Goal: Task Accomplishment & Management: Manage account settings

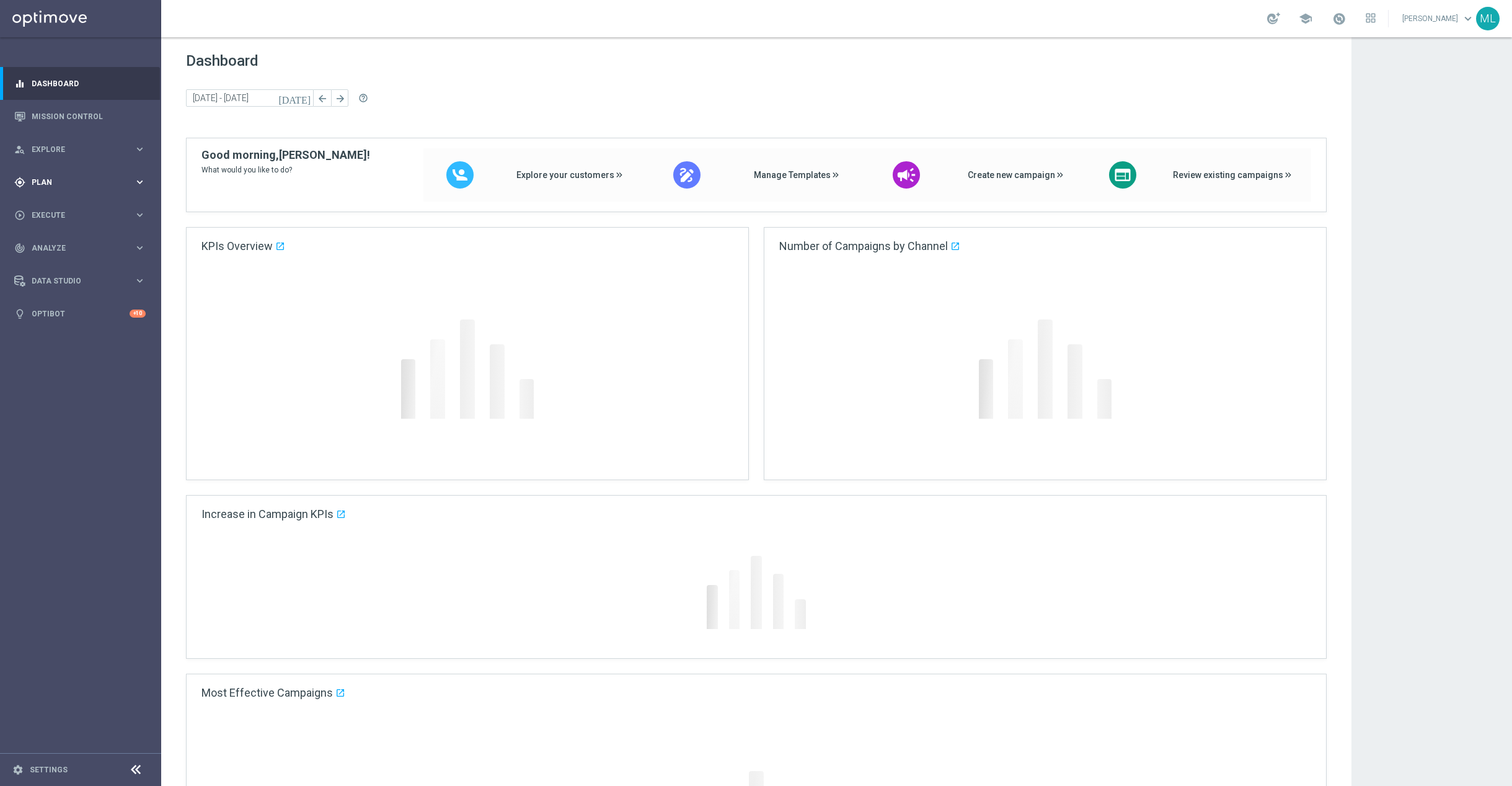
click at [141, 183] on icon "keyboard_arrow_right" at bounding box center [139, 182] width 12 height 12
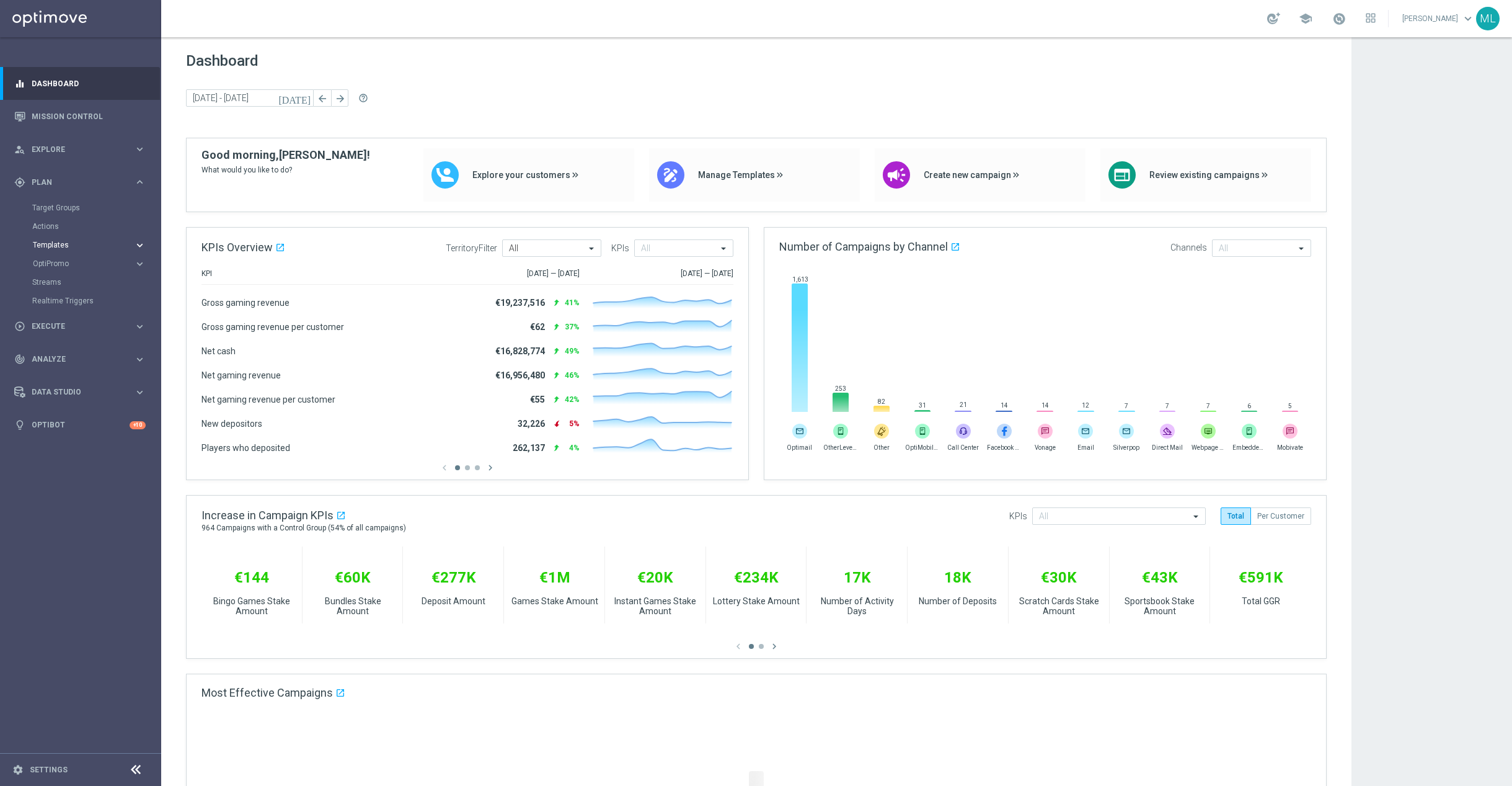
click at [141, 248] on icon "keyboard_arrow_right" at bounding box center [139, 245] width 12 height 12
click at [67, 268] on link "Optimail" at bounding box center [83, 264] width 90 height 10
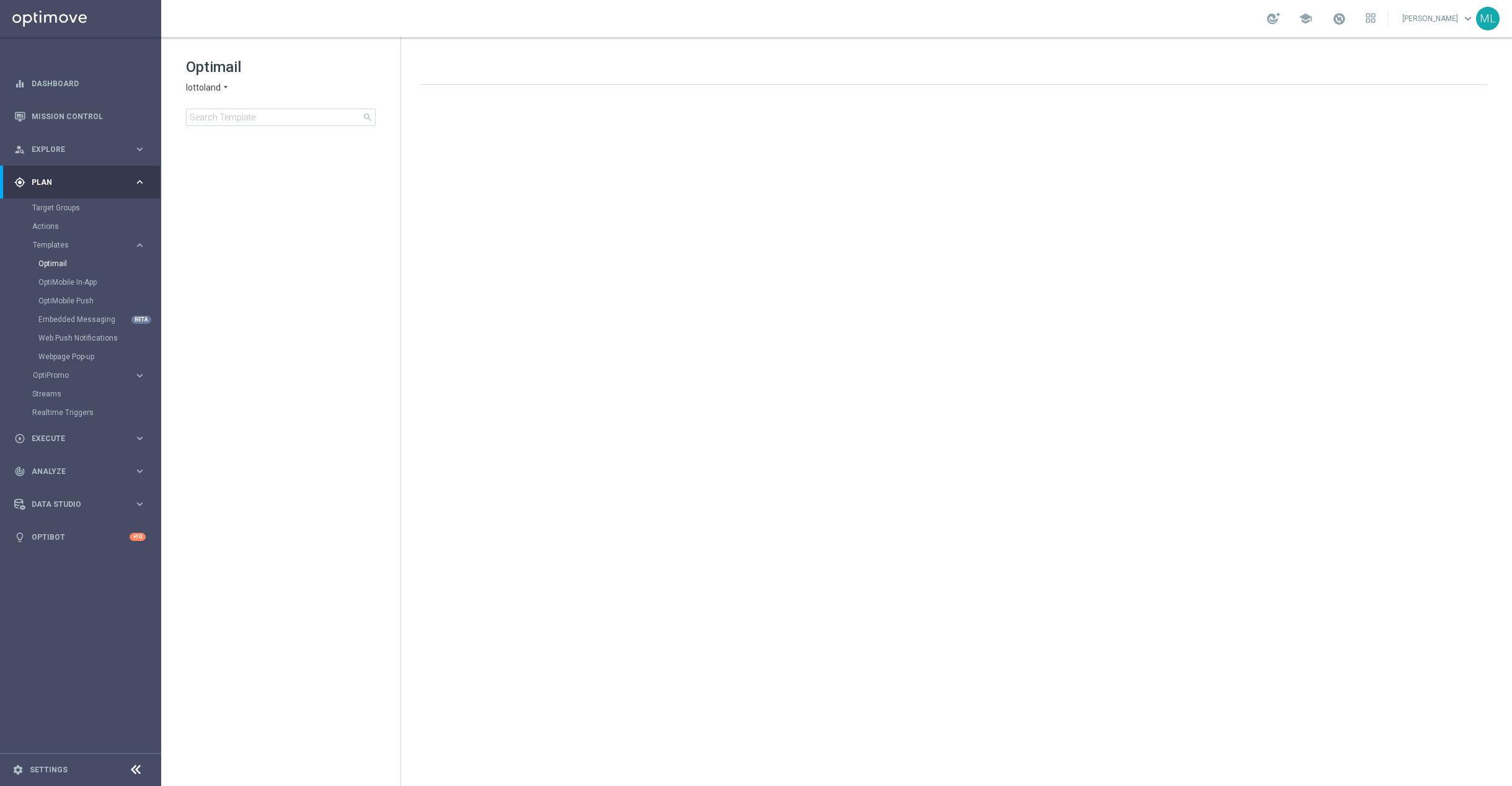
click at [225, 90] on icon "arrow_drop_down" at bounding box center [225, 88] width 10 height 12
click at [228, 117] on div "KenoGO" at bounding box center [233, 116] width 93 height 15
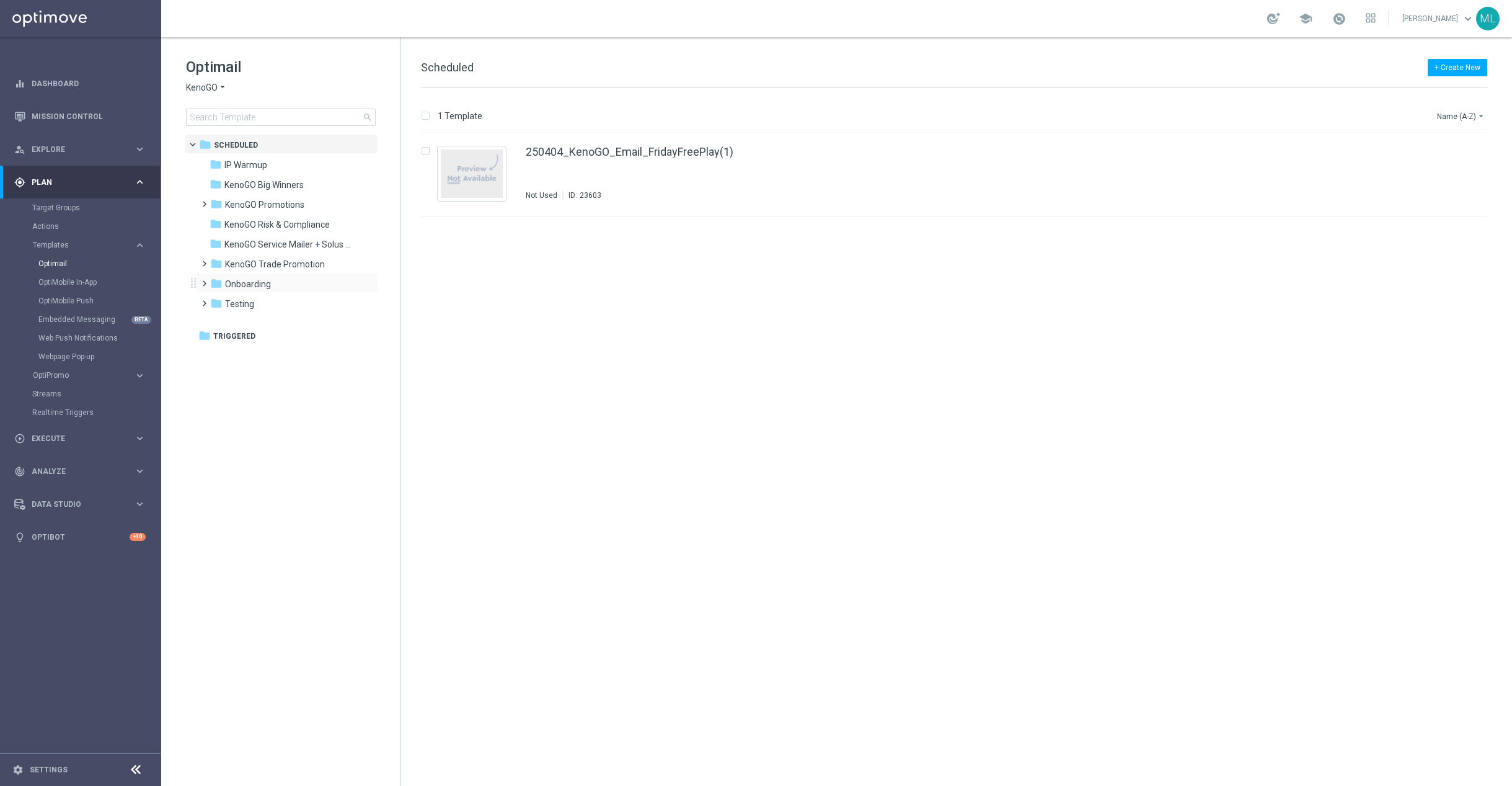
click at [201, 281] on span at bounding box center [202, 278] width 6 height 5
click at [239, 339] on span "V2" at bounding box center [241, 344] width 10 height 11
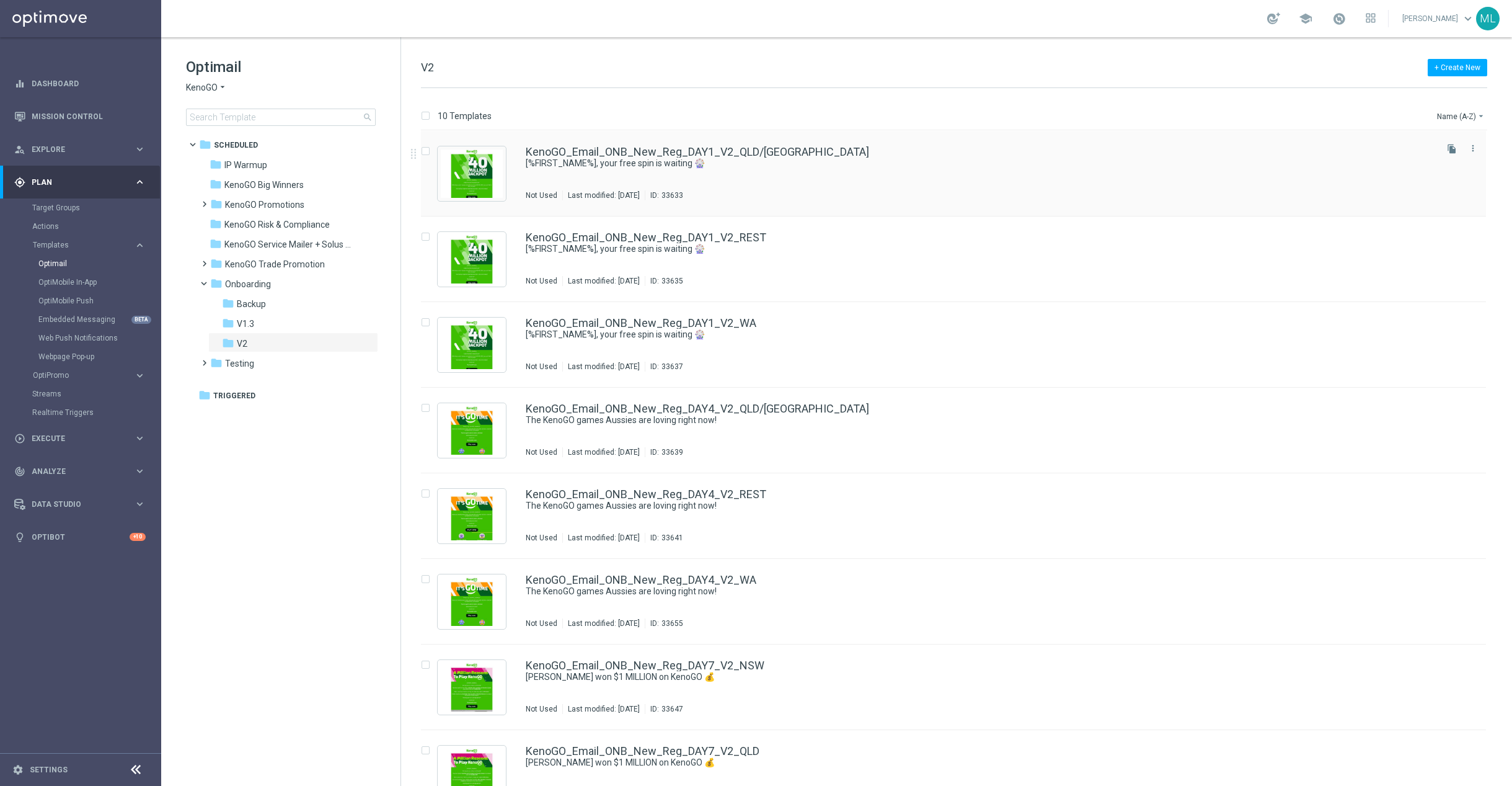
click at [783, 173] on div "KenoGO_Email_ONB_New_Reg_DAY1_V2_QLD/NSW [%FIRST_NAME%], your free spin is wait…" at bounding box center [980, 173] width 908 height 54
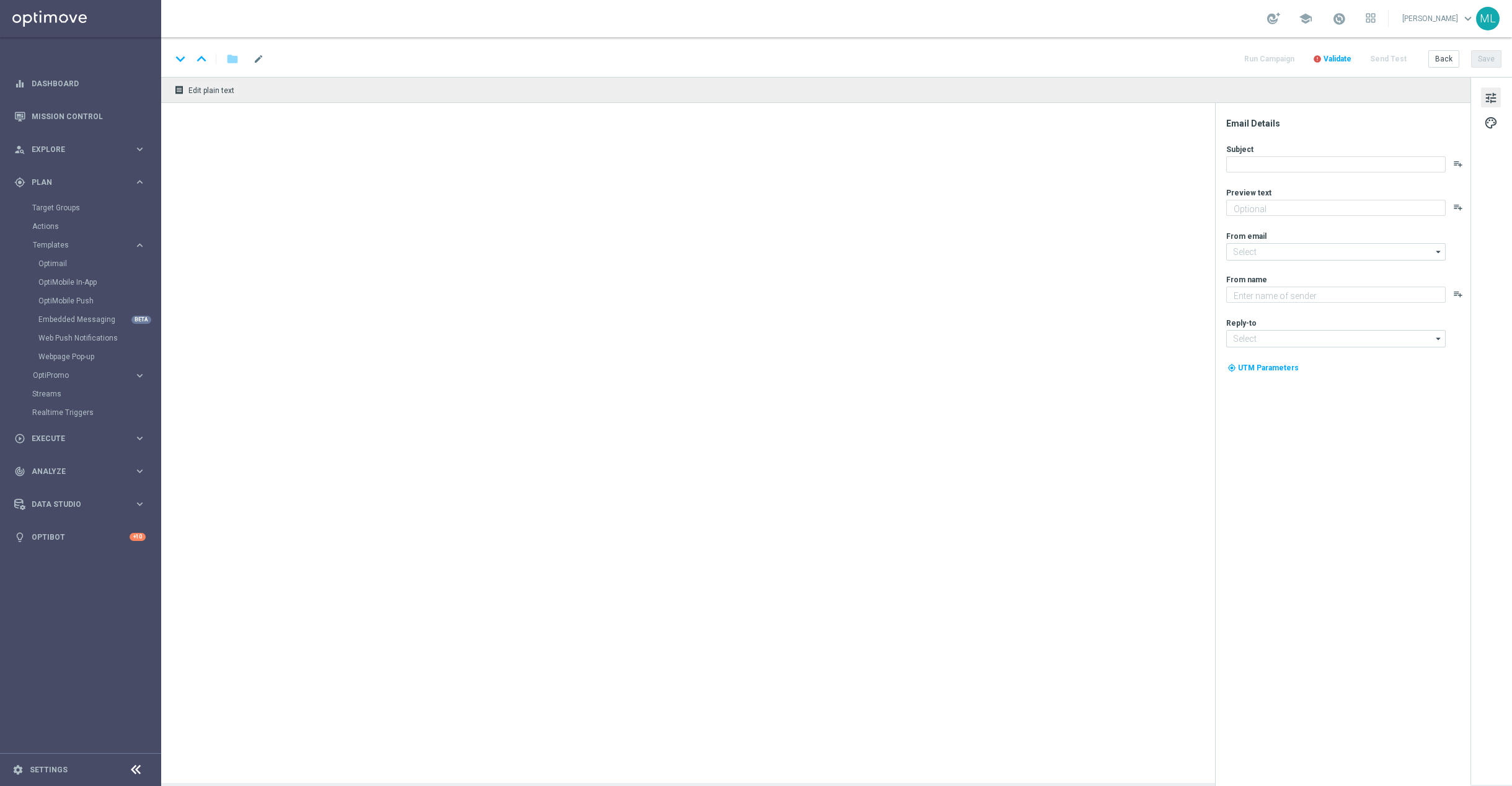
type textarea "Spin the wheel. No pressure. Just fun!"
type input "[EMAIL_ADDRESS][DOMAIN_NAME]"
type textarea "KenoGO"
type input "[EMAIL_ADDRESS][DOMAIN_NAME]"
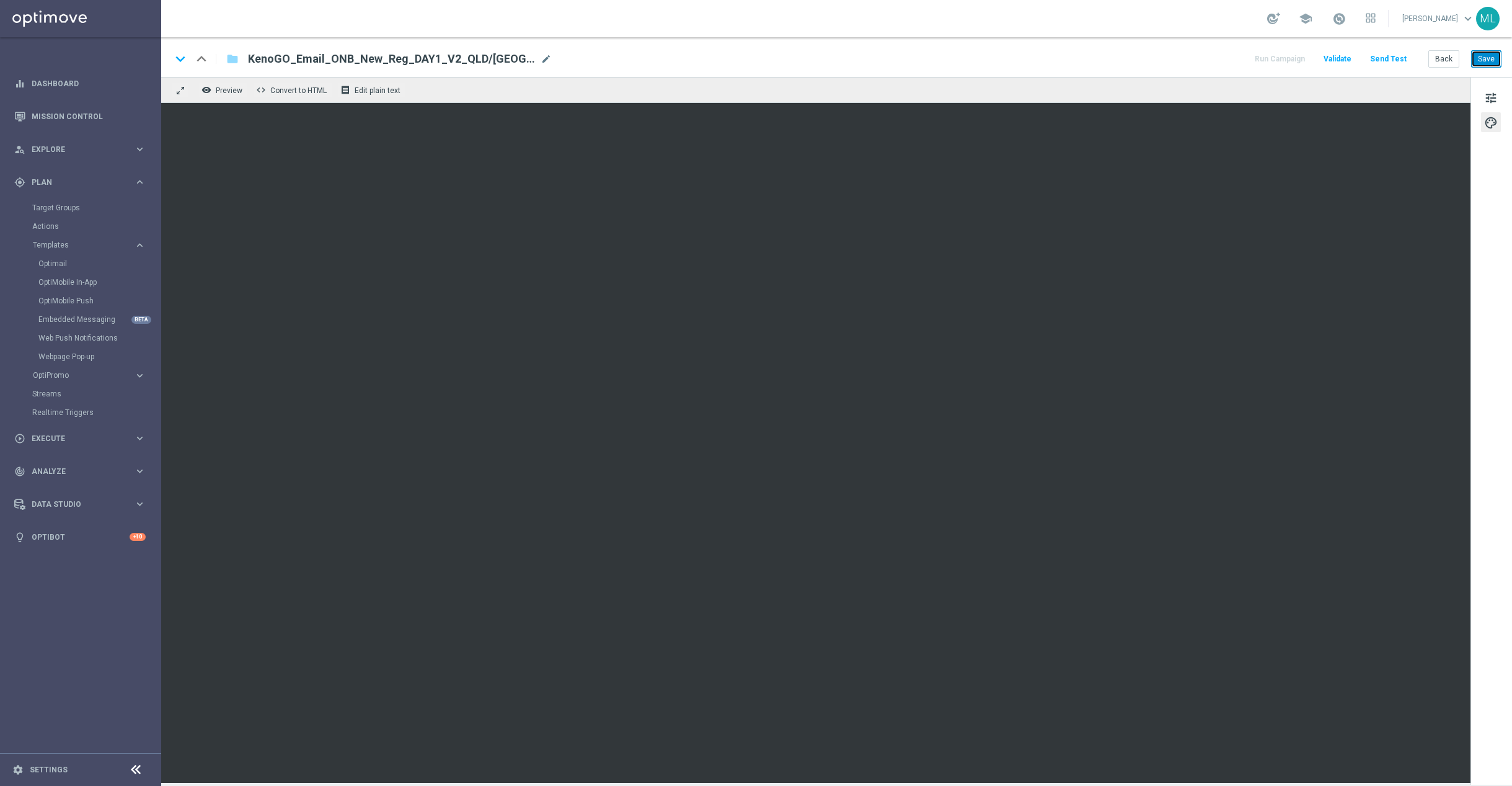
click at [1490, 61] on button "Save" at bounding box center [1487, 58] width 31 height 17
click at [1489, 60] on button "Save" at bounding box center [1487, 58] width 31 height 17
click at [1478, 61] on button "Save" at bounding box center [1487, 58] width 31 height 17
click at [1448, 62] on button "Back" at bounding box center [1444, 58] width 31 height 17
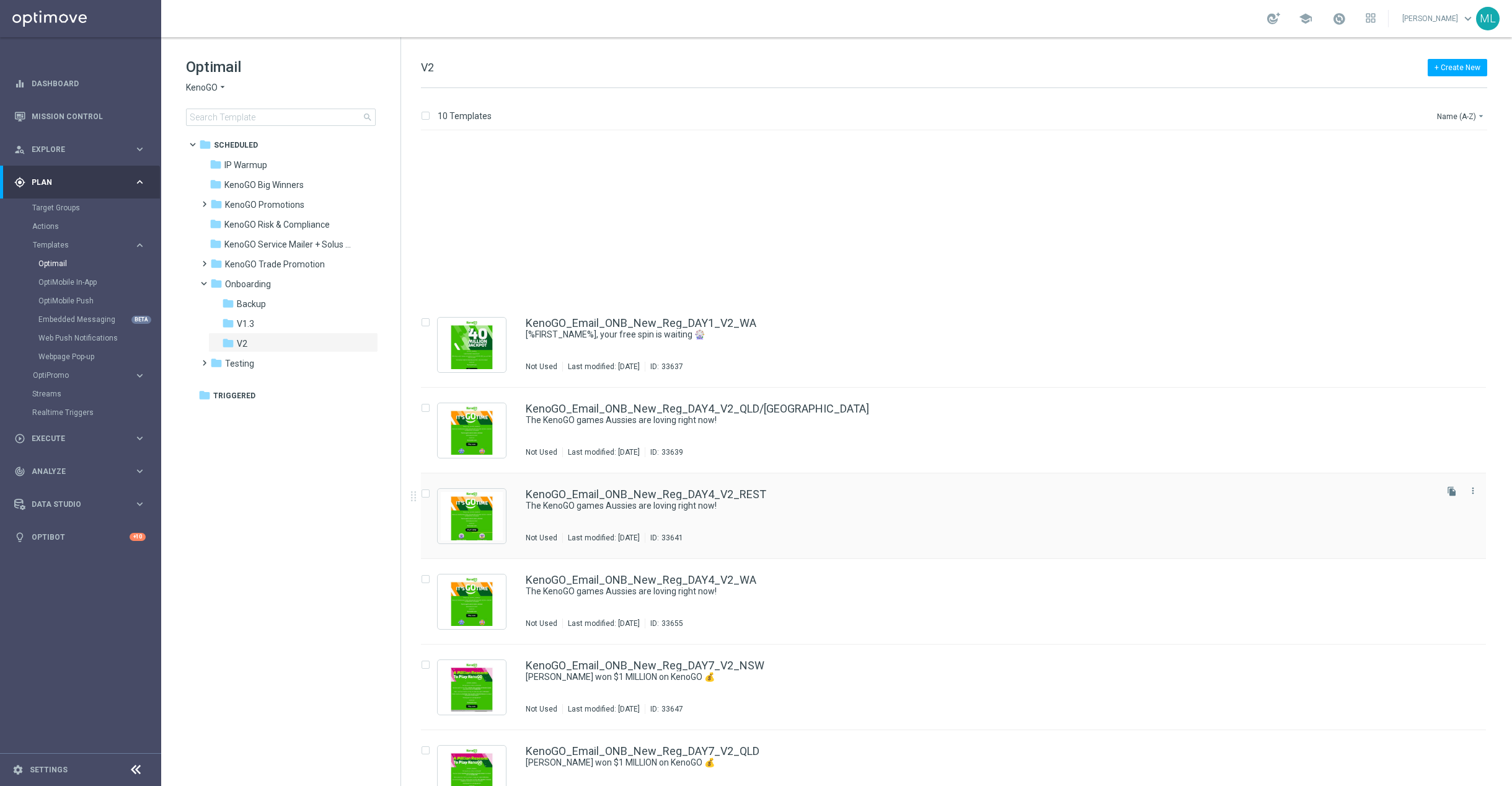
scroll to position [201, 0]
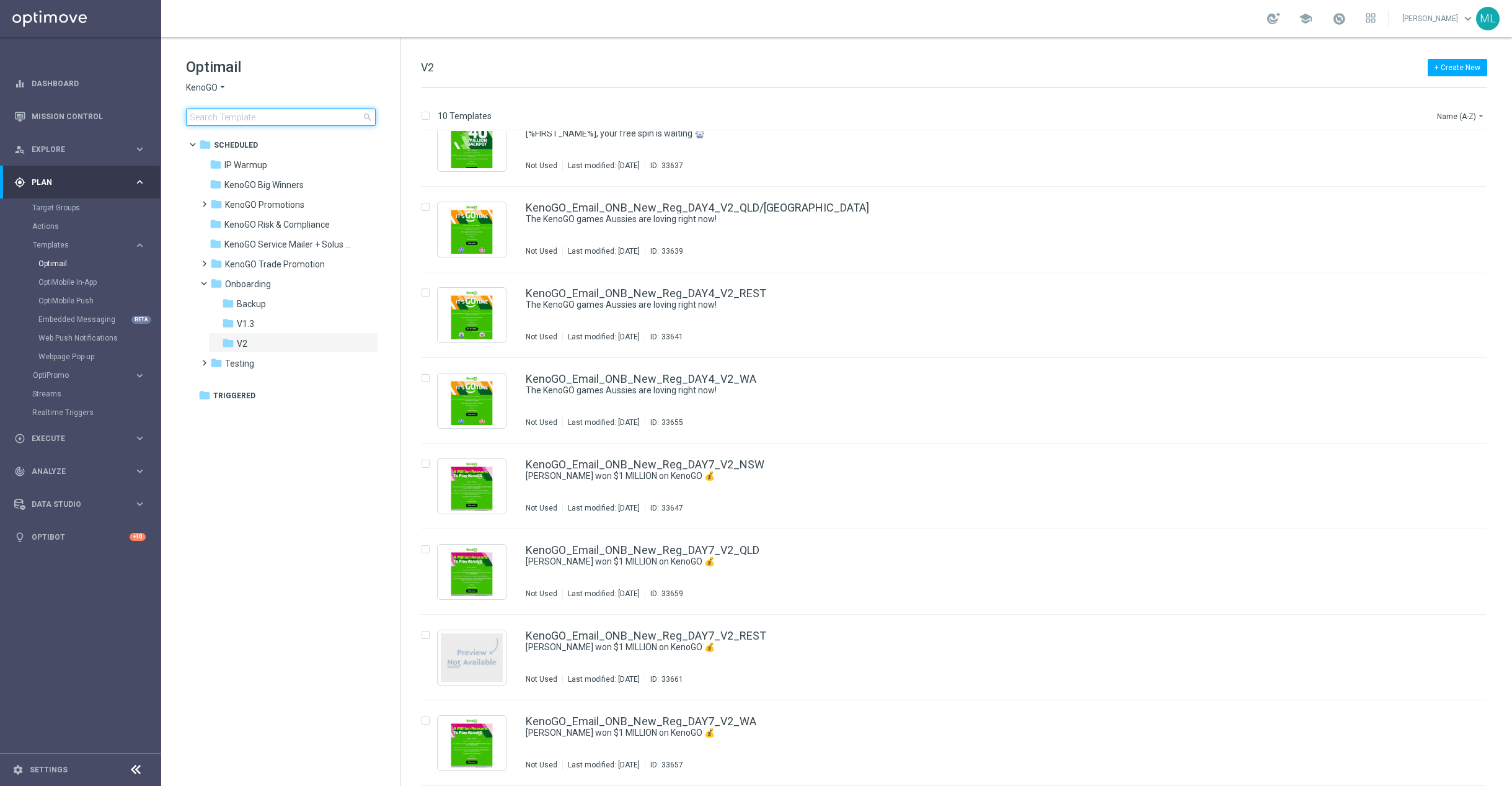
click at [271, 116] on input at bounding box center [280, 117] width 190 height 17
type input "D"
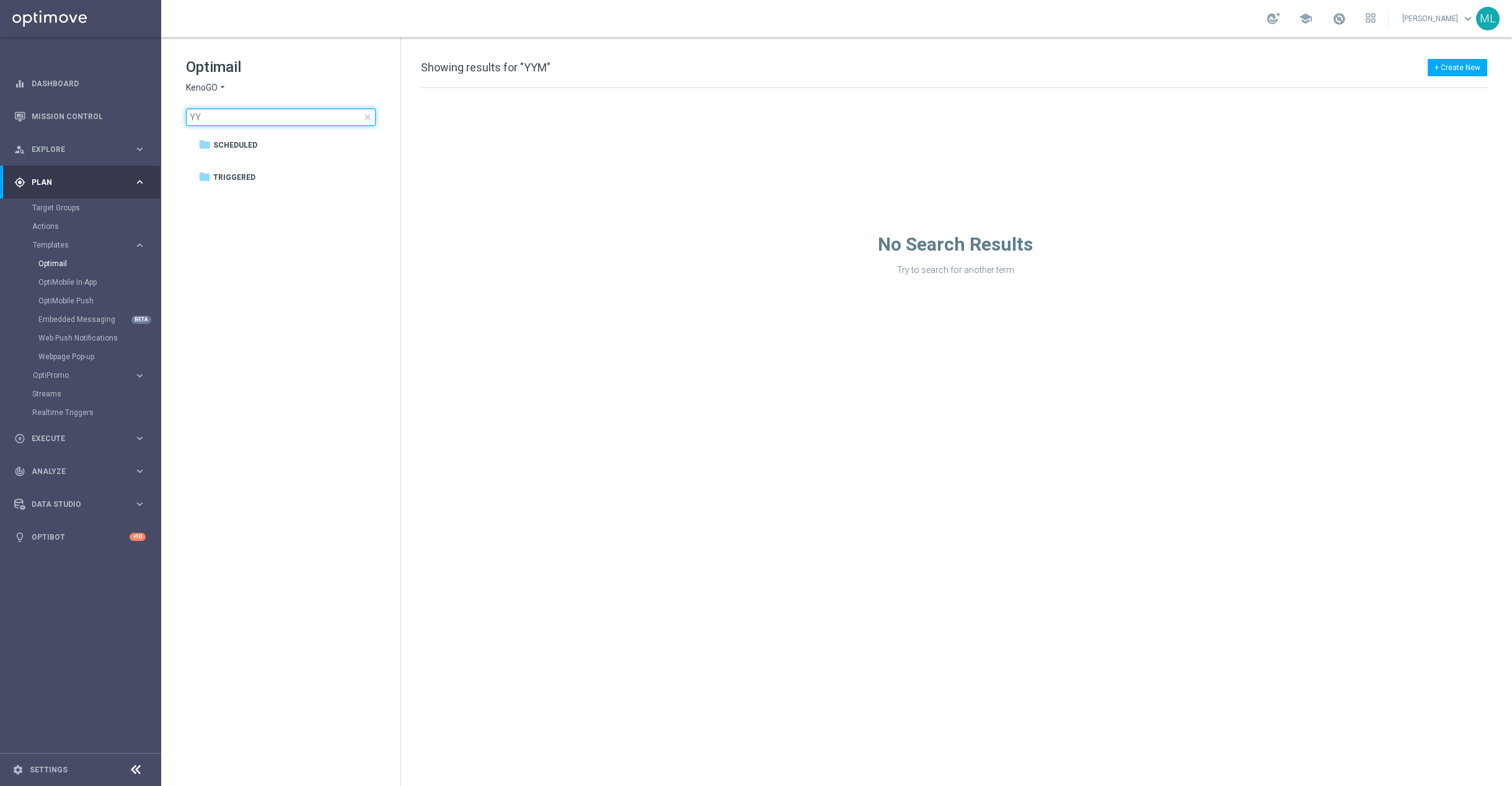
type input "Y"
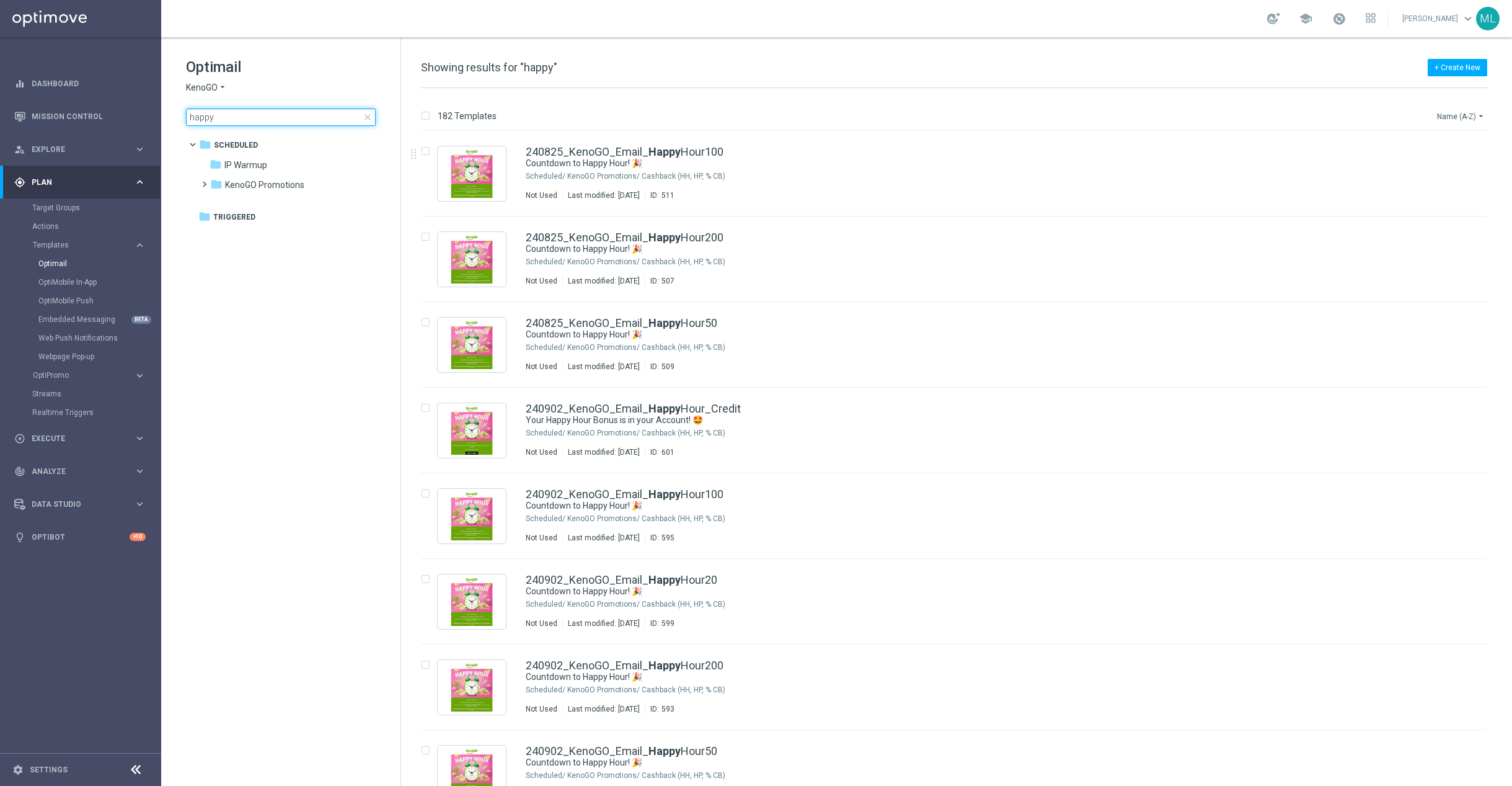
type input "happy"
click at [1477, 117] on icon "arrow_drop_down" at bounding box center [1481, 116] width 10 height 10
click at [1451, 173] on span "Date Modified (Newest)" at bounding box center [1439, 172] width 83 height 8
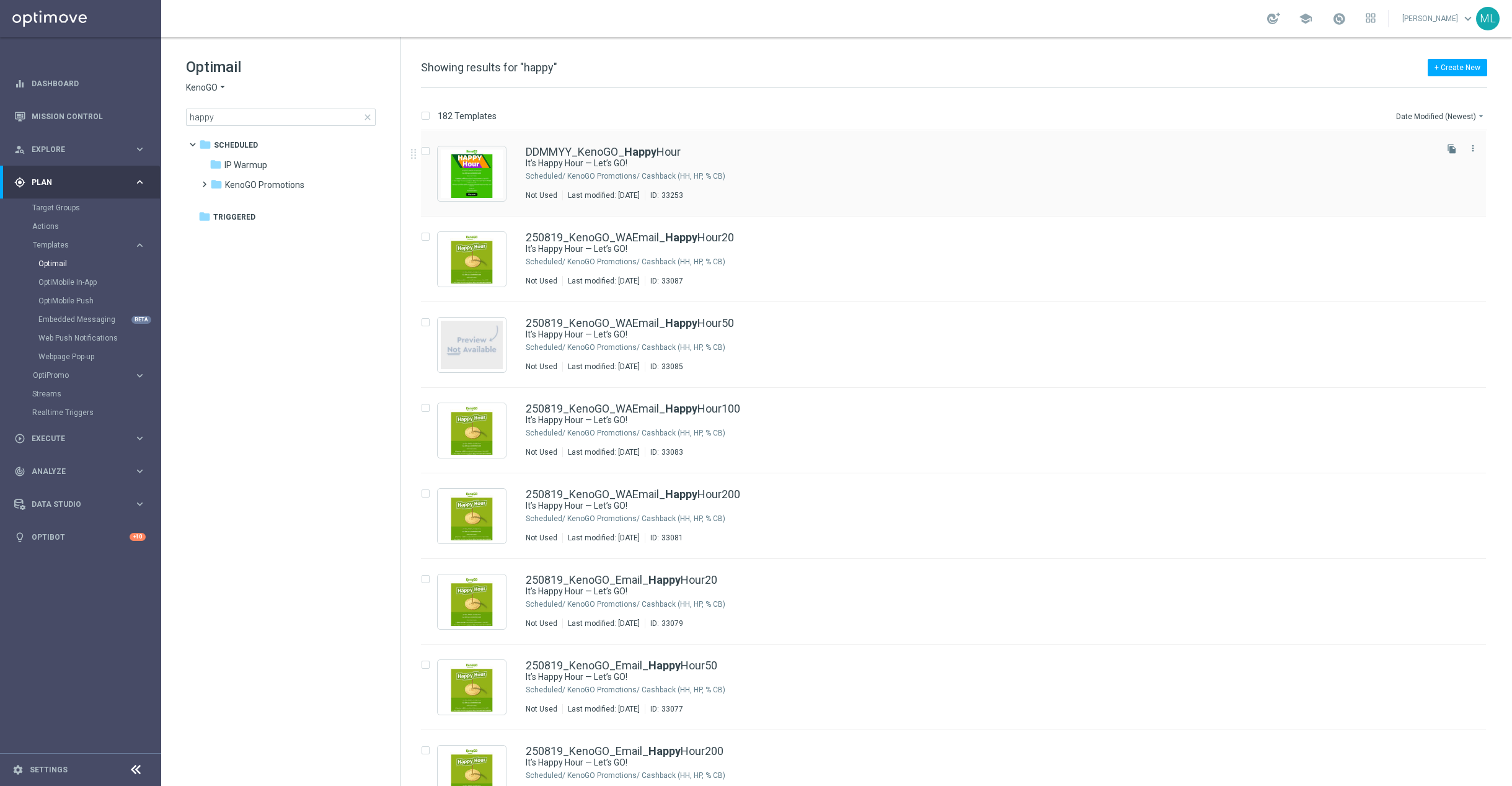
click at [1147, 184] on div "DDMMYY_KenoGO_ Happy Hour It’s Happy Hour — Let’s GO! Scheduled/ KenoGO Promoti…" at bounding box center [980, 173] width 908 height 54
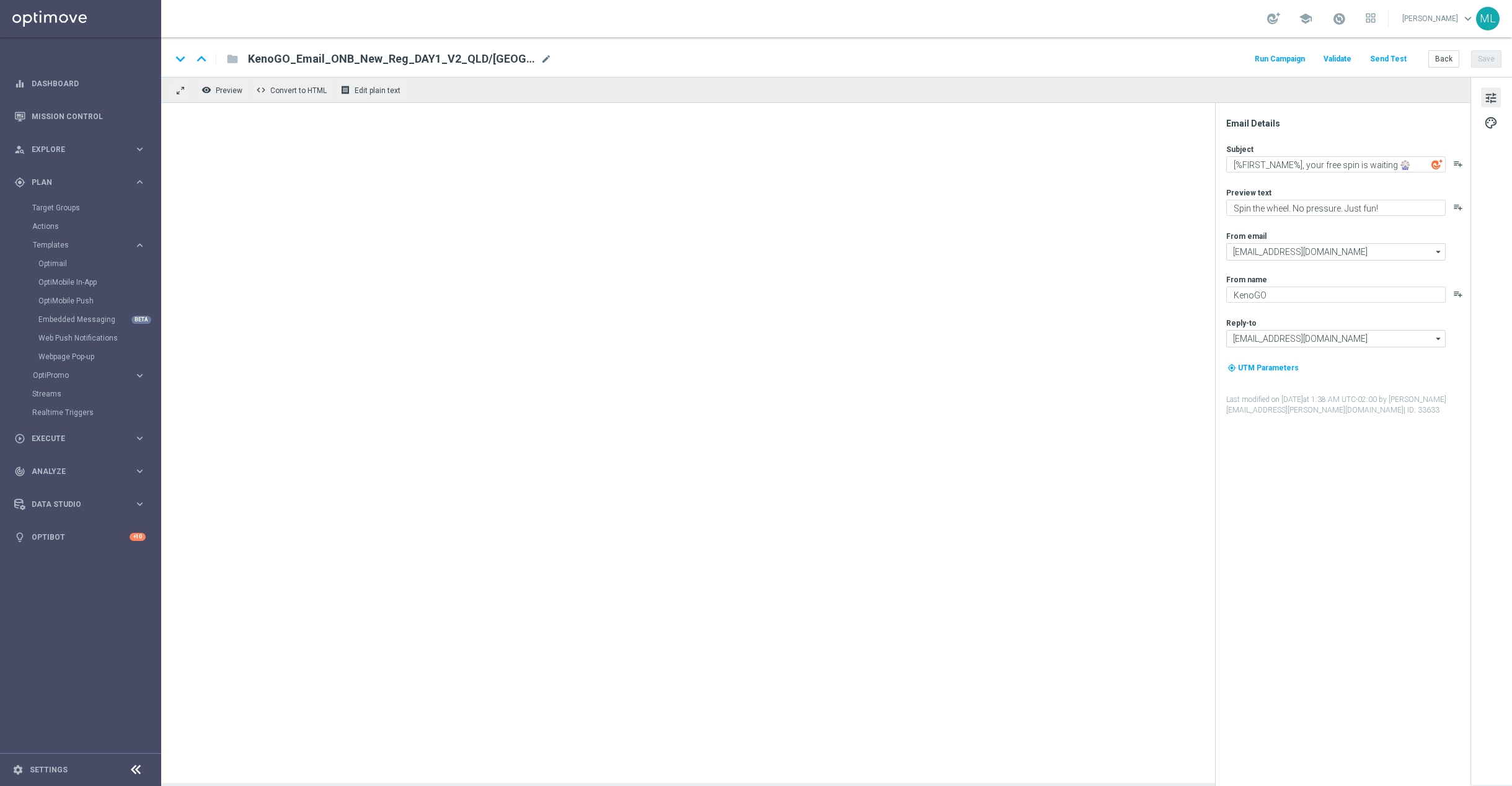
type textarea "It’s Happy Hour — Let’s GO!"
type textarea "Get 50% back in BONUS CASH!"
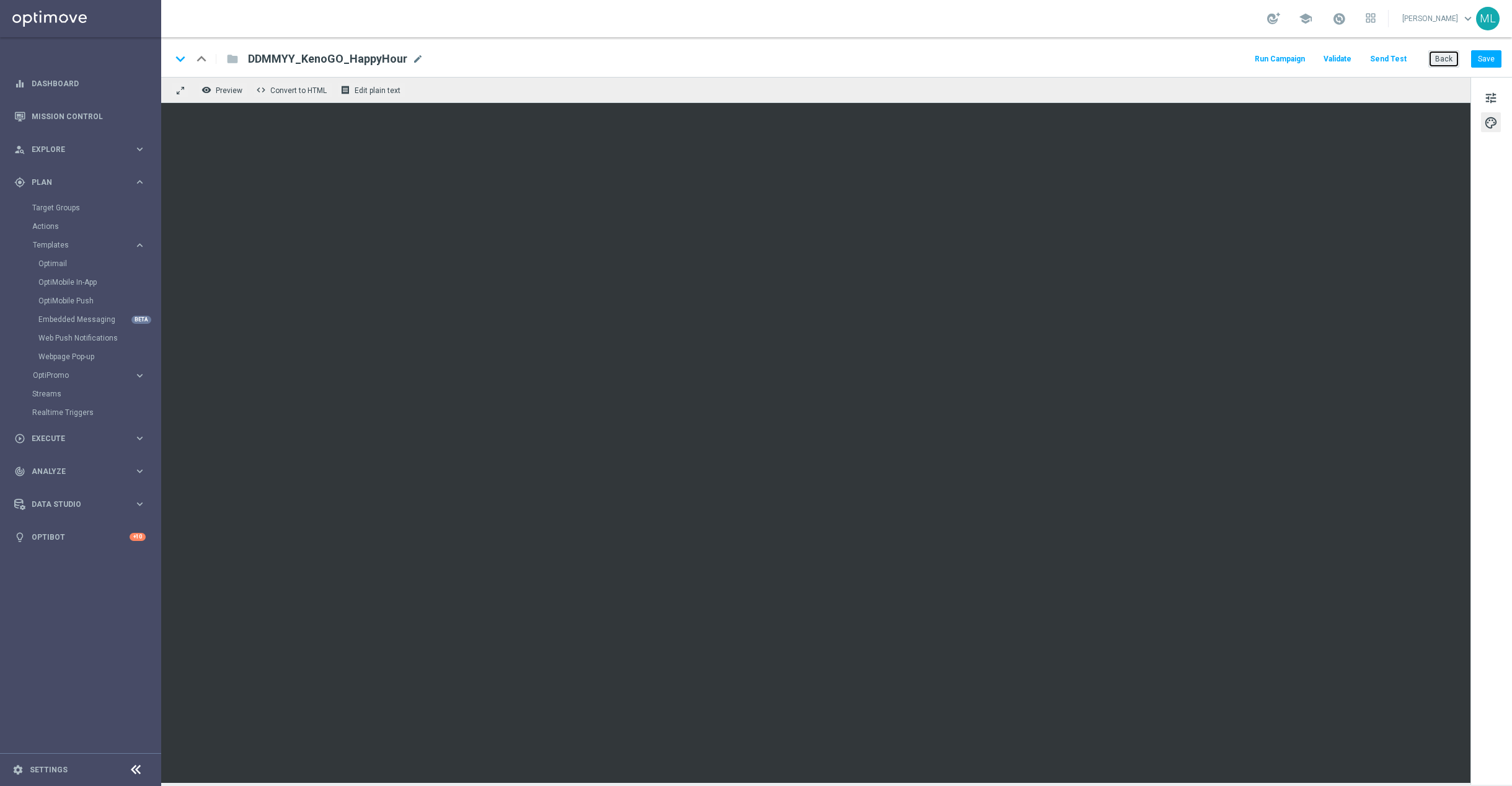
click at [1439, 54] on button "Back" at bounding box center [1444, 58] width 31 height 17
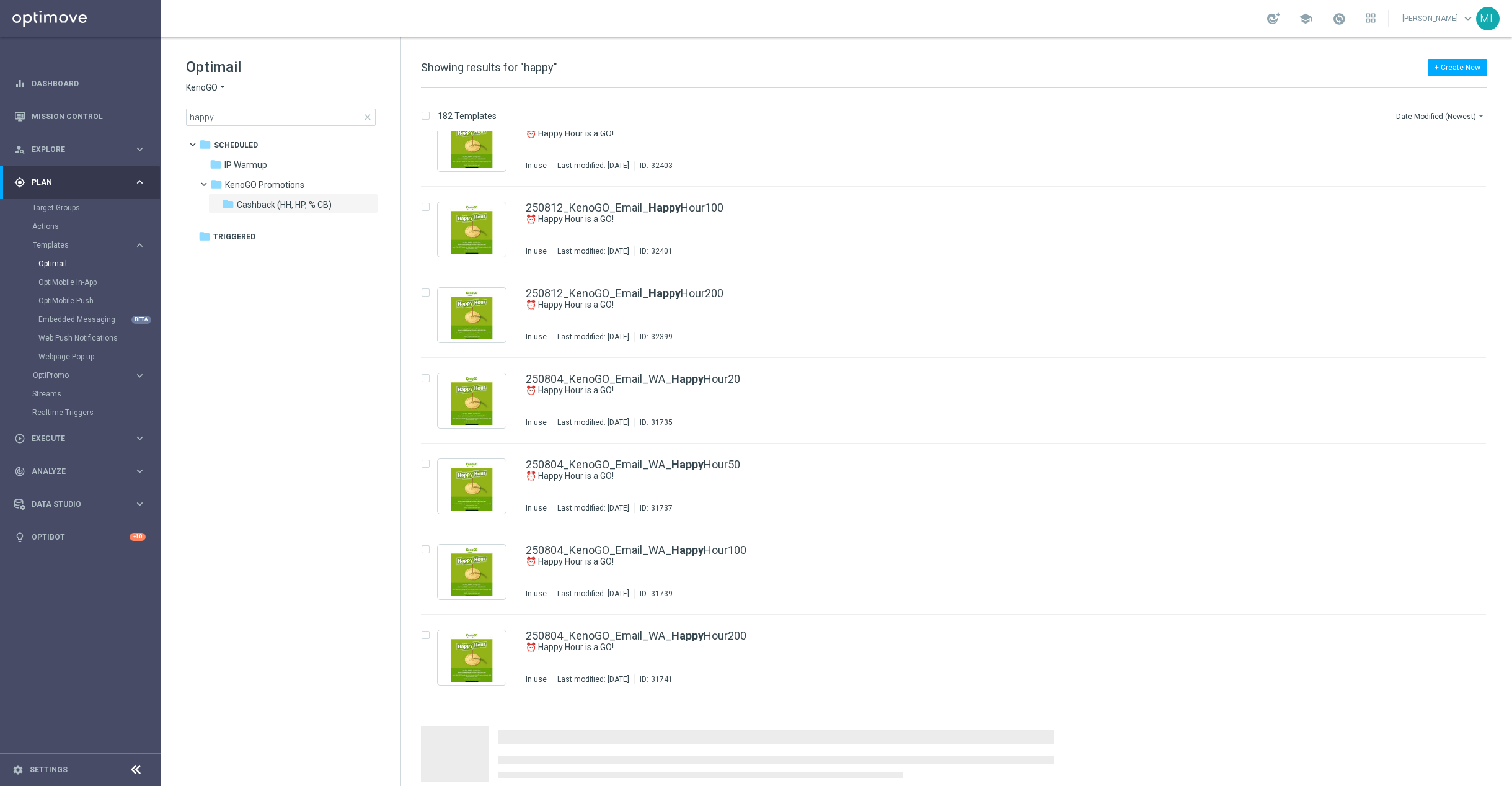
scroll to position [1145, 0]
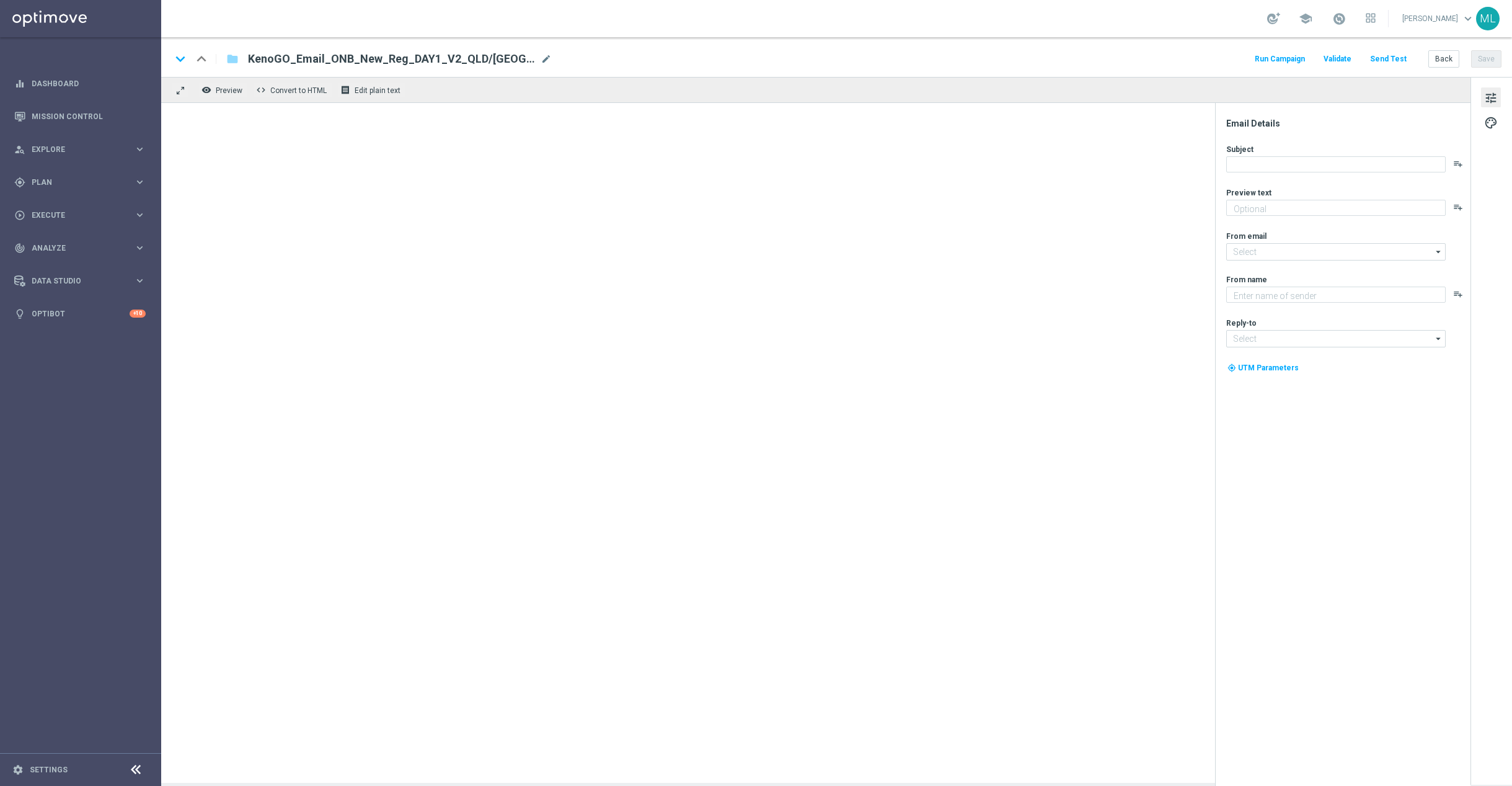
type textarea "Spin the wheel. No pressure. Just fun!"
type textarea "KenoGO"
type input "mail@crm.kenogo.com.au"
type input "support@kenogo.com.au"
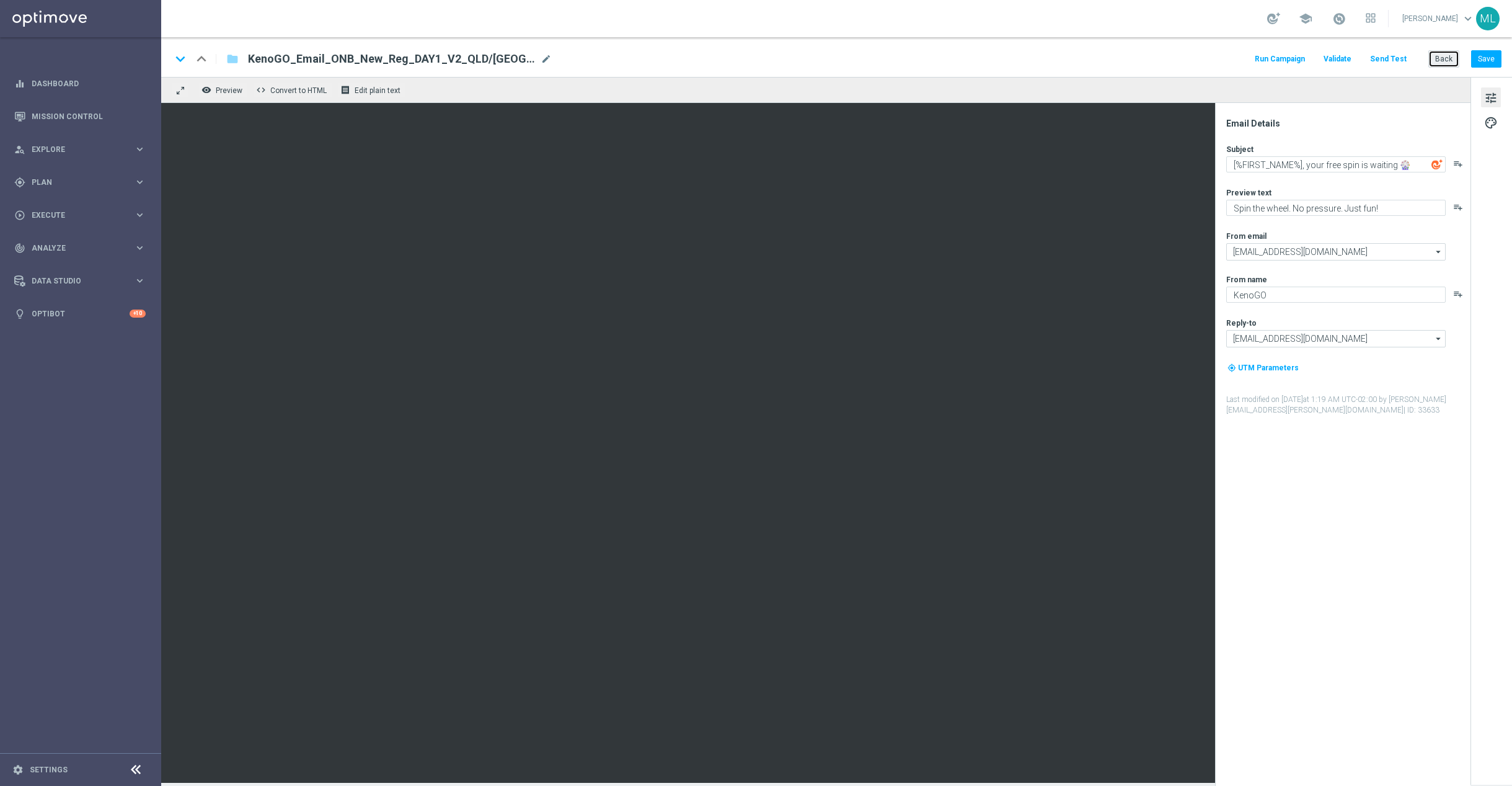
click at [1443, 60] on button "Back" at bounding box center [1444, 58] width 31 height 17
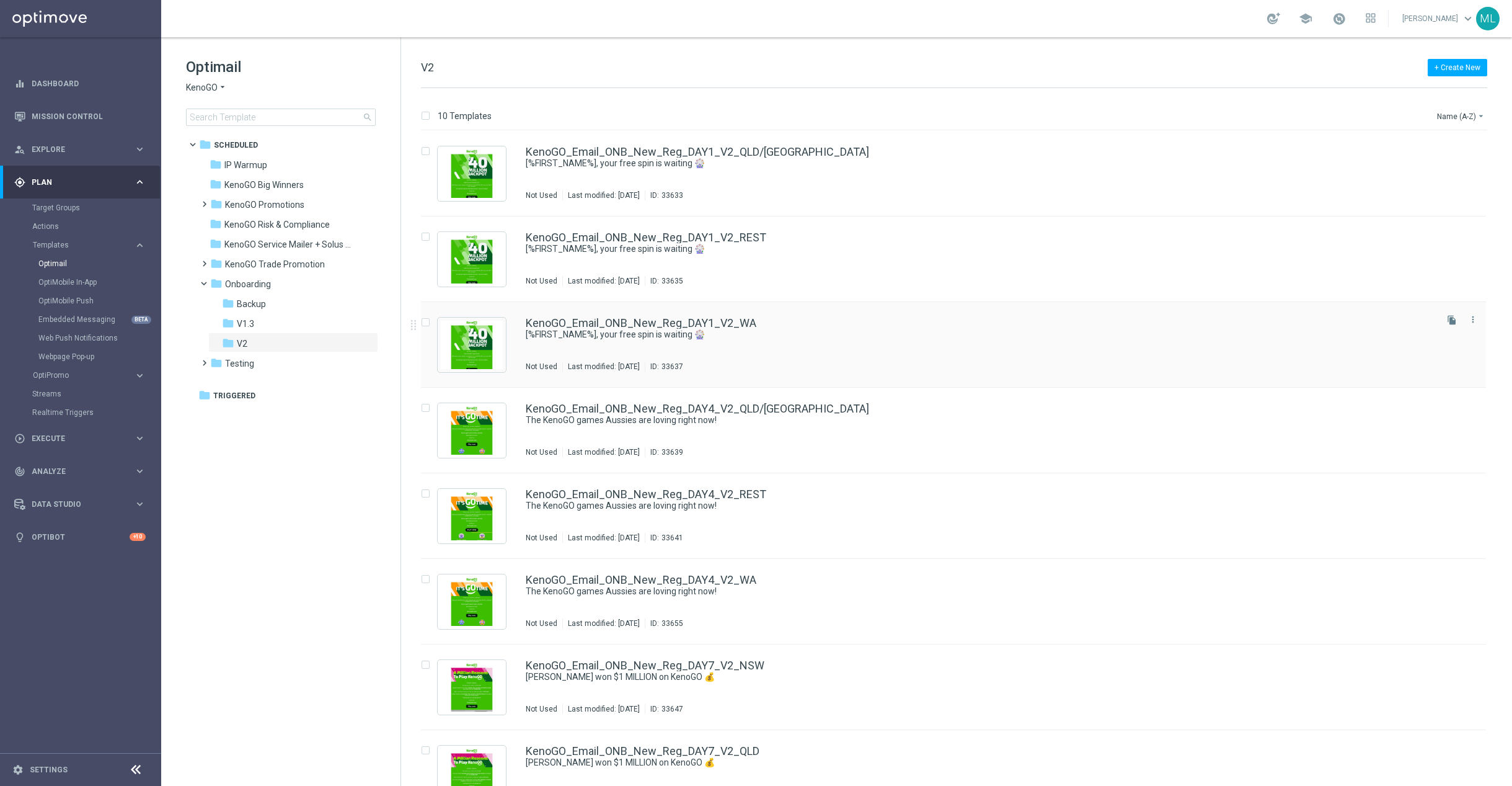
click at [827, 350] on div "KenoGO_Email_ONB_New_Reg_DAY1_V2_WA [%FIRST_NAME%], your free spin is waiting 🎡…" at bounding box center [980, 345] width 908 height 54
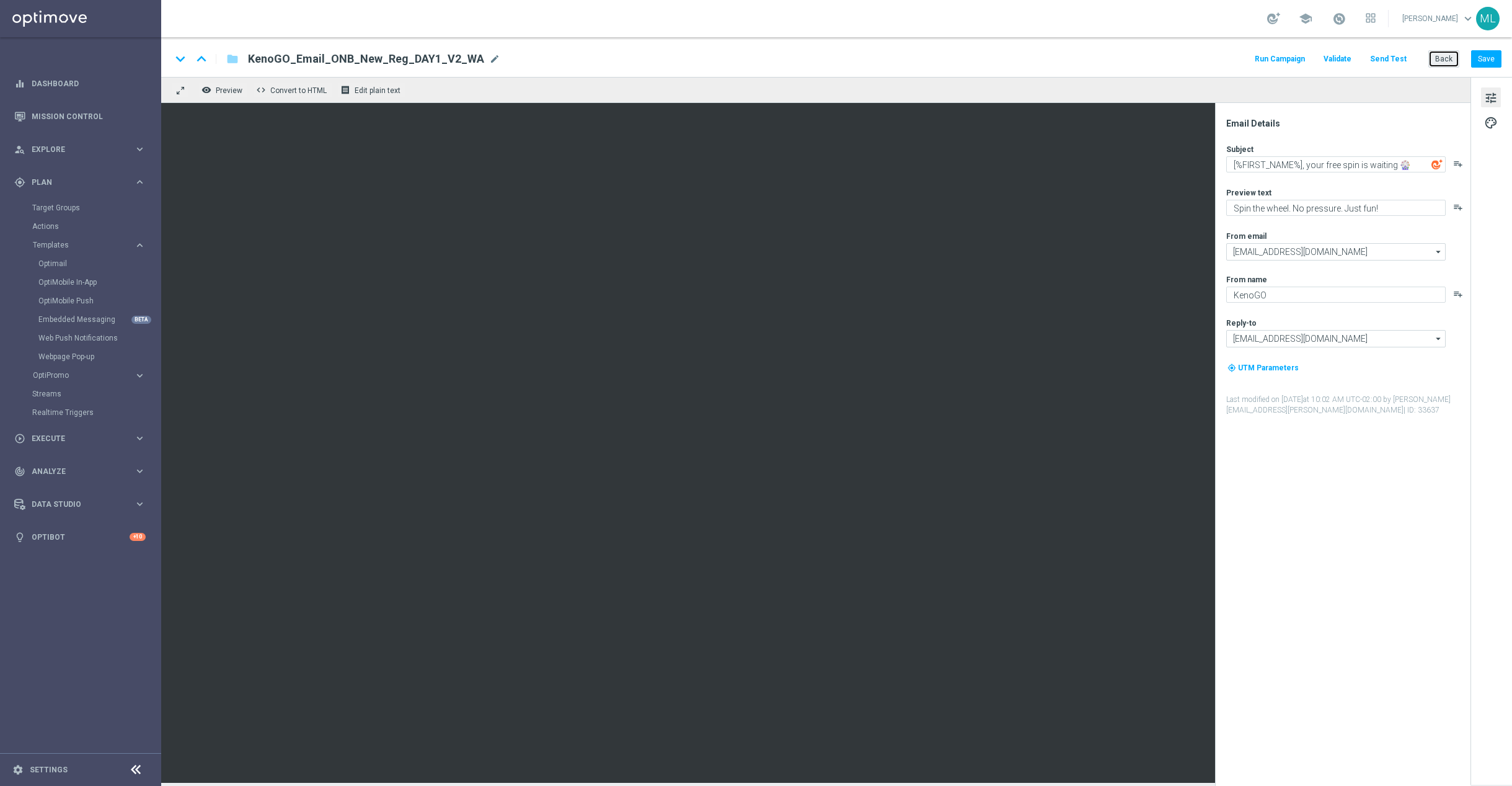
click at [1436, 62] on button "Back" at bounding box center [1444, 58] width 31 height 17
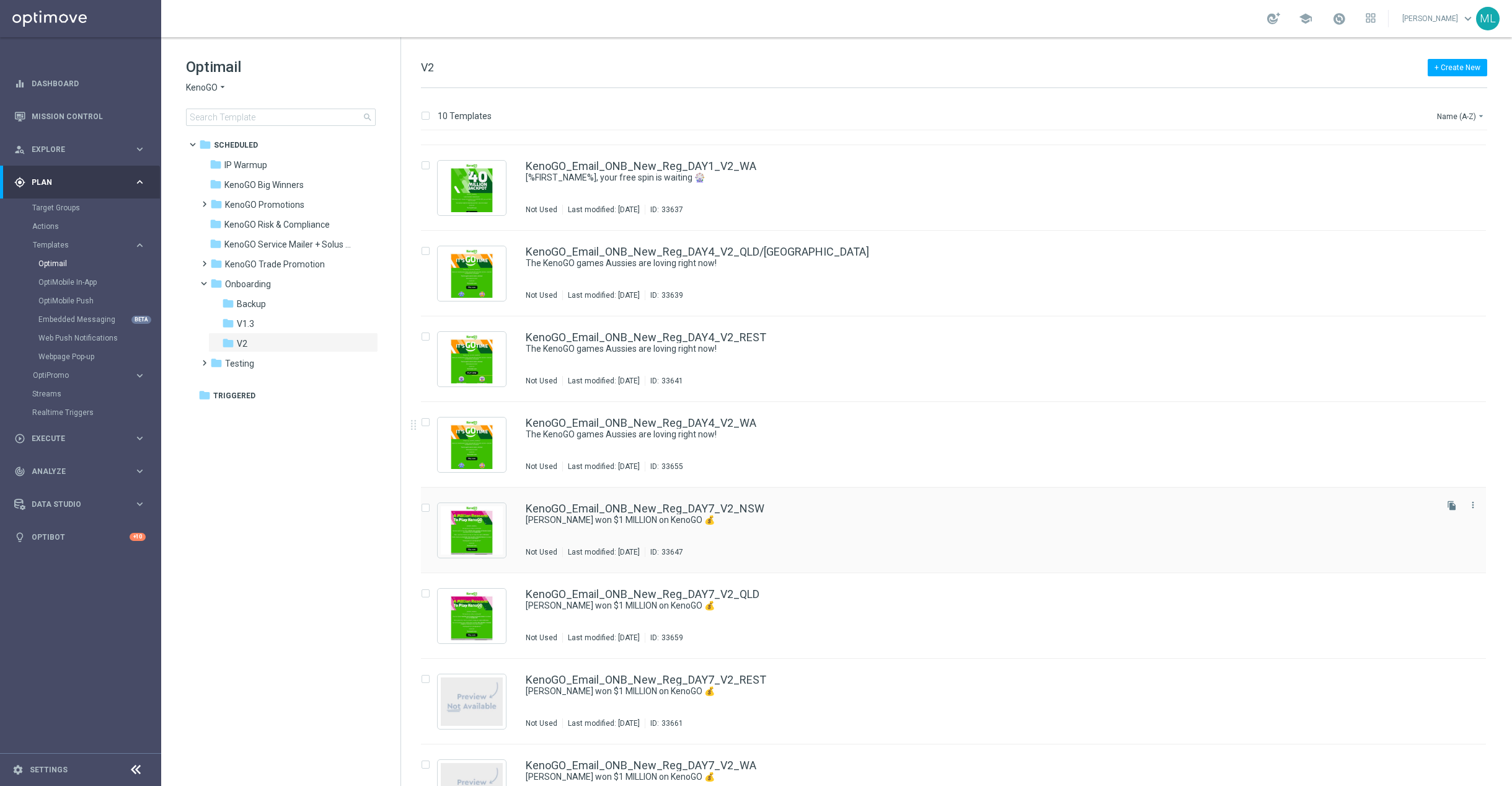
scroll to position [164, 0]
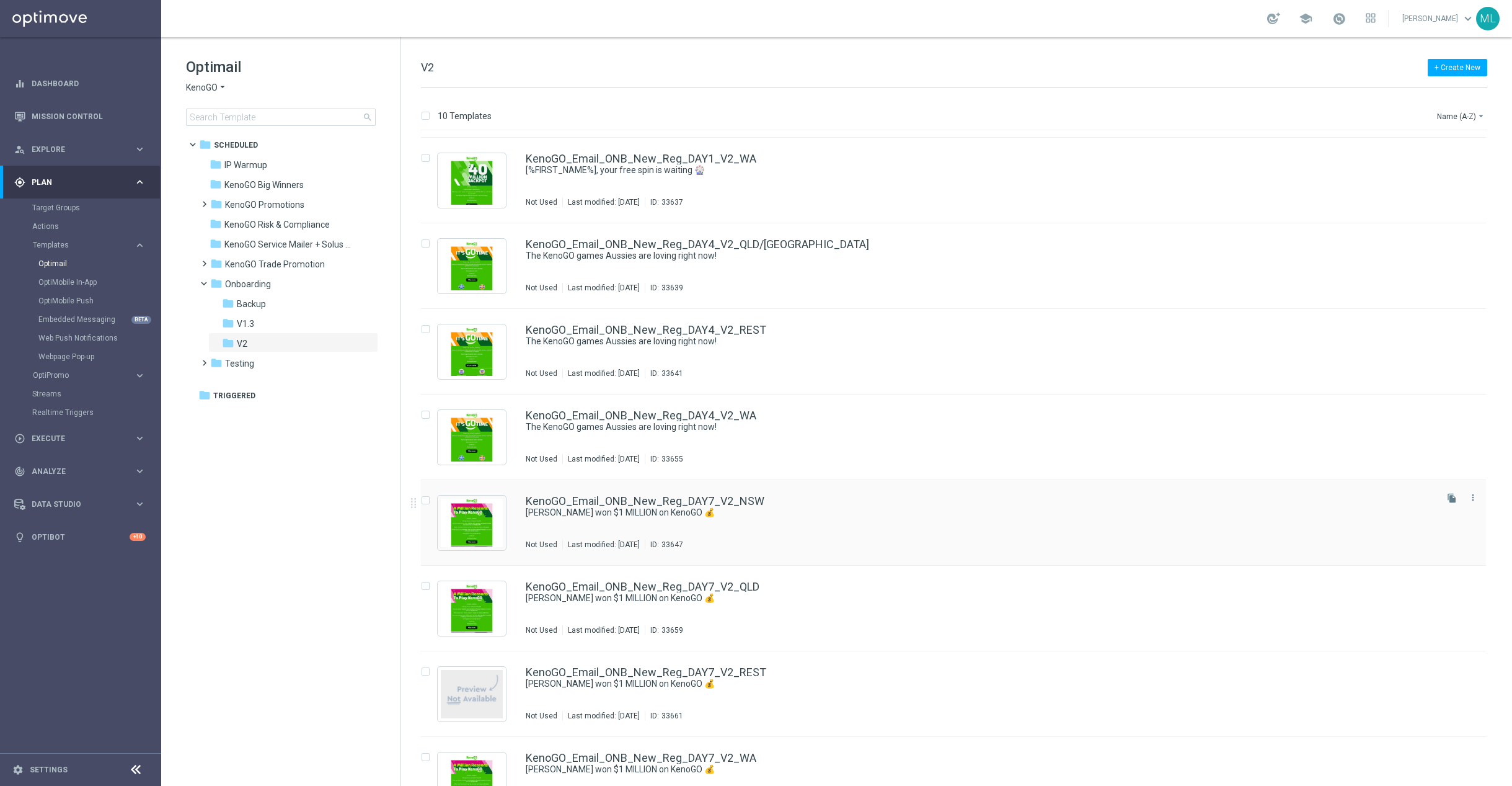
click at [793, 521] on div "KenoGO_Email_ONB_New_Reg_DAY7_V2_NSW Paul won $1 MILLION on KenoGO 💰 Not Used L…" at bounding box center [980, 523] width 908 height 54
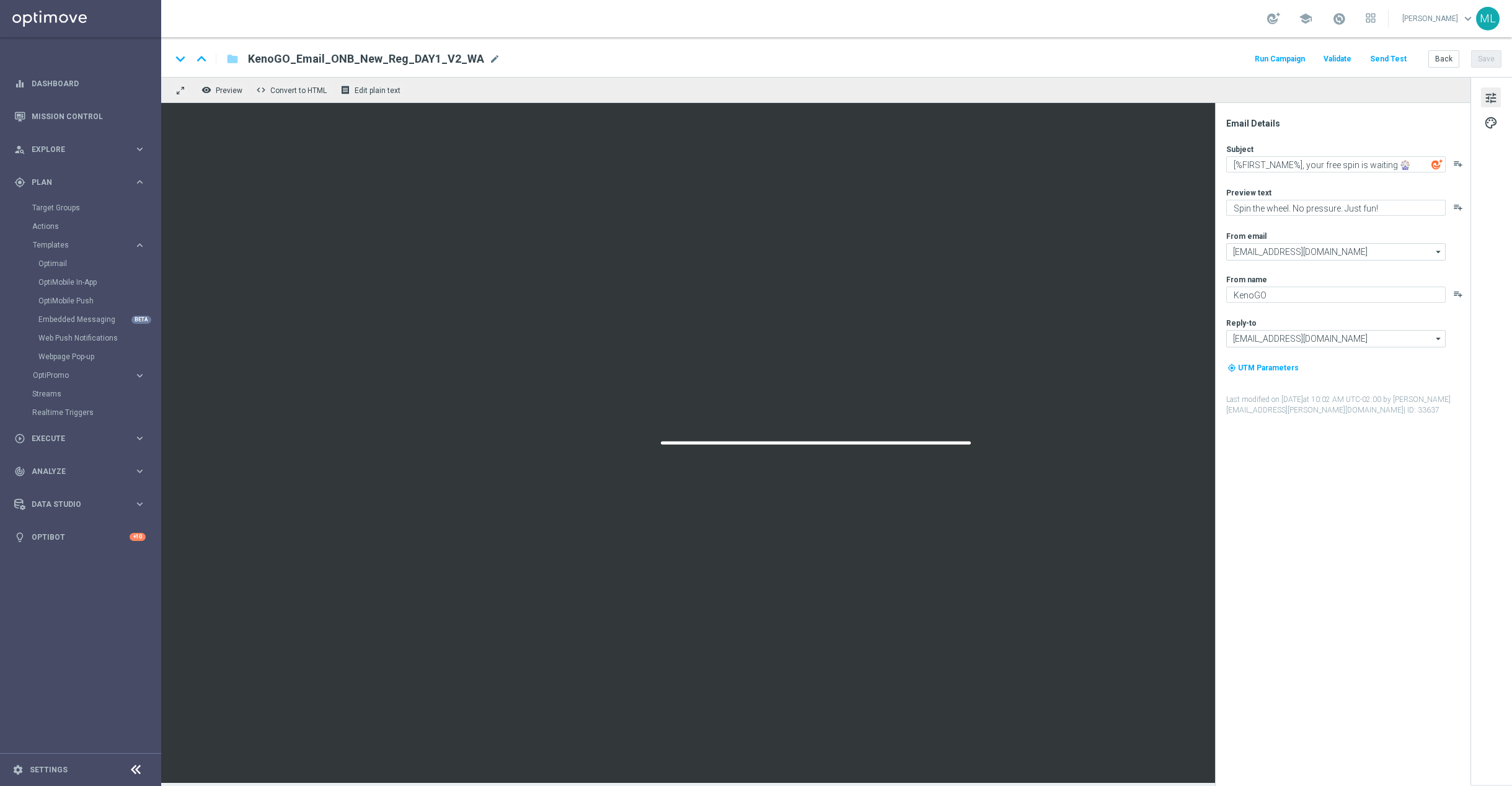
type textarea "[PERSON_NAME] won $1 MILLION on KenoGO 💰"
type textarea "The big wins are rolling in across [GEOGRAPHIC_DATA]!"
click at [1447, 65] on button "Back" at bounding box center [1444, 58] width 31 height 17
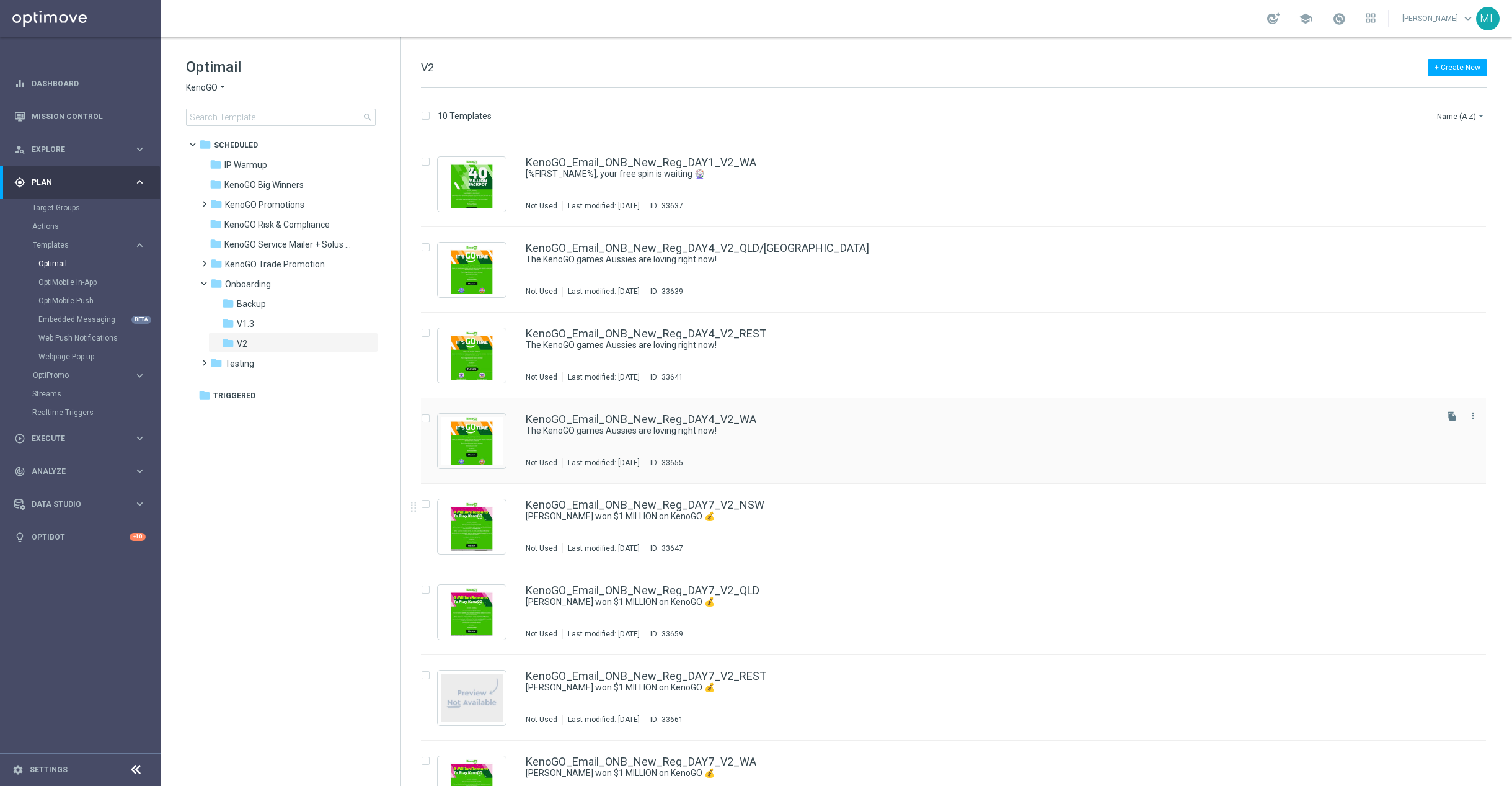
scroll to position [201, 0]
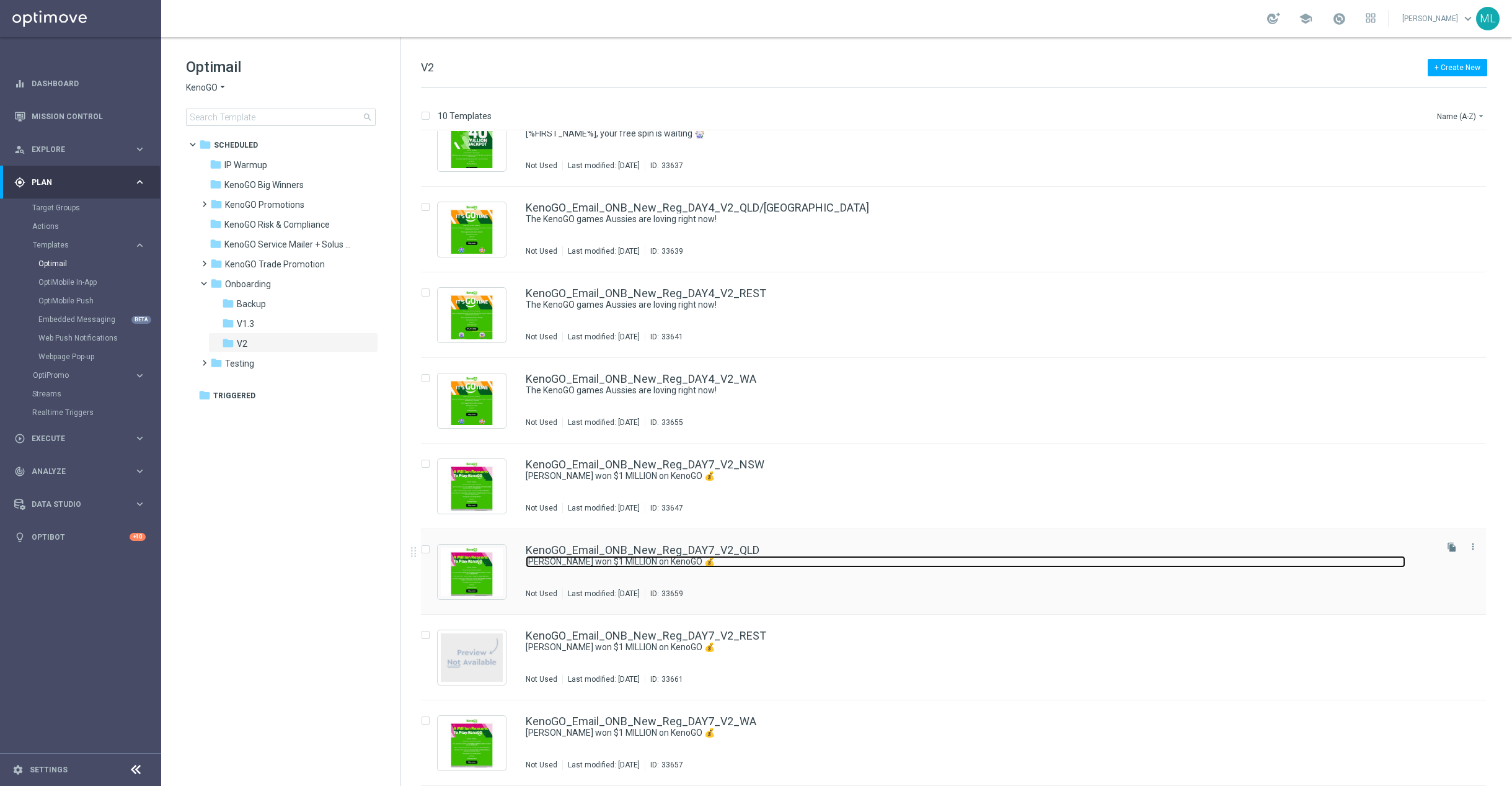
click at [772, 565] on link "[PERSON_NAME] won $1 MILLION on KenoGO 💰" at bounding box center [966, 561] width 880 height 12
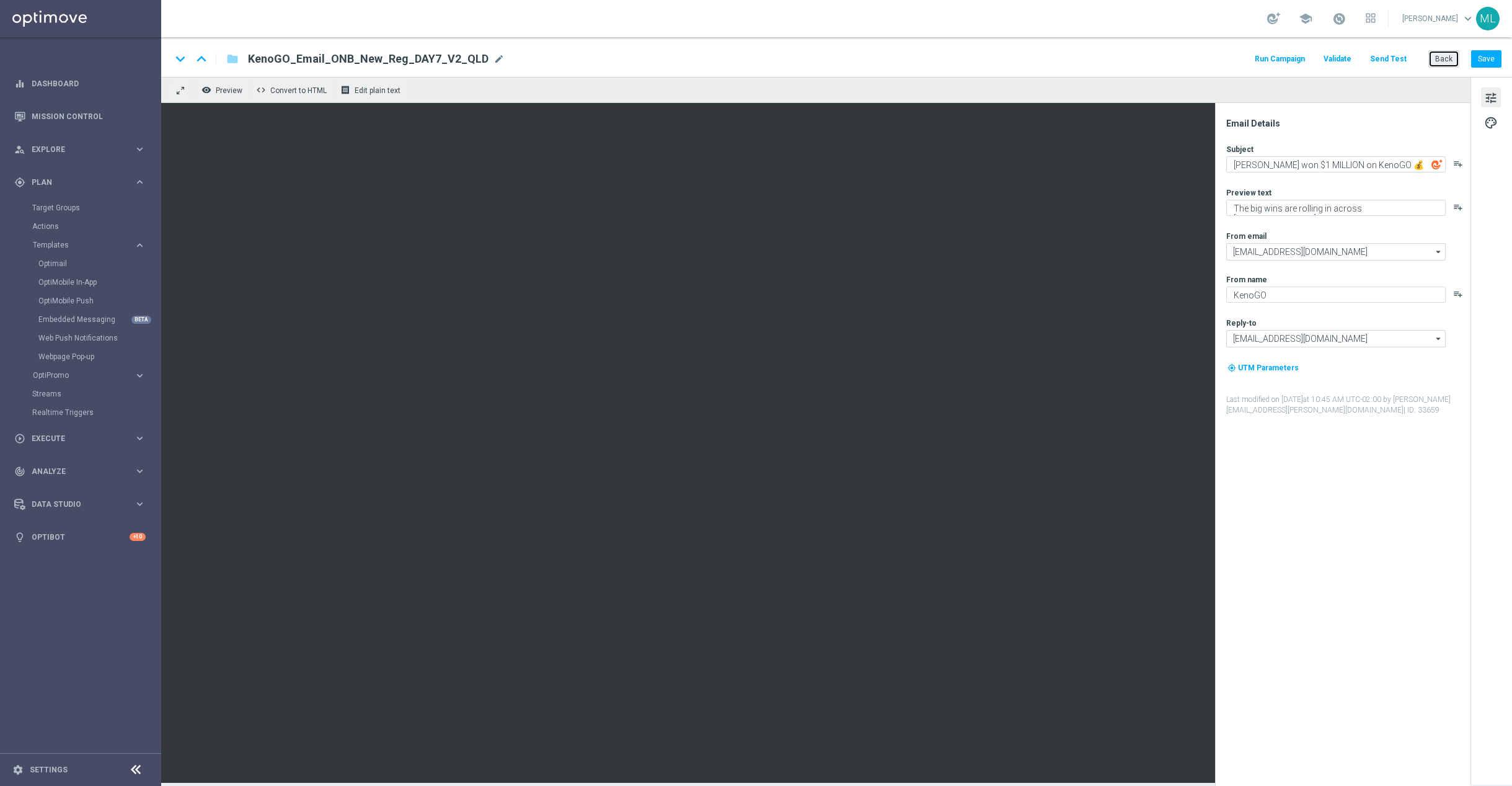
click at [1442, 53] on button "Back" at bounding box center [1444, 58] width 31 height 17
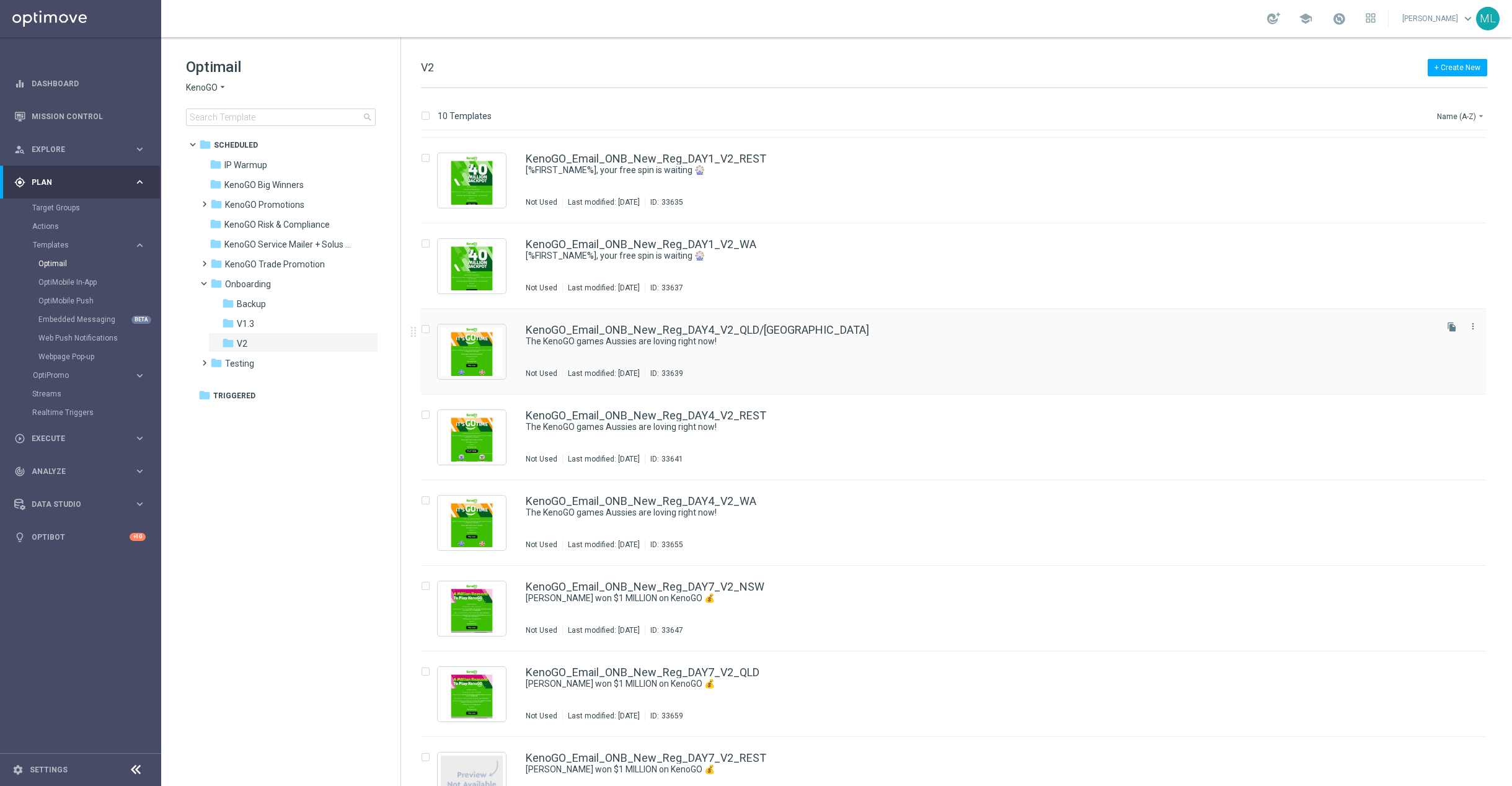
scroll to position [82, 0]
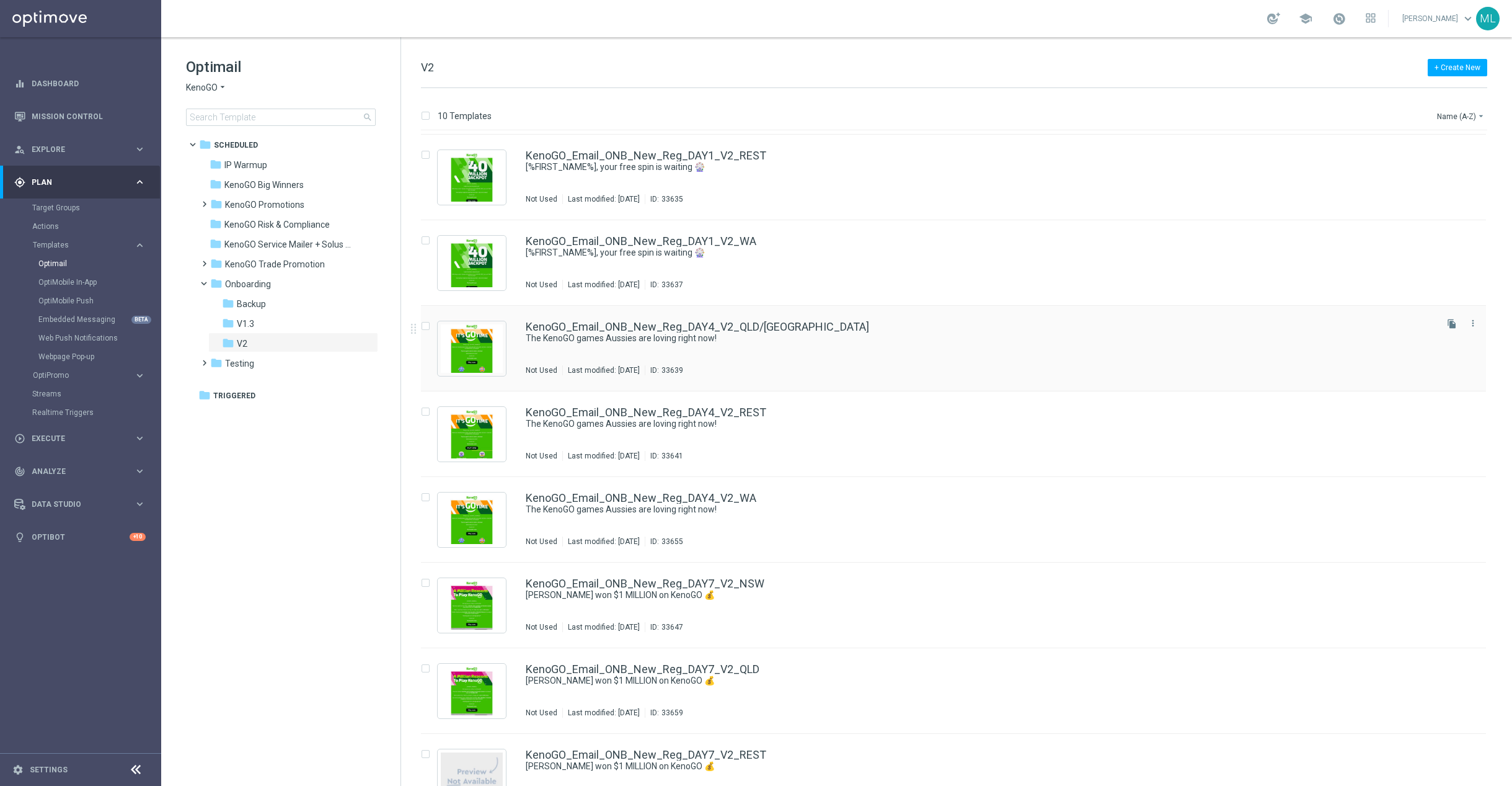
click at [845, 324] on div "KenoGO_Email_ONB_New_Reg_DAY4_V2_QLD/[GEOGRAPHIC_DATA]" at bounding box center [980, 327] width 908 height 11
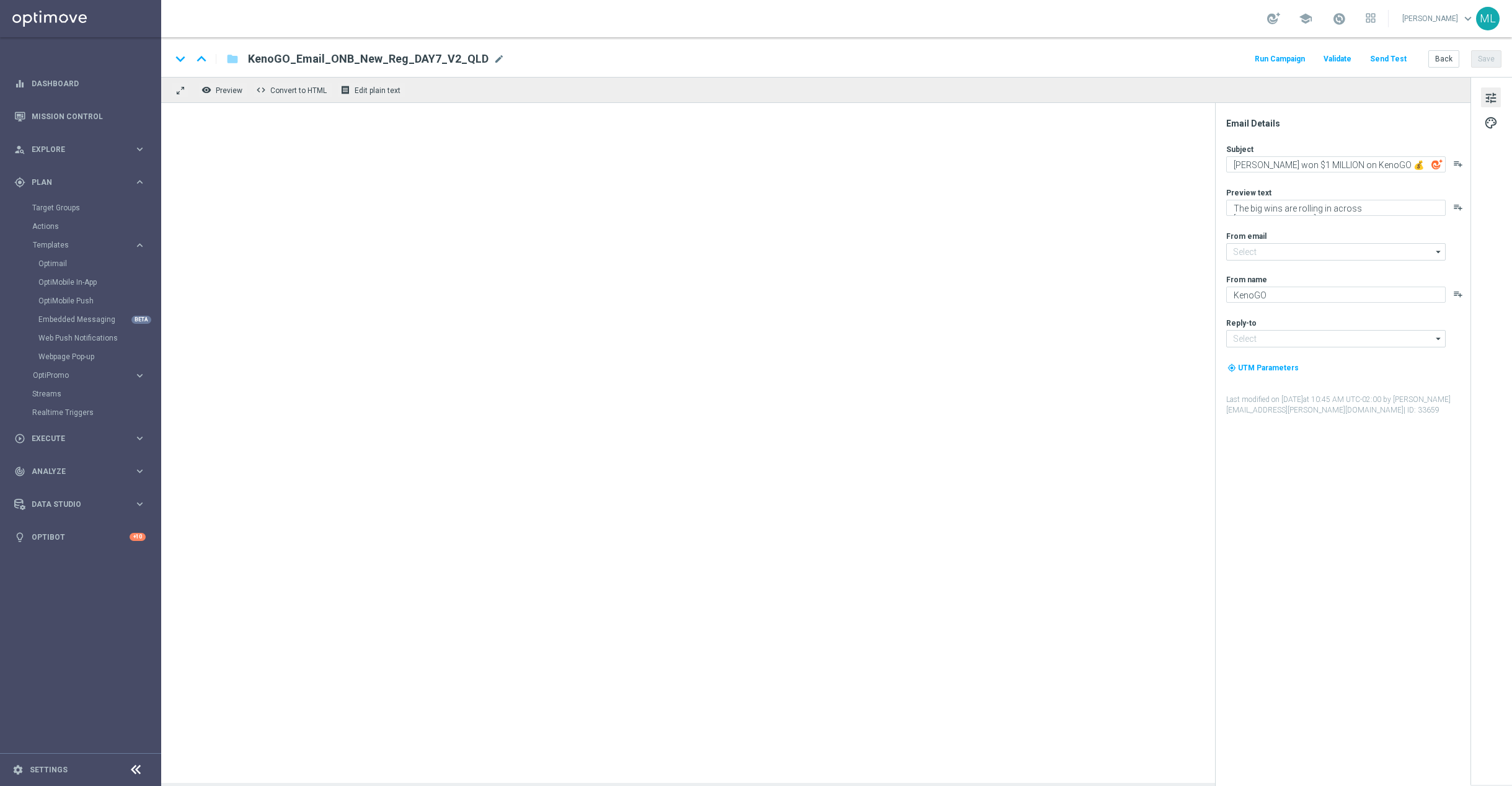
type input "[EMAIL_ADDRESS][DOMAIN_NAME]"
type textarea "The KenoGO games Aussies are loving right now!"
type textarea "From the classics to the world’s biggest Keno…"
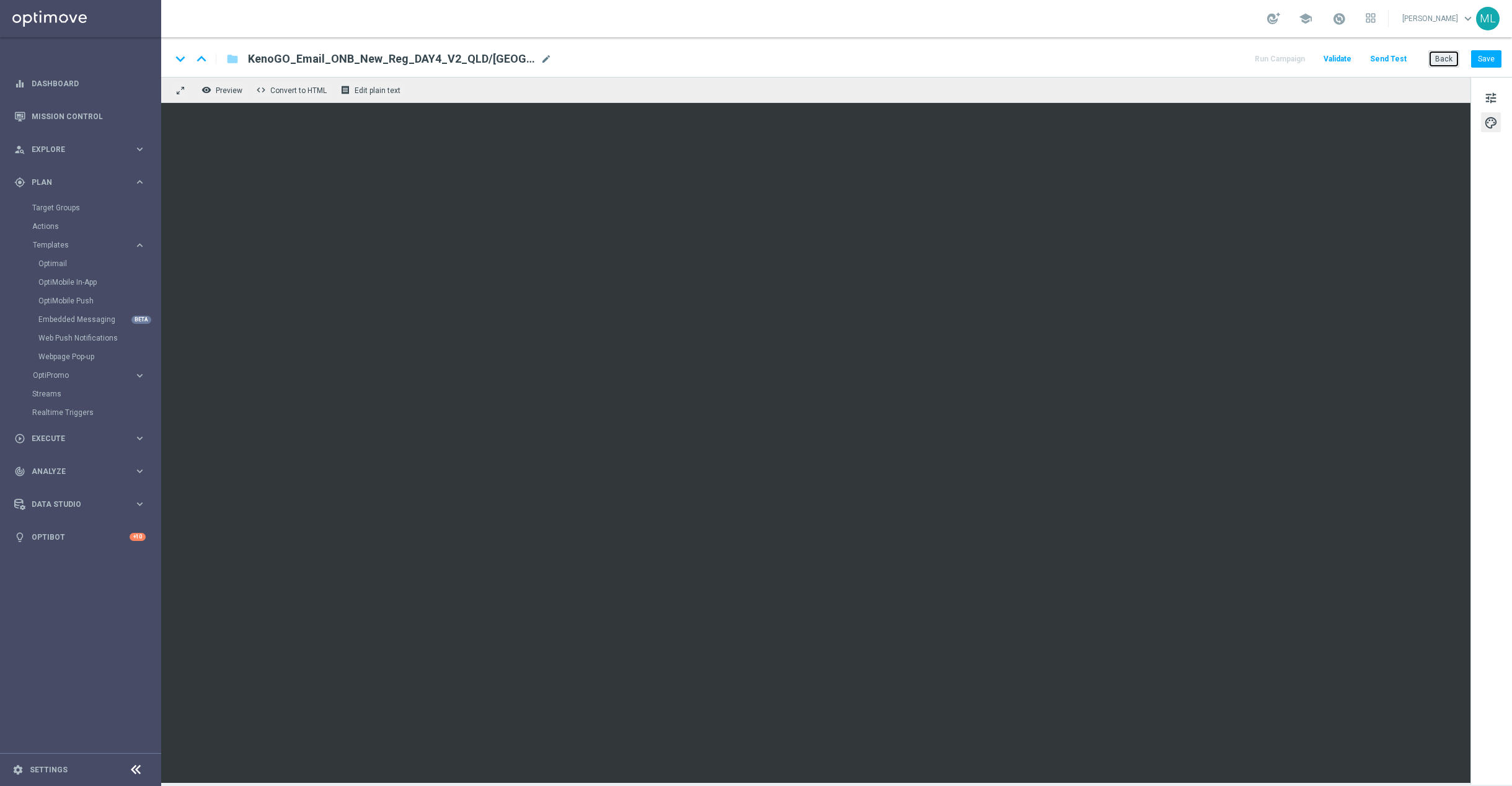
click at [1445, 60] on button "Back" at bounding box center [1444, 58] width 31 height 17
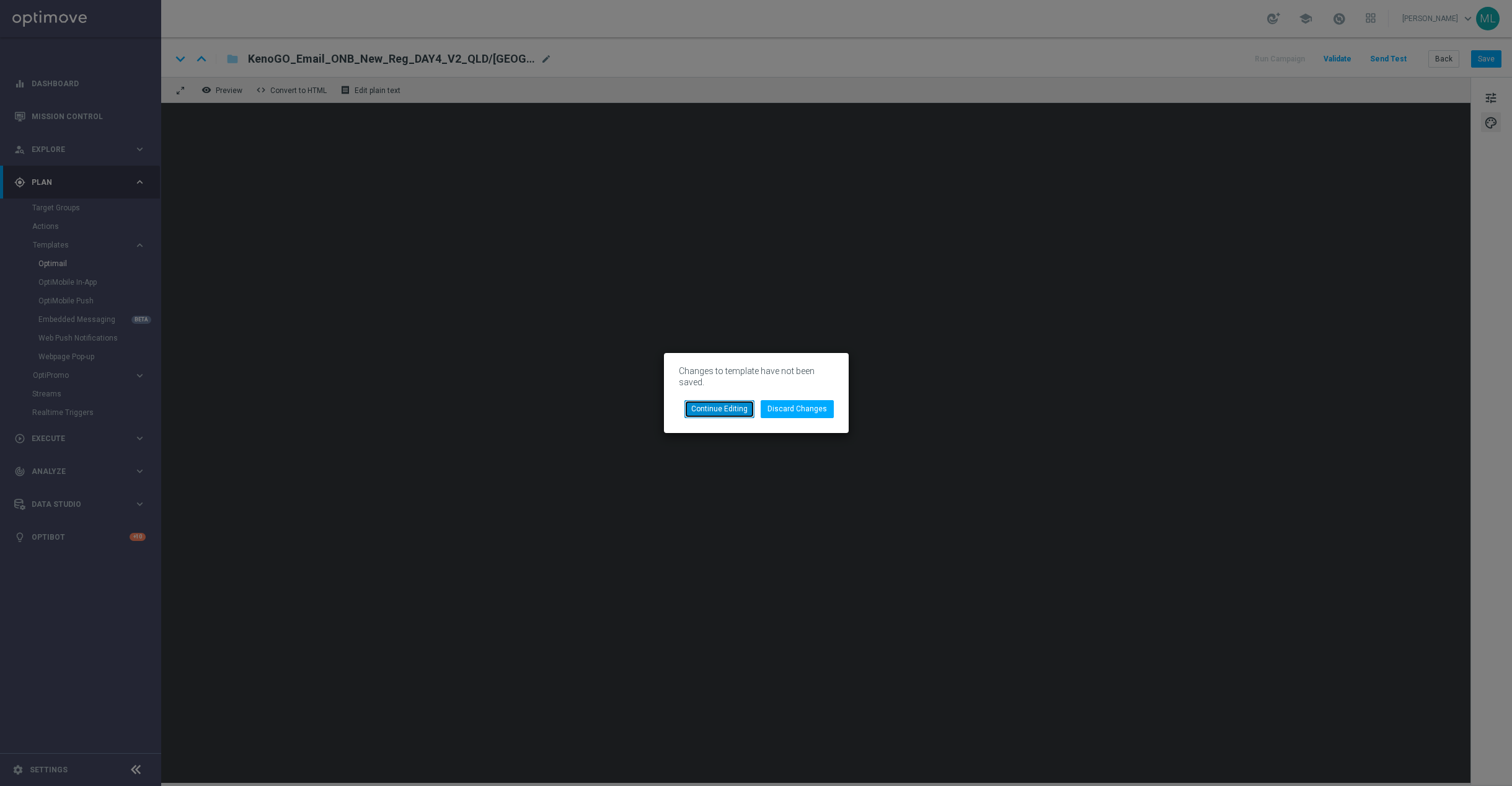
click at [721, 412] on button "Continue Editing" at bounding box center [719, 409] width 70 height 17
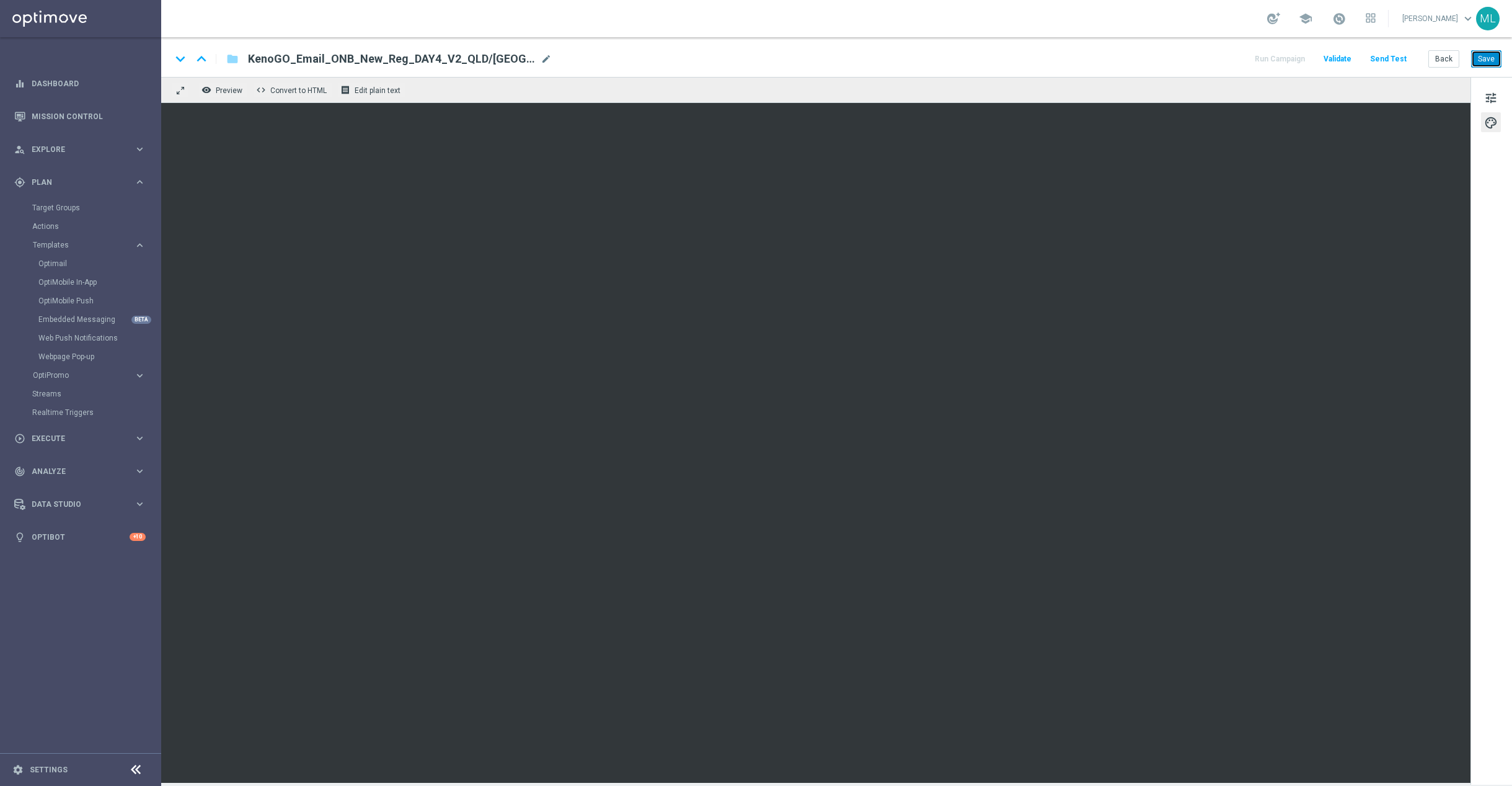
click at [1487, 57] on button "Save" at bounding box center [1487, 58] width 31 height 17
click at [1446, 62] on button "Back" at bounding box center [1444, 58] width 31 height 17
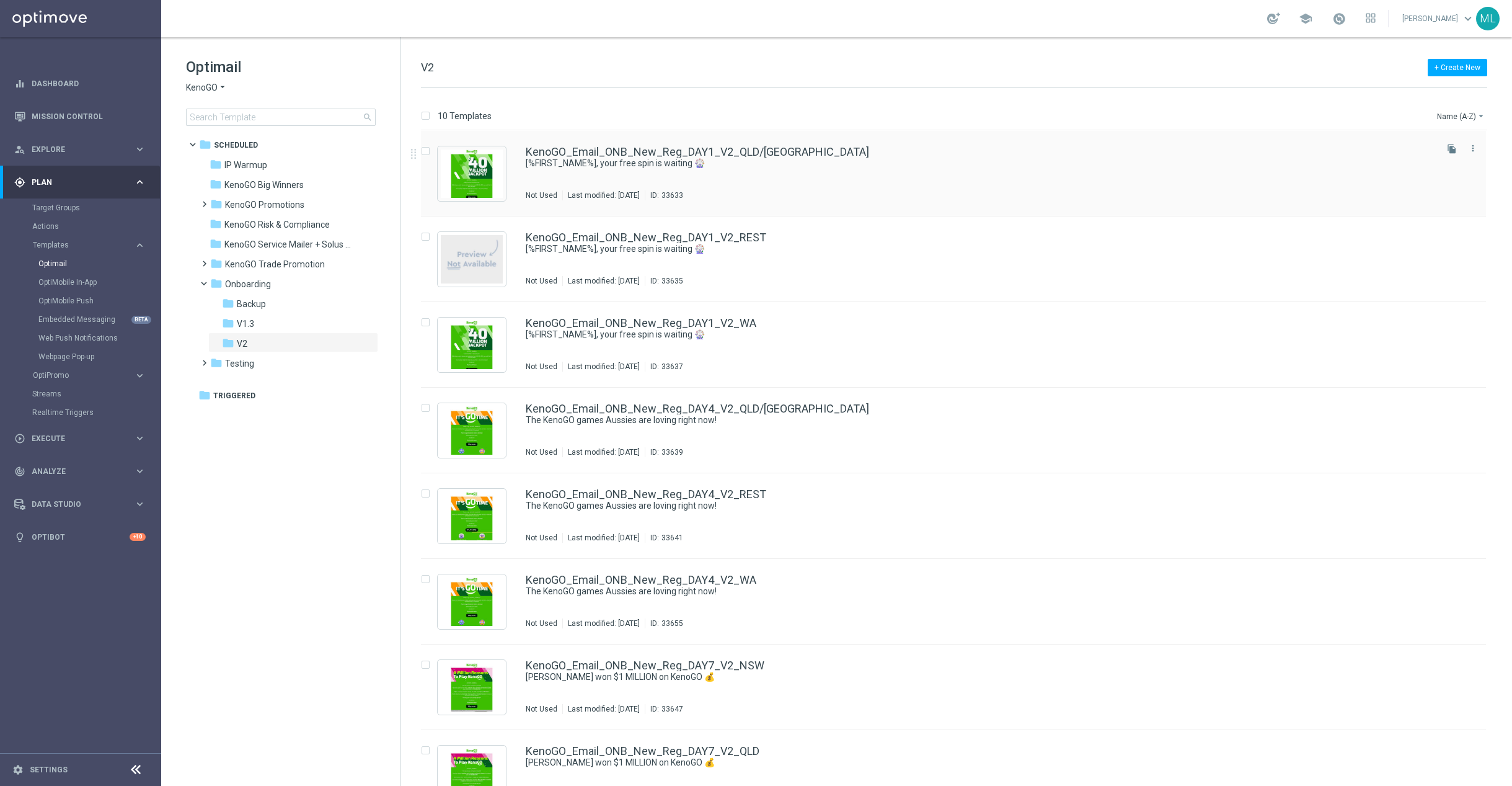
click at [883, 182] on div "KenoGO_Email_ONB_New_Reg_DAY1_V2_QLD/NSW [%FIRST_NAME%], your free spin is wait…" at bounding box center [980, 173] width 908 height 54
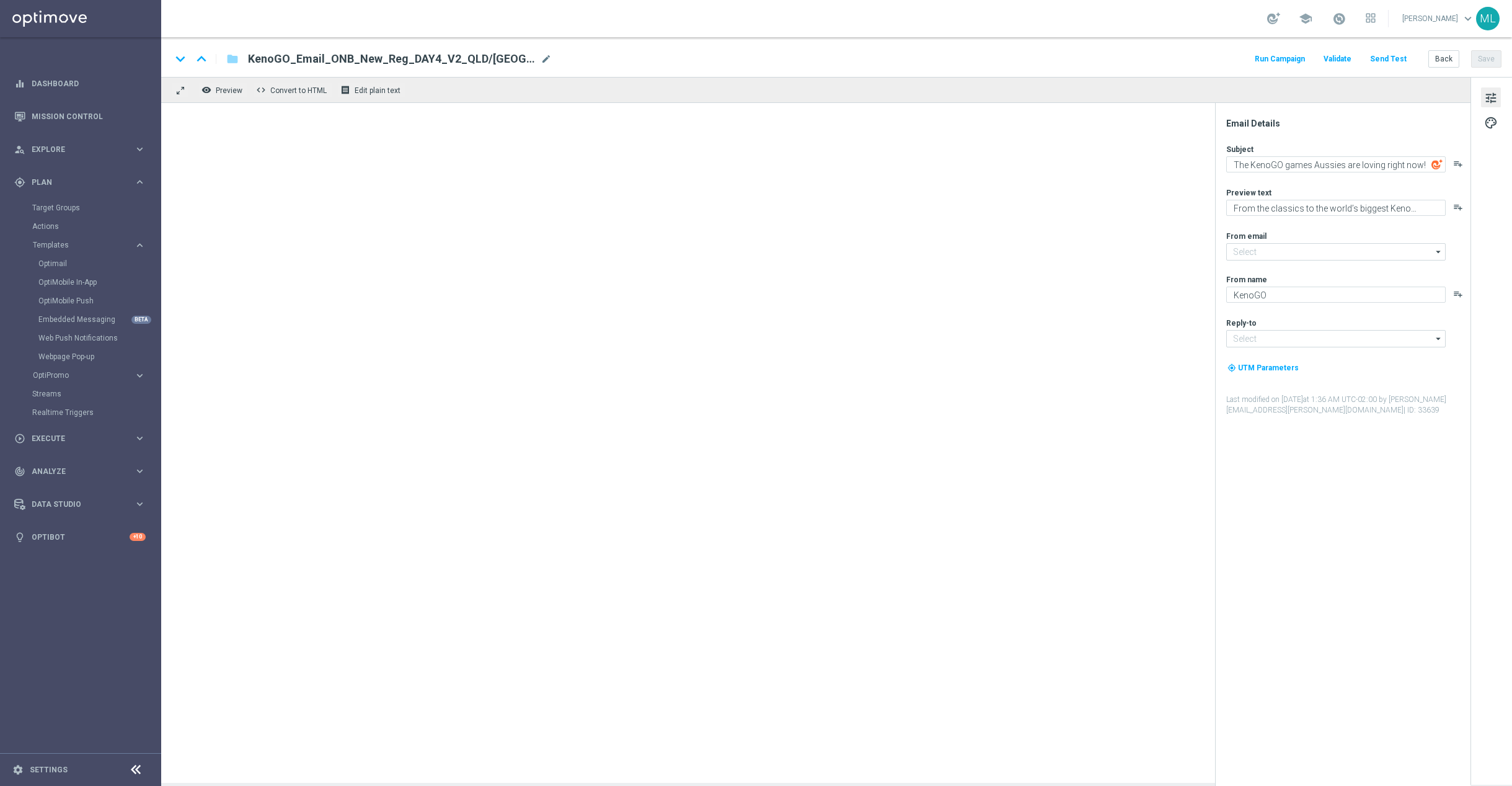
type input "[EMAIL_ADDRESS][DOMAIN_NAME]"
type textarea "[%FIRST_NAME%], your free spin is waiting 🎡"
type textarea "Spin the wheel. No pressure. Just fun!"
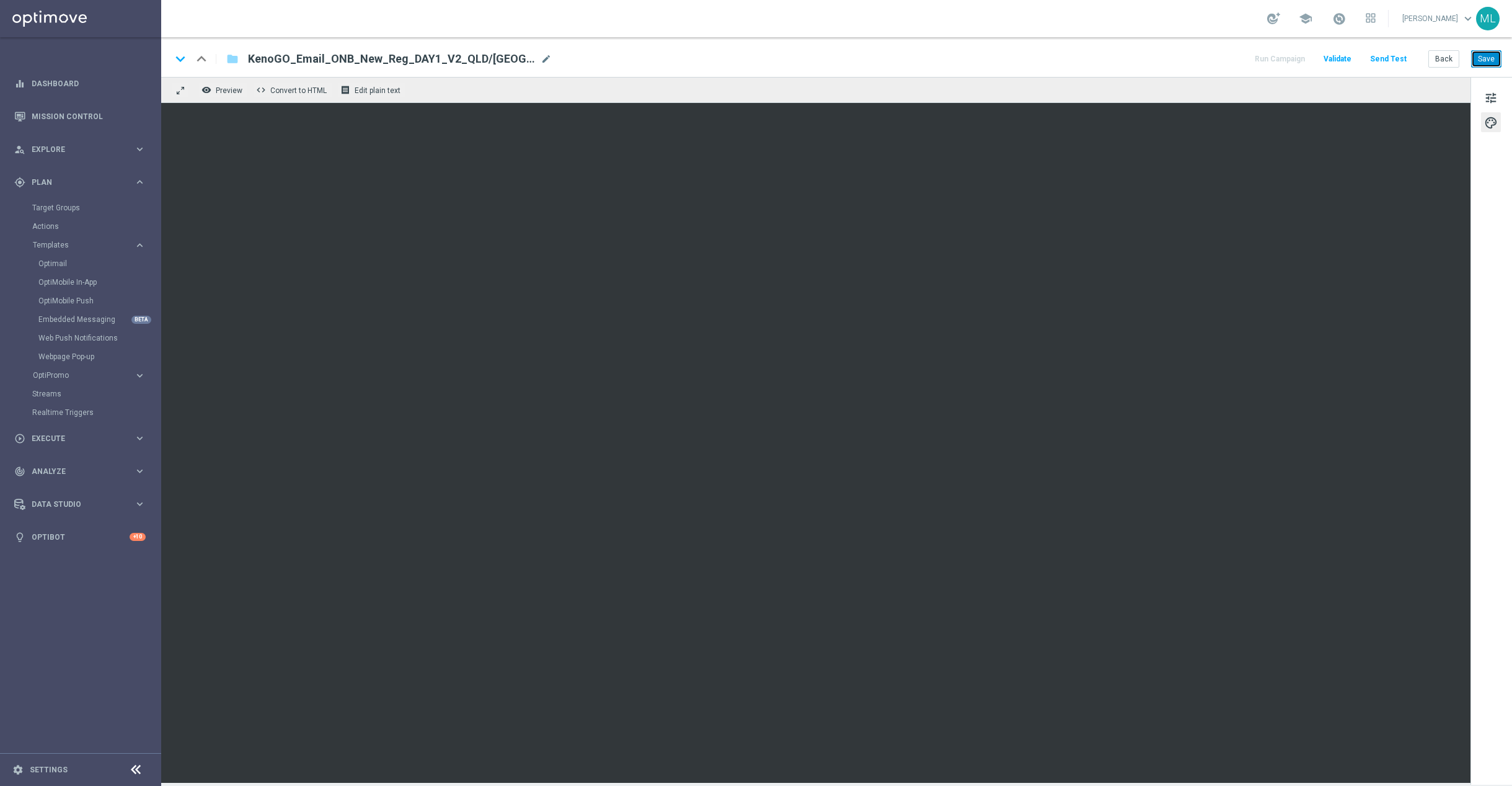
click at [1488, 62] on button "Save" at bounding box center [1487, 58] width 31 height 17
click at [1489, 94] on span "tune" at bounding box center [1491, 97] width 14 height 16
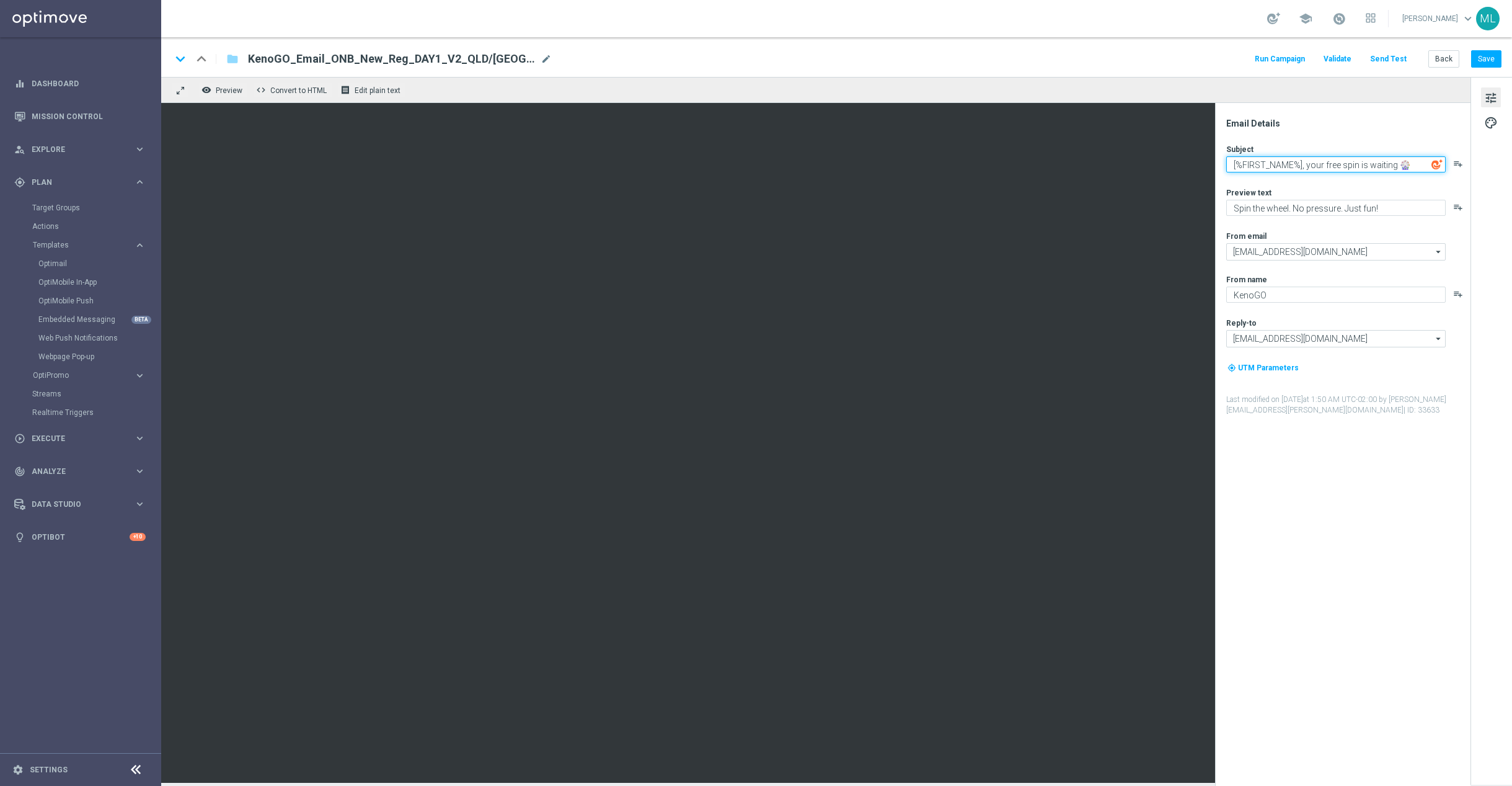
click at [1346, 163] on textarea "[%FIRST_NAME%], your free spin is waiting 🎡" at bounding box center [1336, 164] width 219 height 16
paste textarea "go for the $40M jackpot 🎯"
type textarea "[%FIRST_NAME%], go for the $40M jackpot 🎯"
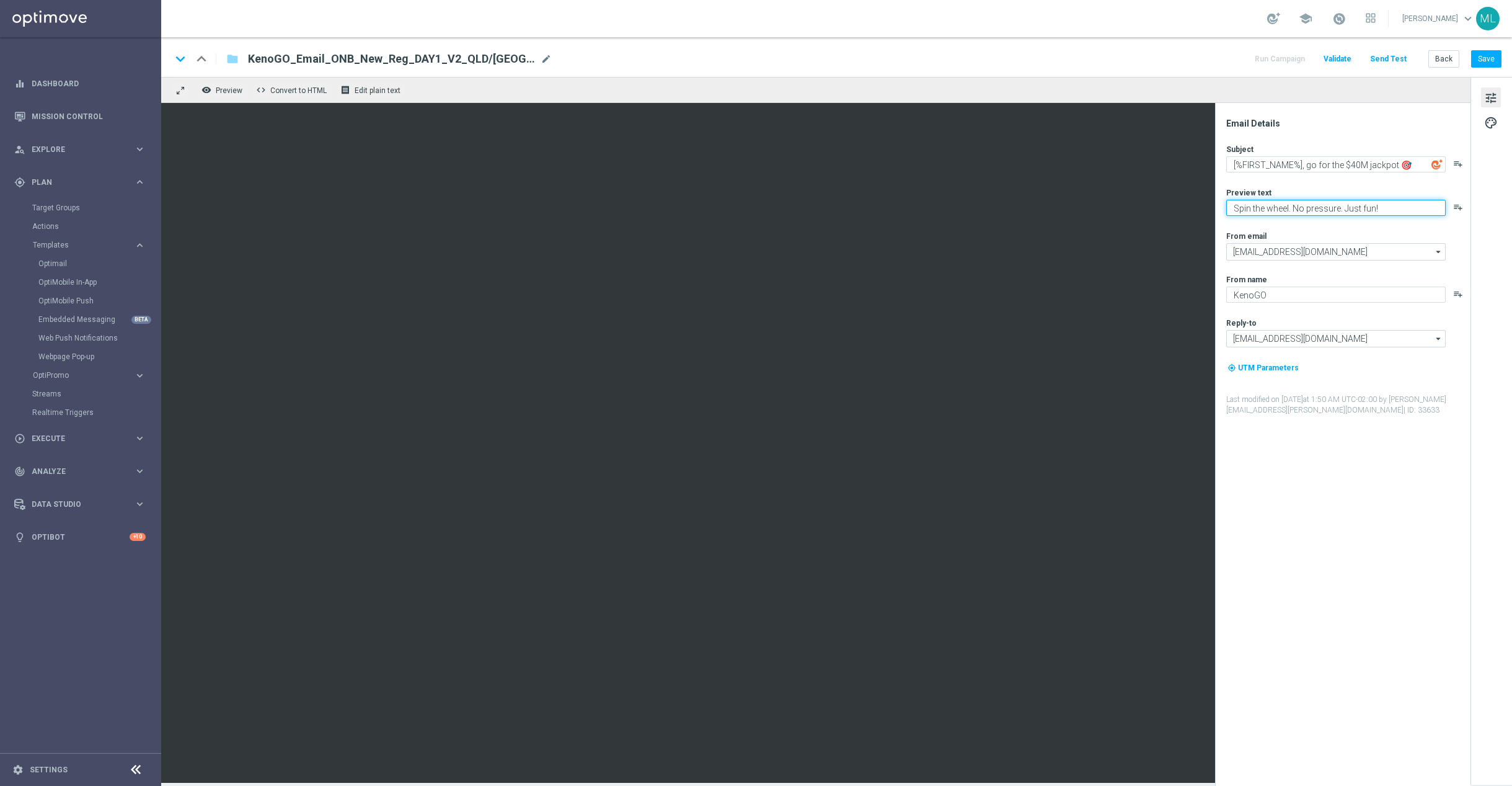
click at [1319, 207] on textarea "Spin the wheel. No pressure. Just fun!" at bounding box center [1336, 207] width 219 height 16
paste textarea "Draws every 3 minutes – win big"
type textarea "Draws every 3 minutes – win big!"
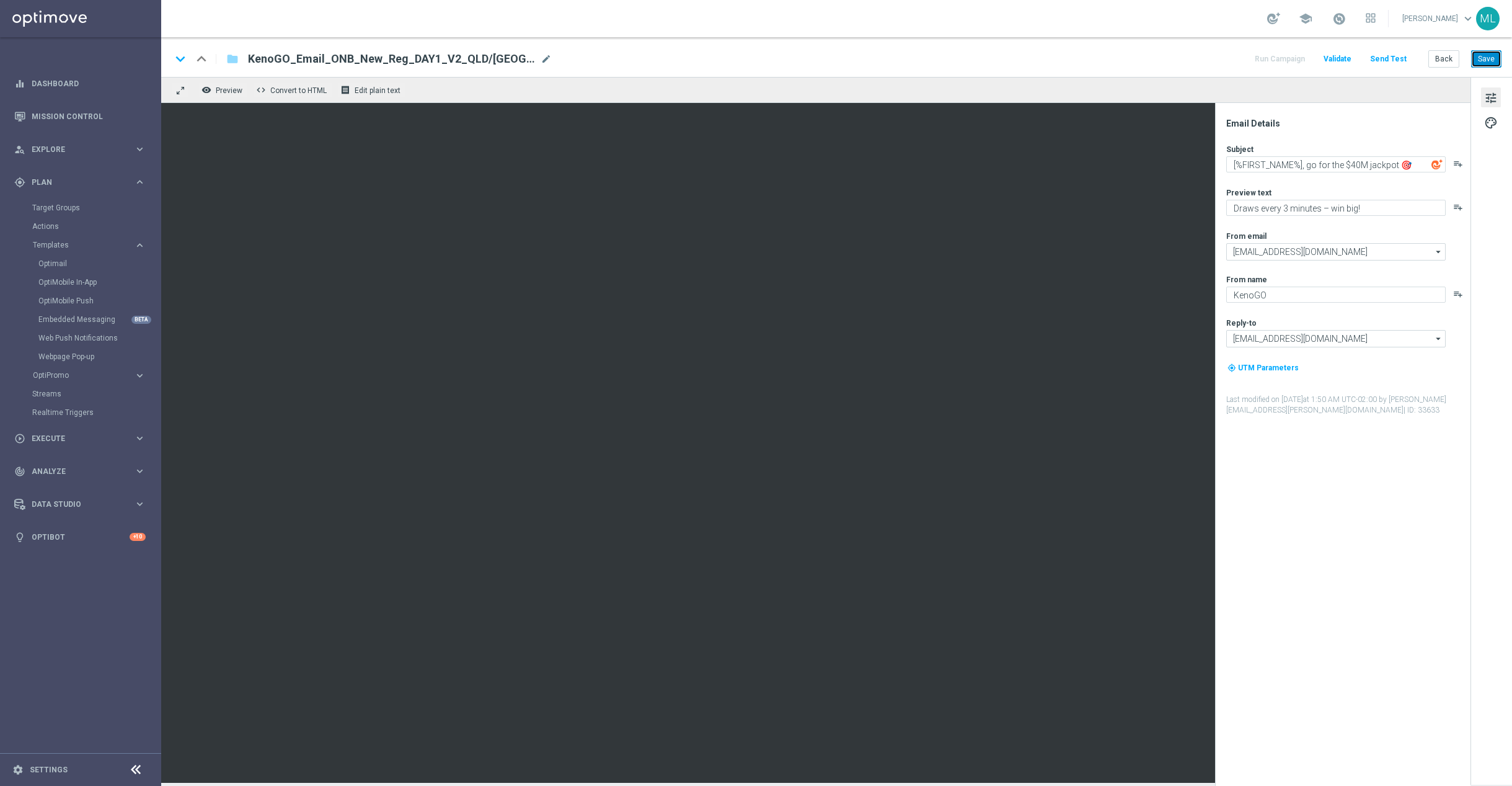
click at [1478, 57] on button "Save" at bounding box center [1487, 58] width 31 height 17
click at [1488, 61] on button "Save" at bounding box center [1487, 58] width 31 height 17
click at [1449, 61] on button "Back" at bounding box center [1444, 58] width 31 height 17
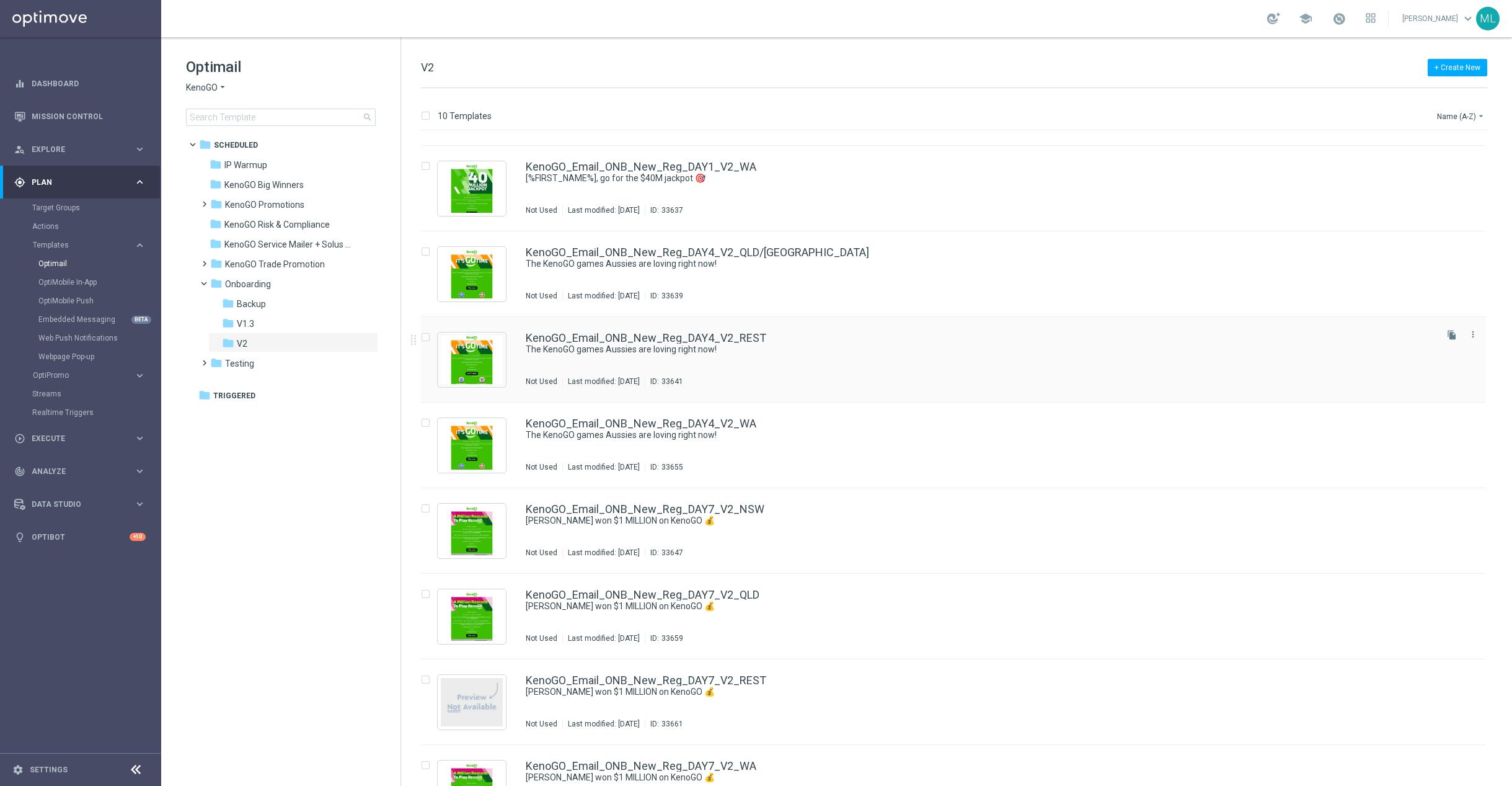
scroll to position [201, 0]
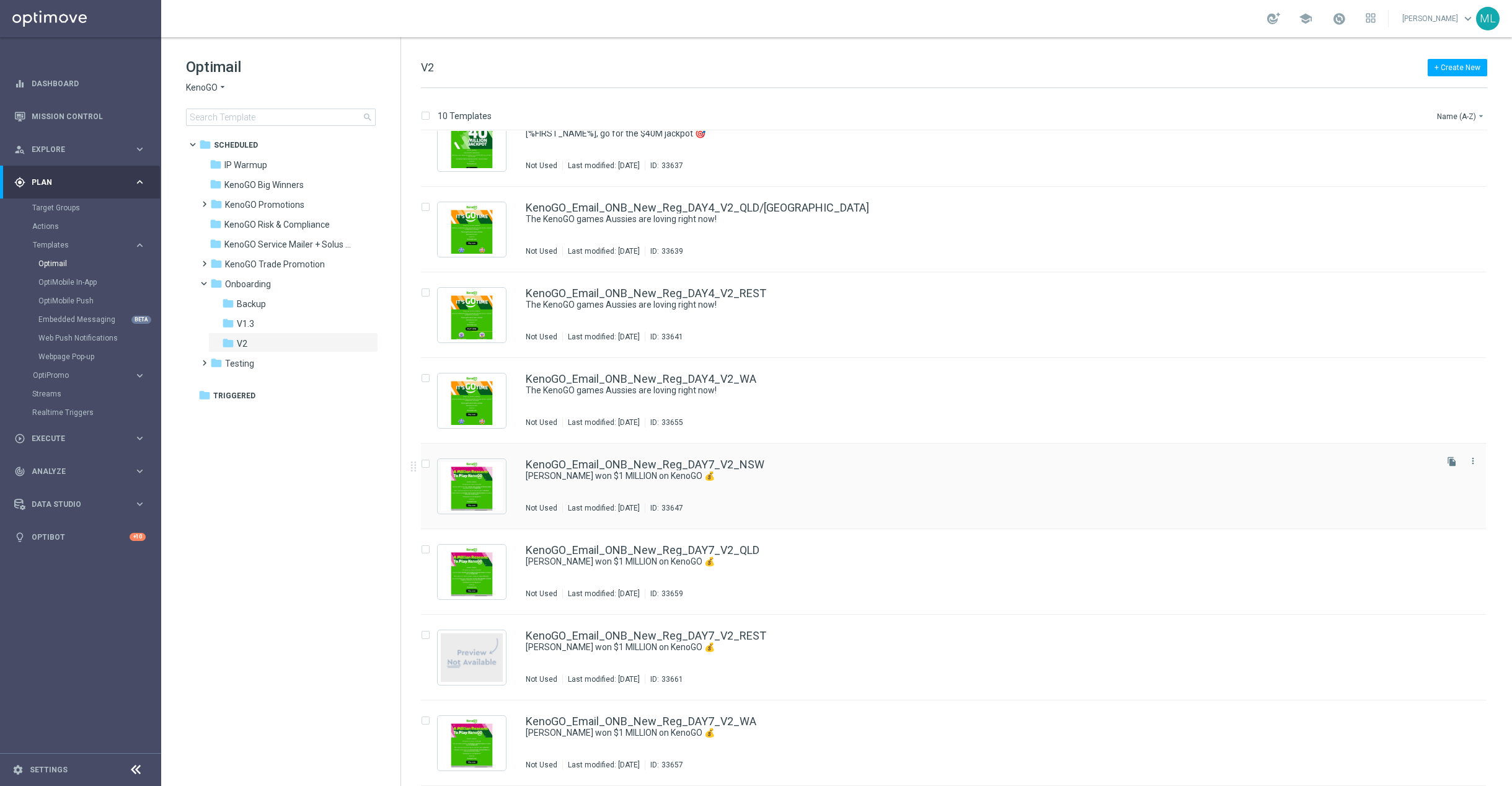
click at [778, 483] on div "KenoGO_Email_ONB_New_Reg_DAY7_V2_NSW Paul won $1 MILLION on KenoGO 💰 Not Used L…" at bounding box center [980, 486] width 908 height 54
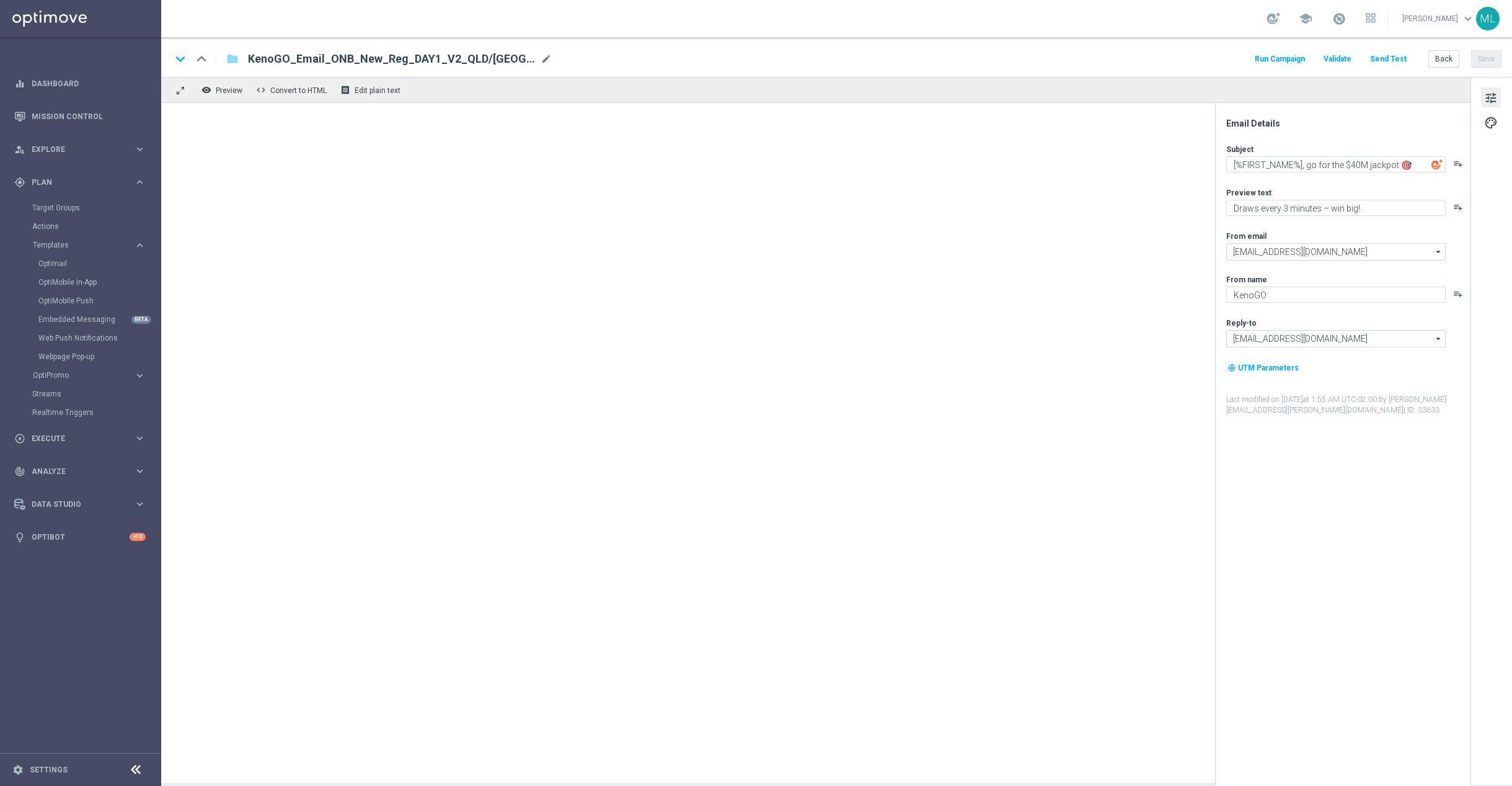
type textarea "[PERSON_NAME] won $1 MILLION on KenoGO 💰"
type textarea "The big wins are rolling in across [GEOGRAPHIC_DATA]!"
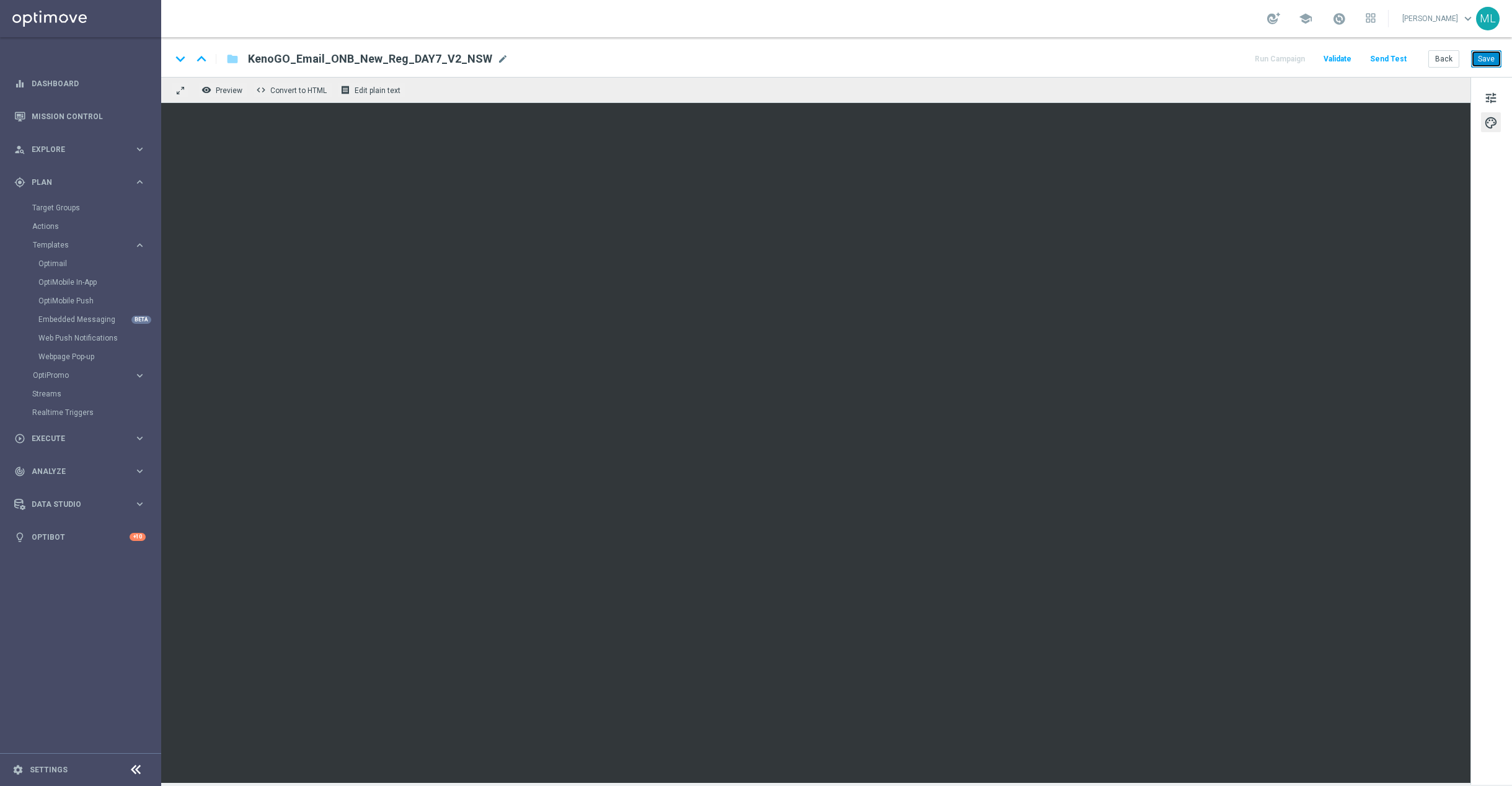
click at [1495, 60] on button "Save" at bounding box center [1487, 58] width 31 height 17
click at [1491, 62] on button "Save" at bounding box center [1487, 58] width 31 height 17
click at [1443, 60] on button "Back" at bounding box center [1444, 58] width 31 height 17
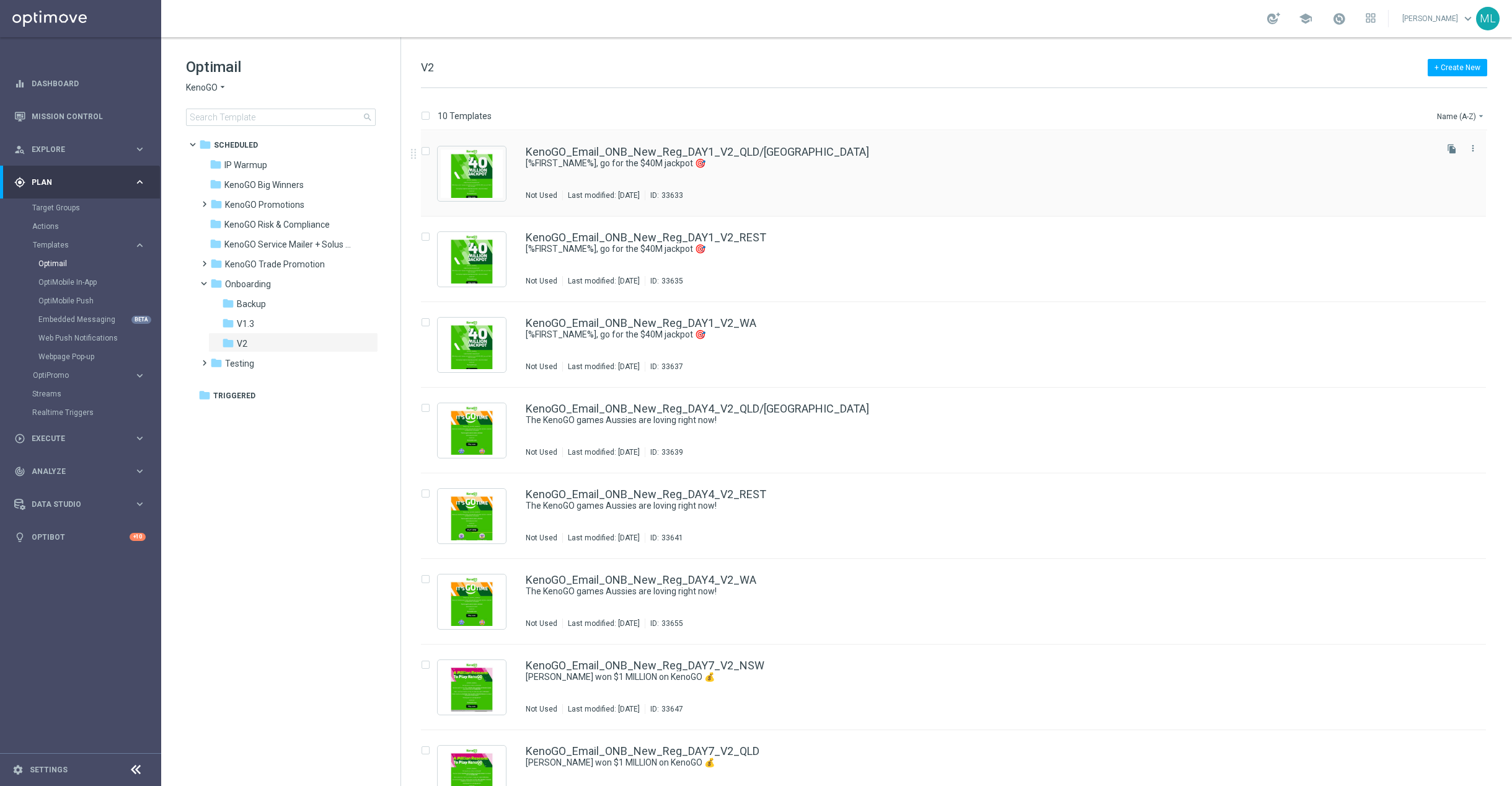
click at [781, 191] on div "Not Used Last modified: [DATE] ID: 33633" at bounding box center [980, 196] width 908 height 10
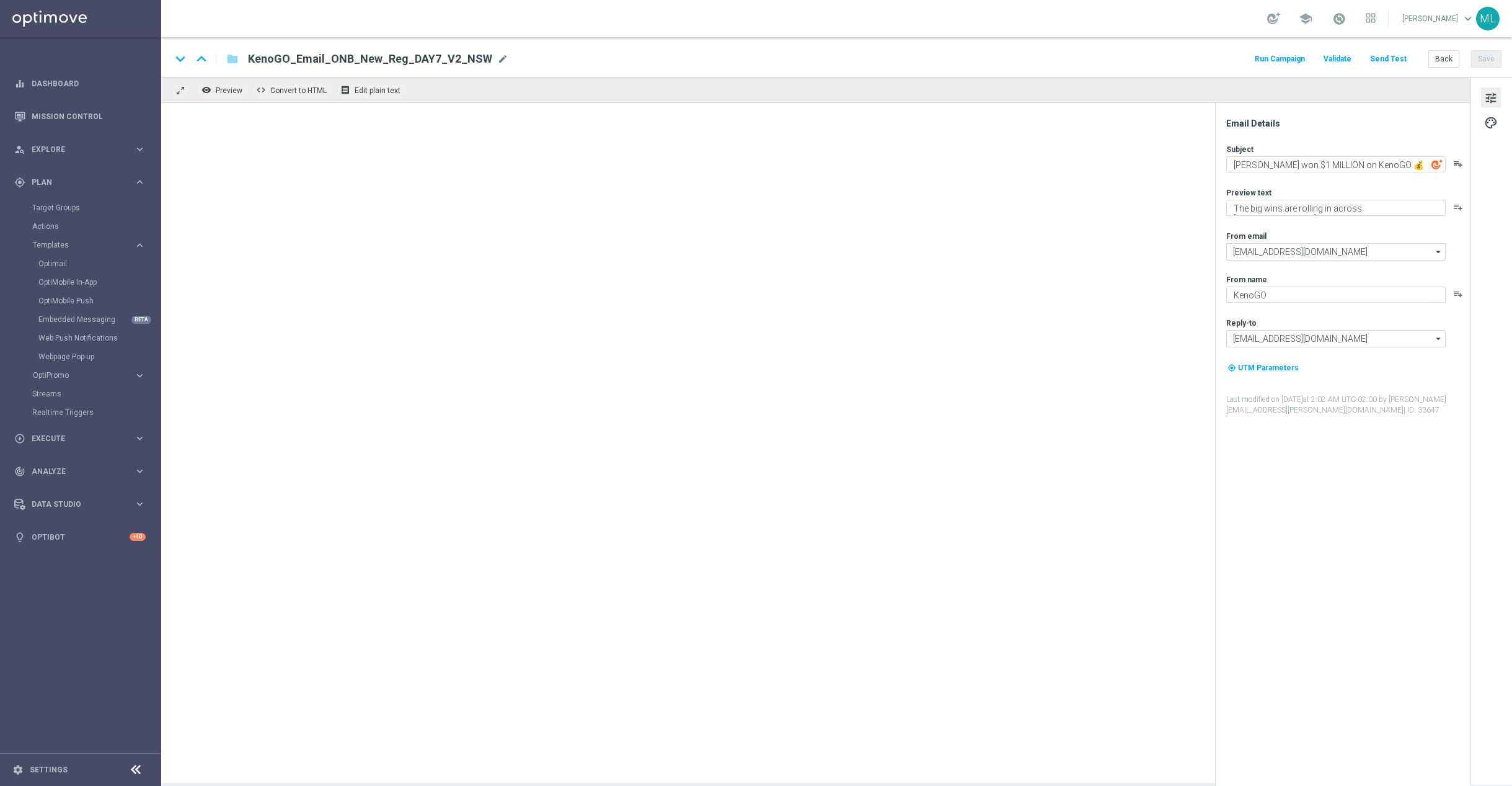
type textarea "[%FIRST_NAME%], go for the $40M jackpot 🎯"
type textarea "Draws every 3 minutes – win big!"
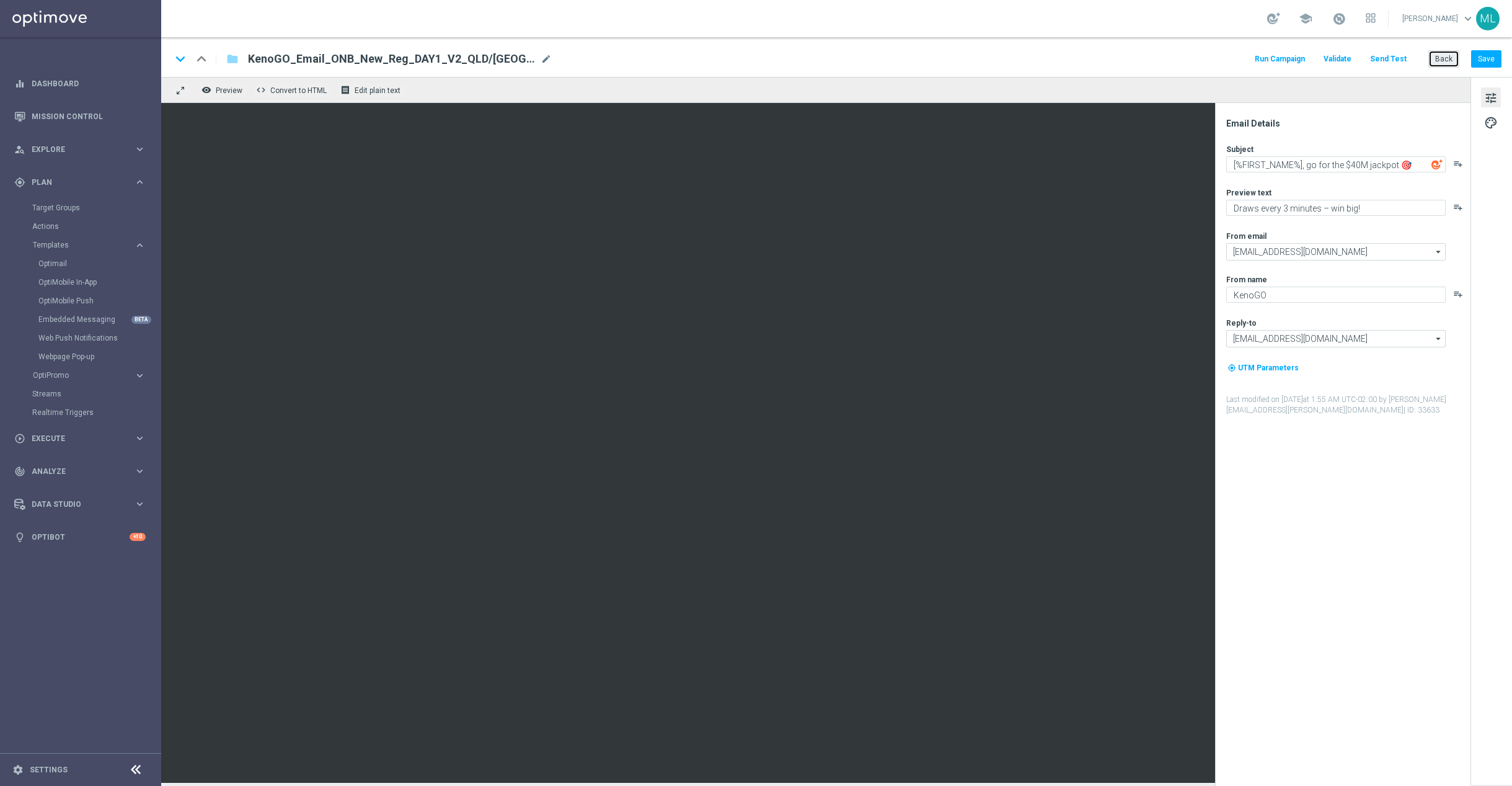
click at [1439, 60] on button "Back" at bounding box center [1444, 58] width 31 height 17
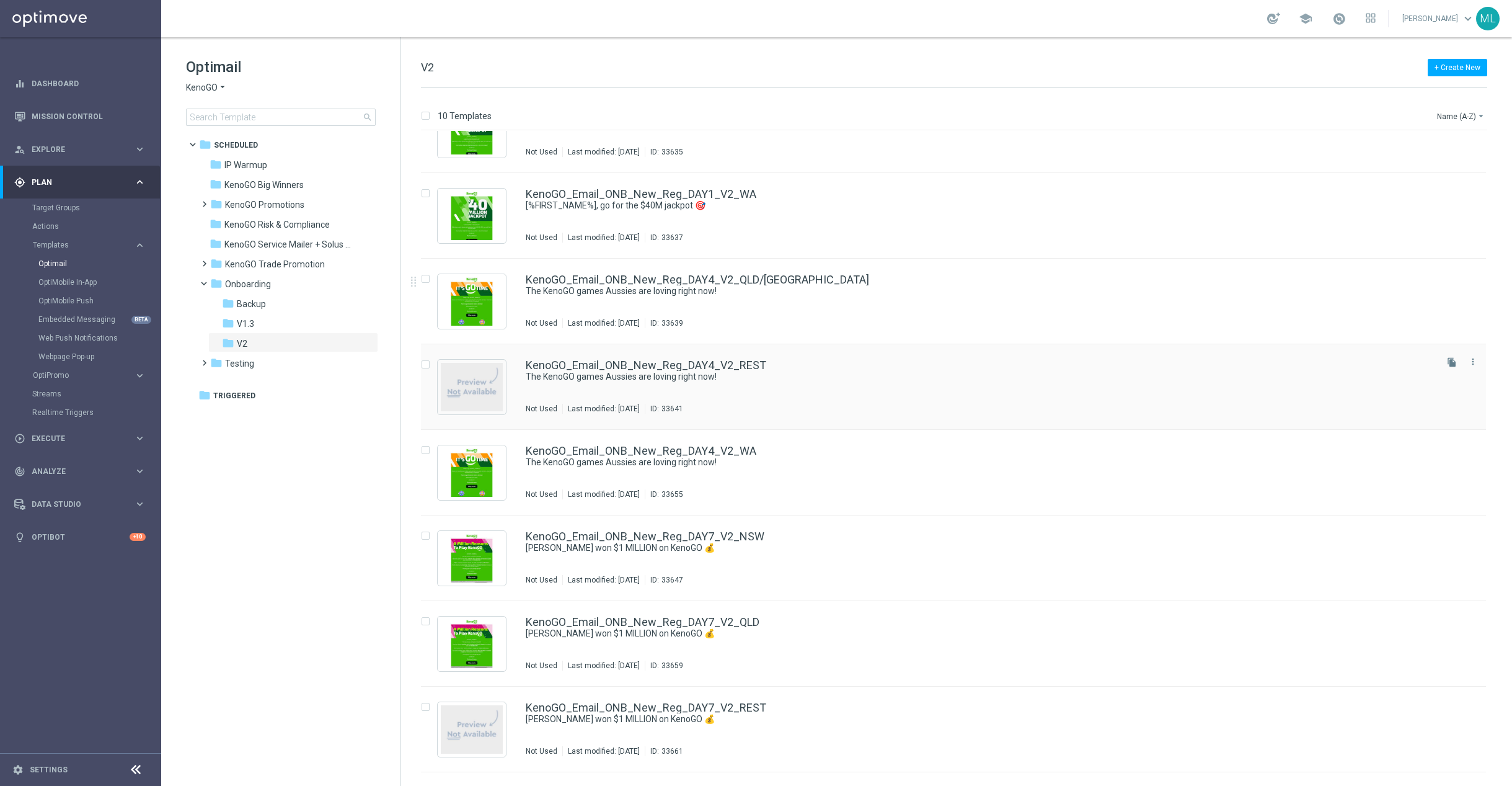
scroll to position [139, 0]
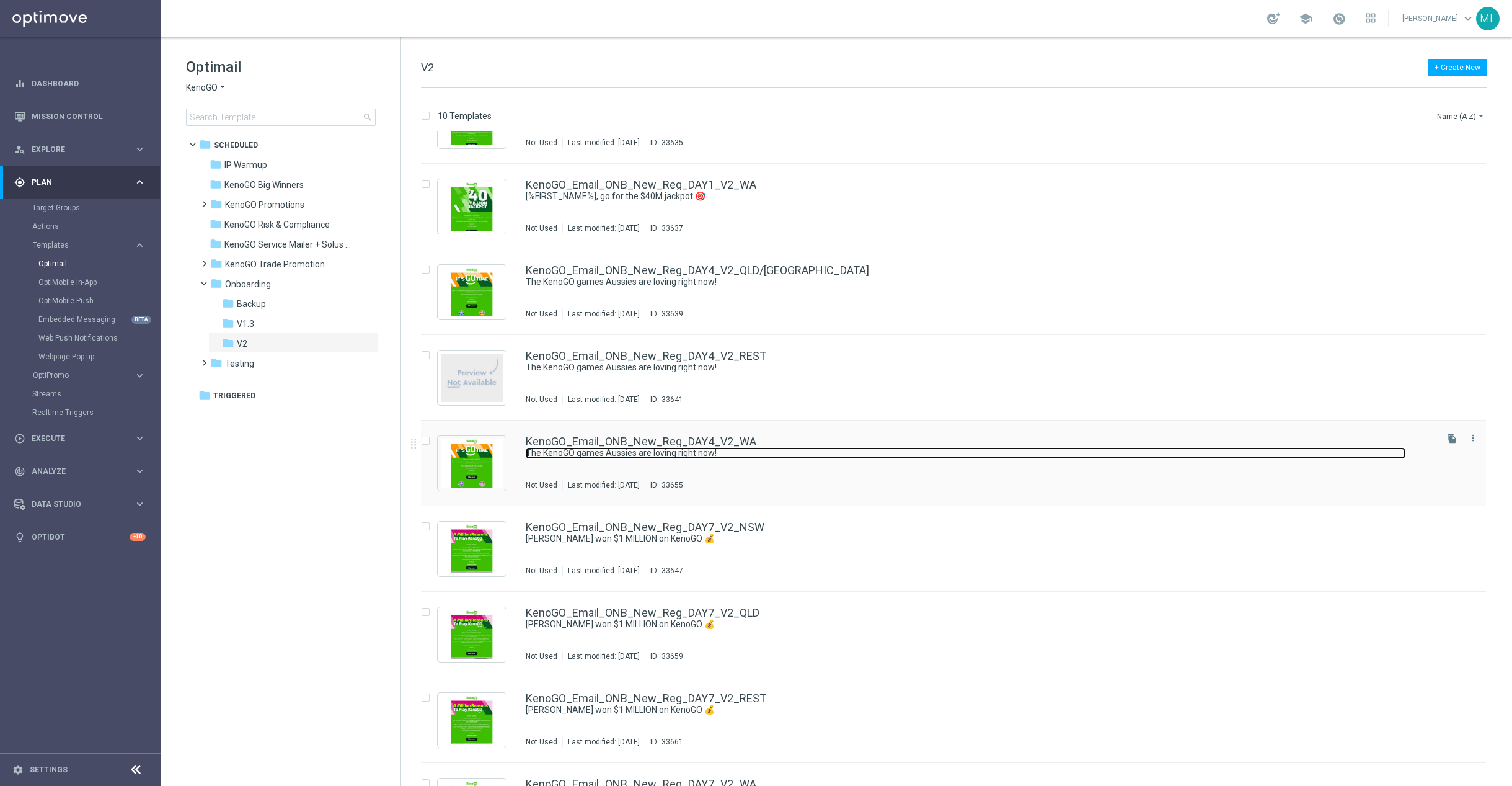
click at [889, 453] on link "The KenoGO games Aussies are loving right now!" at bounding box center [966, 453] width 880 height 12
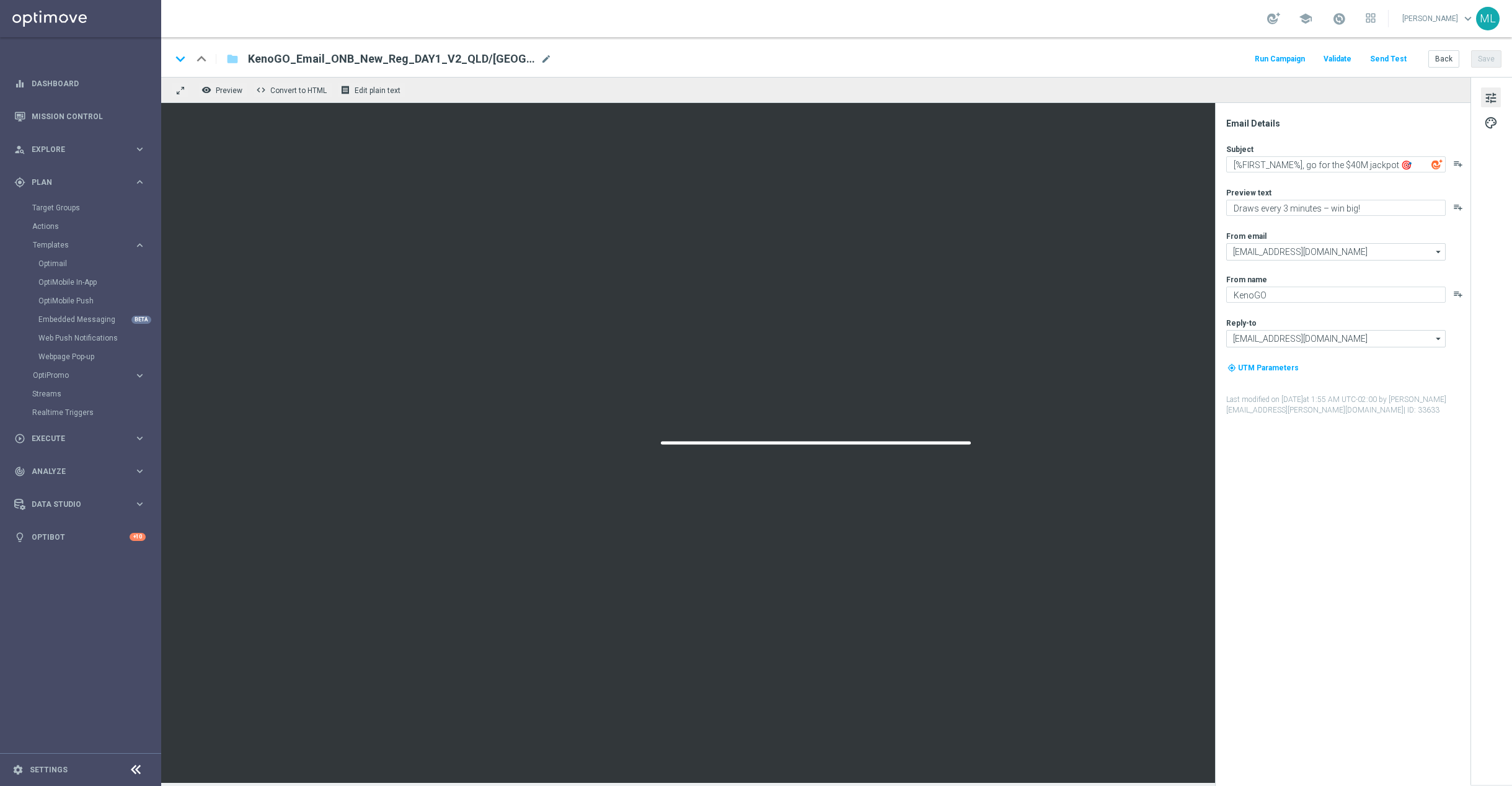
type textarea "The KenoGO games Aussies are loving right now!"
type textarea "From the classics to the world’s biggest Keno…"
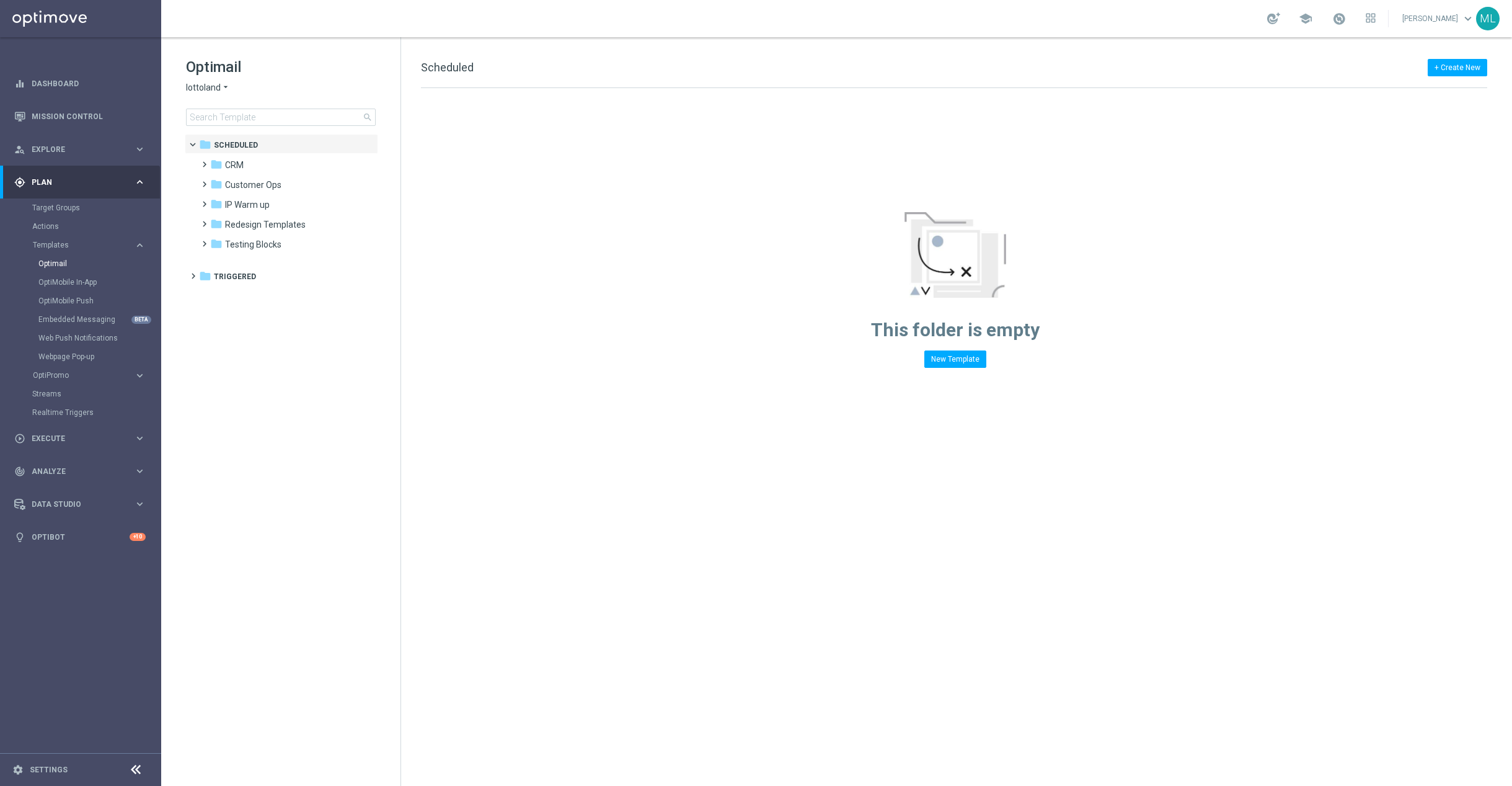
click at [201, 88] on span "lottoland" at bounding box center [203, 88] width 35 height 12
click at [232, 116] on div "KenoGO" at bounding box center [233, 116] width 93 height 15
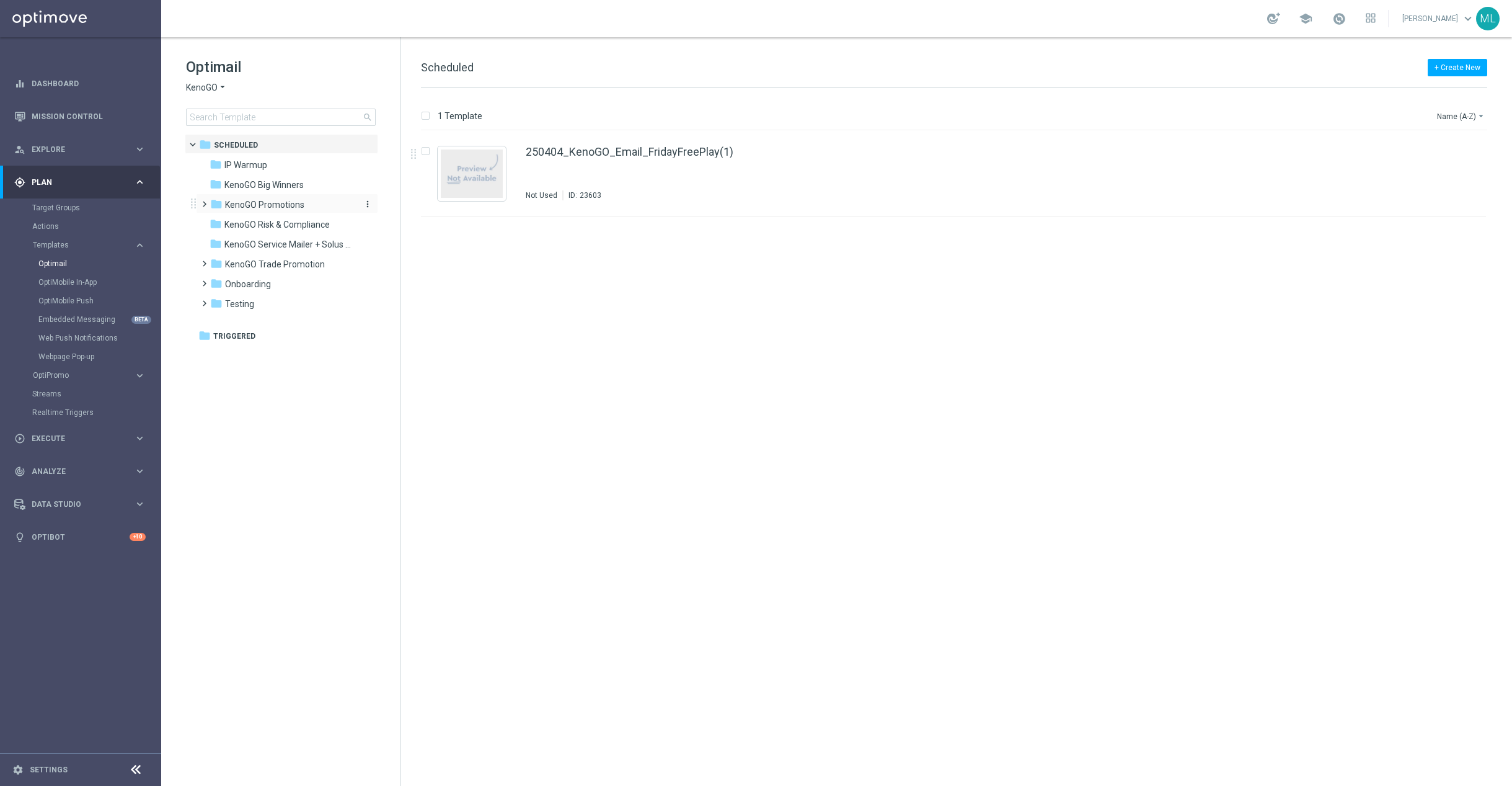
click at [282, 207] on span "KenoGO Promotions" at bounding box center [264, 205] width 79 height 11
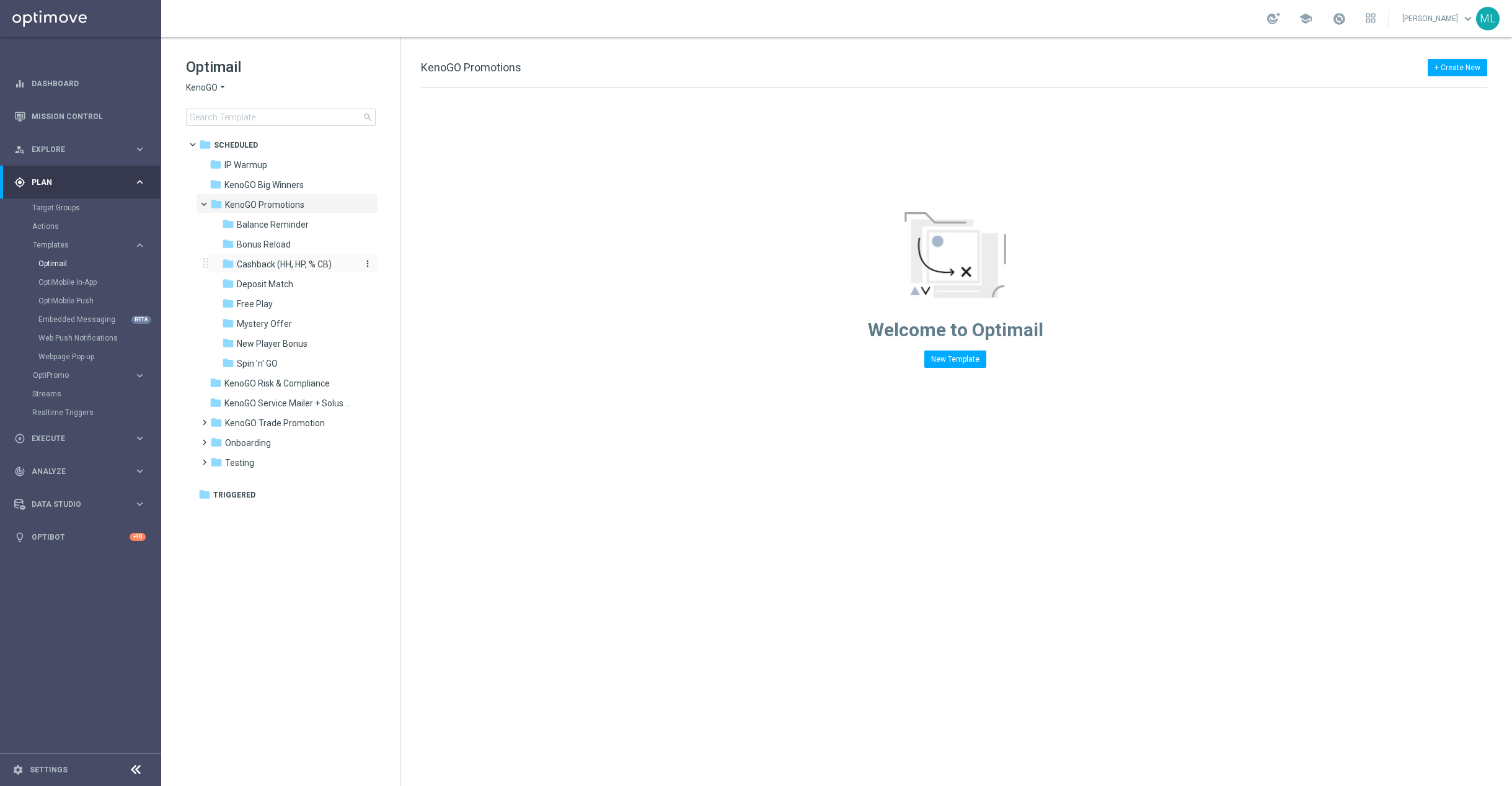
click at [312, 265] on span "Cashback (HH, HP, % CB)" at bounding box center [284, 265] width 95 height 11
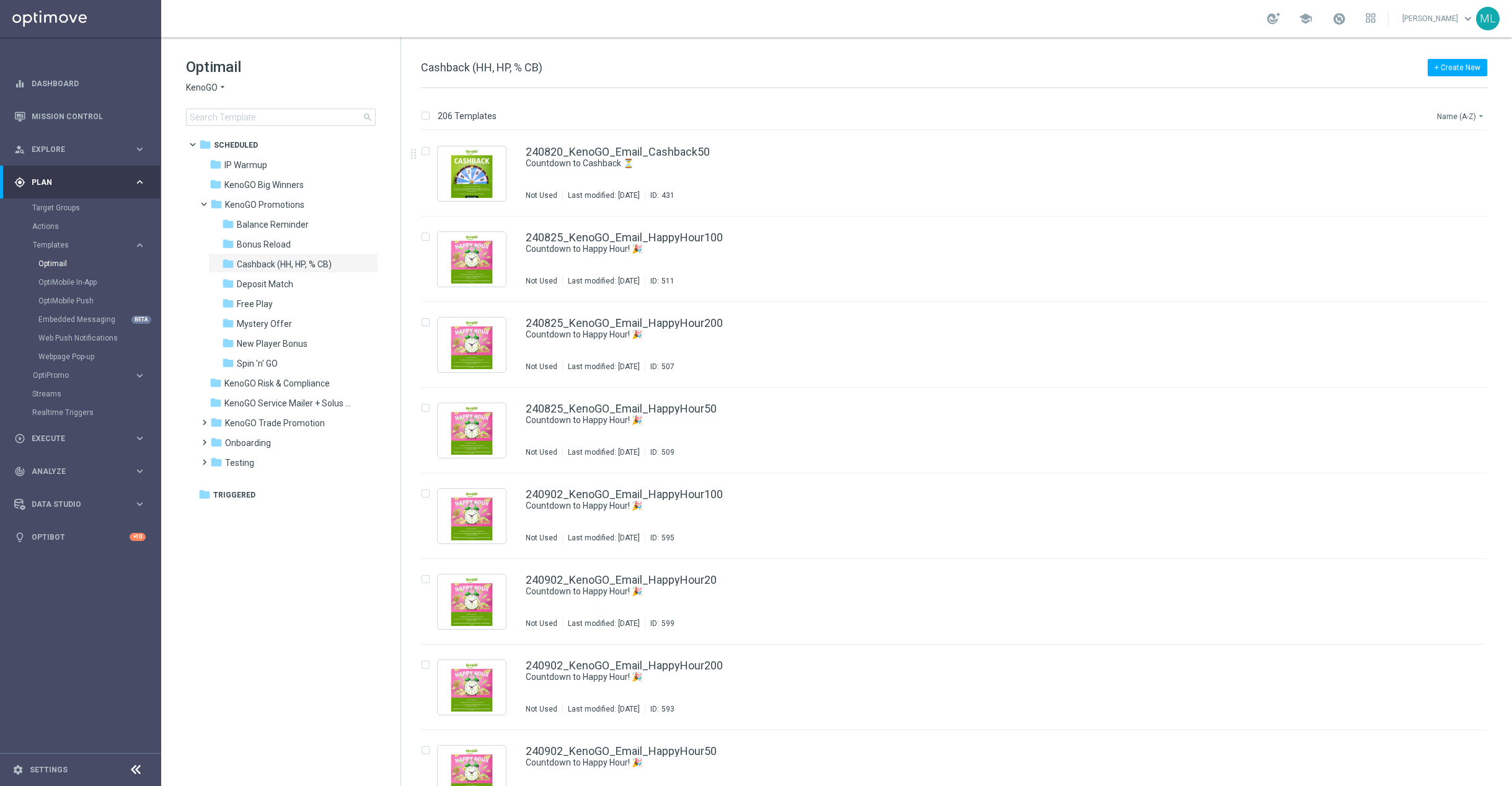
click at [1473, 112] on button "Name (A-Z) arrow_drop_down" at bounding box center [1462, 116] width 51 height 15
click at [1461, 168] on span "Date Modified (Newest)" at bounding box center [1439, 172] width 83 height 8
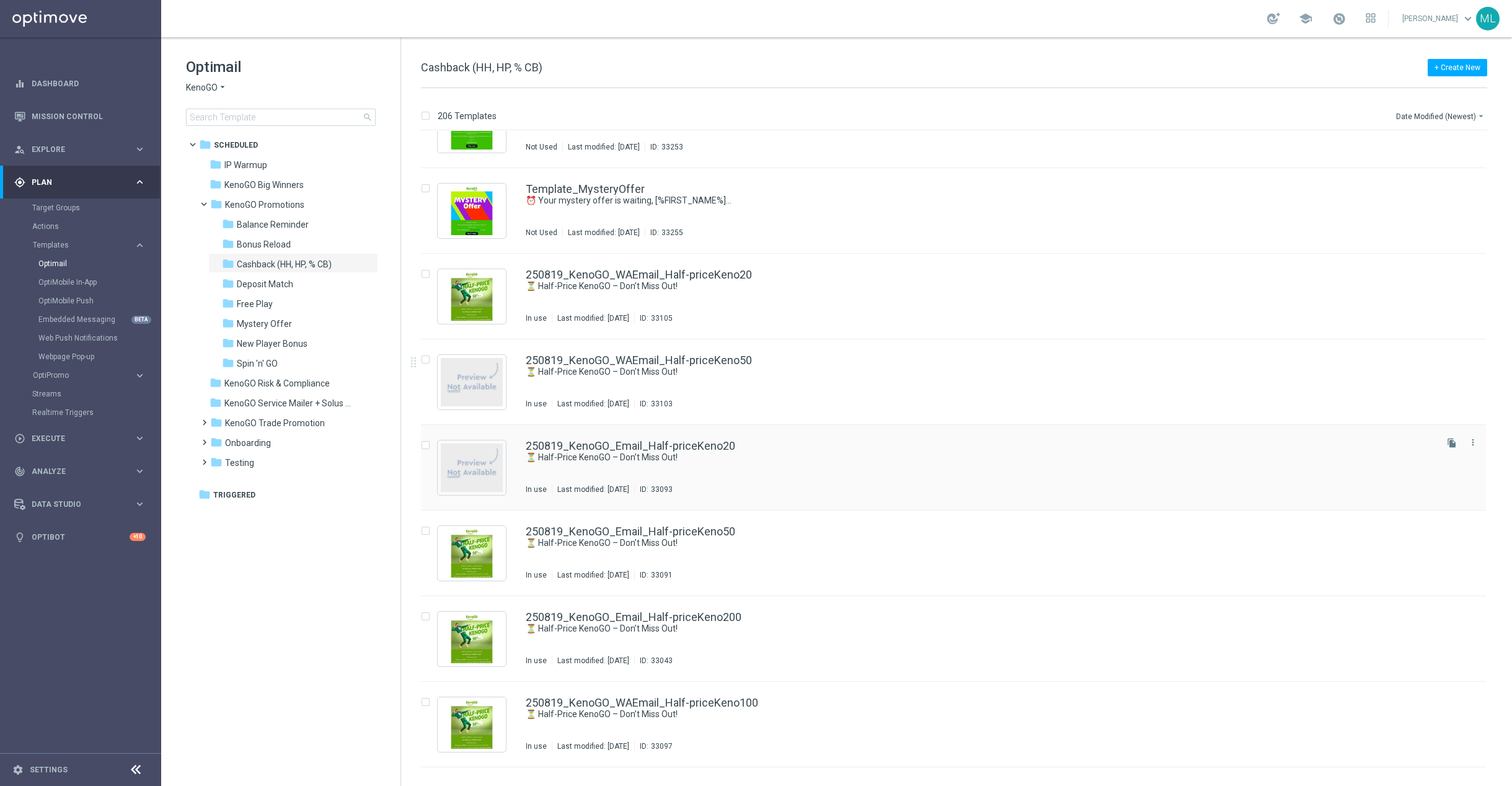
scroll to position [50, 0]
click at [205, 439] on span at bounding box center [202, 437] width 6 height 5
click at [261, 503] on div "folder V2" at bounding box center [288, 503] width 132 height 14
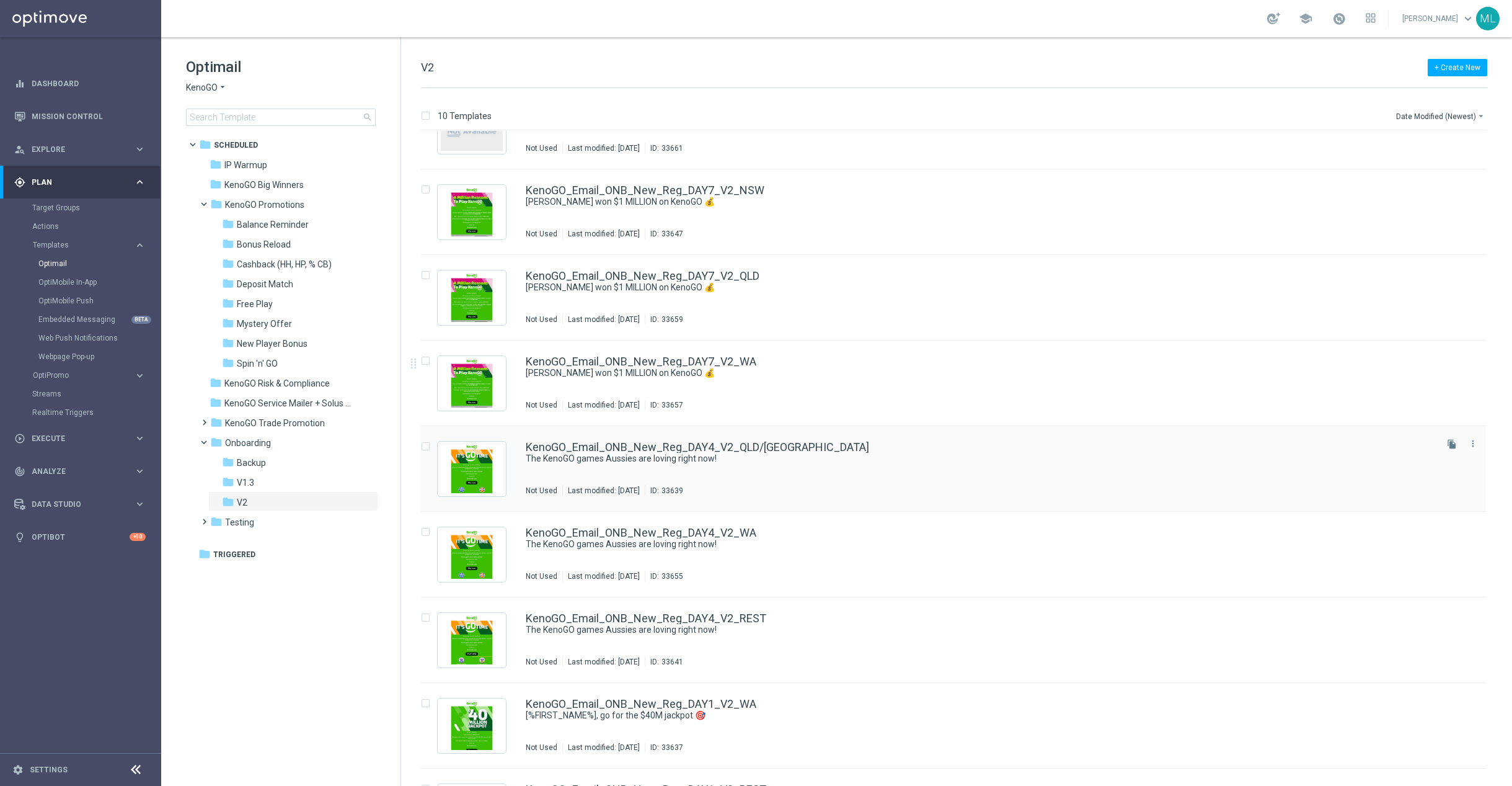
scroll to position [122, 0]
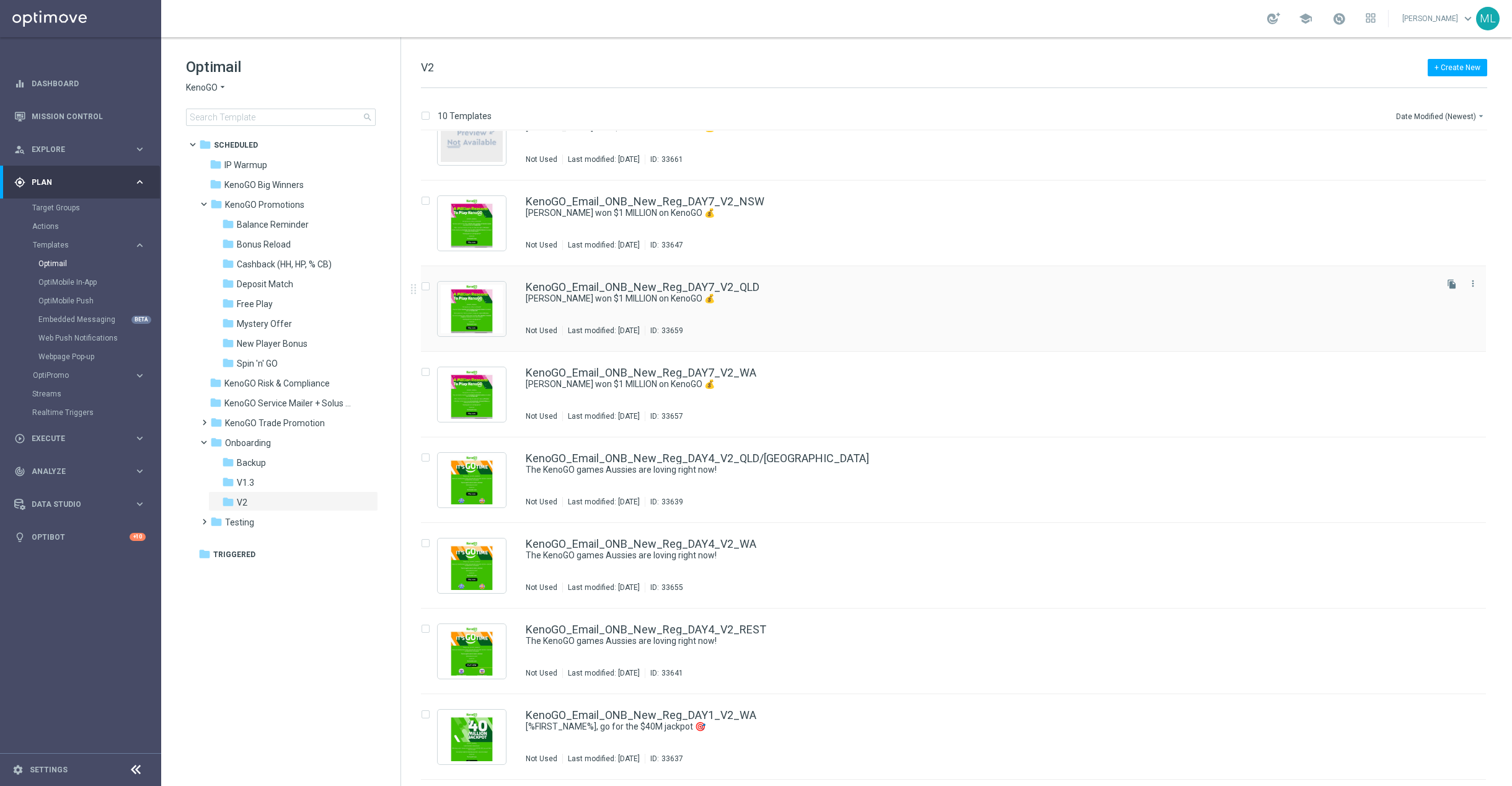
click at [891, 313] on div "KenoGO_Email_ONB_New_Reg_DAY7_V2_QLD Paul won $1 MILLION on KenoGO 💰 Not Used L…" at bounding box center [980, 309] width 908 height 54
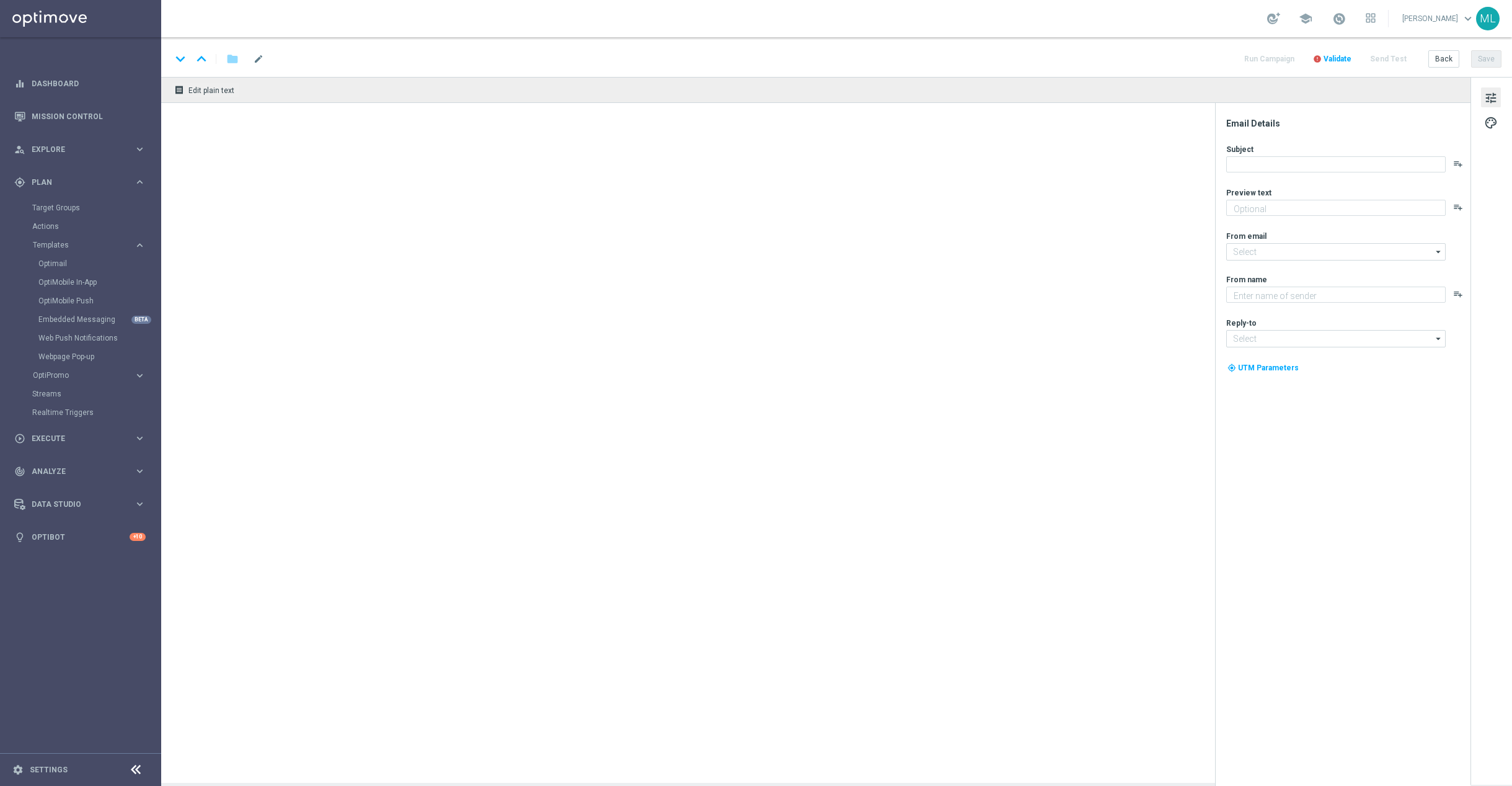
type textarea "The big wins are rolling in across [GEOGRAPHIC_DATA]!"
type input "[EMAIL_ADDRESS][DOMAIN_NAME]"
type textarea "KenoGO"
type input "[EMAIL_ADDRESS][DOMAIN_NAME]"
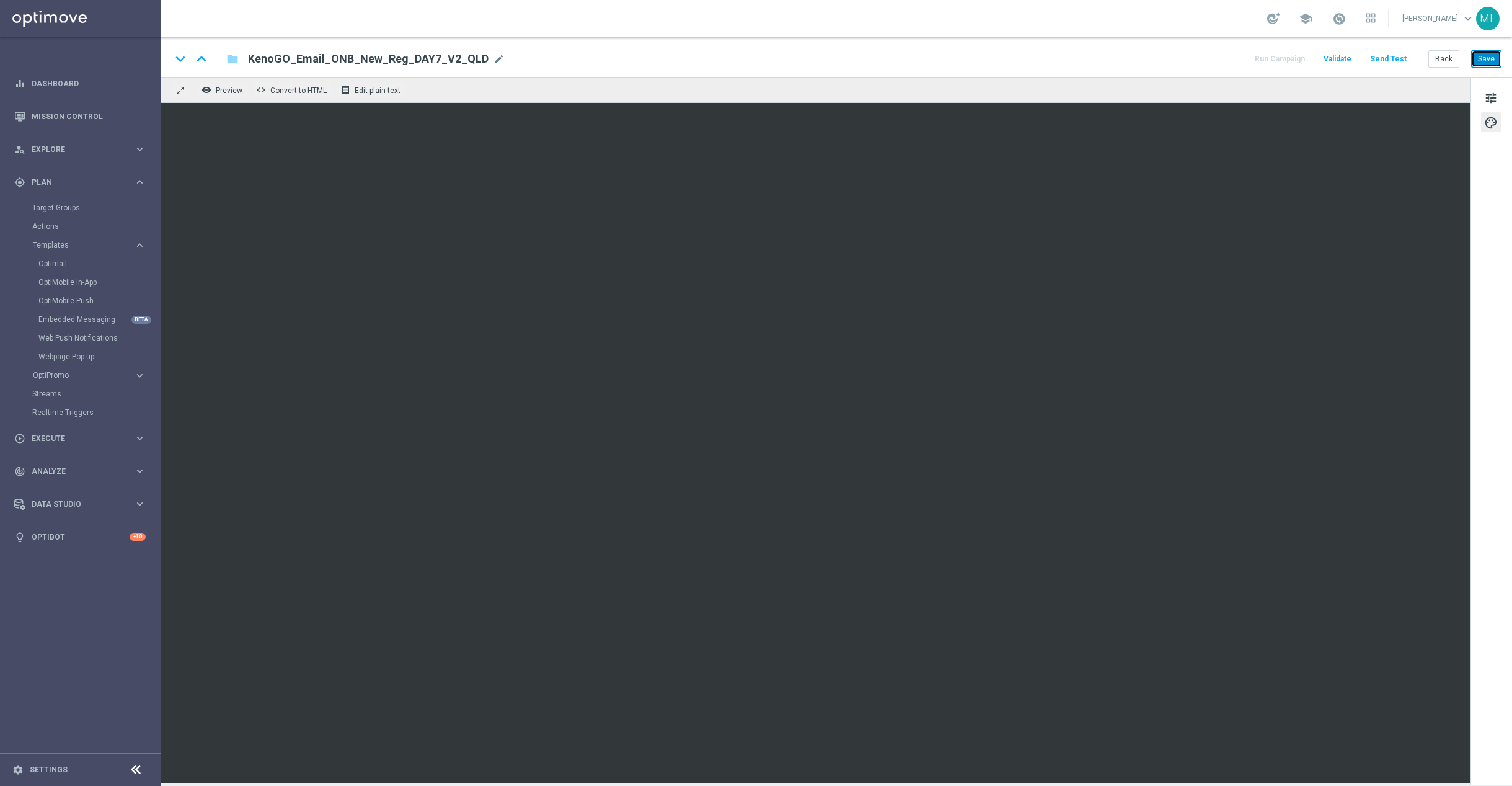
click at [1492, 57] on button "Save" at bounding box center [1487, 58] width 31 height 17
click at [1483, 57] on button "Save" at bounding box center [1487, 58] width 31 height 17
click at [1449, 58] on button "Back" at bounding box center [1444, 58] width 31 height 17
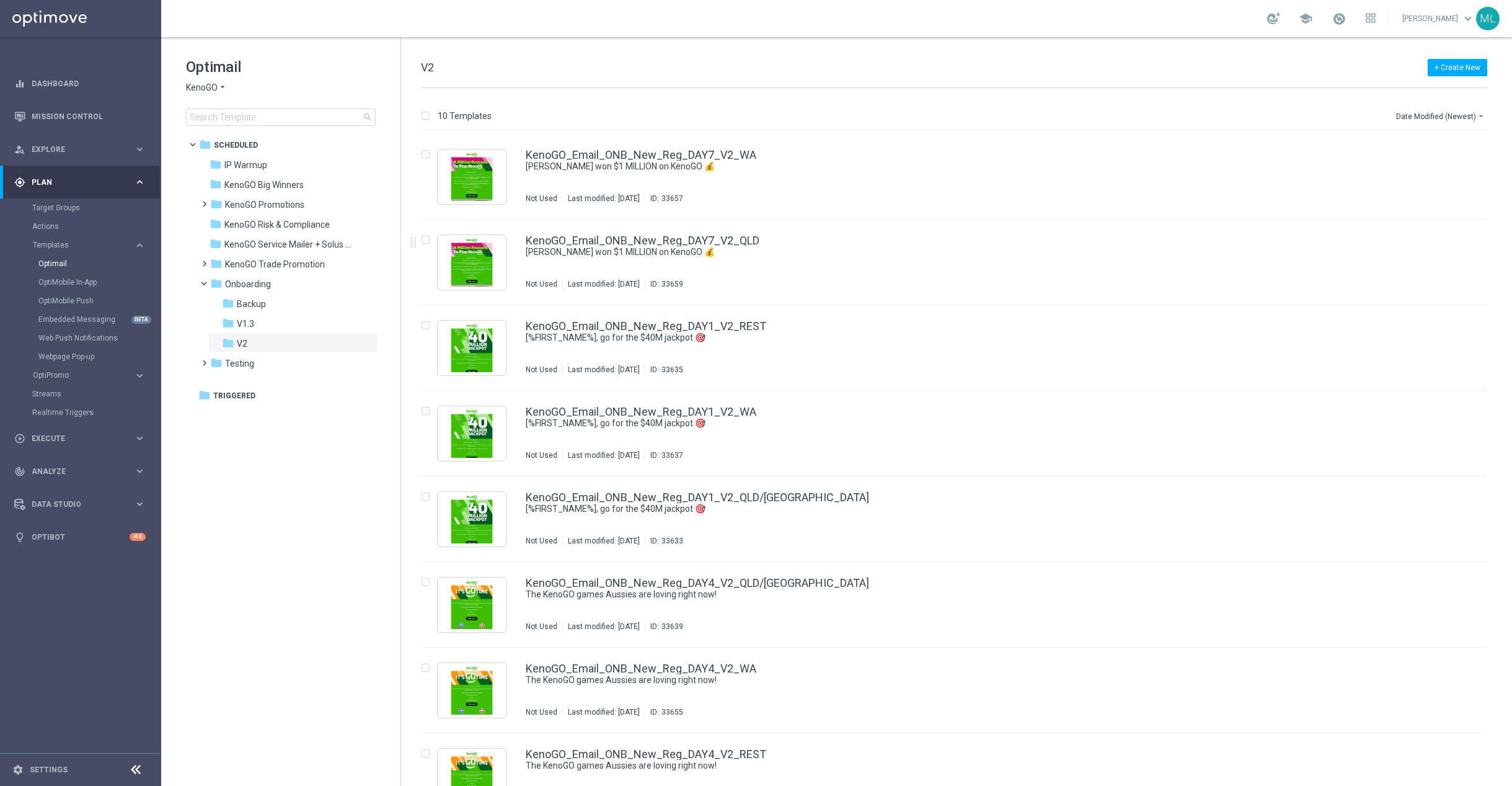
scroll to position [201, 0]
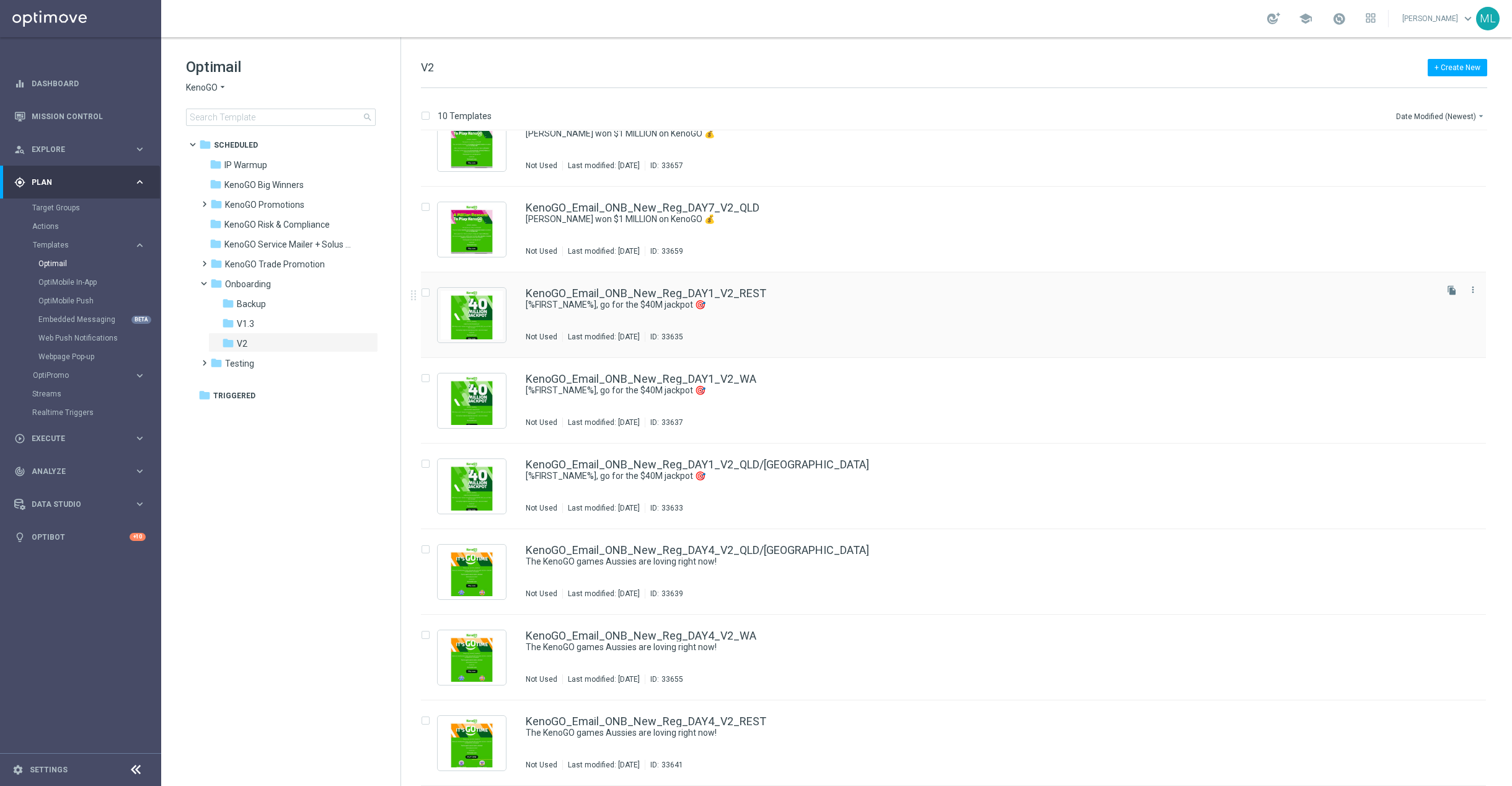
click at [836, 316] on div "KenoGO_Email_ONB_New_Reg_DAY1_V2_REST [%FIRST_NAME%], go for the $40M jackpot 🎯…" at bounding box center [980, 315] width 908 height 54
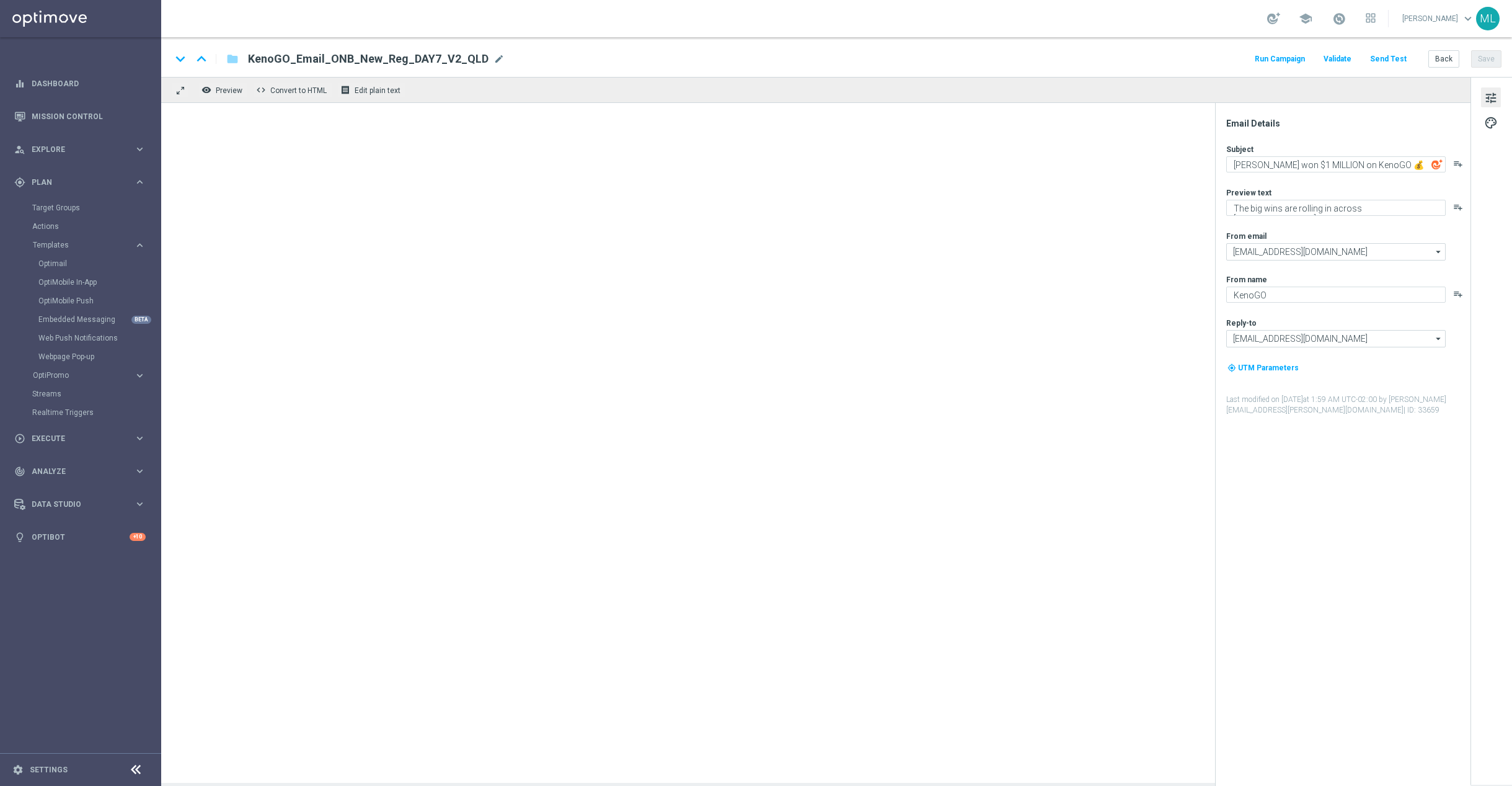
type textarea "[%FIRST_NAME%], go for the $40M jackpot 🎯"
type textarea "Draws every 3 minutes – win big!"
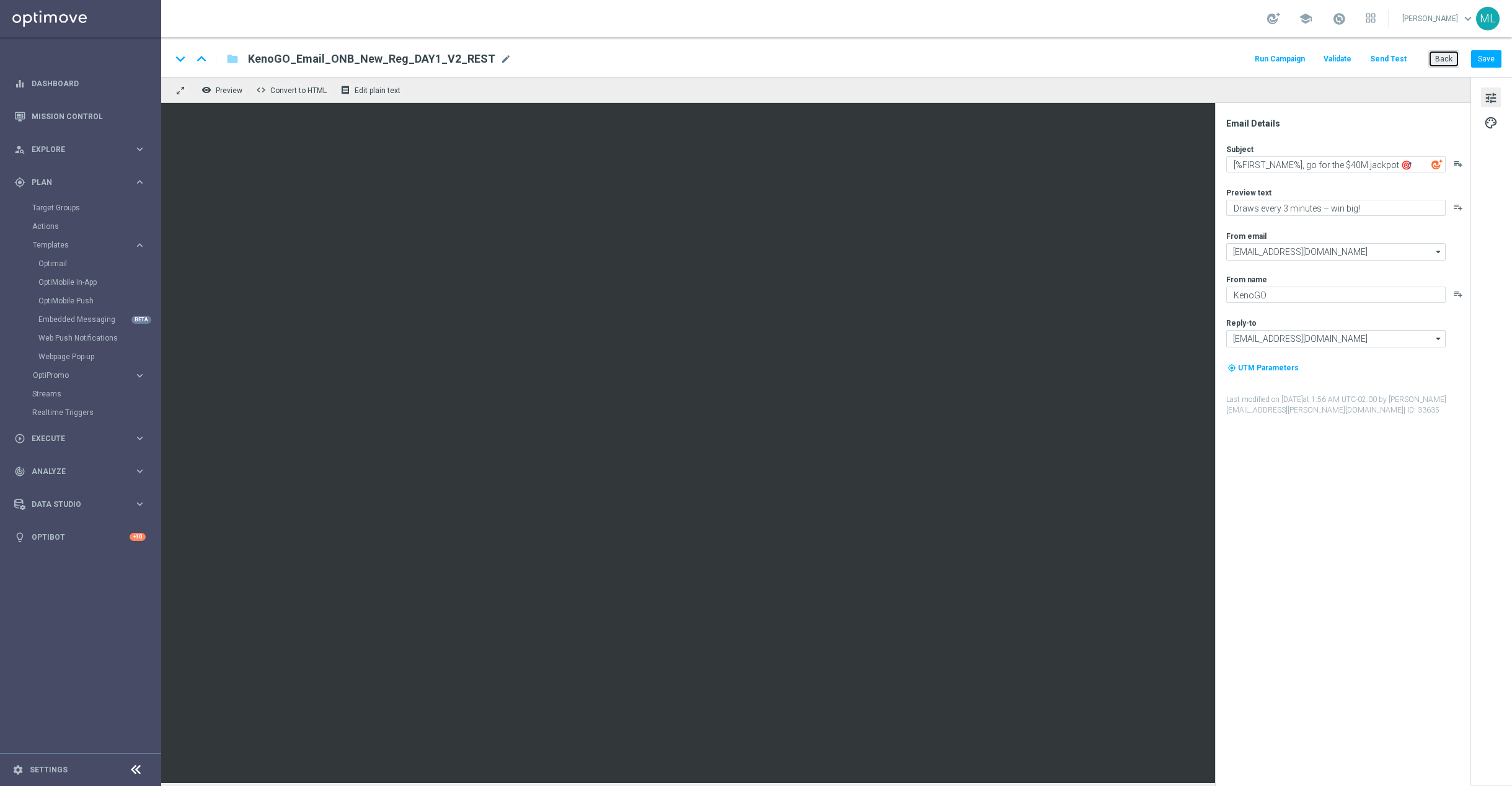
click at [1445, 60] on button "Back" at bounding box center [1444, 58] width 31 height 17
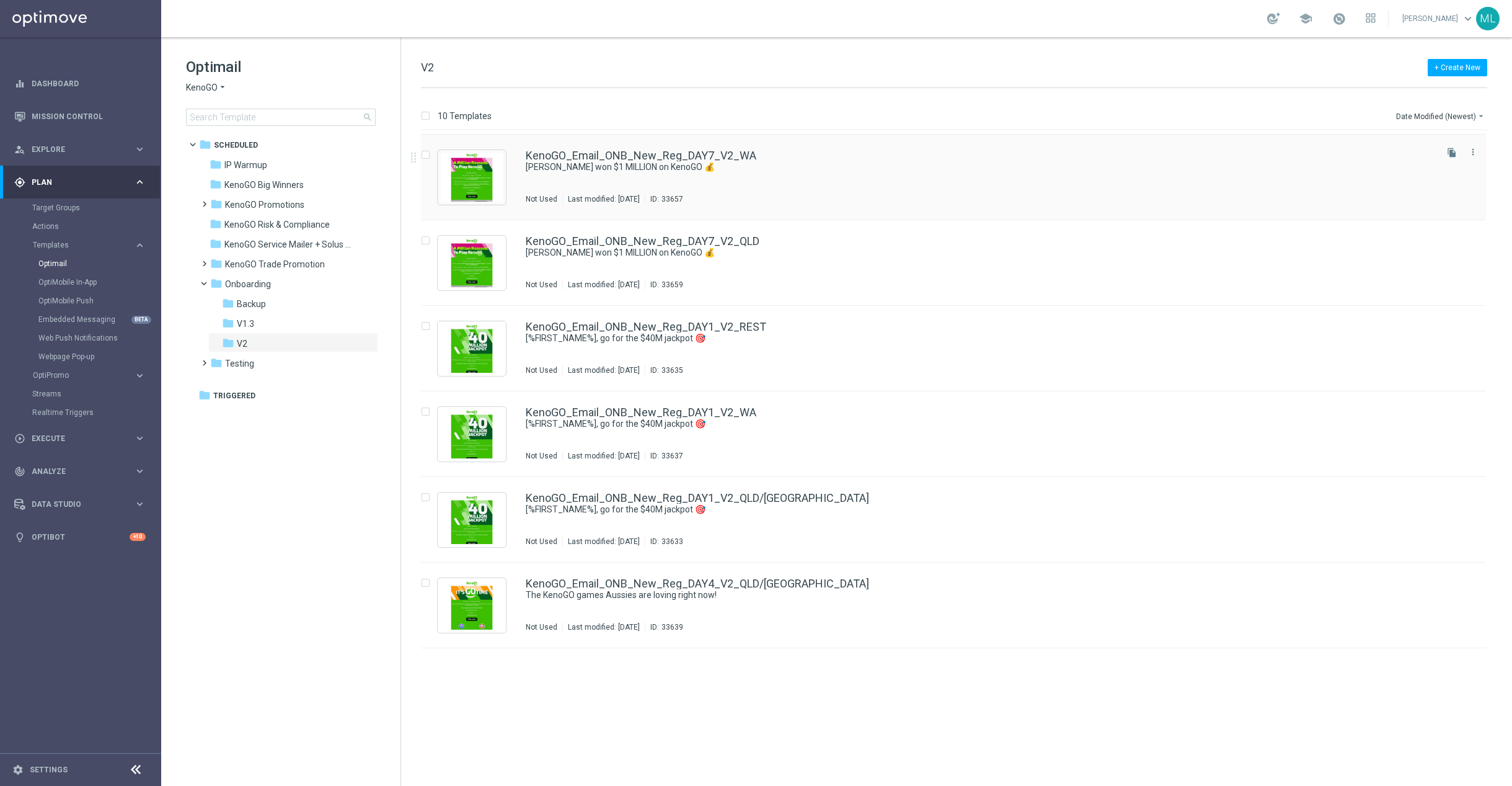
scroll to position [201, 0]
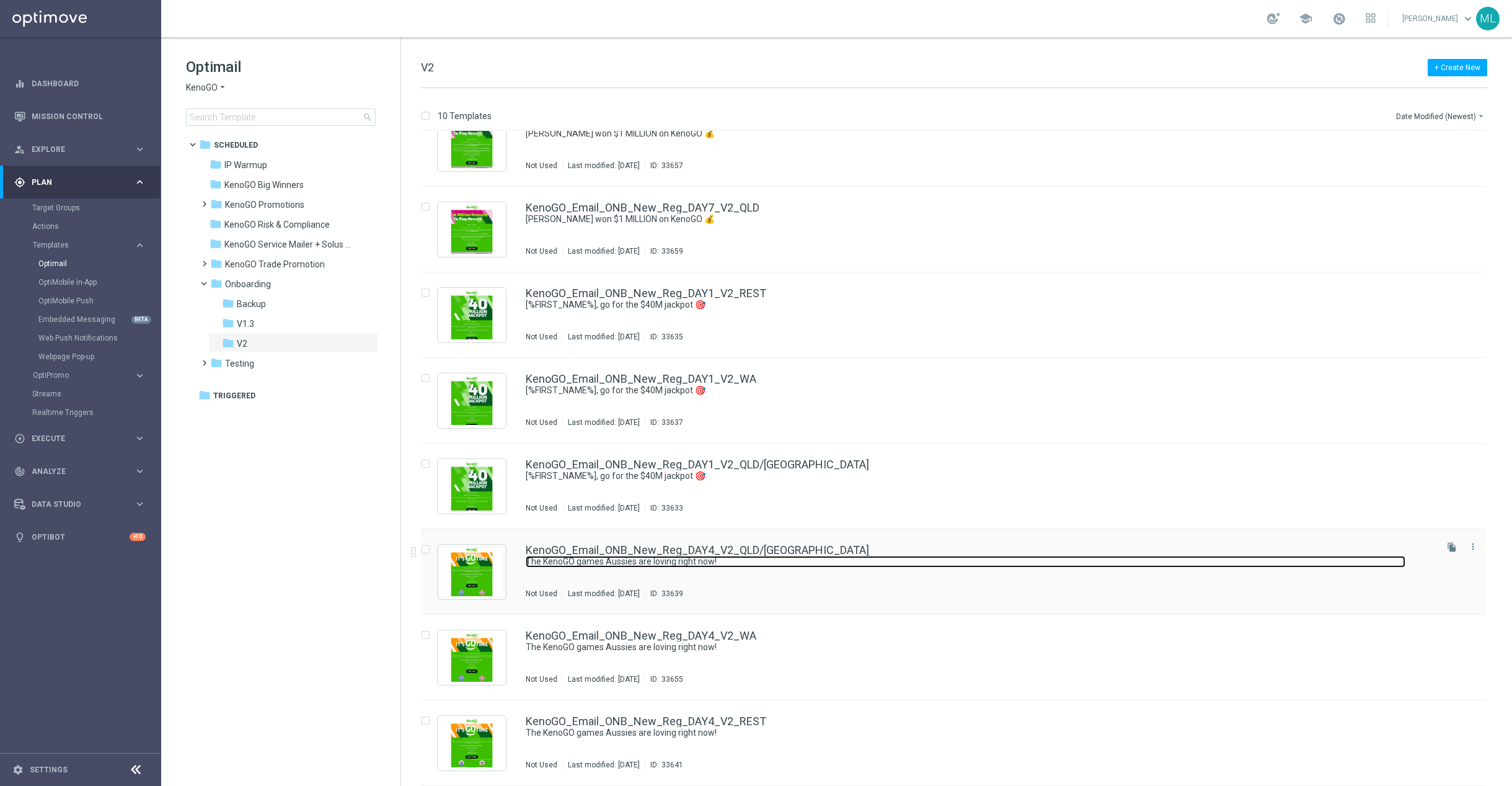
click at [799, 558] on link "The KenoGO games Aussies are loving right now!" at bounding box center [966, 561] width 880 height 12
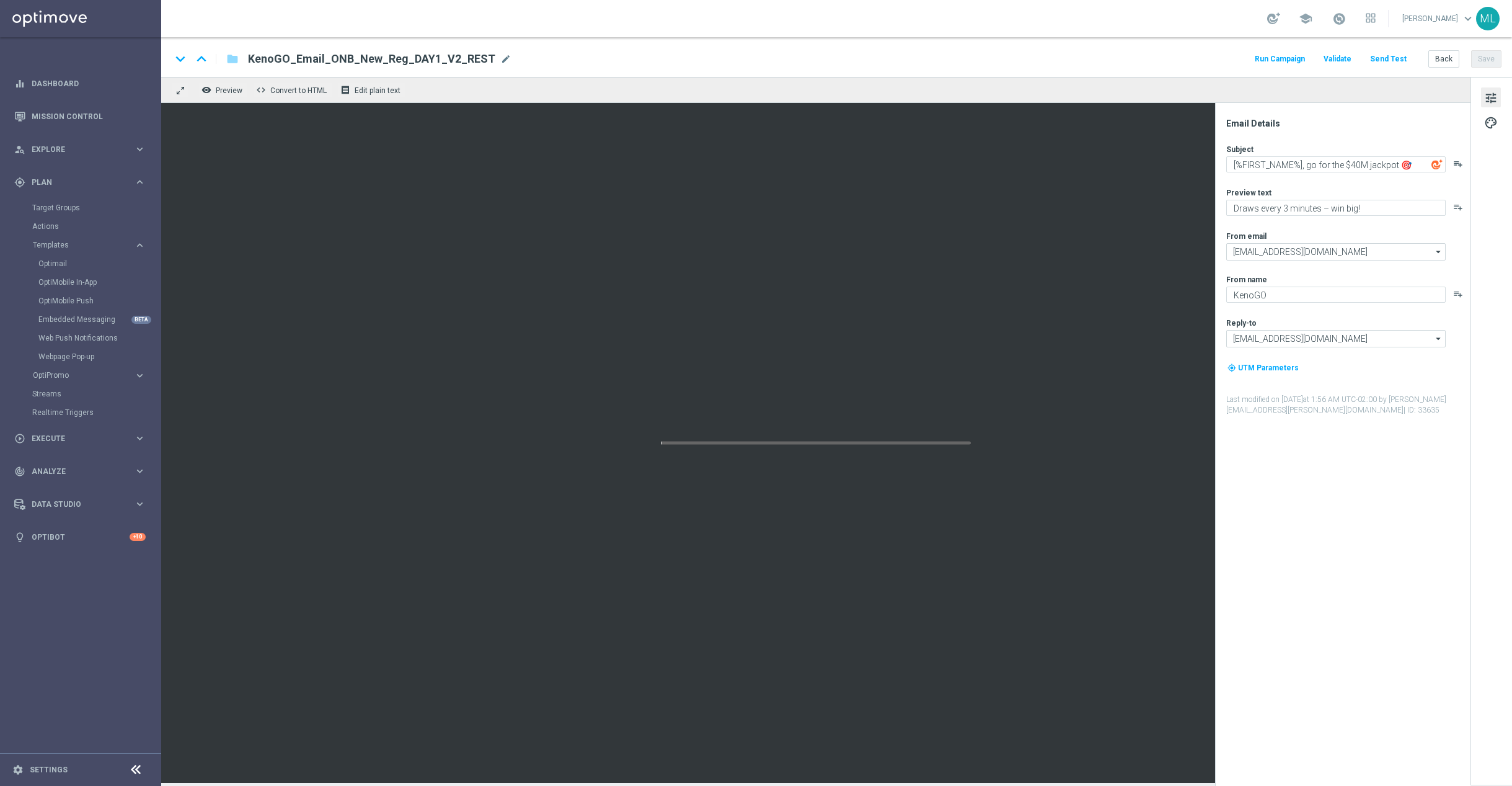
type textarea "The KenoGO games Aussies are loving right now!"
type textarea "From the classics to the world’s biggest Keno…"
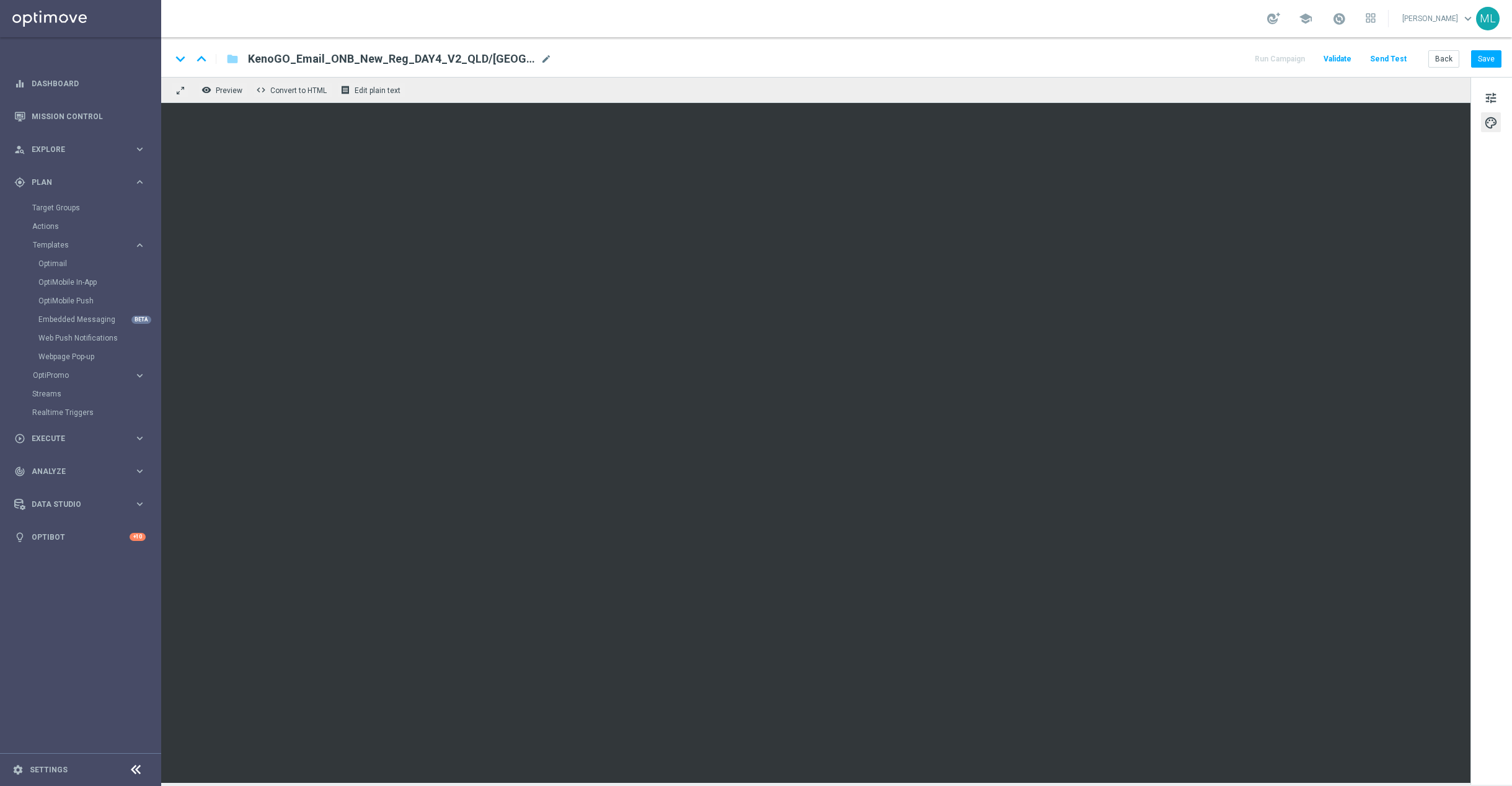
click at [1471, 678] on div "tune palette" at bounding box center [1492, 430] width 42 height 708
click at [1477, 683] on div "tune palette" at bounding box center [1492, 430] width 42 height 708
click at [1492, 686] on div "tune palette" at bounding box center [1492, 430] width 42 height 708
click at [1483, 61] on button "Save" at bounding box center [1487, 58] width 31 height 17
click at [1489, 63] on button "Save" at bounding box center [1487, 58] width 31 height 17
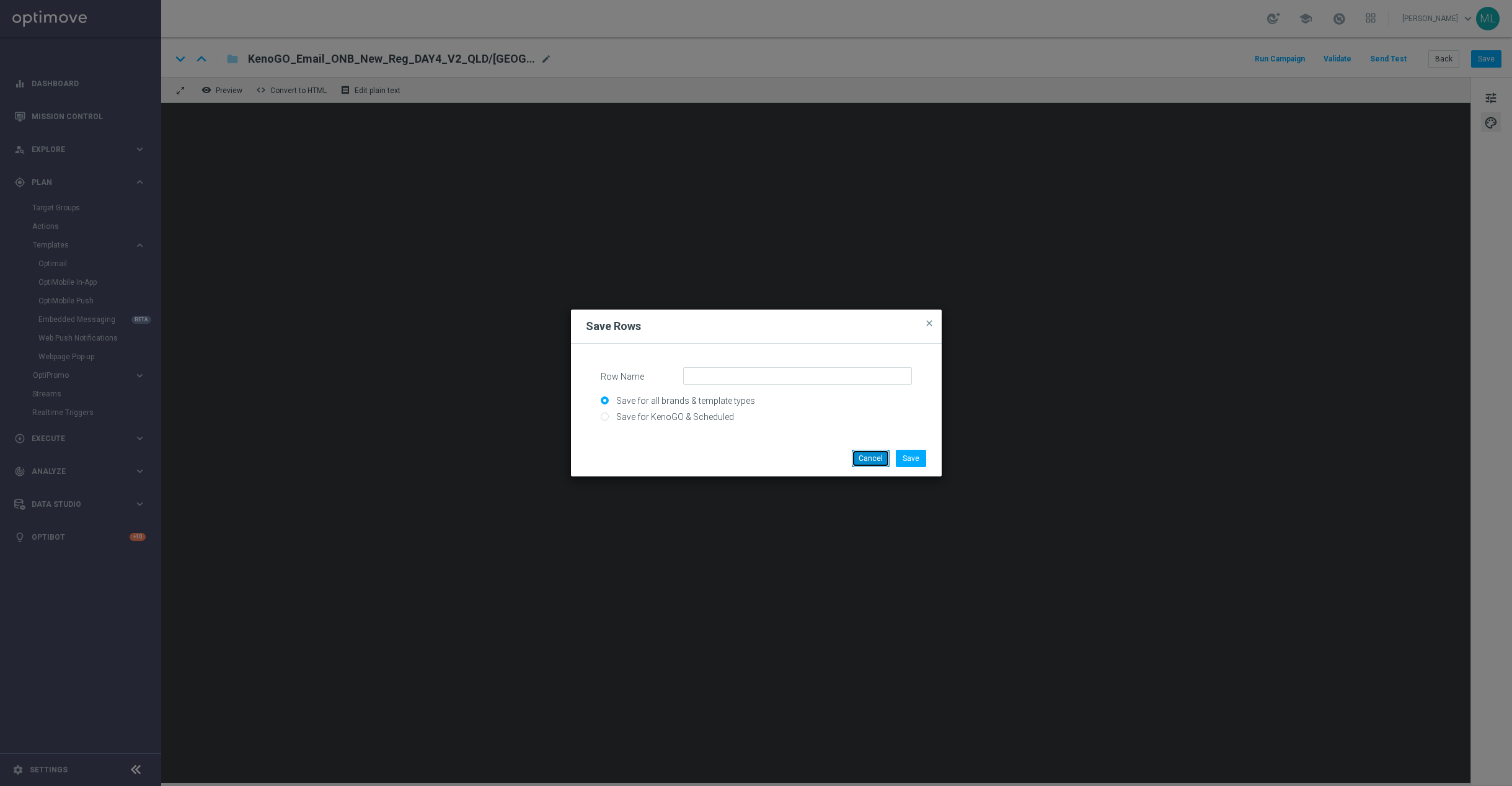
click at [870, 457] on button "Cancel" at bounding box center [870, 458] width 38 height 17
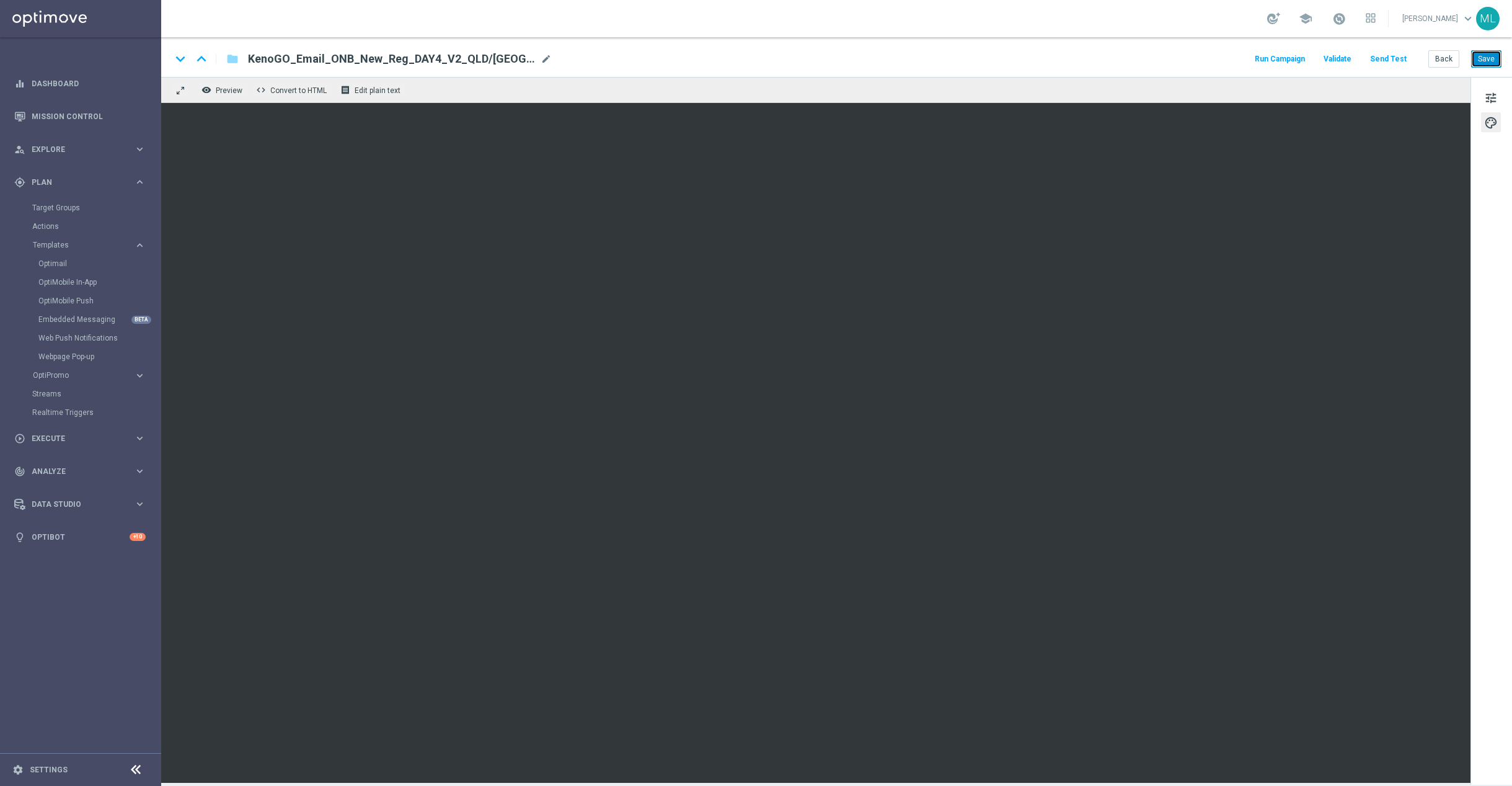
click at [1489, 61] on button "Save" at bounding box center [1487, 58] width 31 height 17
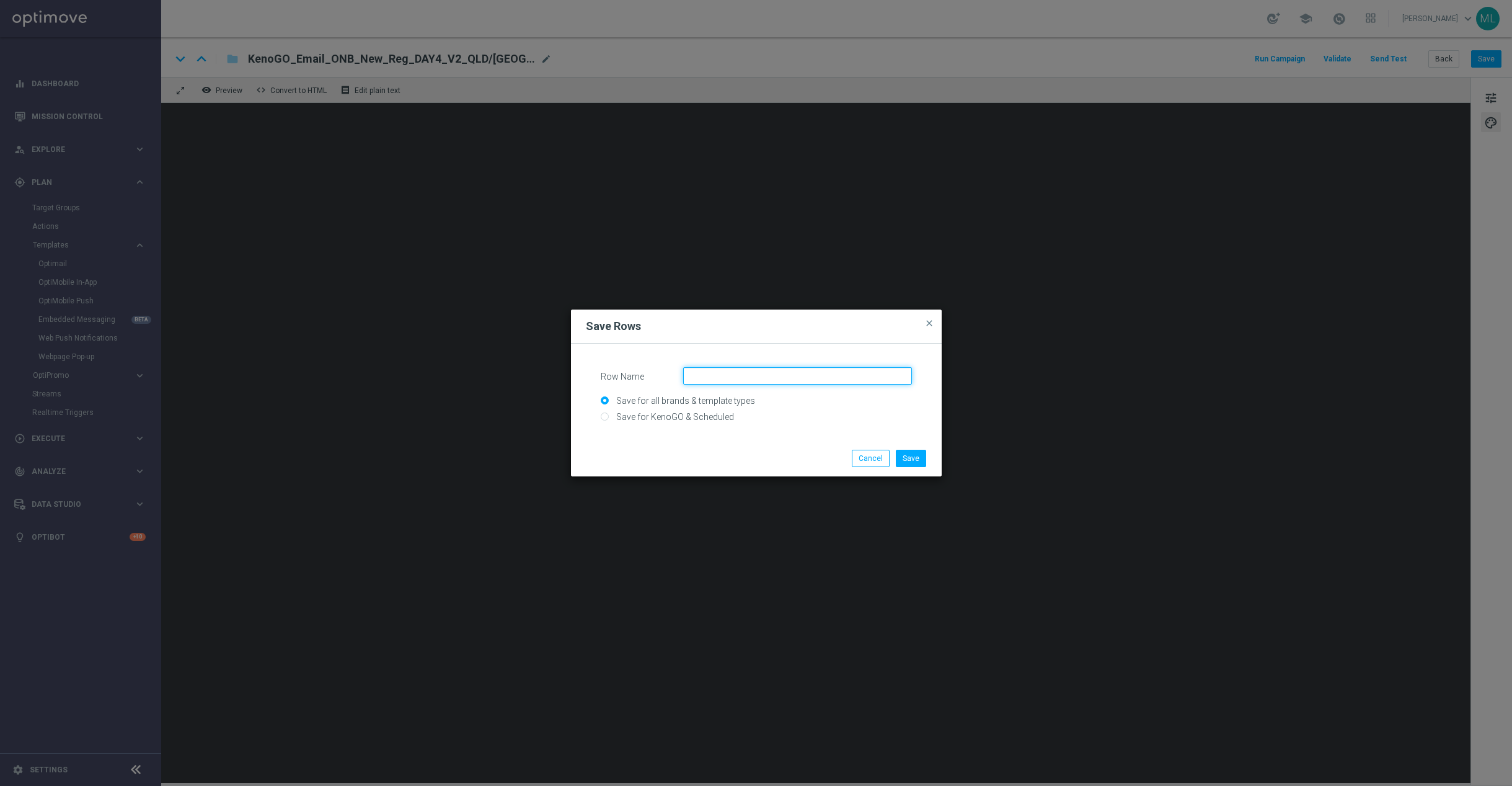
click at [724, 377] on input "Row Name" at bounding box center [797, 376] width 229 height 17
type input "B"
drag, startPoint x: 806, startPoint y: 378, endPoint x: 646, endPoint y: 363, distance: 160.7
click at [646, 363] on form "Row Name New Banner game row 1 Save for all brands & template types Save for Ke…" at bounding box center [756, 394] width 341 height 77
type input "New Banner game row 1"
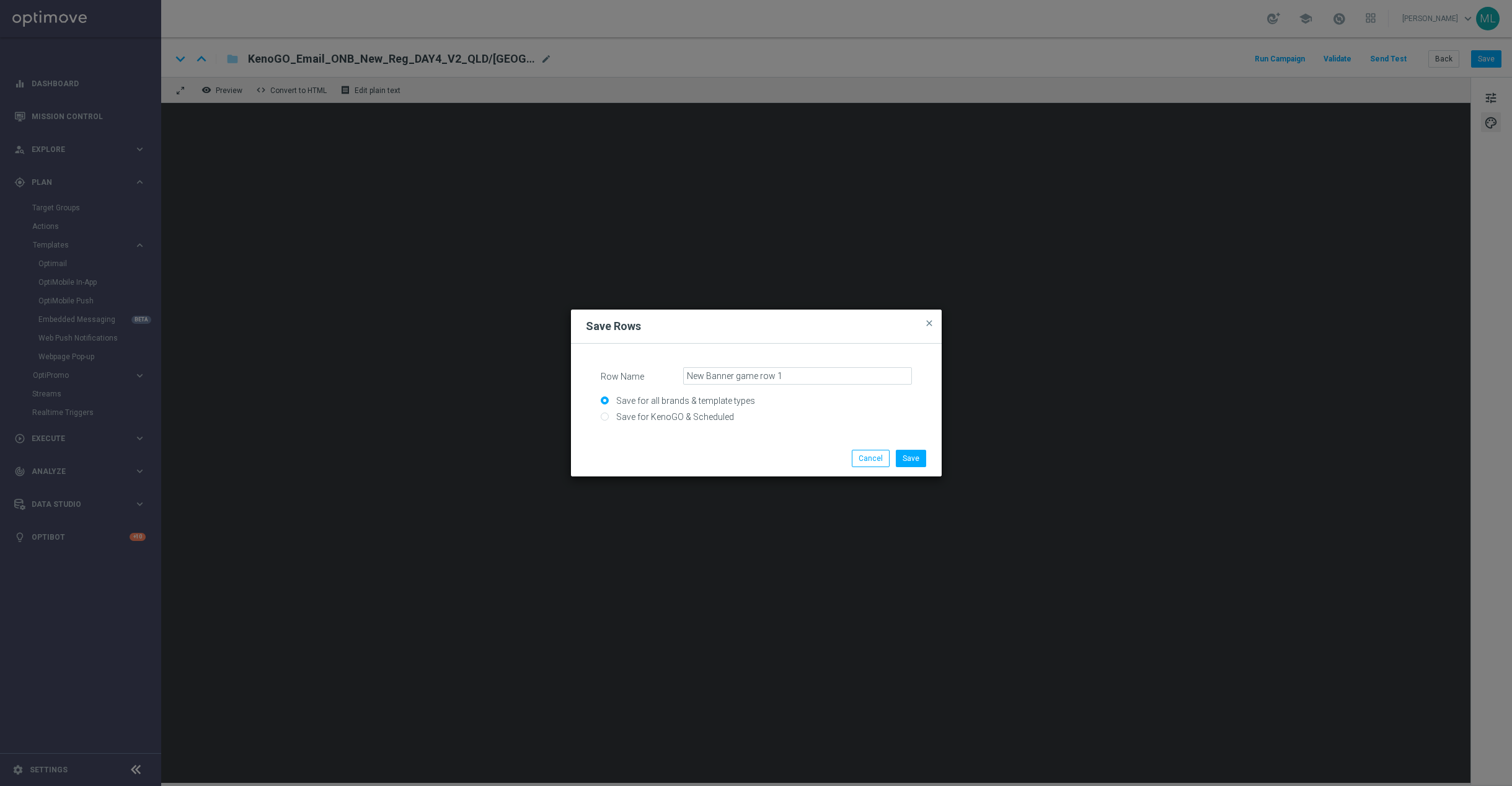
click at [606, 414] on input "Save for KenoGO & Scheduled" at bounding box center [756, 421] width 311 height 17
radio input "true"
click at [924, 461] on button "Save" at bounding box center [912, 458] width 31 height 17
click at [740, 372] on input "Row Name" at bounding box center [797, 376] width 229 height 17
paste input "New Banner game row 1"
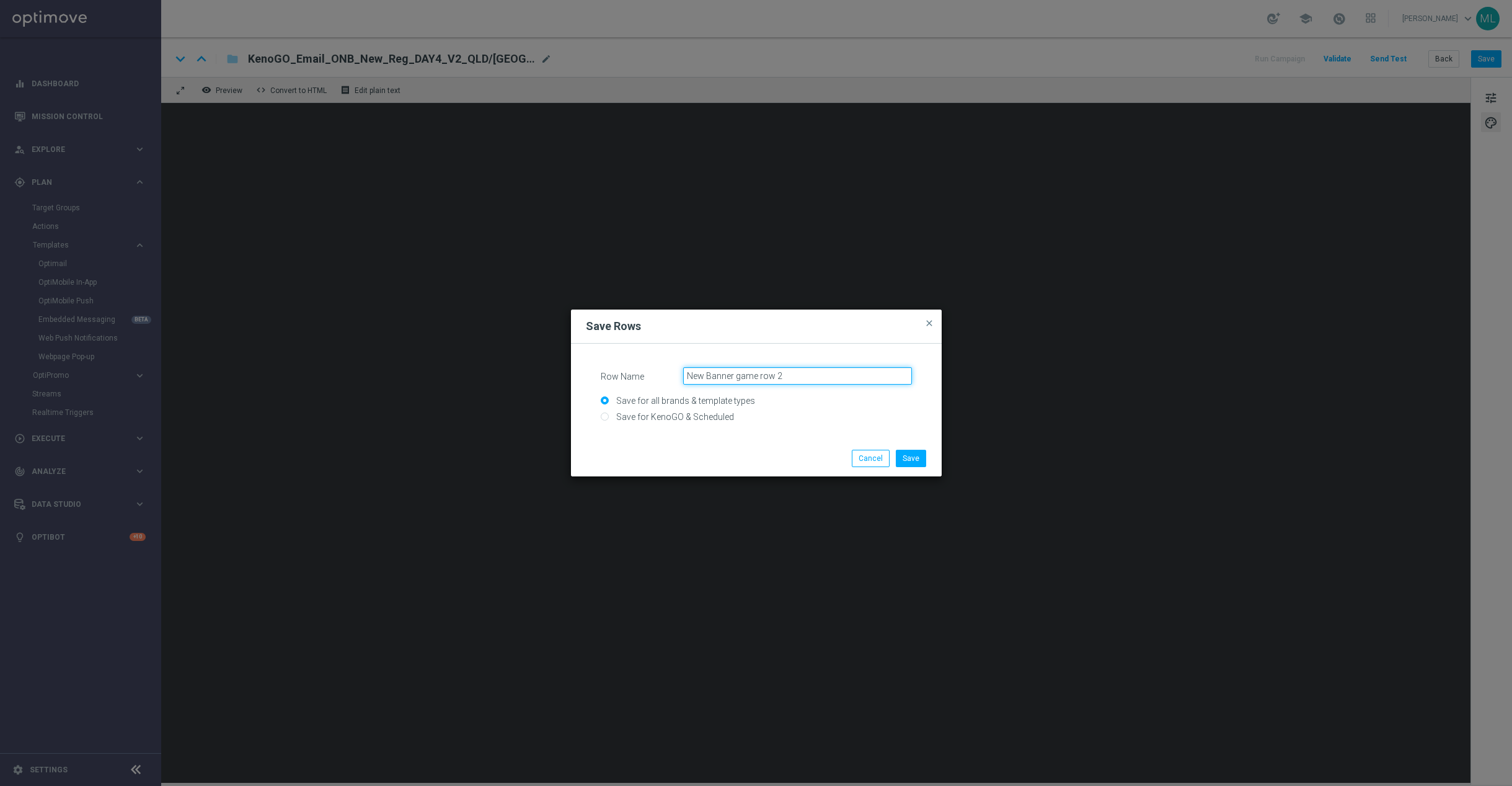
type input "New Banner game row 2"
click at [600, 414] on input "Save for KenoGO & Scheduled" at bounding box center [756, 421] width 311 height 17
radio input "true"
click at [923, 462] on button "Save" at bounding box center [912, 458] width 31 height 17
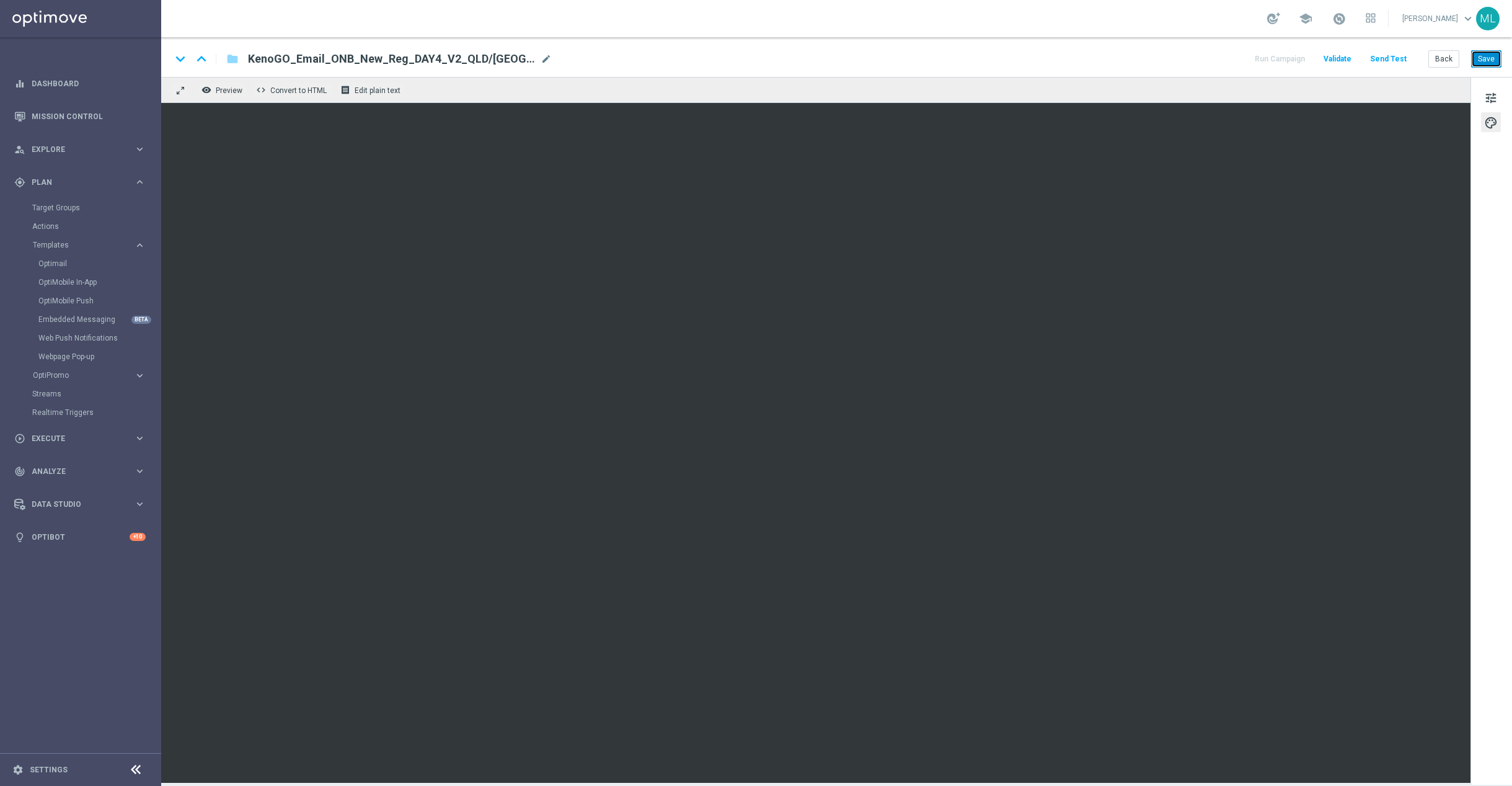
click at [1499, 58] on button "Save" at bounding box center [1487, 58] width 31 height 17
click at [1477, 60] on button "Save" at bounding box center [1487, 58] width 31 height 17
click at [1441, 61] on button "Back" at bounding box center [1444, 58] width 31 height 17
click at [1448, 64] on button "Back" at bounding box center [1444, 58] width 31 height 17
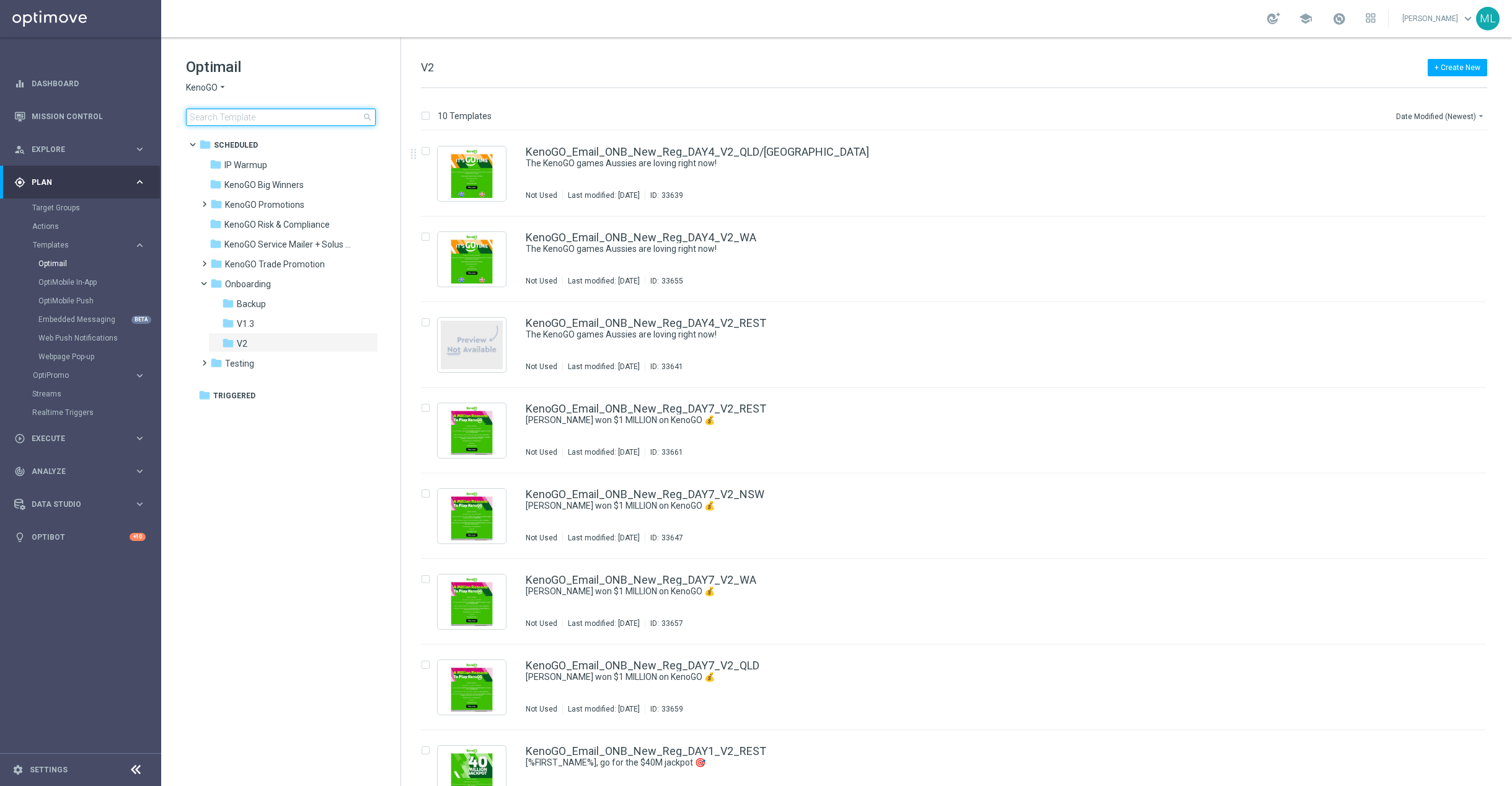
click at [237, 122] on input at bounding box center [280, 117] width 190 height 17
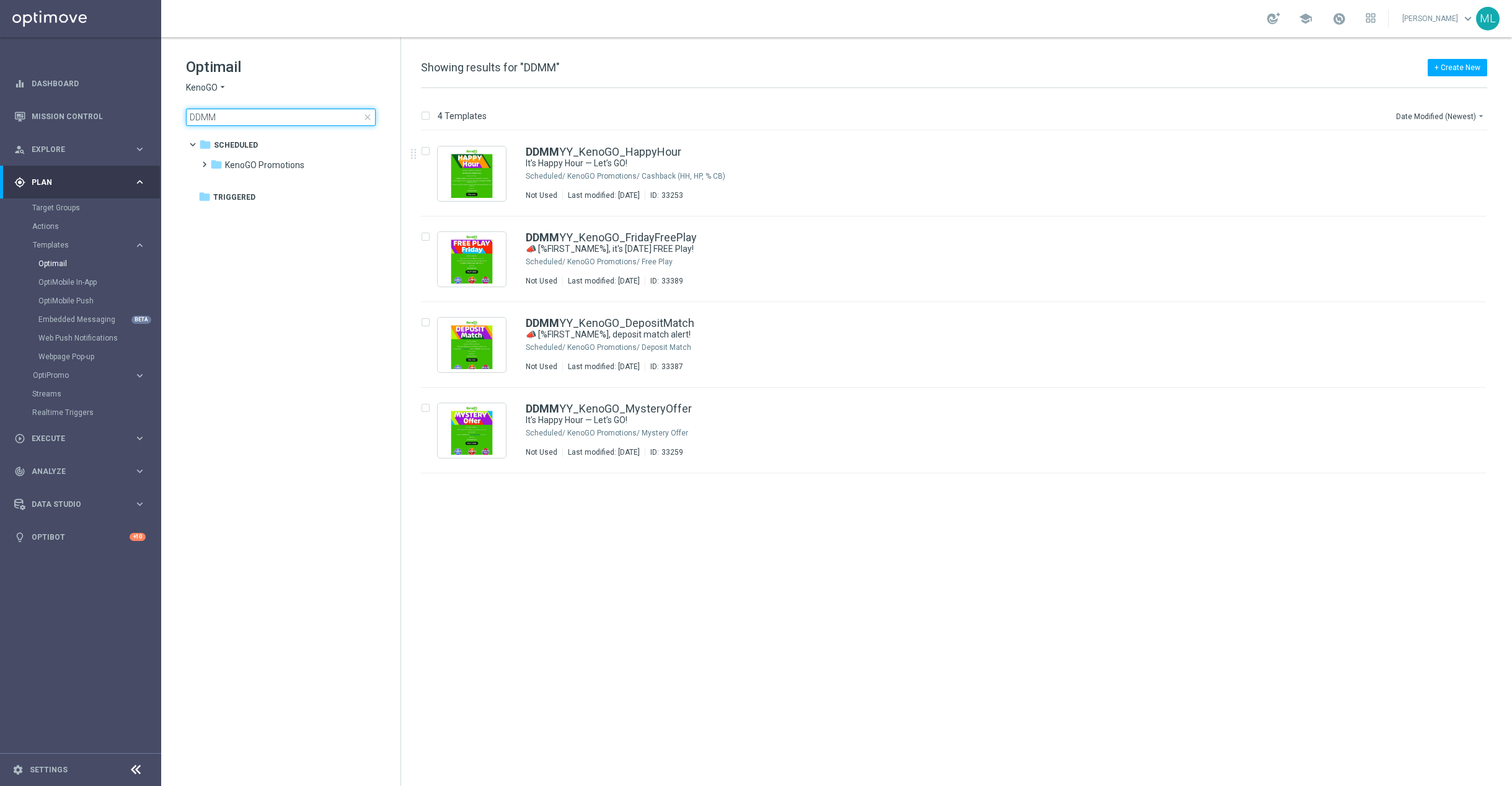
type input "DDMM"
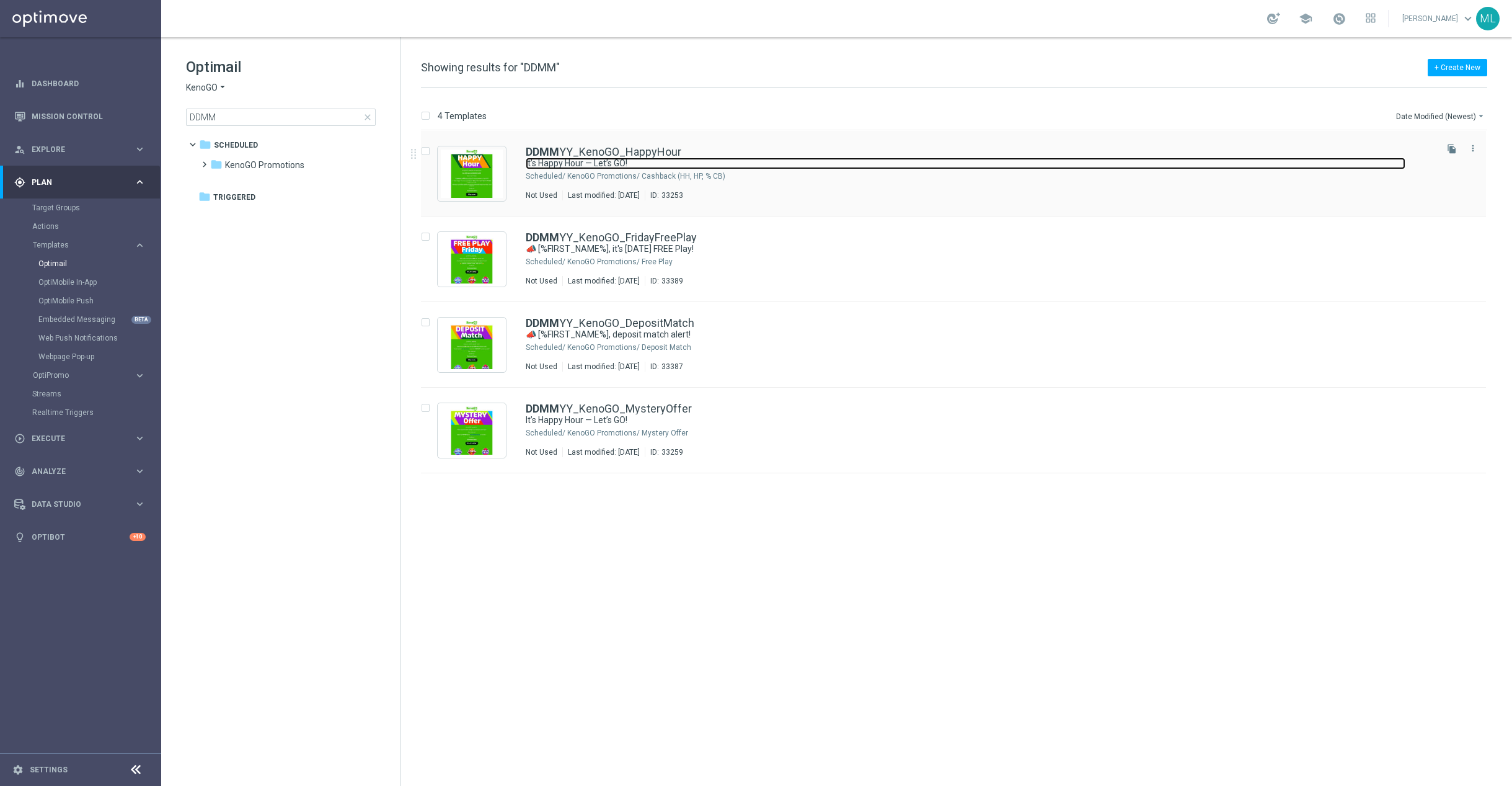
click at [751, 166] on link "It’s Happy Hour — Let’s GO!" at bounding box center [966, 163] width 880 height 12
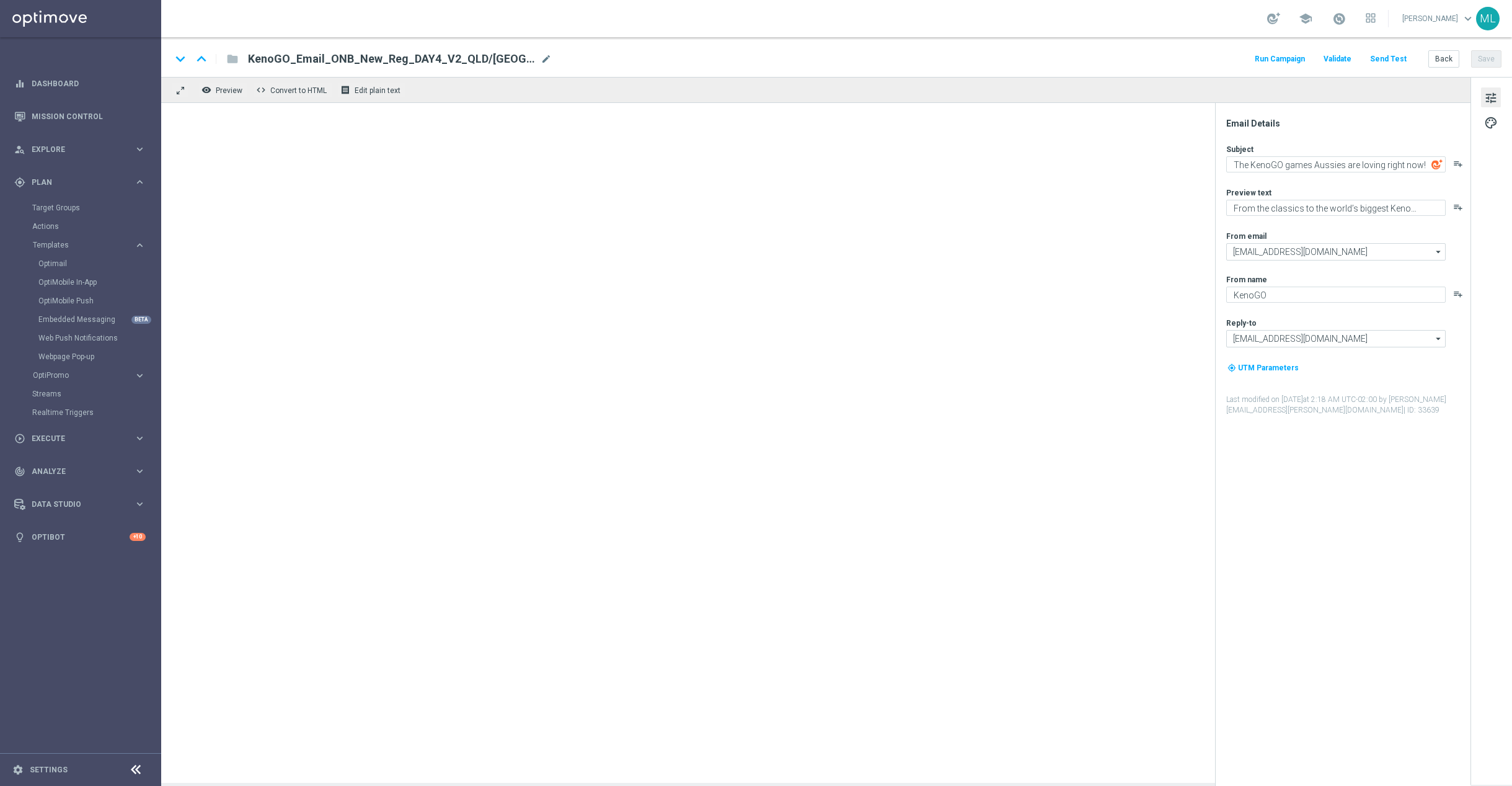
type textarea "It’s Happy Hour — Let’s GO!"
type textarea "Get 50% back in BONUS CASH!"
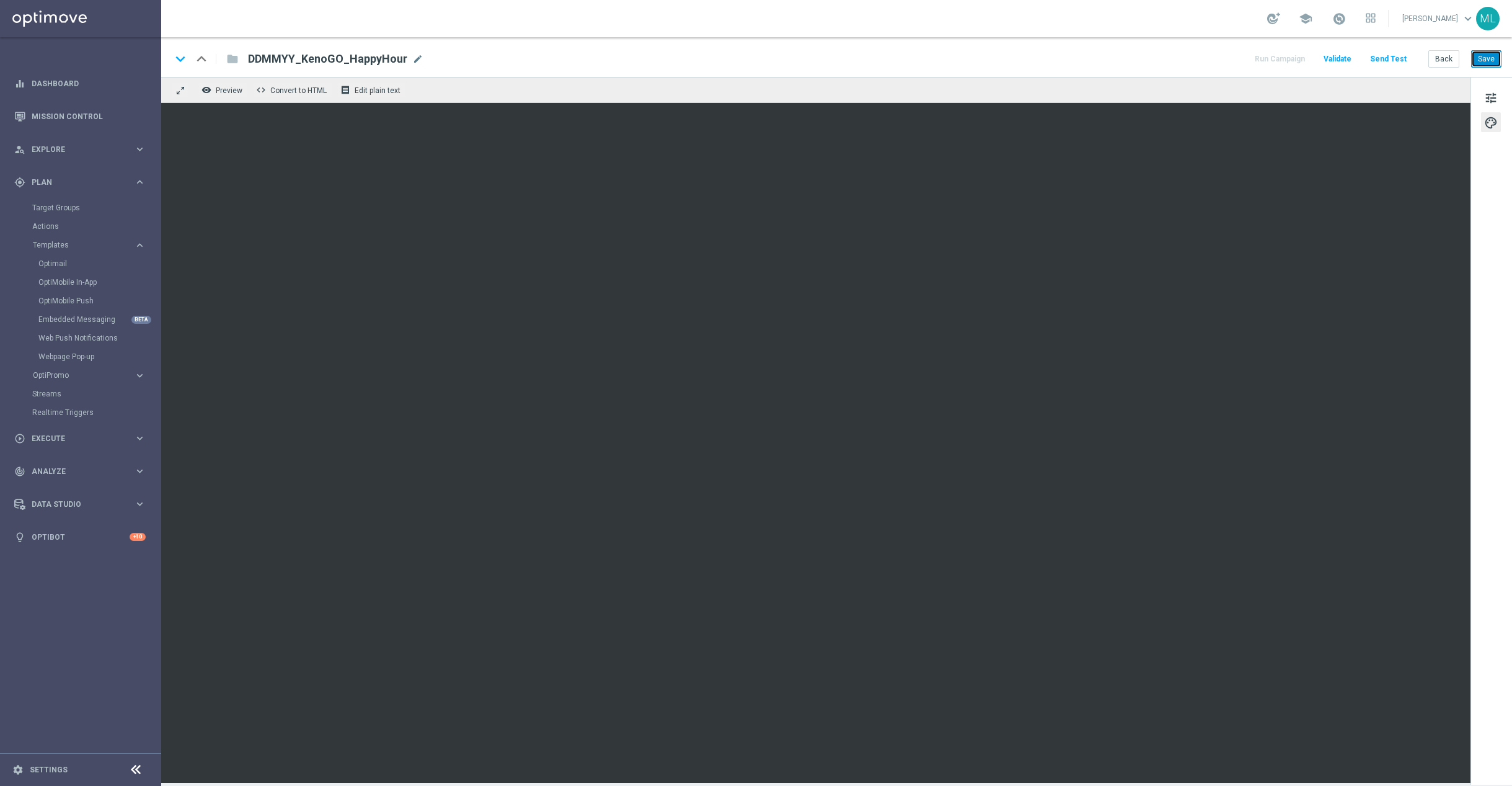
click at [1481, 54] on button "Save" at bounding box center [1487, 58] width 31 height 17
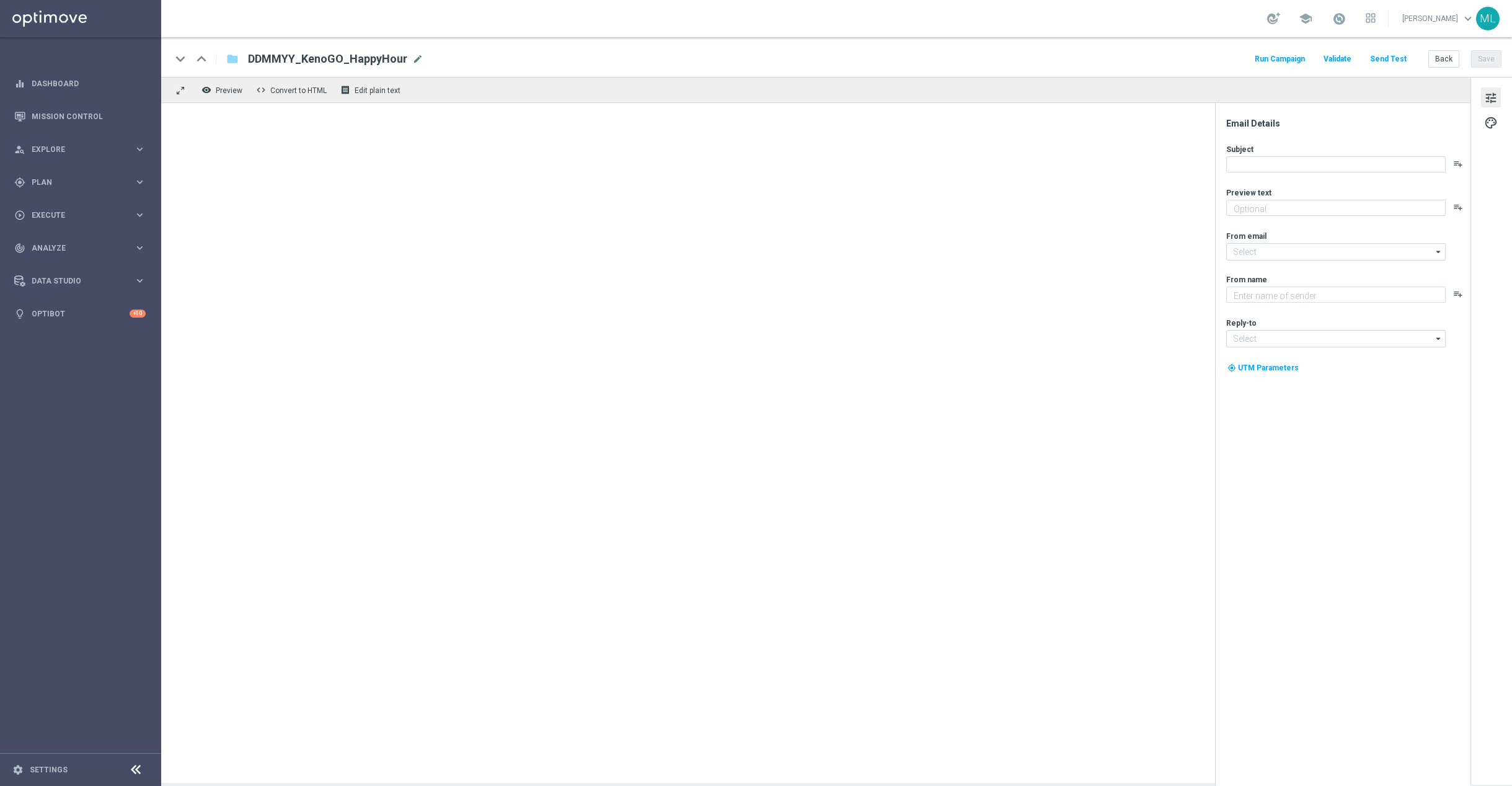
type textarea "Get 50% back in BONUS CASH!"
type input "[EMAIL_ADDRESS][DOMAIN_NAME]"
type textarea "KenoGO"
type input "[EMAIL_ADDRESS][DOMAIN_NAME]"
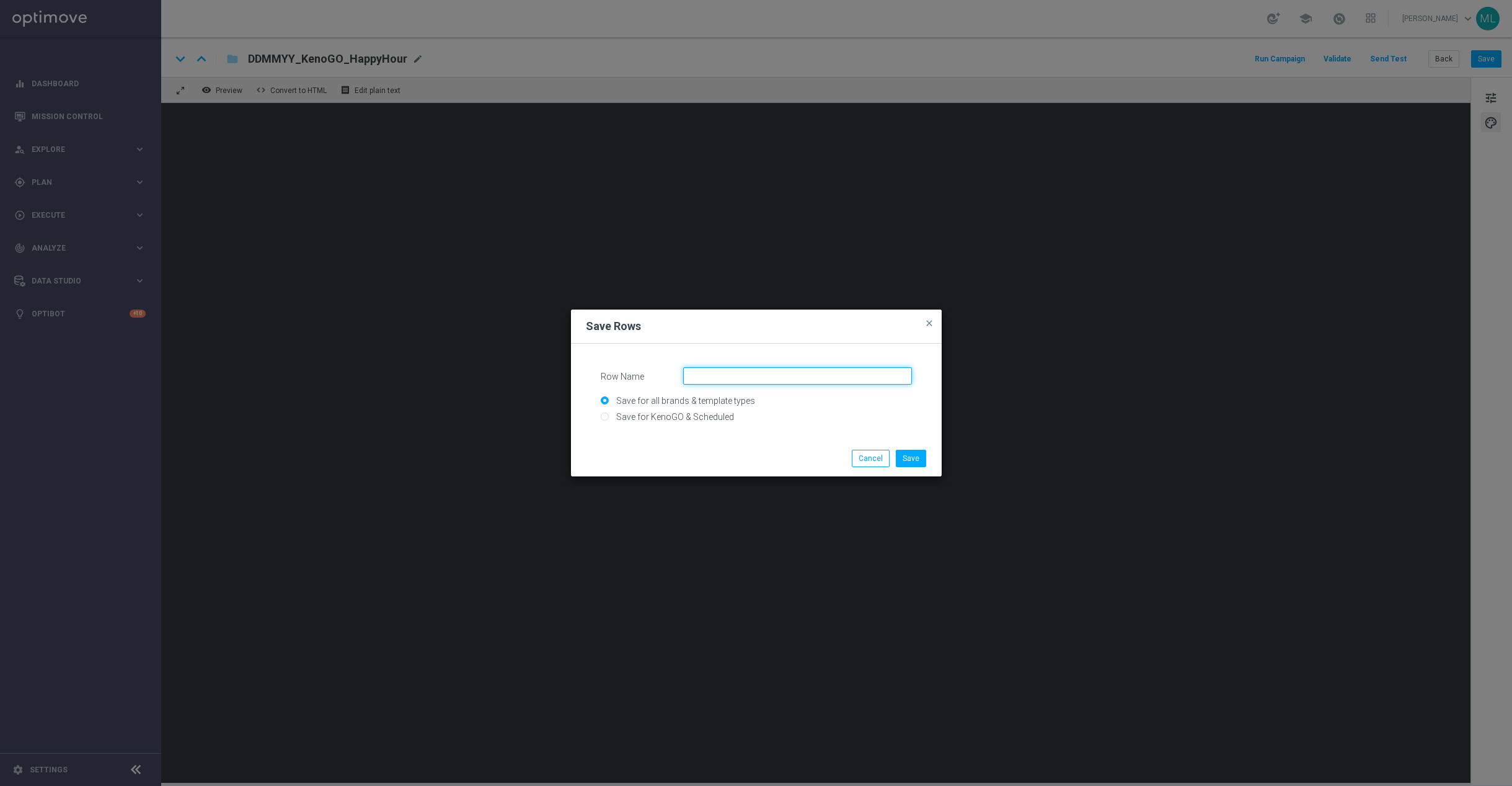
click at [771, 377] on input "Row Name" at bounding box center [797, 376] width 229 height 17
type input "F"
type input "New Footer"
click at [715, 414] on input "Save for KenoGO & Scheduled" at bounding box center [756, 421] width 311 height 17
radio input "true"
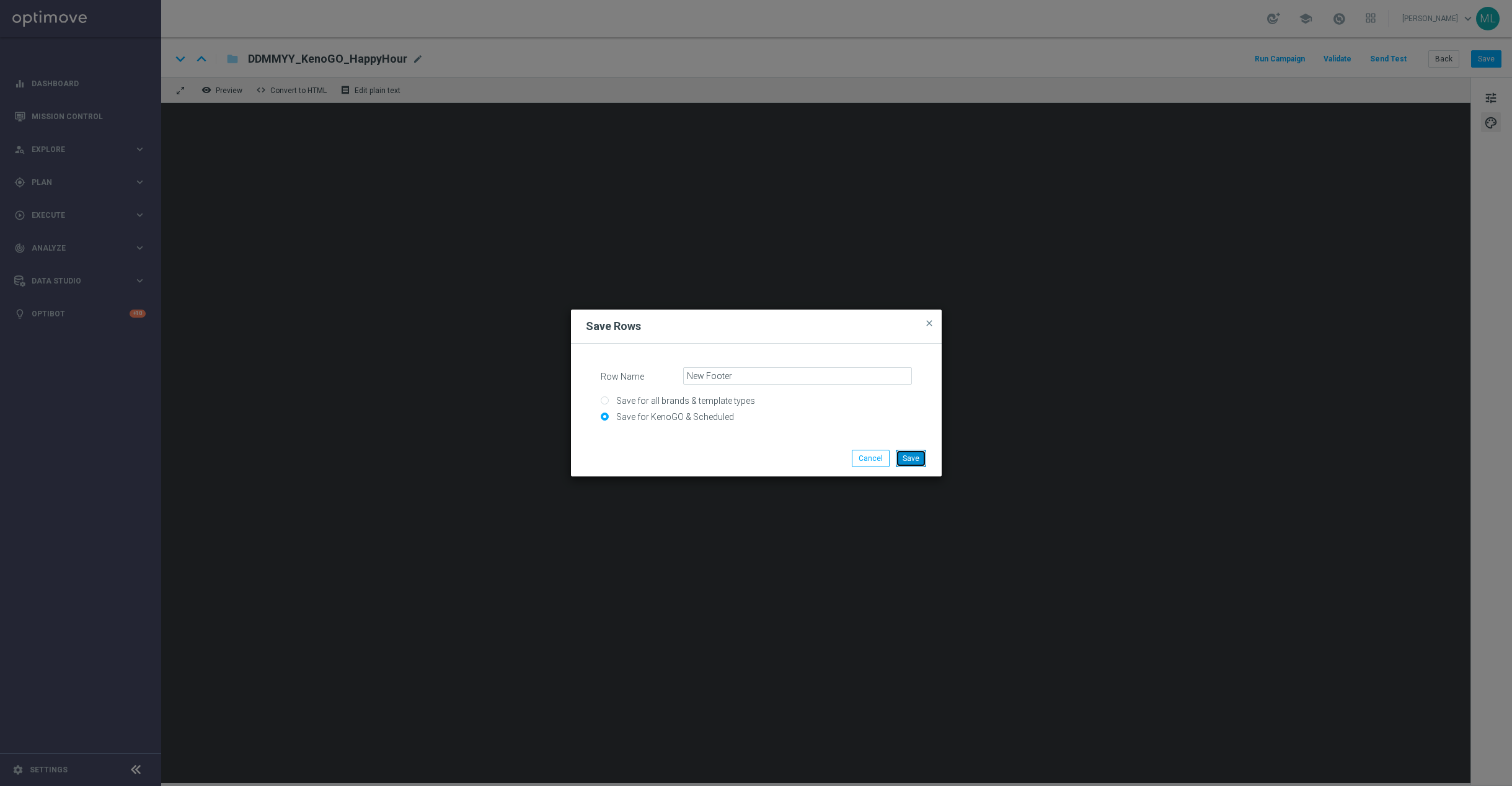
click at [912, 453] on button "Save" at bounding box center [912, 458] width 31 height 17
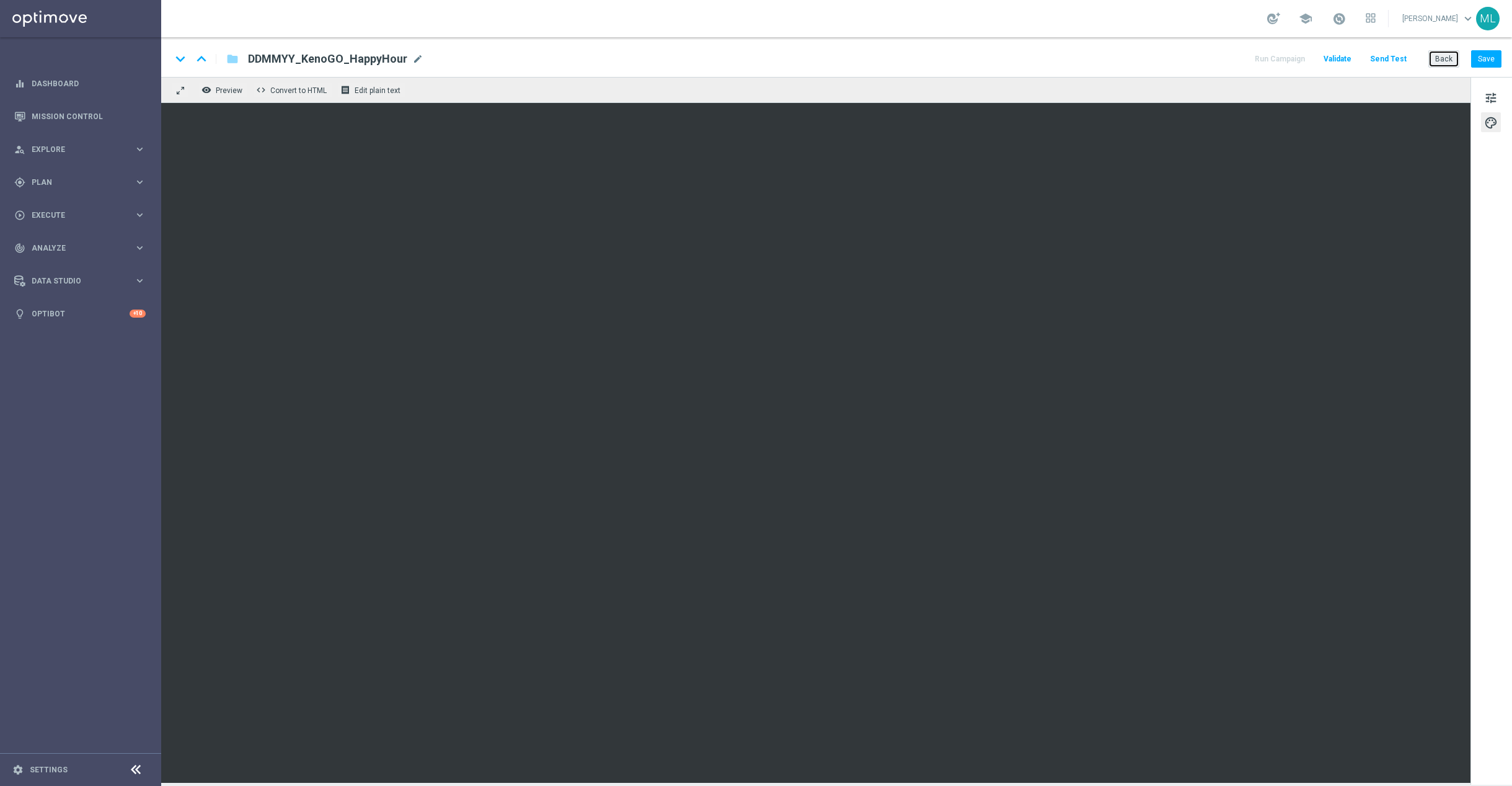
click at [1443, 52] on button "Back" at bounding box center [1444, 58] width 31 height 17
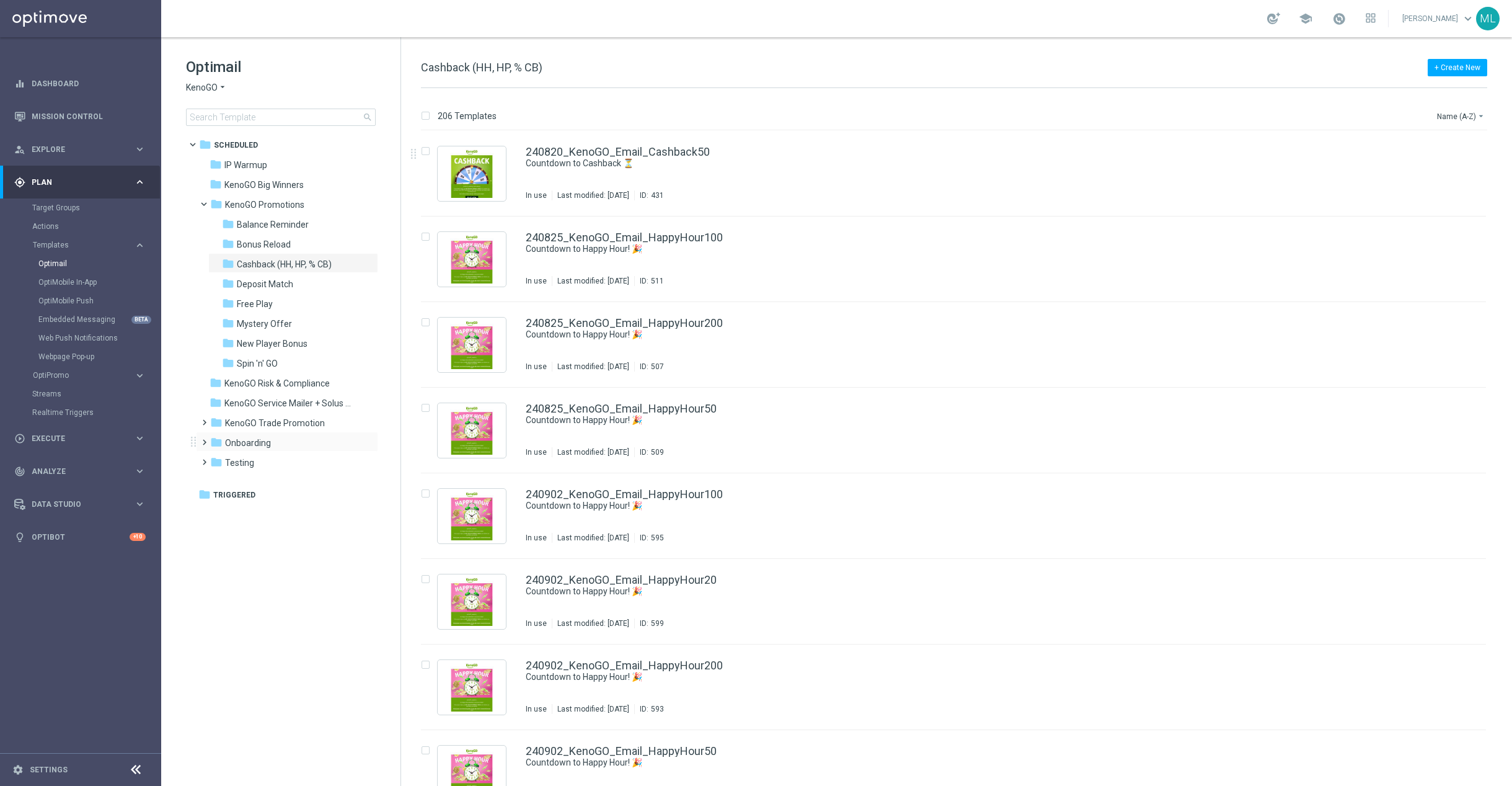
click at [202, 439] on span at bounding box center [202, 437] width 6 height 5
click at [260, 499] on div "folder V2" at bounding box center [288, 503] width 132 height 14
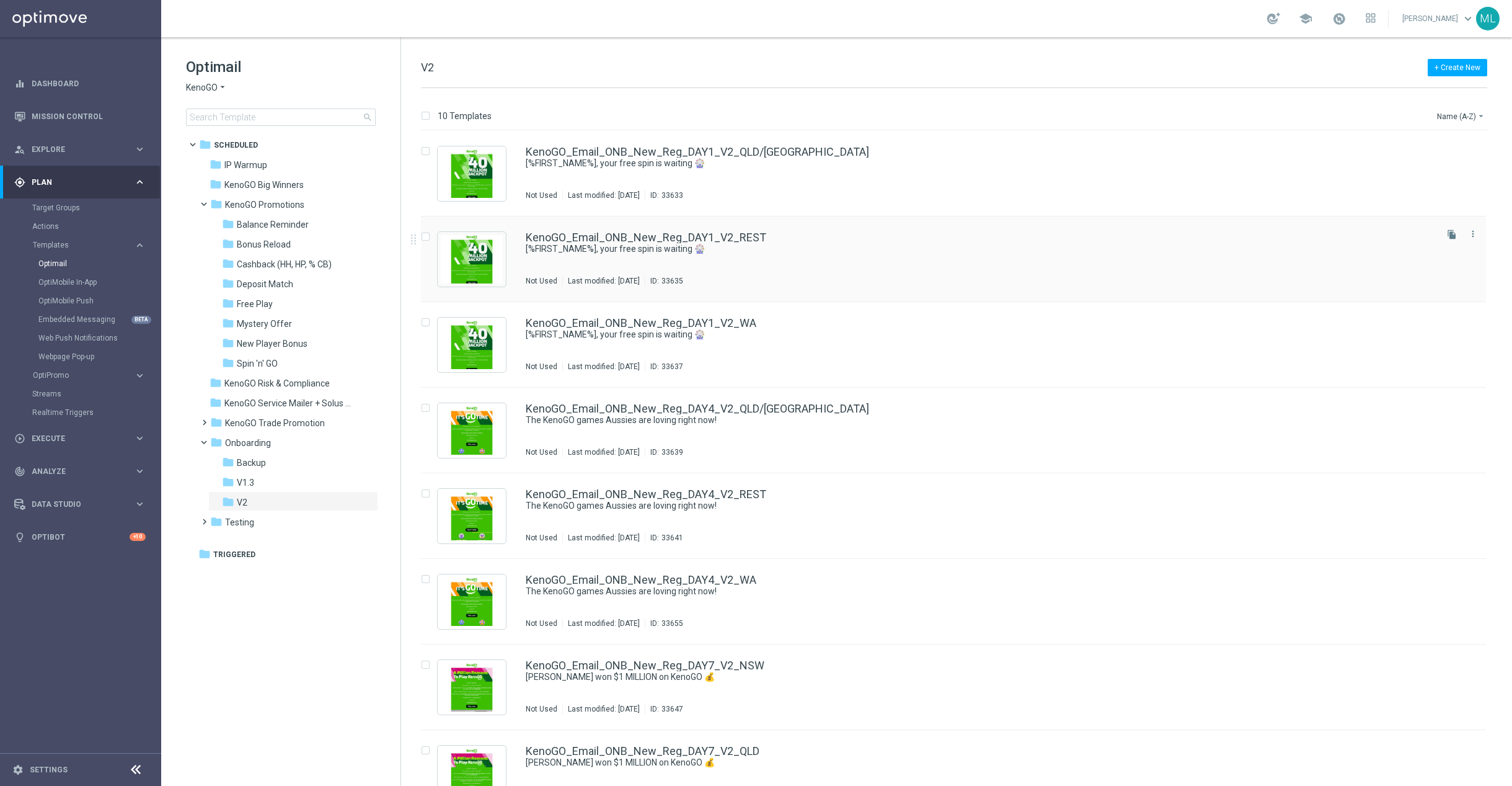
click at [813, 266] on div "KenoGO_Email_ONB_New_Reg_DAY1_V2_REST [%FIRST_NAME%], your free spin is waiting…" at bounding box center [980, 259] width 908 height 54
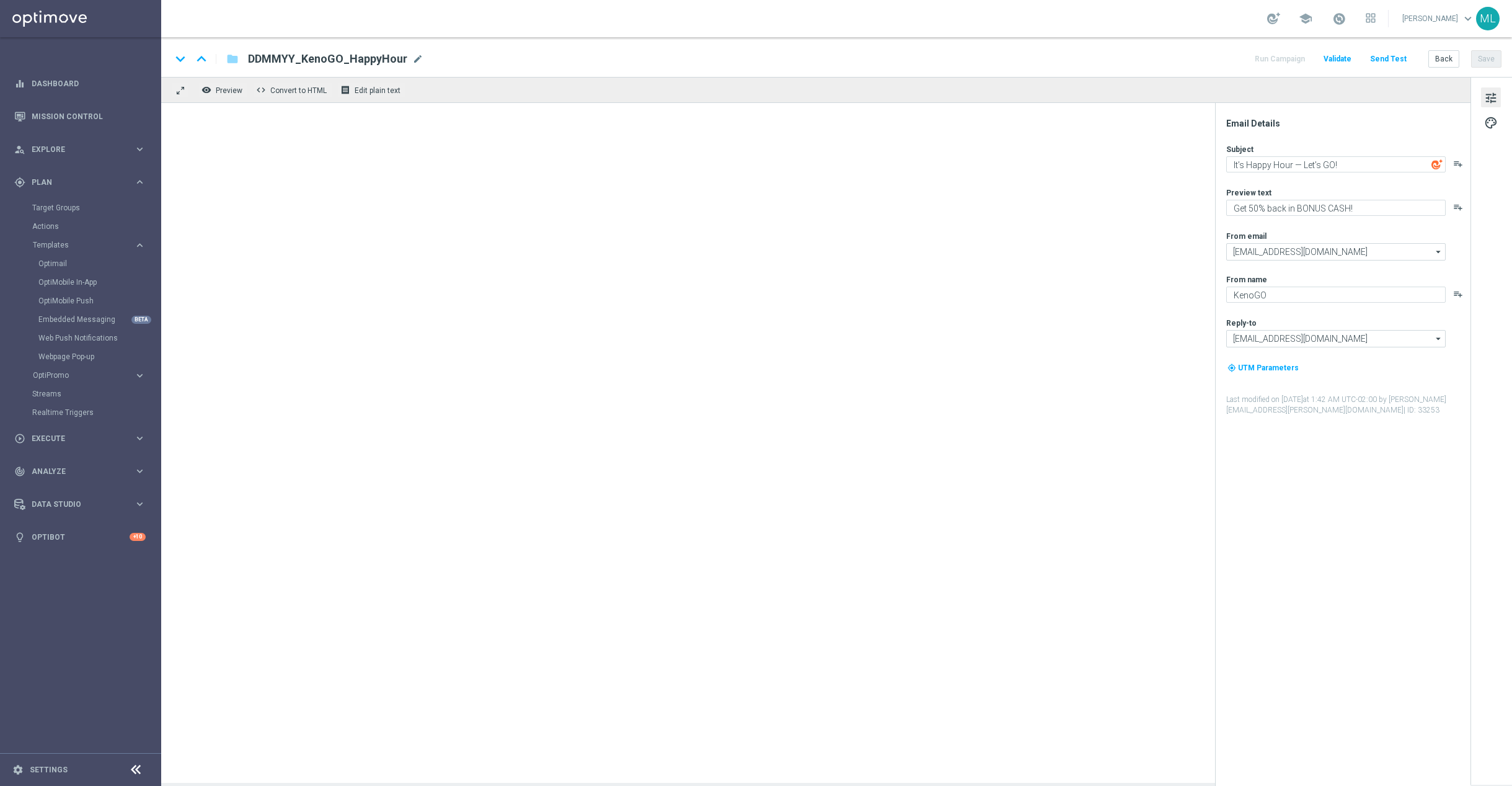
type textarea "[%FIRST_NAME%], your free spin is waiting 🎡"
type textarea "Spin the wheel. No pressure. Just fun!"
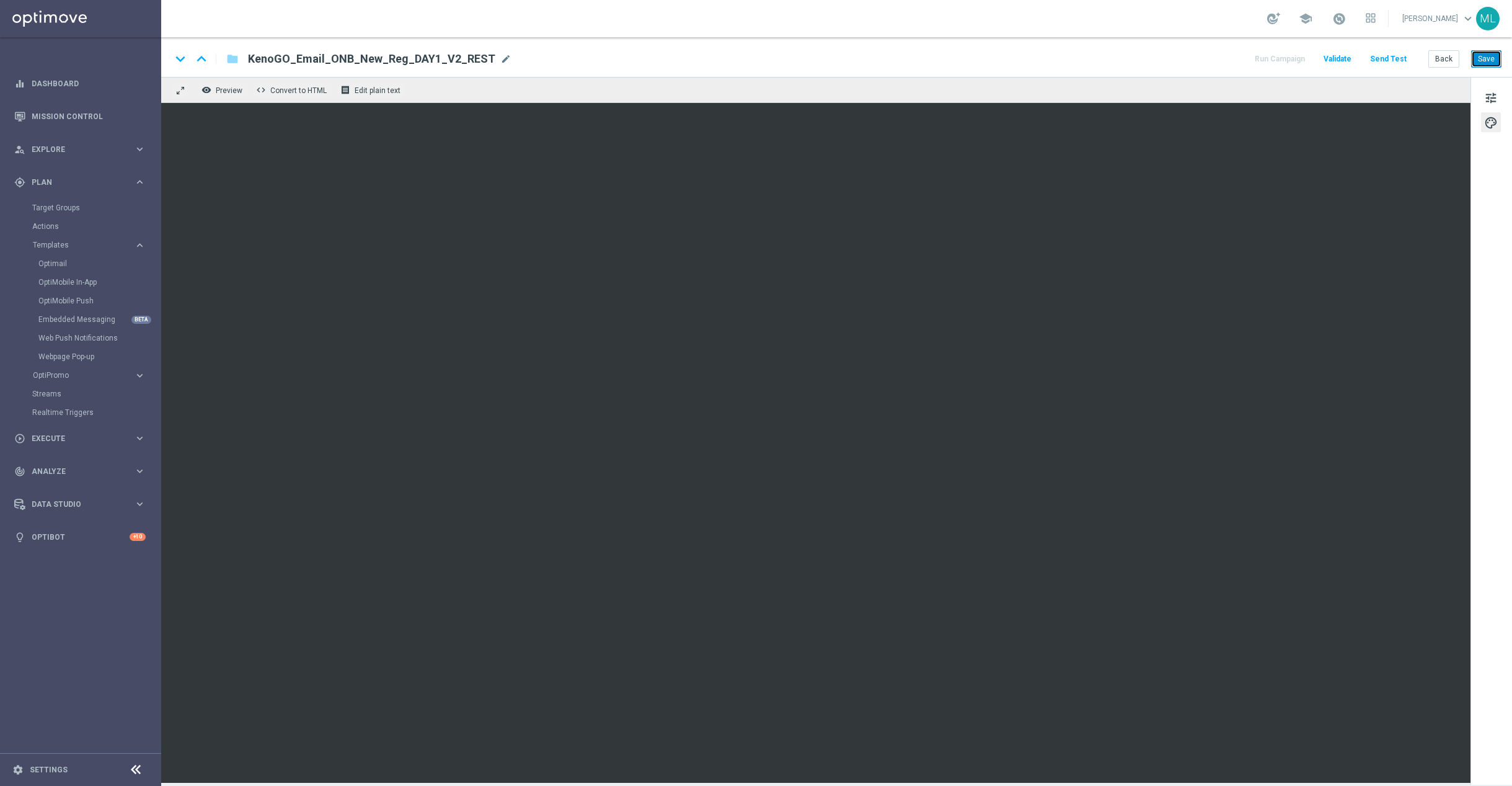
click at [1478, 58] on button "Save" at bounding box center [1487, 58] width 31 height 17
click at [1496, 61] on button "Save" at bounding box center [1487, 58] width 31 height 17
click at [1479, 60] on button "Save" at bounding box center [1487, 58] width 31 height 17
click at [1495, 100] on span "tune" at bounding box center [1491, 97] width 14 height 16
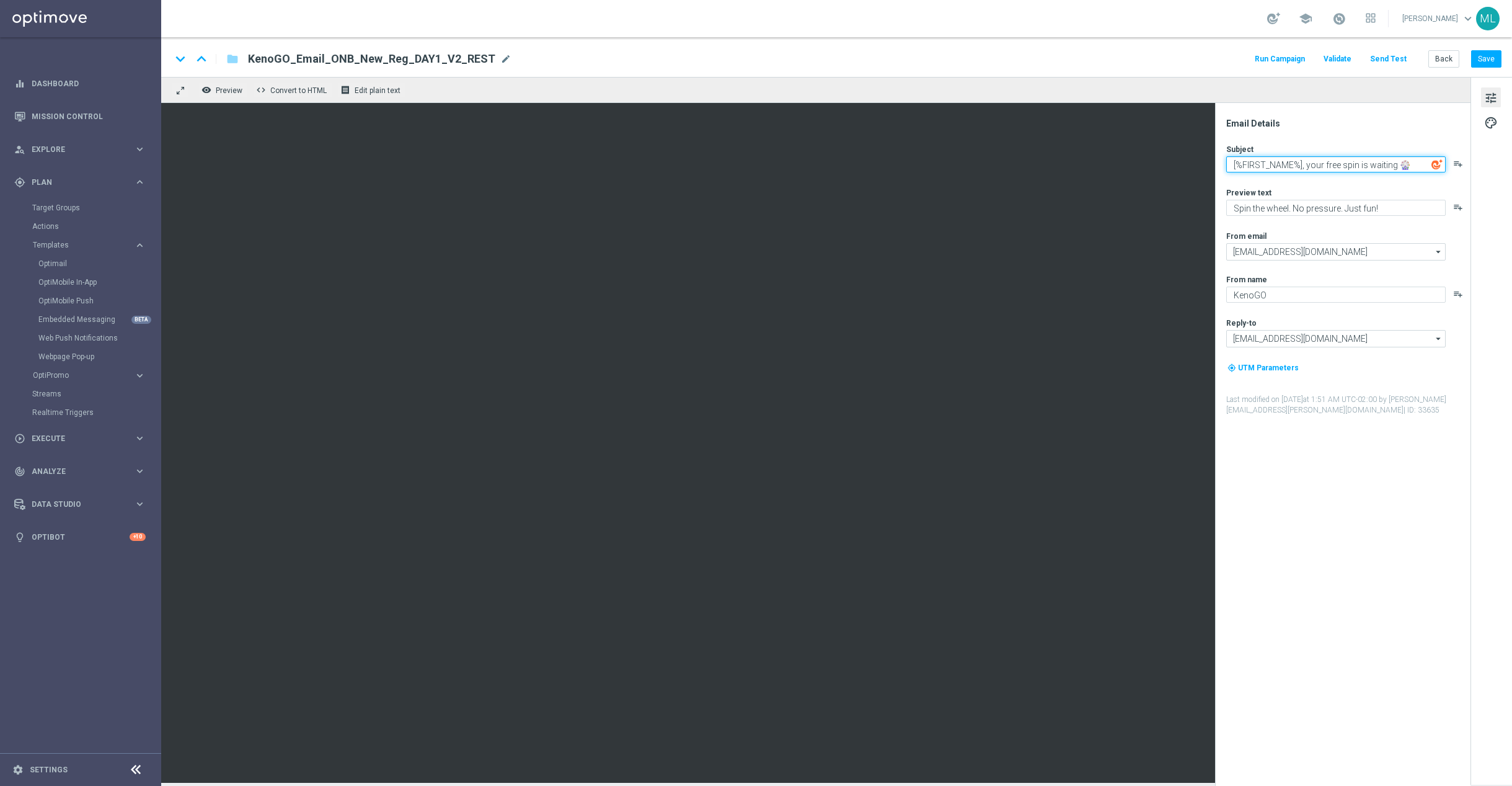
drag, startPoint x: 1307, startPoint y: 166, endPoint x: 1426, endPoint y: 168, distance: 119.0
click at [1426, 168] on textarea "[%FIRST_NAME%], your free spin is waiting 🎡" at bounding box center [1336, 164] width 219 height 16
paste textarea "Your next thrill is just one ticket away 🎉"
drag, startPoint x: 1307, startPoint y: 160, endPoint x: 1327, endPoint y: 172, distance: 23.3
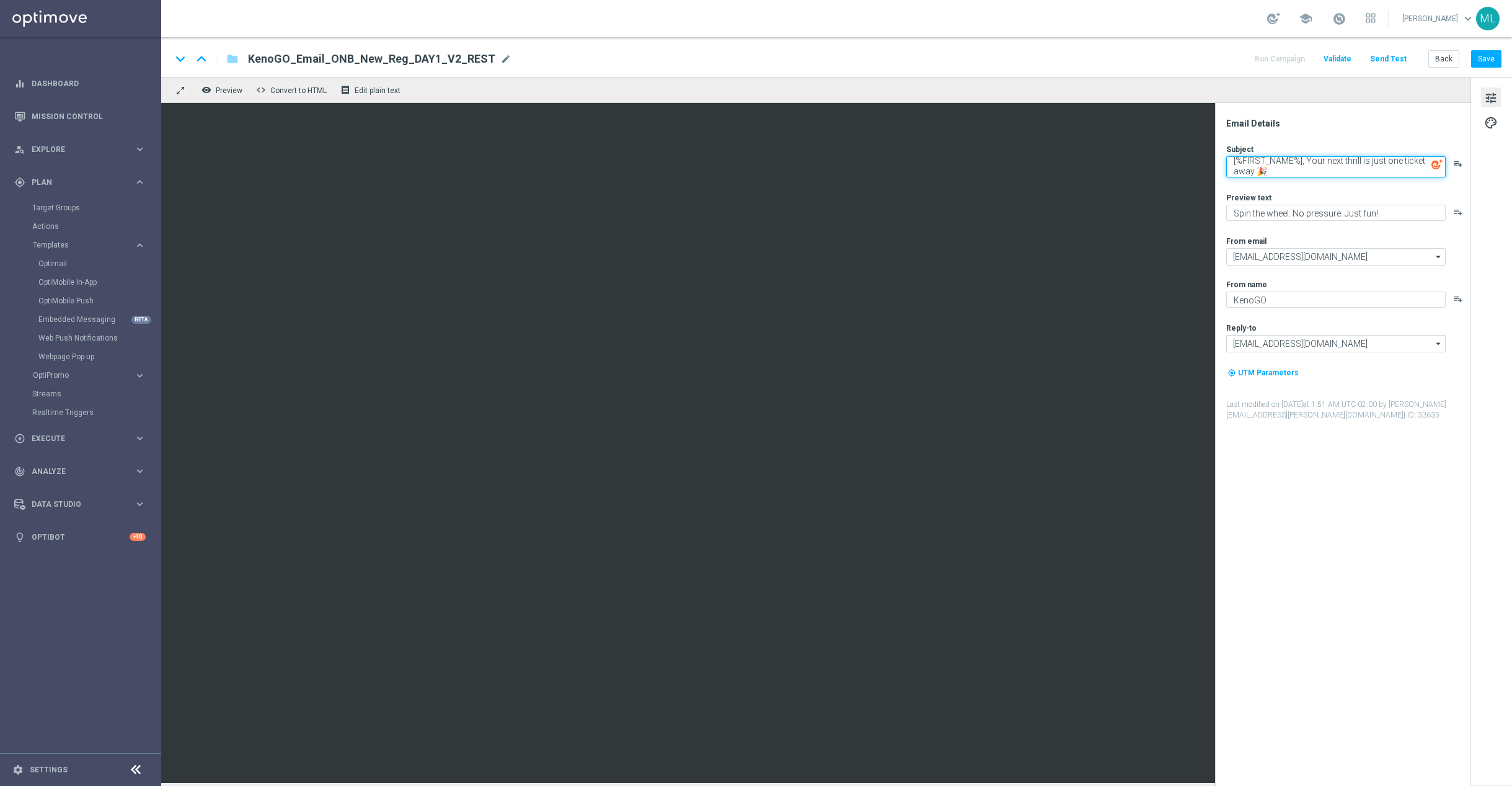
click at [1326, 172] on textarea "[%FIRST_NAME%], Your next thrill is just one ticket away 🎉" at bounding box center [1336, 167] width 219 height 21
paste textarea "Go for the $40M jackpot 🎯"
click at [1316, 164] on textarea "[%FIRST_NAME%], Go for the $40M jackpot 🎯" at bounding box center [1336, 164] width 219 height 16
click at [1312, 166] on textarea "[%FIRST_NAME%], Go for the $40M jackpot 🎯" at bounding box center [1336, 164] width 219 height 16
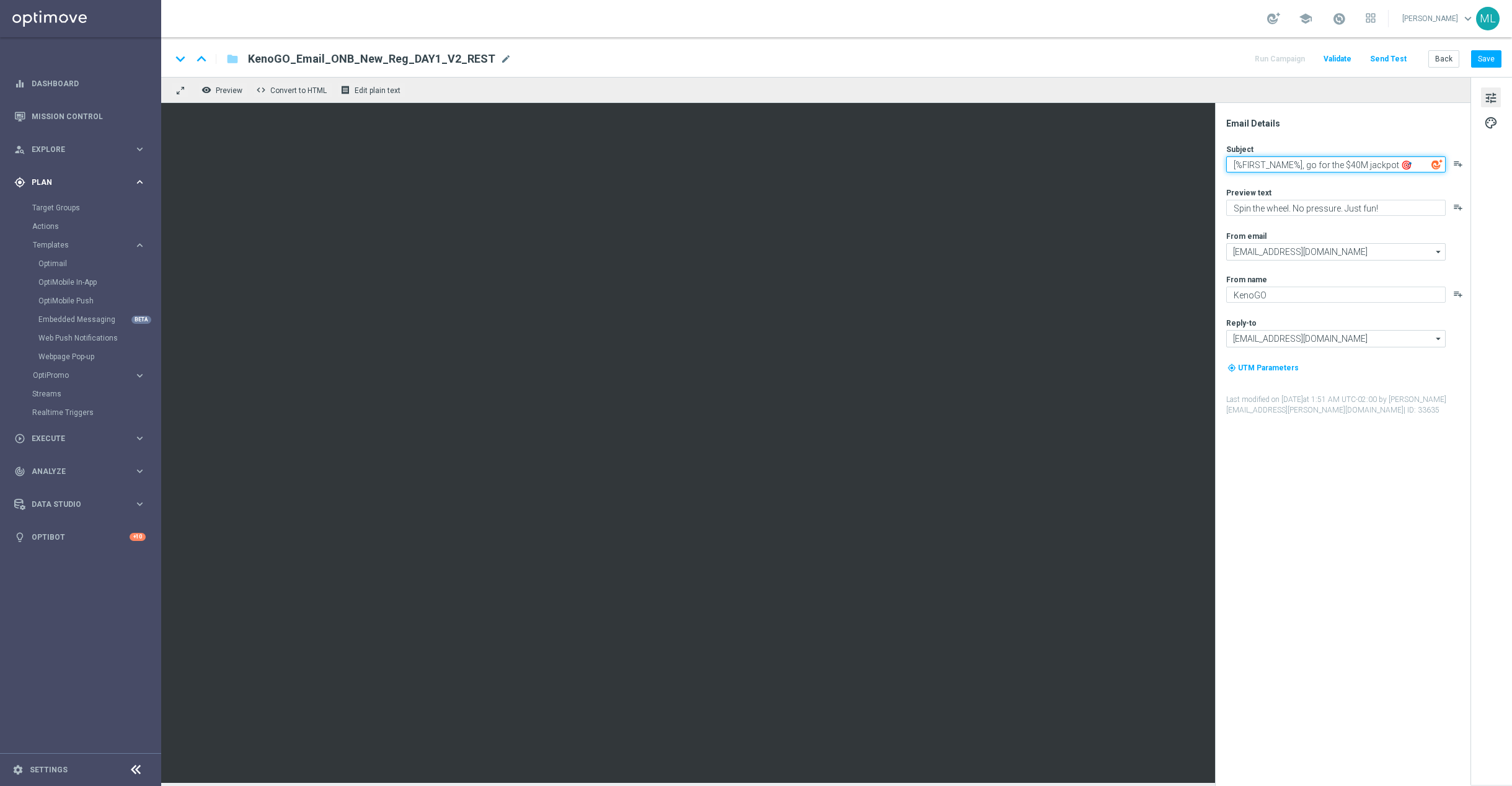
type textarea "[%FIRST_NAME%], go for the $40M jackpot 🎯"
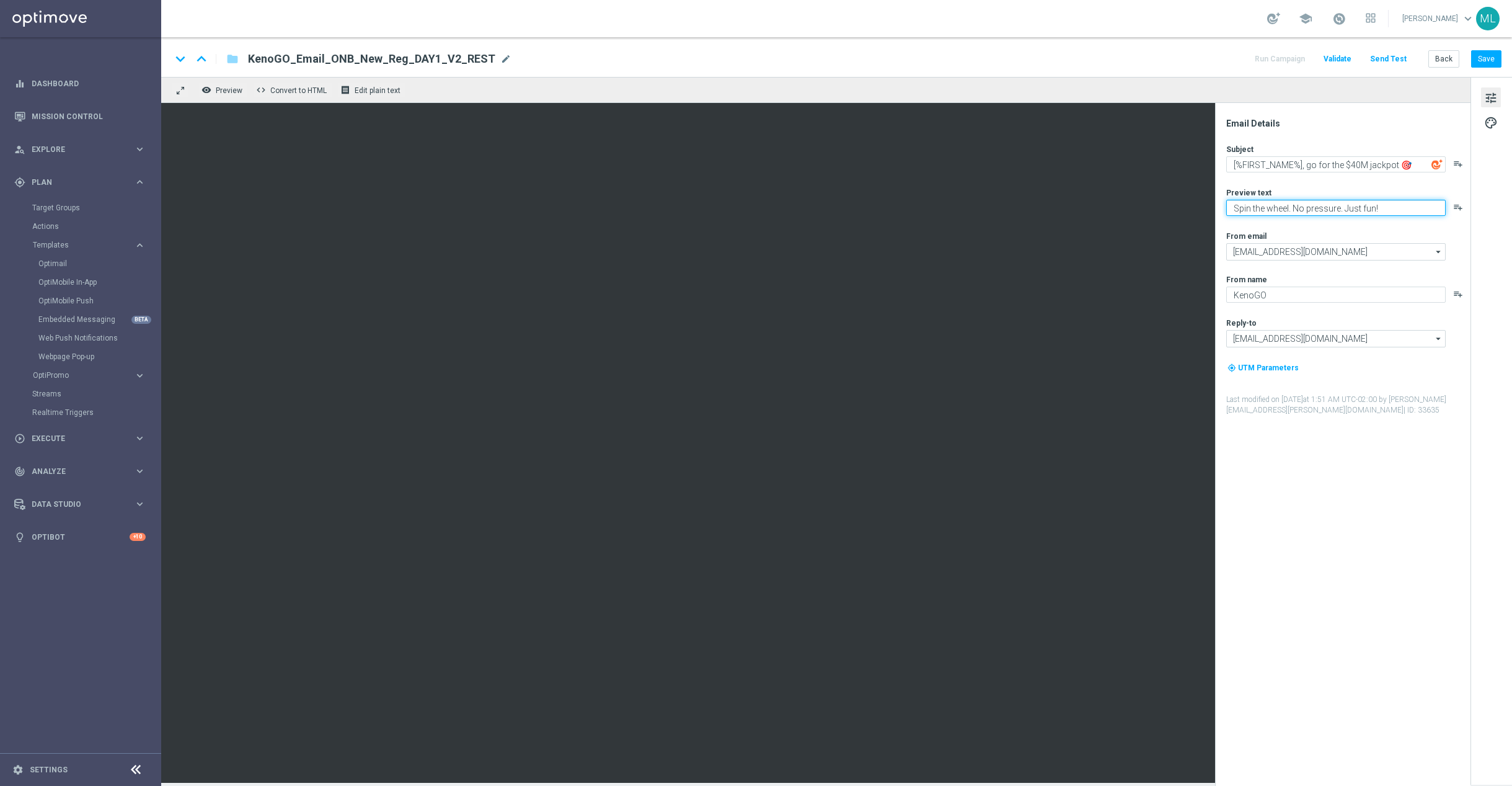
click at [1263, 207] on textarea "Spin the wheel. No pressure. Just fun!" at bounding box center [1336, 207] width 219 height 16
paste textarea "Draws every 3 minutes, your chance to win big starts now"
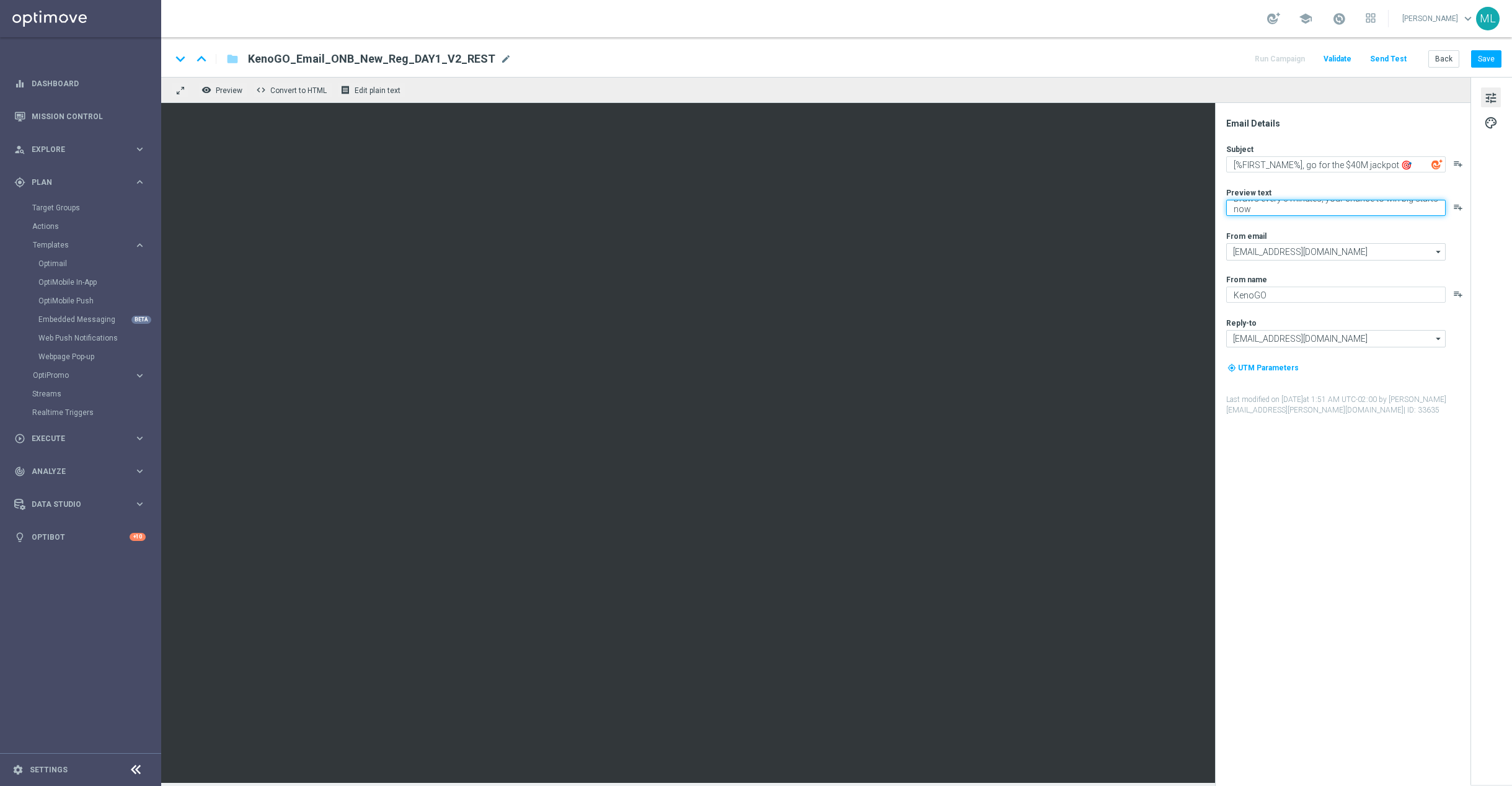
drag, startPoint x: 1259, startPoint y: 208, endPoint x: 1220, endPoint y: 194, distance: 41.4
click at [1220, 194] on div "Email Details Subject [%FIRST_NAME%], go for the $40M jackpot 🎯 playlist_add Pr…" at bounding box center [1343, 444] width 255 height 683
paste textarea "– win big!"
type textarea "Draws every 3 minutes – win big!"
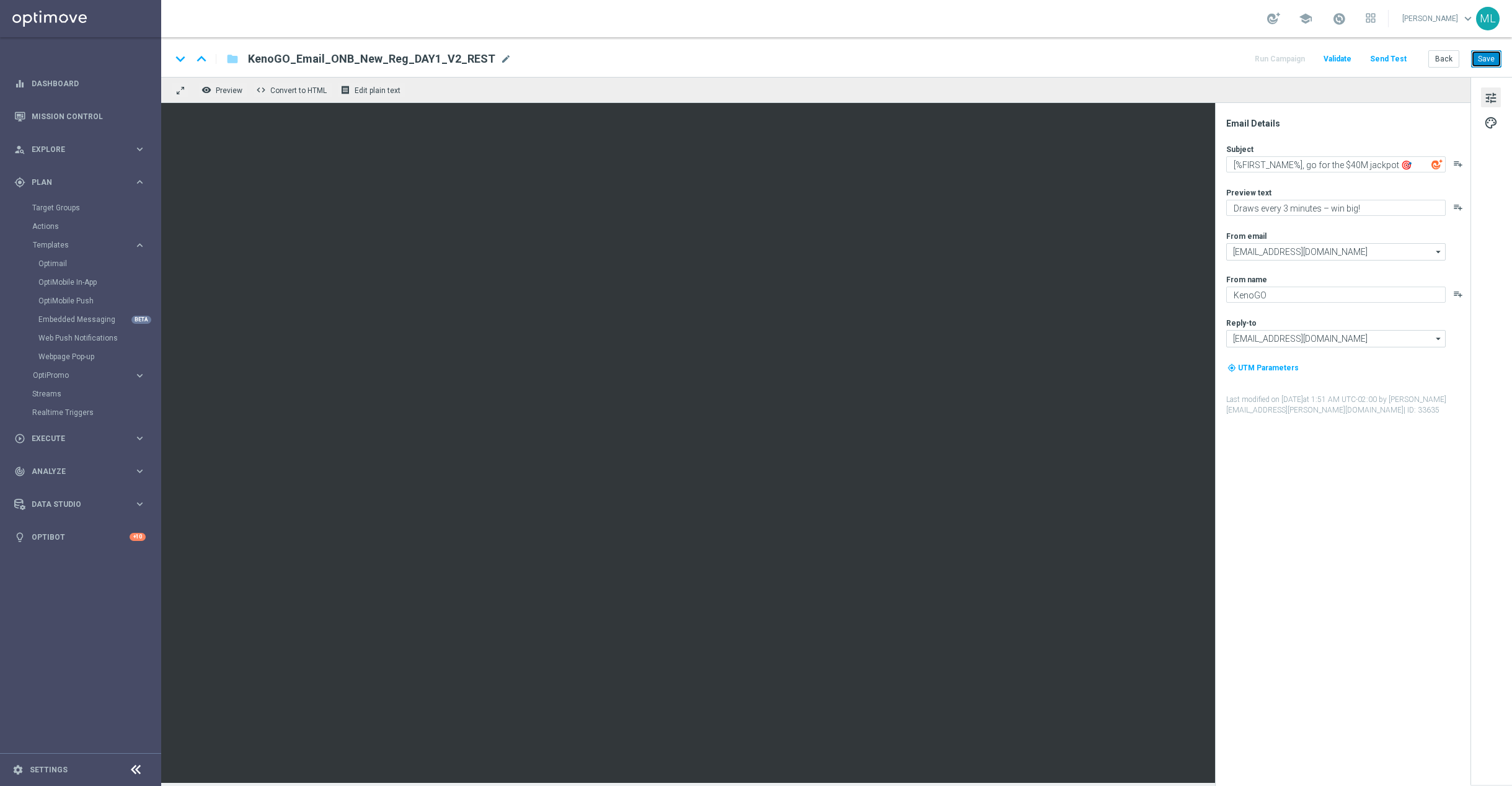
click at [1484, 61] on button "Save" at bounding box center [1487, 58] width 31 height 17
click at [1272, 166] on textarea "[%FIRST_NAME%], go for the $40M jackpot 🎯" at bounding box center [1336, 164] width 219 height 16
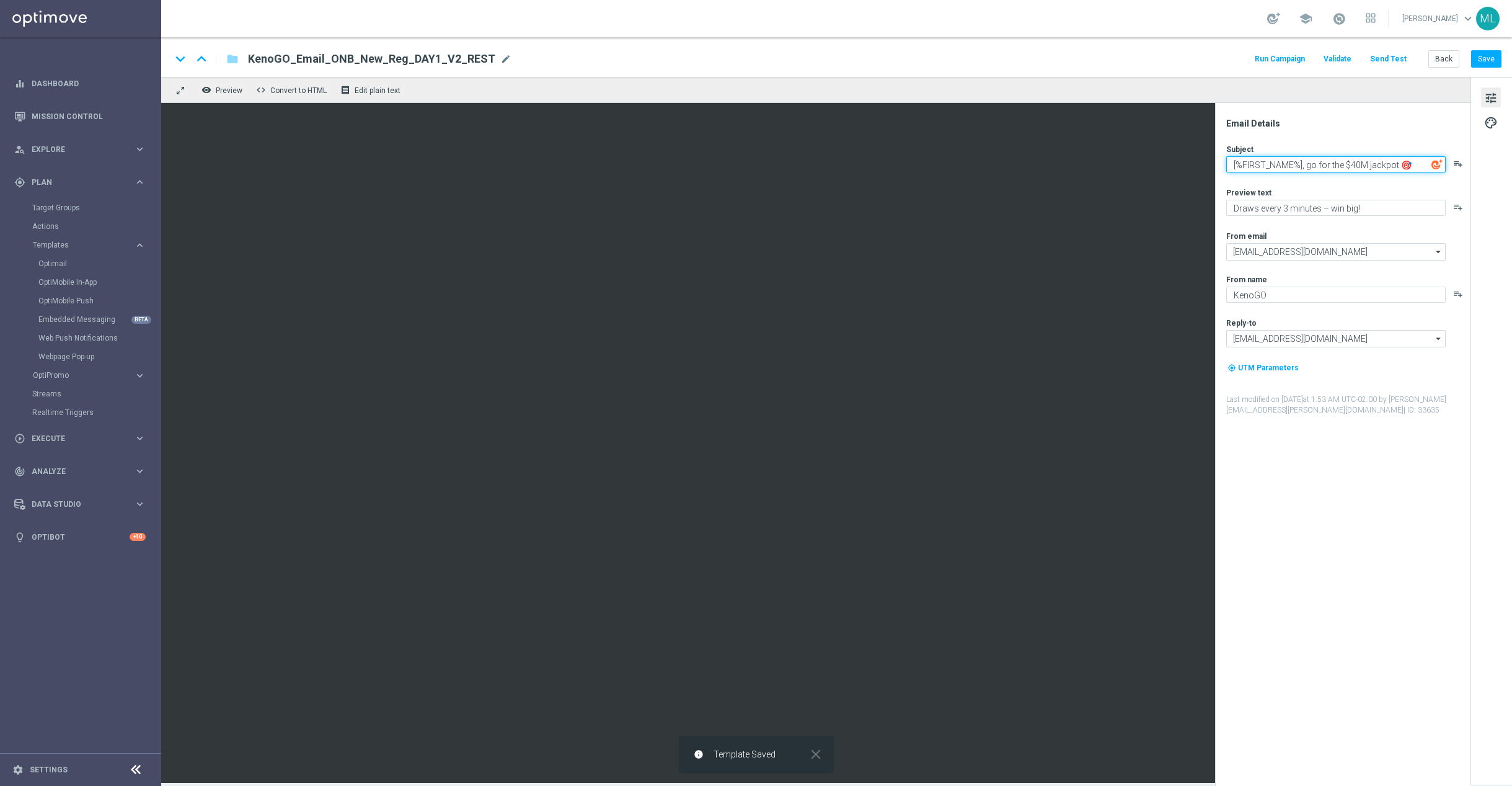
click at [1272, 166] on textarea "[%FIRST_NAME%], go for the $40M jackpot 🎯" at bounding box center [1336, 164] width 219 height 16
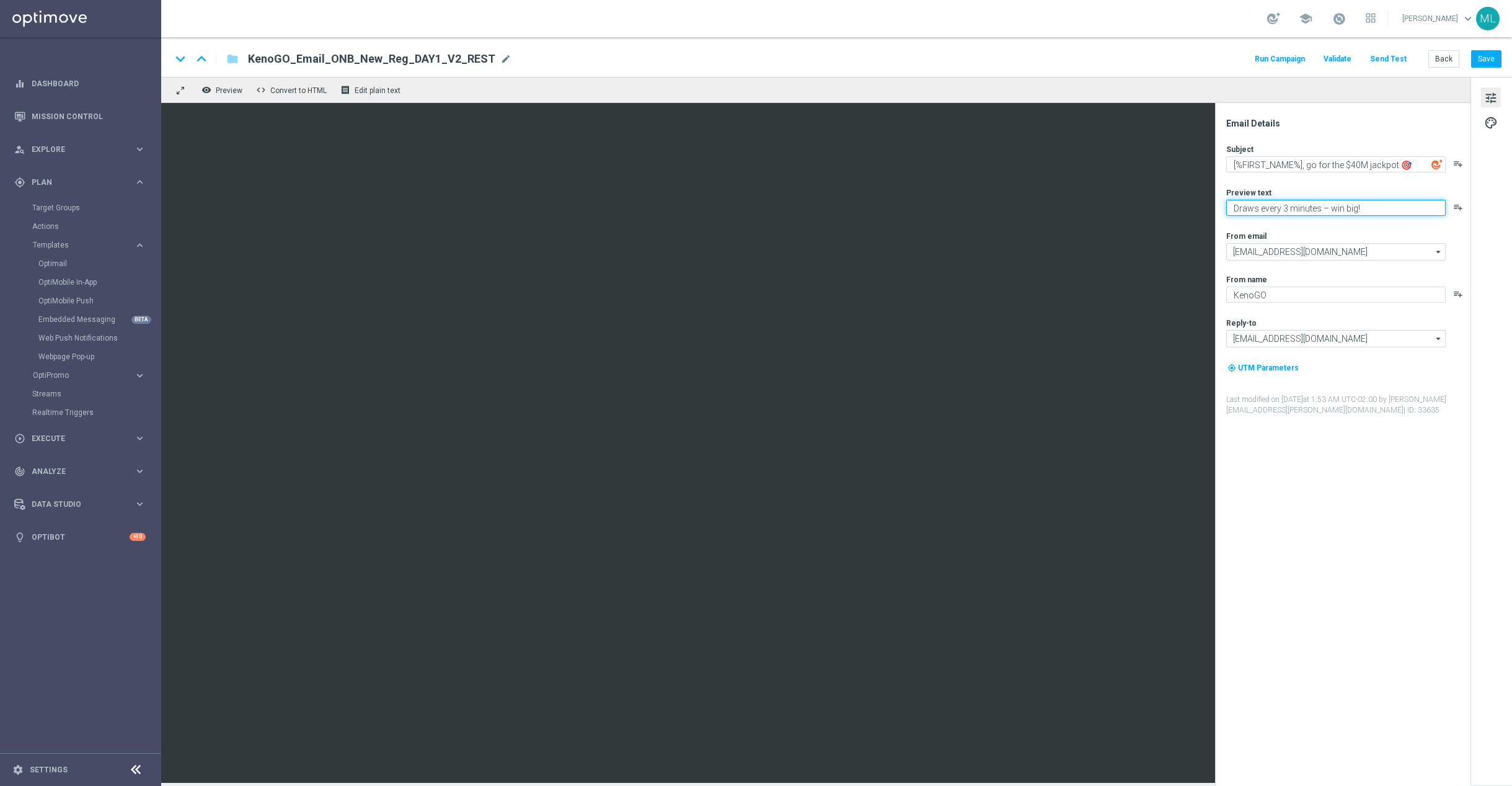
click at [1300, 200] on textarea "Draws every 3 minutes – win big!" at bounding box center [1336, 207] width 219 height 16
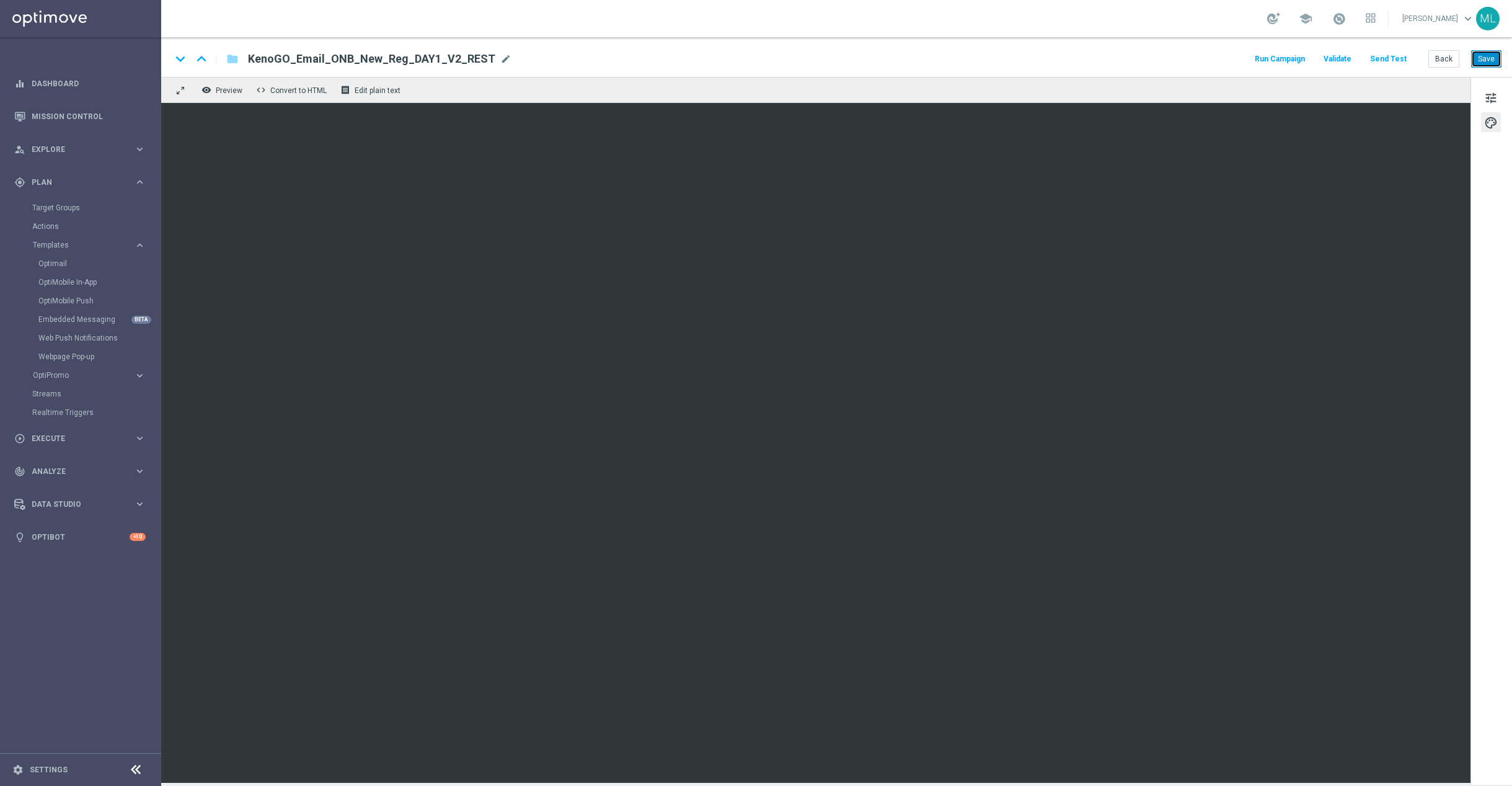
click at [1495, 54] on button "Save" at bounding box center [1487, 58] width 31 height 17
click at [1492, 93] on span "tune" at bounding box center [1491, 97] width 14 height 16
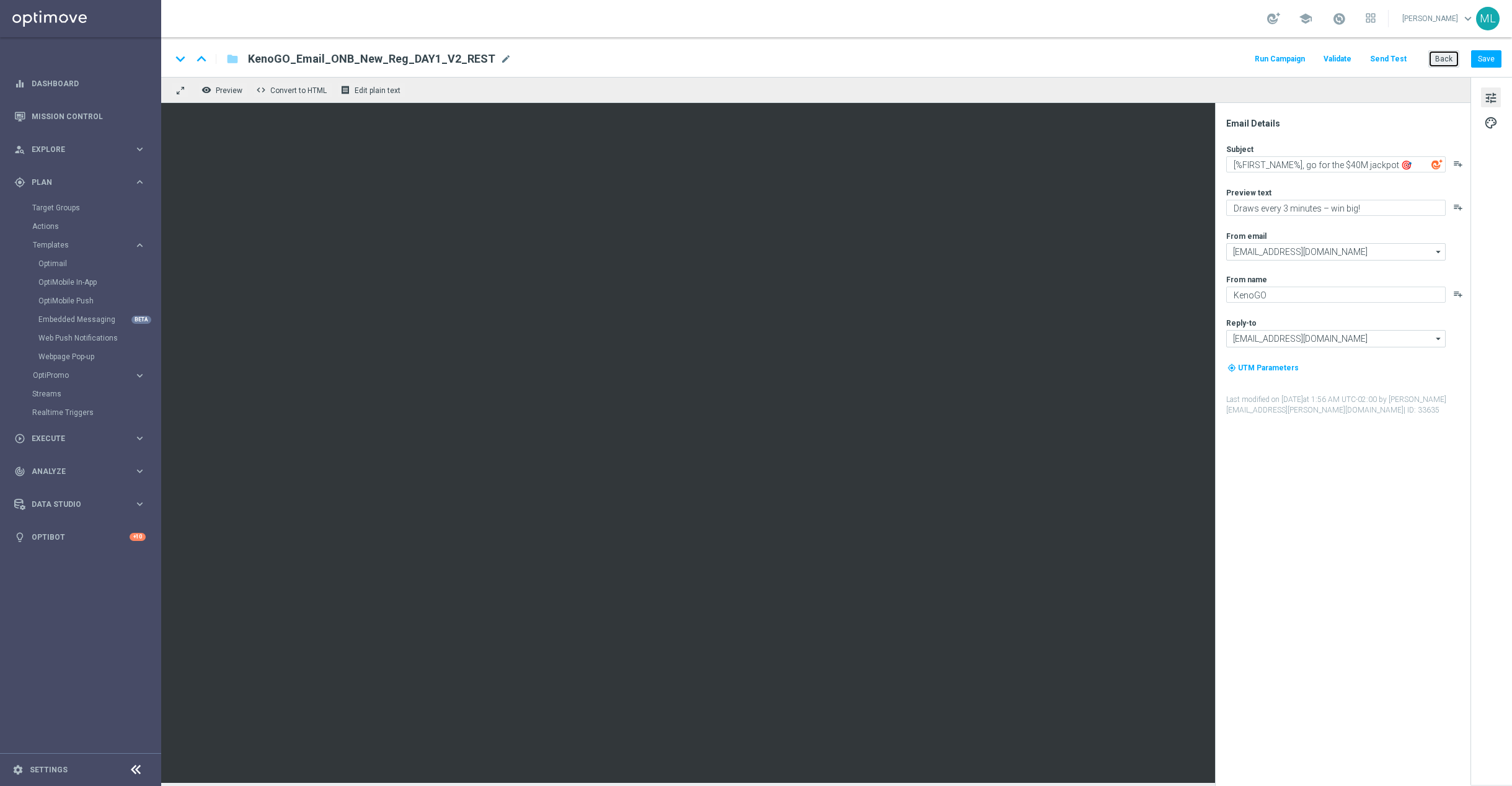
click at [1440, 54] on button "Back" at bounding box center [1444, 58] width 31 height 17
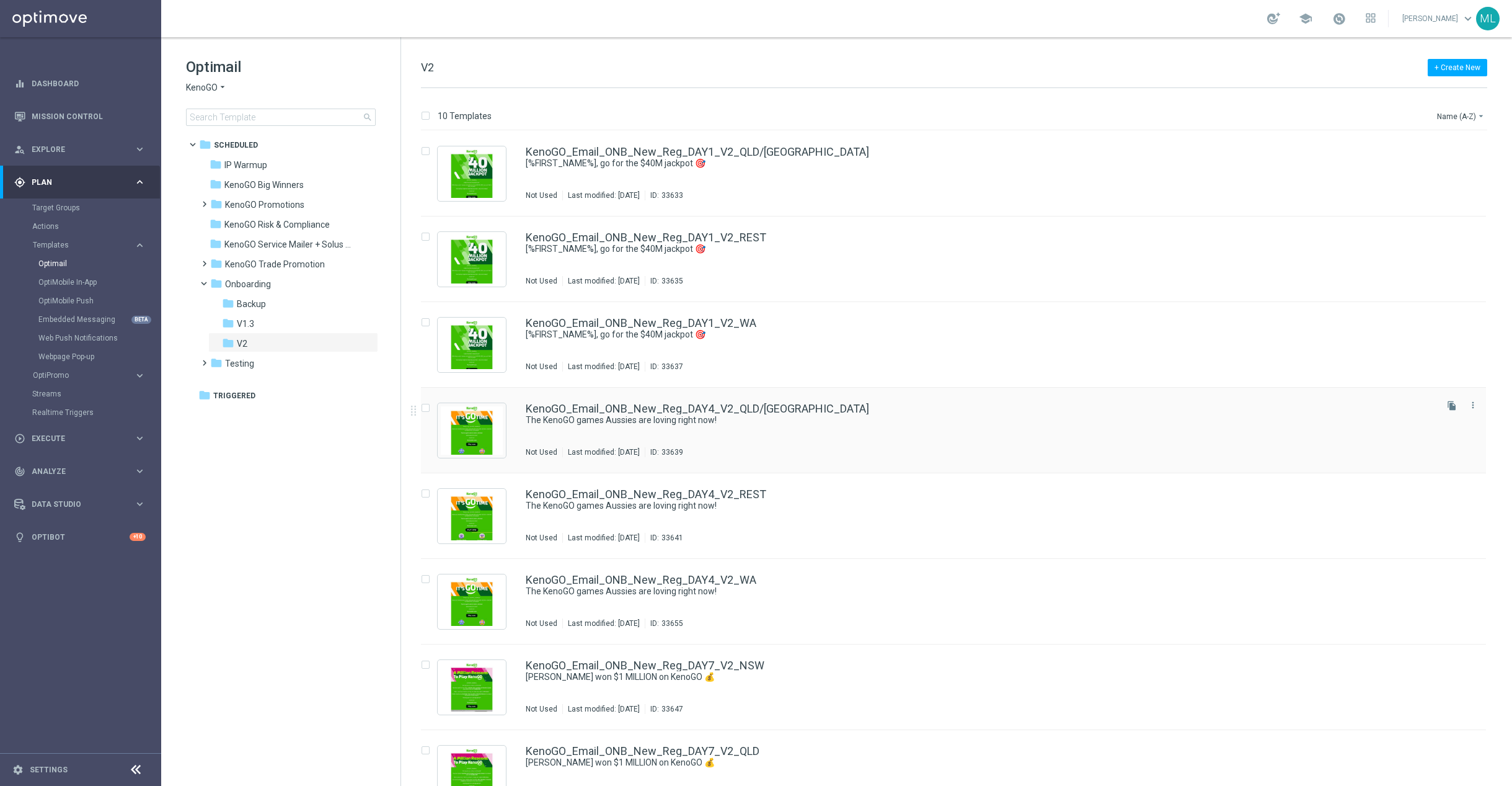
scroll to position [201, 0]
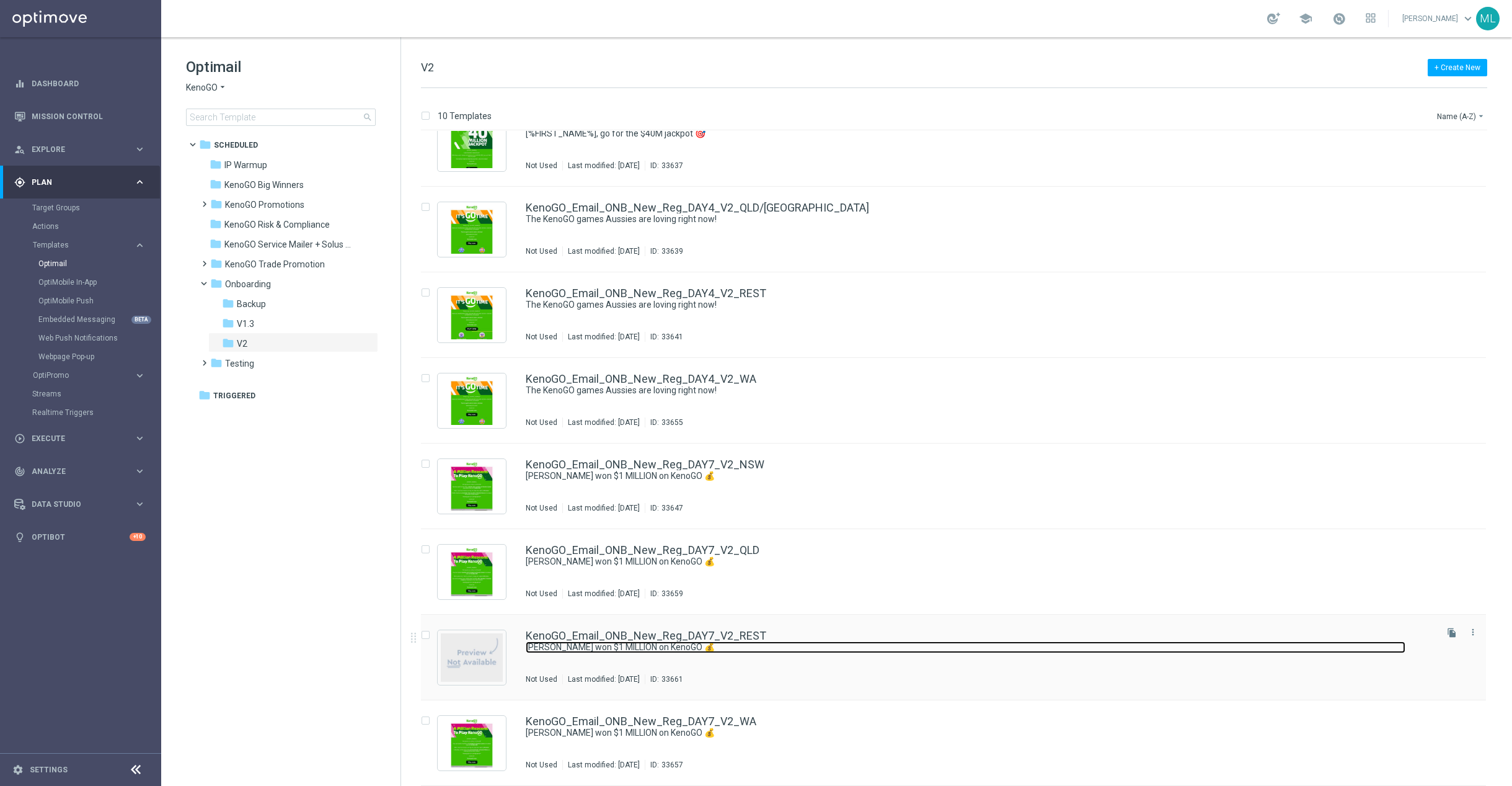
click at [776, 647] on link "Paul won $1 MILLION on KenoGO 💰" at bounding box center [966, 647] width 880 height 12
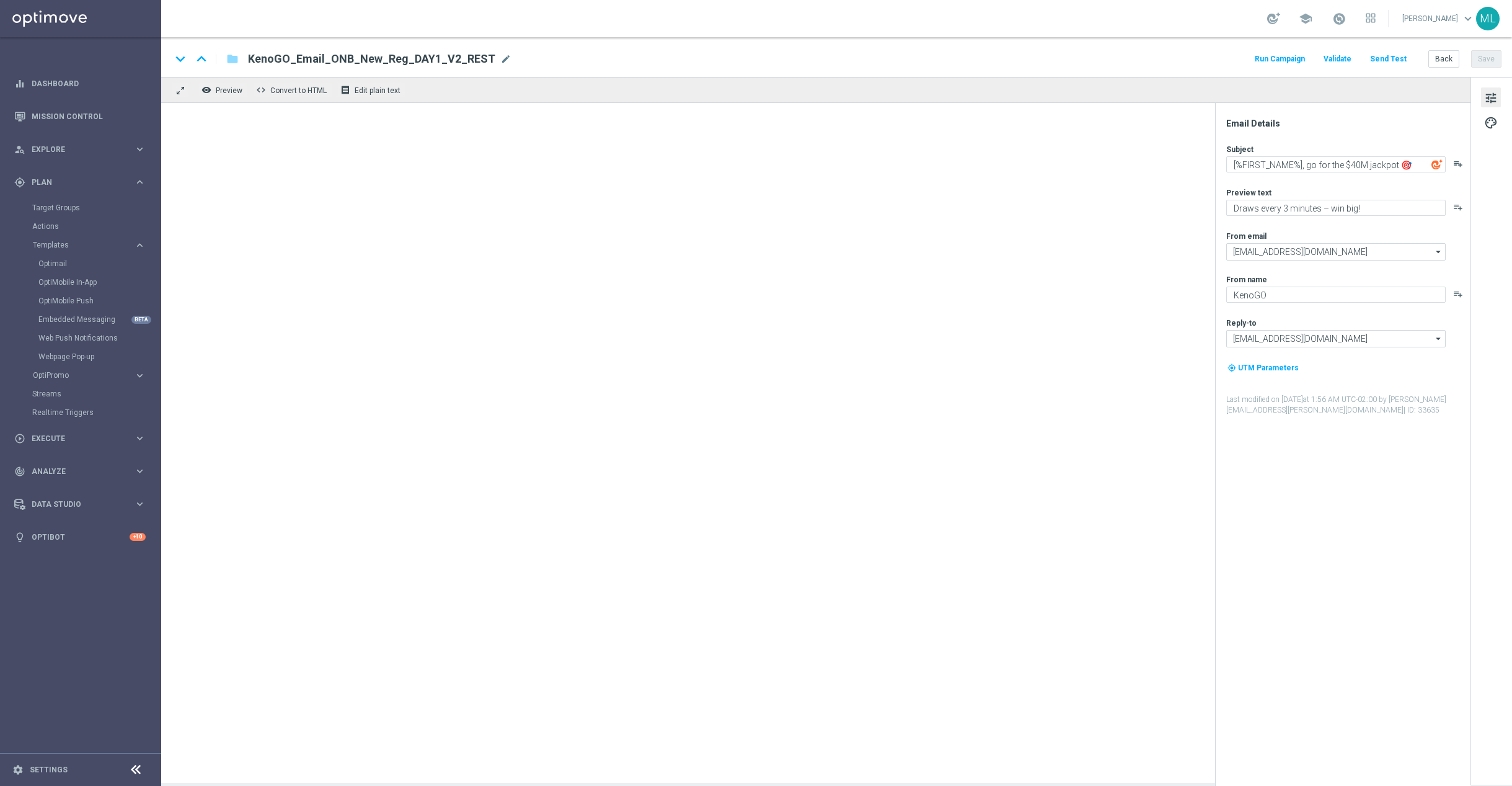
type textarea "Paul won $1 MILLION on KenoGO 💰"
type textarea "The big wins are rolling in across Australia!"
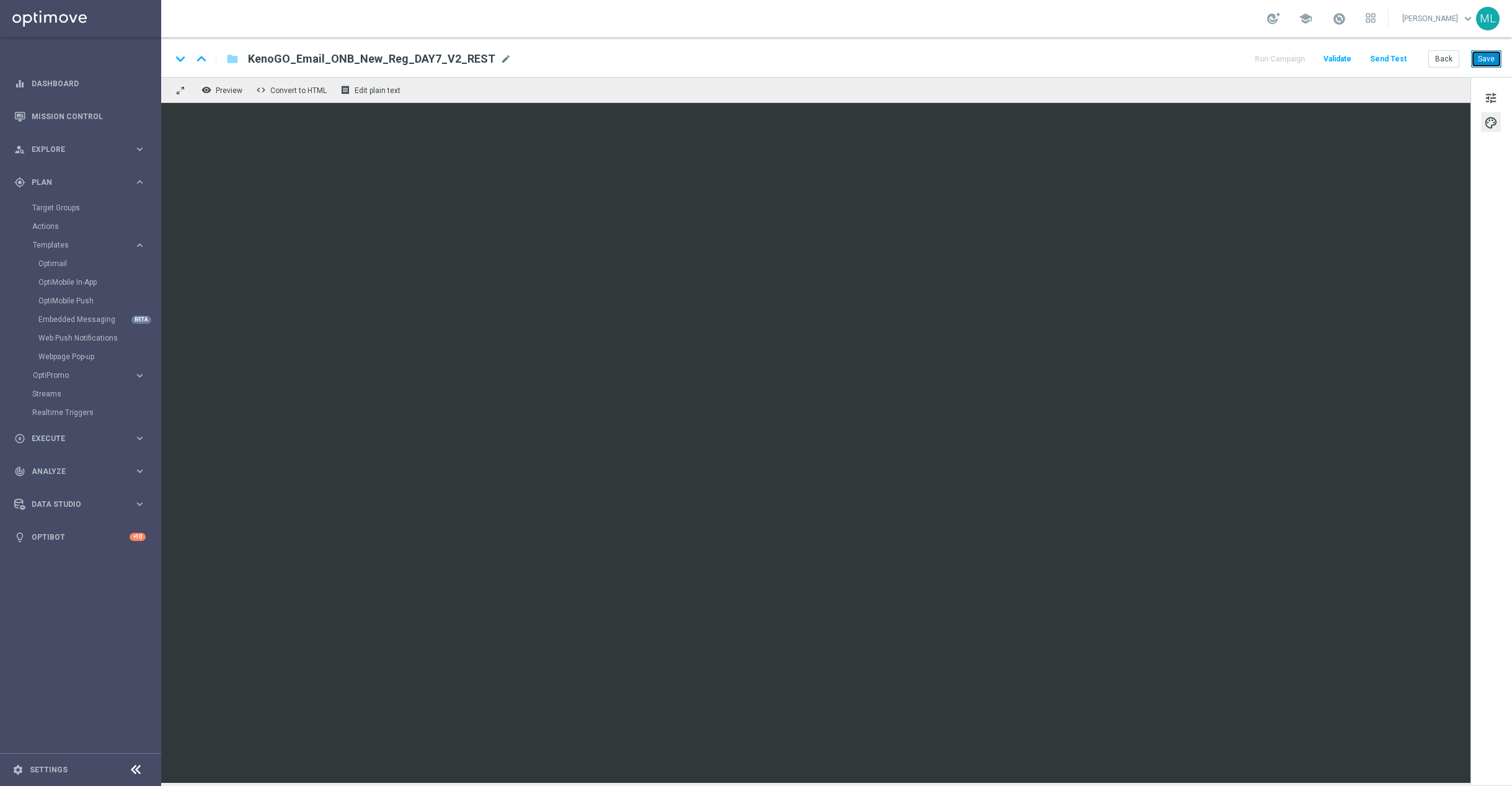
click at [1483, 54] on button "Save" at bounding box center [1487, 58] width 31 height 17
click at [1492, 62] on button "Save" at bounding box center [1487, 58] width 31 height 17
click at [1443, 54] on button "Back" at bounding box center [1444, 58] width 31 height 17
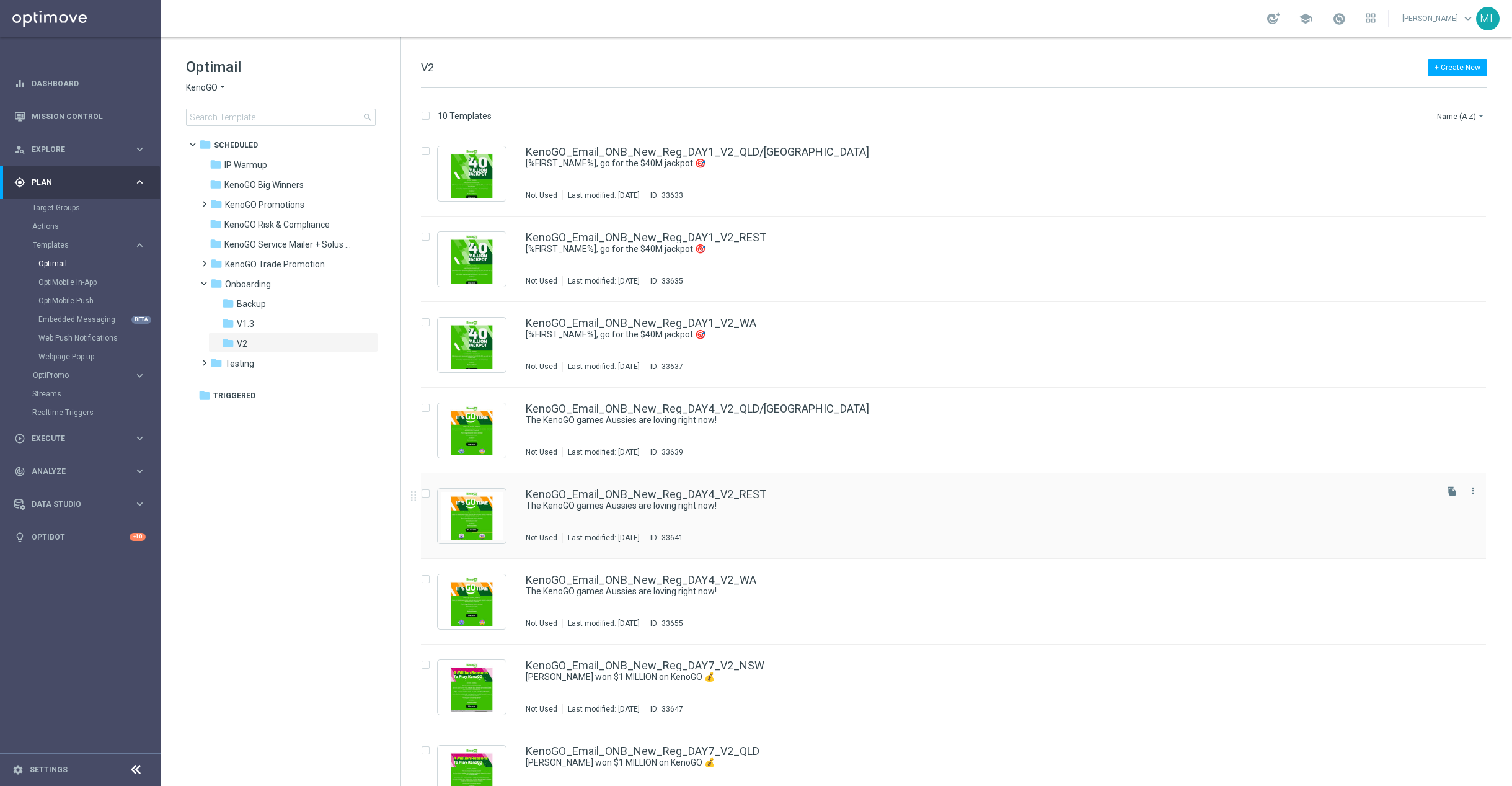
click at [746, 520] on div "KenoGO_Email_ONB_New_Reg_DAY4_V2_REST The KenoGO games Aussies are loving right…" at bounding box center [980, 516] width 908 height 54
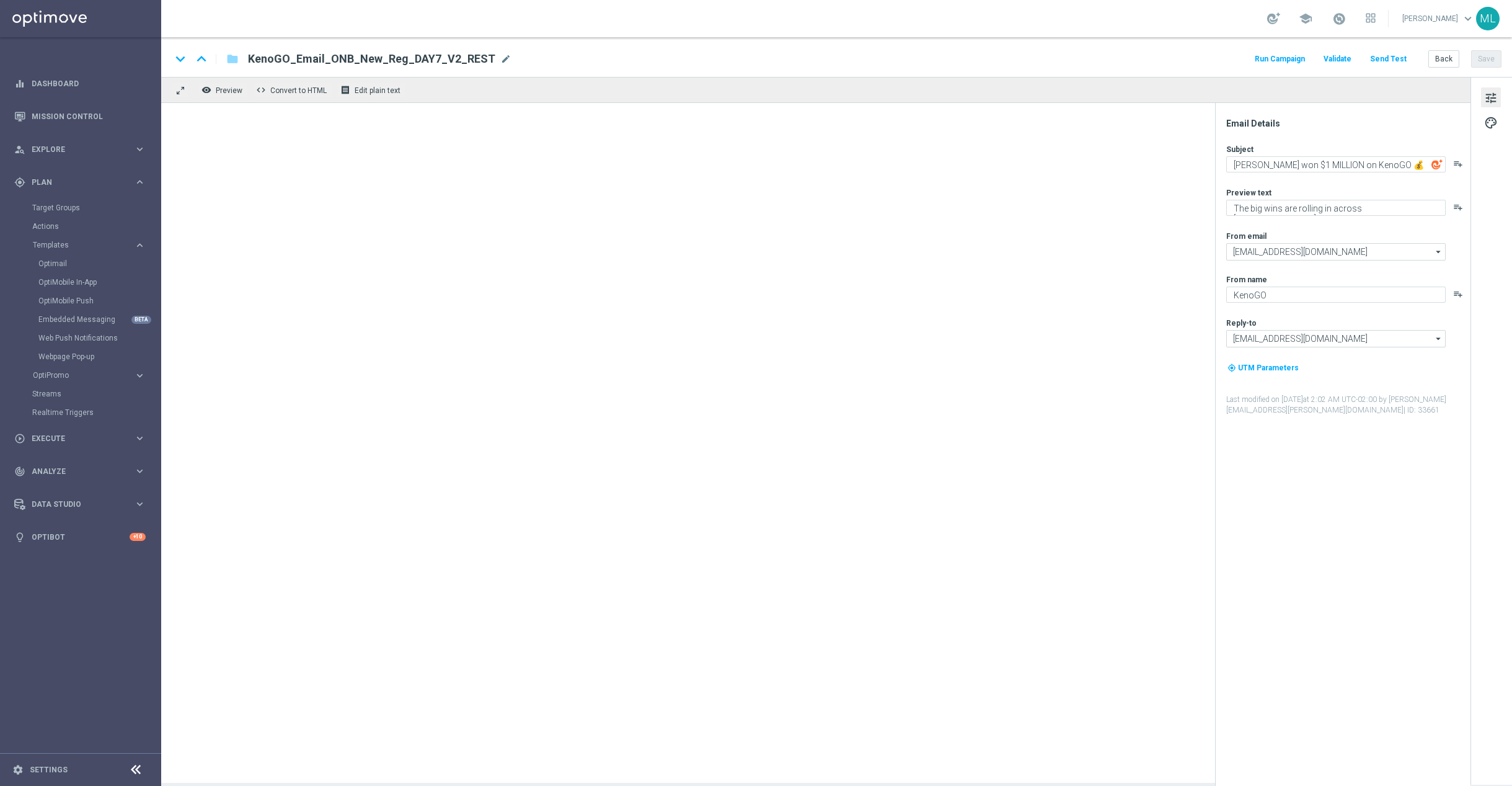
type textarea "The KenoGO games Aussies are loving right now!"
type textarea "From the classics to the world’s biggest Keno…"
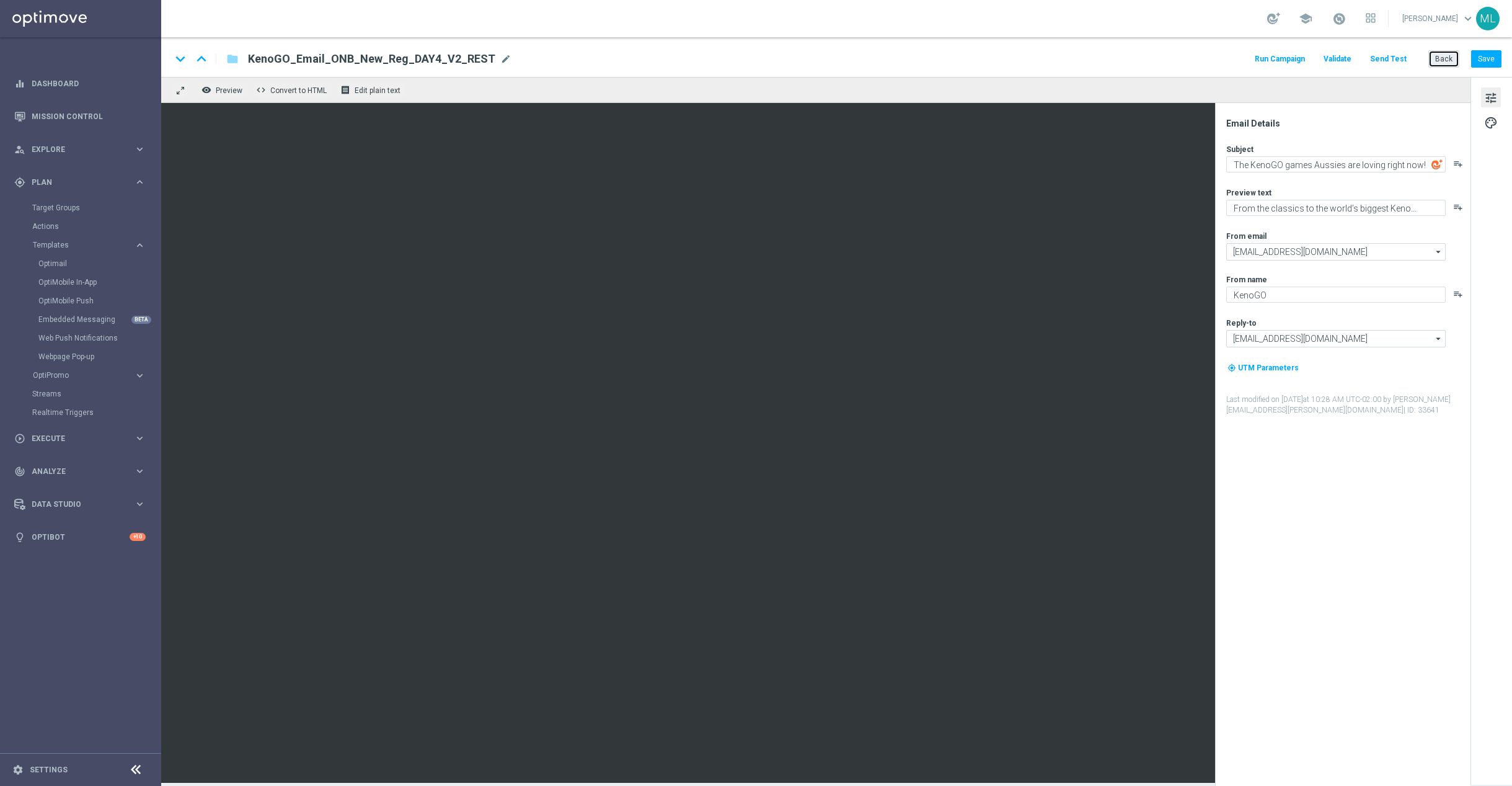
click at [1442, 60] on button "Back" at bounding box center [1444, 58] width 31 height 17
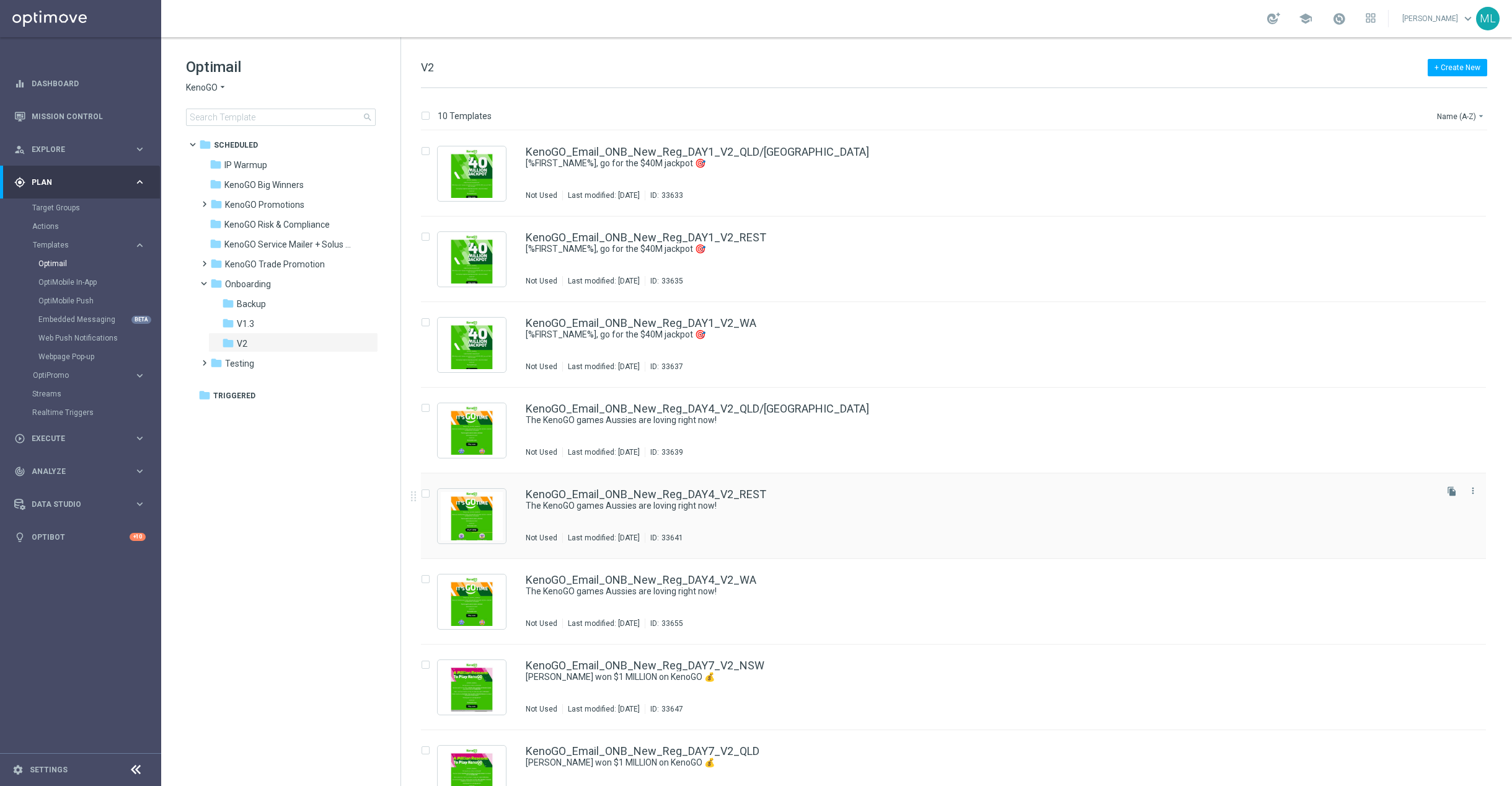
scroll to position [201, 0]
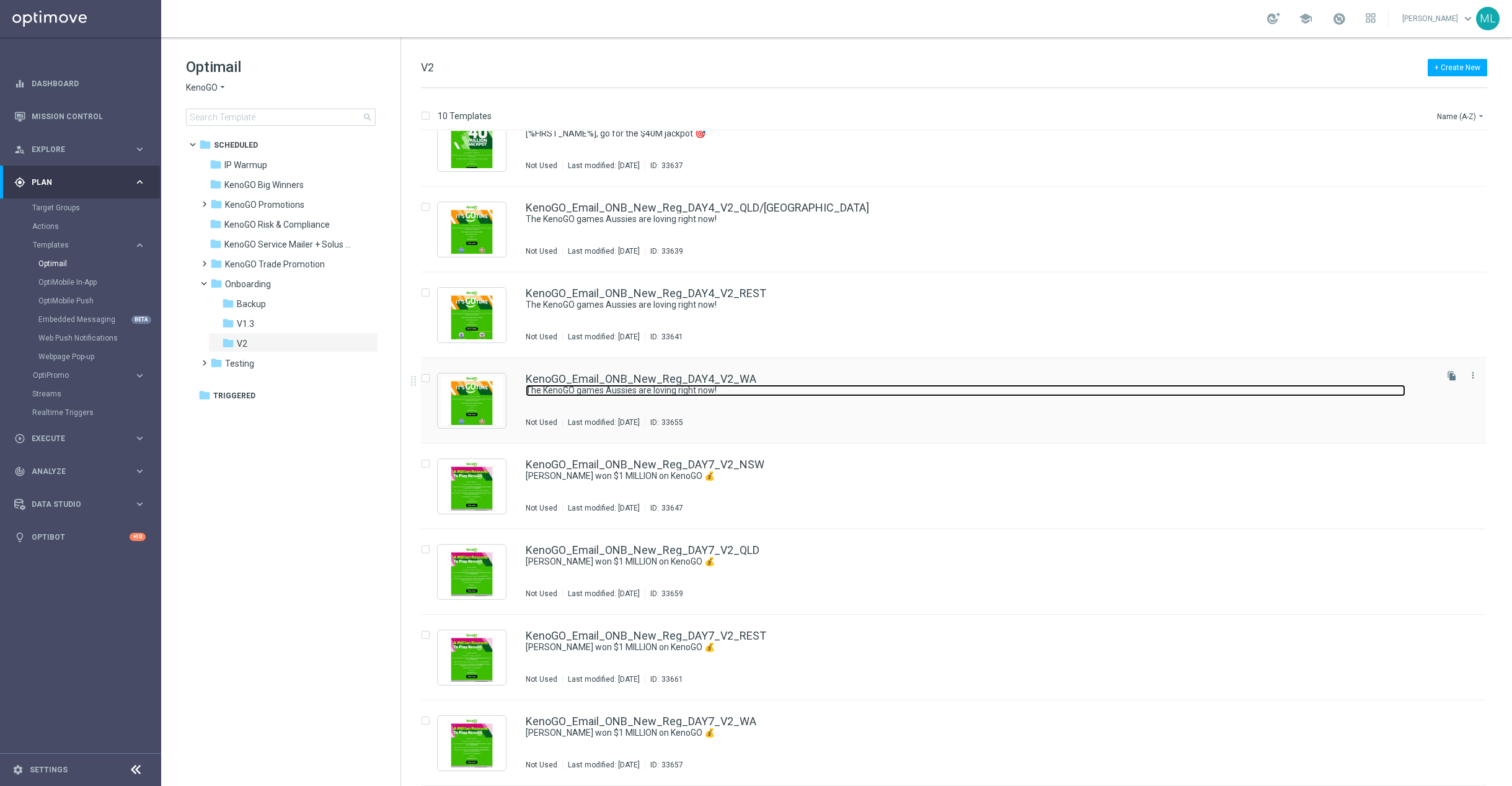
click at [754, 391] on link "The KenoGO games Aussies are loving right now!" at bounding box center [966, 390] width 880 height 12
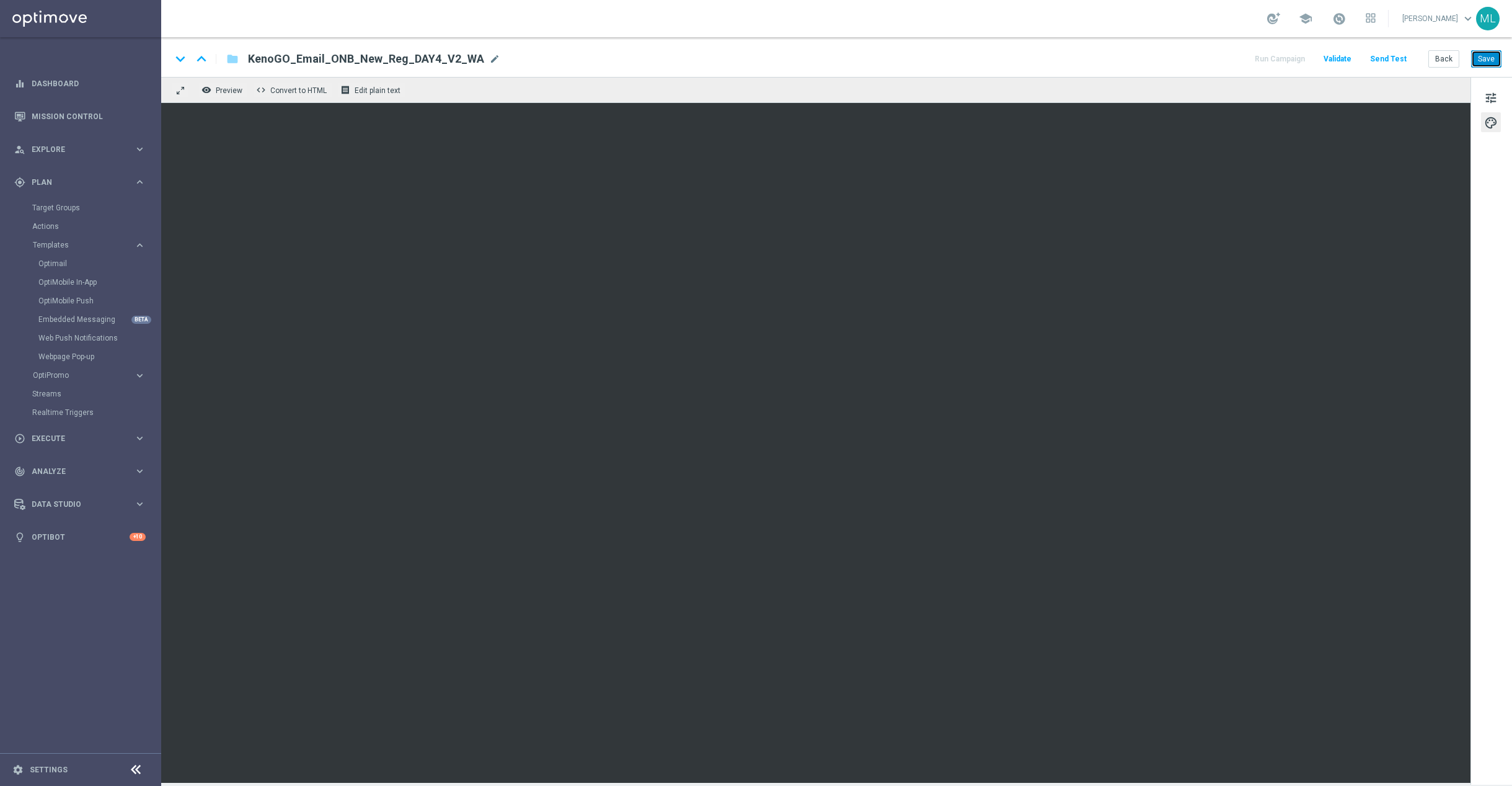
click at [1491, 58] on button "Save" at bounding box center [1487, 58] width 31 height 17
click at [1434, 57] on button "Back" at bounding box center [1444, 58] width 31 height 17
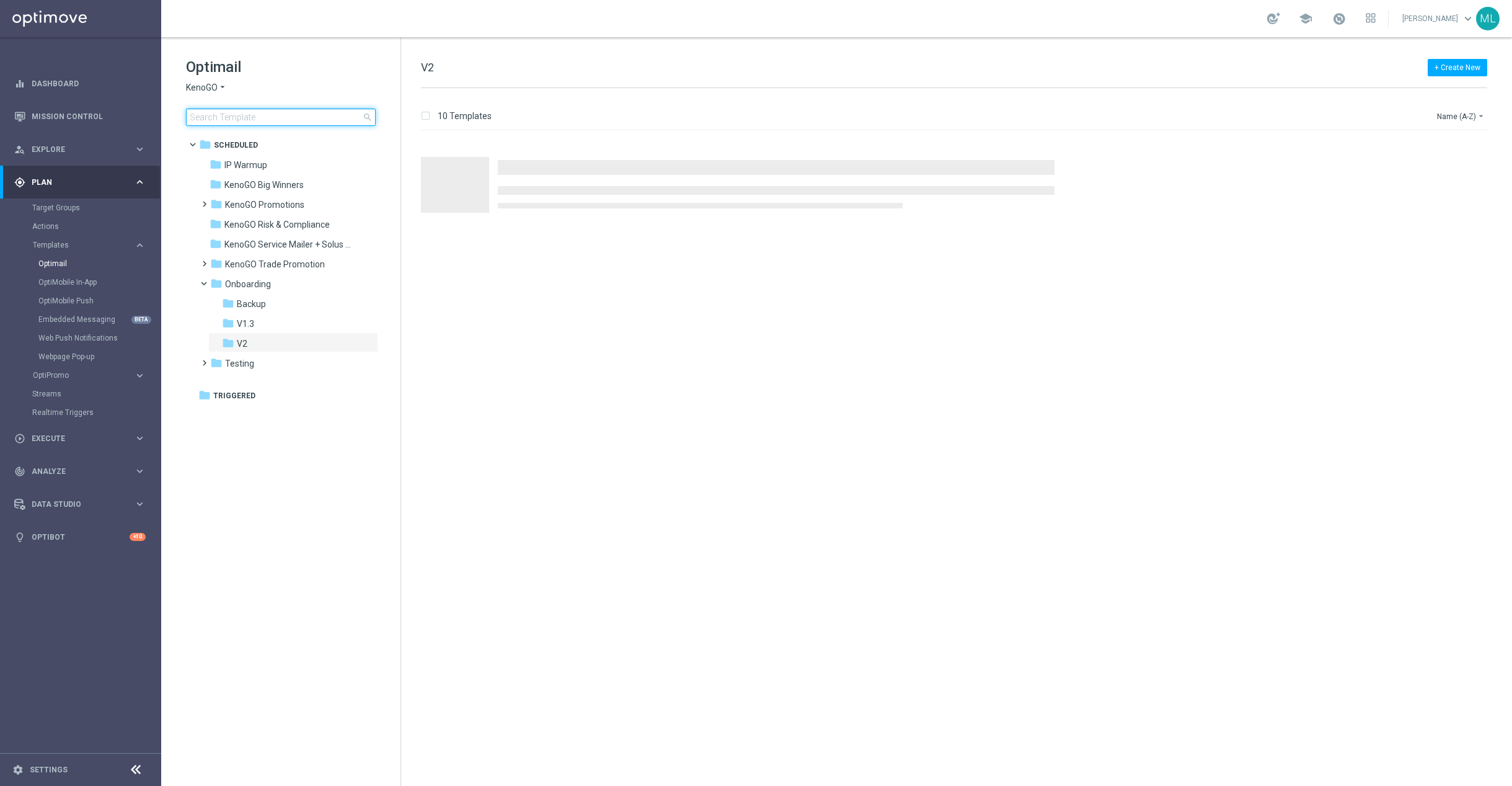
click at [261, 120] on input at bounding box center [280, 117] width 190 height 17
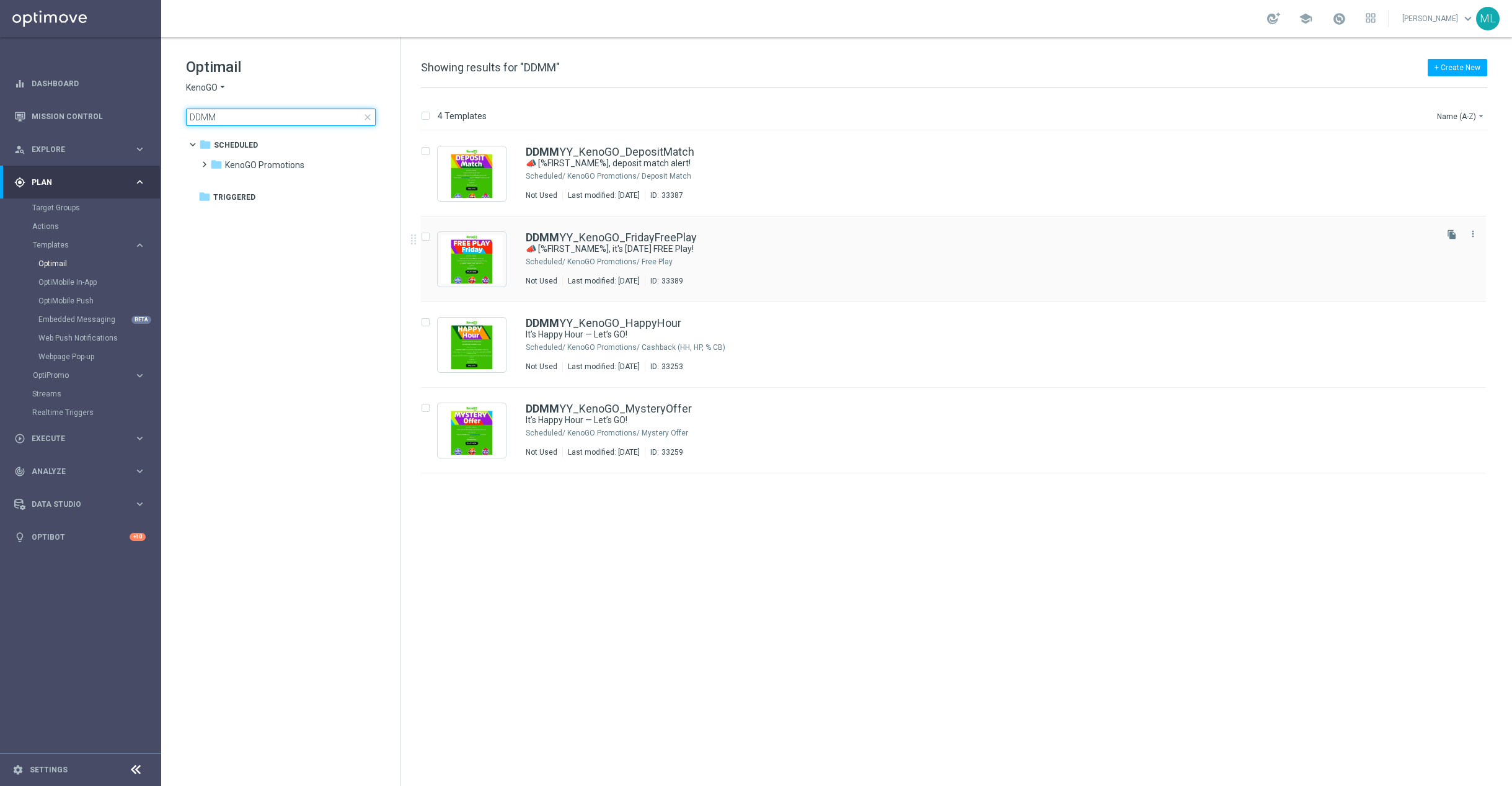
type input "DDMM"
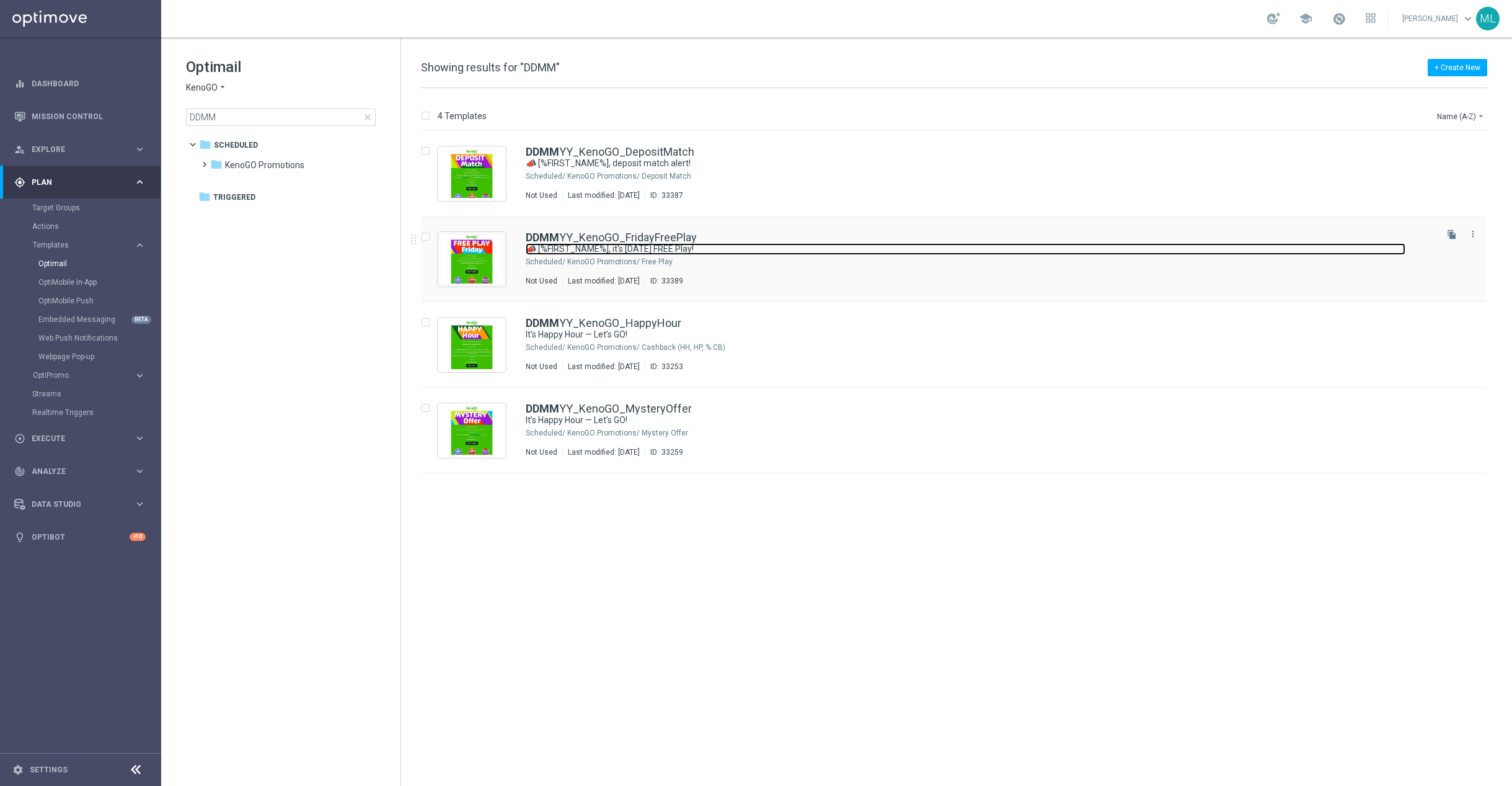
click at [710, 253] on link "📣 [%FIRST_NAME%], it's Friday FREE Play!" at bounding box center [966, 249] width 880 height 12
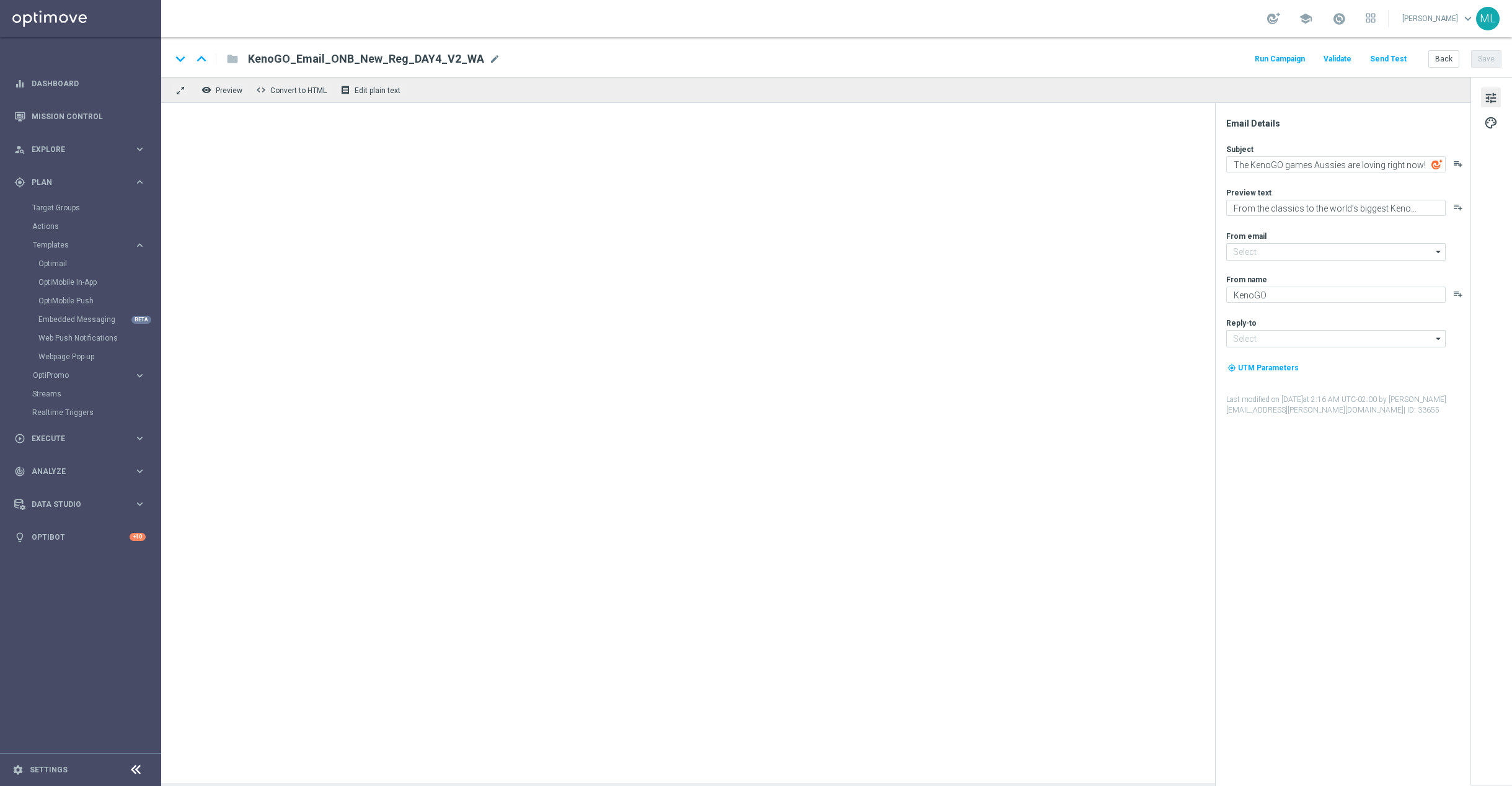
type input "mail@crm.kenogo.com.au"
type input "support@kenogo.com.au"
type textarea "📣 [%FIRST_NAME%], it's Friday FREE Play!"
type textarea "A little Friday fun, on us!"
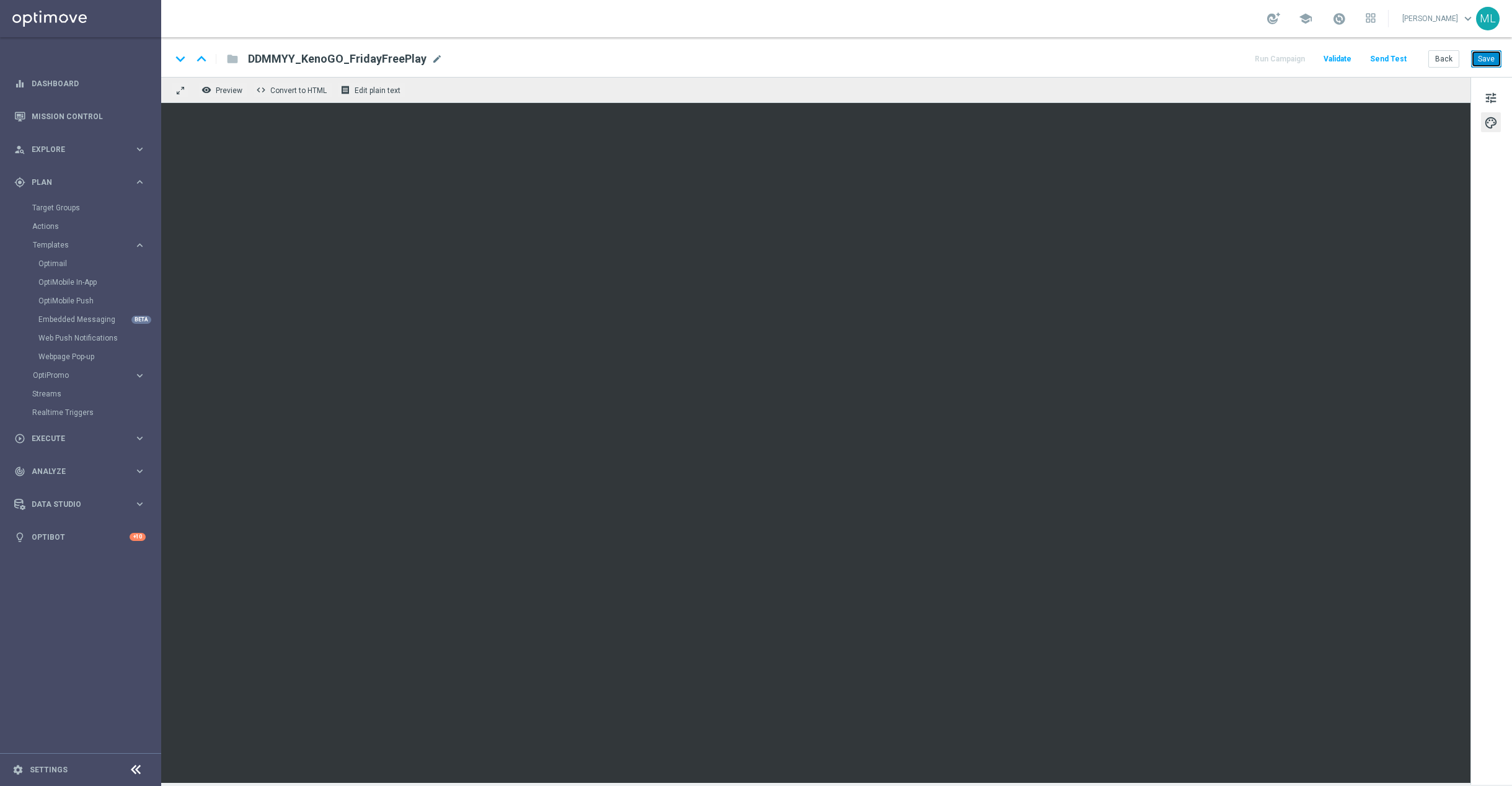
click at [1489, 58] on button "Save" at bounding box center [1487, 58] width 31 height 17
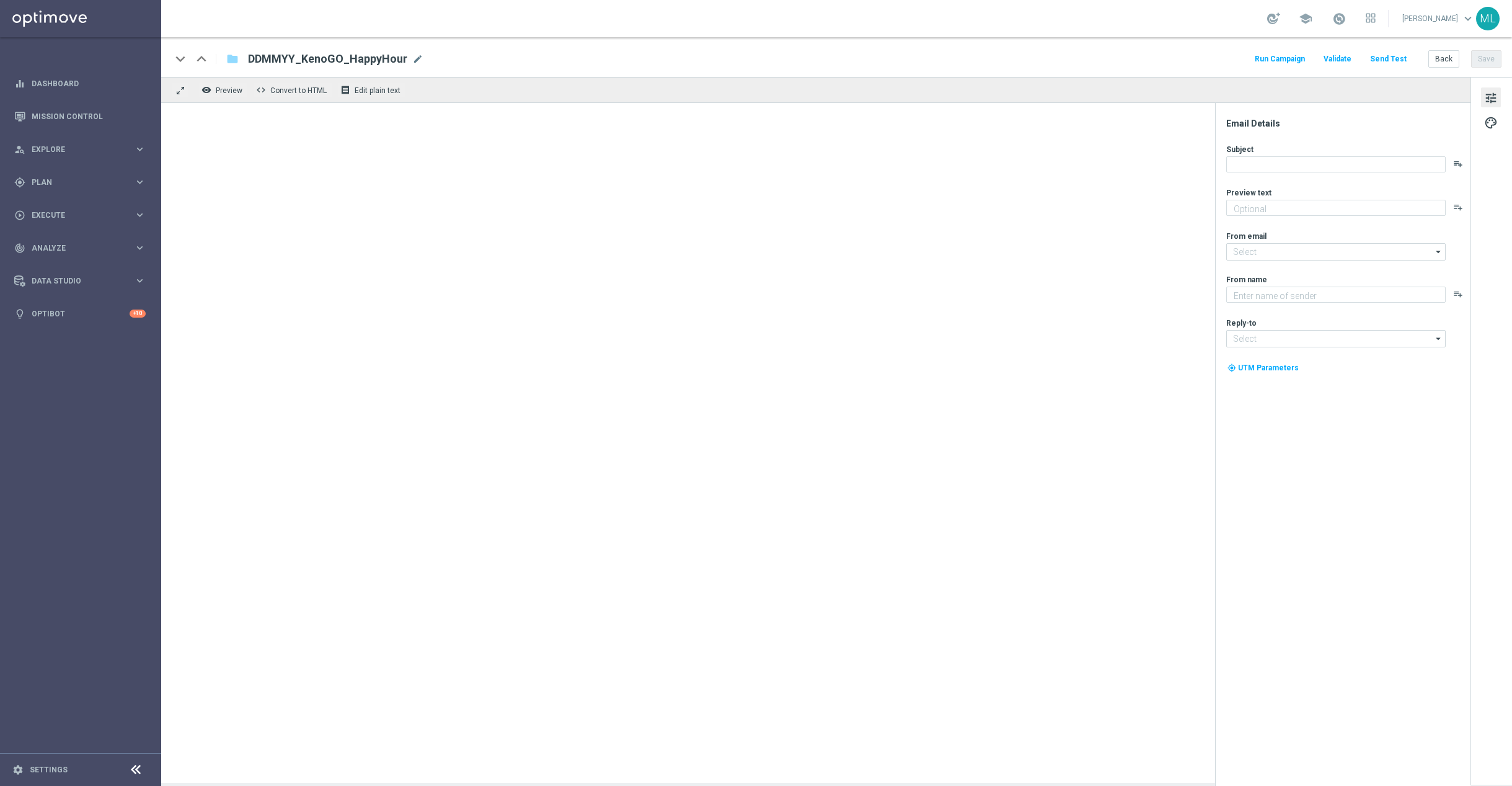
type textarea "Get 50% back in BONUS CASH!"
type input "[EMAIL_ADDRESS][DOMAIN_NAME]"
type textarea "KenoGO"
type input "[EMAIL_ADDRESS][DOMAIN_NAME]"
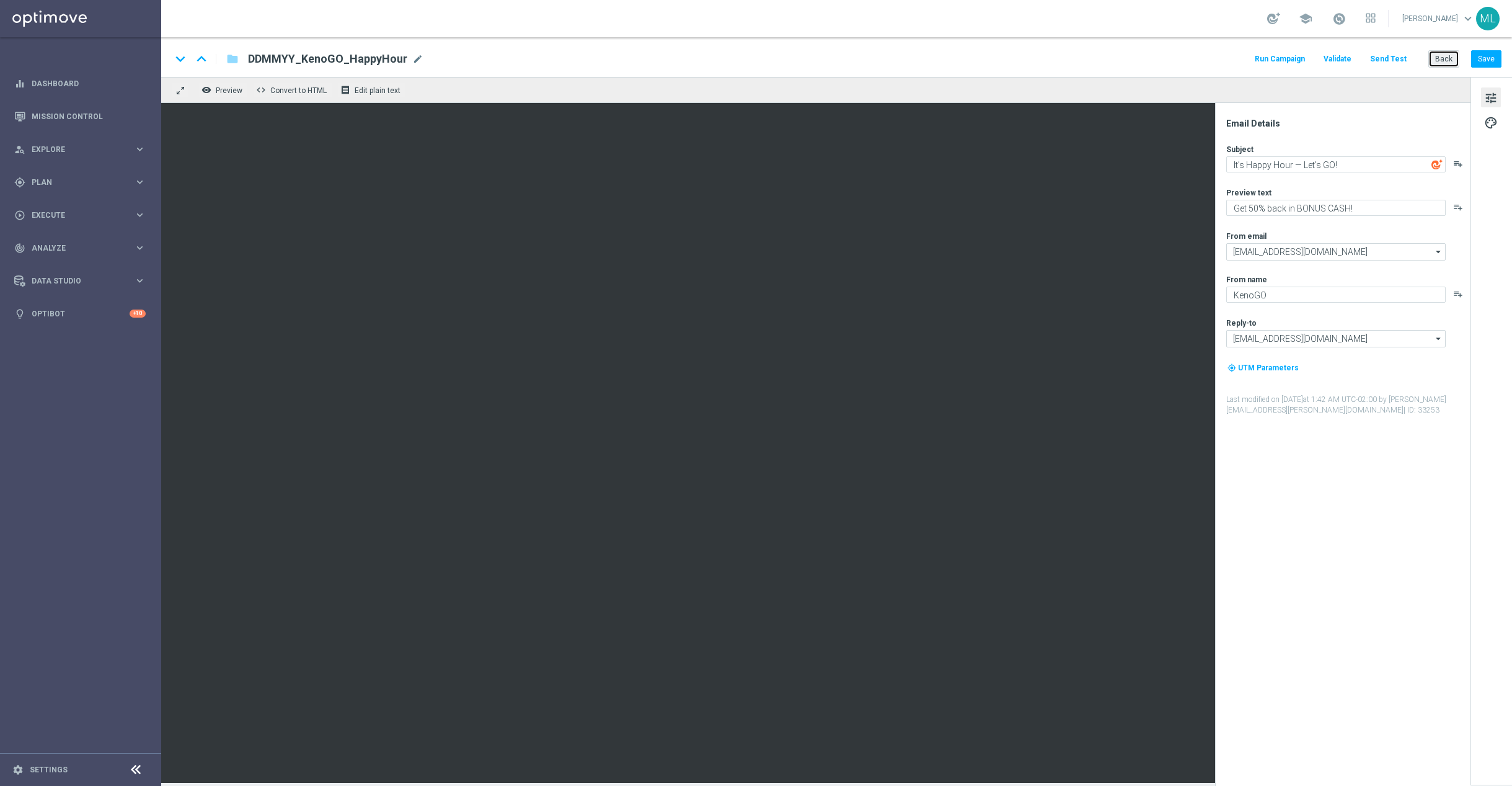
click at [1445, 56] on button "Back" at bounding box center [1444, 58] width 31 height 17
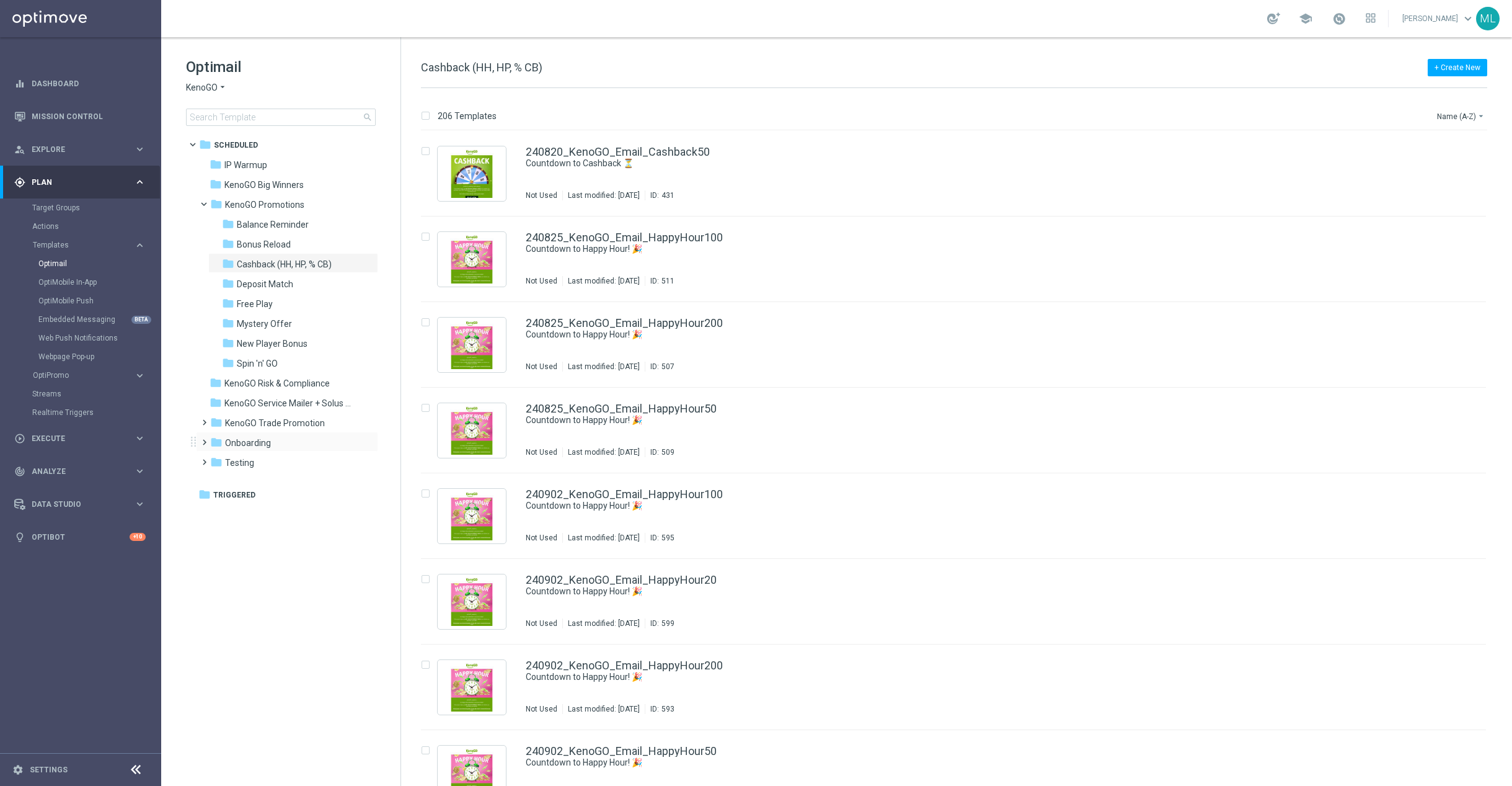
click at [203, 439] on span at bounding box center [202, 437] width 6 height 5
click at [263, 505] on div "folder V2" at bounding box center [288, 503] width 132 height 14
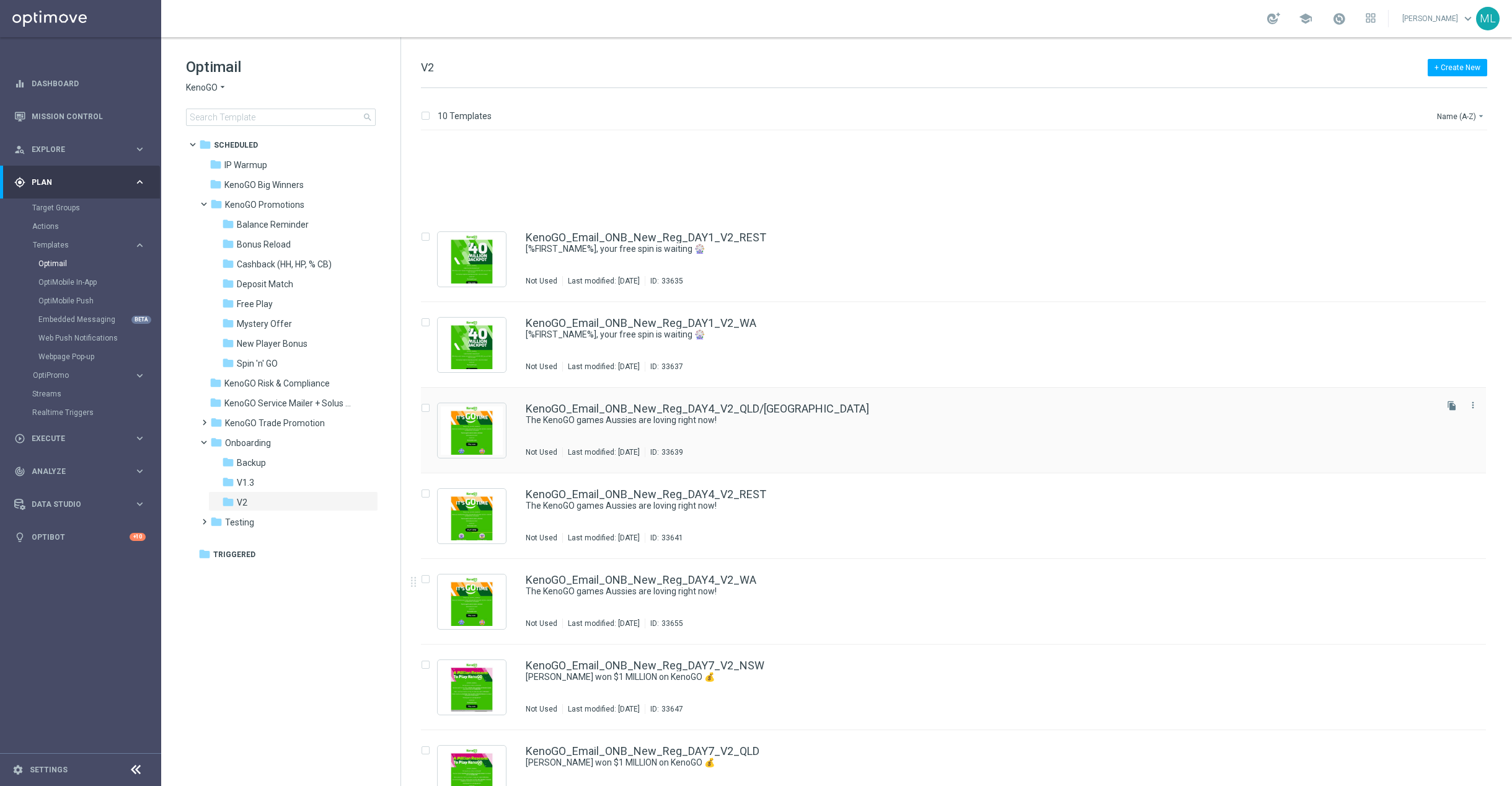
scroll to position [201, 0]
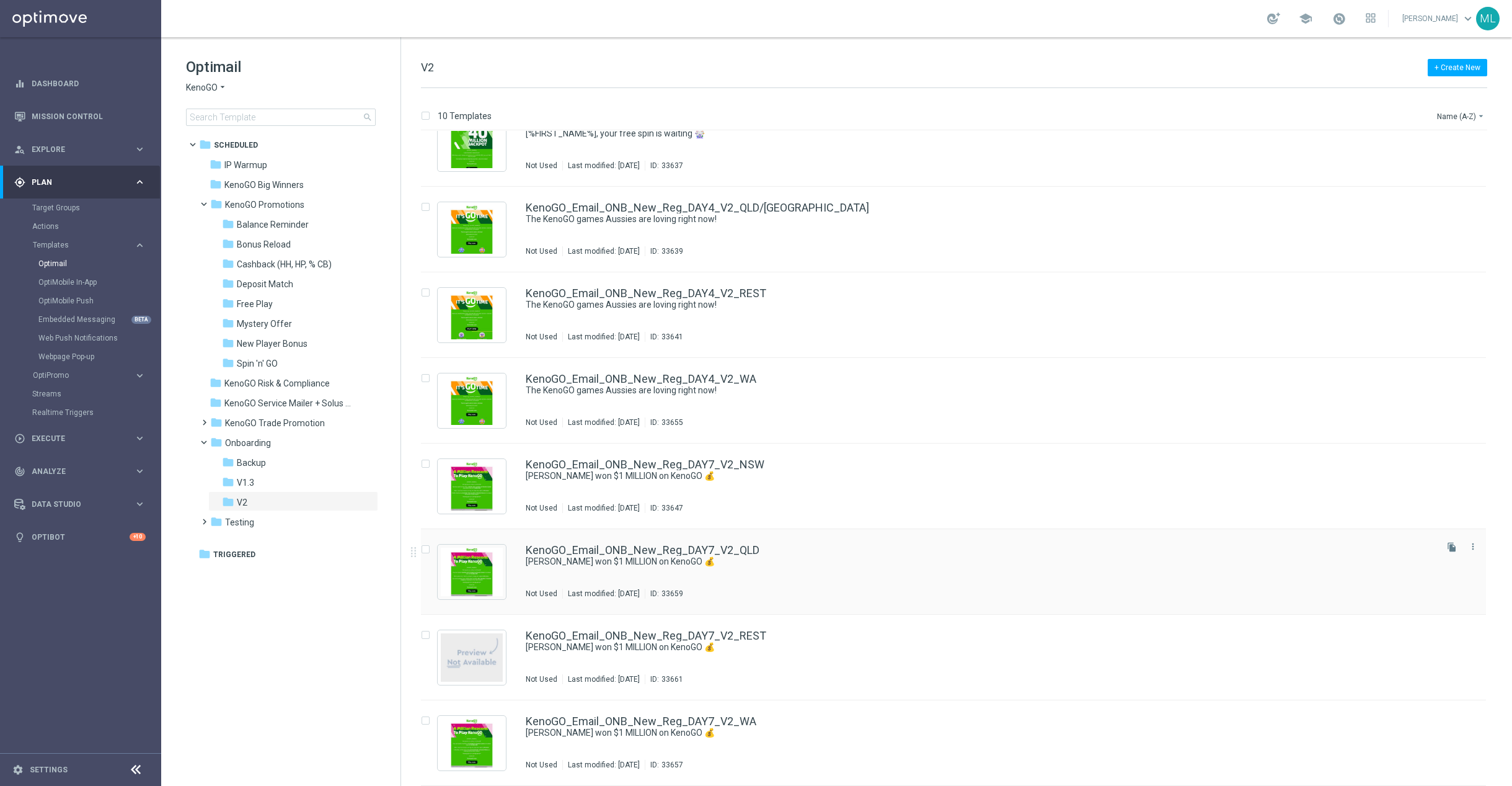
click at [720, 574] on div "KenoGO_Email_ONB_New_Reg_DAY7_V2_QLD [PERSON_NAME] won $1 MILLION on KenoGO 💰 N…" at bounding box center [980, 572] width 908 height 54
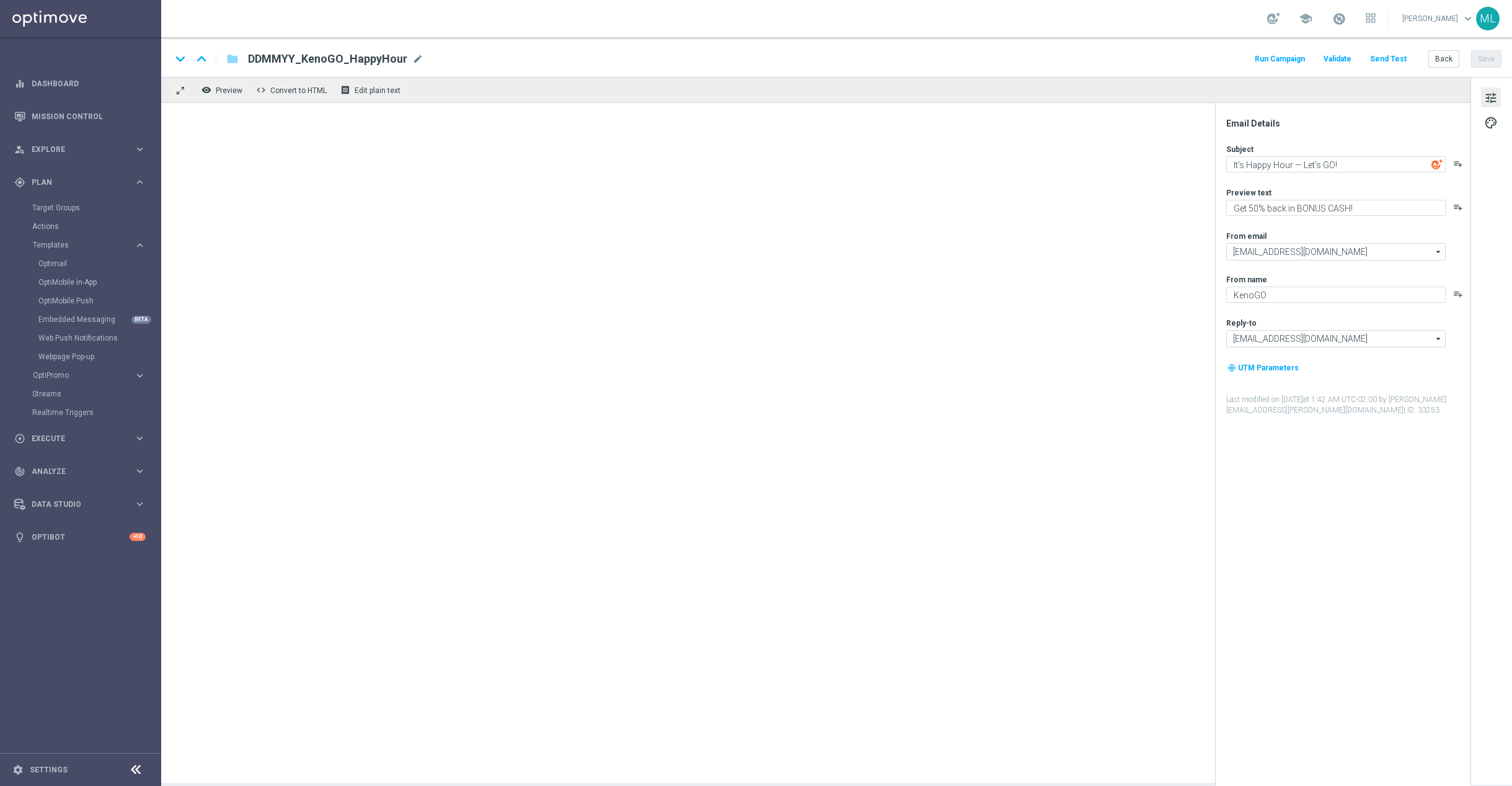
type textarea "[PERSON_NAME] won $1 MILLION on KenoGO 💰"
type textarea "The big wins are rolling in across [GEOGRAPHIC_DATA]!"
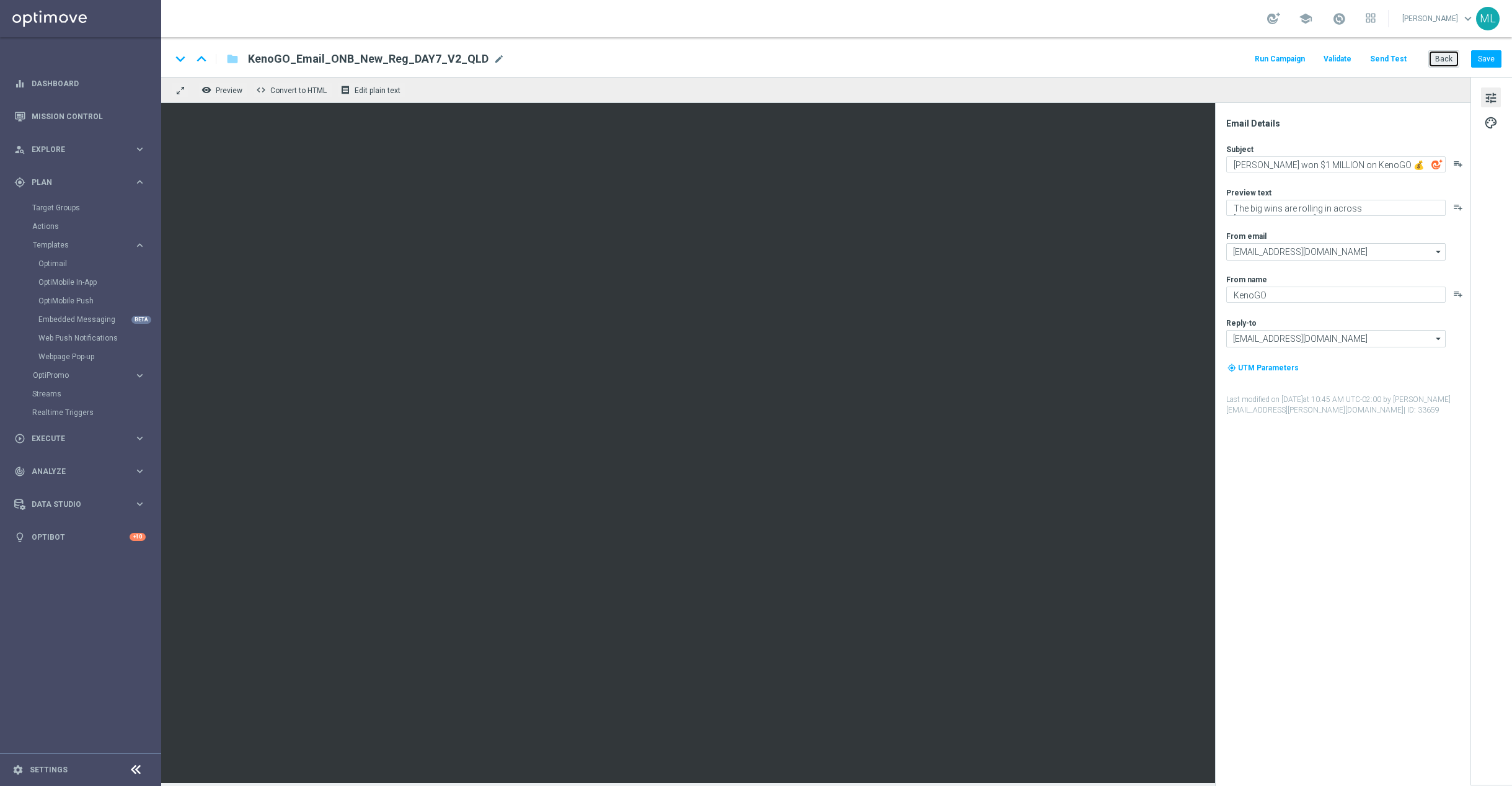
click at [1438, 54] on button "Back" at bounding box center [1444, 58] width 31 height 17
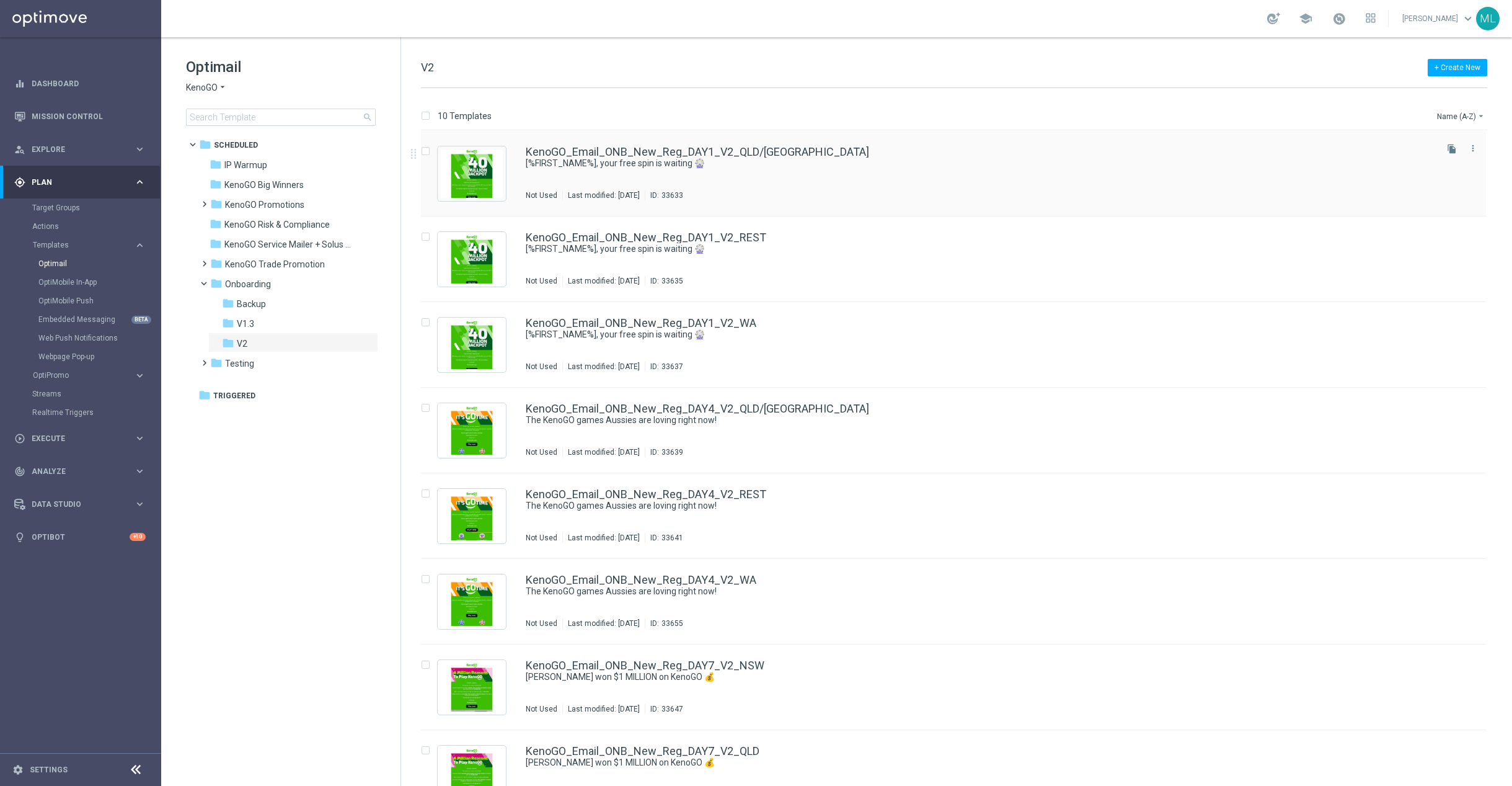
click at [841, 197] on div "Not Used Last modified: [DATE] ID: 33633" at bounding box center [980, 196] width 908 height 10
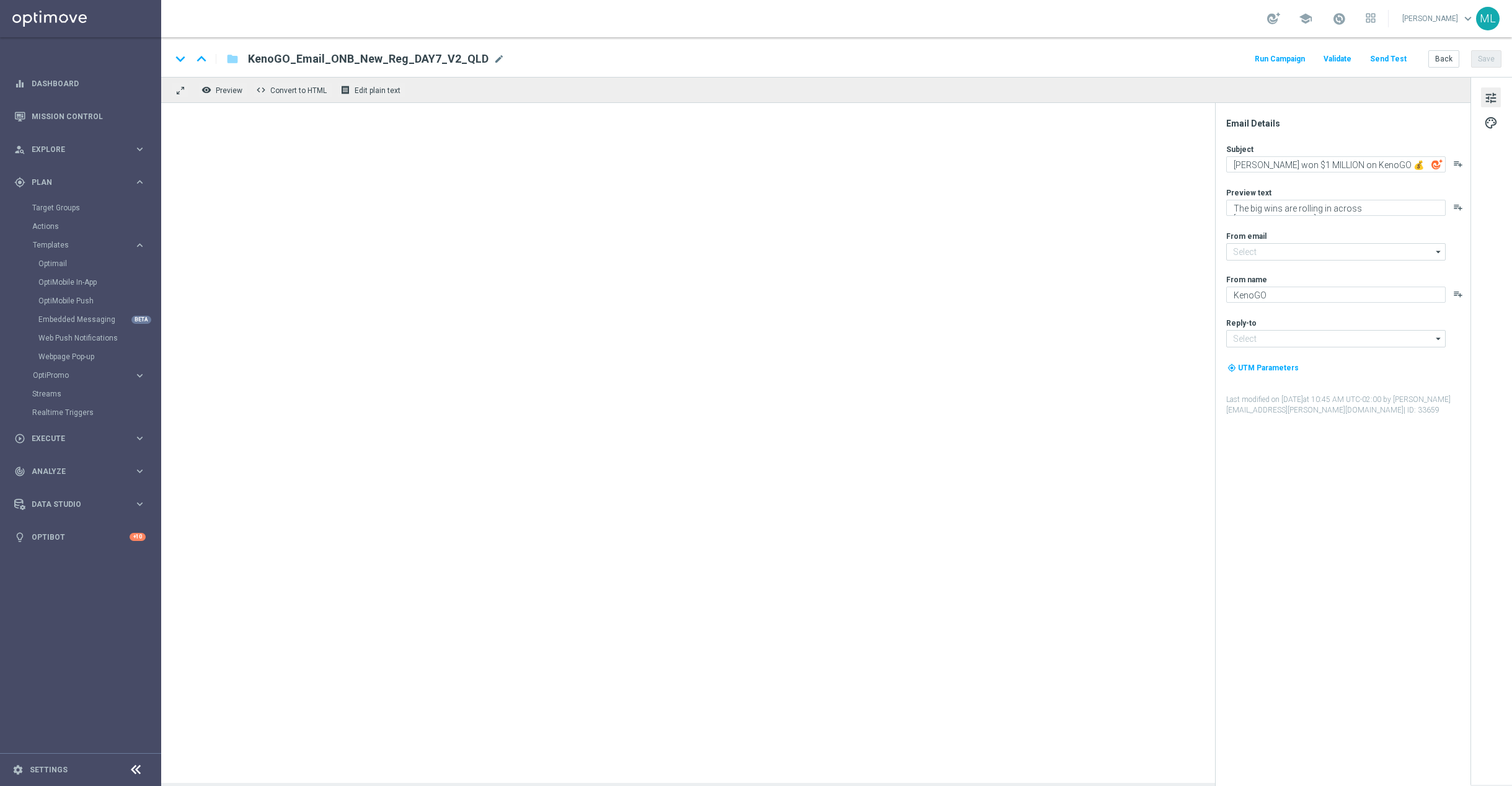
type input "[EMAIL_ADDRESS][DOMAIN_NAME]"
type textarea "[%FIRST_NAME%], your free spin is waiting 🎡"
type textarea "Spin the wheel. No pressure. Just fun!"
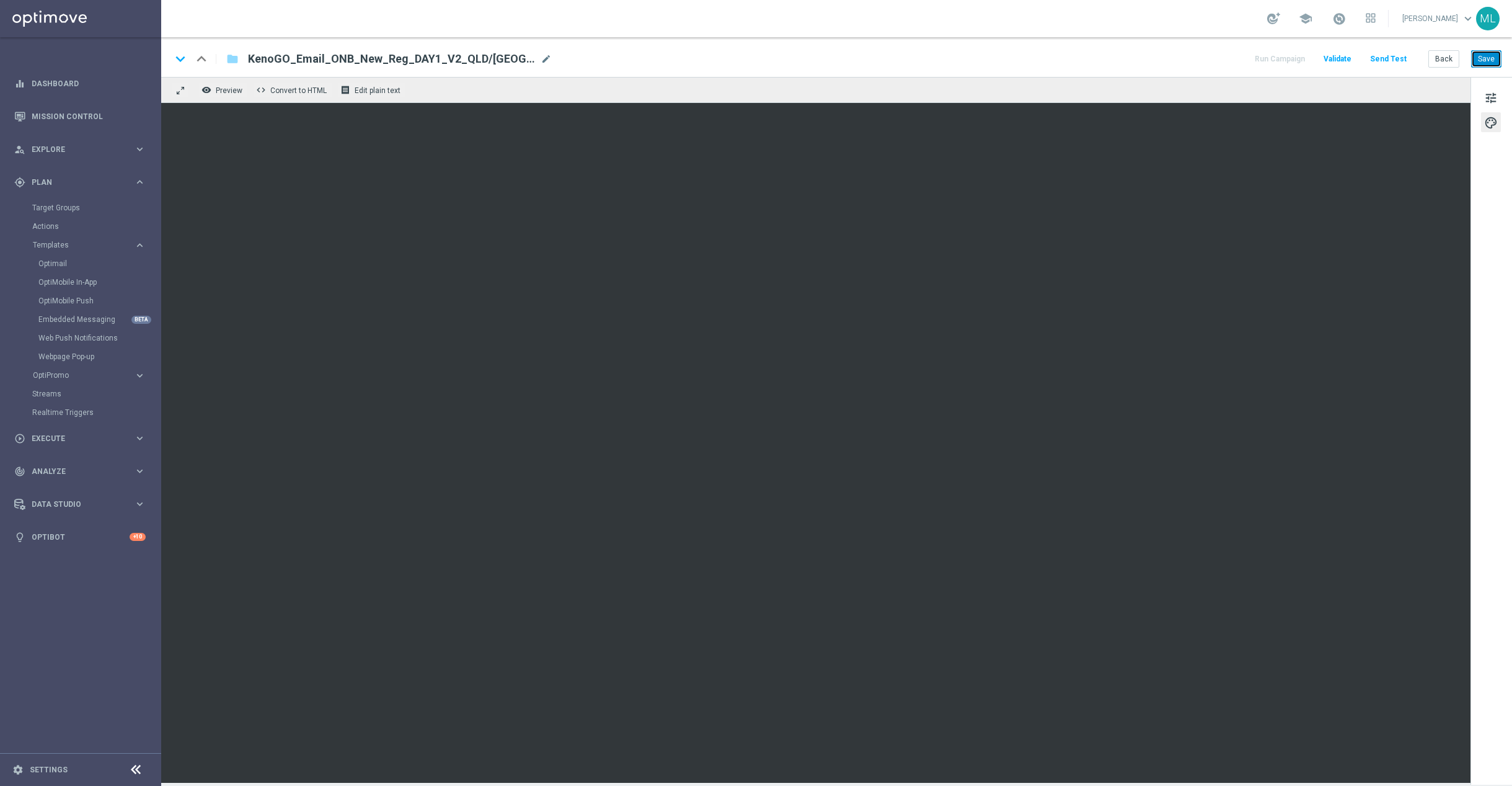
click at [1481, 58] on button "Save" at bounding box center [1487, 58] width 31 height 17
click at [1498, 62] on button "Save" at bounding box center [1487, 58] width 31 height 17
click at [1486, 62] on button "Save" at bounding box center [1487, 58] width 31 height 17
click at [1481, 63] on button "Save" at bounding box center [1487, 58] width 31 height 17
click at [1441, 62] on button "Back" at bounding box center [1444, 58] width 31 height 17
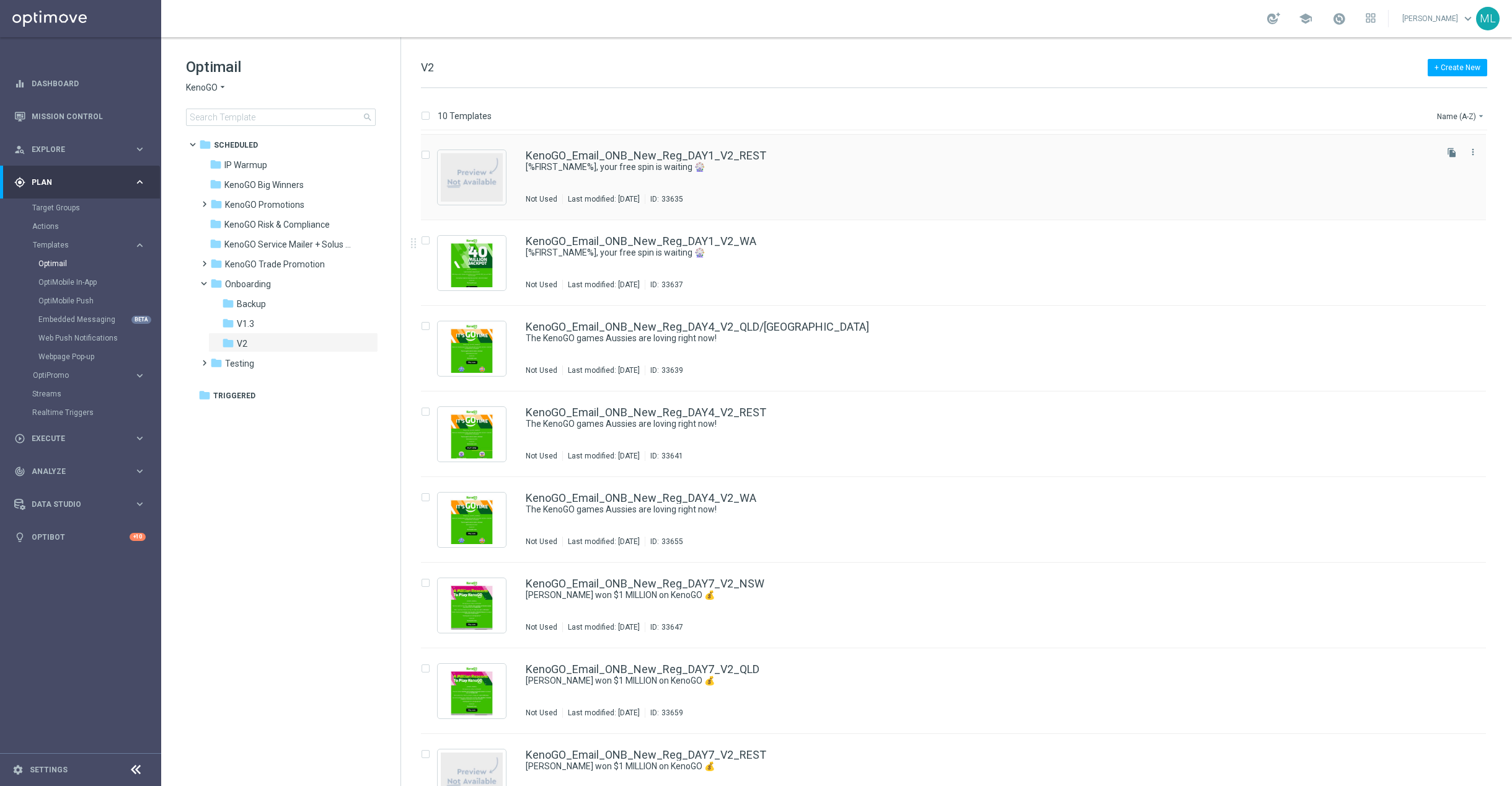
scroll to position [84, 0]
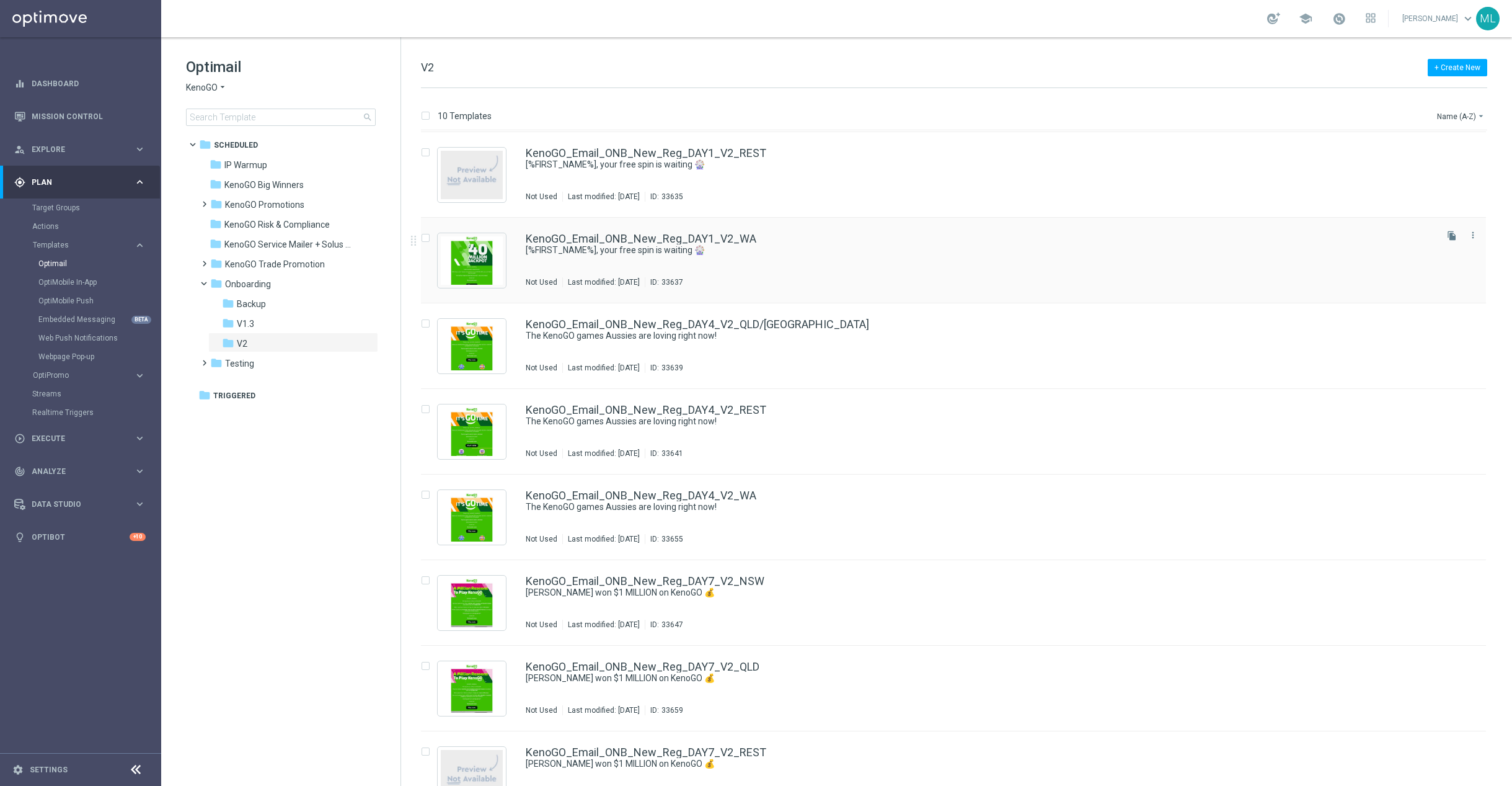
click at [861, 256] on div "KenoGO_Email_ONB_New_Reg_DAY1_V2_WA [%FIRST_NAME%], your free spin is waiting 🎡…" at bounding box center [980, 260] width 908 height 54
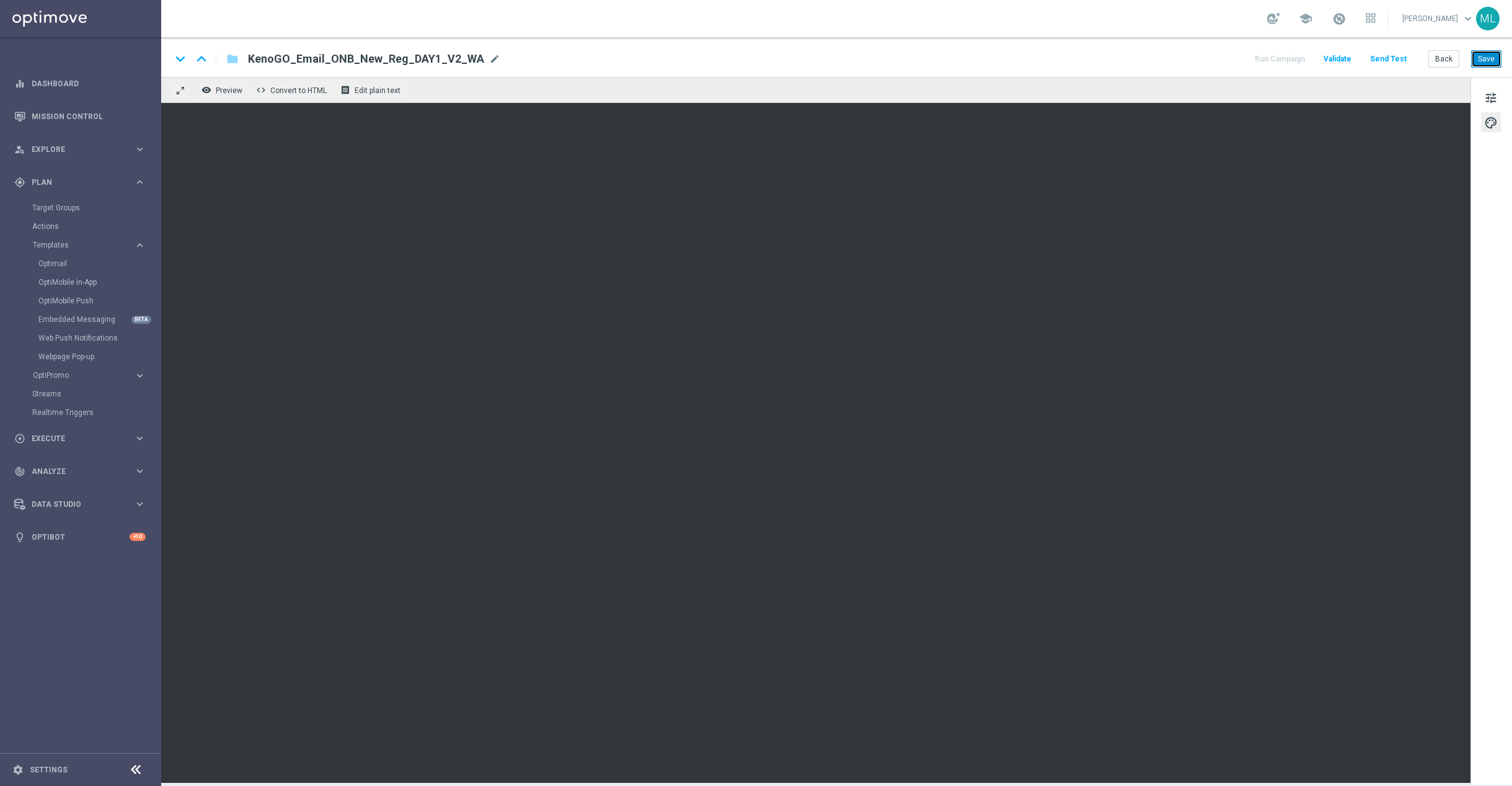
click at [1493, 54] on button "Save" at bounding box center [1487, 58] width 31 height 17
click at [1487, 68] on button "Save" at bounding box center [1487, 58] width 31 height 17
click at [1490, 61] on button "Save" at bounding box center [1487, 58] width 31 height 17
click at [1486, 100] on span "tune" at bounding box center [1491, 97] width 14 height 16
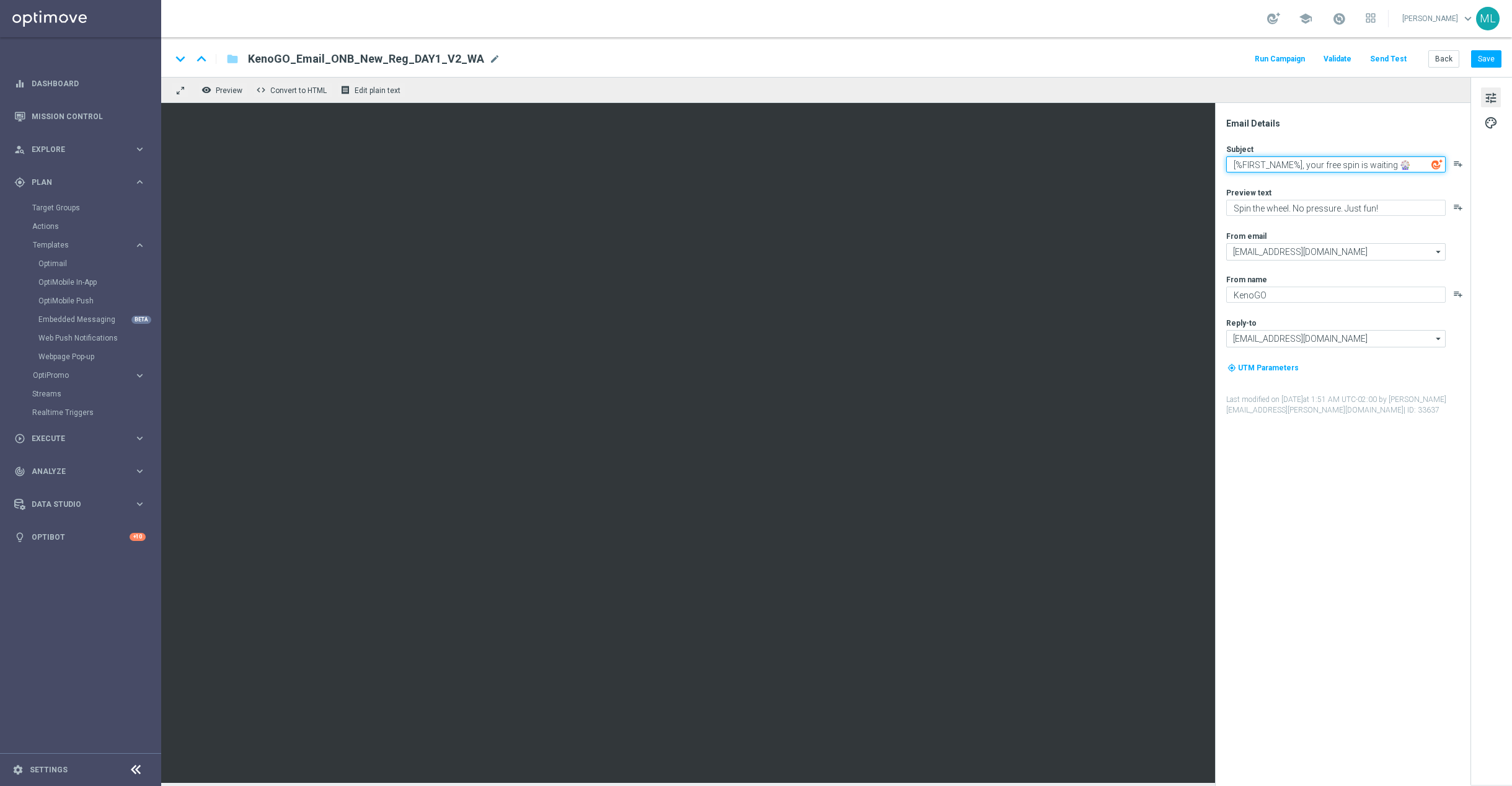
click at [1321, 157] on textarea "[%FIRST_NAME%], your free spin is waiting 🎡" at bounding box center [1336, 164] width 219 height 16
paste textarea "go for the $40M jackpot 🎯"
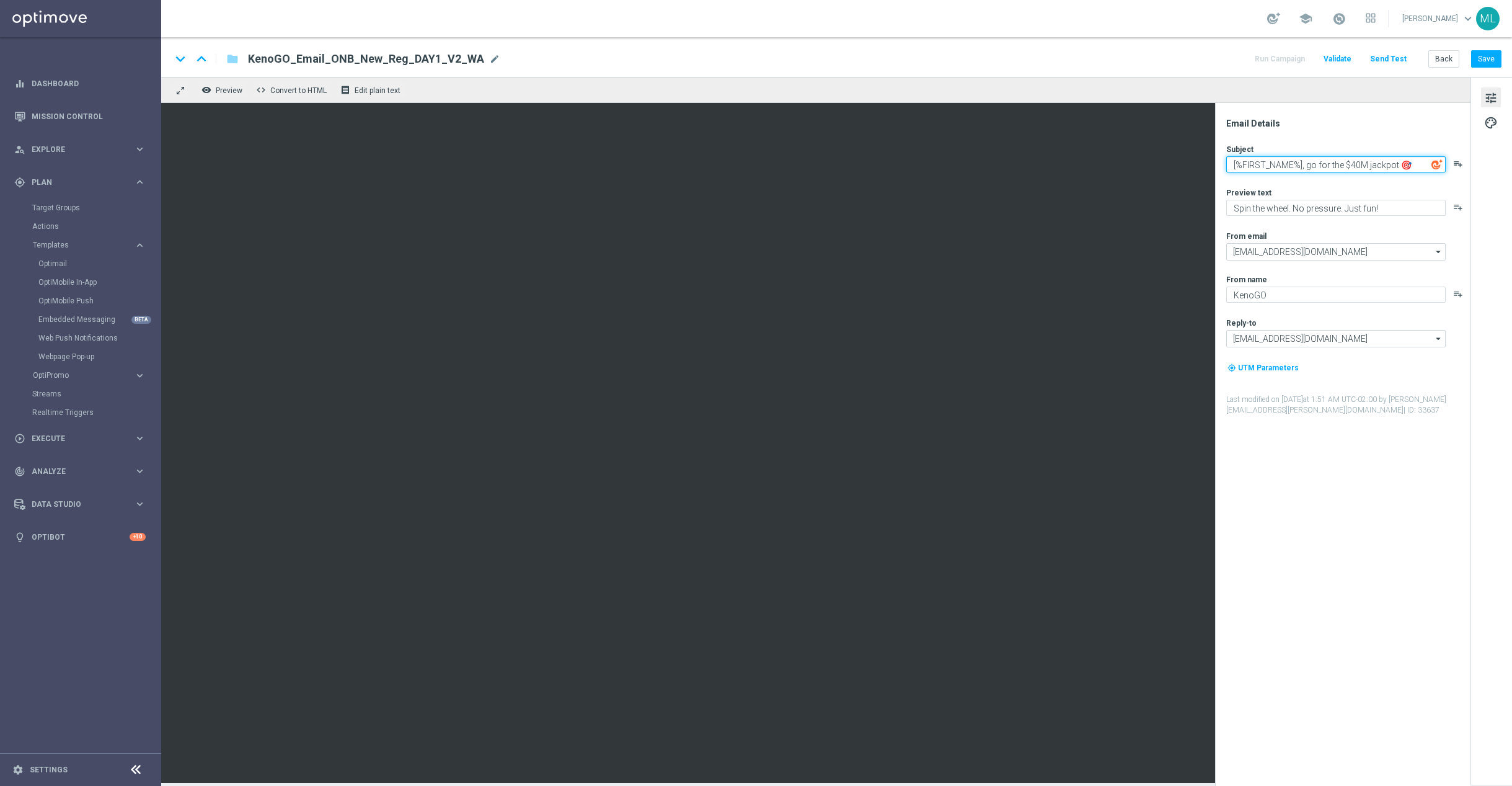
type textarea "[%FIRST_NAME%], go for the $40M jackpot 🎯"
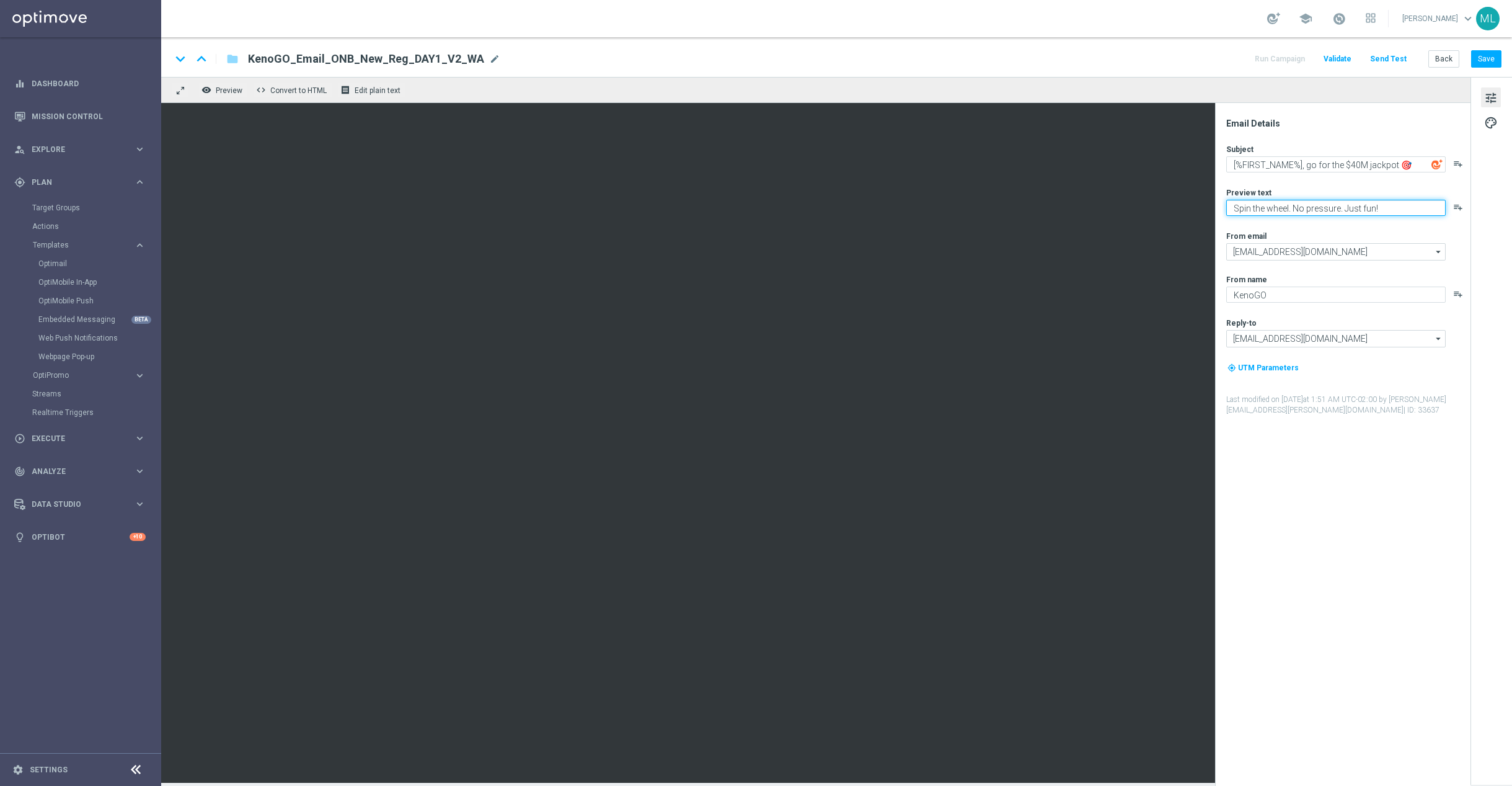
click at [1278, 213] on textarea "Spin the wheel. No pressure. Just fun!" at bounding box center [1336, 207] width 219 height 16
click at [1278, 213] on textarea "Spin the wheel. No pressure. Just fun!" at bounding box center [1336, 207] width 219 height 16
paste textarea "Draws every 3 minutes – win big"
type textarea "Draws every 3 minutes – win big!"
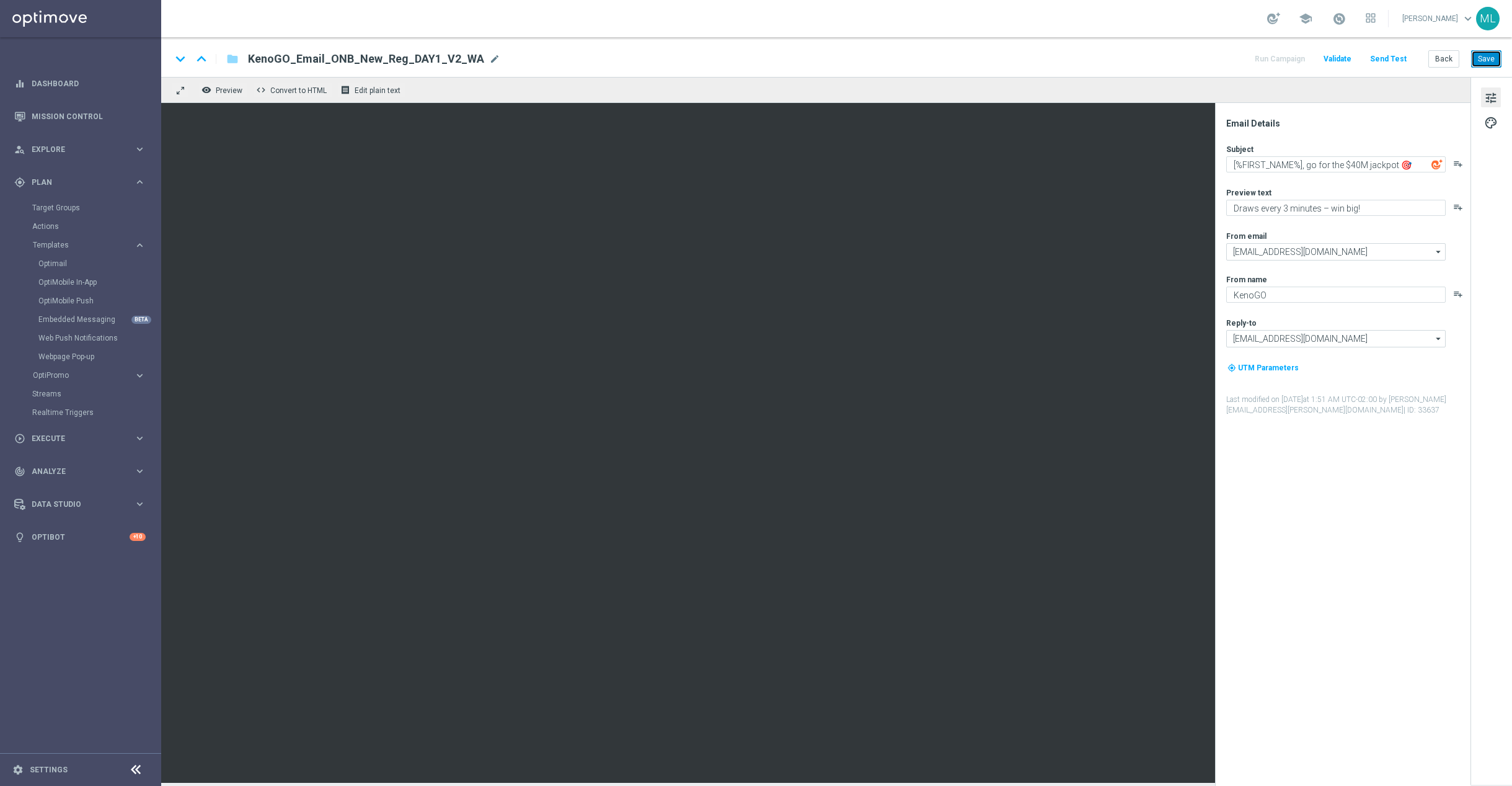
click at [1481, 58] on button "Save" at bounding box center [1487, 58] width 31 height 17
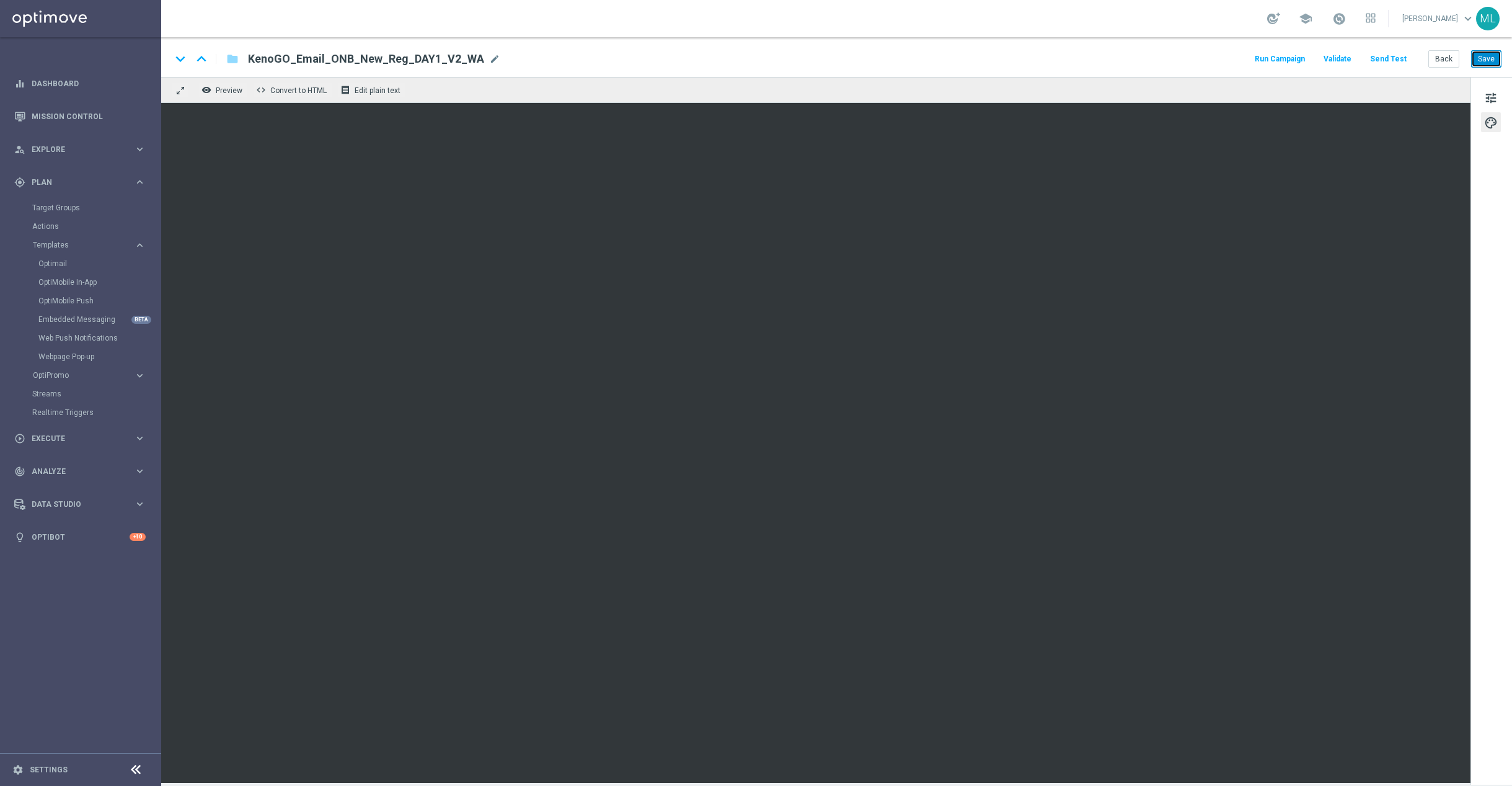
click at [1490, 56] on button "Save" at bounding box center [1487, 58] width 31 height 17
click at [1489, 98] on span "tune" at bounding box center [1491, 97] width 14 height 16
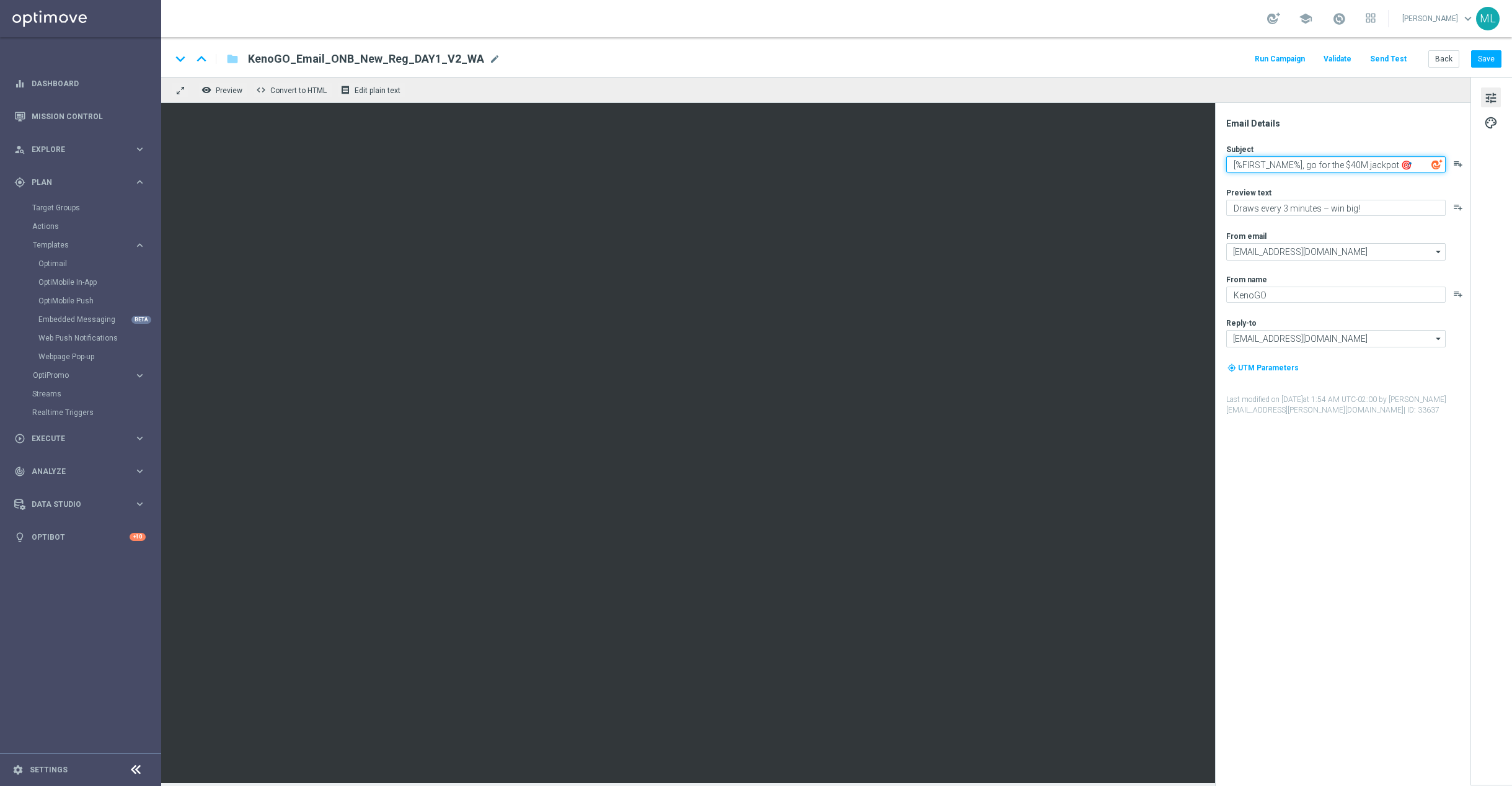
click at [1347, 157] on textarea "[%FIRST_NAME%], go for the $40M jackpot 🎯" at bounding box center [1336, 164] width 219 height 16
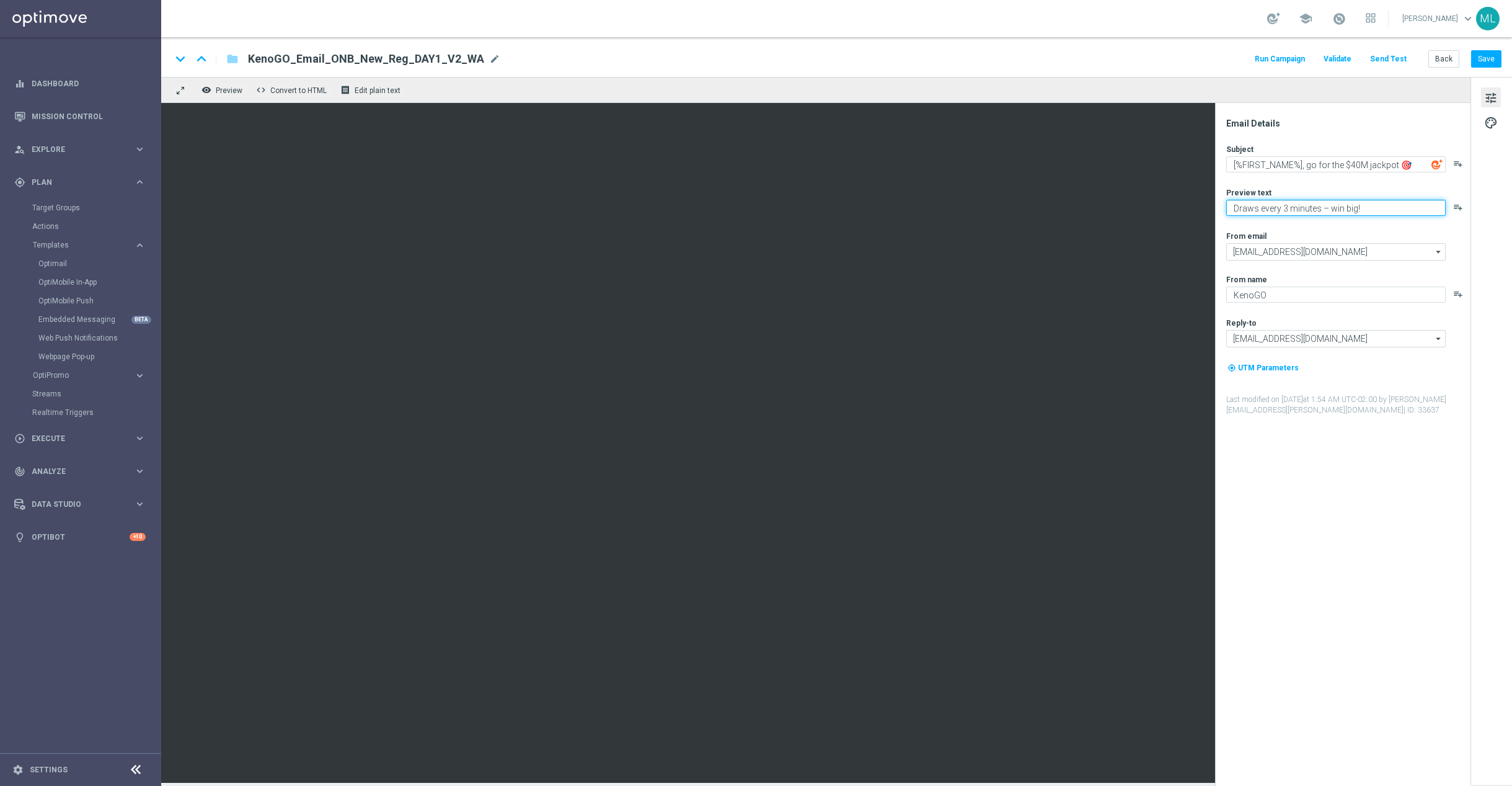
click at [1311, 201] on textarea "Draws every 3 minutes – win big!" at bounding box center [1336, 207] width 219 height 16
click at [1496, 58] on button "Save" at bounding box center [1487, 58] width 31 height 17
click at [1434, 58] on button "Back" at bounding box center [1444, 58] width 31 height 17
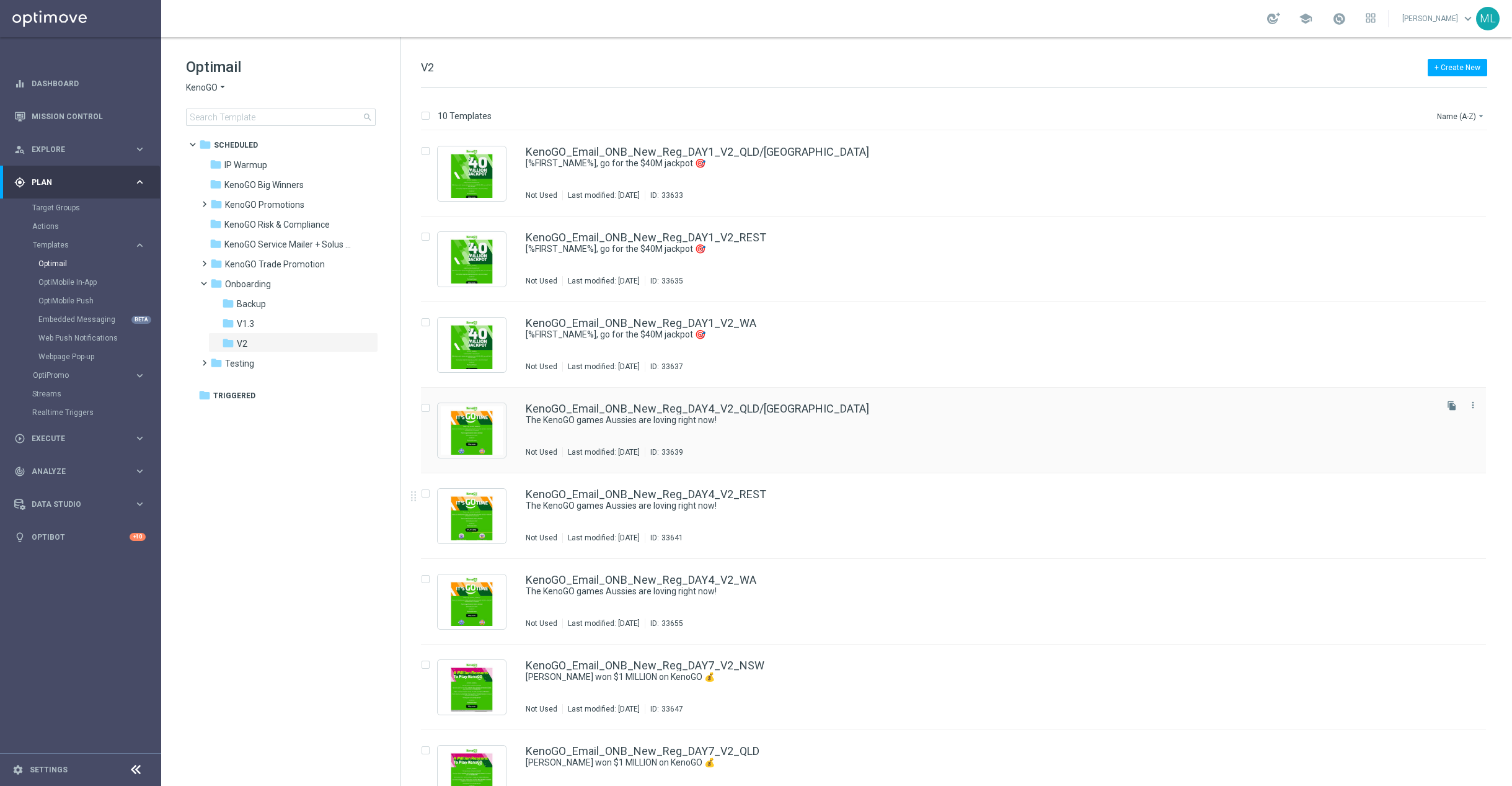
scroll to position [201, 0]
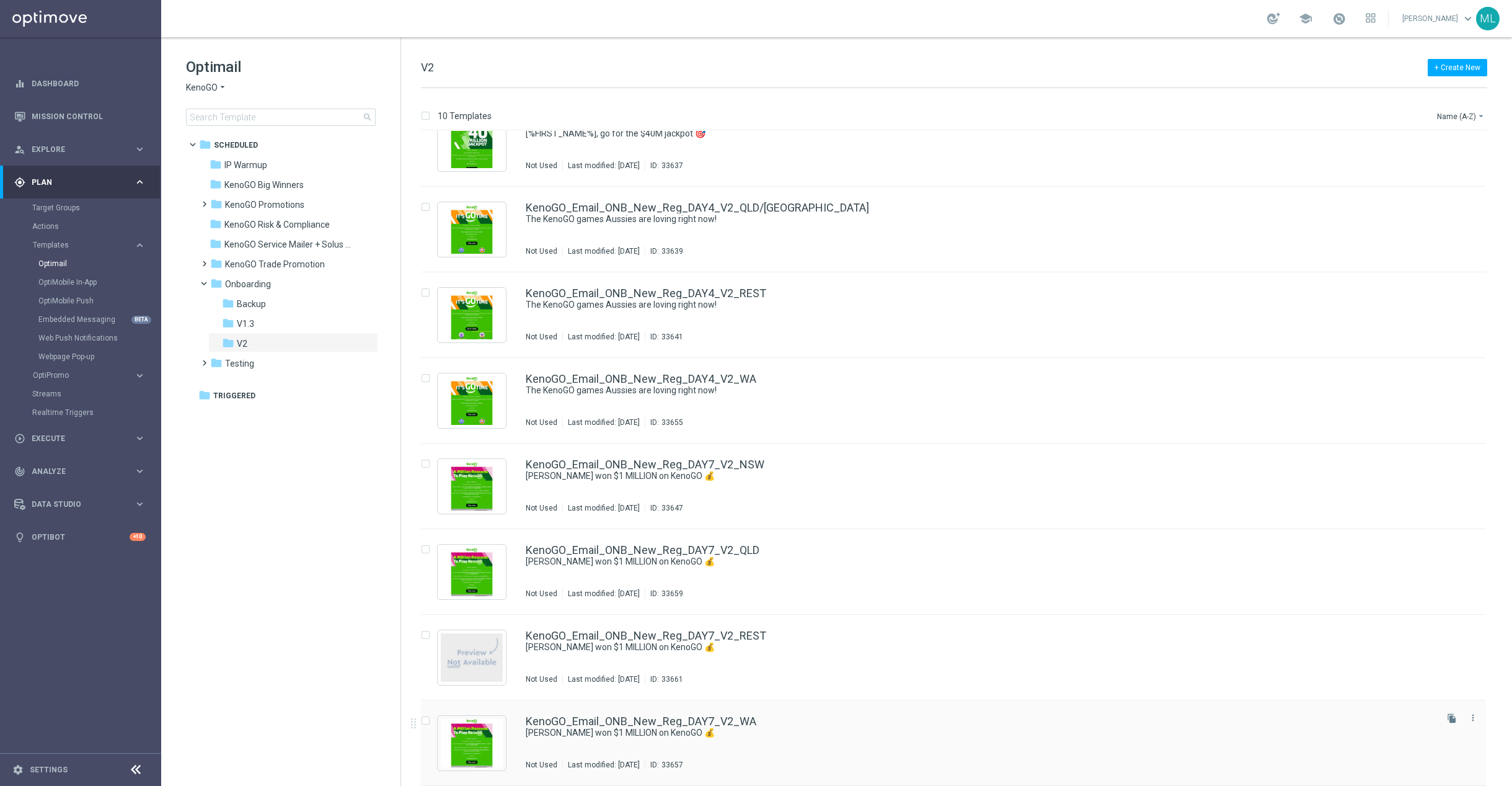
click at [844, 717] on div "KenoGO_Email_ONB_New_Reg_DAY7_V2_WA" at bounding box center [980, 721] width 908 height 11
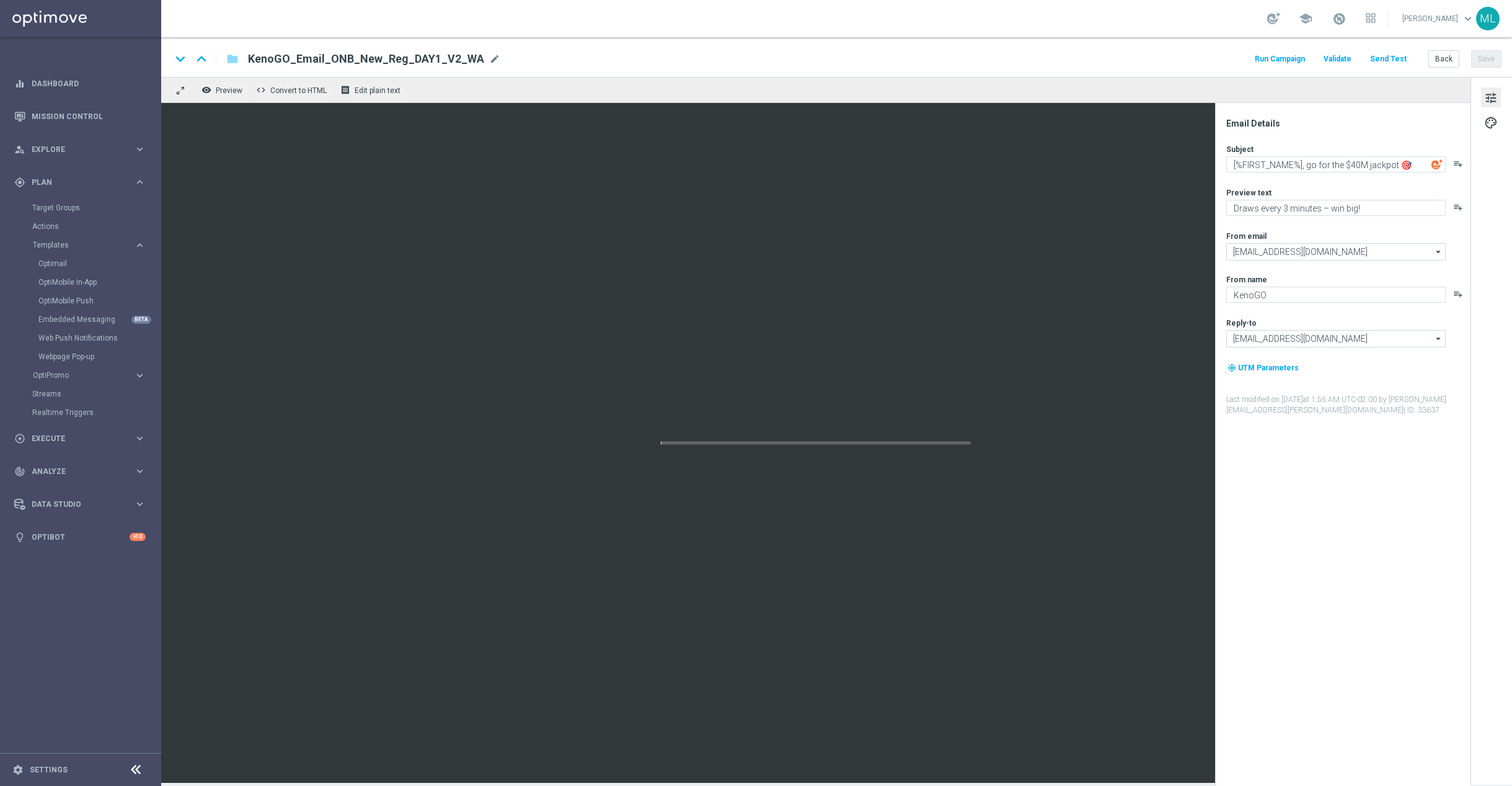
type textarea "Paul won $1 MILLION on KenoGO 💰"
type textarea "The big wins are rolling in across Australia!"
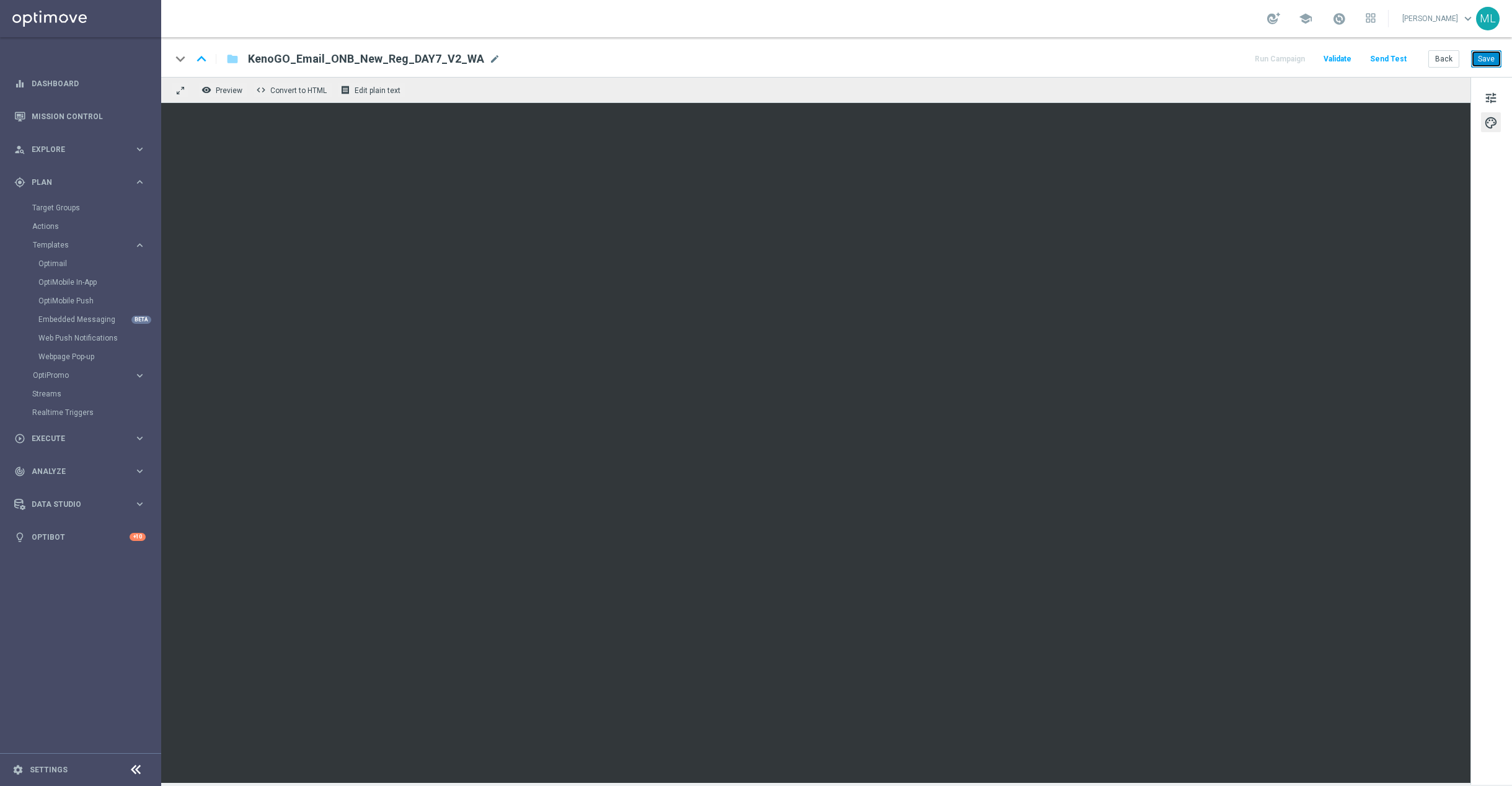
click at [1493, 63] on button "Save" at bounding box center [1487, 58] width 31 height 17
click at [1444, 61] on button "Back" at bounding box center [1444, 58] width 31 height 17
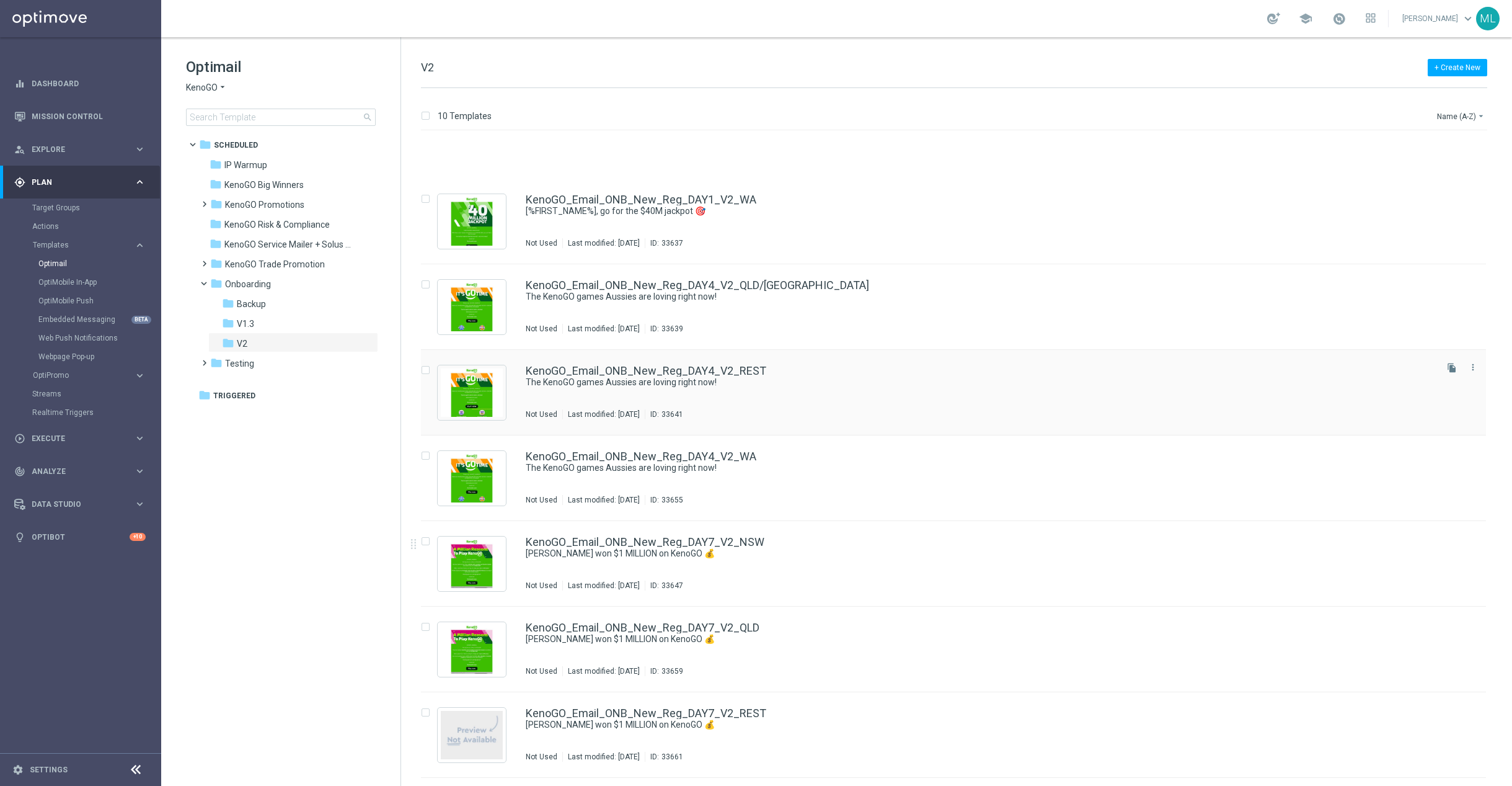
scroll to position [201, 0]
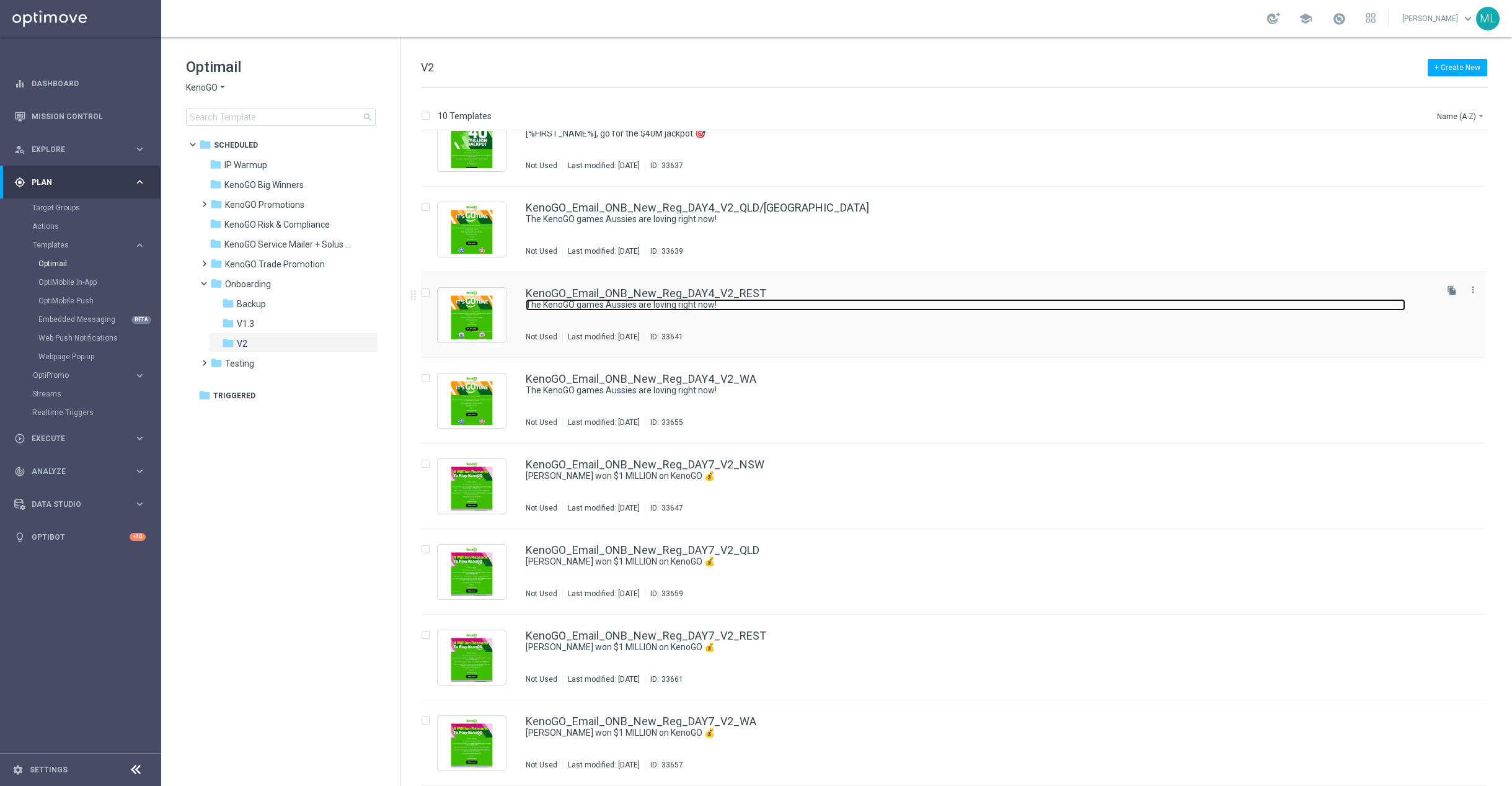
click at [817, 307] on link "The KenoGO games Aussies are loving right now!" at bounding box center [966, 305] width 880 height 12
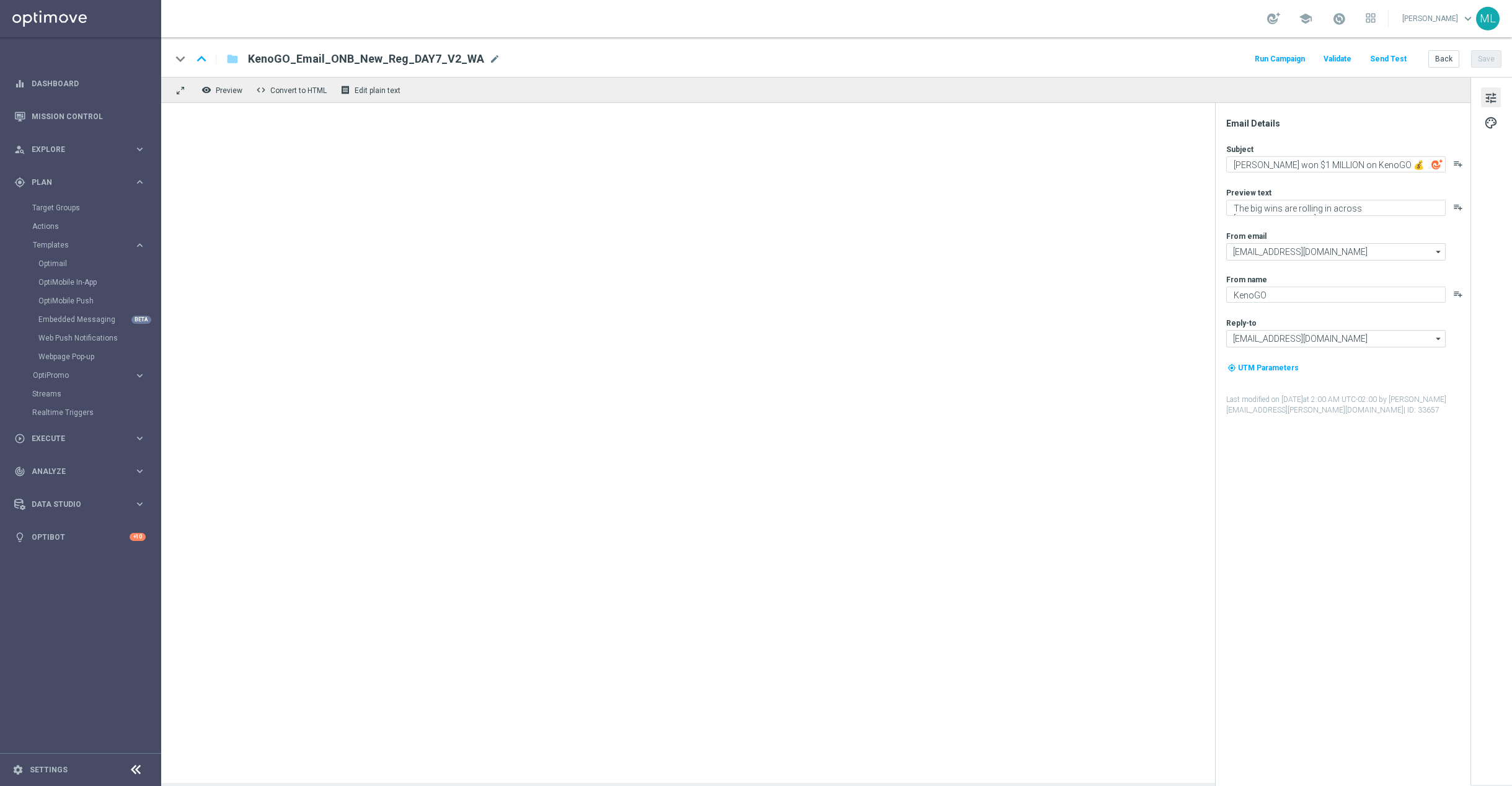
type textarea "The KenoGO games Aussies are loving right now!"
type textarea "From the classics to the world’s biggest Keno…"
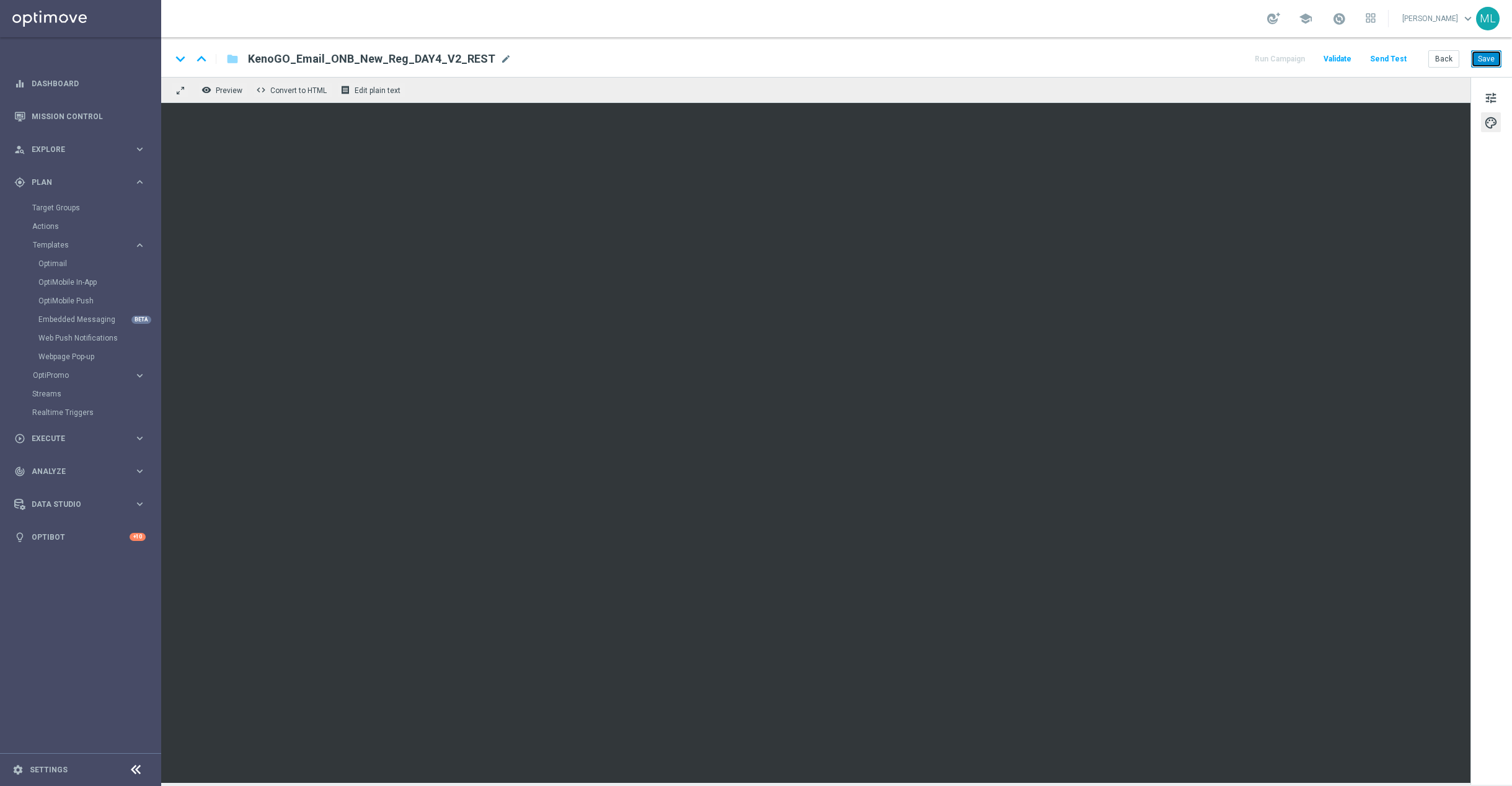
click at [1486, 63] on button "Save" at bounding box center [1487, 58] width 31 height 17
click at [1442, 56] on button "Back" at bounding box center [1444, 58] width 31 height 17
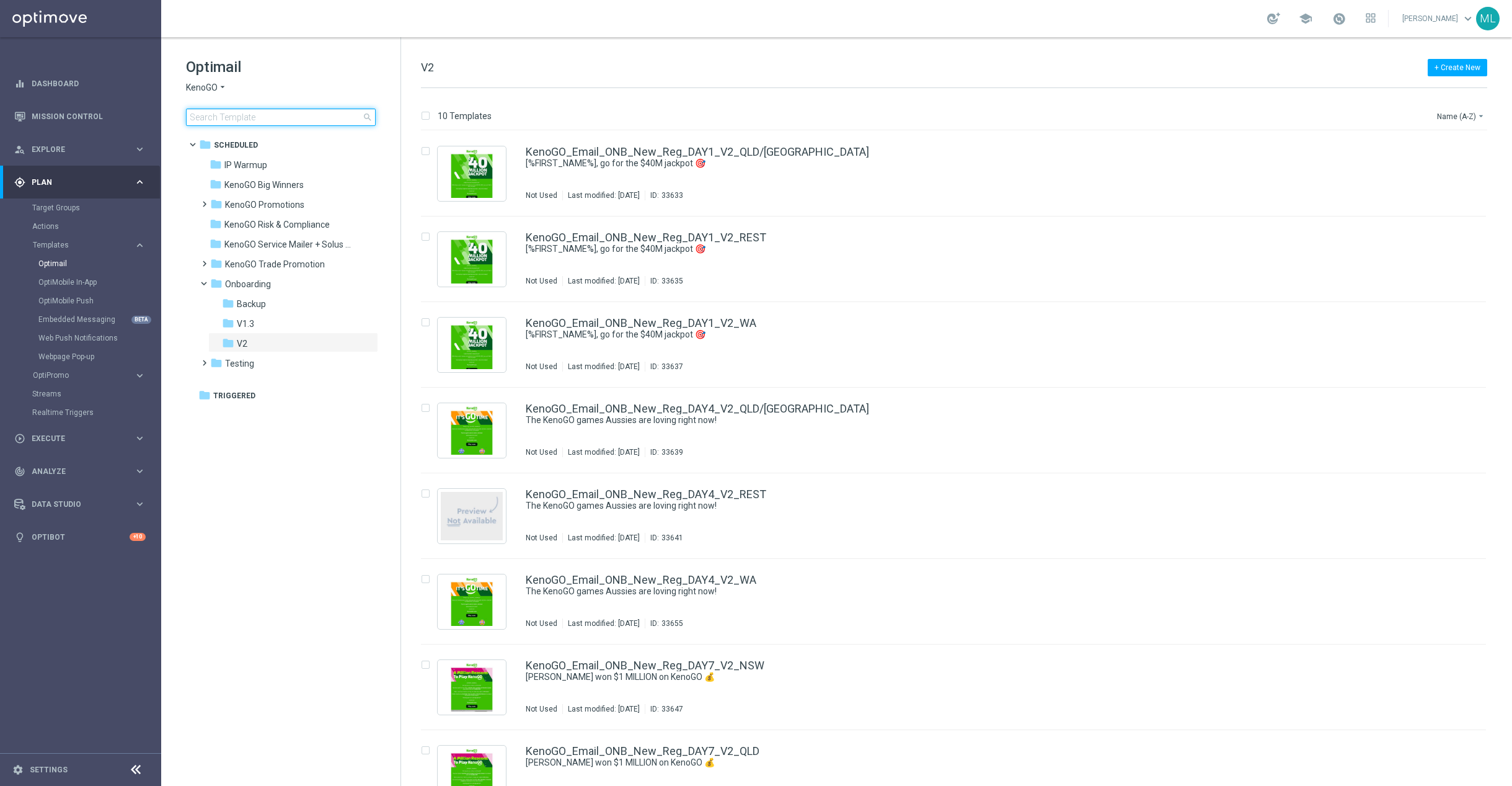
click at [212, 116] on input at bounding box center [280, 117] width 190 height 17
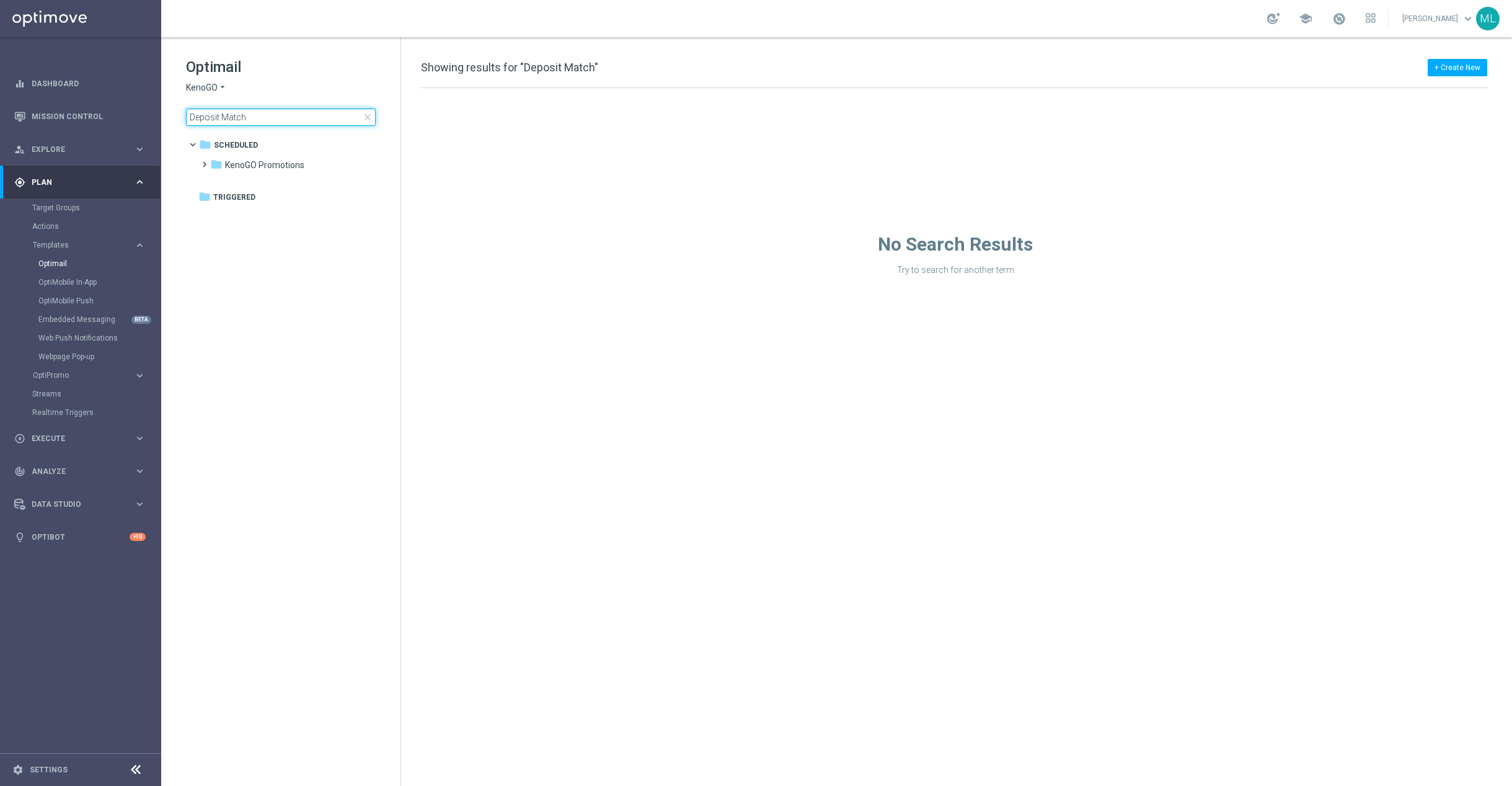
drag, startPoint x: 255, startPoint y: 115, endPoint x: 162, endPoint y: 111, distance: 93.1
click at [162, 111] on div "Optimail KenoGO arrow_drop_down × KenoGO Deposit Match close folder 1 Folder fo…" at bounding box center [281, 122] width 239 height 171
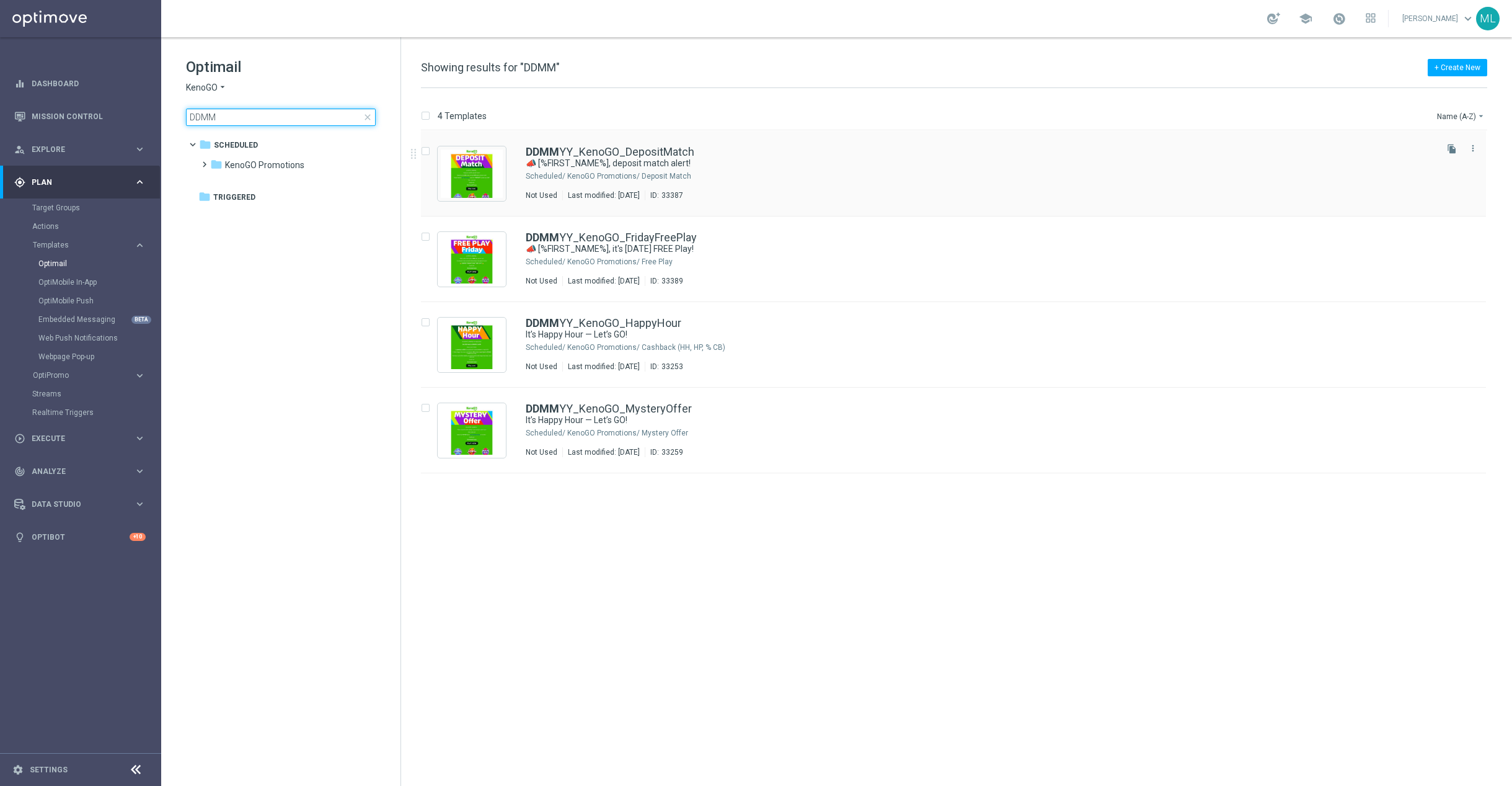
type input "DDMM"
click at [714, 188] on div "DDMM YY_KenoGO_DepositMatch 📣 [%FIRST_NAME%], deposit match alert! Scheduled/ K…" at bounding box center [980, 173] width 908 height 54
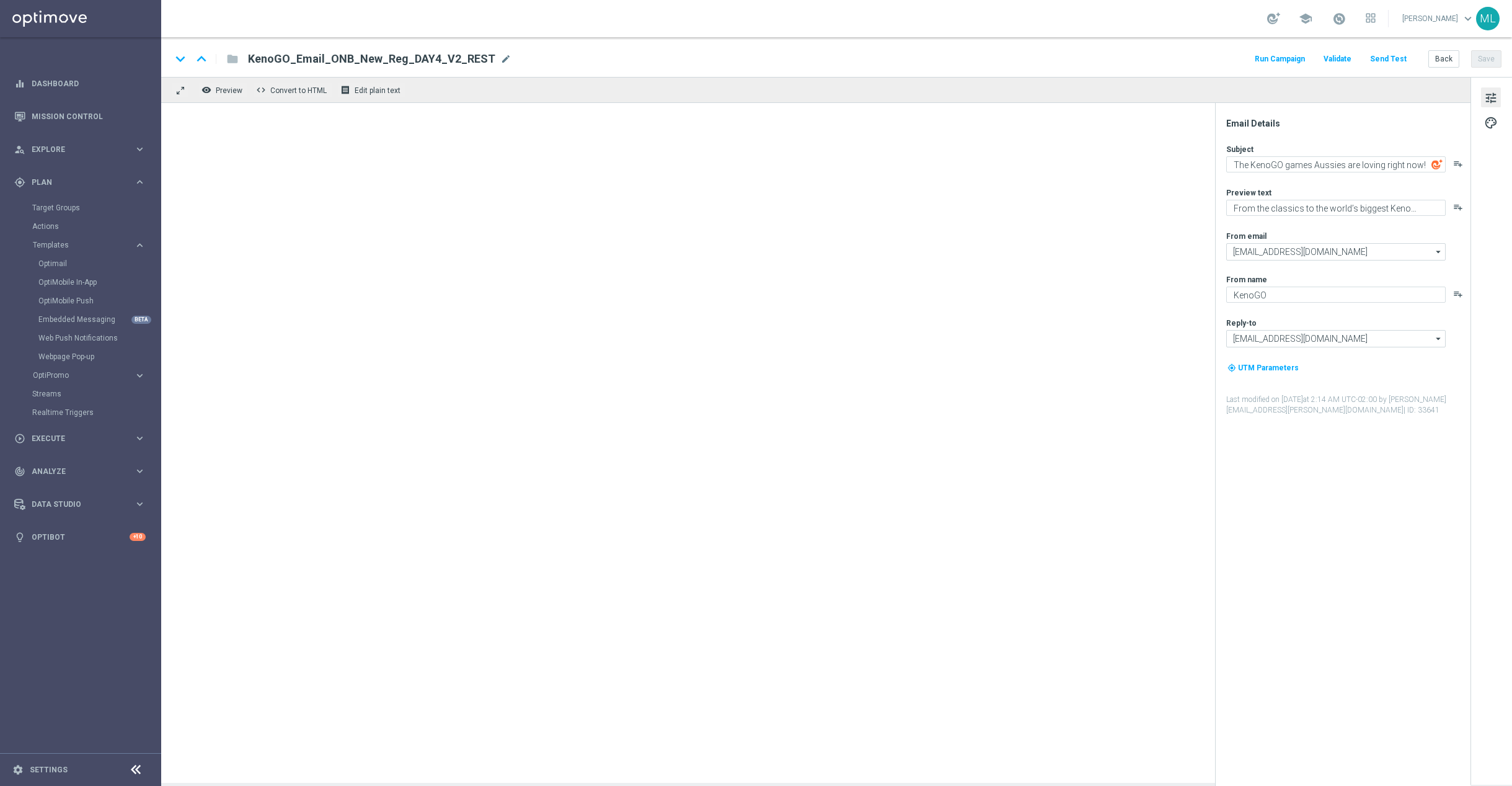
type textarea "📣 [%FIRST_NAME%], deposit match alert!"
type textarea "Your turn to get matched!"
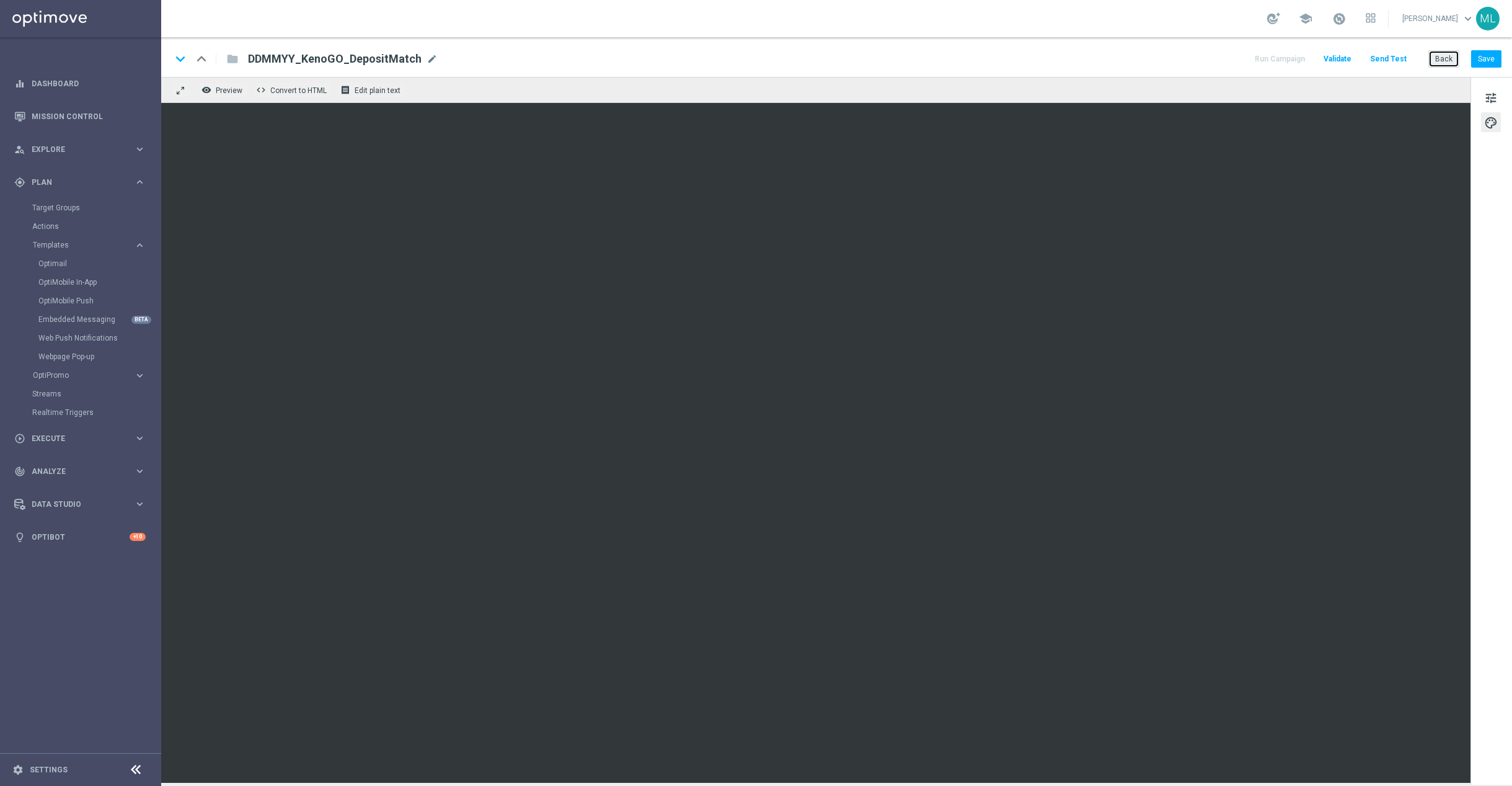
click at [1449, 62] on button "Back" at bounding box center [1444, 58] width 31 height 17
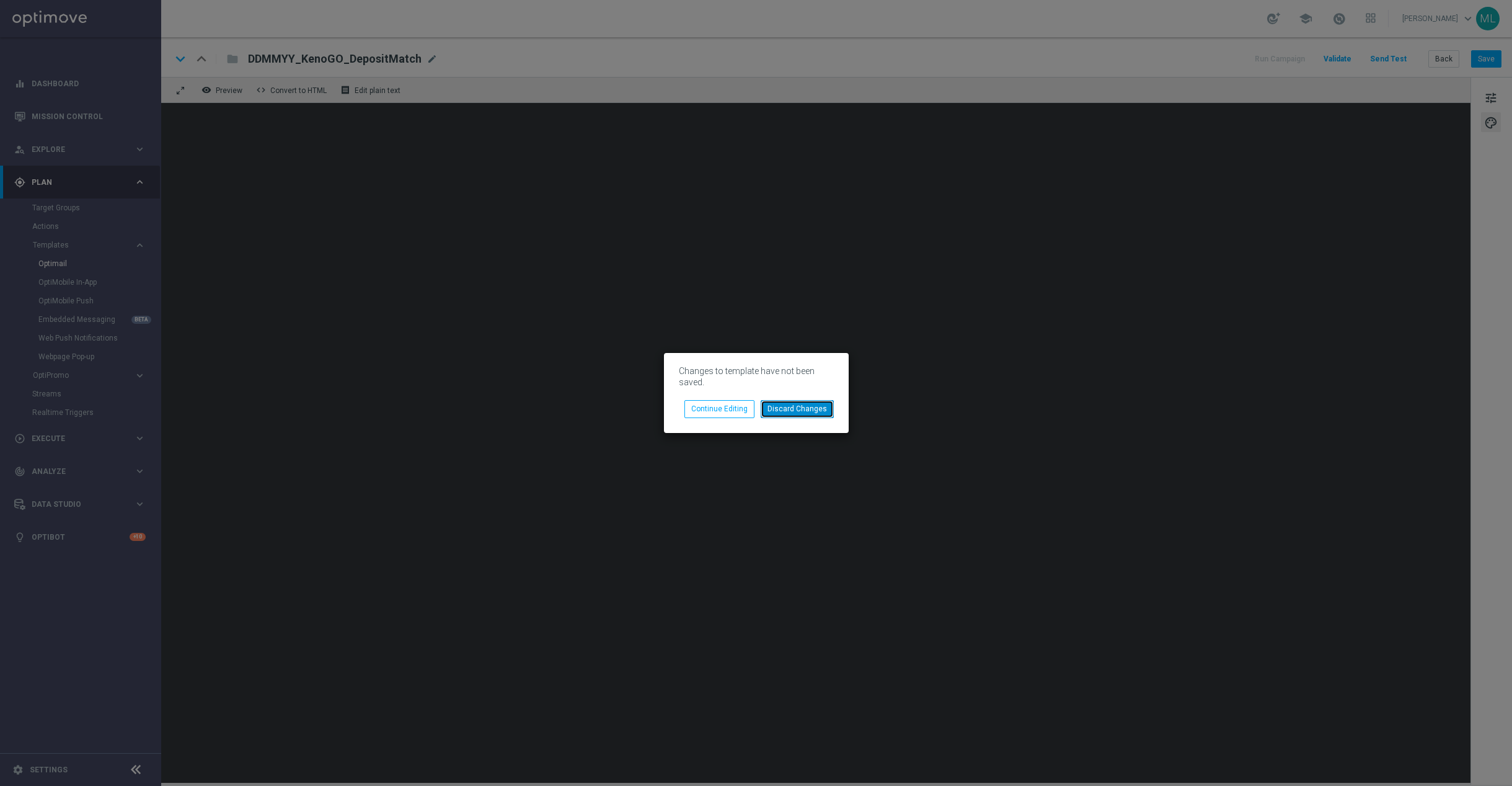
click at [794, 411] on button "Discard Changes" at bounding box center [797, 409] width 73 height 17
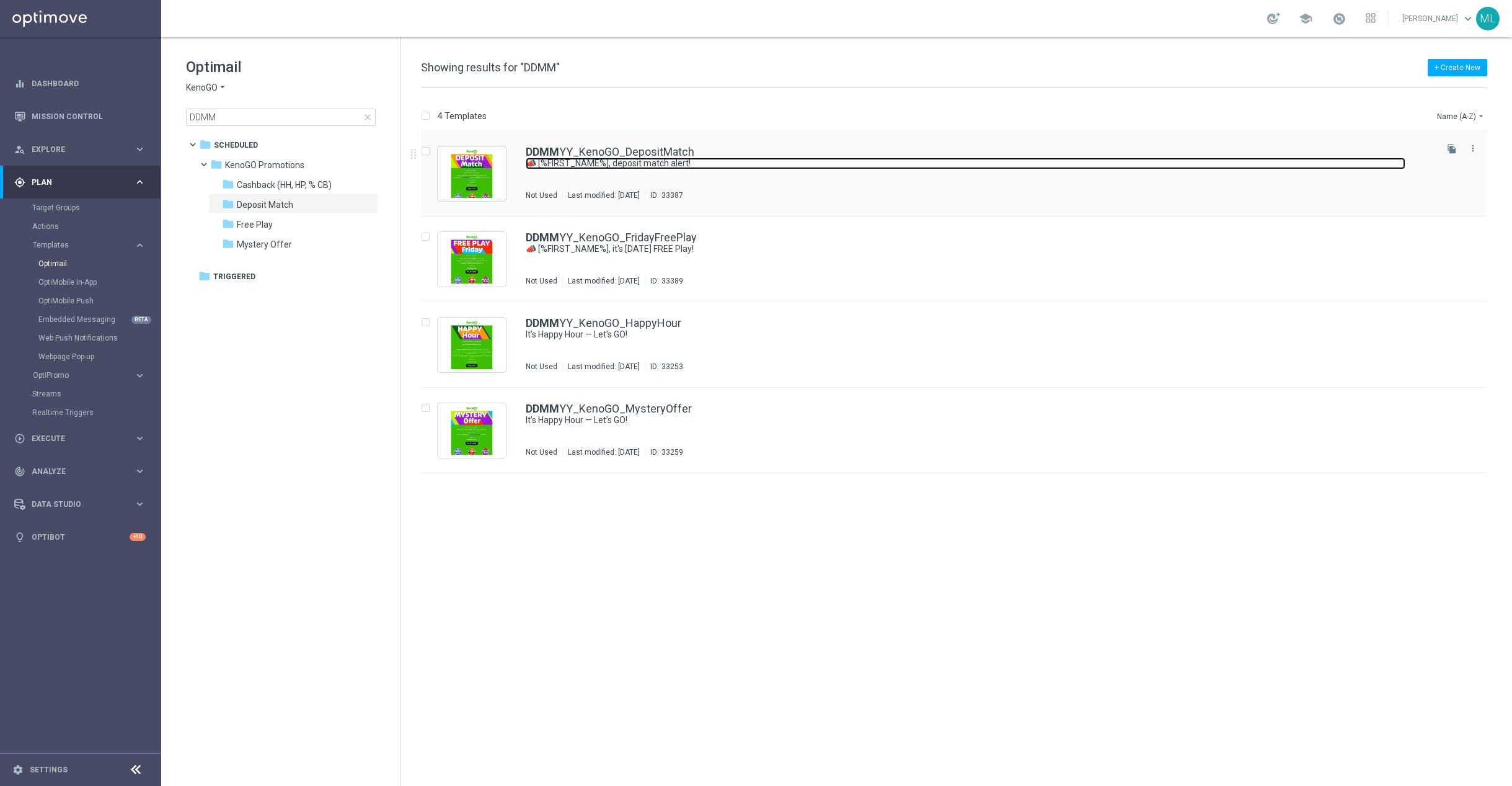
click at [735, 161] on link "📣 [%FIRST_NAME%], deposit match alert!" at bounding box center [966, 163] width 880 height 12
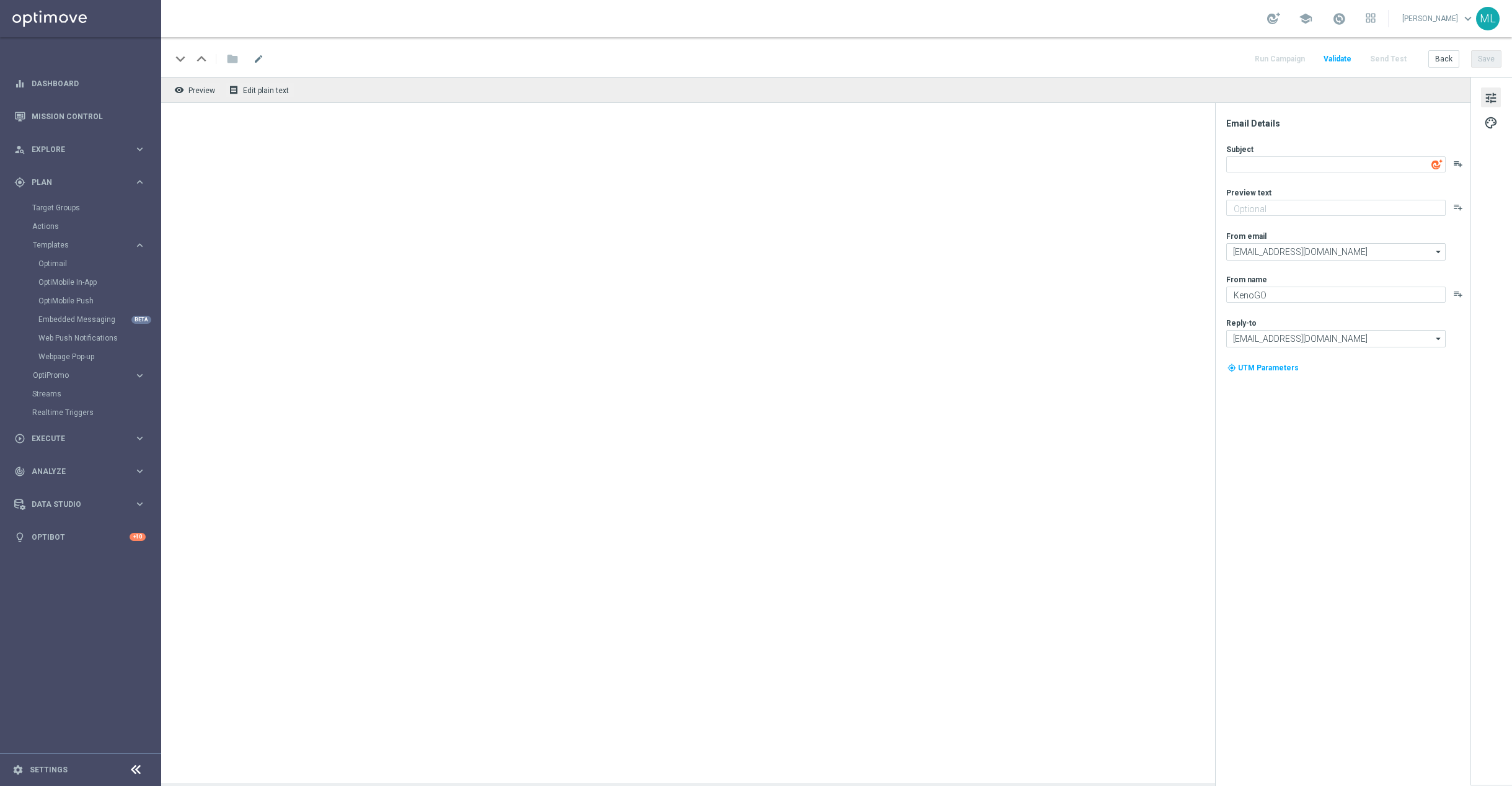
type textarea "📣 [%FIRST_NAME%], deposit match alert!"
type textarea "Your turn to get matched!"
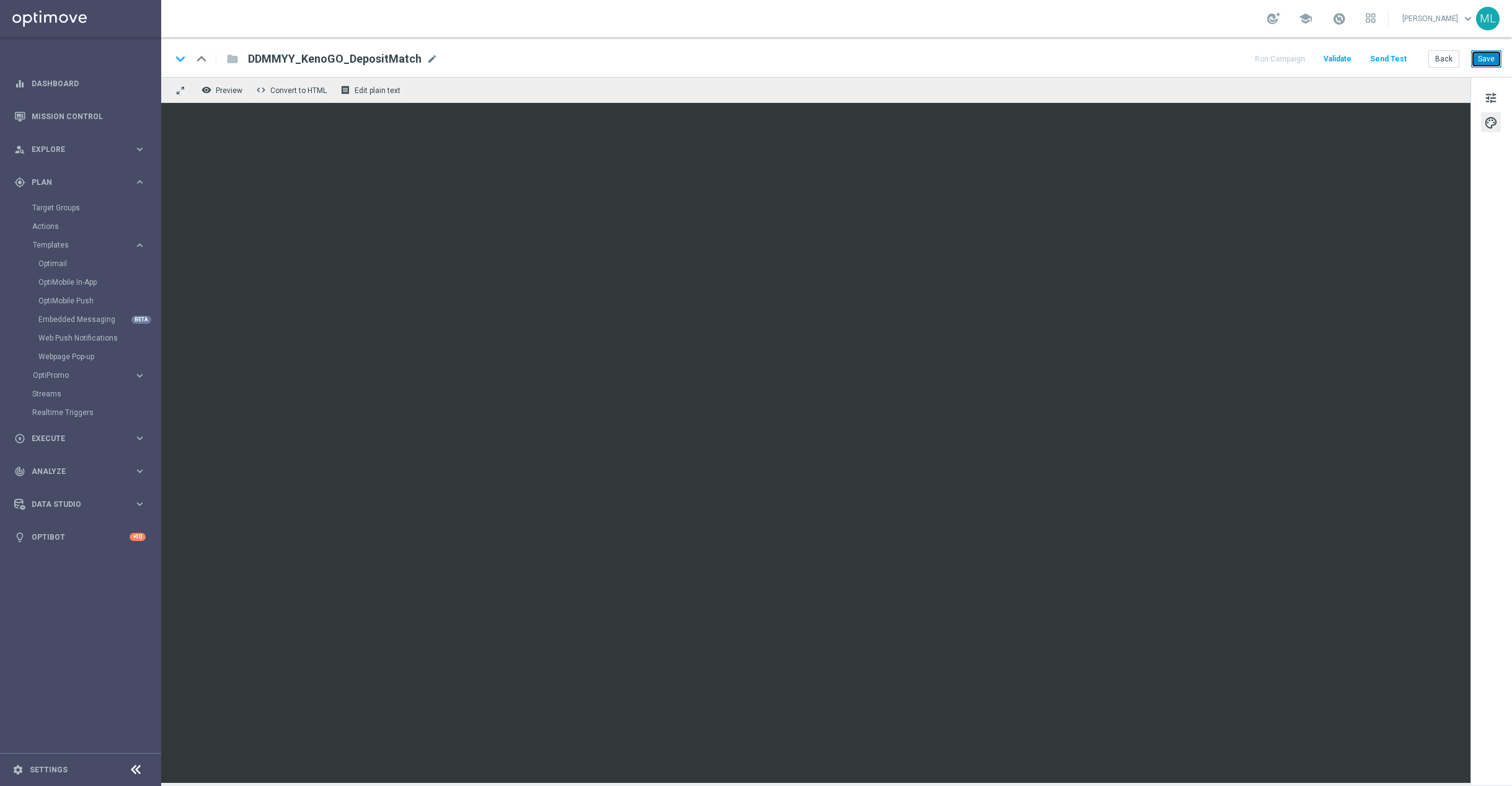
click at [1473, 58] on button "Save" at bounding box center [1487, 58] width 31 height 17
click at [1484, 63] on button "Save" at bounding box center [1487, 58] width 31 height 17
click at [1495, 63] on button "Save" at bounding box center [1487, 58] width 31 height 17
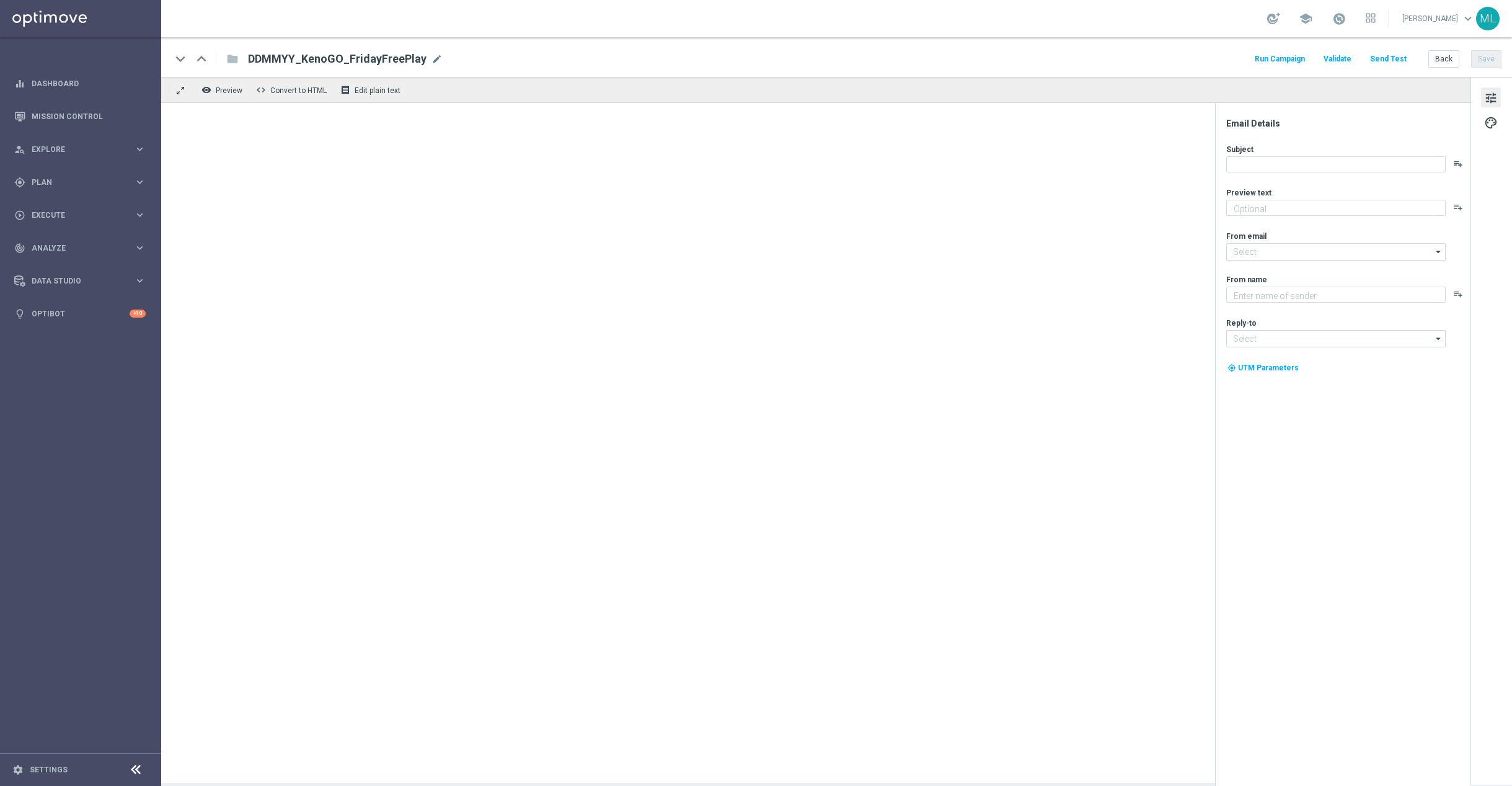
type textarea "A little [DATE] fun, on us!"
type input "[EMAIL_ADDRESS][DOMAIN_NAME]"
type textarea "KenoGO"
type input "[EMAIL_ADDRESS][DOMAIN_NAME]"
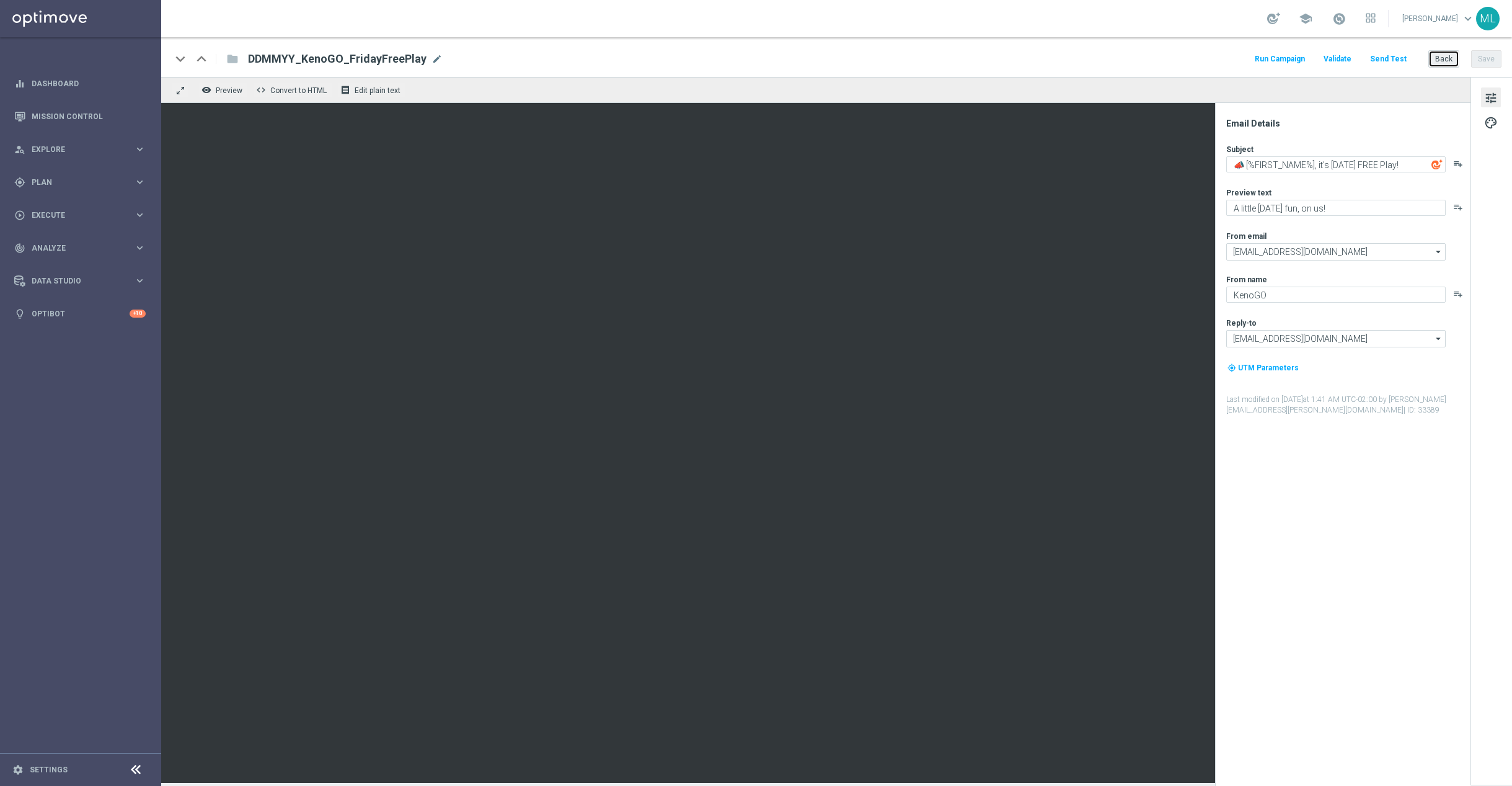
click at [1438, 56] on button "Back" at bounding box center [1444, 58] width 31 height 17
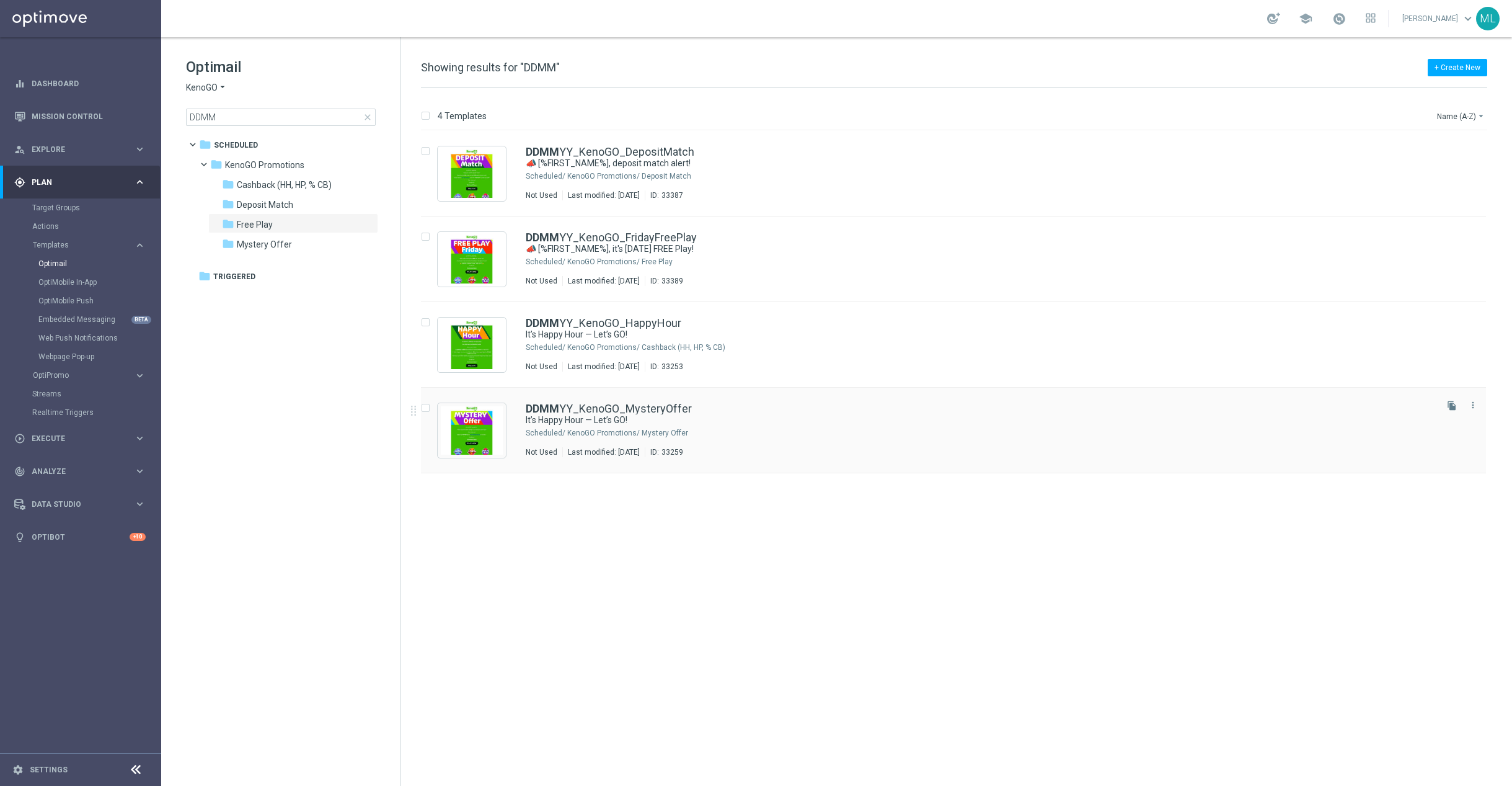
click at [830, 396] on div "DDMM YY_KenoGO_MysteryOffer It’s Happy Hour — Let’s GO! Scheduled/ KenoGO Promo…" at bounding box center [953, 430] width 1065 height 86
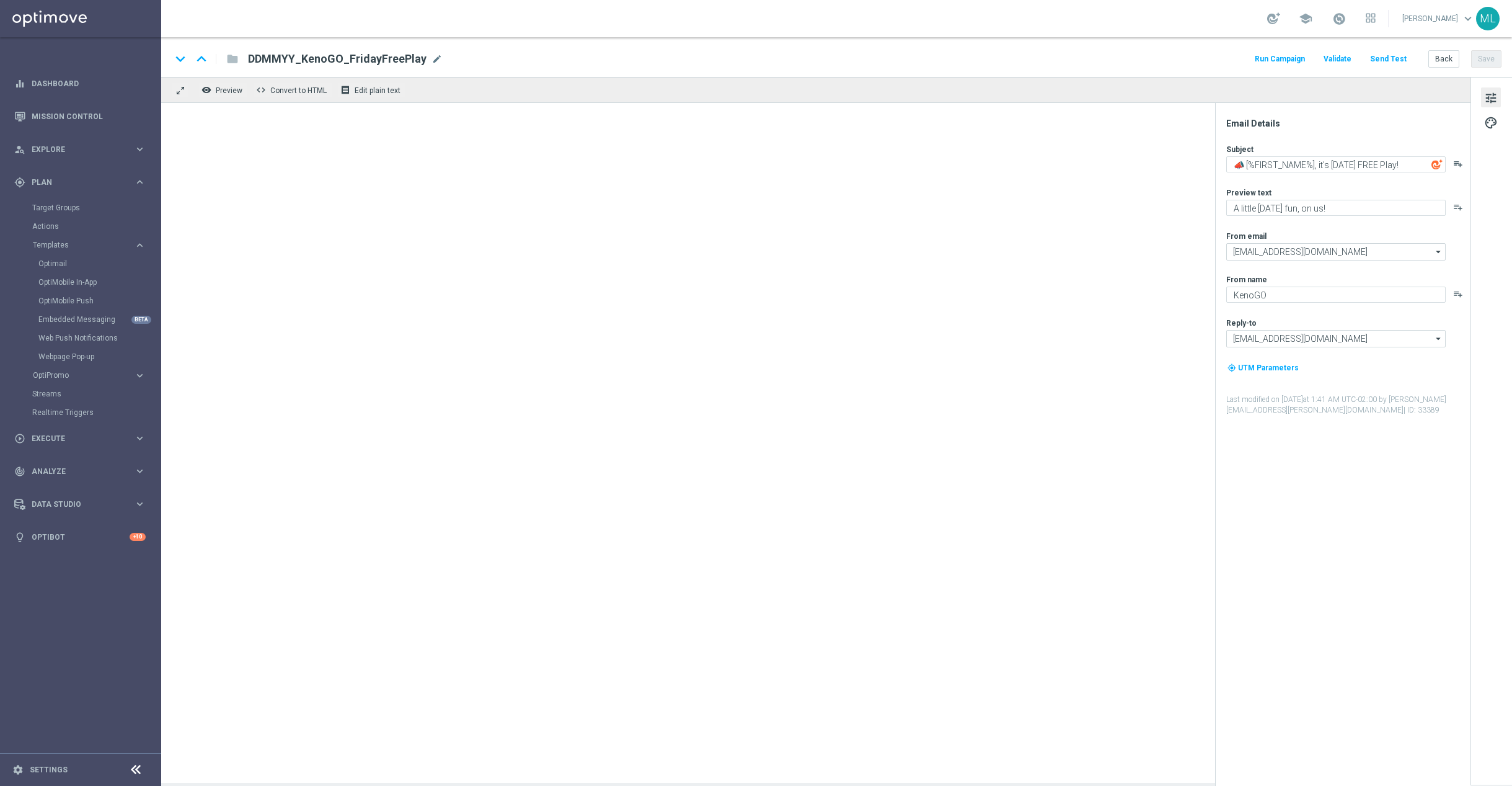
type textarea "It’s Happy Hour — Let’s GO!"
type textarea "Get 50% back in BONUS CASH!"
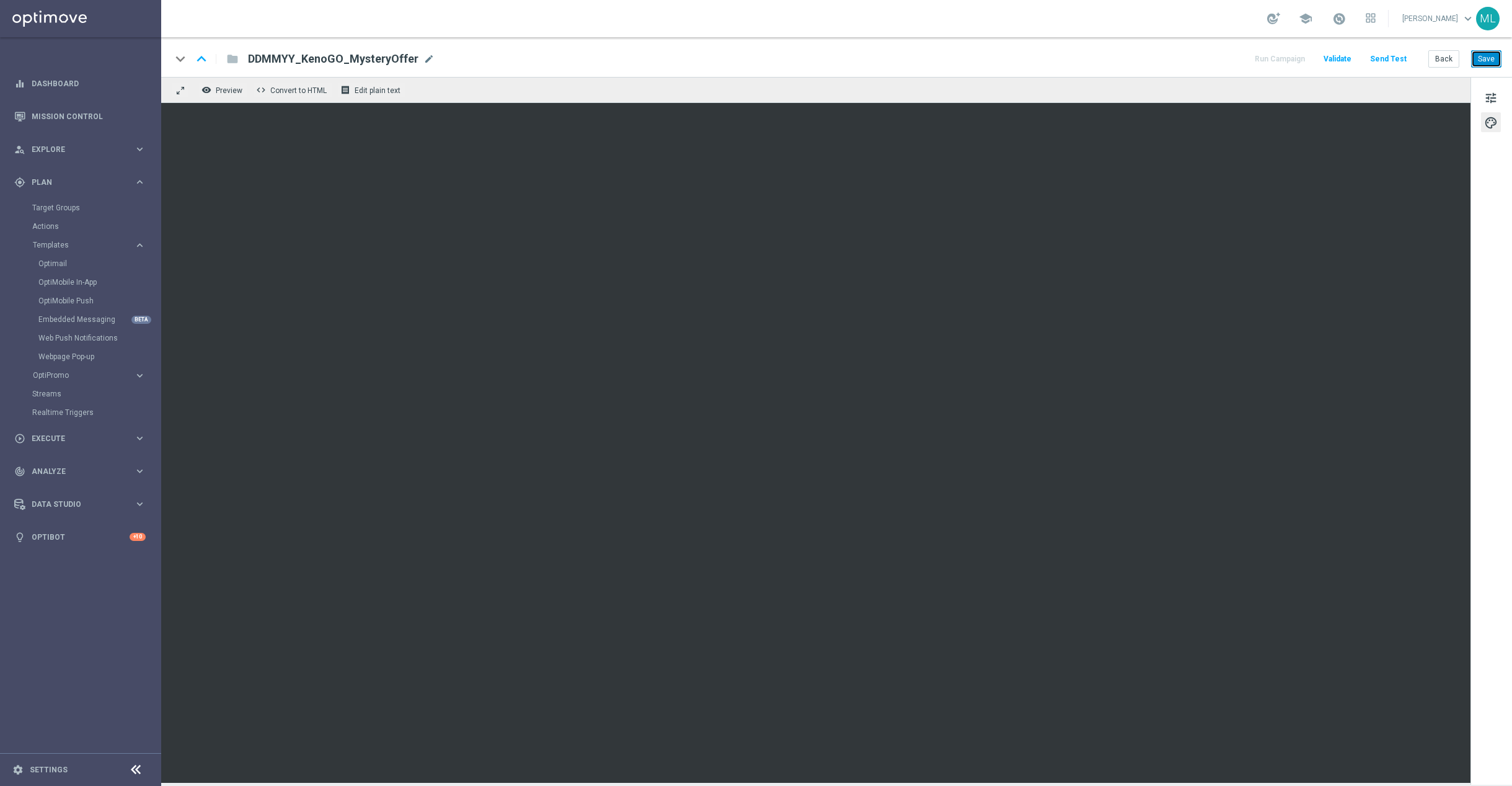
click at [1499, 63] on button "Save" at bounding box center [1487, 58] width 31 height 17
click at [57, 262] on link "Optimail" at bounding box center [83, 264] width 90 height 10
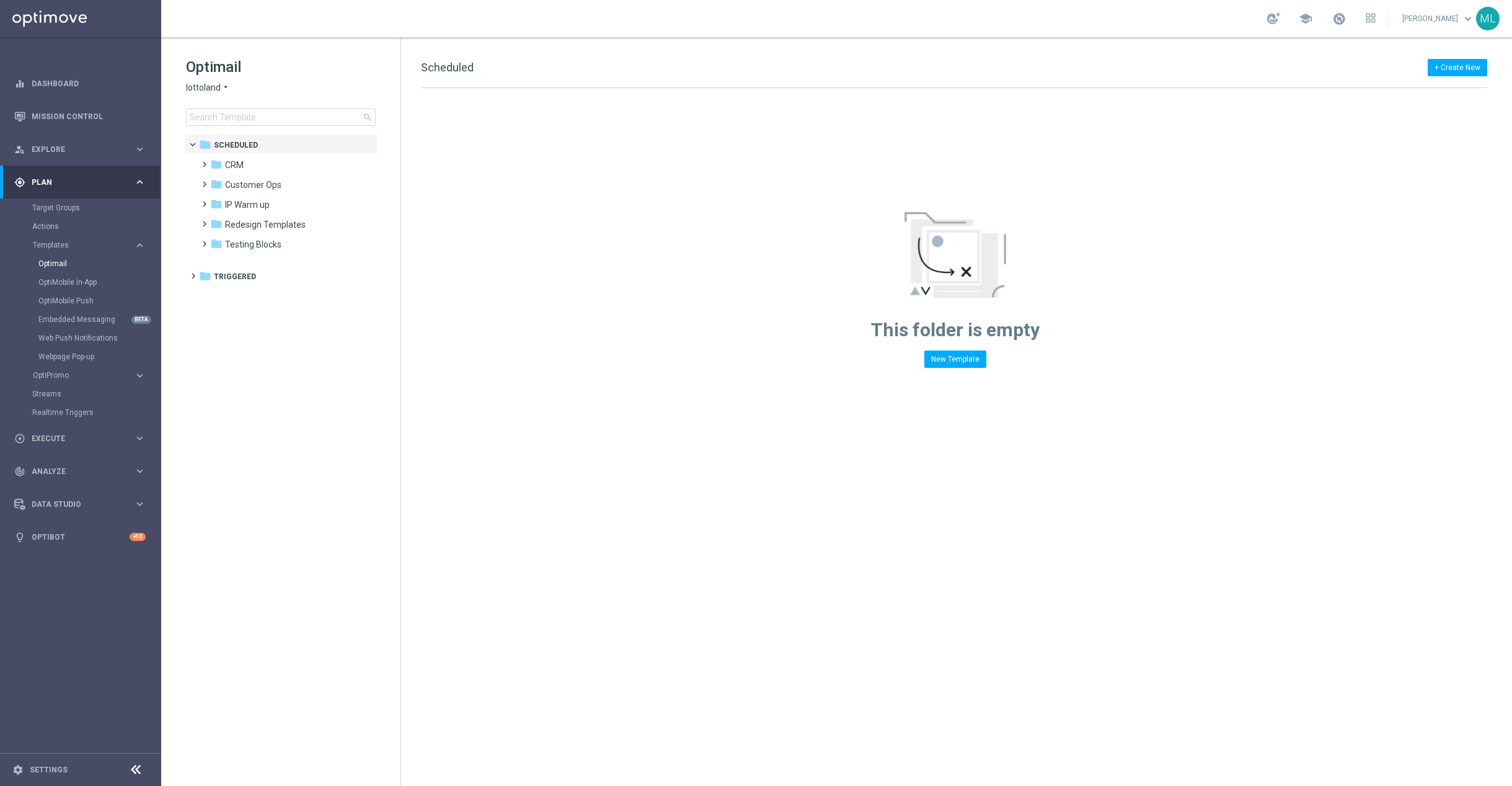
click at [221, 88] on icon "arrow_drop_down" at bounding box center [225, 88] width 10 height 12
click at [0, 0] on span "KenoGO" at bounding box center [0, 0] width 0 height 0
click at [263, 122] on input at bounding box center [280, 117] width 190 height 17
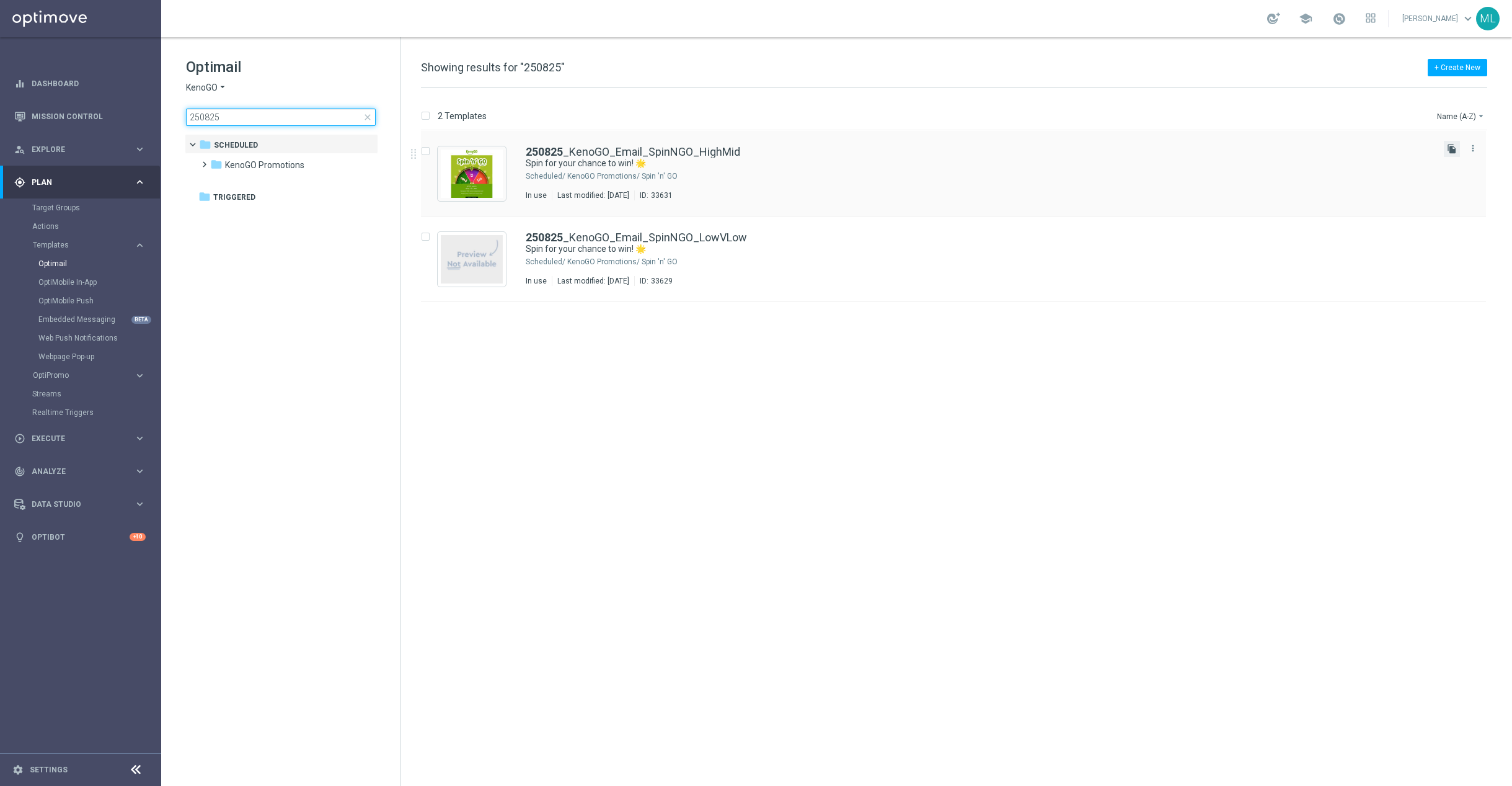
type input "250825"
click at [1453, 150] on icon "file_copy" at bounding box center [1452, 149] width 10 height 10
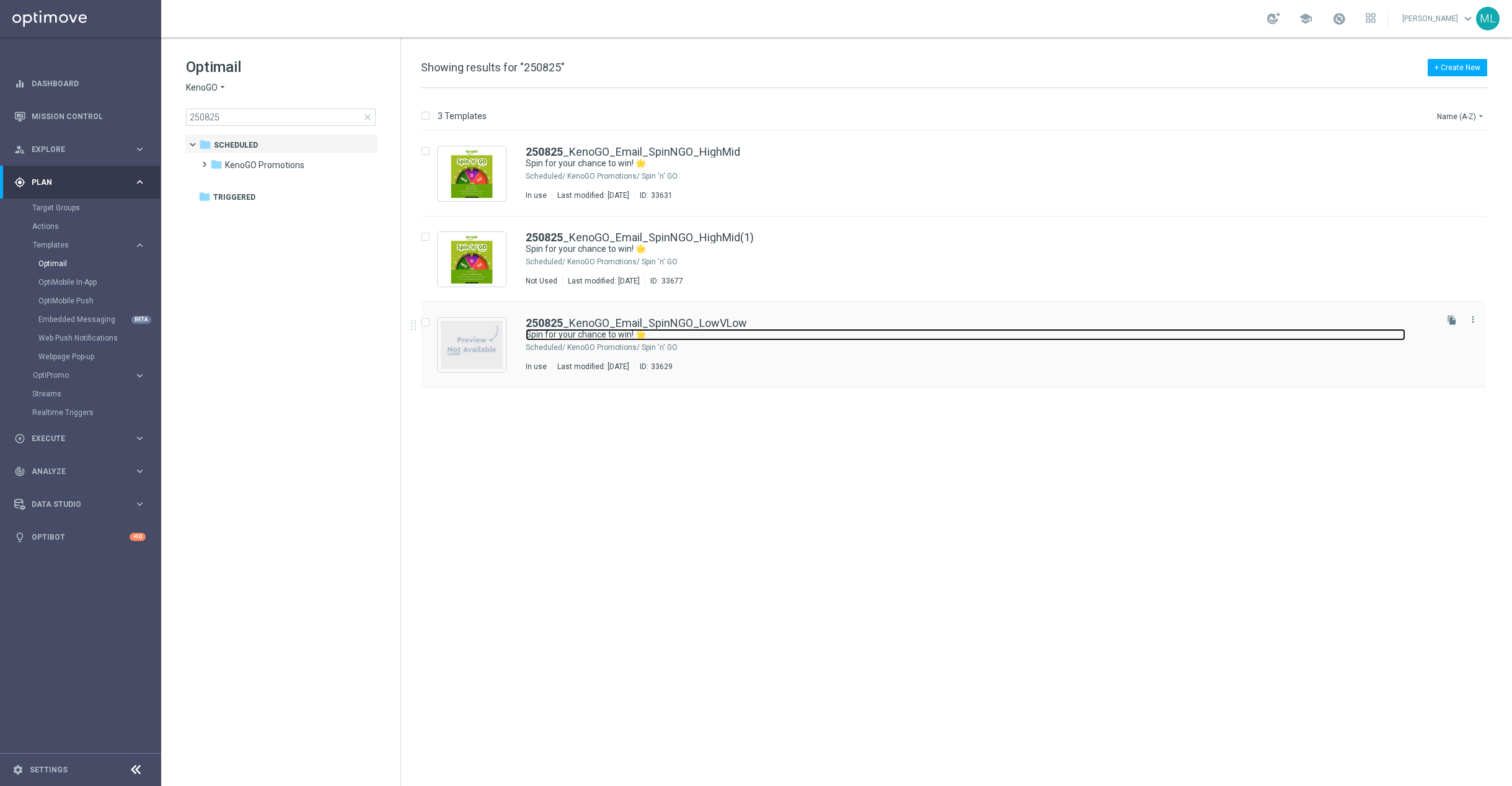
click at [1107, 340] on link "Spin for your chance to win! 🌟" at bounding box center [966, 334] width 880 height 12
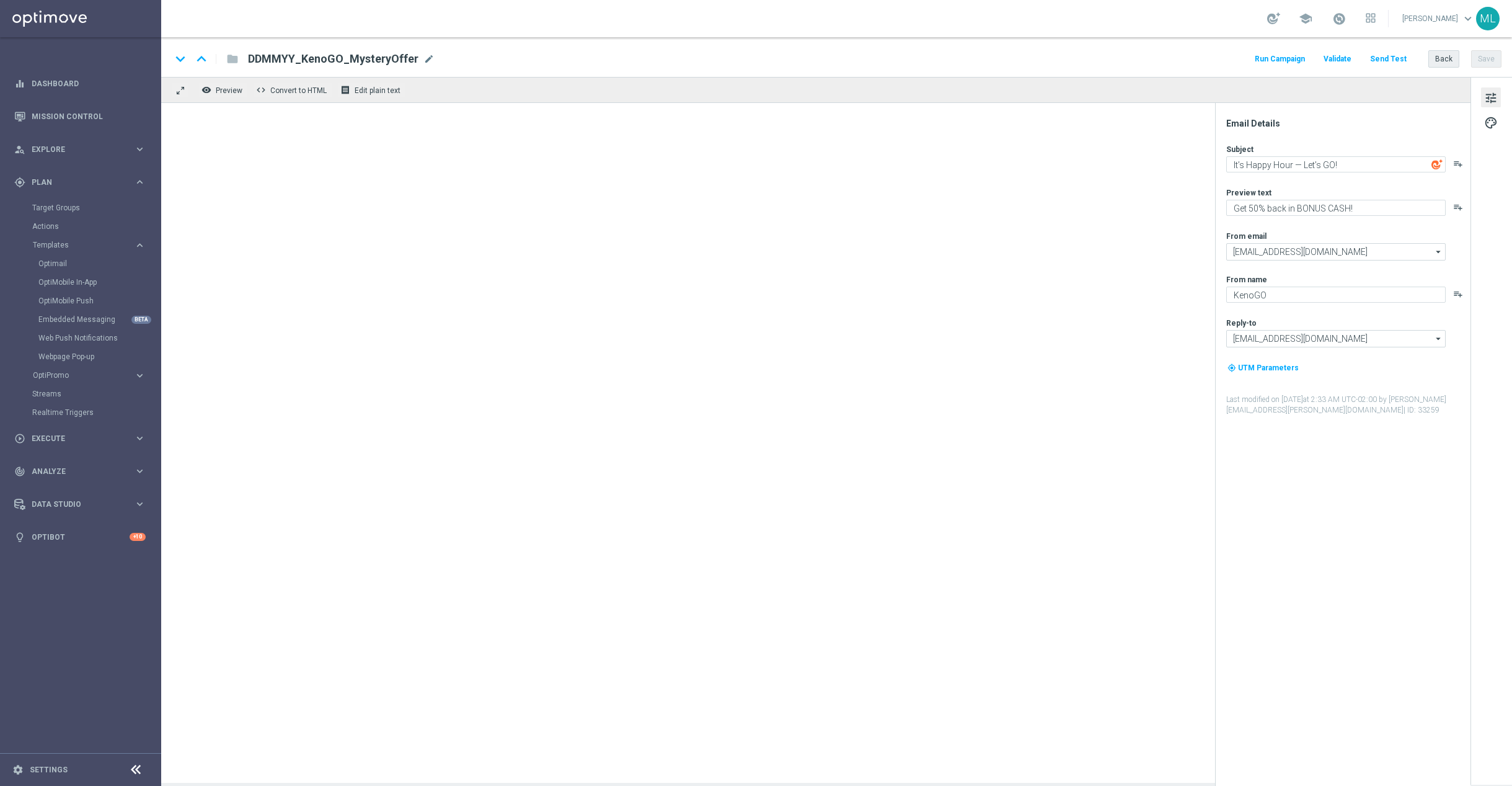
type textarea "Spin for your chance to win! 🌟"
type textarea "Give it a whirl and see what's yours!"
click at [1447, 60] on button "Back" at bounding box center [1444, 58] width 31 height 17
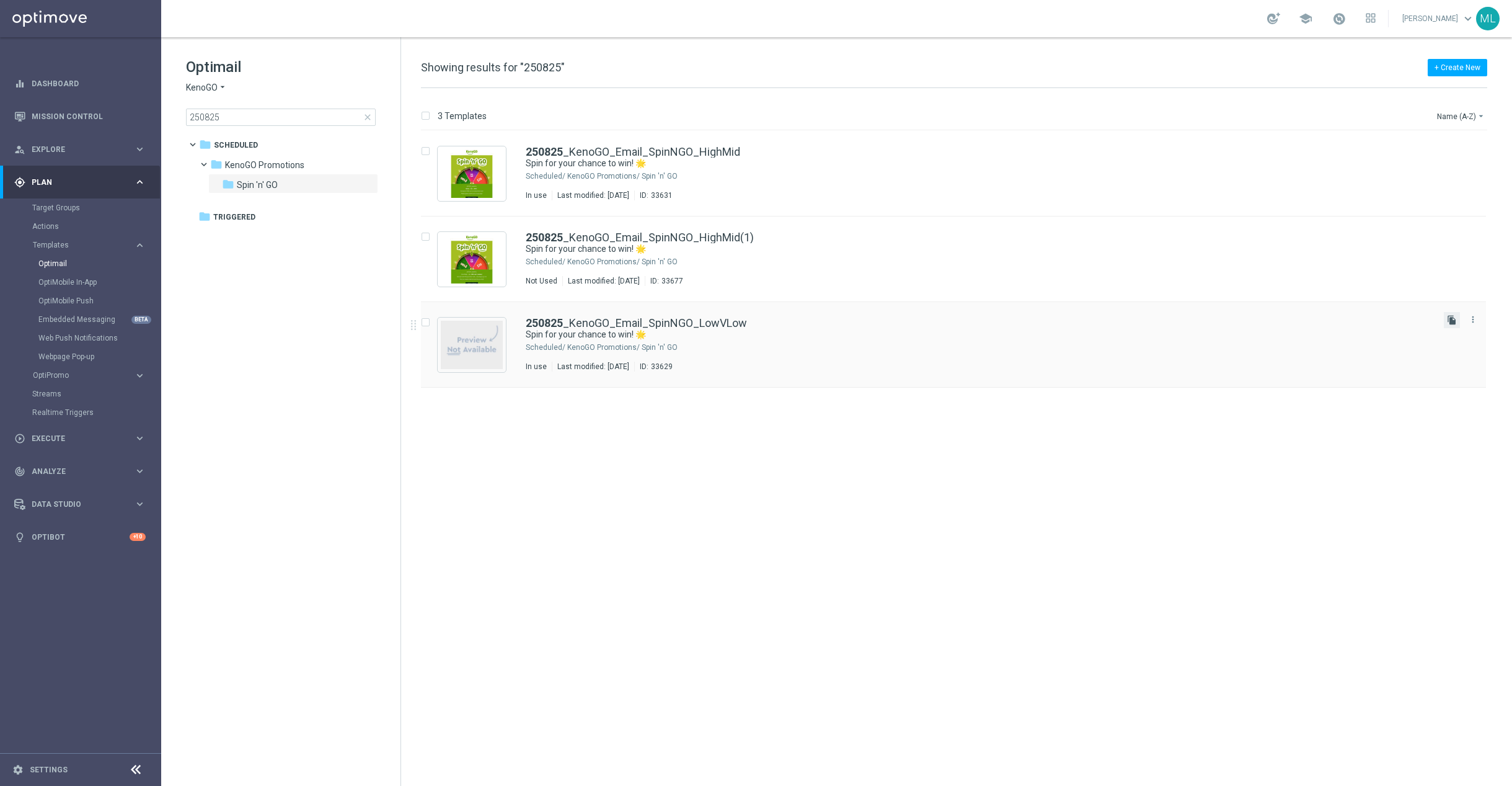
click at [1456, 320] on icon "file_copy" at bounding box center [1452, 320] width 10 height 10
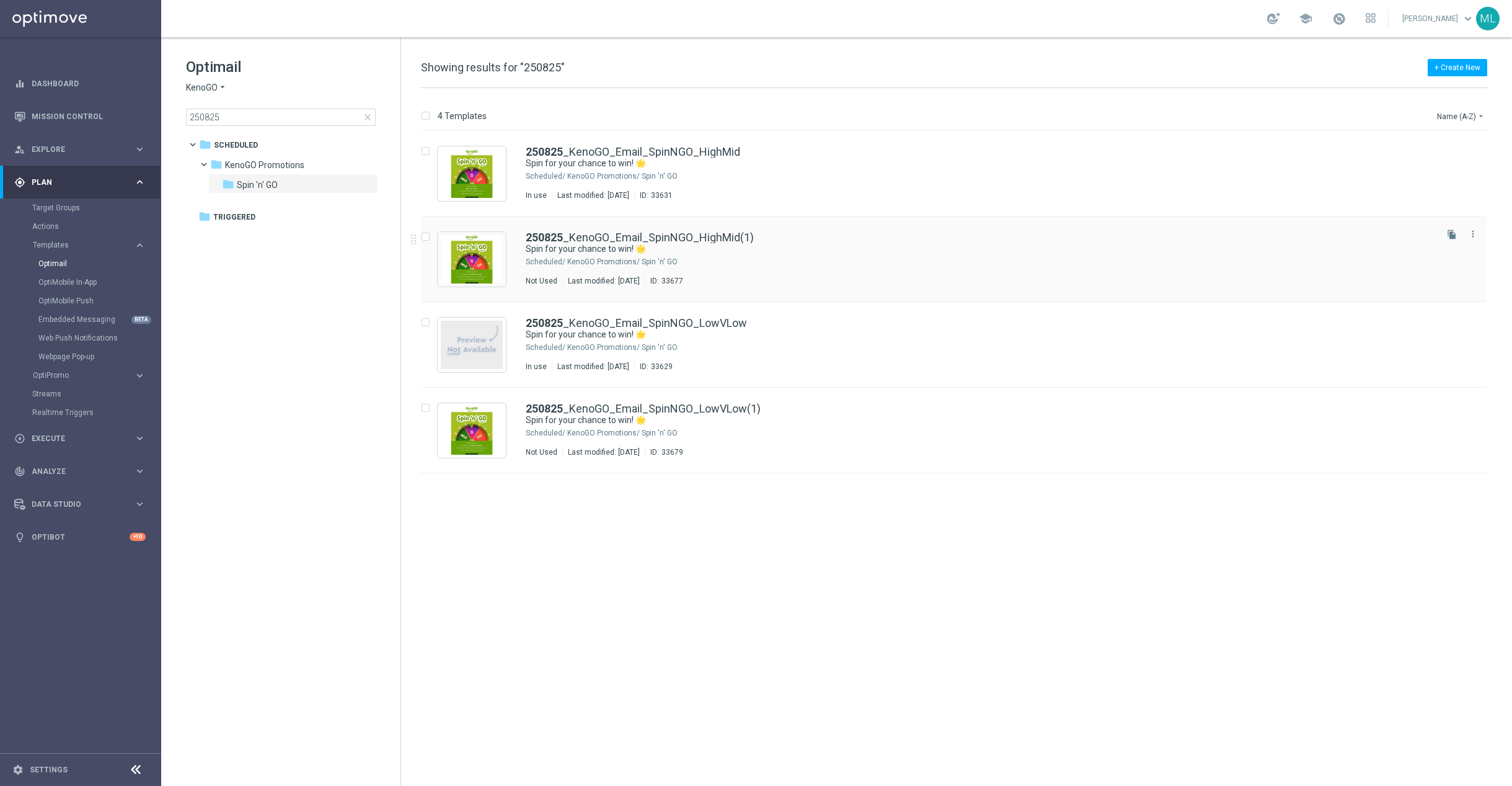
click at [788, 261] on div "KenoGO Promotions/ Spin 'n' GO" at bounding box center [1001, 262] width 867 height 10
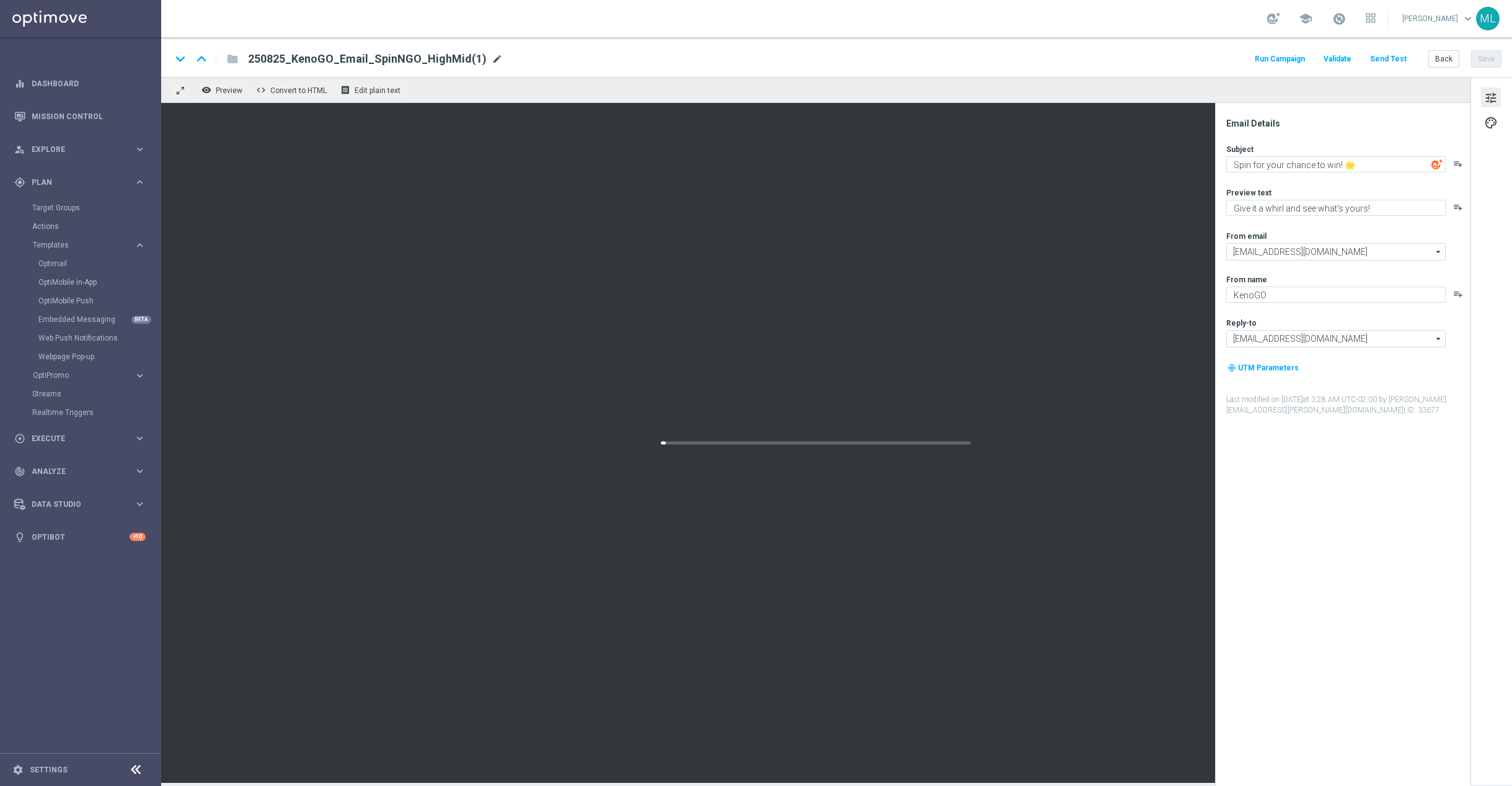
click at [492, 57] on span "mode_edit" at bounding box center [498, 59] width 11 height 11
drag, startPoint x: 420, startPoint y: 61, endPoint x: 456, endPoint y: 63, distance: 36.1
click at [456, 63] on input "250825_KenoGO_Email_SpinNGO_HighMidRemider" at bounding box center [401, 58] width 308 height 16
click at [383, 60] on input "250825_KenoGO_Email_SpinNGO_HighMid" at bounding box center [401, 58] width 308 height 16
paste input "Remider"
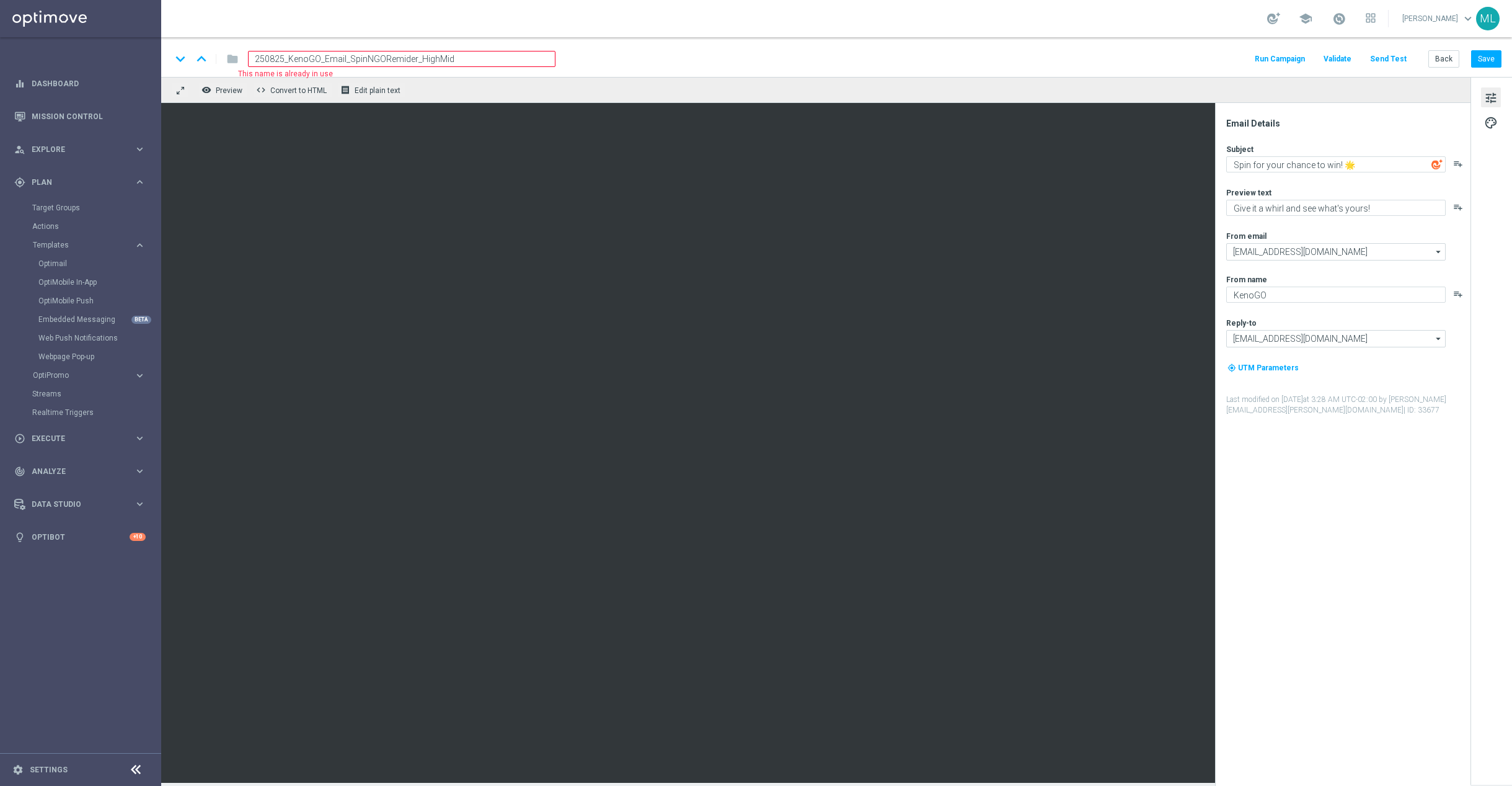
drag, startPoint x: 283, startPoint y: 58, endPoint x: 305, endPoint y: 58, distance: 22.0
click at [285, 58] on input "250825_KenoGO_Email_SpinNGORemider_HighMid" at bounding box center [401, 58] width 308 height 16
type input "250826_KenoGO_Email_SpinNGORemider_HighMid"
drag, startPoint x: 646, startPoint y: 65, endPoint x: 685, endPoint y: 61, distance: 39.2
click at [646, 65] on div "keyboard_arrow_down keyboard_arrow_up folder 250826_KenoGO_Email_SpinNGORemider…" at bounding box center [836, 58] width 1330 height 16
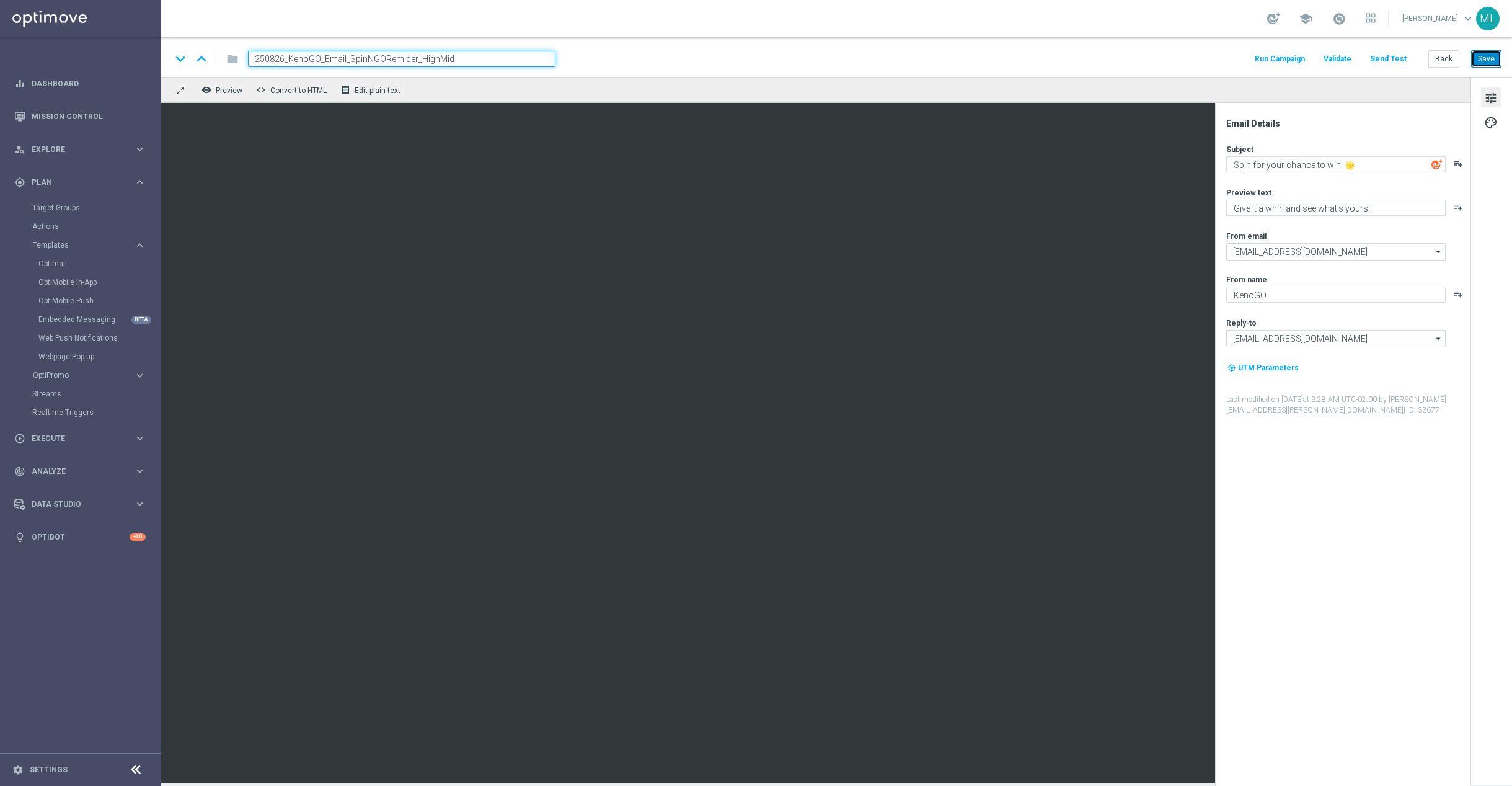
click at [1489, 57] on button "Save" at bounding box center [1487, 58] width 31 height 17
click at [1447, 60] on button "Back" at bounding box center [1444, 58] width 31 height 17
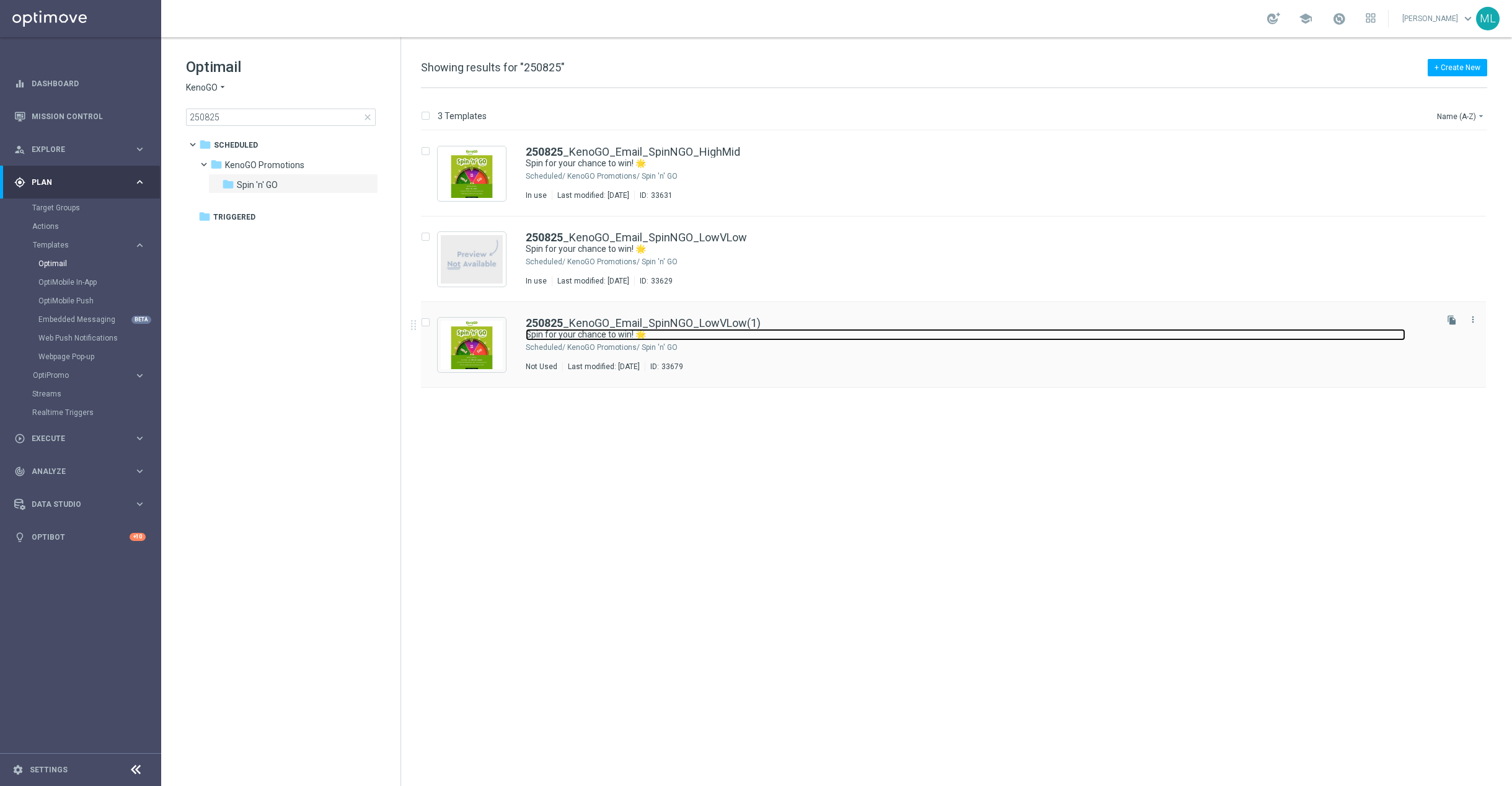
click at [777, 338] on link "Spin for your chance to win! 🌟" at bounding box center [966, 334] width 880 height 12
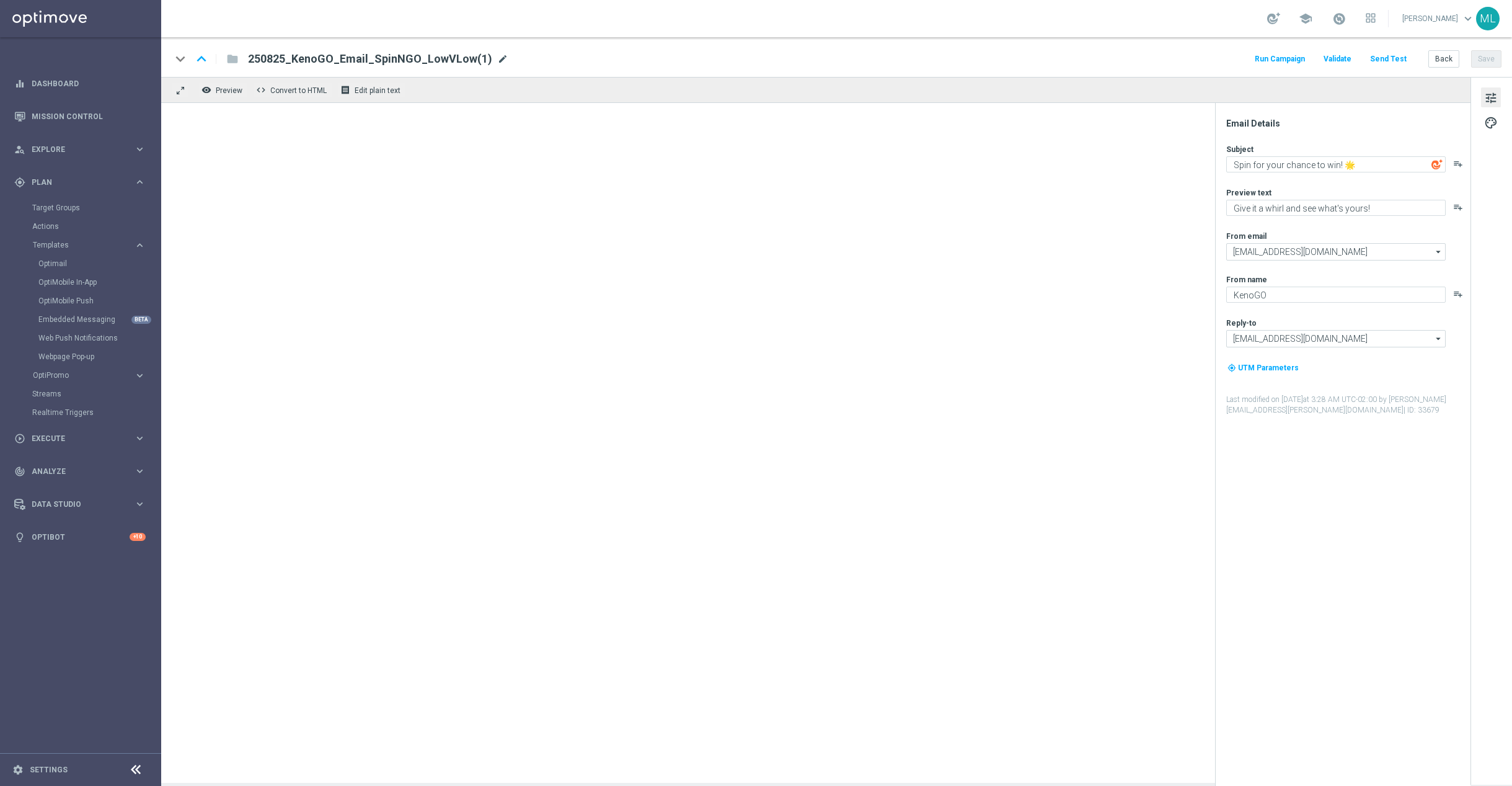
click at [498, 56] on span "mode_edit" at bounding box center [503, 59] width 11 height 11
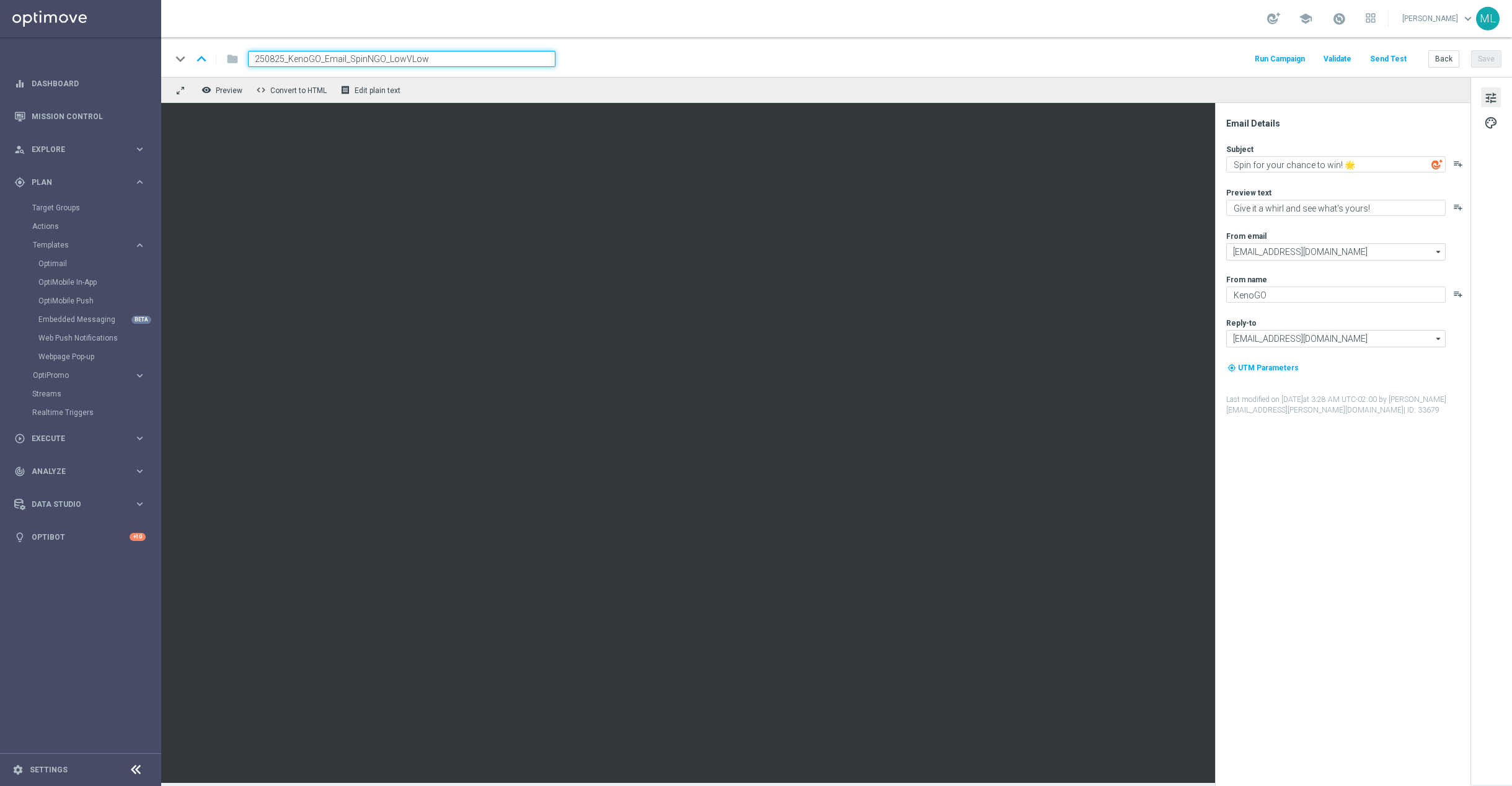
drag, startPoint x: 382, startPoint y: 61, endPoint x: 390, endPoint y: 61, distance: 8.0
click at [383, 60] on input "250825_KenoGO_Email_SpinNGO_LowVLow" at bounding box center [401, 58] width 308 height 16
drag, startPoint x: 283, startPoint y: 59, endPoint x: 326, endPoint y: 61, distance: 43.0
click at [283, 59] on input "250825_KenoGO_Email_SpinNGOReminder_LowVLow" at bounding box center [401, 58] width 308 height 16
type input "250826_KenoGO_Email_SpinNGOReminder_LowVLow"
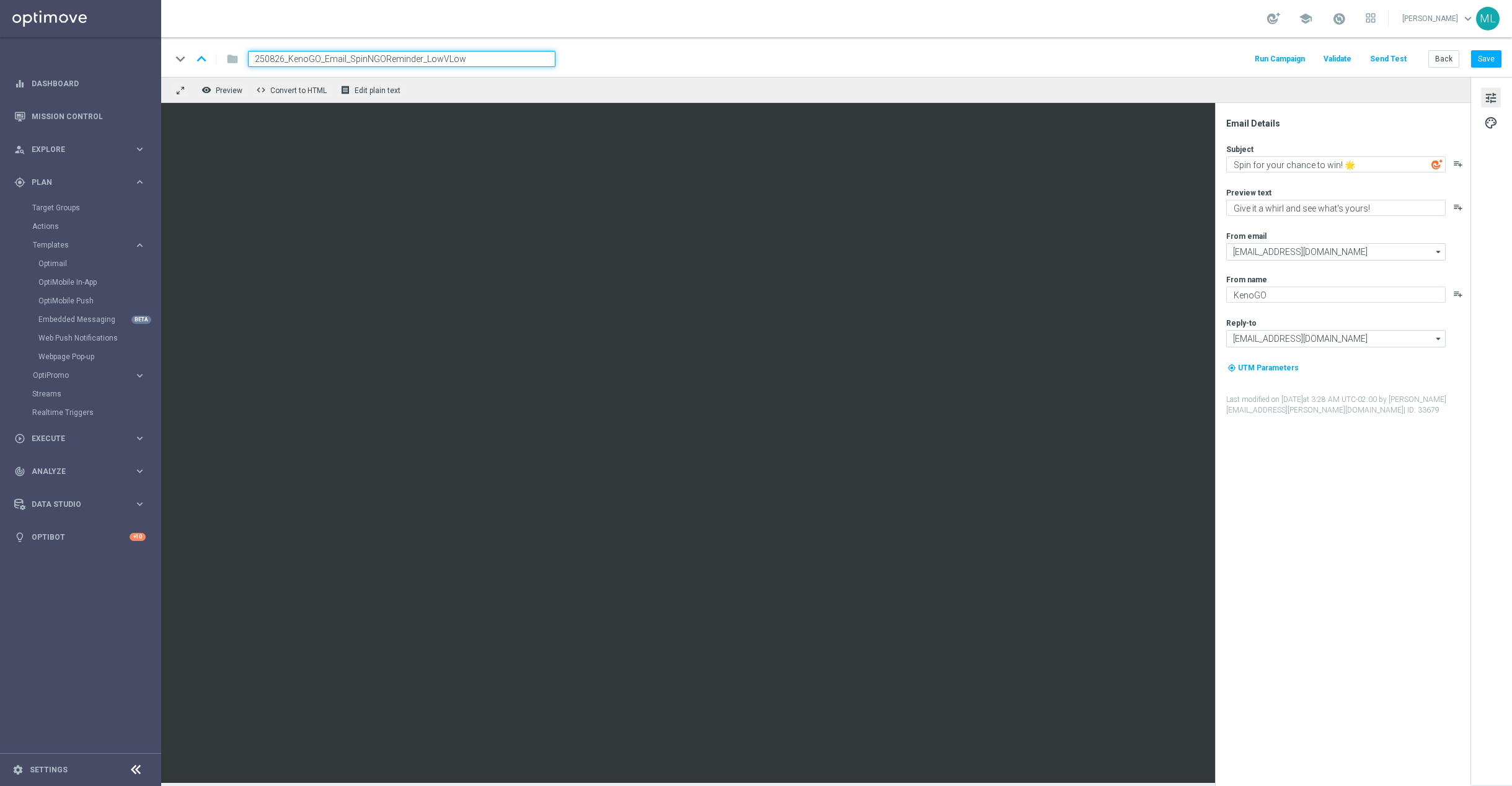
drag, startPoint x: 897, startPoint y: 63, endPoint x: 923, endPoint y: 61, distance: 26.1
click at [897, 63] on div "keyboard_arrow_down keyboard_arrow_up folder 250826_KenoGO_Email_SpinNGOReminde…" at bounding box center [836, 58] width 1330 height 16
click at [1487, 58] on button "Save" at bounding box center [1487, 58] width 31 height 17
click at [1442, 55] on button "Back" at bounding box center [1444, 58] width 31 height 17
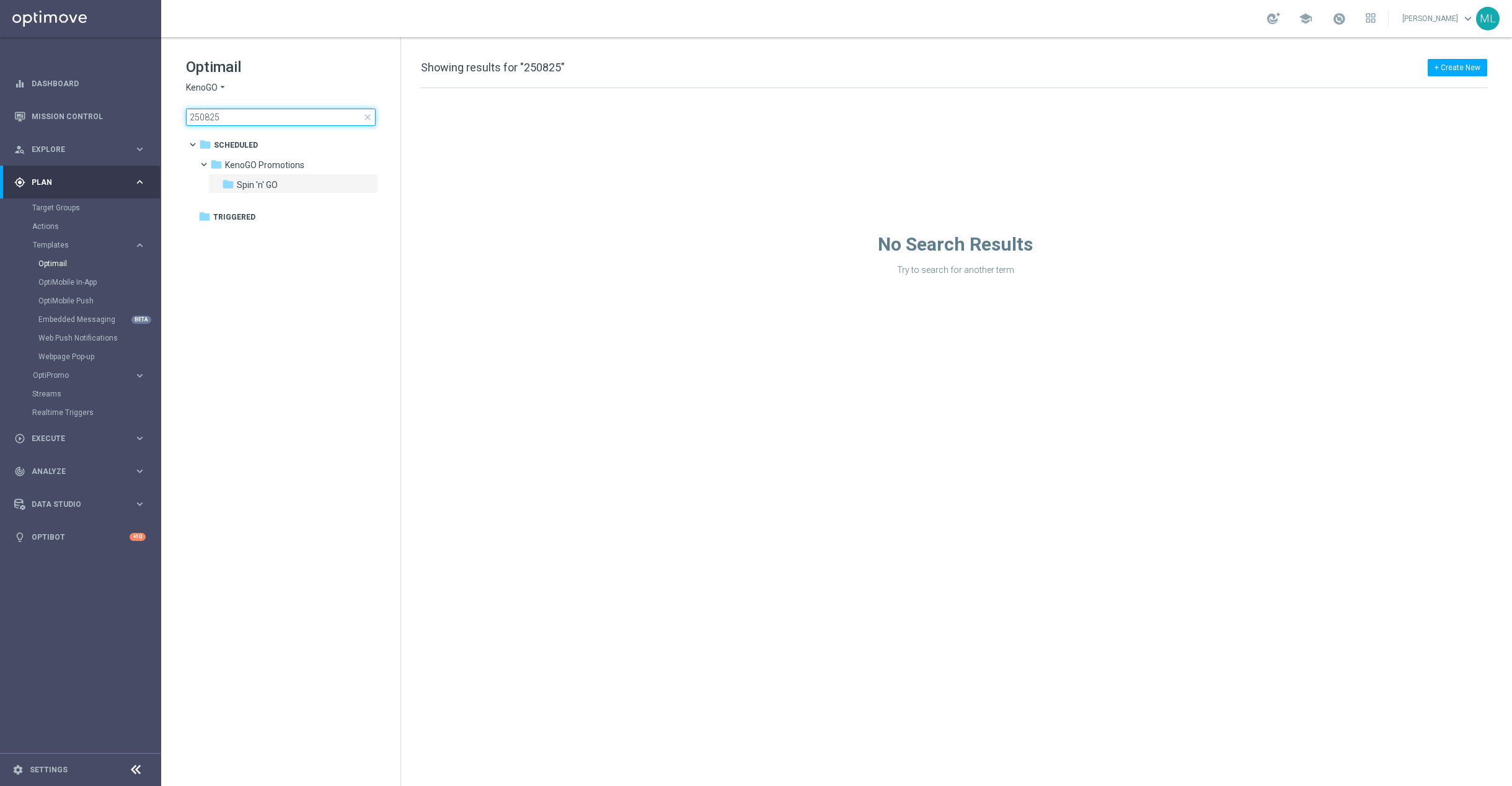
click at [285, 121] on input "250825" at bounding box center [280, 117] width 190 height 17
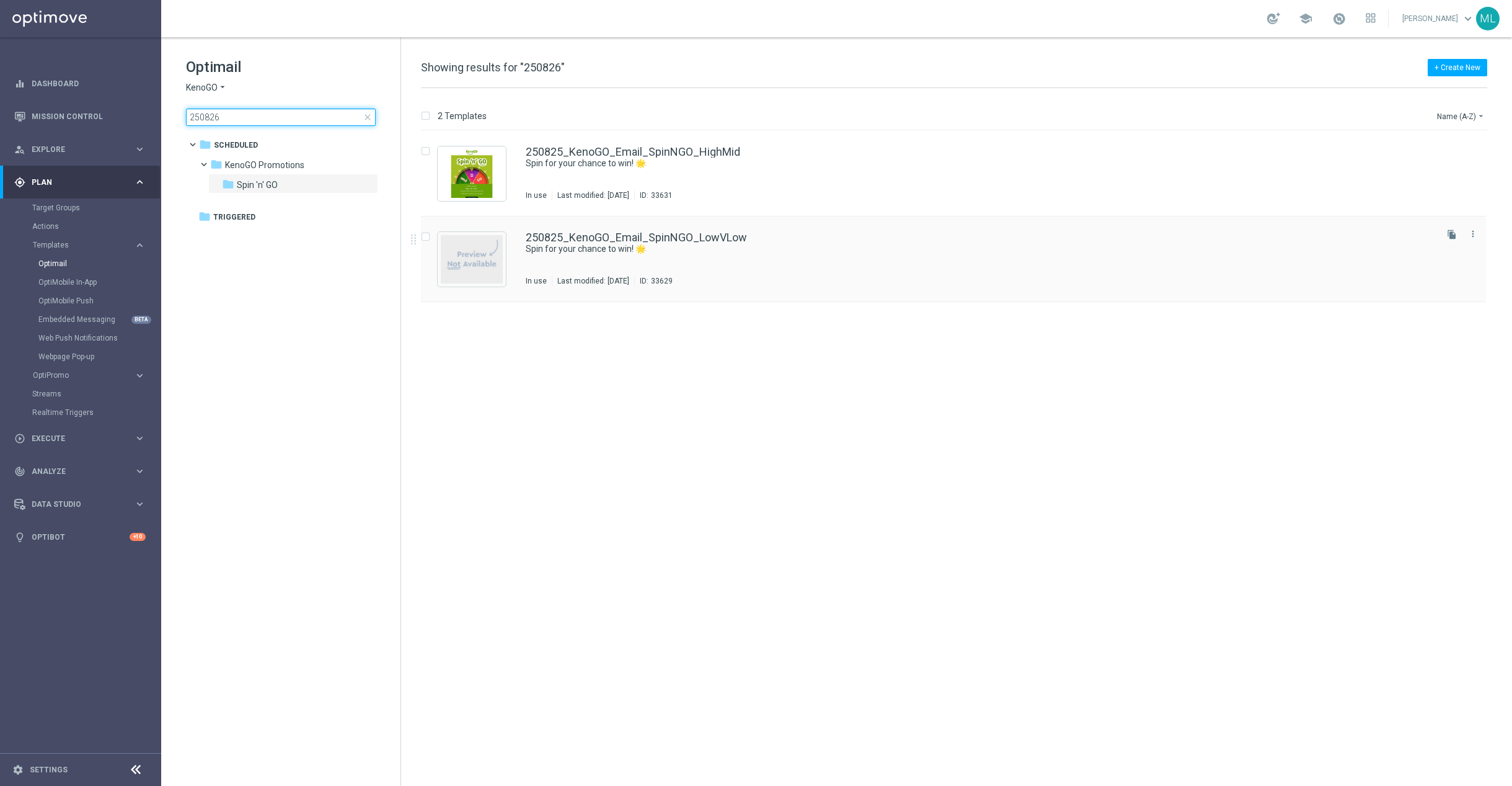
type input "250826"
click at [898, 284] on div "insert_drive_file 250825_KenoGO_Email_SpinNGO_HighMid Spin for your chance to w…" at bounding box center [959, 458] width 1101 height 655
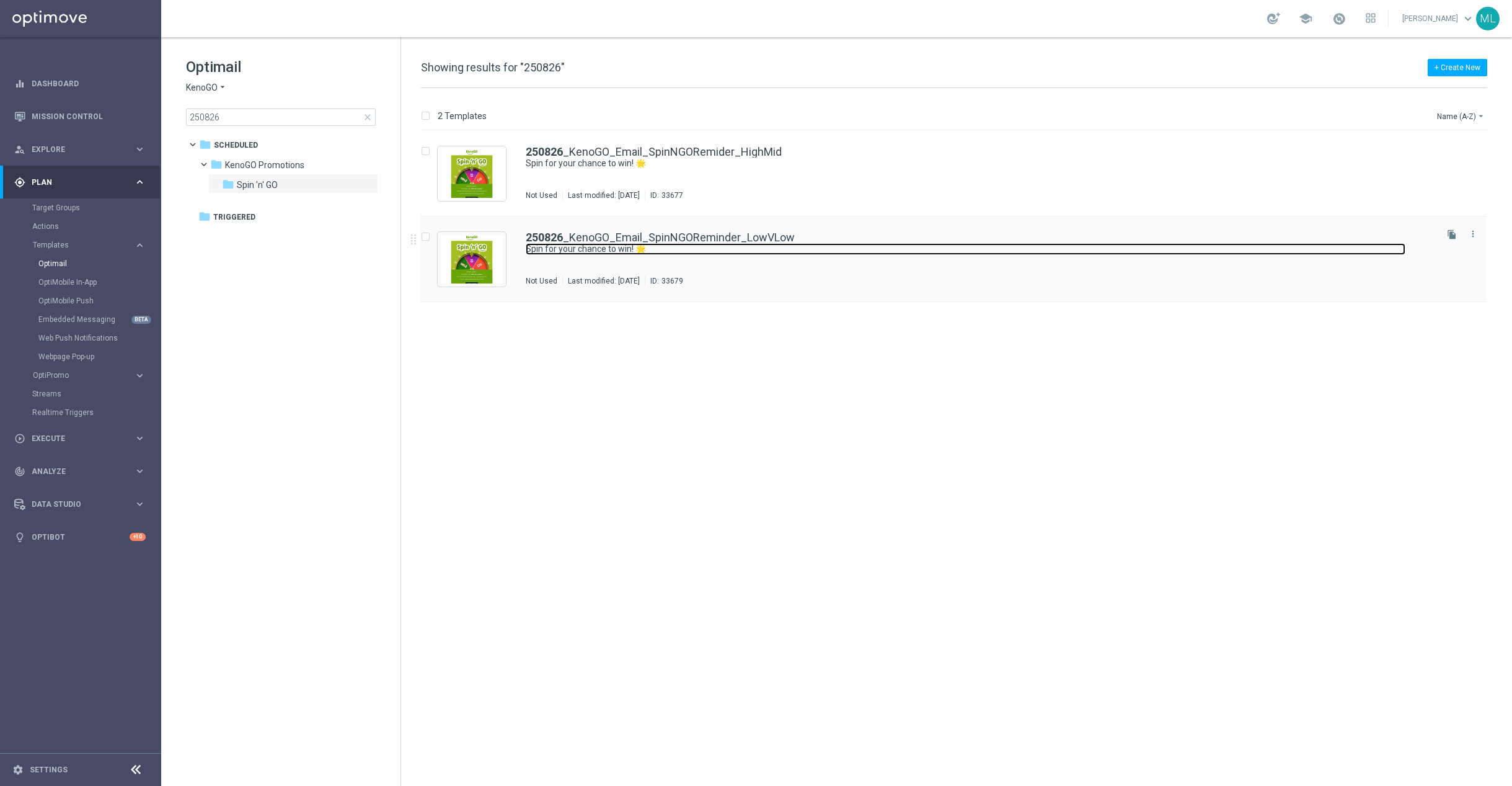
click at [902, 245] on link "Spin for your chance to win! 🌟" at bounding box center [966, 249] width 880 height 12
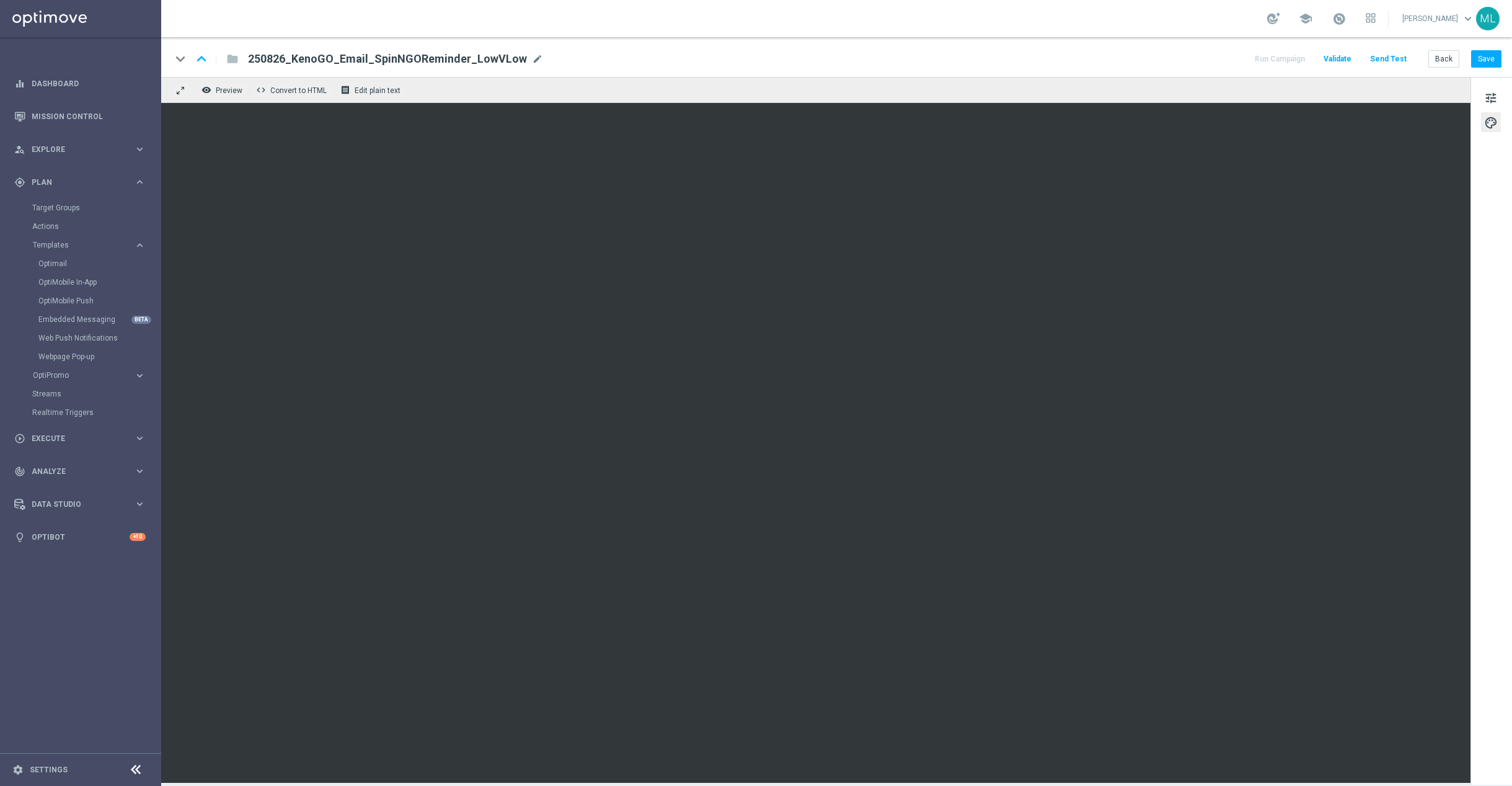
drag, startPoint x: 1482, startPoint y: 91, endPoint x: 1449, endPoint y: 118, distance: 42.6
click at [1482, 91] on button "tune" at bounding box center [1491, 97] width 20 height 20
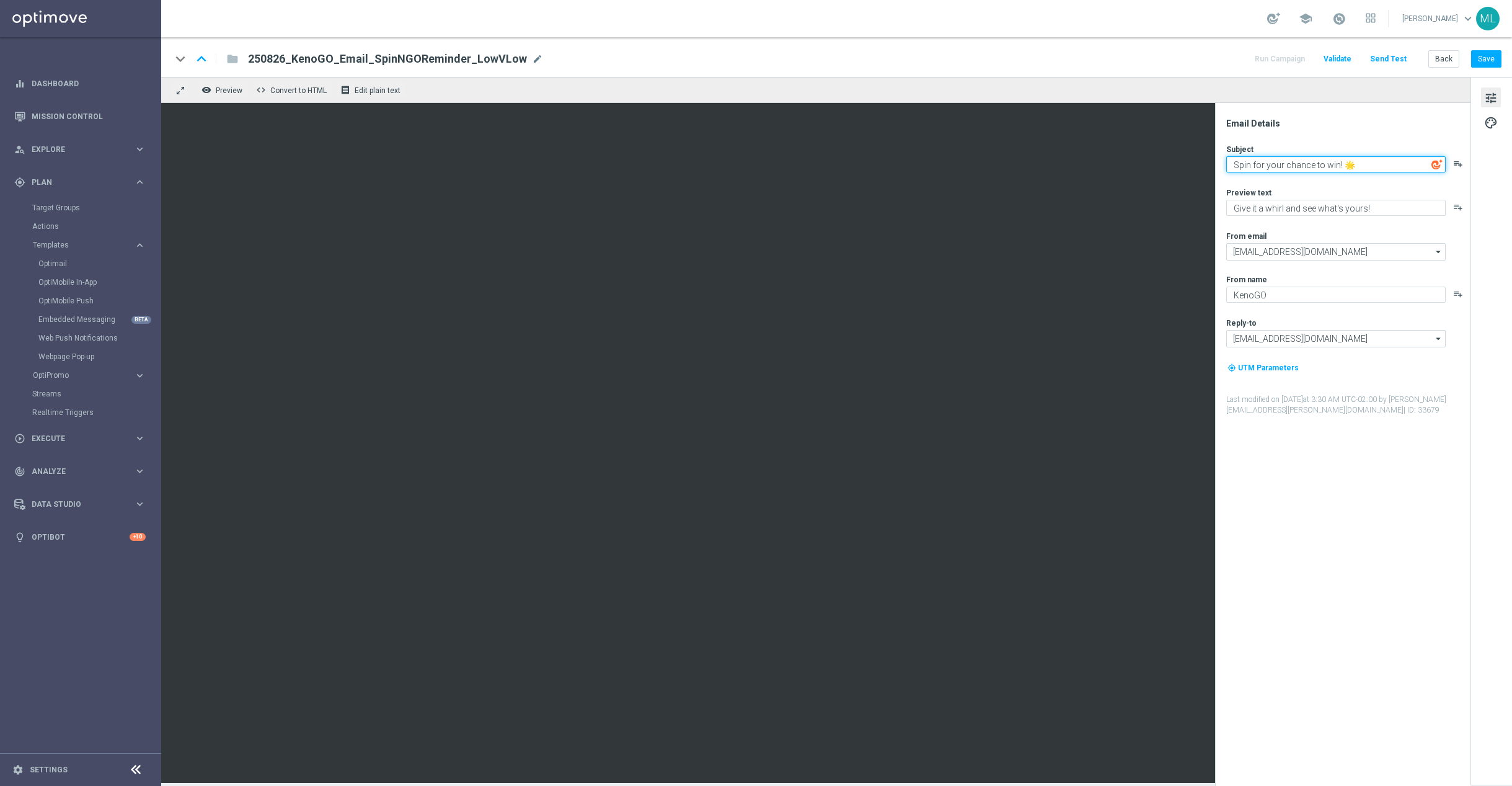
click at [1300, 157] on textarea "Spin for your chance to win! 🌟" at bounding box center [1336, 164] width 219 height 16
click at [1300, 157] on textarea "Spin for your chance to win! 🌟" at bounding box center [1336, 164] width 219 height 16
paste textarea "Don’t miss your FREE sp"
type textarea "Don’t miss your FREE spin! 🌟"
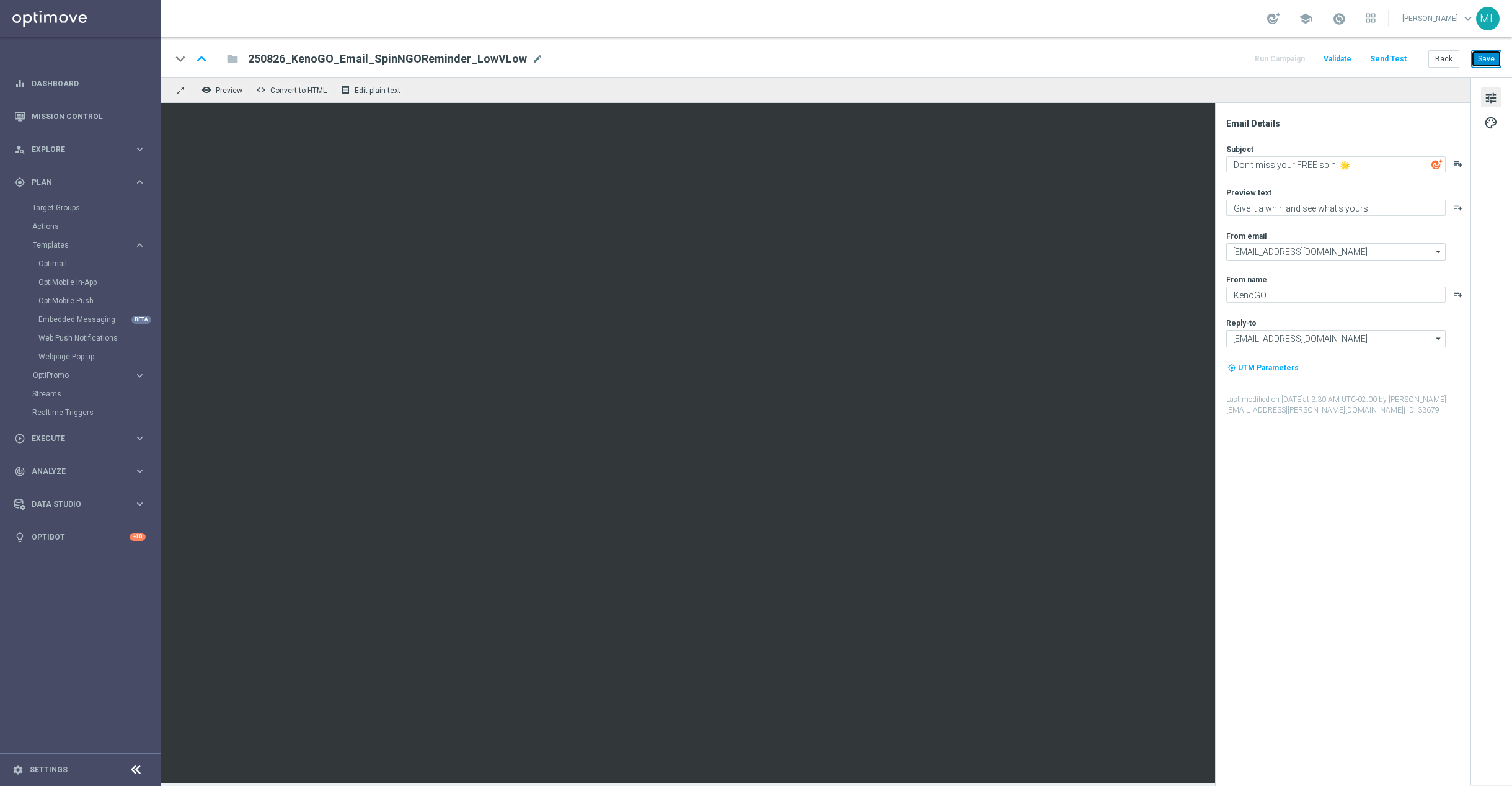
click at [1490, 58] on button "Save" at bounding box center [1487, 58] width 31 height 17
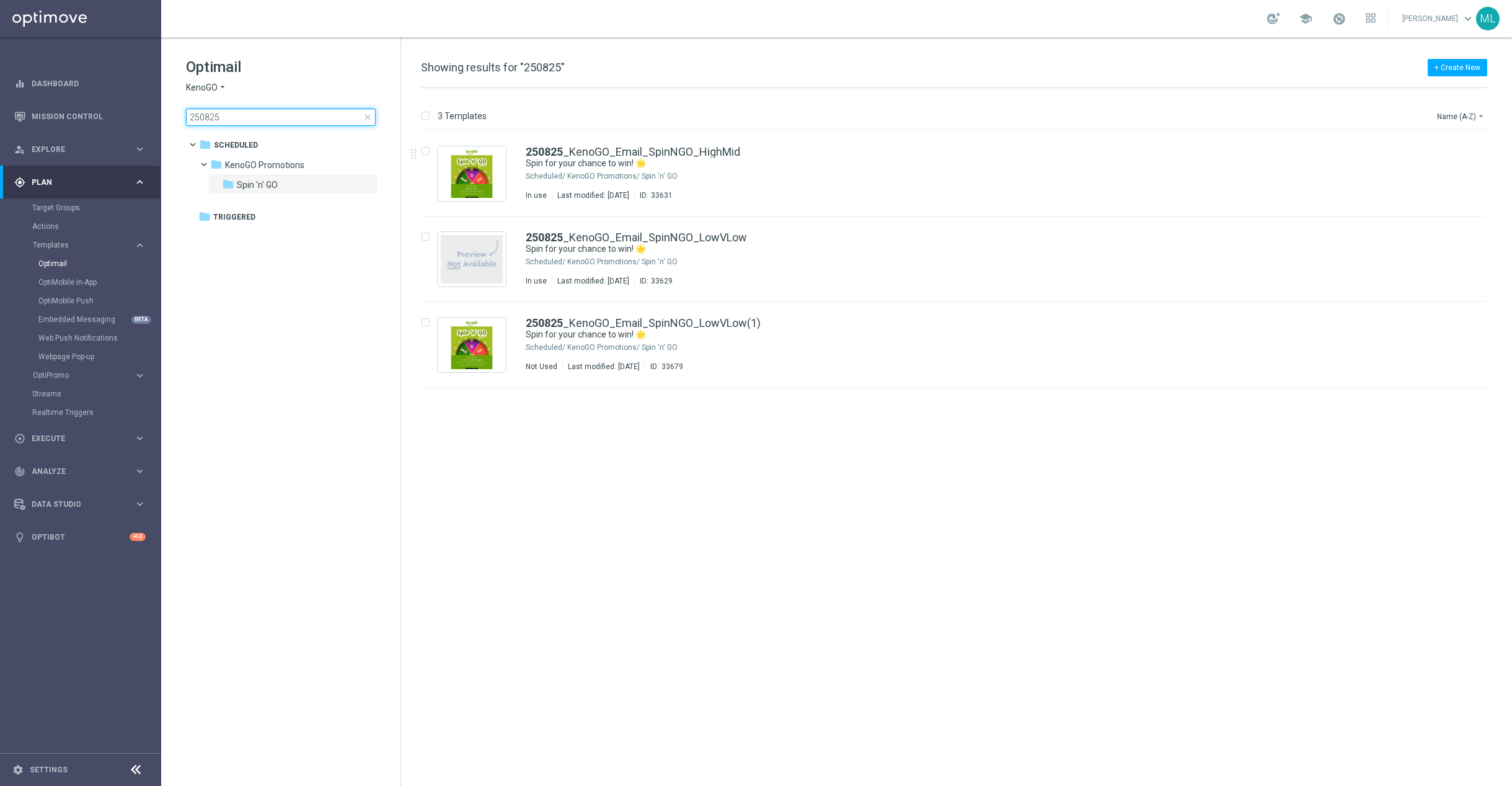
click at [266, 117] on input "250825" at bounding box center [280, 117] width 190 height 17
type input "250826"
click at [312, 21] on div "school [PERSON_NAME] keyboard_arrow_down ML" at bounding box center [837, 18] width 1351 height 37
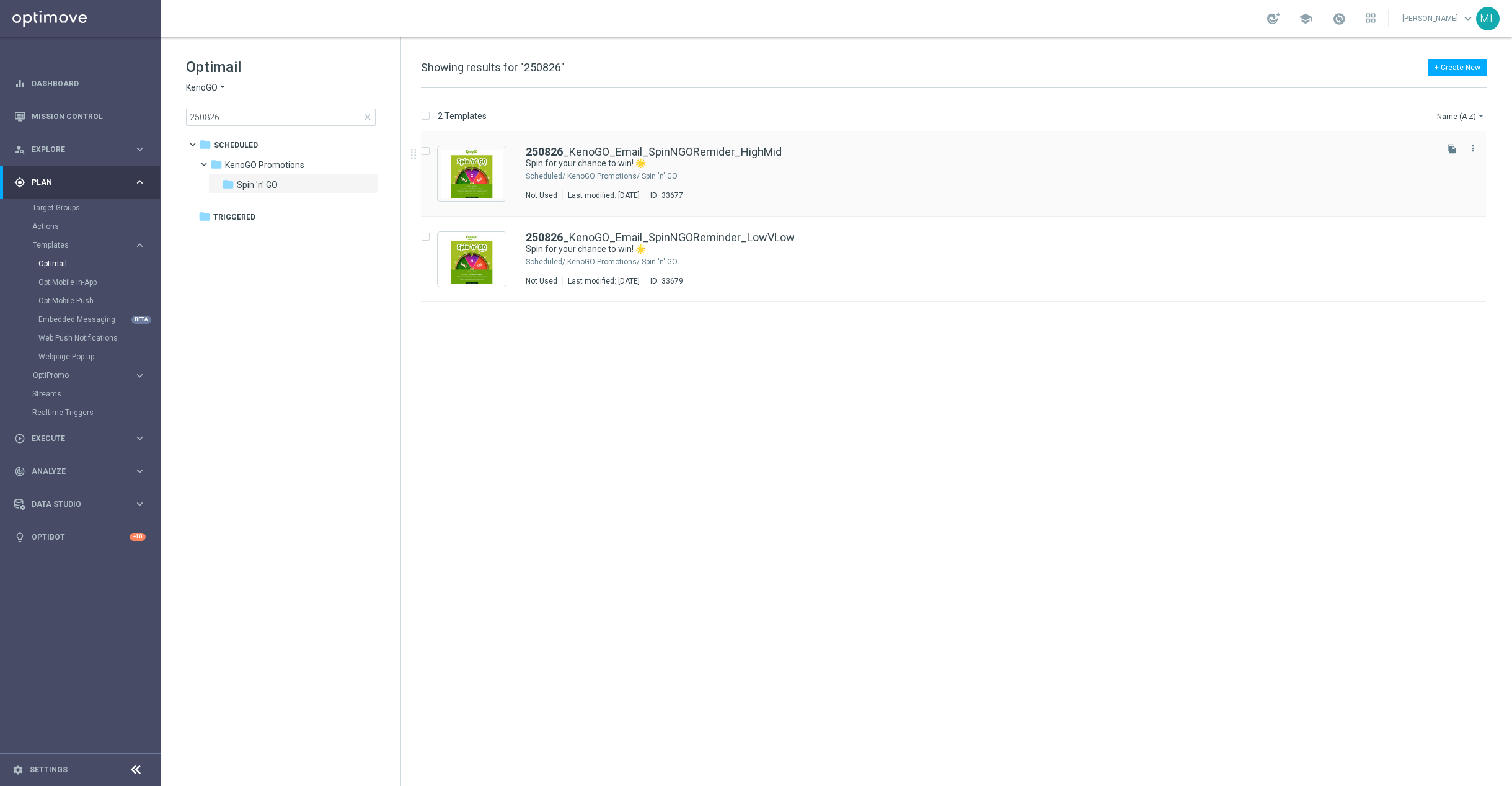
click at [783, 174] on div "KenoGO Promotions/ Spin 'n' GO" at bounding box center [1001, 176] width 867 height 10
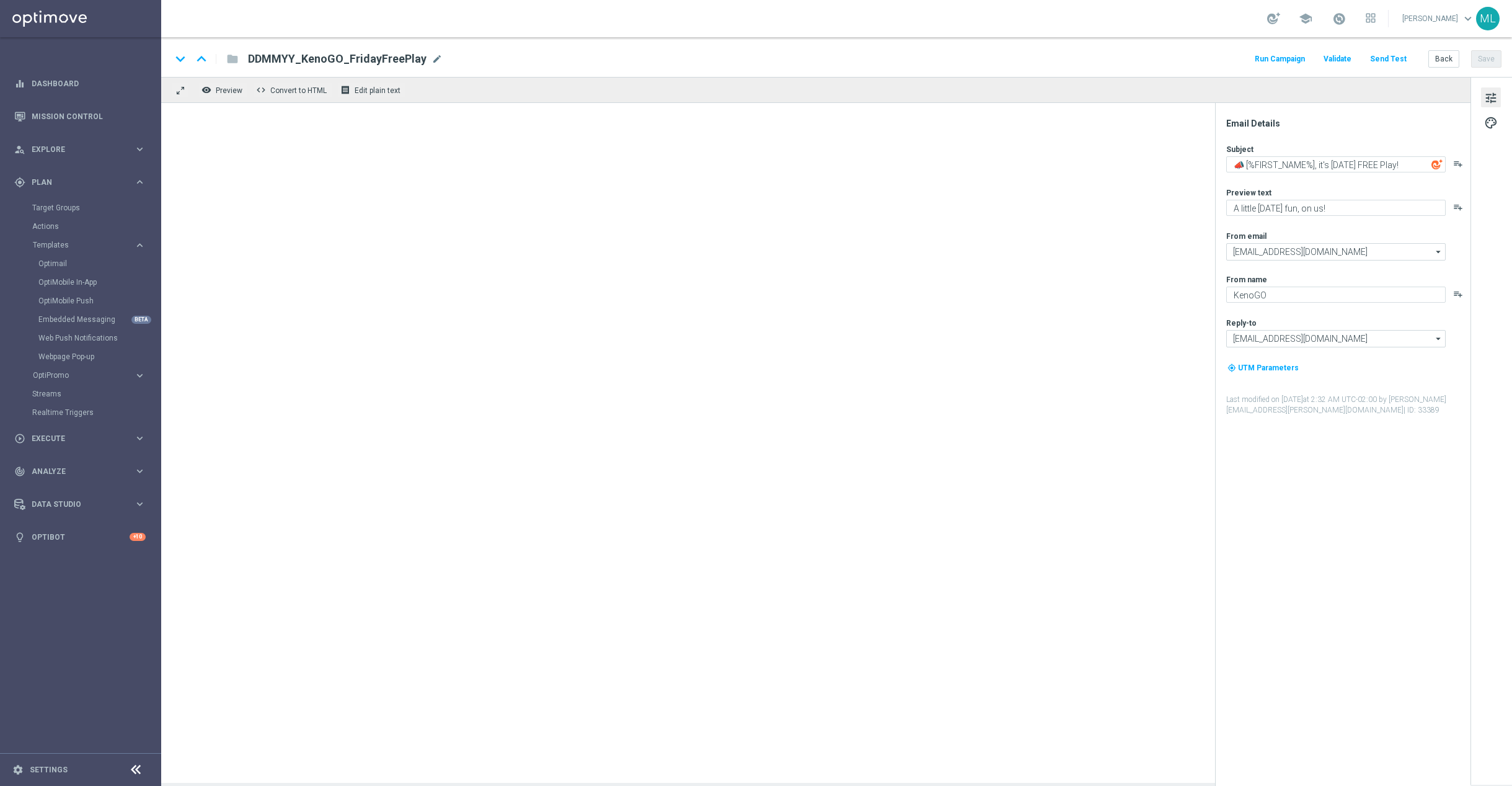
type textarea "Spin for your chance to win! 🌟"
type textarea "Give it a whirl and see what's yours!"
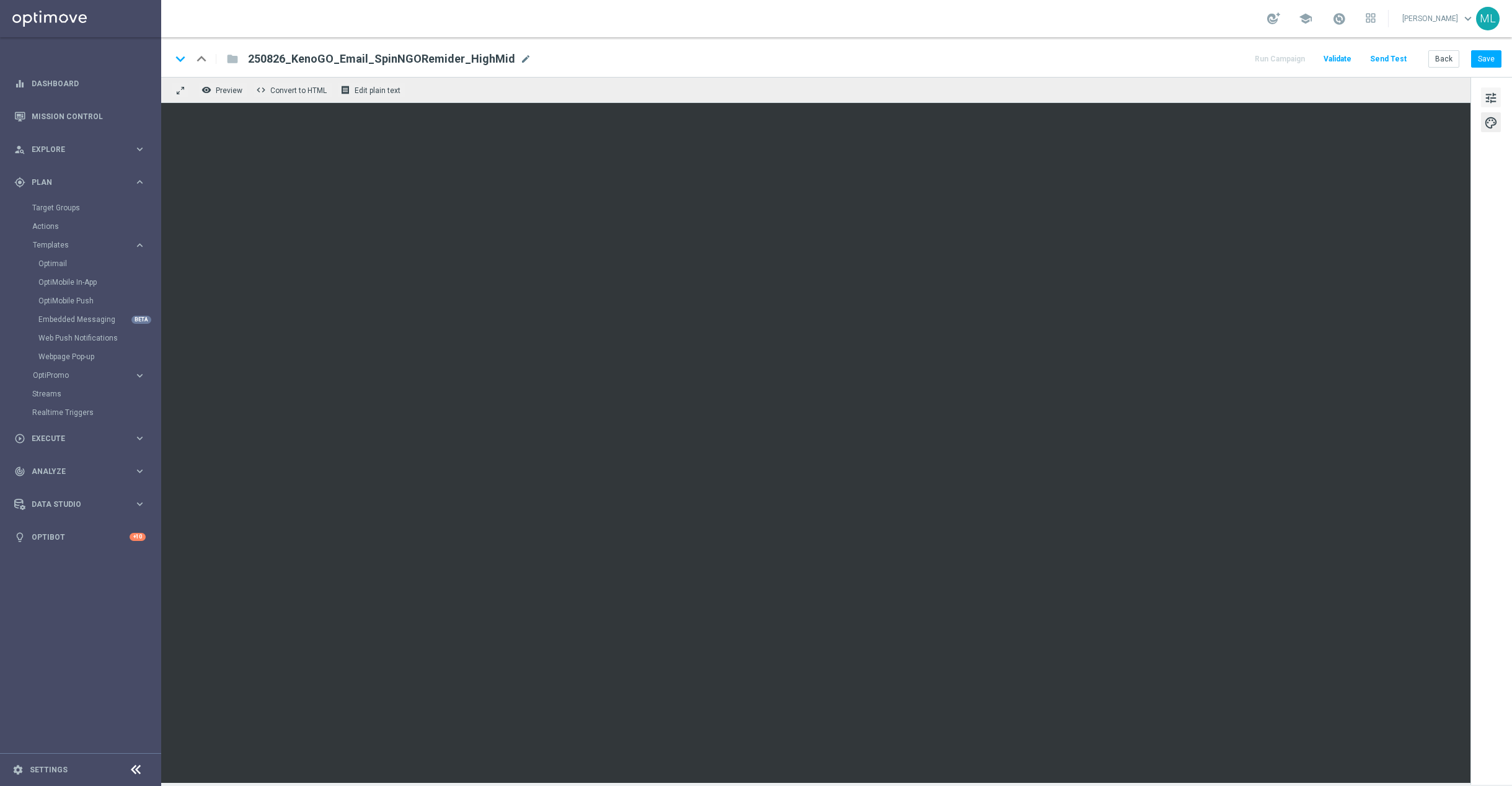
click at [1486, 90] on span "tune" at bounding box center [1491, 97] width 14 height 16
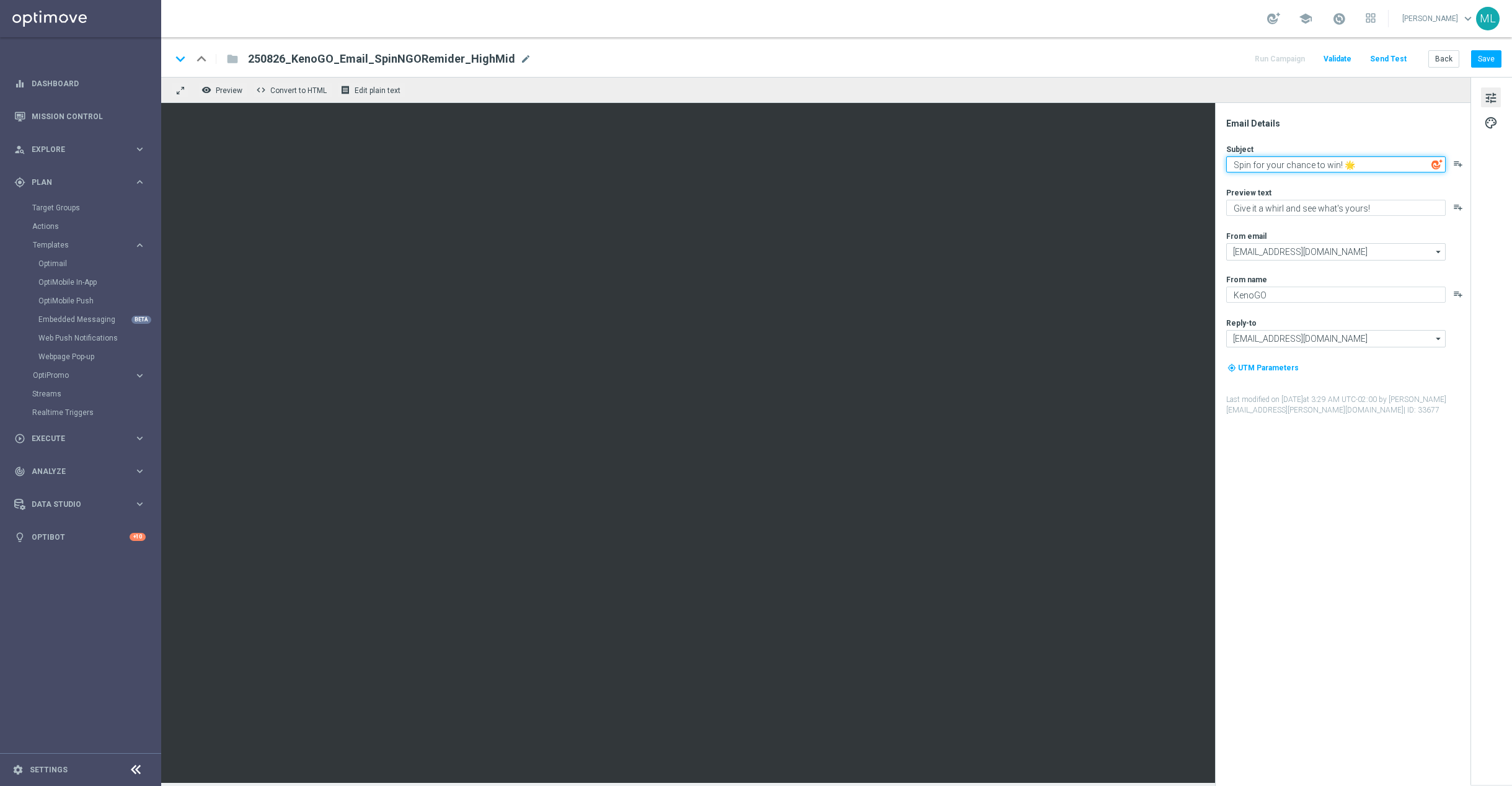
click at [1274, 162] on textarea "Spin for your chance to win! 🌟" at bounding box center [1336, 164] width 219 height 16
click at [1275, 162] on textarea "Spin for your chance to win! 🌟" at bounding box center [1336, 164] width 219 height 16
click at [1286, 163] on textarea "Spin for your chance to win! 🌟" at bounding box center [1336, 164] width 219 height 16
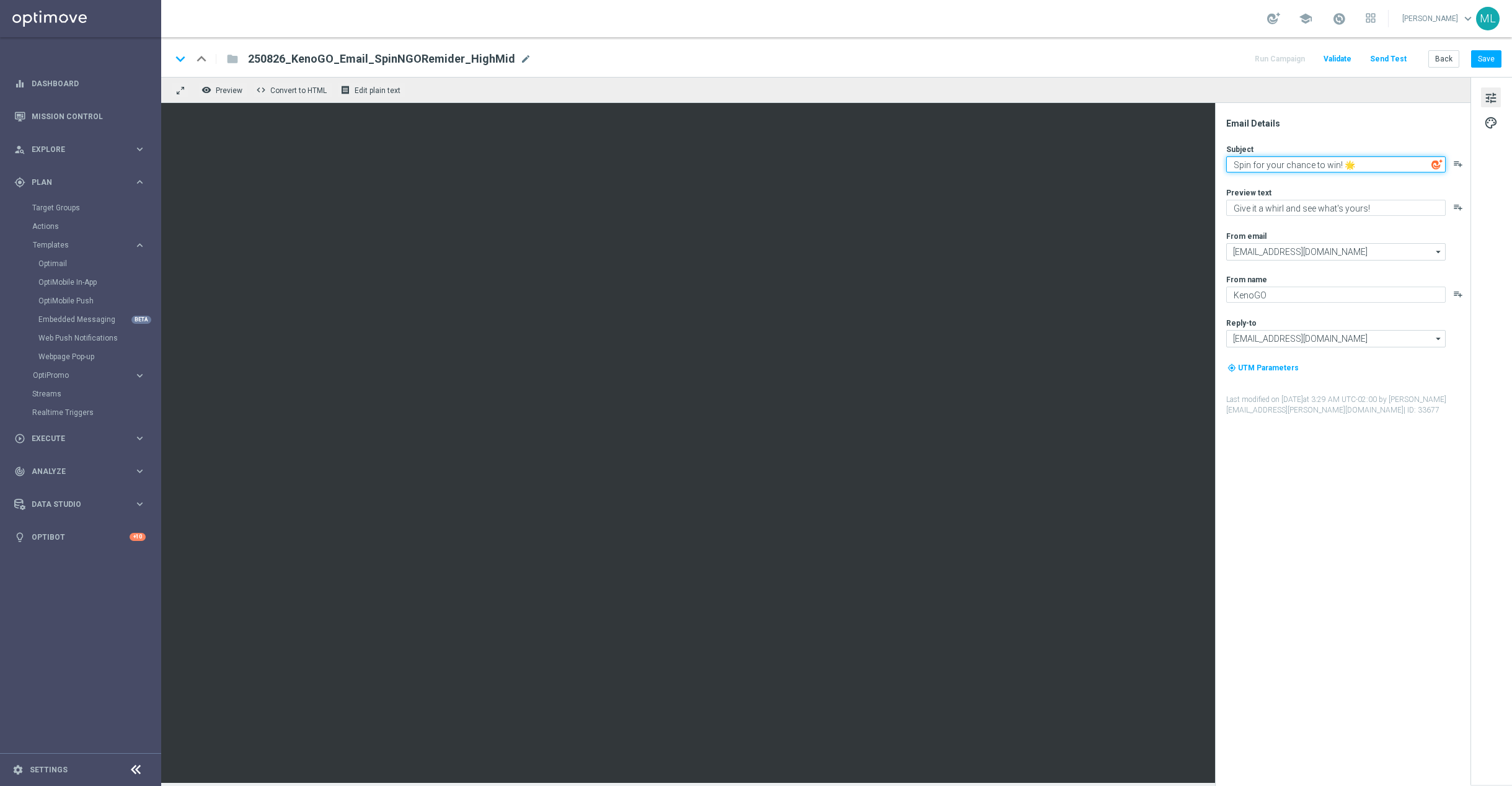
click at [1286, 163] on textarea "Spin for your chance to win! 🌟" at bounding box center [1336, 164] width 219 height 16
paste textarea "Don’t miss your FREE sp"
type textarea "Don’t miss your FREE spin! 🌟"
click at [1351, 129] on div "Email Details Subject Don’t miss your FREE spin! 🌟 playlist_add Preview text Gi…" at bounding box center [1346, 452] width 247 height 668
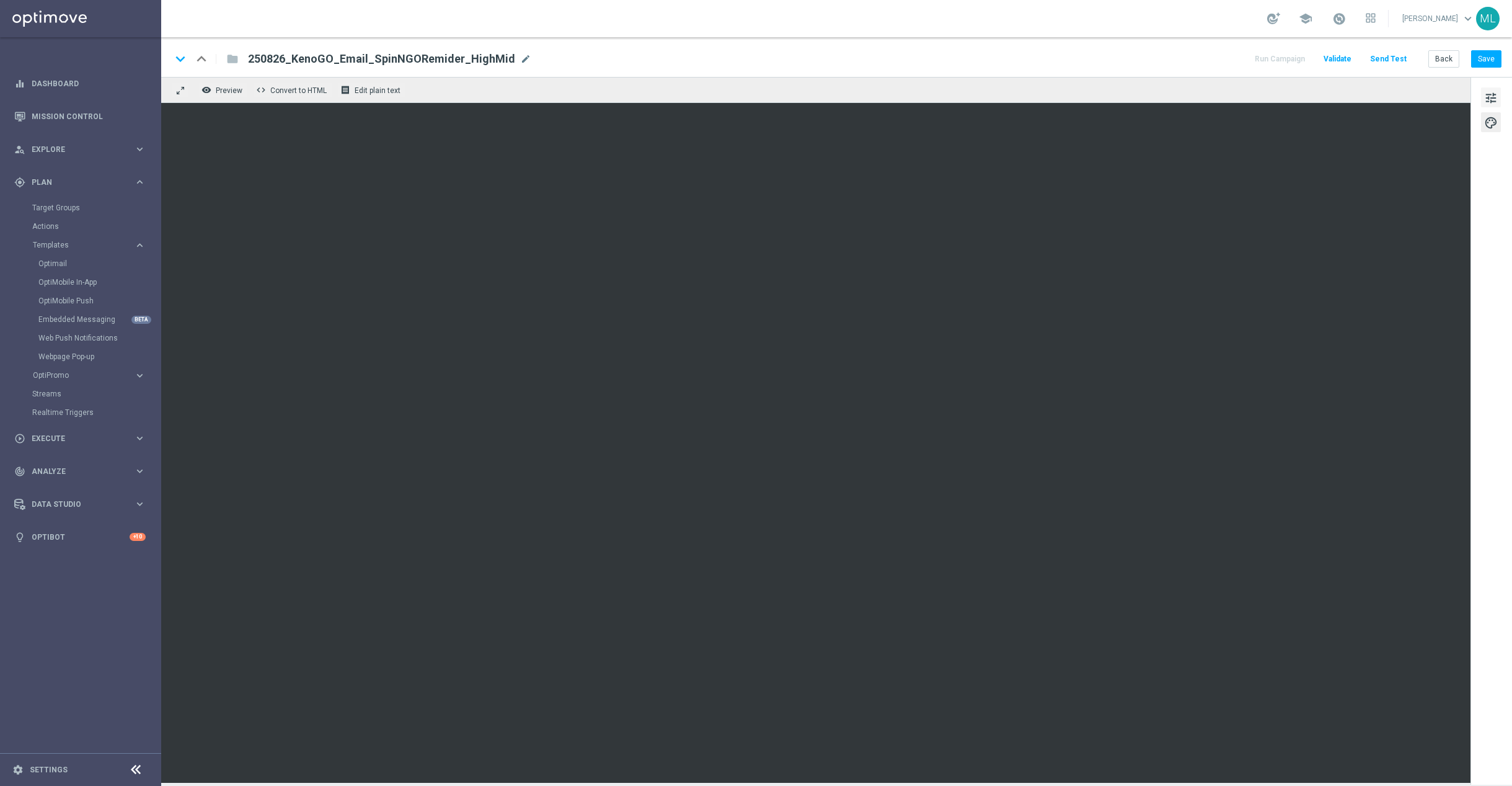
click at [1481, 93] on button "tune" at bounding box center [1491, 97] width 20 height 20
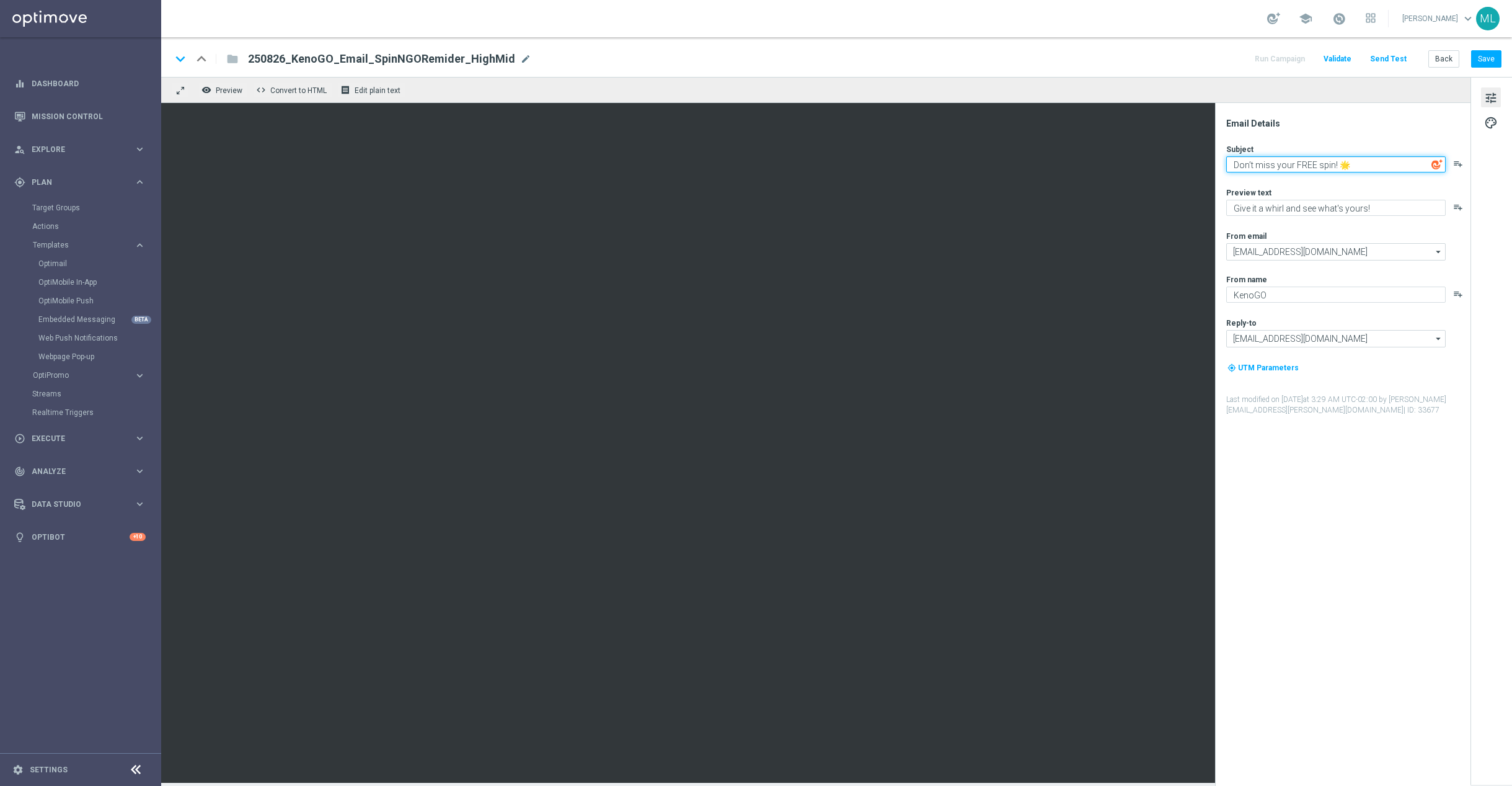
click at [1292, 165] on textarea "Don’t miss your FREE spin! 🌟" at bounding box center [1336, 164] width 219 height 16
click at [1481, 55] on button "Save" at bounding box center [1487, 58] width 31 height 17
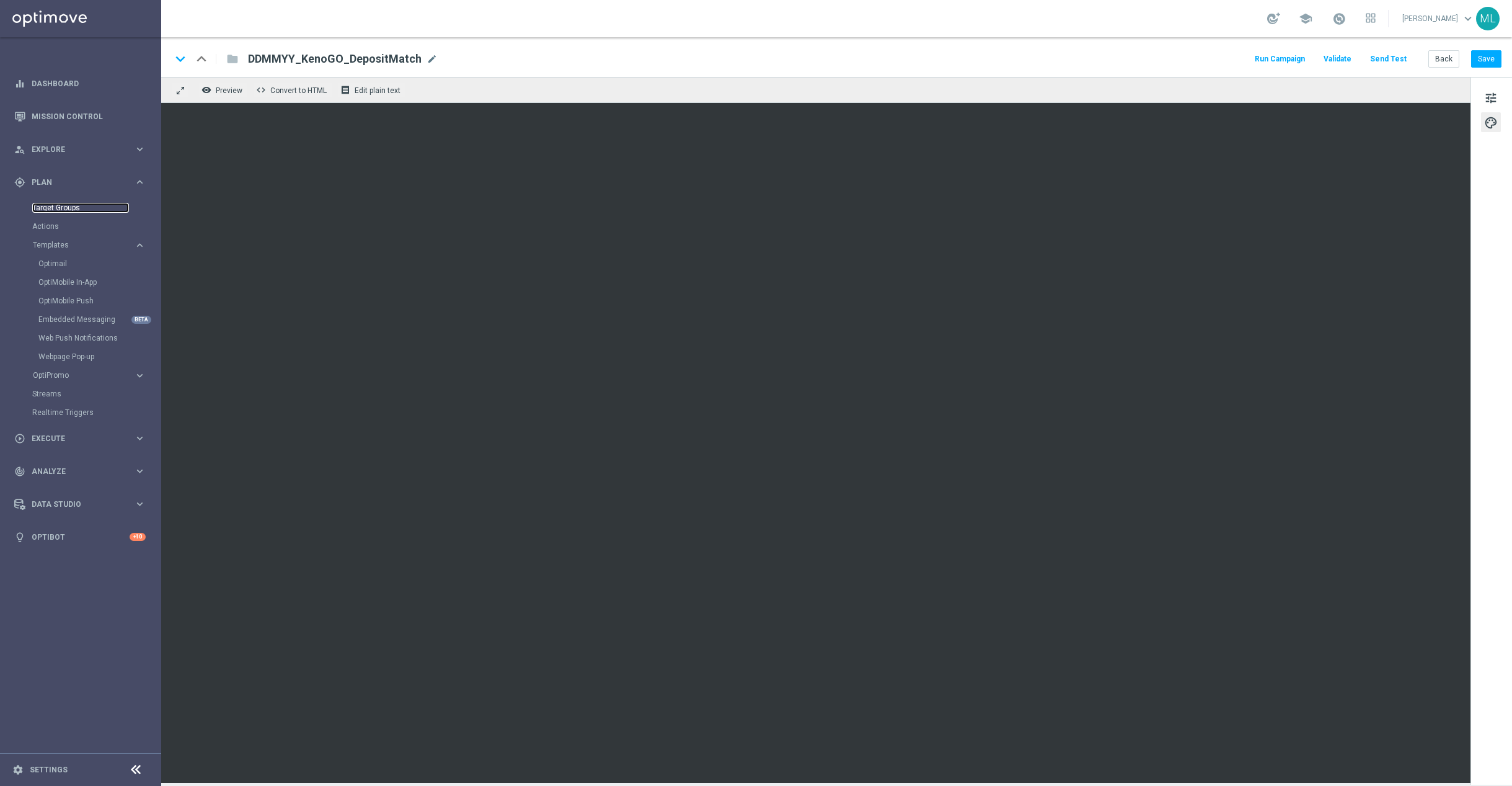
click at [56, 208] on link "Target Groups" at bounding box center [80, 207] width 97 height 10
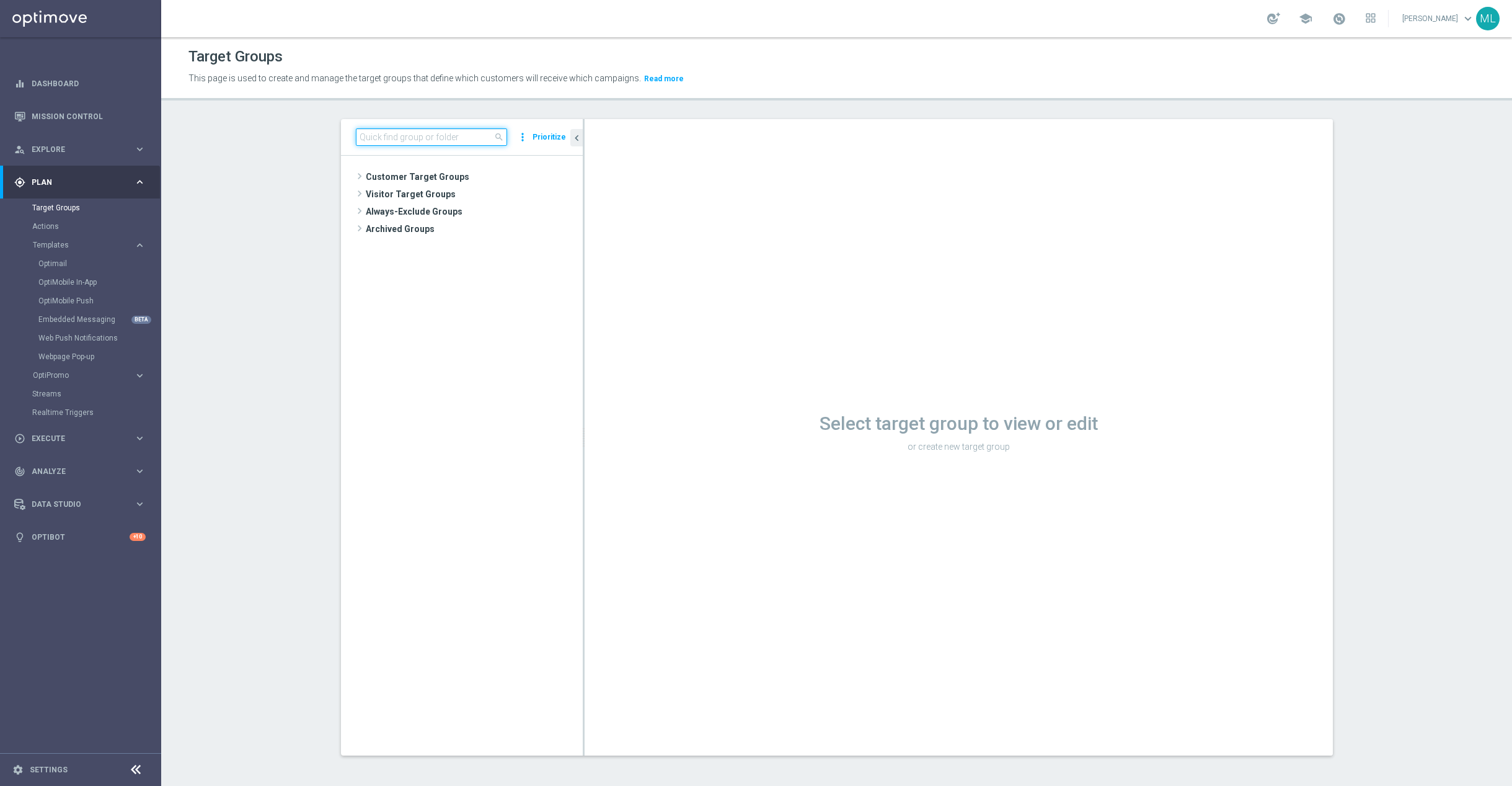
click at [418, 134] on input at bounding box center [431, 136] width 151 height 17
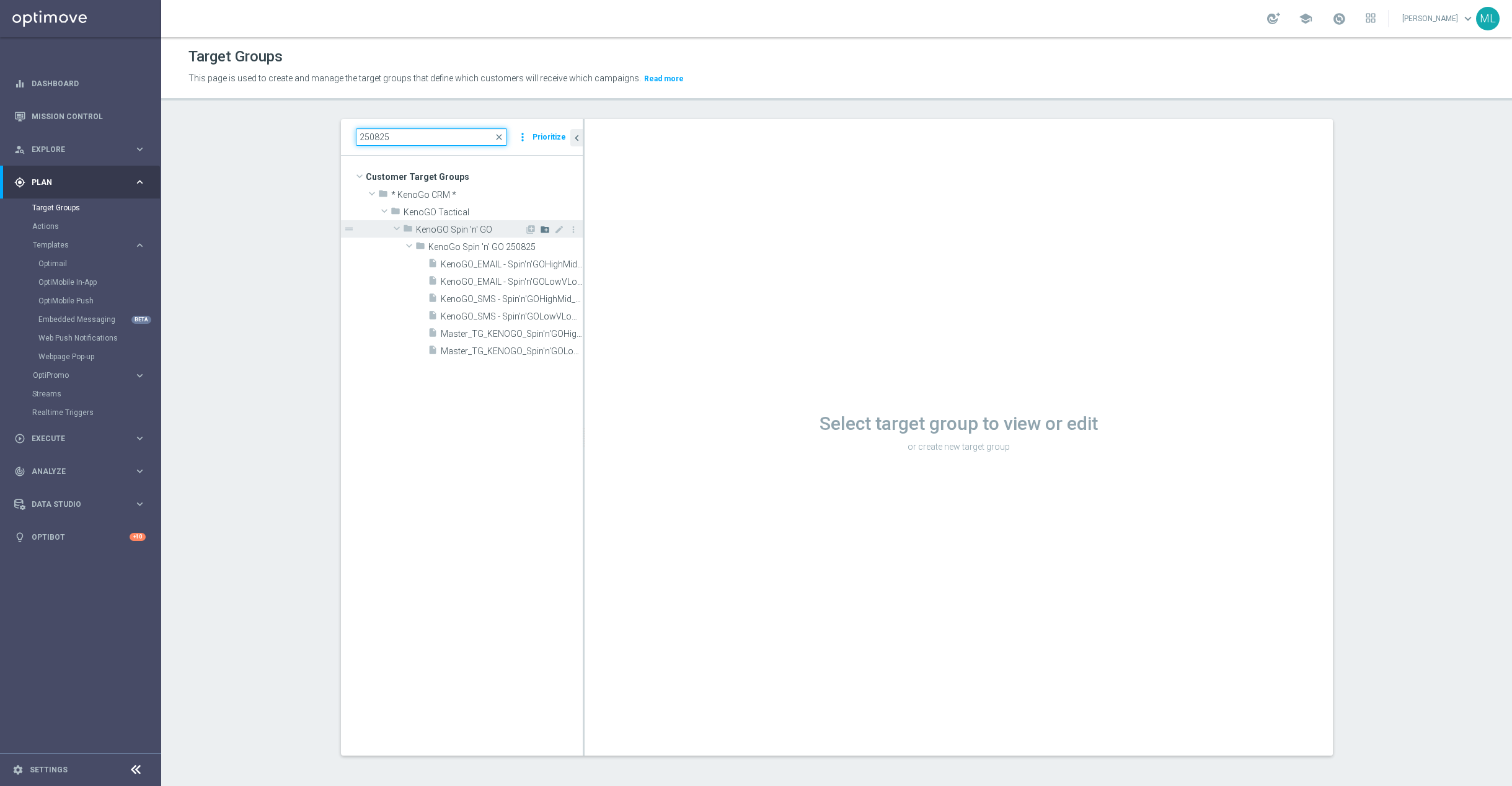
type input "250825"
click at [546, 230] on icon "create_new_folder" at bounding box center [545, 230] width 10 height 10
type input "KenoGO Spin 'n' GO 250826"
click at [546, 488] on tree-viewport "Customer Target Groups library_add create_new_folder folder" at bounding box center [462, 455] width 242 height 599
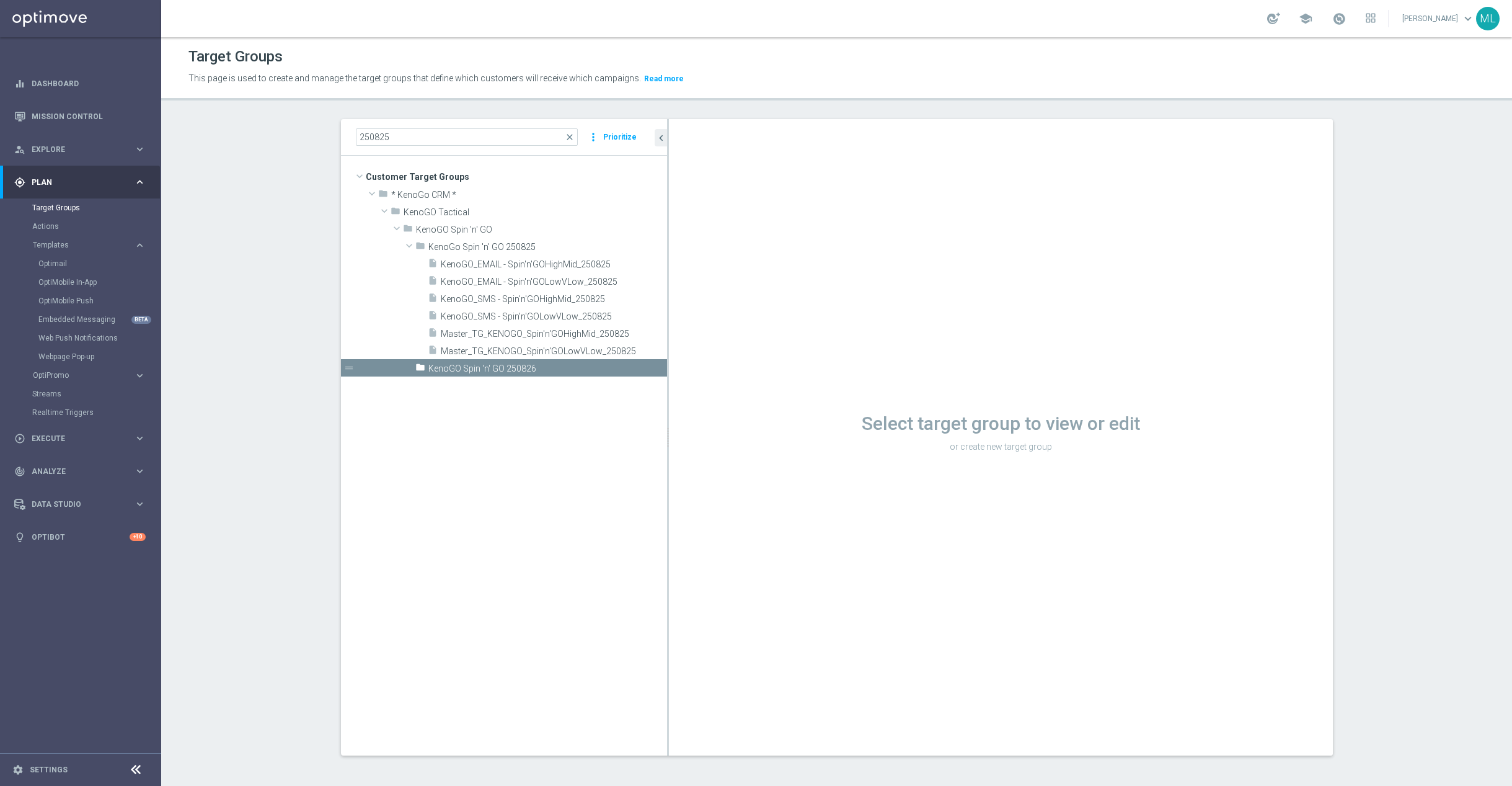
drag, startPoint x: 583, startPoint y: 265, endPoint x: 669, endPoint y: 277, distance: 86.8
click at [667, 271] on div at bounding box center [668, 437] width 2 height 636
click at [592, 349] on span "Master_TG_KENOGO_Spin'n'GOLowVLow_250825" at bounding box center [539, 351] width 196 height 10
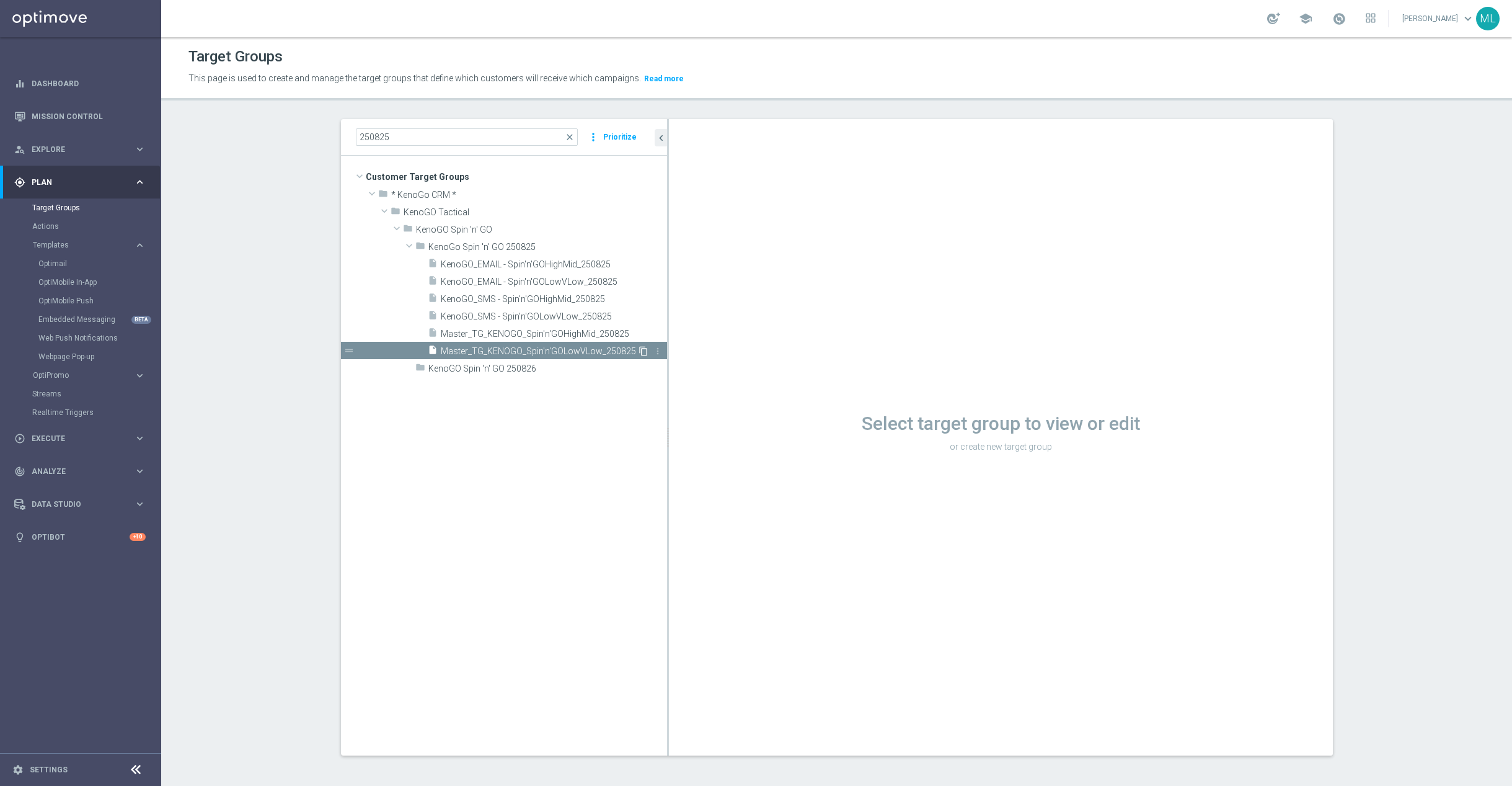
click at [644, 353] on icon "content_copy" at bounding box center [644, 351] width 10 height 10
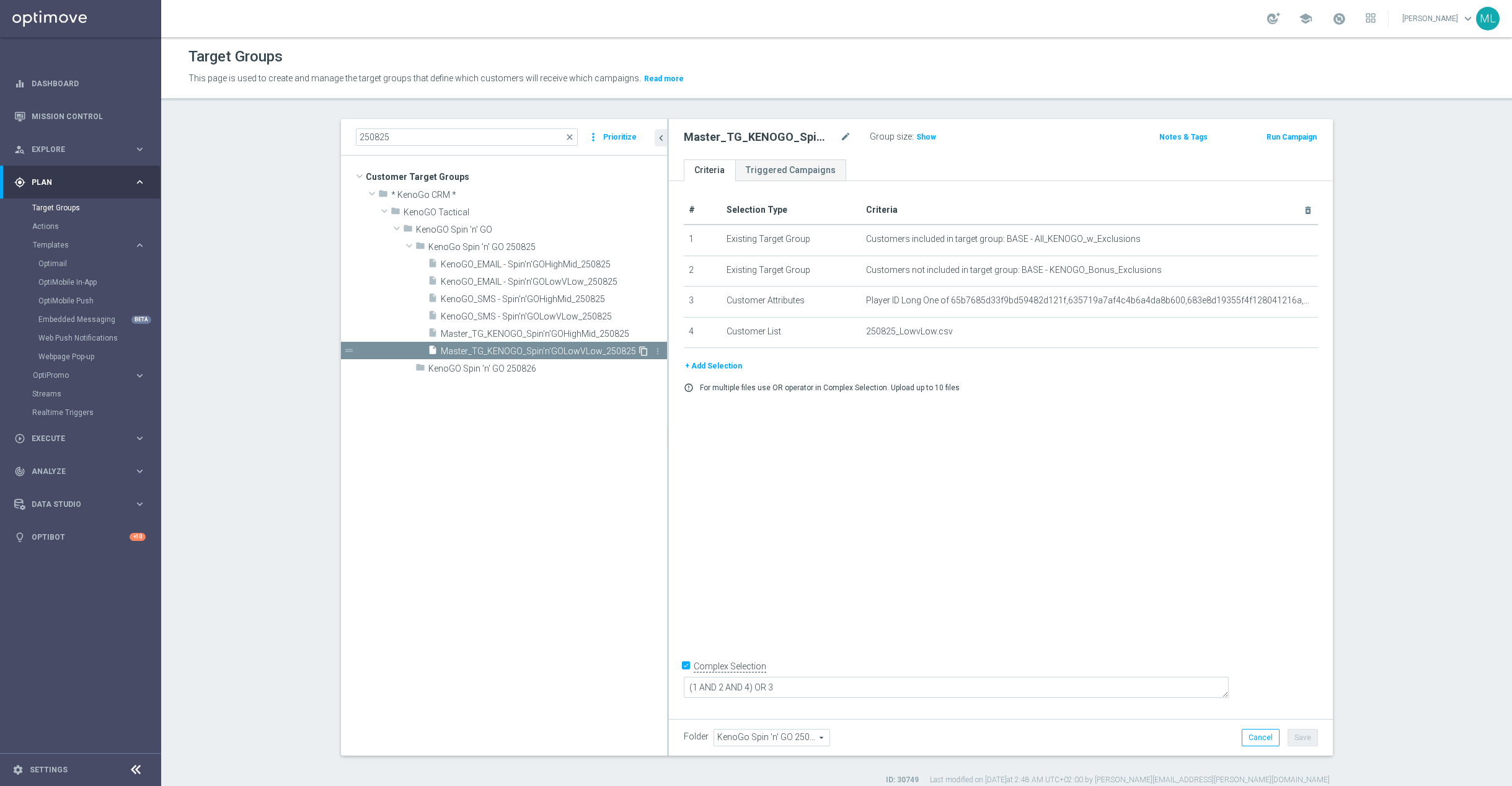
click at [644, 350] on icon "content_copy" at bounding box center [644, 351] width 10 height 10
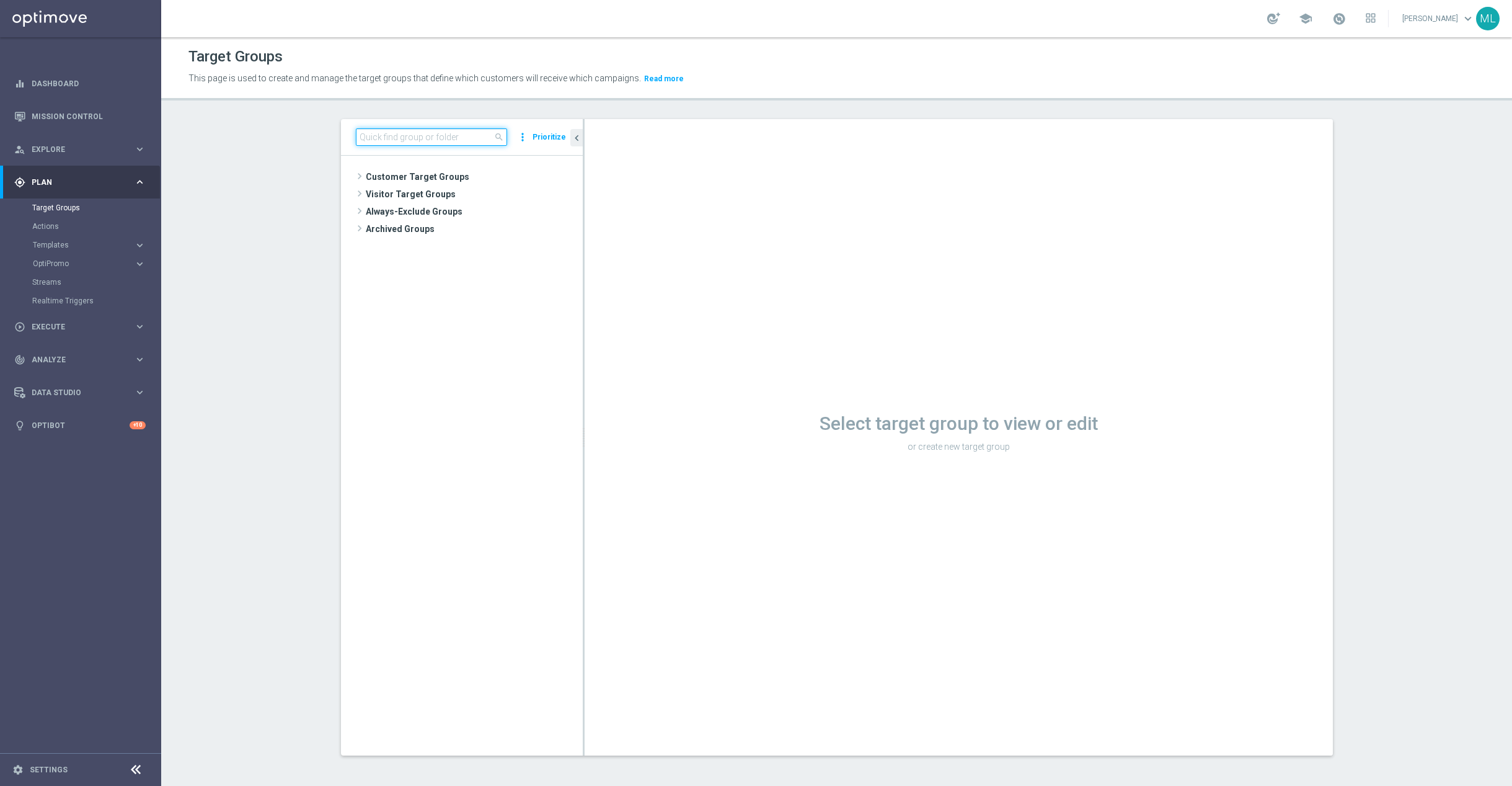
click at [395, 134] on input at bounding box center [431, 136] width 151 height 17
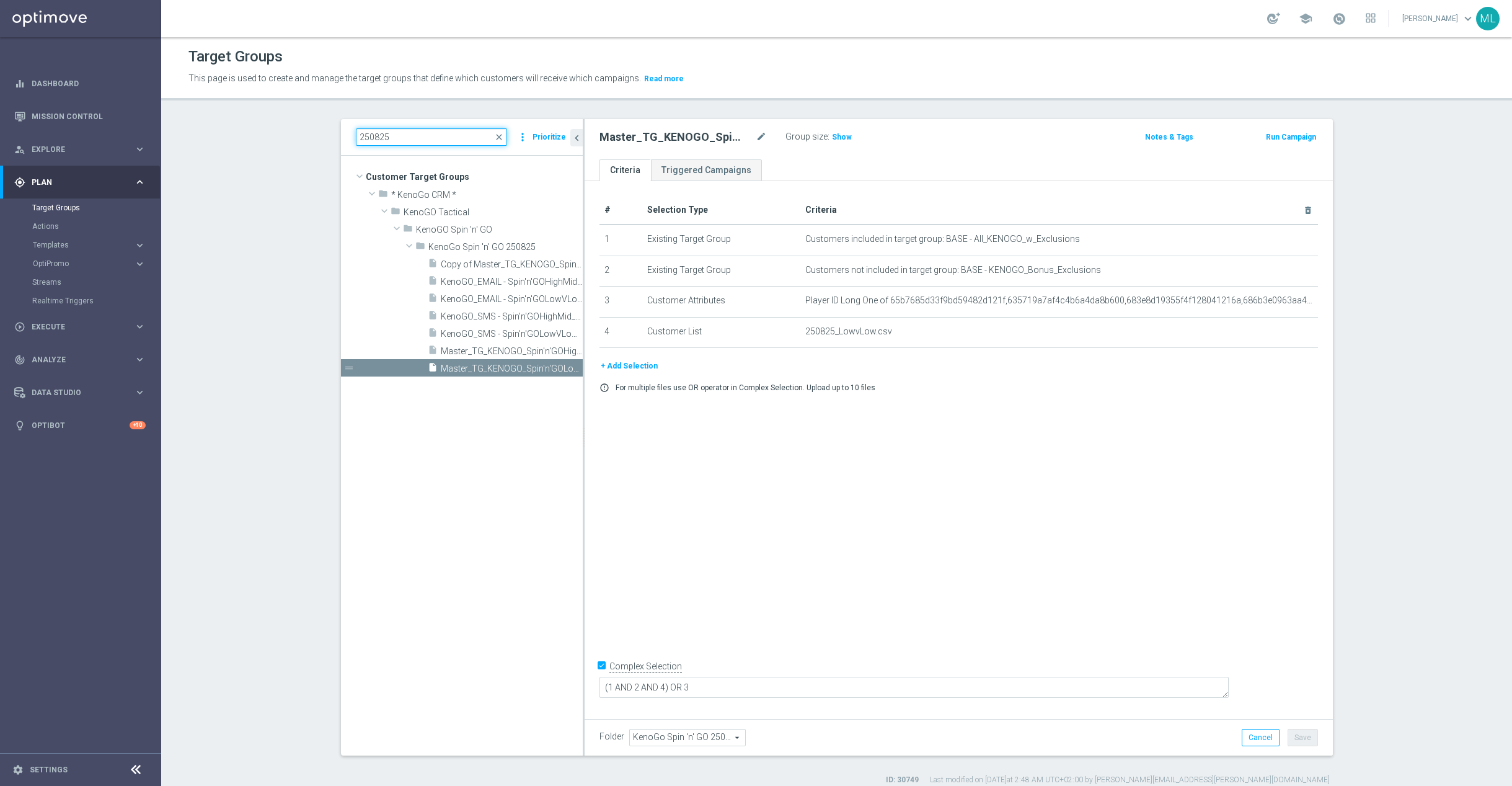
type input "250825"
click at [584, 311] on div "# Selection Type Criteria delete_forever 1 Existing Target Group Customers incl…" at bounding box center [959, 447] width 749 height 533
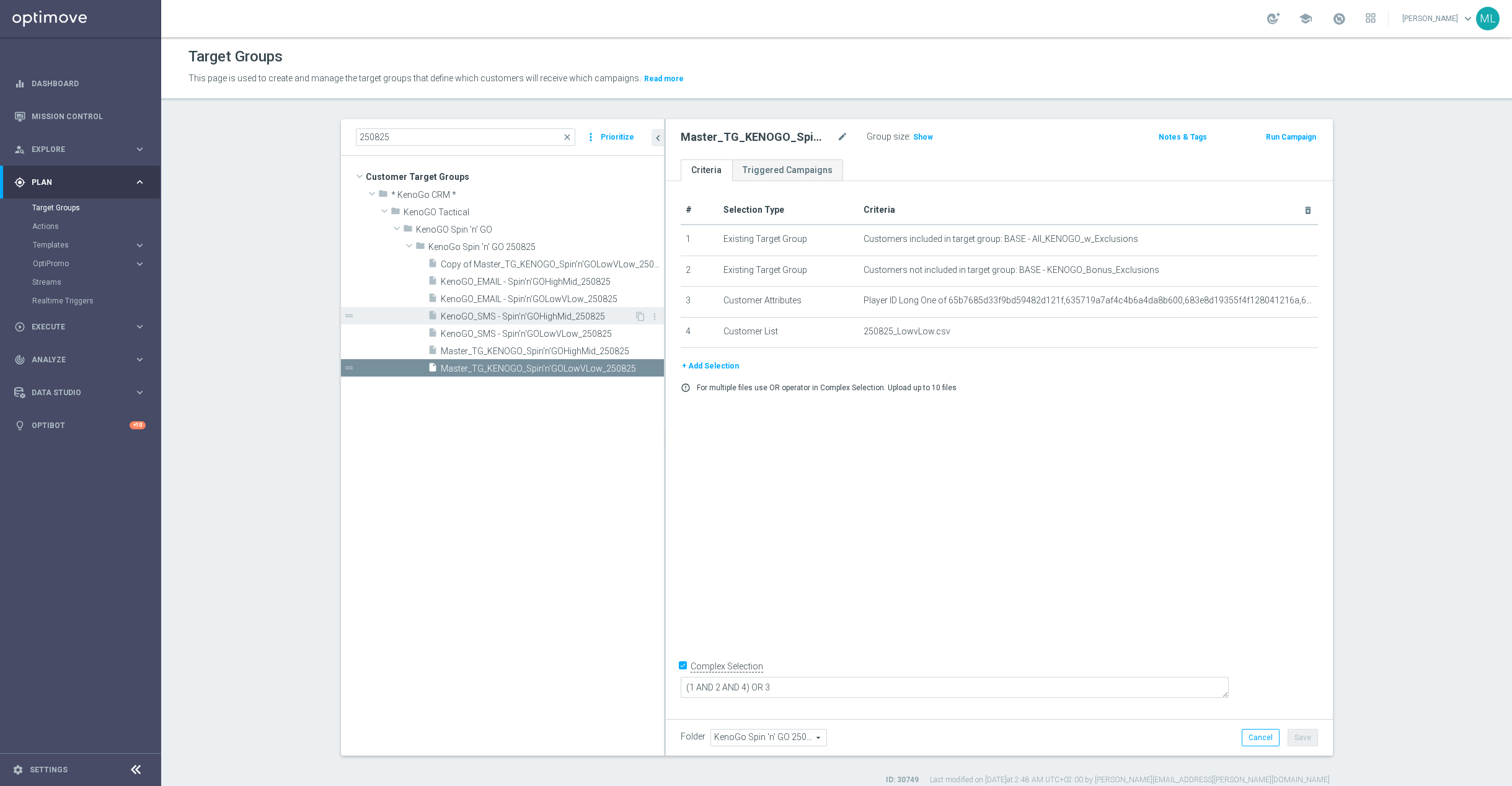
drag, startPoint x: 582, startPoint y: 311, endPoint x: 662, endPoint y: 311, distance: 80.0
click at [664, 312] on div at bounding box center [665, 437] width 2 height 636
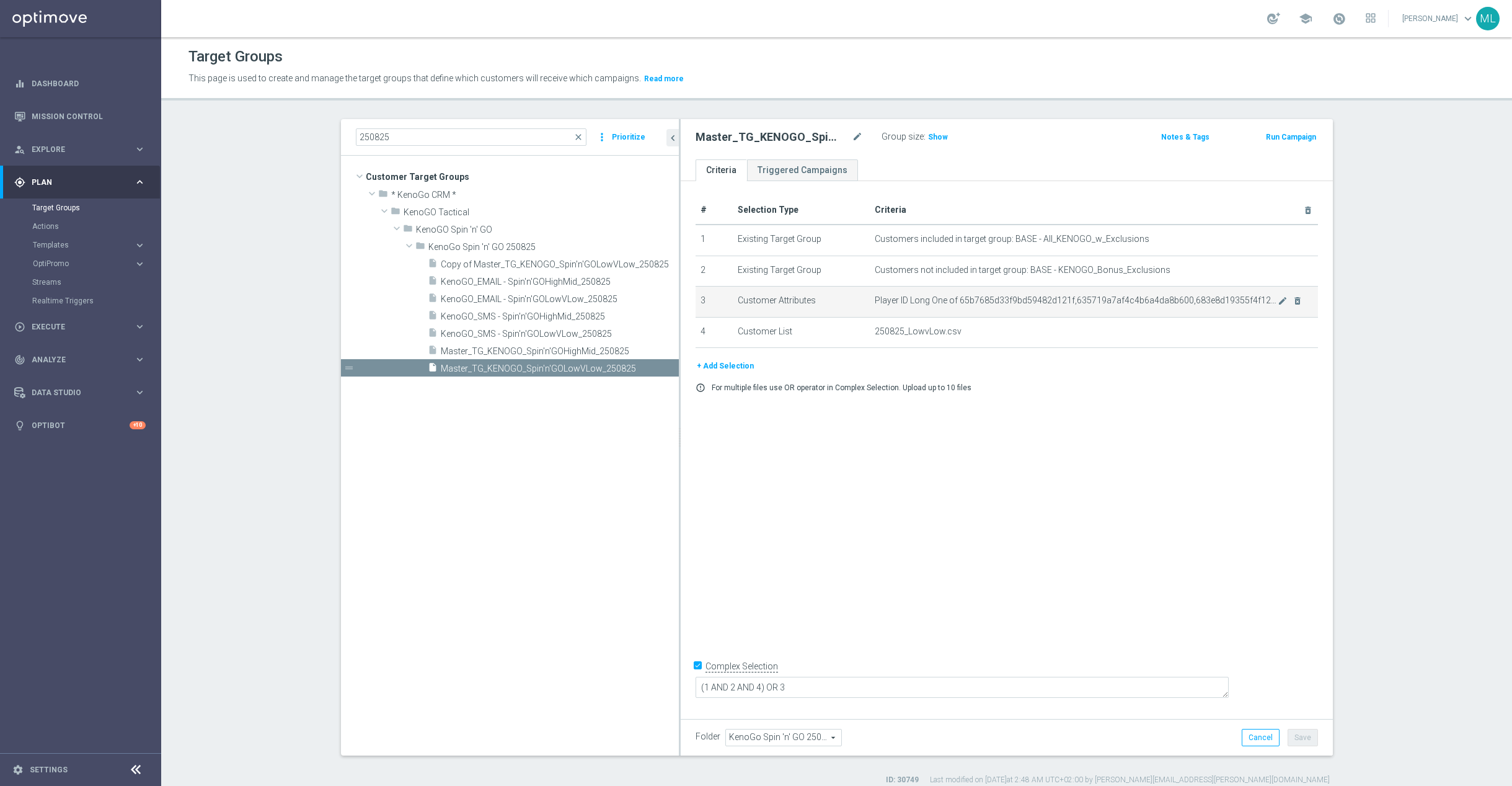
drag, startPoint x: 664, startPoint y: 286, endPoint x: 731, endPoint y: 286, distance: 67.0
click at [731, 286] on as-split "250825 close more_vert Prioritize Customer Target Groups library_add create_new…" at bounding box center [837, 437] width 992 height 636
click at [561, 352] on span "Master_TG_KENOGO_Spin'n'GOHighMid_250825" at bounding box center [545, 351] width 208 height 10
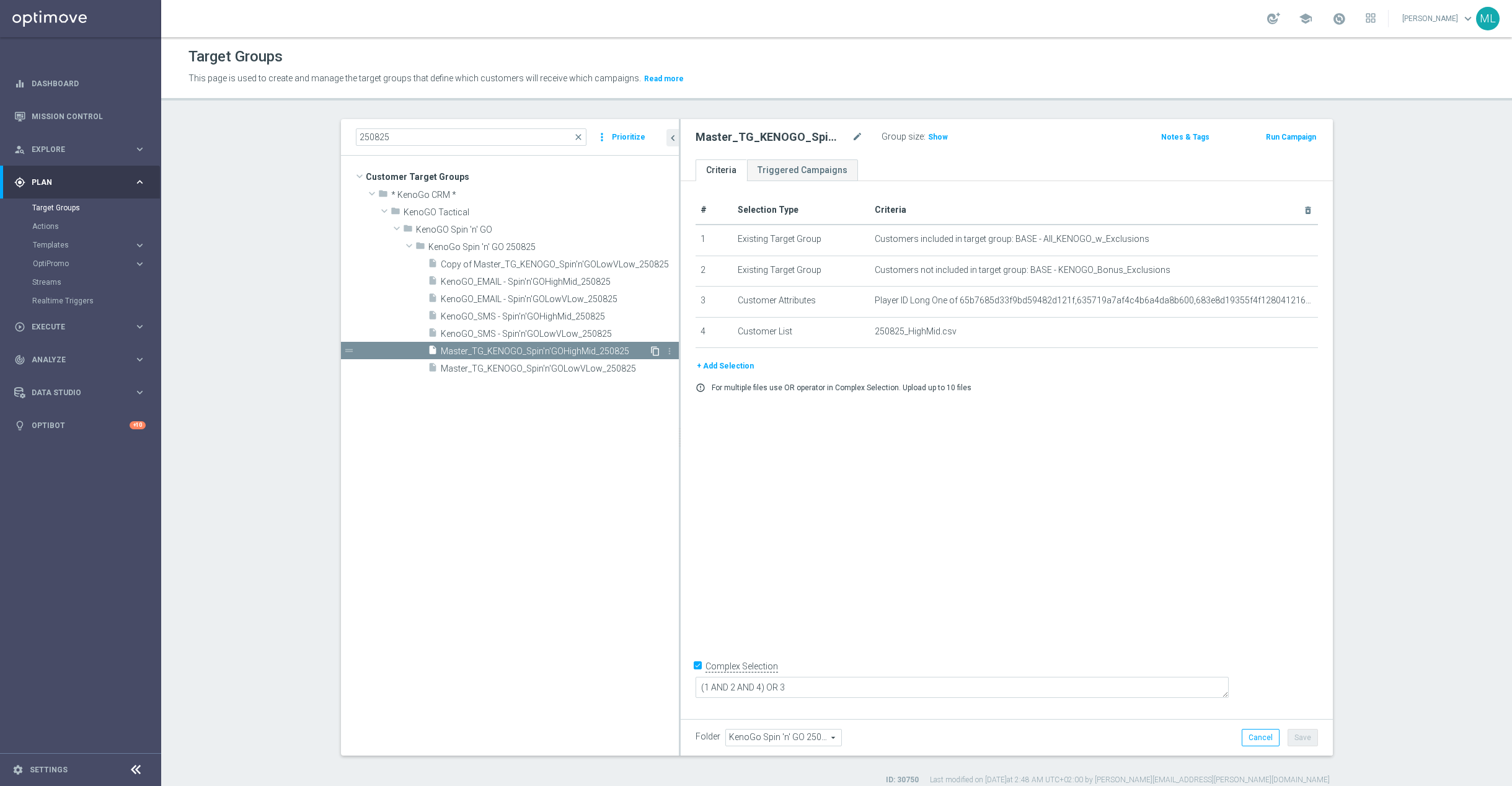
click at [654, 348] on icon "content_copy" at bounding box center [655, 351] width 10 height 10
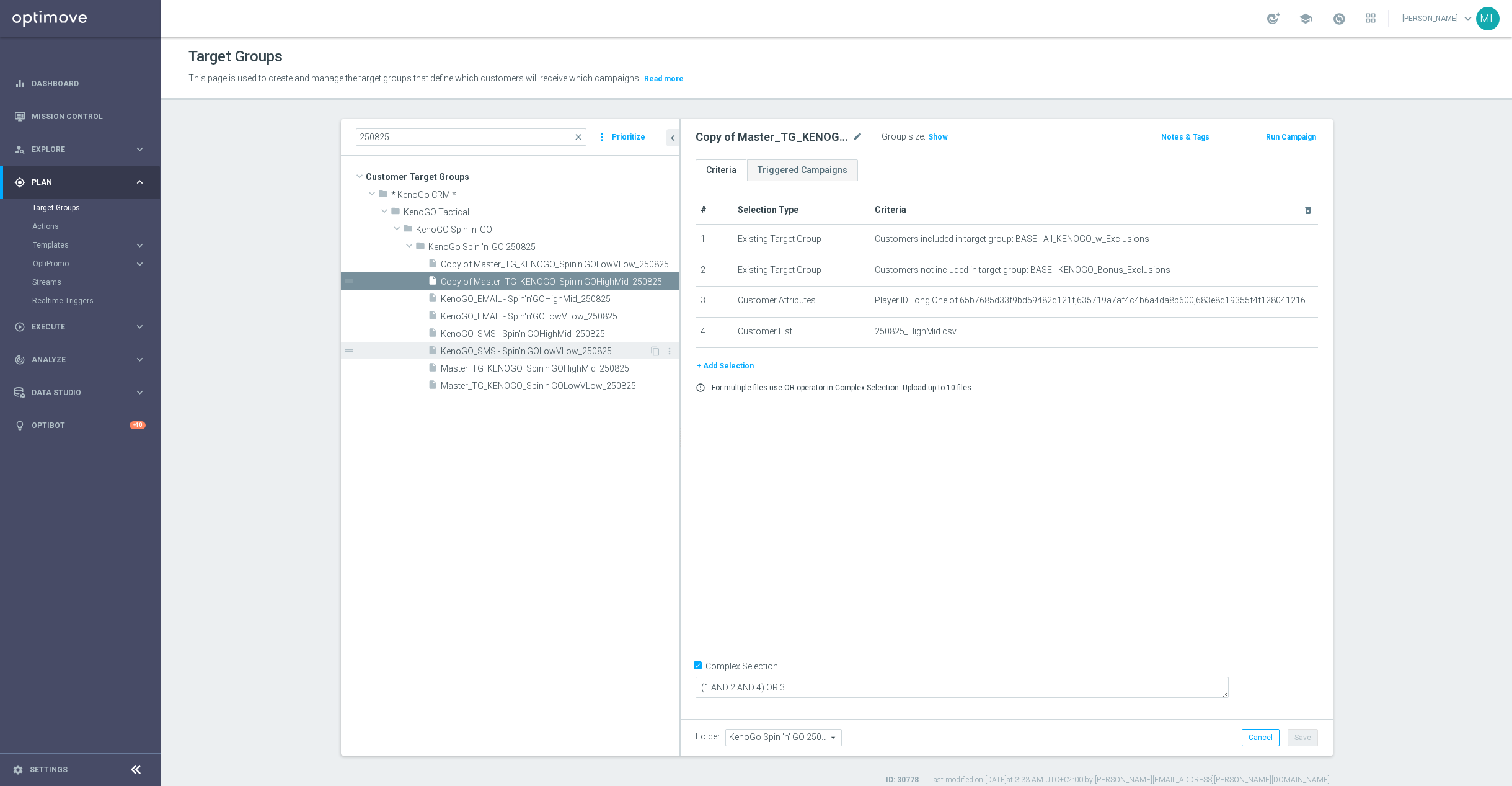
click at [604, 353] on span "KenoGO_SMS - Spin'n'GOLowVLow_250825" at bounding box center [545, 351] width 208 height 10
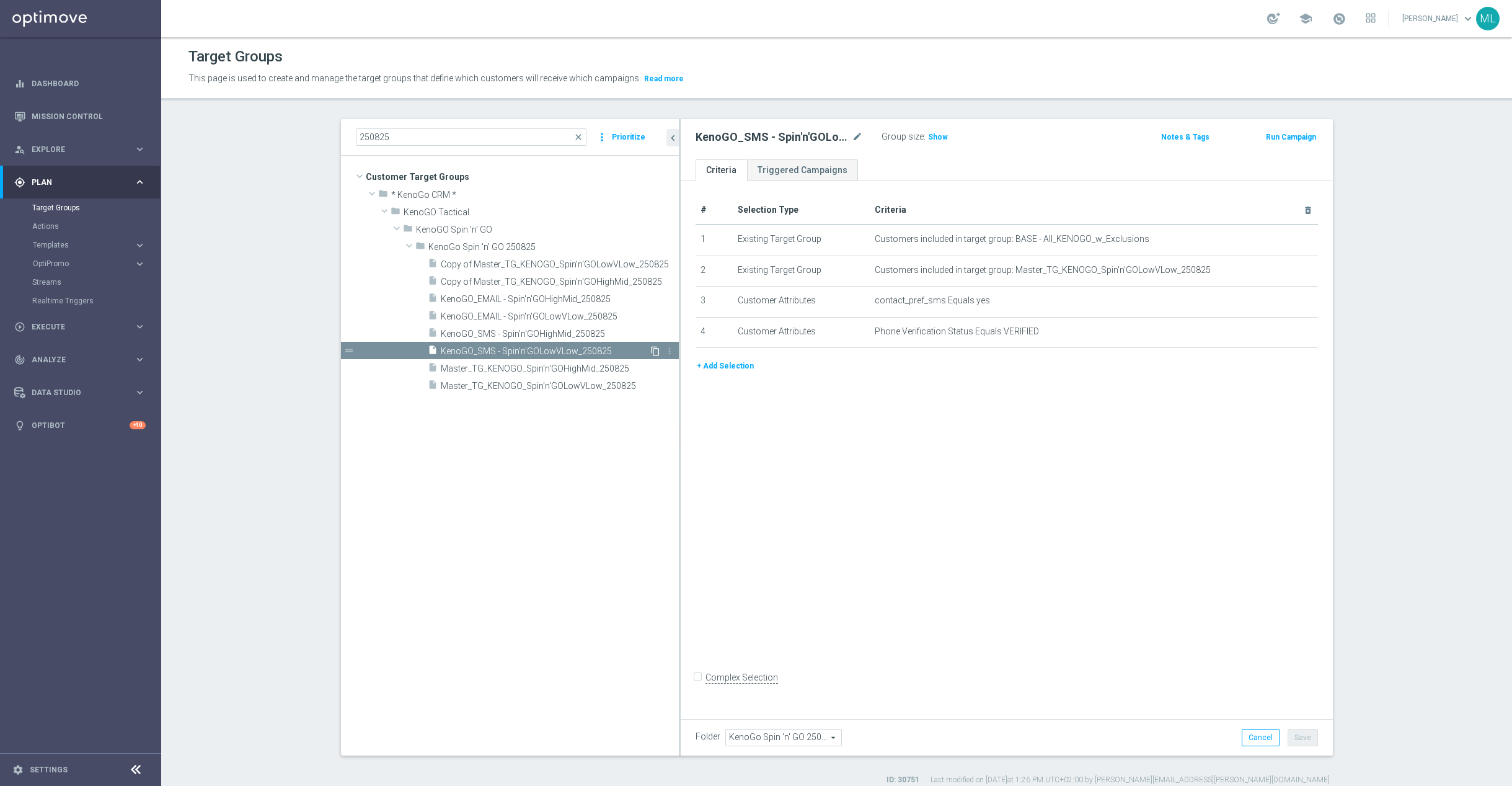
click at [655, 350] on icon "content_copy" at bounding box center [655, 351] width 10 height 10
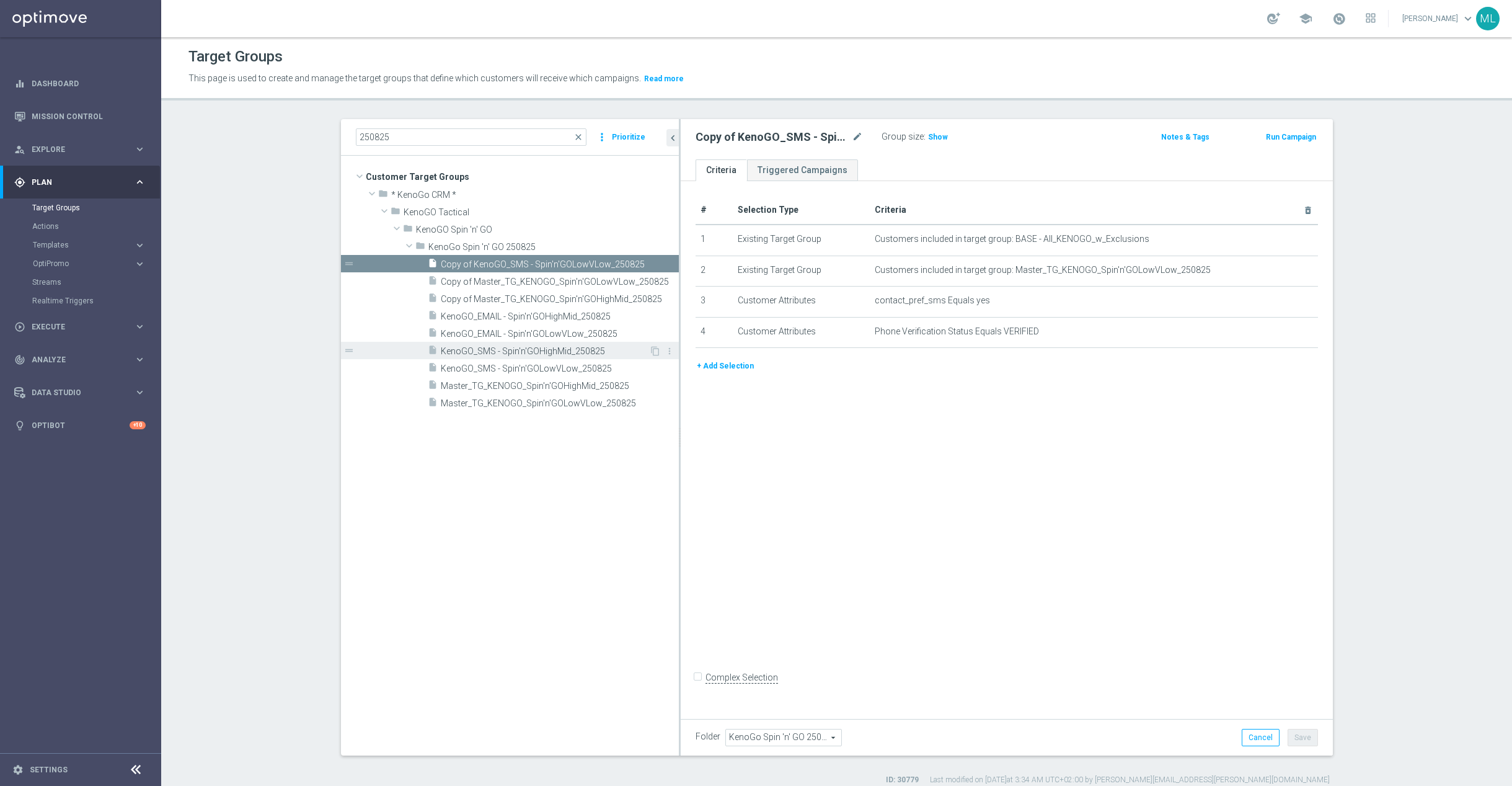
click at [584, 351] on span "KenoGO_SMS - Spin'n'GOHighMid_250825" at bounding box center [545, 351] width 208 height 10
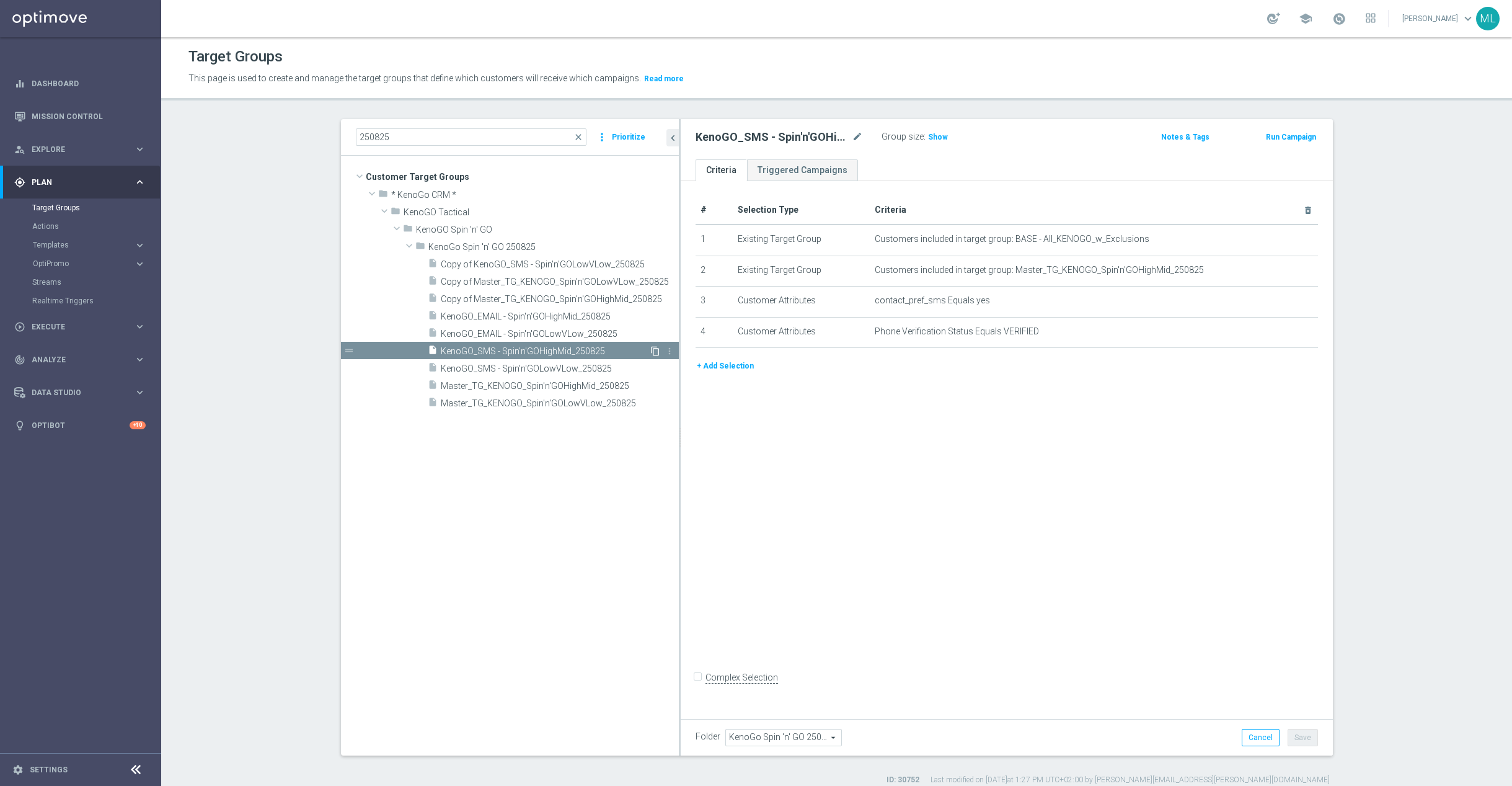
click at [656, 347] on icon "content_copy" at bounding box center [655, 351] width 10 height 10
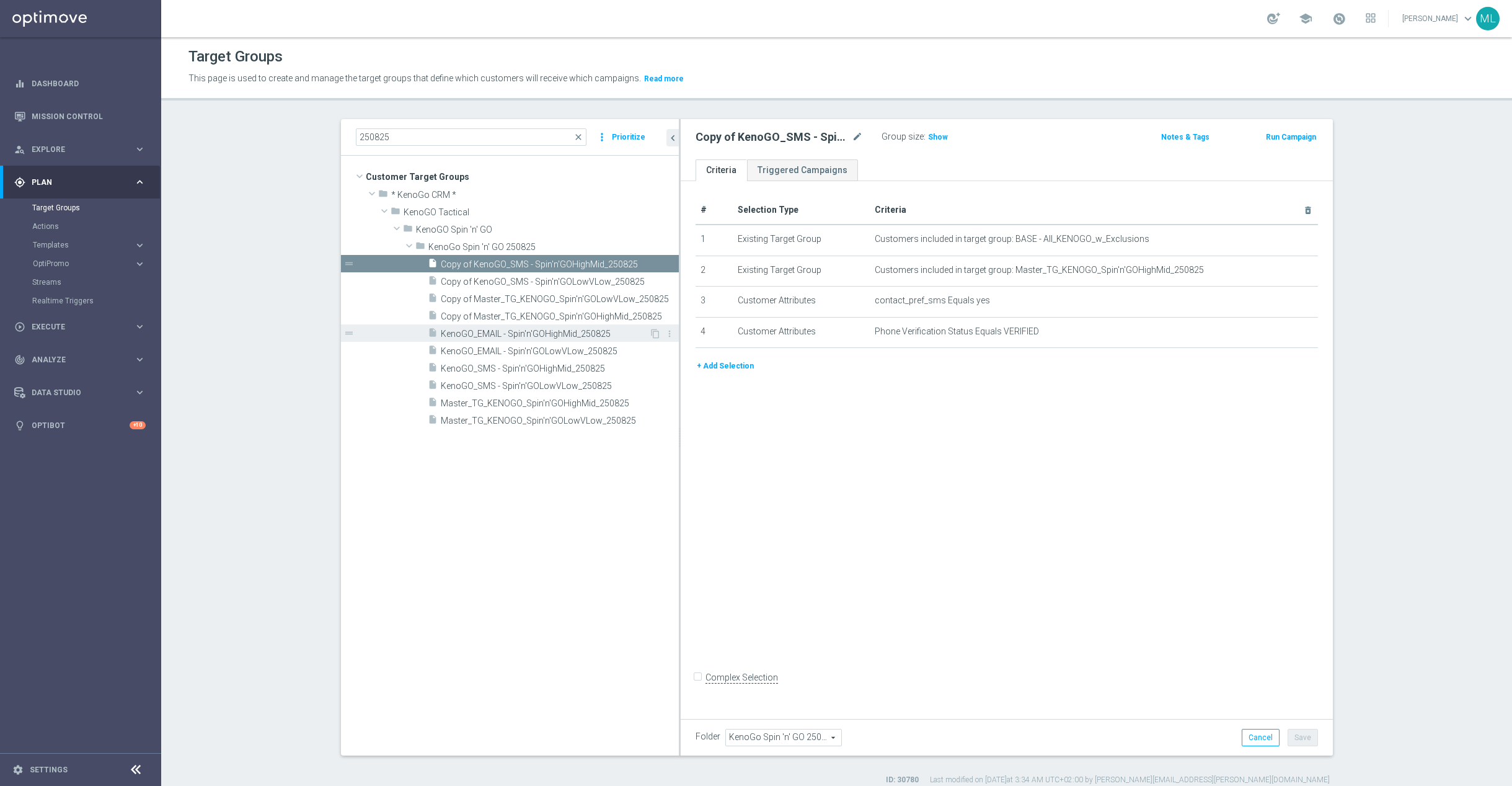
click at [581, 334] on span "KenoGO_EMAIL - Spin'n'GOHighMid_250825" at bounding box center [545, 333] width 208 height 10
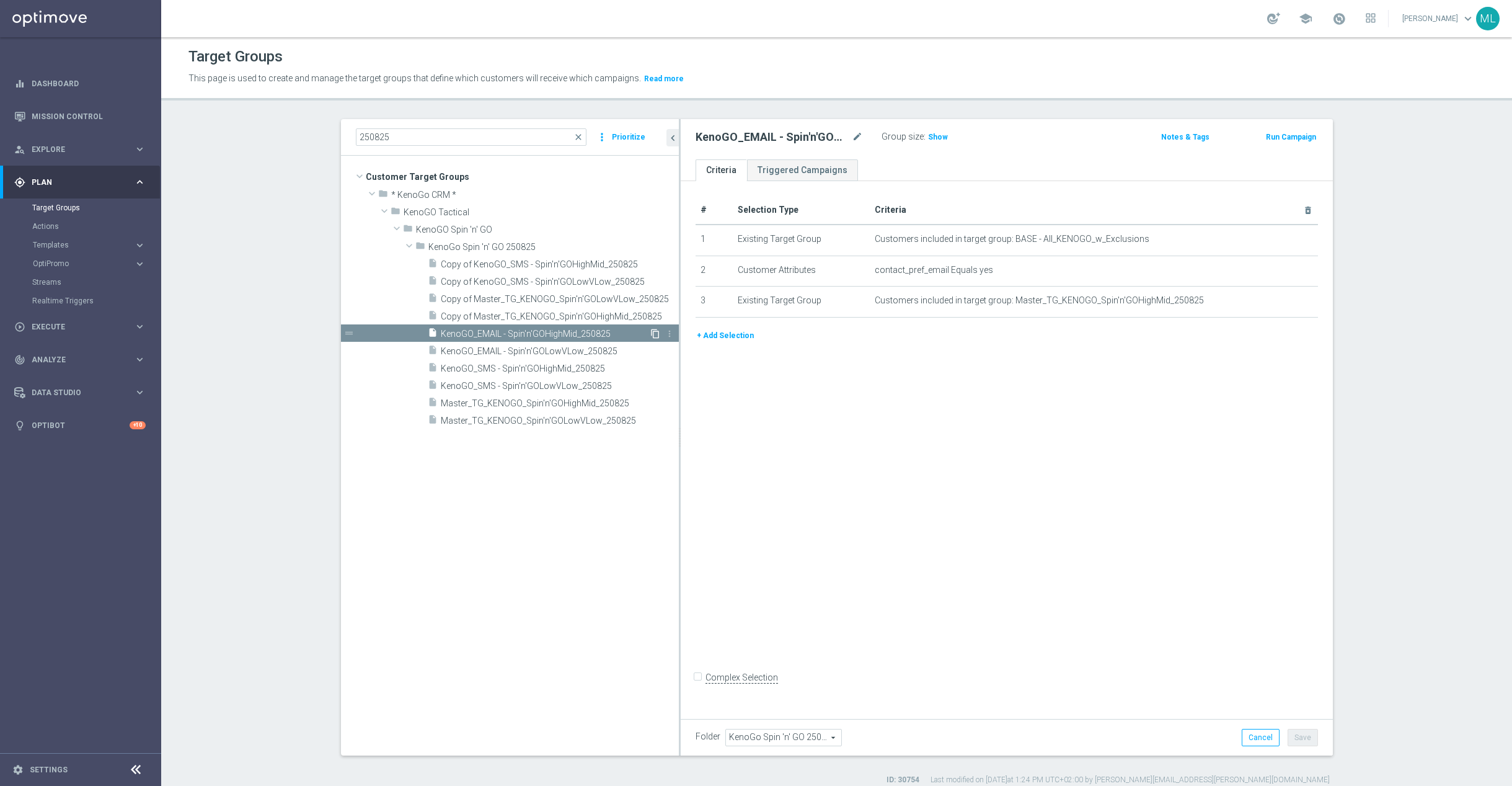
click at [653, 333] on icon "content_copy" at bounding box center [655, 333] width 10 height 10
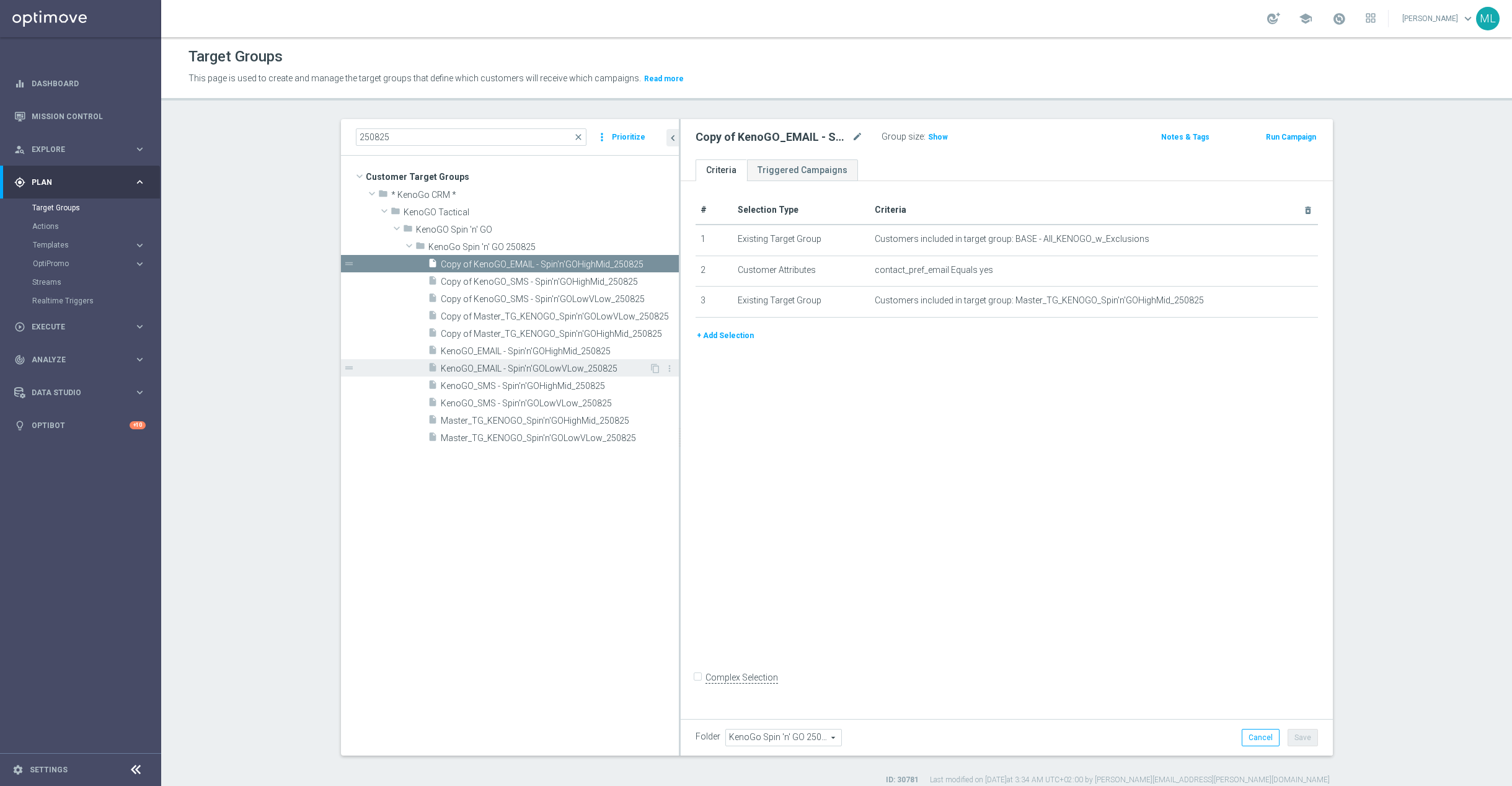
click at [602, 363] on span "KenoGO_EMAIL - Spin'n'GOLowVLow_250825" at bounding box center [545, 368] width 208 height 10
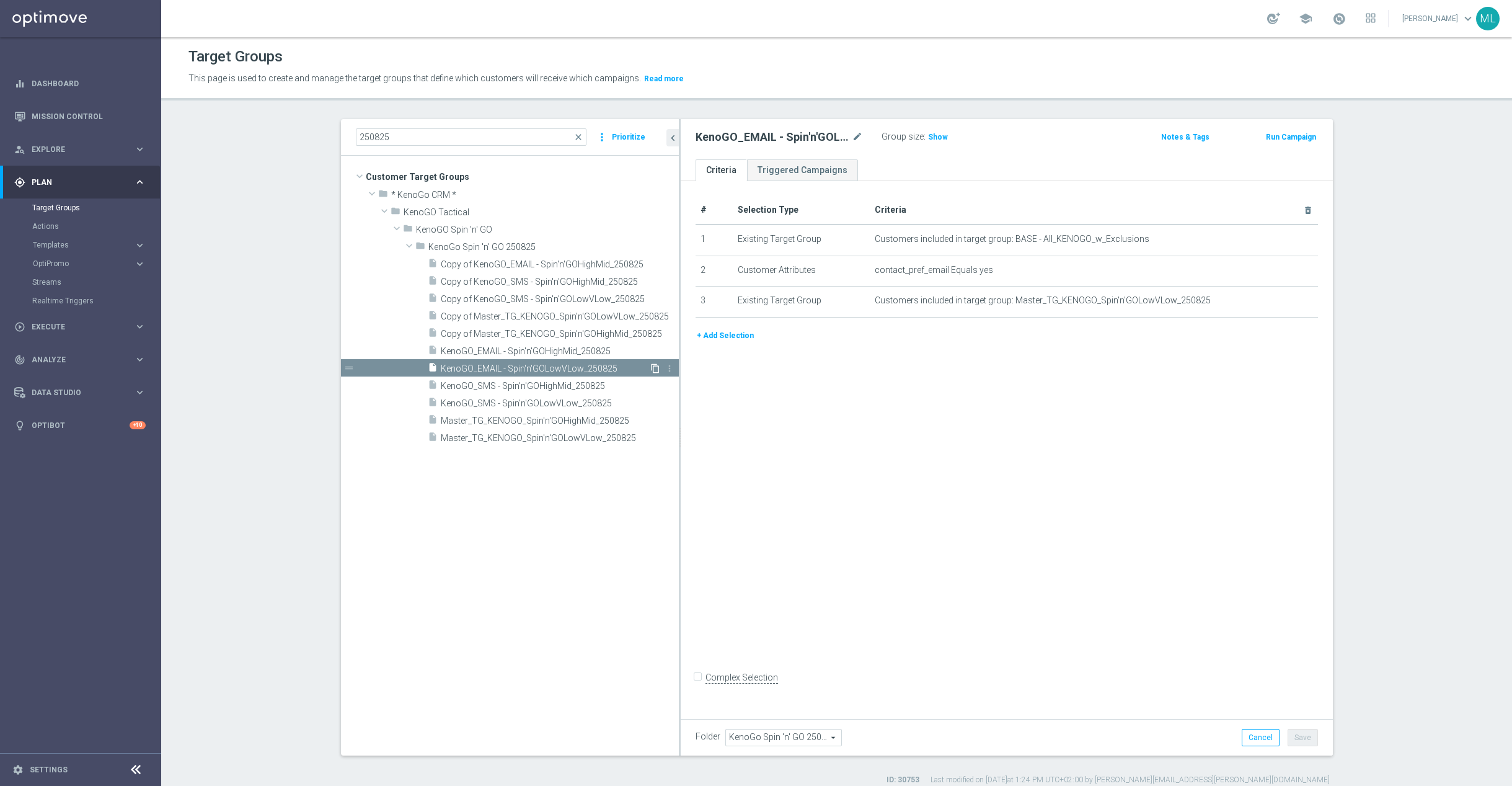
click at [655, 364] on icon "content_copy" at bounding box center [655, 368] width 10 height 10
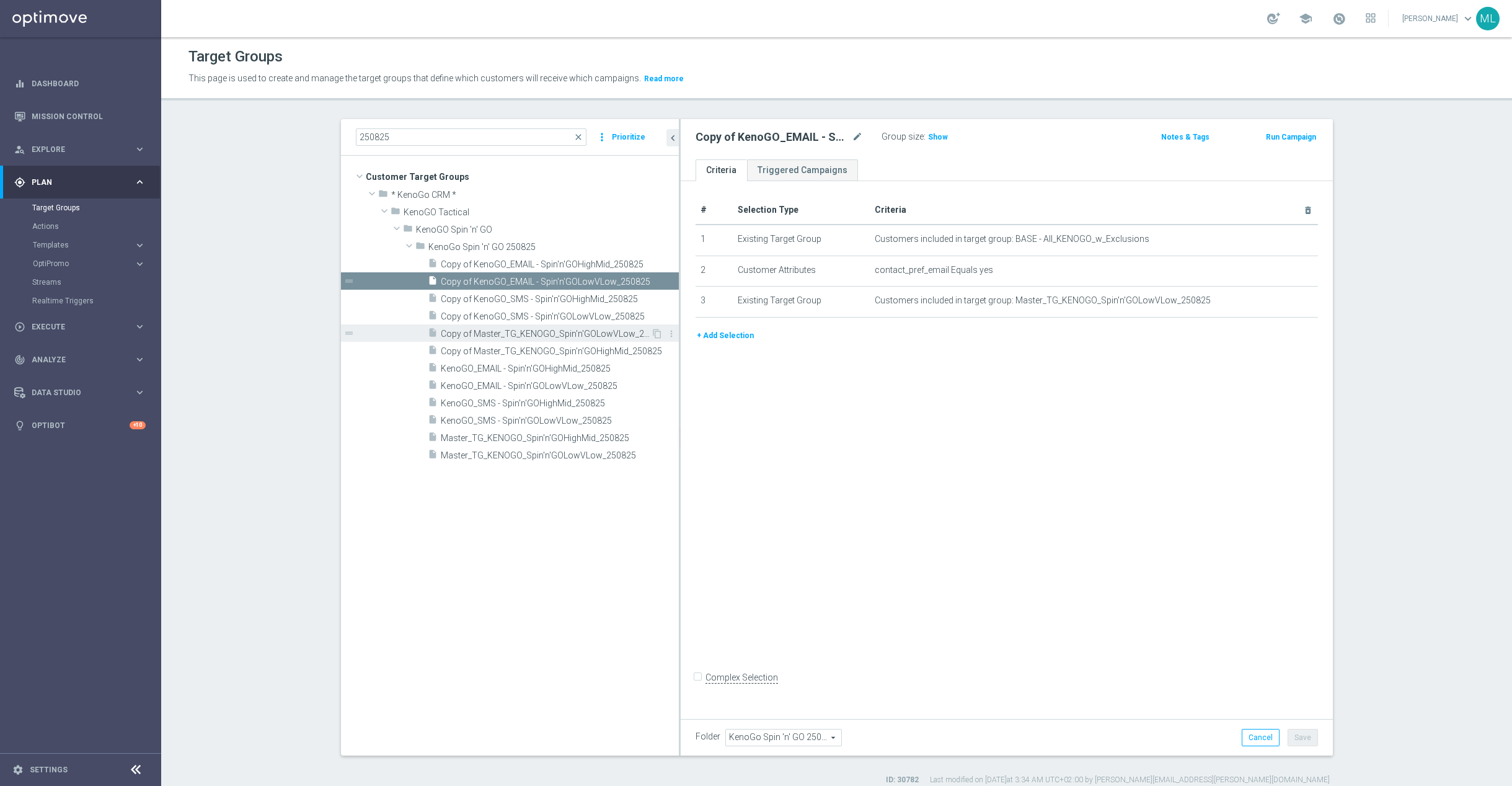
click at [594, 335] on span "Copy of Master_TG_KENOGO_Spin'n'GOLowVLow_250825" at bounding box center [546, 333] width 210 height 10
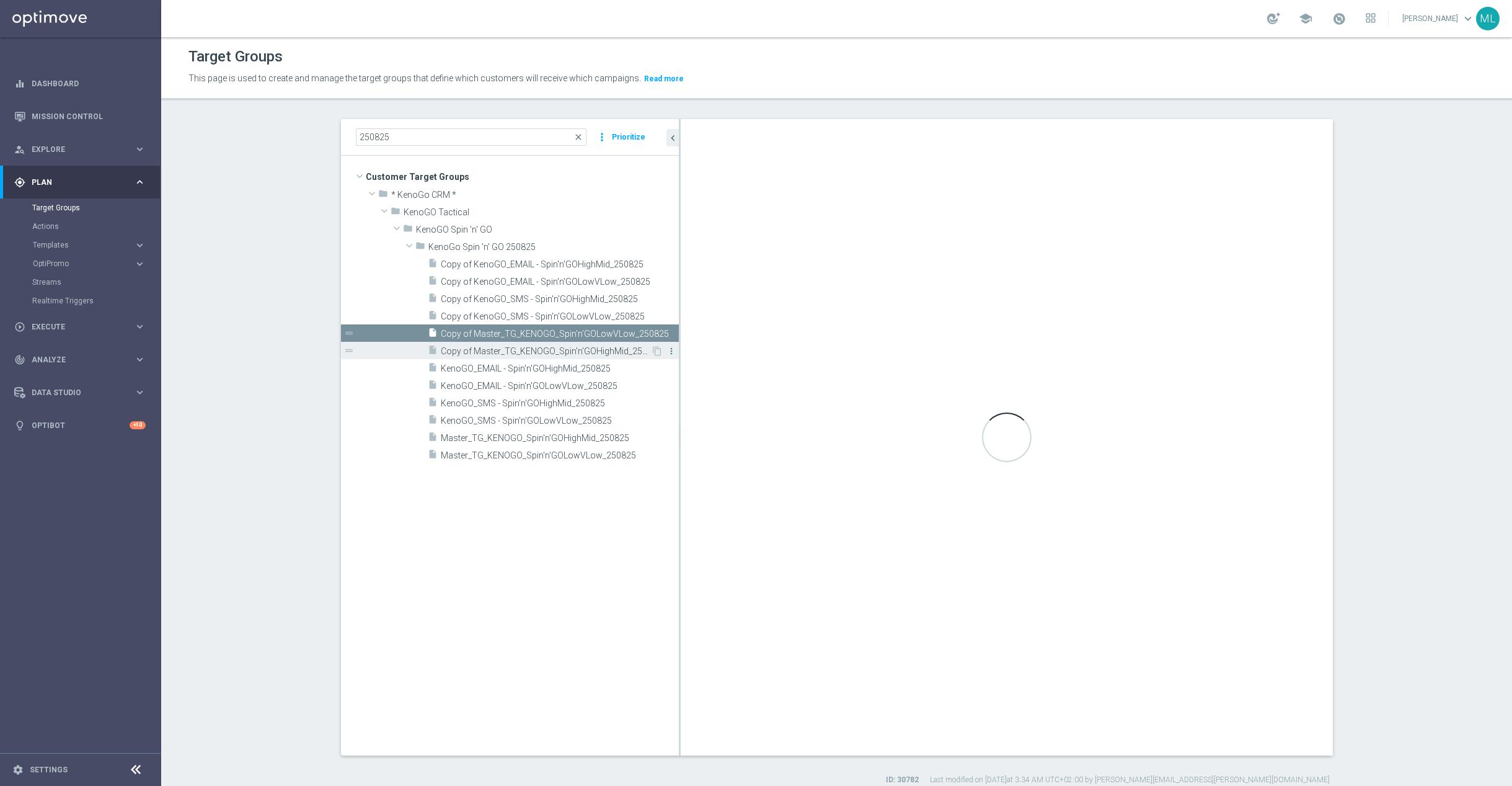
checkbox input "true"
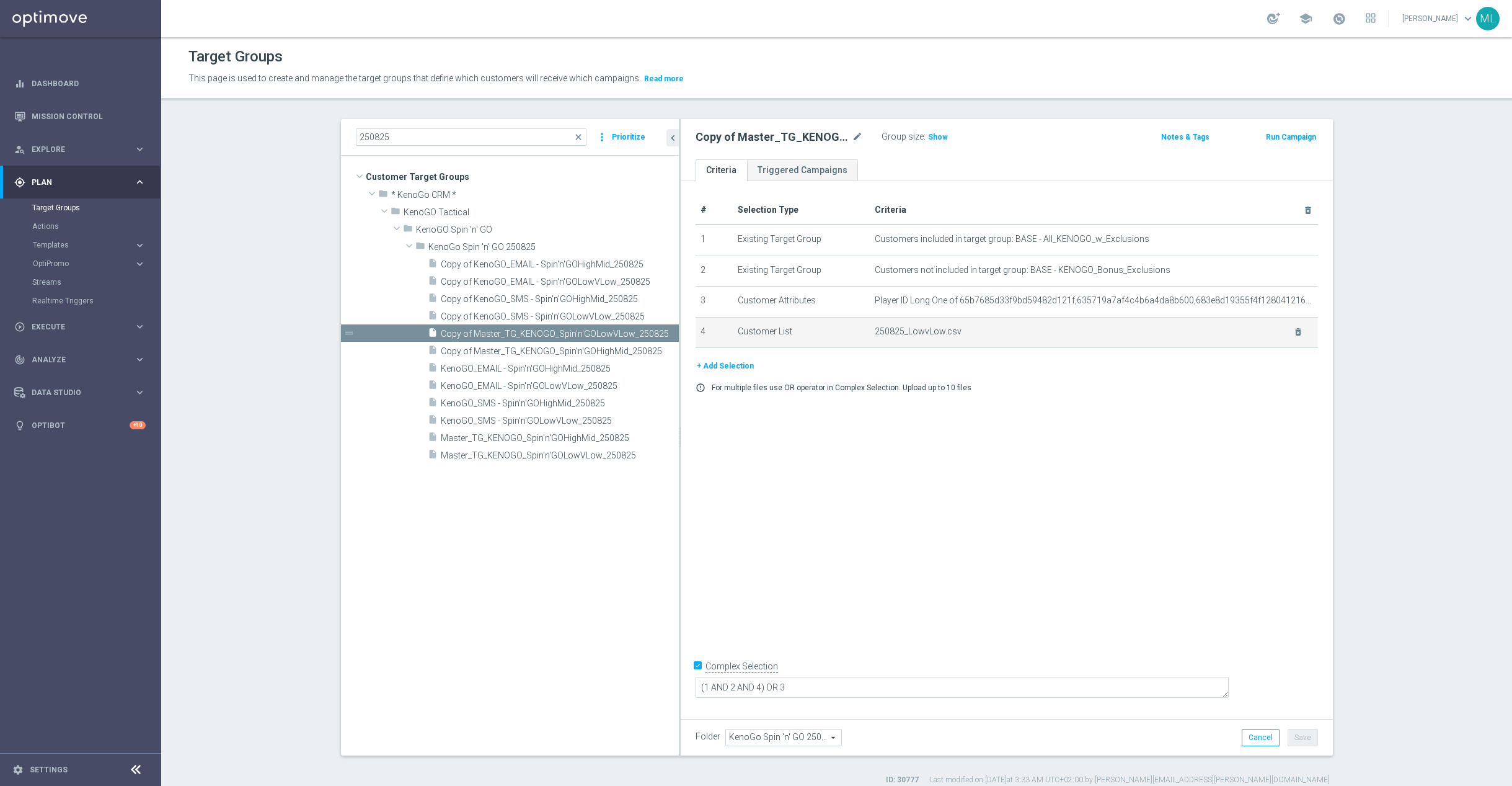
drag, startPoint x: 679, startPoint y: 347, endPoint x: 719, endPoint y: 345, distance: 40.0
click at [719, 345] on as-split "250825 close more_vert Prioritize Customer Target Groups library_add create_new…" at bounding box center [837, 437] width 992 height 636
click at [857, 138] on icon "mode_edit" at bounding box center [857, 136] width 11 height 15
click at [859, 139] on input "Copy of Master_TG_KENOGO_Spin'n'GOLowVLow_250825" at bounding box center [779, 138] width 168 height 17
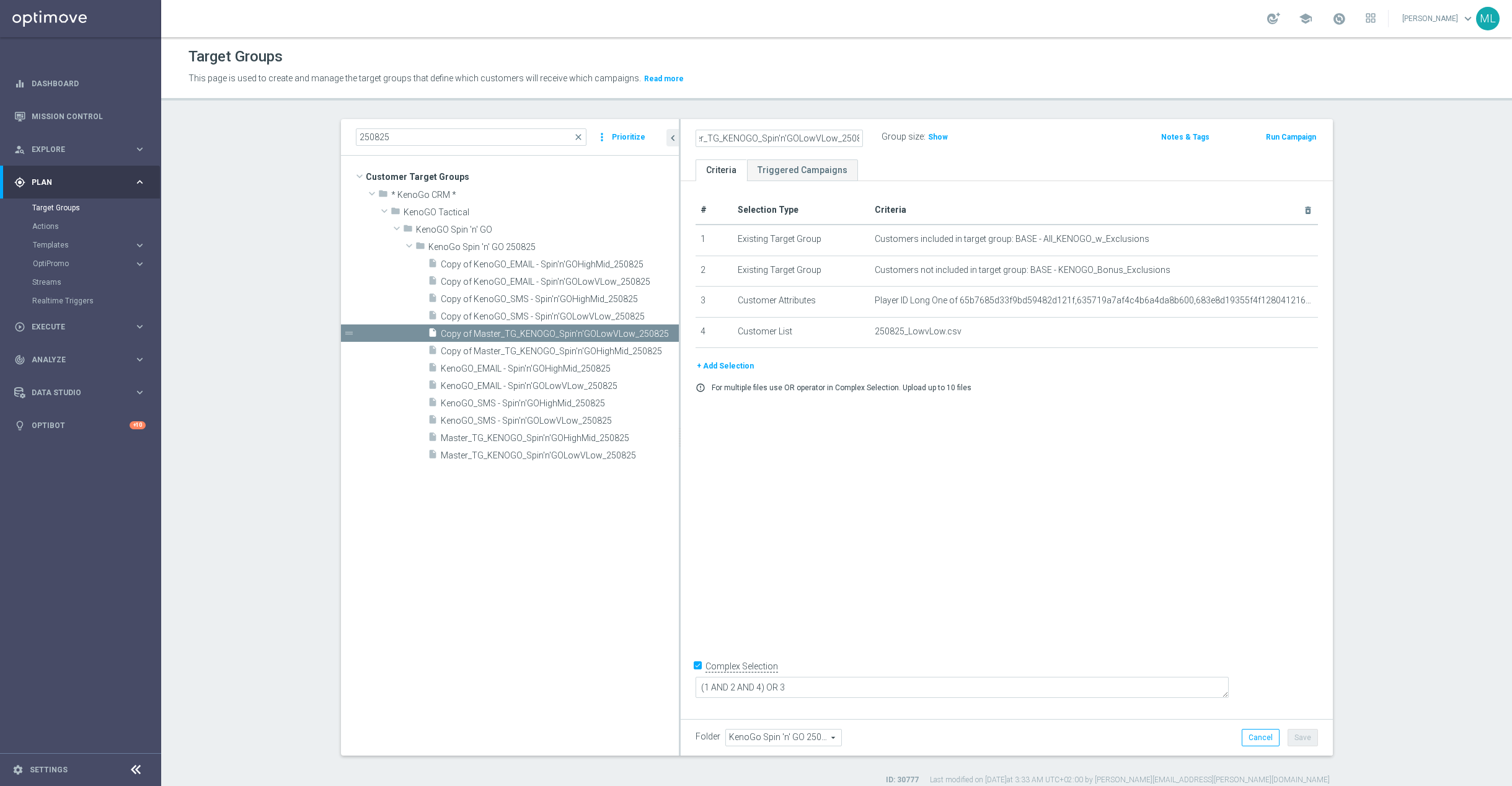
type input "Copy of Master_TG_KENOGO_Spin'n'GOLowVLow_250825"
drag, startPoint x: 1007, startPoint y: 148, endPoint x: 996, endPoint y: 152, distance: 11.7
click at [1007, 148] on div "Copy of Master_TG_KENOGO_Spin'n'GOLowVLow_250825 mode_edit Group size : Show No…" at bounding box center [1006, 139] width 652 height 40
click at [439, 139] on input "250825" at bounding box center [471, 136] width 231 height 17
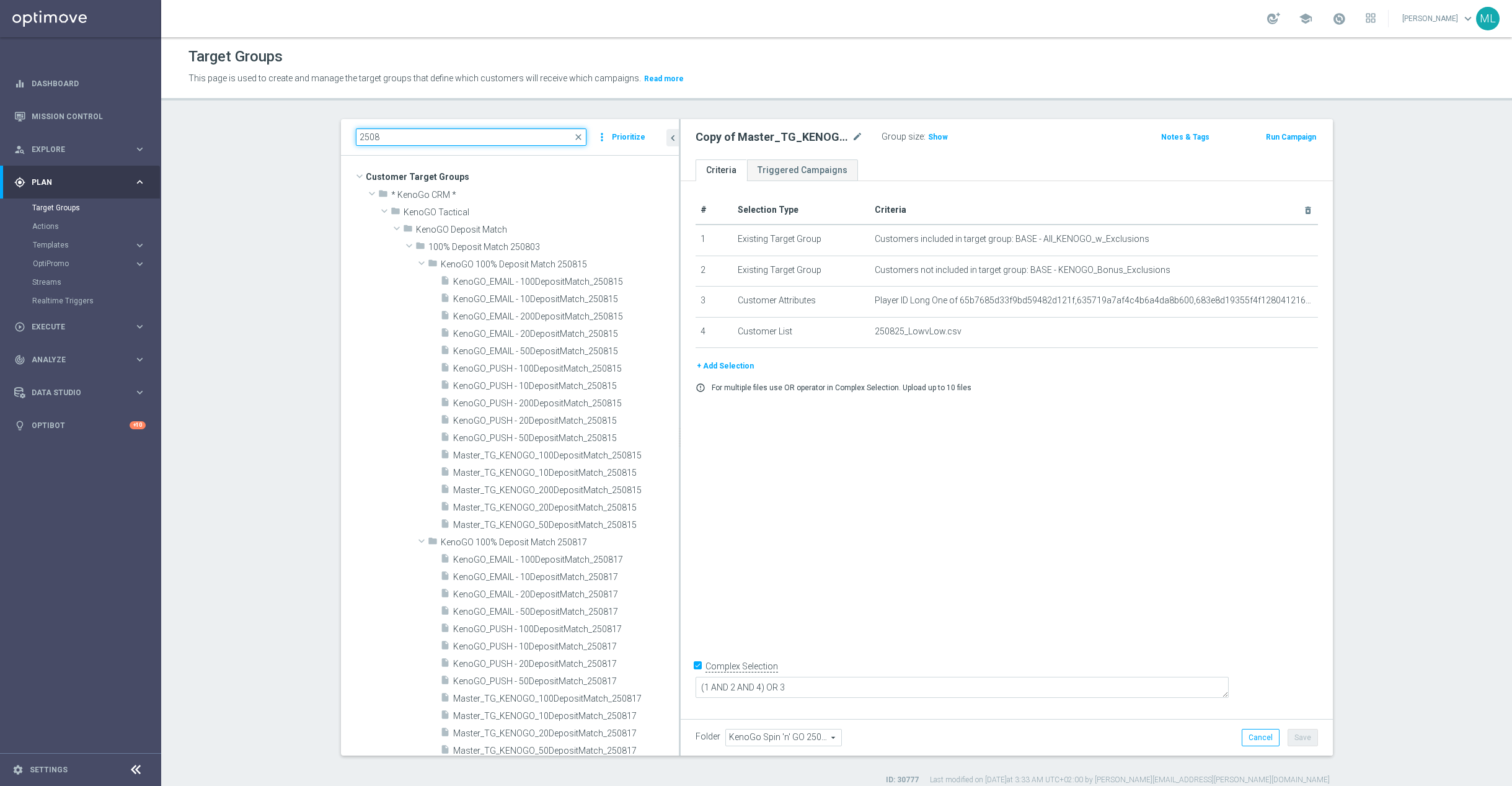
drag, startPoint x: 417, startPoint y: 139, endPoint x: 329, endPoint y: 134, distance: 88.1
click at [329, 134] on div "2508 close more_vert Prioritize Customer Target Groups library_add create_new_f…" at bounding box center [836, 452] width 1042 height 666
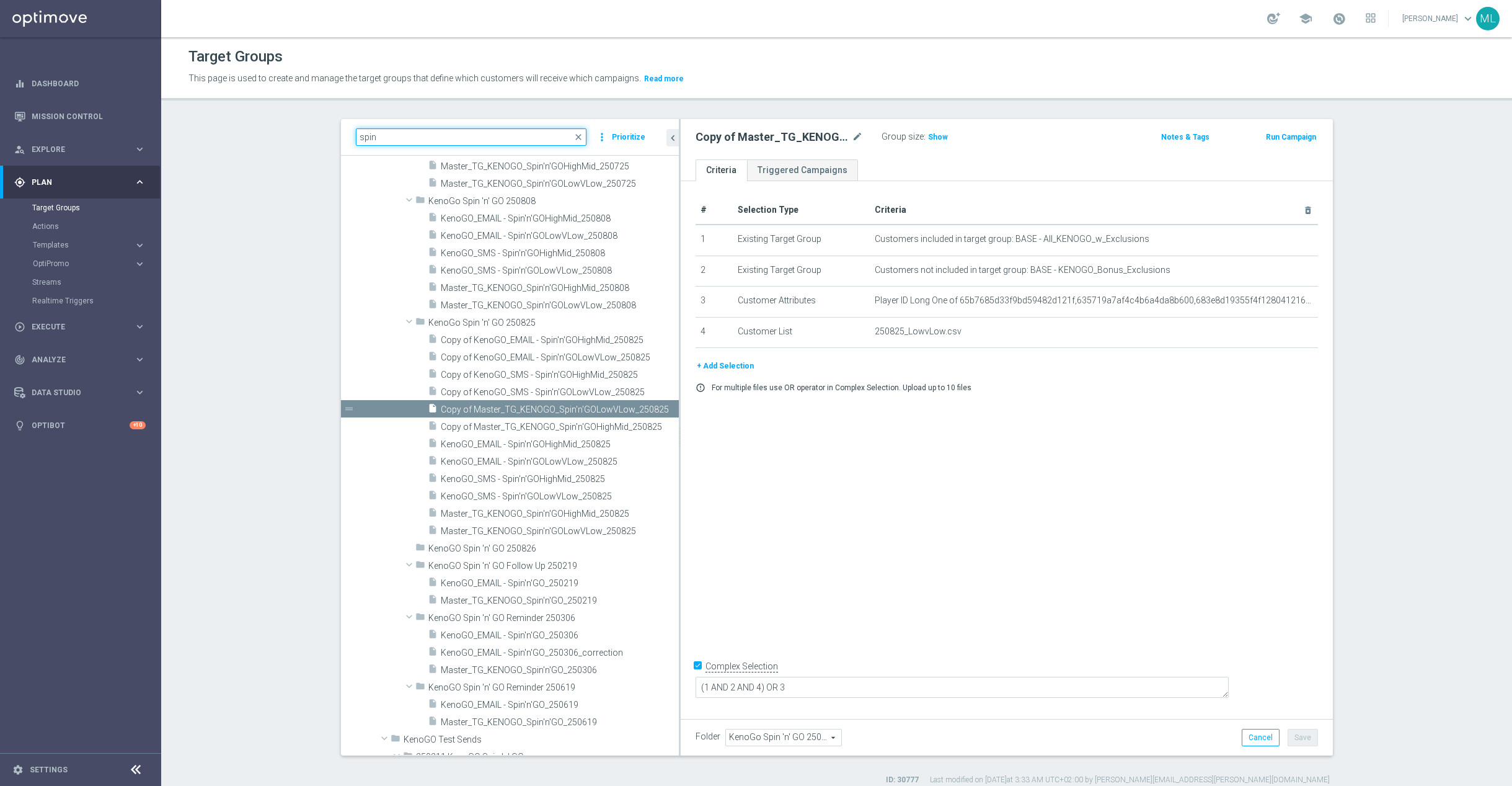
scroll to position [877, 0]
click at [487, 421] on span "Copy of Master_TG_KENOGO_Spin'n'GOHighMid_250825" at bounding box center [546, 423] width 210 height 10
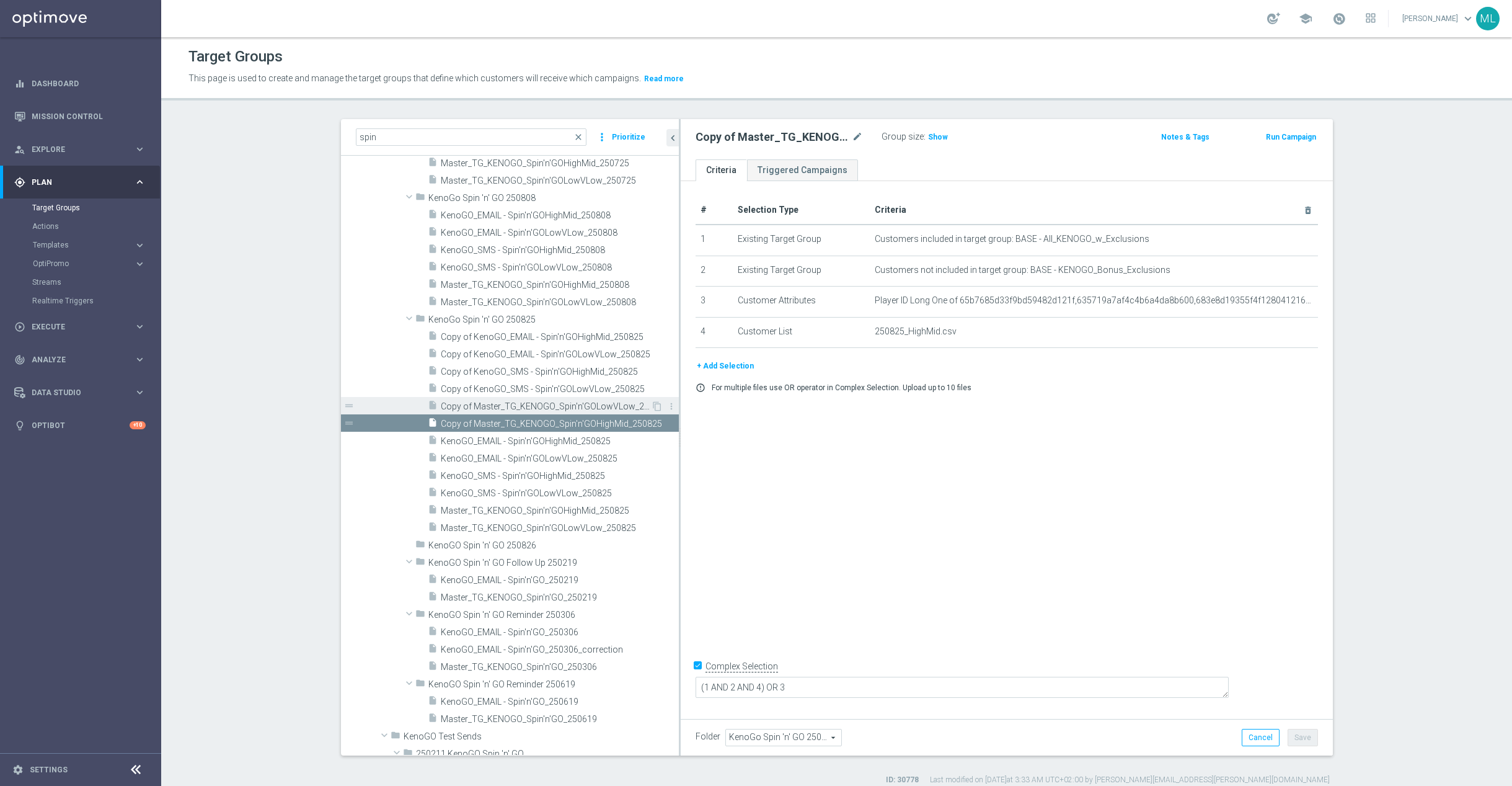
click at [484, 409] on span "Copy of Master_TG_KENOGO_Spin'n'GOLowVLow_250825" at bounding box center [546, 407] width 210 height 10
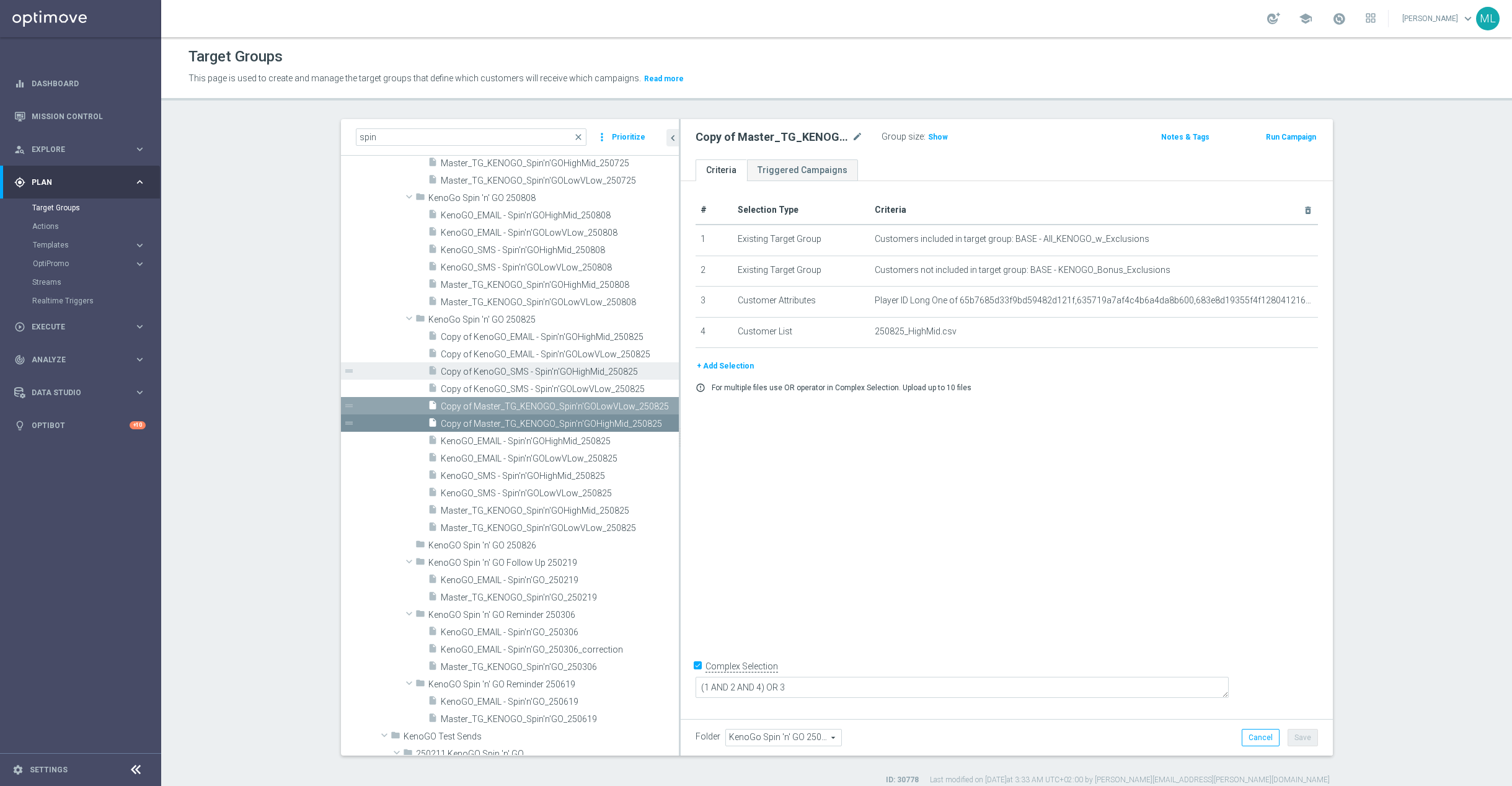
drag, startPoint x: 479, startPoint y: 388, endPoint x: 478, endPoint y: 378, distance: 10.0
click at [479, 387] on span "Copy of KenoGO_SMS - Spin'n'GOLowVLow_250825" at bounding box center [560, 389] width 238 height 10
click at [478, 374] on span "Copy of KenoGO_SMS - Spin'n'GOHighMid_250825" at bounding box center [546, 372] width 210 height 10
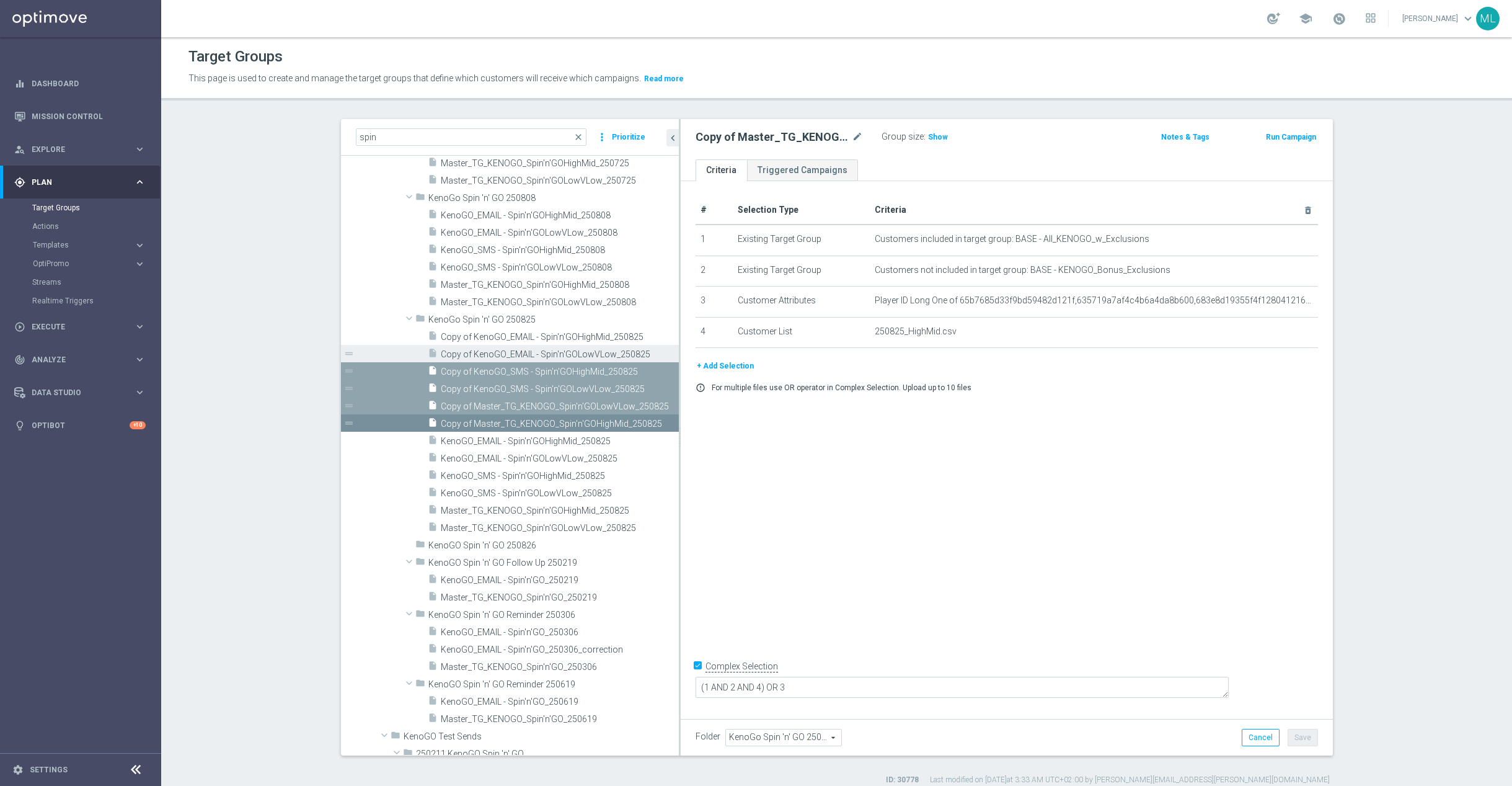
click at [478, 350] on span "Copy of KenoGO_EMAIL - Spin'n'GOLowVLow_250825" at bounding box center [546, 354] width 210 height 10
click at [479, 335] on span "Copy of KenoGO_EMAIL - Spin'n'GOHighMid_250825" at bounding box center [546, 337] width 210 height 10
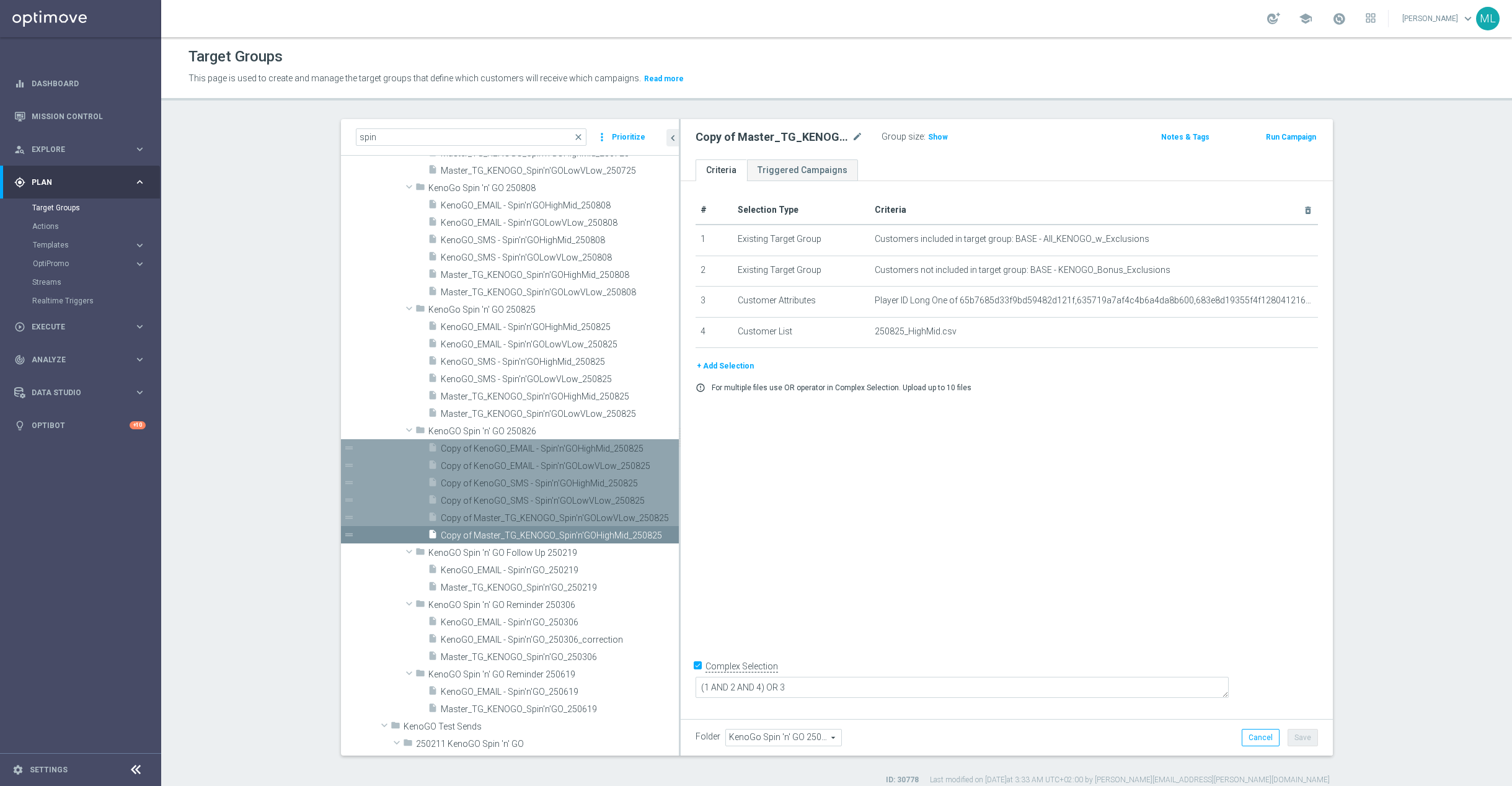
scroll to position [894, 0]
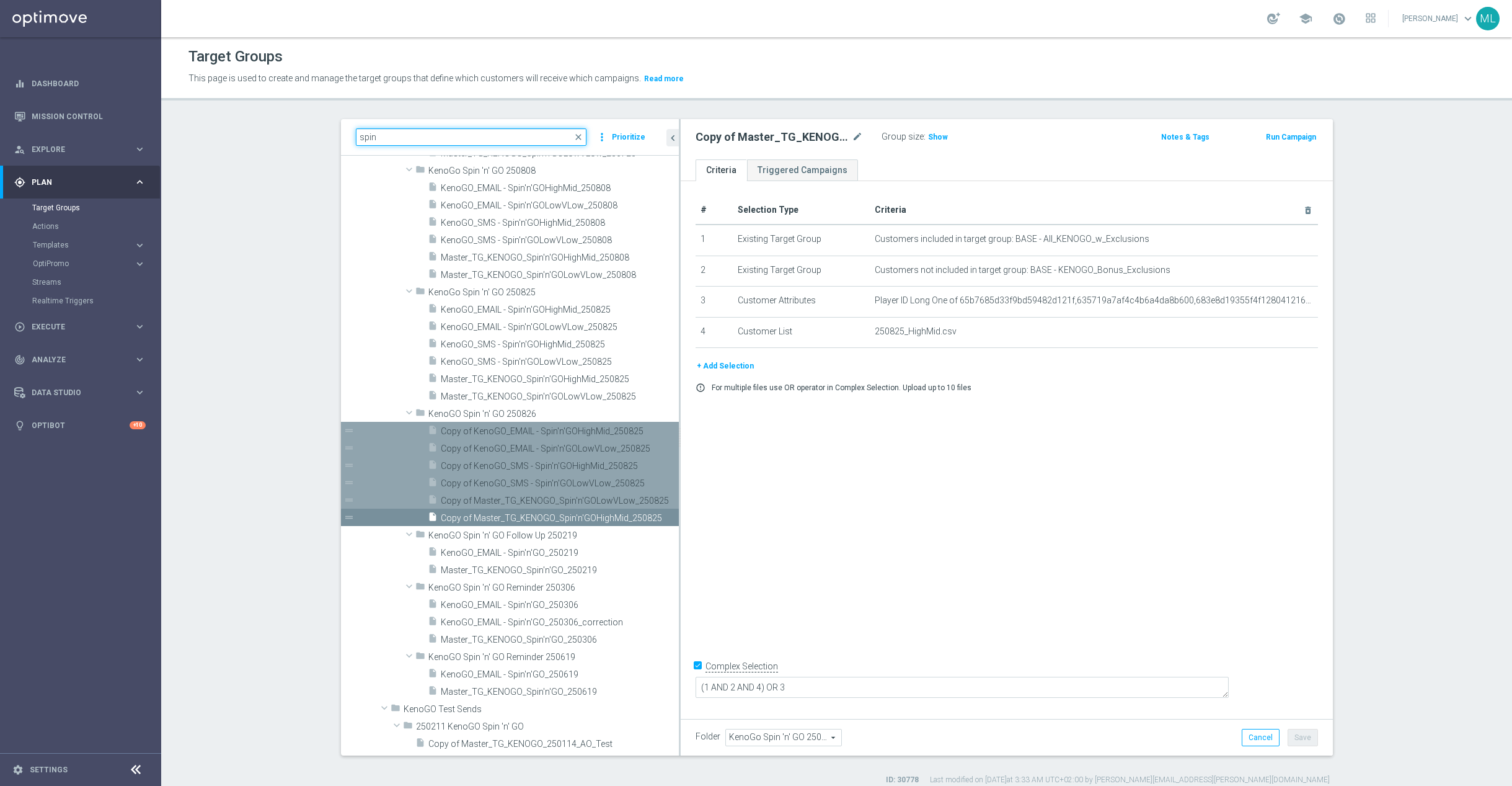
drag, startPoint x: 394, startPoint y: 135, endPoint x: 341, endPoint y: 132, distance: 53.1
click at [339, 133] on div "spin close more_vert Prioritize Customer Target Groups" at bounding box center [836, 452] width 1042 height 666
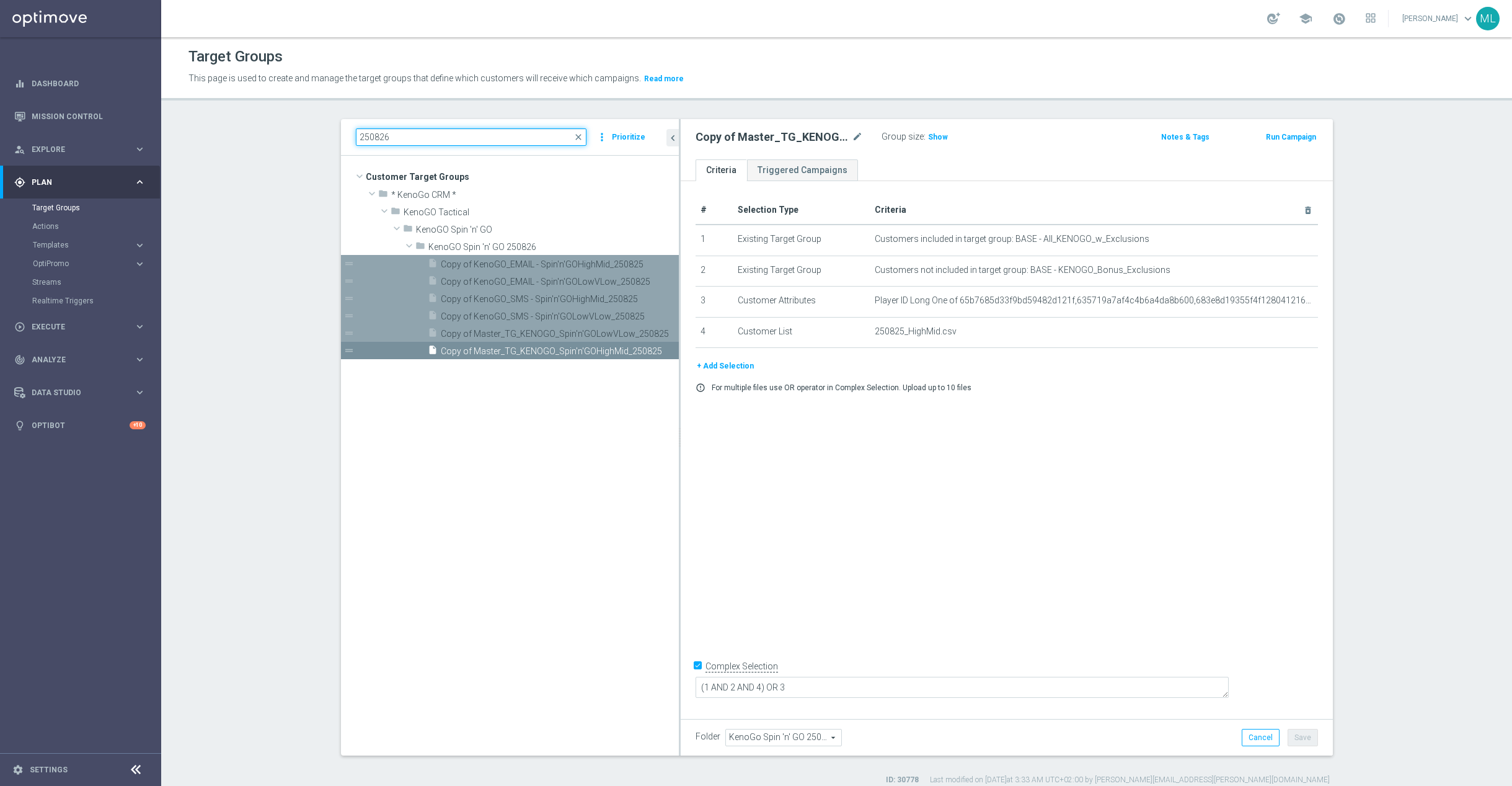
scroll to position [0, 0]
type input "250826"
click at [550, 352] on span "Copy of Master_TG_KENOGO_Spin'n'GOHighMid_250825" at bounding box center [546, 351] width 210 height 10
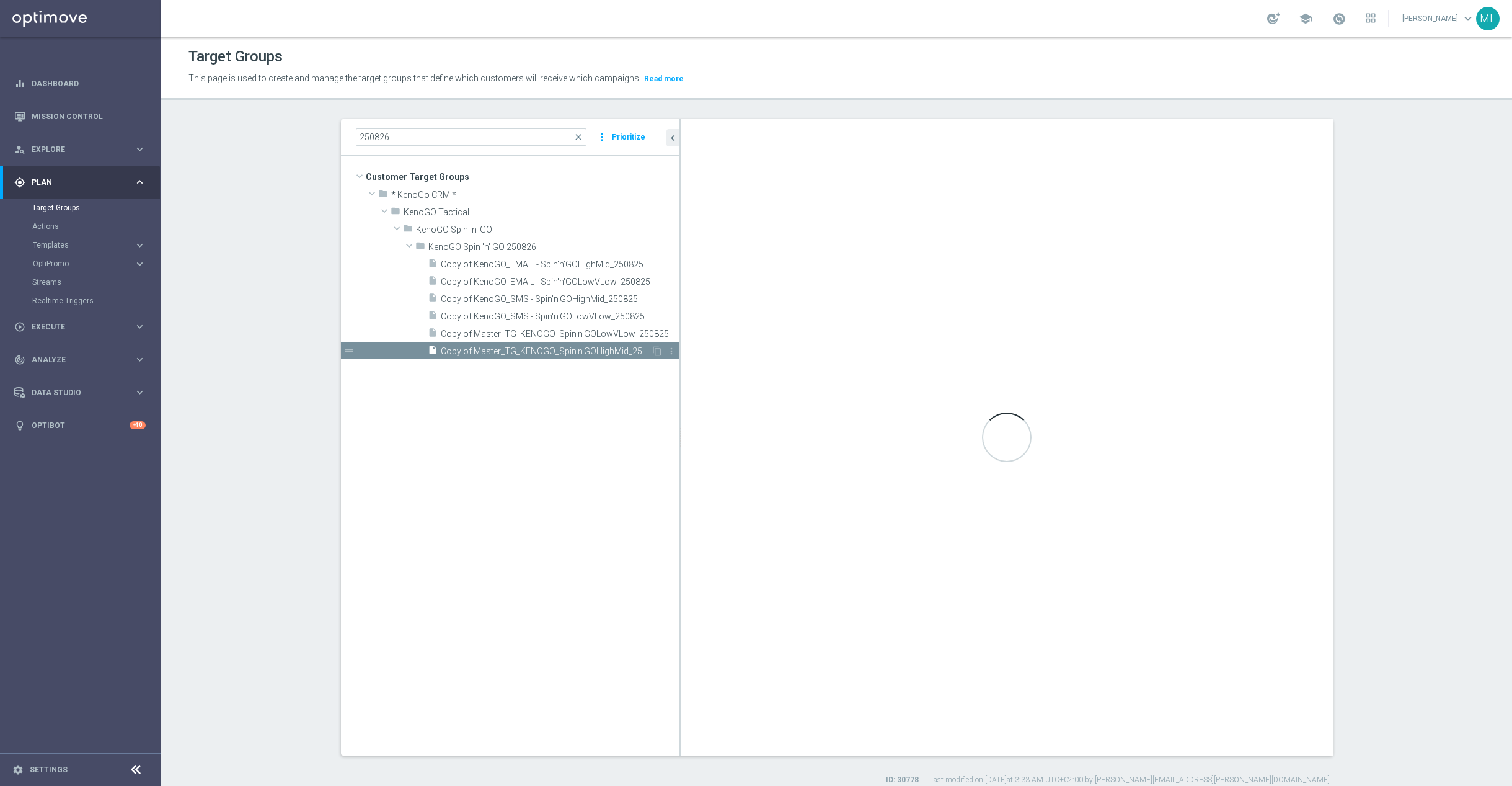
type input "KenoGO Spin 'n' GO 250826"
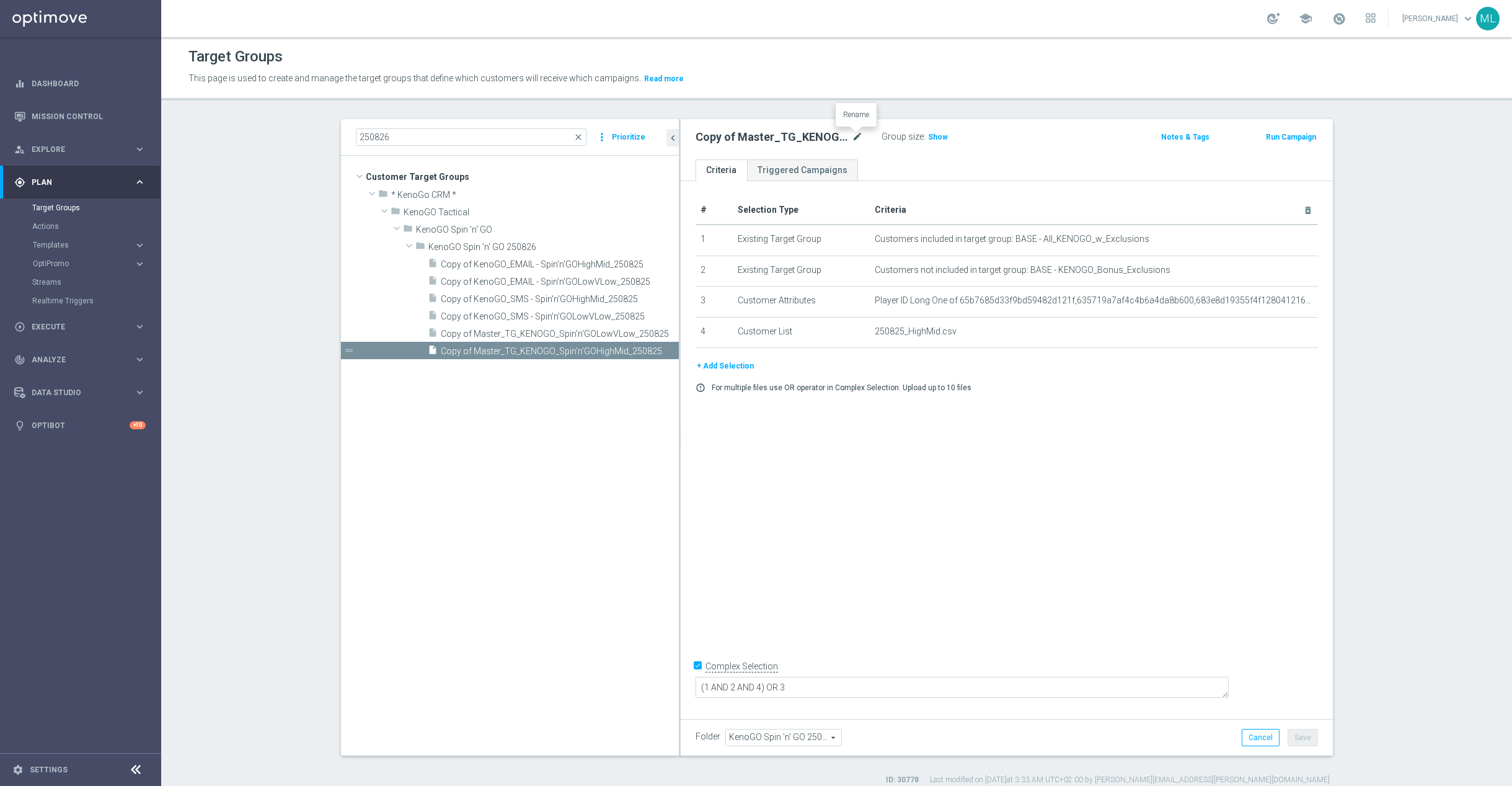
click at [857, 138] on icon "mode_edit" at bounding box center [857, 136] width 11 height 15
click at [859, 137] on input "Copy of Master_TG_KENOGO_Spin'n'GOHighMid_250825" at bounding box center [779, 138] width 168 height 17
click at [726, 136] on input "Copy of Master_TG_KENOGO_Spin'n'GOHighMid_250826" at bounding box center [779, 138] width 168 height 17
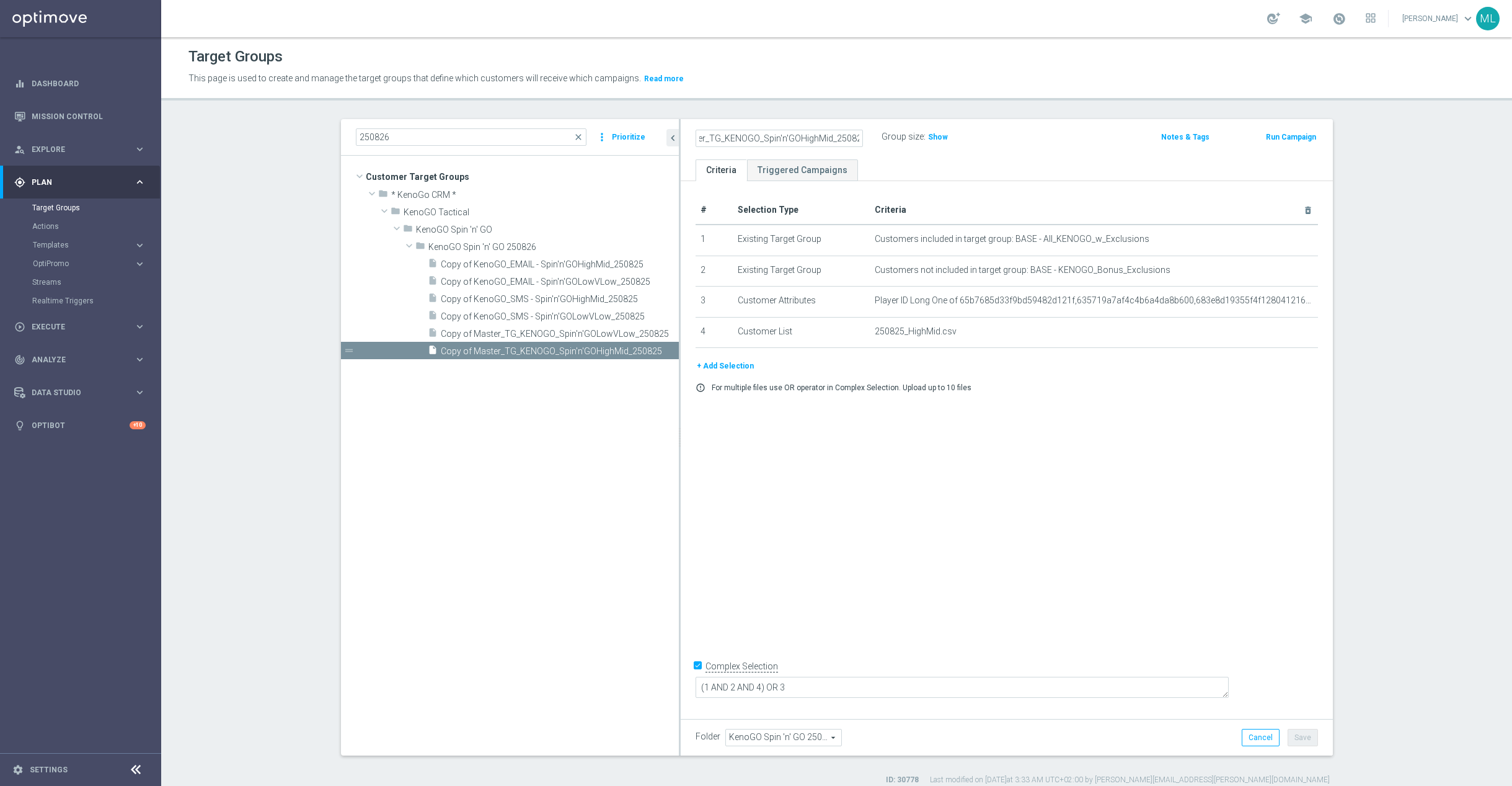
scroll to position [0, 0]
type input "Master_TG_KENOGO_Spin'n'GOHighMid_250826"
click at [1027, 150] on div "Master_TG_KENOGO_Spin'n'GOHighMid_250826 Group size : Show Notes & Tags Run Cam…" at bounding box center [1006, 139] width 652 height 40
click at [1306, 739] on button "Save" at bounding box center [1303, 737] width 31 height 17
click at [533, 335] on span "Copy of Master_TG_KENOGO_Spin'n'GOLowVLow_250825" at bounding box center [546, 333] width 210 height 10
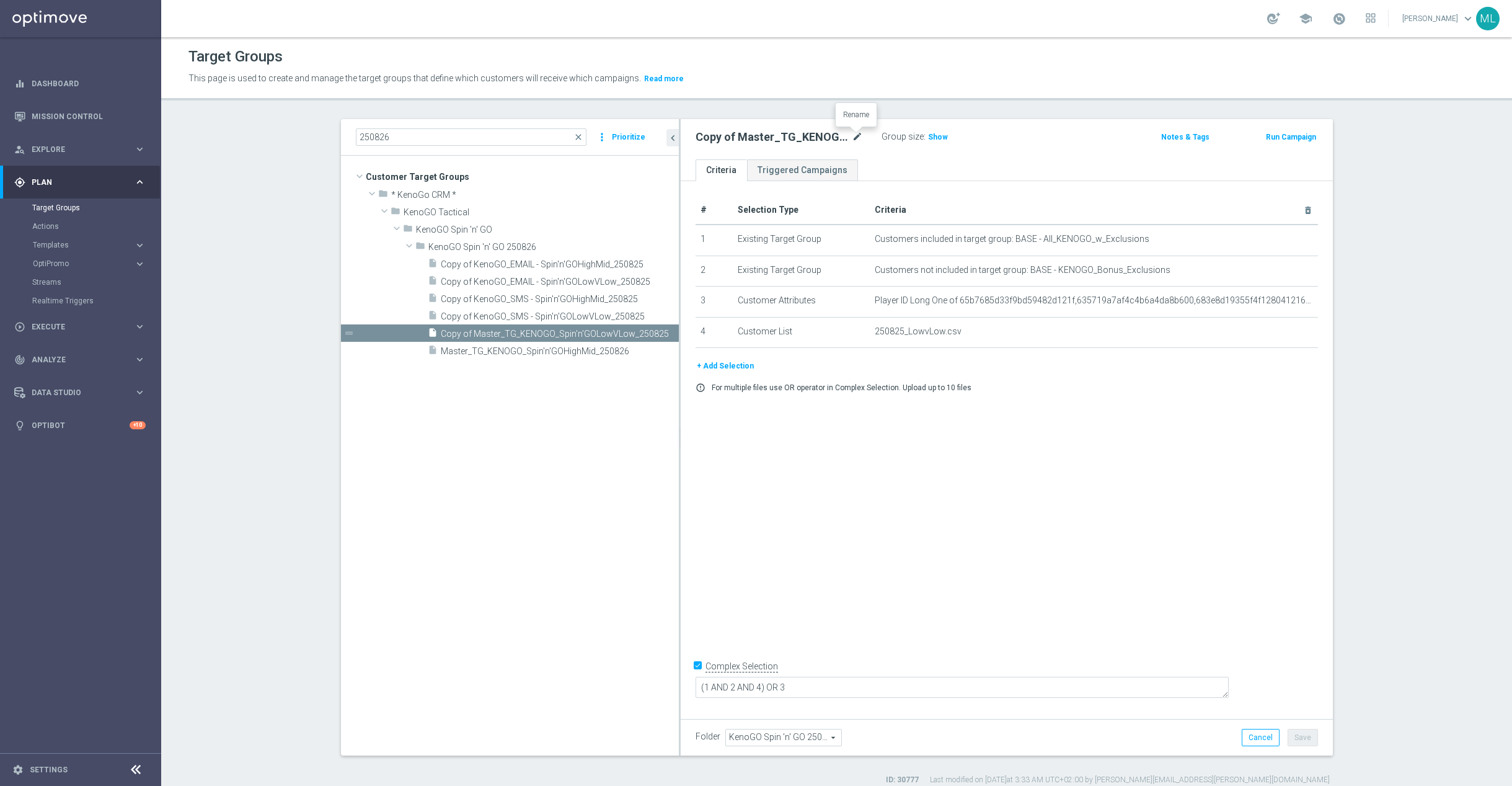
click at [857, 136] on icon "mode_edit" at bounding box center [857, 136] width 11 height 15
drag, startPoint x: 857, startPoint y: 139, endPoint x: 874, endPoint y: 139, distance: 17.0
click at [858, 139] on input "Copy of Master_TG_KENOGO_Spin'n'GOLowVLow_250825" at bounding box center [779, 138] width 168 height 17
click at [713, 135] on input "Copy of Master_TG_KENOGO_Spin'n'GOLowVLow_250826" at bounding box center [779, 138] width 168 height 17
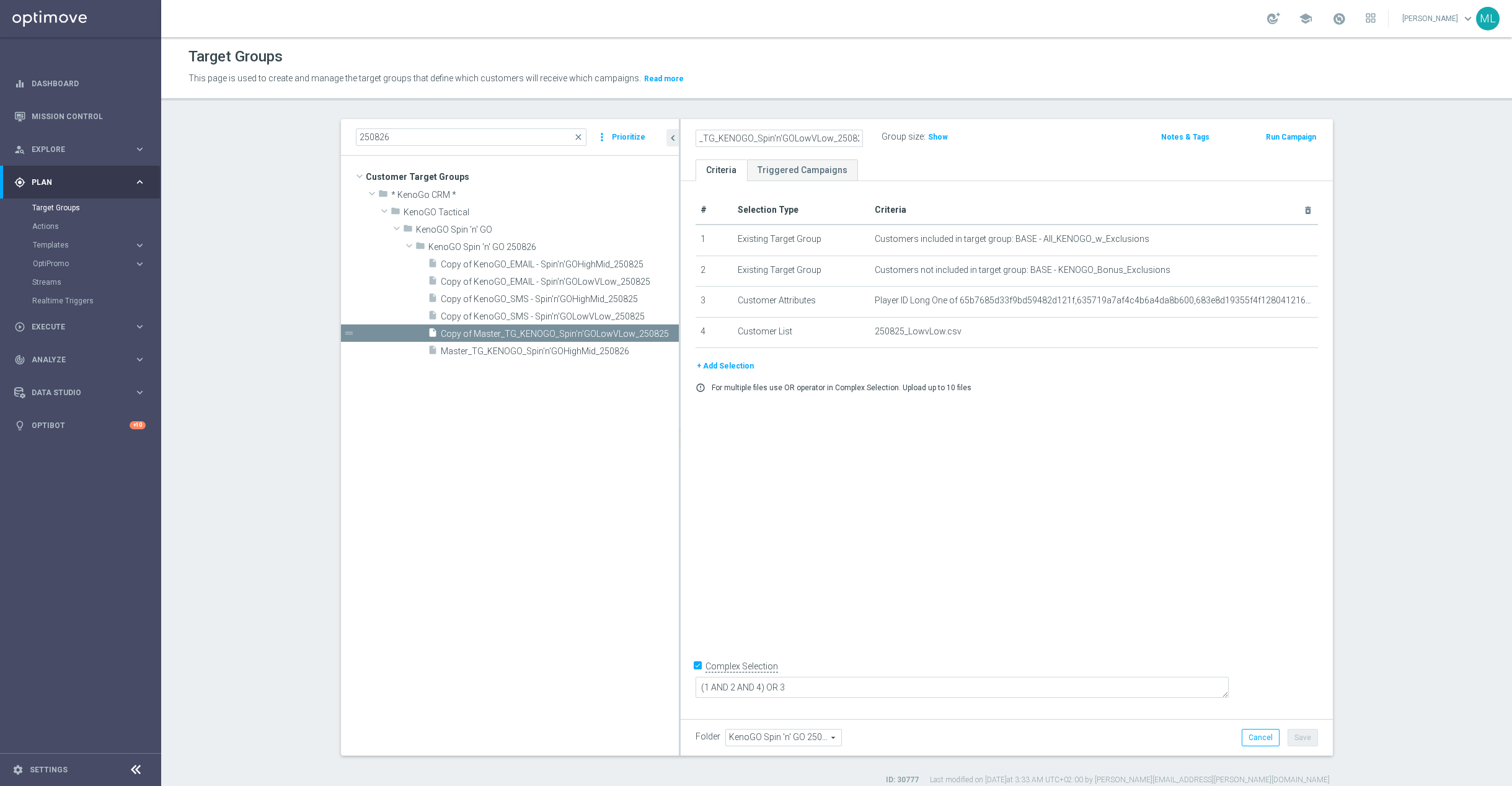
scroll to position [0, 0]
type input "Master_TG_KENOGO_Spin'n'GOLowVLow_250826"
drag, startPoint x: 1021, startPoint y: 141, endPoint x: 1073, endPoint y: 225, distance: 98.8
click at [1021, 141] on div "Master_TG_KENOGO_Spin'n'GOLowVLow_250826 Group size : Show" at bounding box center [900, 137] width 427 height 19
click at [1314, 743] on button "Save" at bounding box center [1303, 737] width 31 height 17
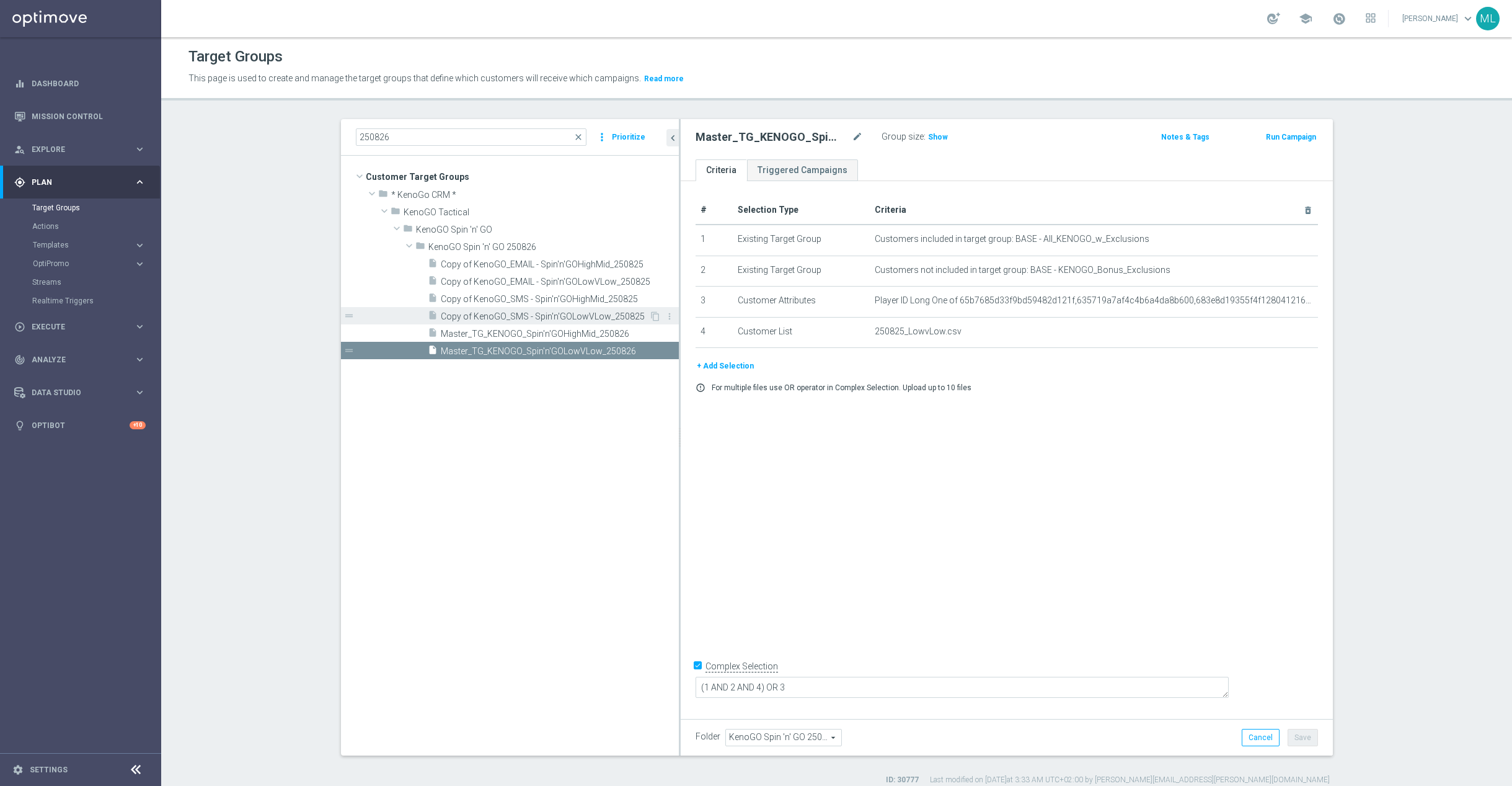
click at [527, 316] on span "Copy of KenoGO_SMS - Spin'n'GOLowVLow_250825" at bounding box center [545, 316] width 208 height 10
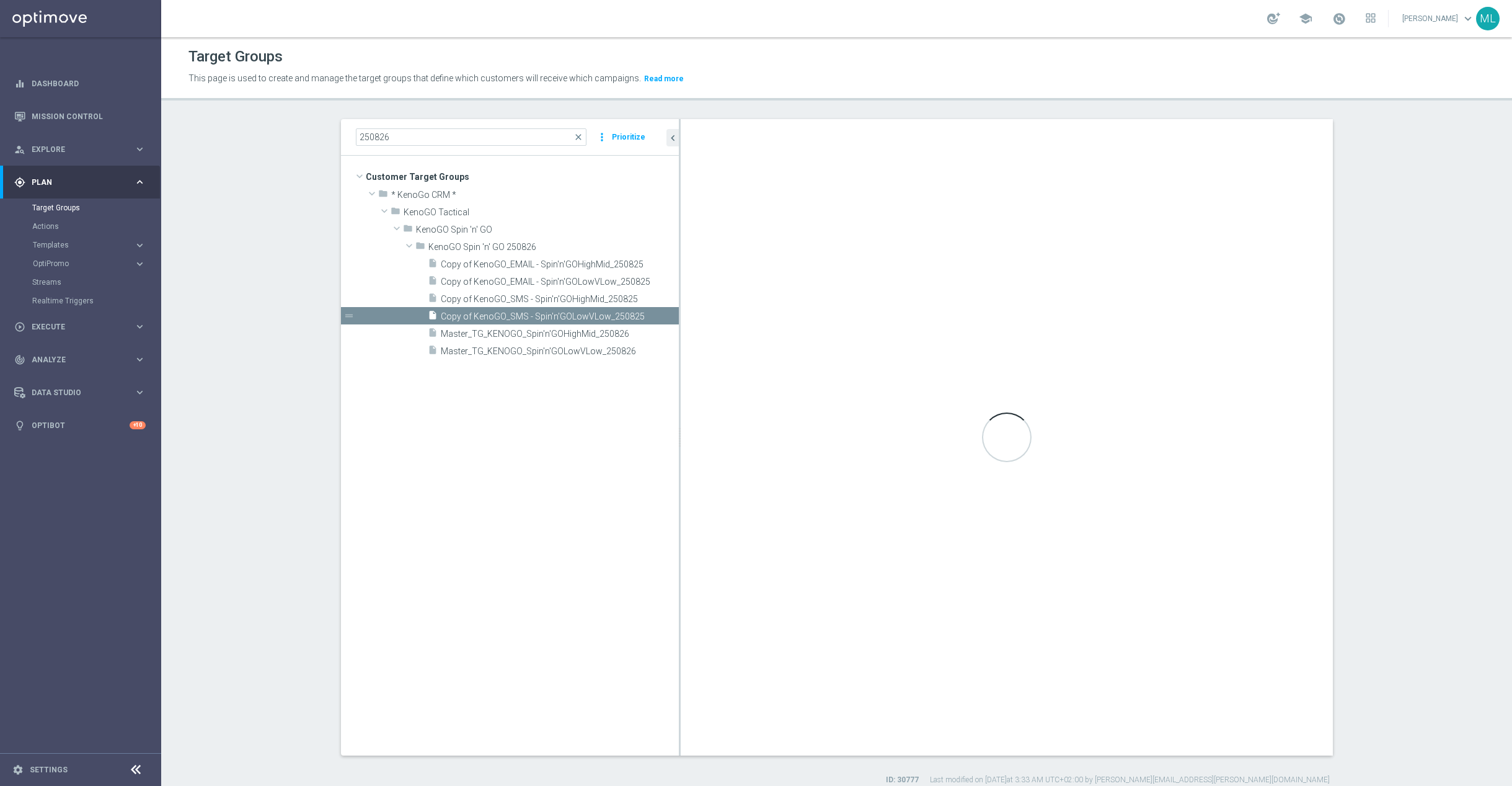
checkbox input "false"
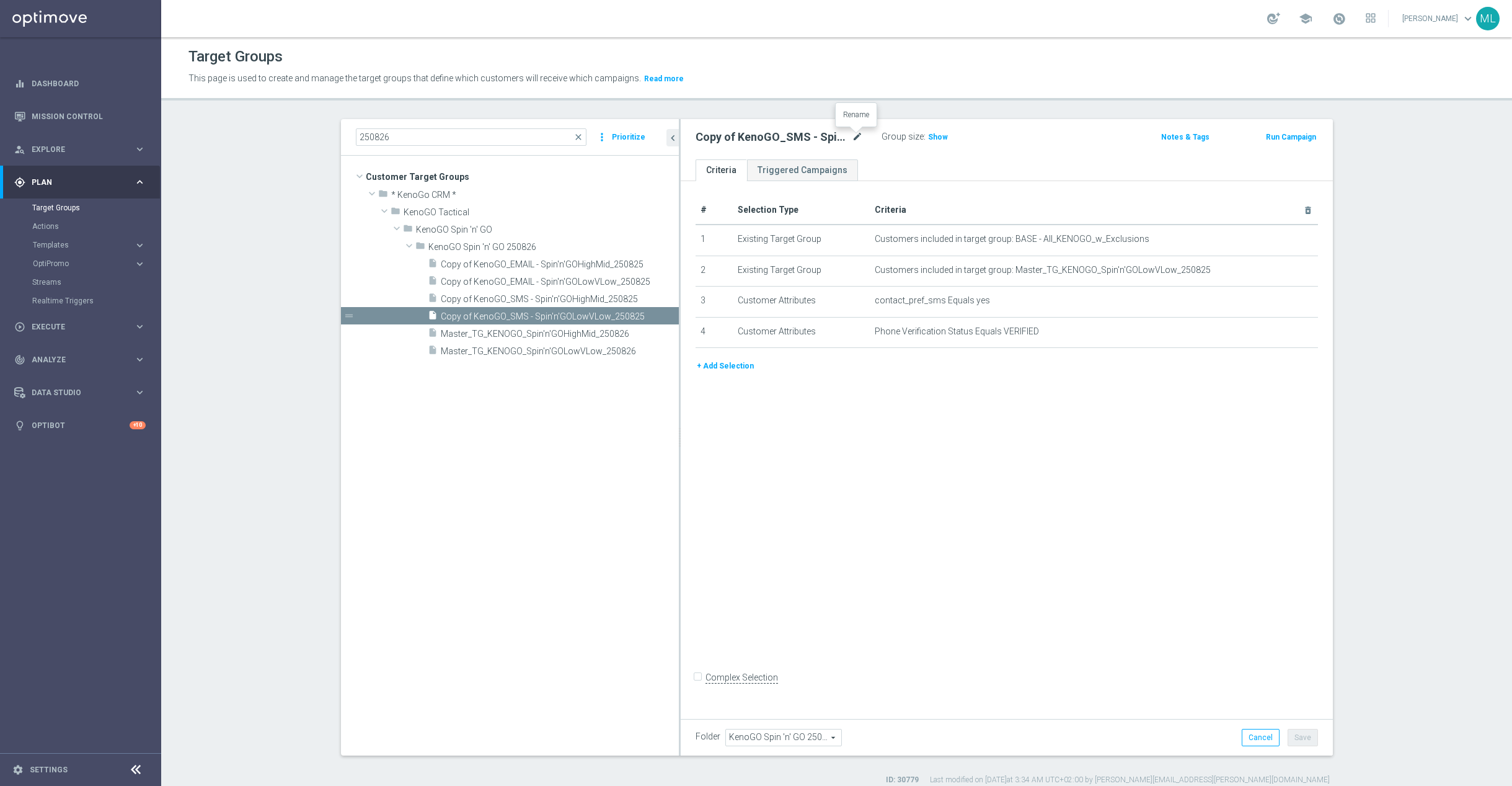
click at [856, 139] on icon "mode_edit" at bounding box center [857, 136] width 11 height 15
drag, startPoint x: 860, startPoint y: 136, endPoint x: 867, endPoint y: 137, distance: 7.1
click at [860, 136] on input "Copy of KenoGO_SMS - Spin'n'GOLowVLow_250825" at bounding box center [779, 138] width 168 height 17
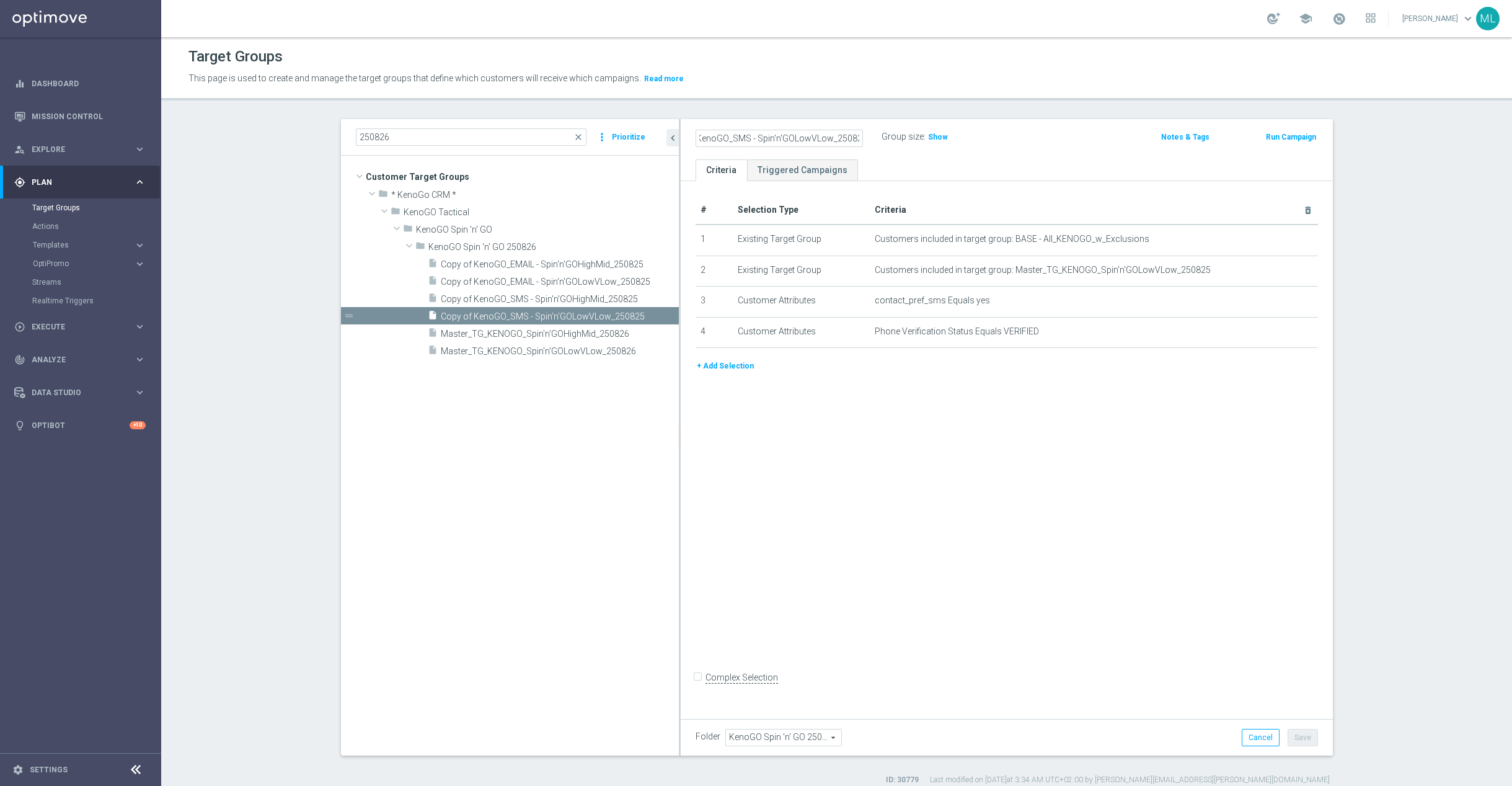
click at [715, 138] on input "Copy of KenoGO_SMS - Spin'n'GOLowVLow_250826" at bounding box center [779, 138] width 168 height 17
type input "KenoGO_SMS - Spin'n'GOLowVLow_250826"
click at [1104, 133] on div "KenoGO_SMS - Spin'n'GOLowVLow_250826 Group size : Show" at bounding box center [900, 137] width 427 height 19
drag, startPoint x: 1303, startPoint y: 738, endPoint x: 1282, endPoint y: 732, distance: 21.8
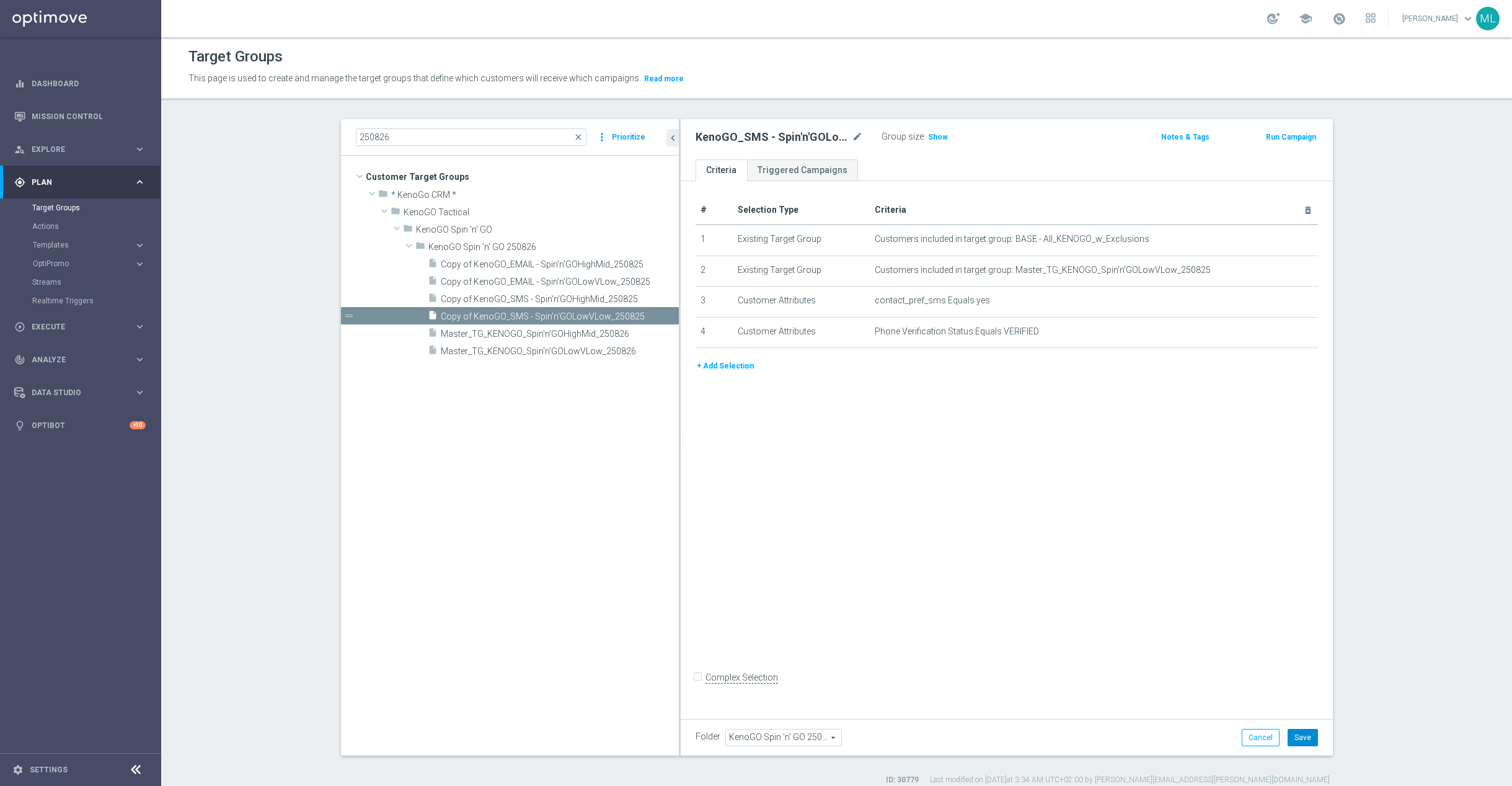
click at [1303, 738] on button "Save" at bounding box center [1303, 737] width 31 height 17
click at [504, 297] on span "Copy of KenoGO_SMS - Spin'n'GOHighMid_250825" at bounding box center [545, 299] width 208 height 10
click at [852, 133] on icon "mode_edit" at bounding box center [857, 136] width 11 height 15
drag, startPoint x: 858, startPoint y: 137, endPoint x: 868, endPoint y: 139, distance: 10.2
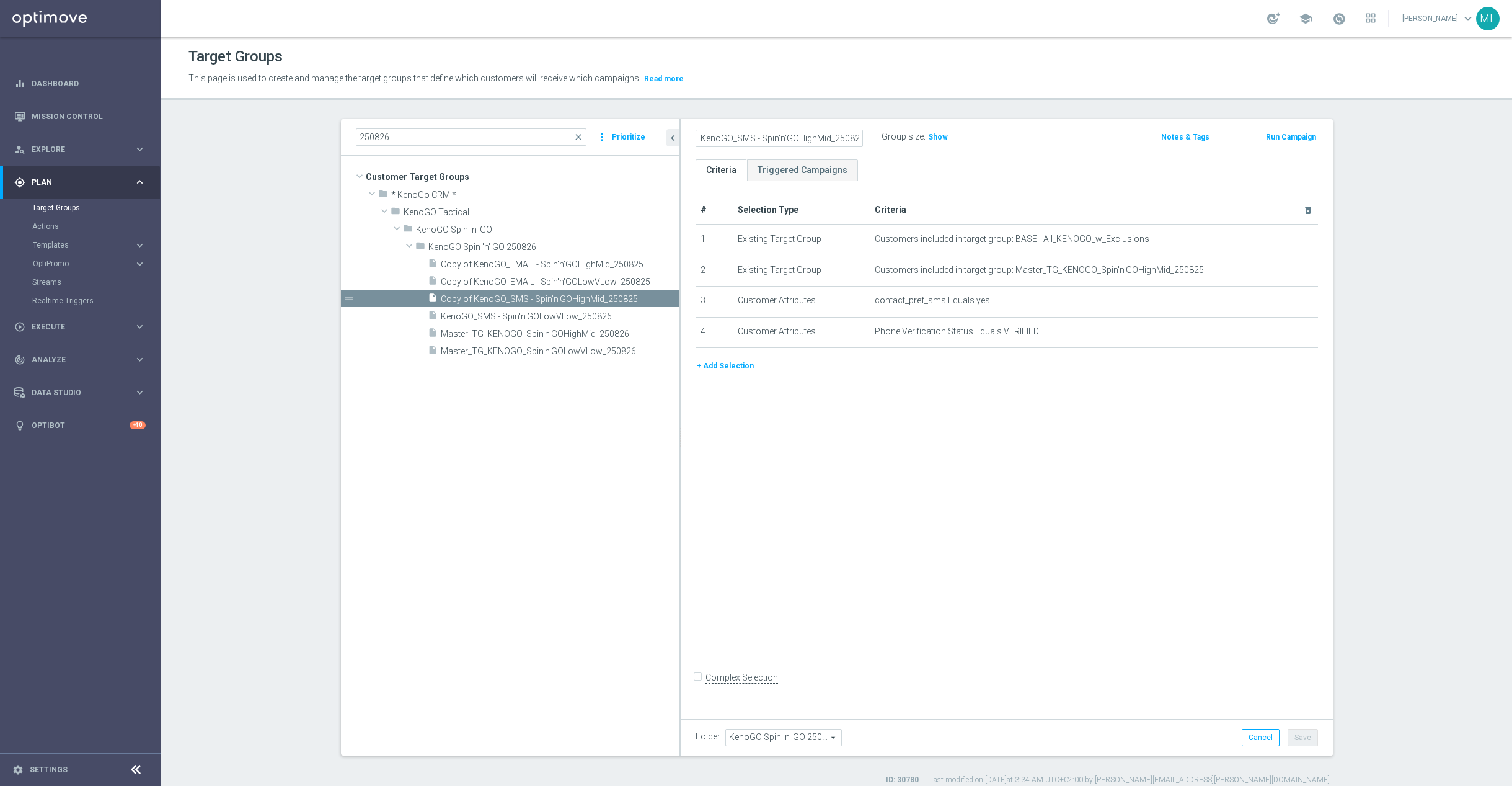
click at [859, 137] on input "Copy of KenoGO_SMS - Spin'n'GOHighMid_250825" at bounding box center [779, 138] width 168 height 17
click at [707, 138] on input "Copy of KenoGO_SMS - Spin'n'GOHighMid_250826" at bounding box center [779, 138] width 168 height 17
drag, startPoint x: 721, startPoint y: 139, endPoint x: 753, endPoint y: 142, distance: 32.1
click at [722, 139] on input "Copy of KenoGO_SMS - Spin'n'GOHighMid_250826" at bounding box center [779, 138] width 168 height 17
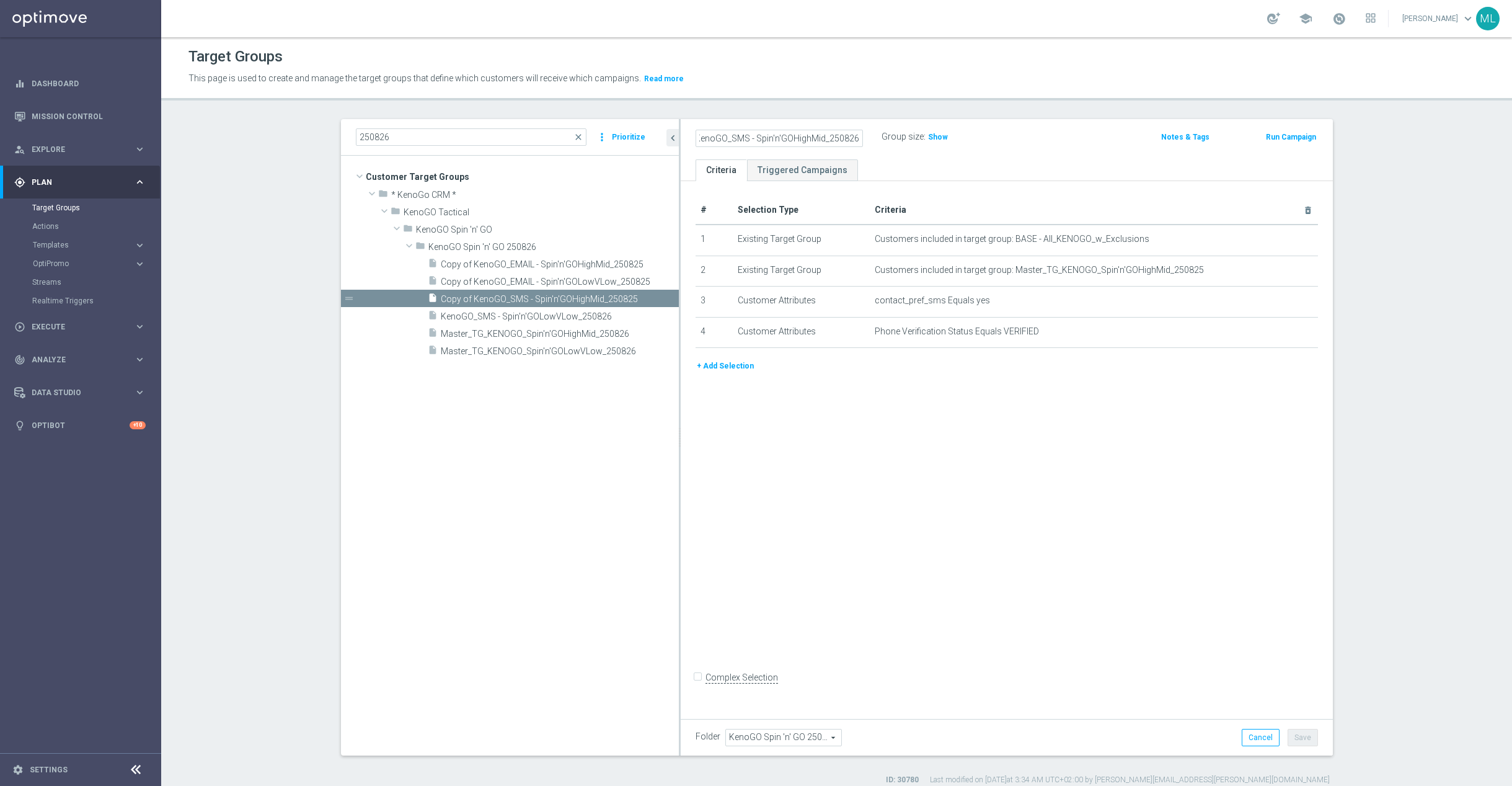
scroll to position [0, 0]
type input "KenoGO_SMS - Spin'n'GOHighMid_250826"
click at [1008, 152] on div "KenoGO_SMS - Spin'n'GOHighMid_250826 Group size : Show Notes & Tags Run Campaign" at bounding box center [1006, 139] width 652 height 40
drag, startPoint x: 1304, startPoint y: 736, endPoint x: 1295, endPoint y: 730, distance: 10.8
click at [1304, 736] on button "Save" at bounding box center [1303, 737] width 31 height 17
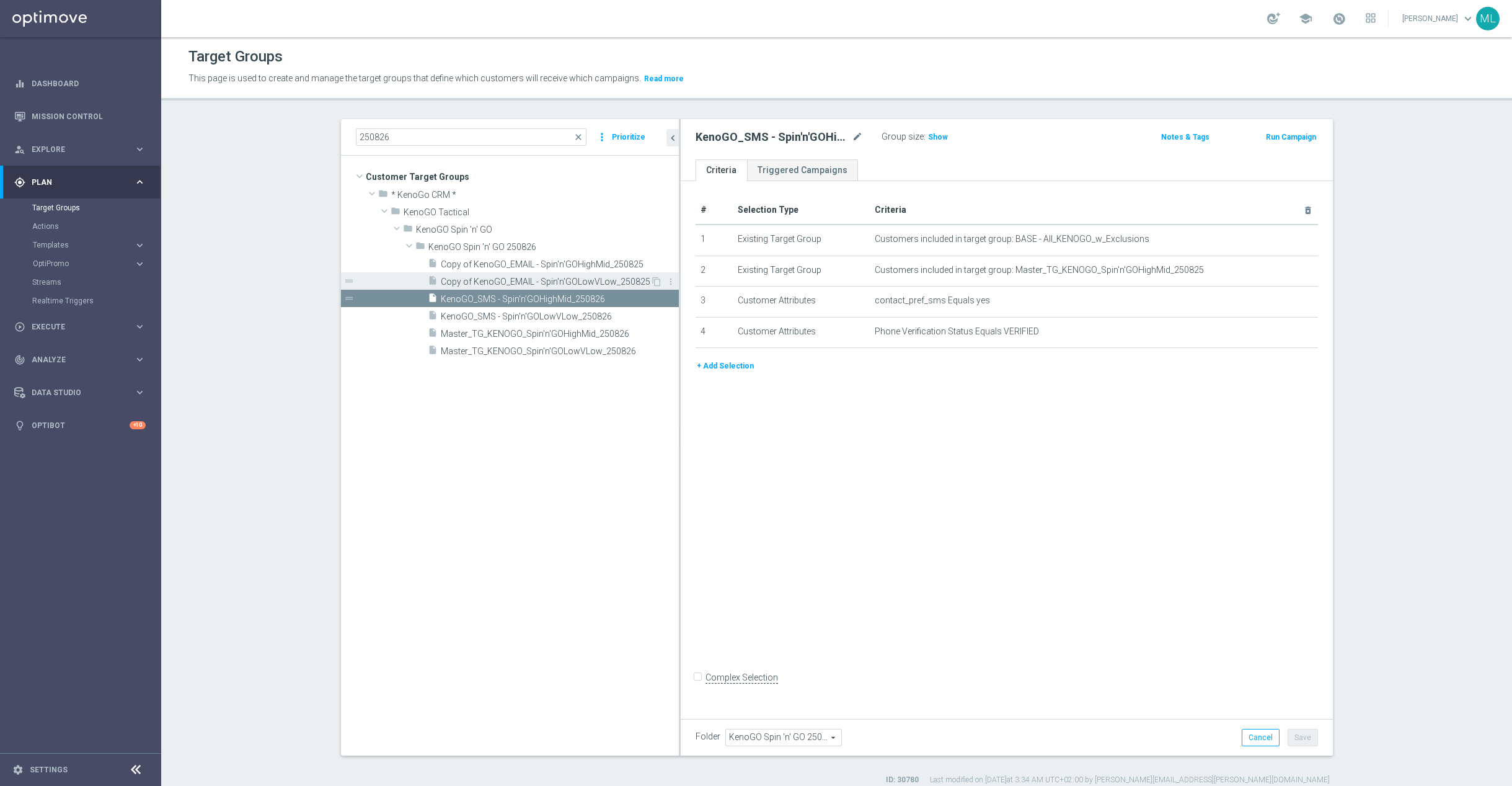
click at [507, 280] on span "Copy of KenoGO_EMAIL - Spin'n'GOLowVLow_250825" at bounding box center [546, 281] width 209 height 10
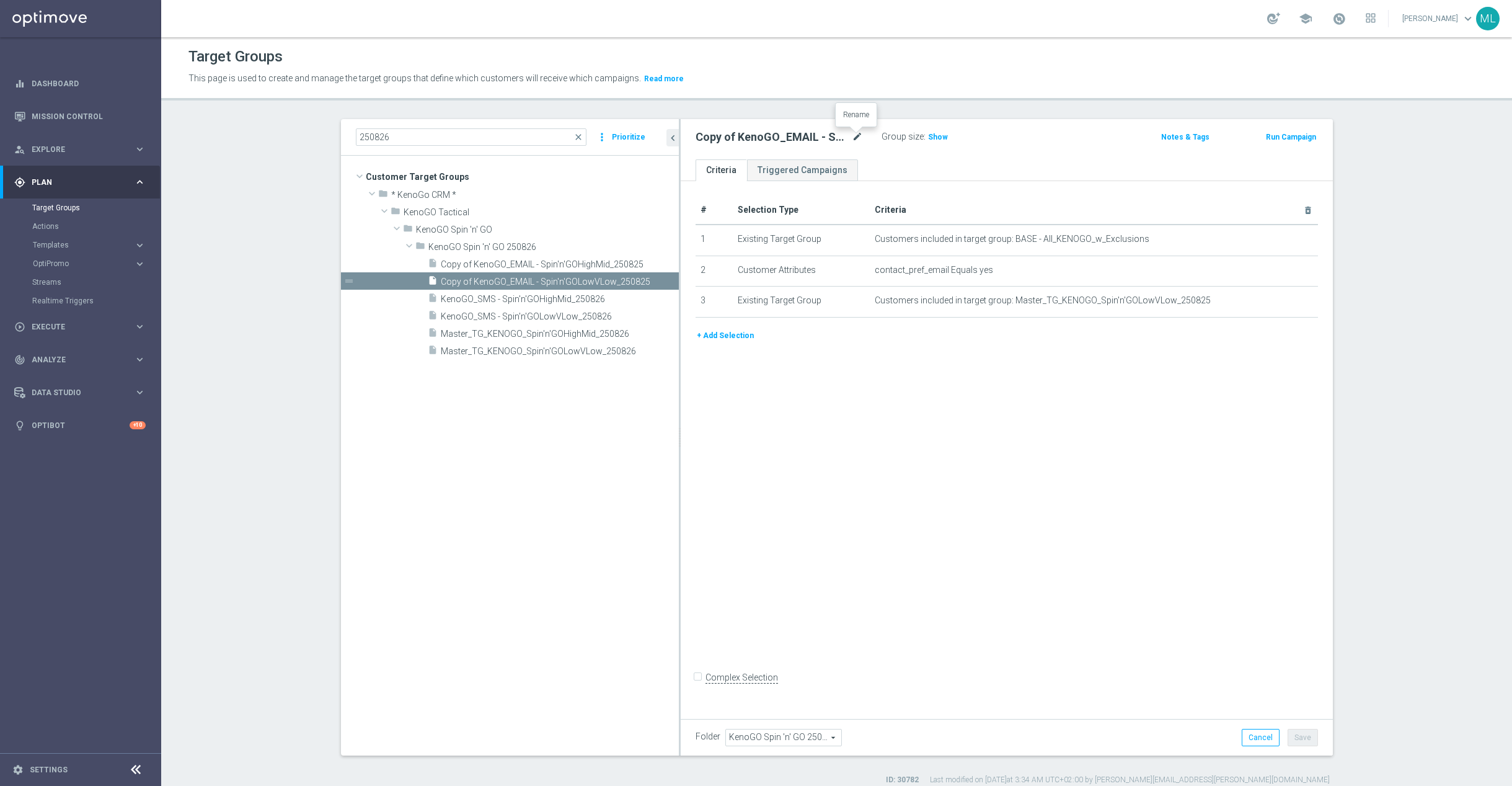
click at [857, 131] on icon "mode_edit" at bounding box center [857, 136] width 11 height 15
drag, startPoint x: 861, startPoint y: 138, endPoint x: 869, endPoint y: 139, distance: 8.1
click at [861, 137] on input "Copy of KenoGO_EMAIL - Spin'n'GOLowVLow_250825" at bounding box center [779, 138] width 168 height 17
drag, startPoint x: 703, startPoint y: 138, endPoint x: 803, endPoint y: 145, distance: 100.2
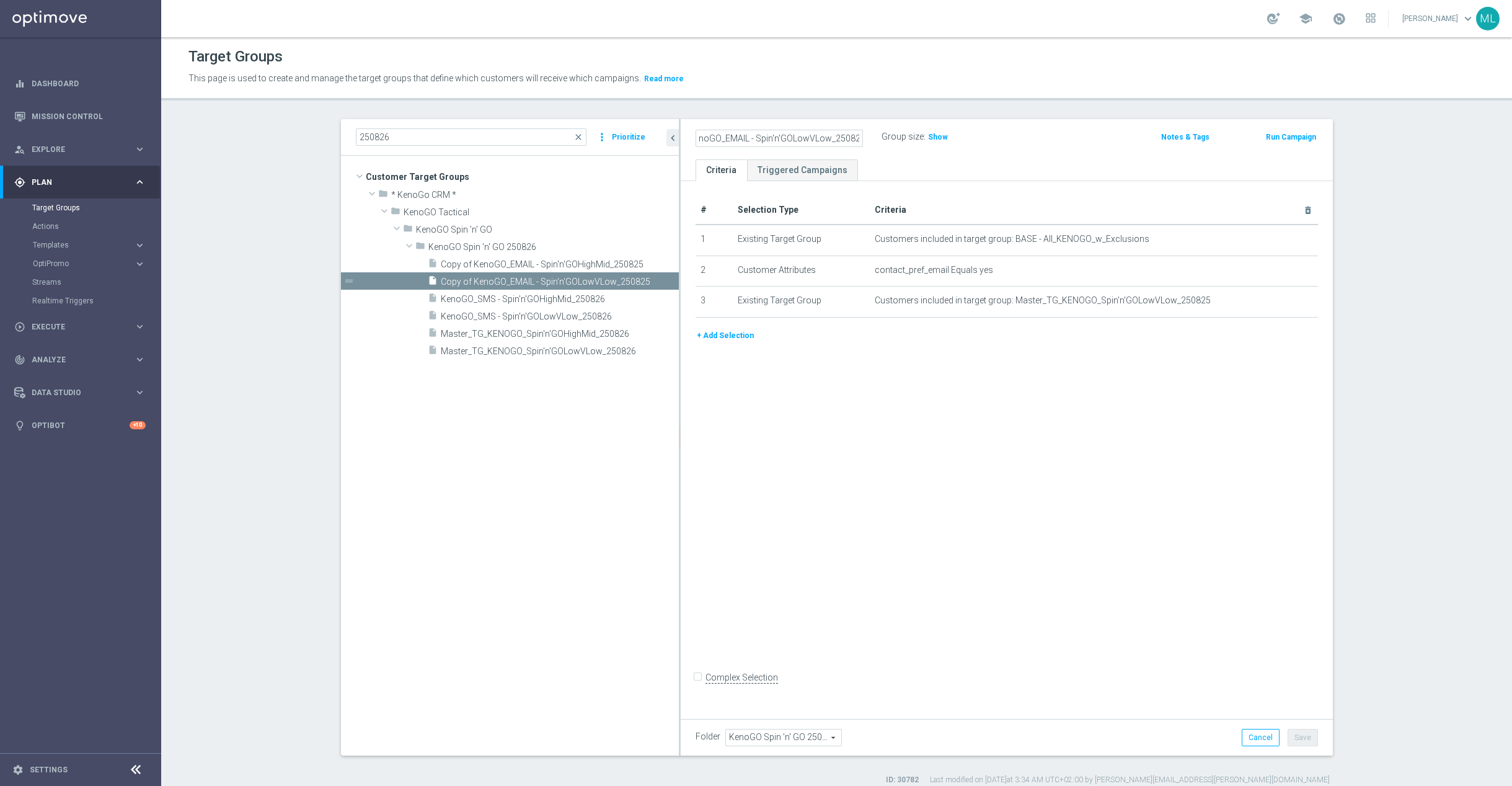
click at [703, 138] on input "Copy of KenoGO_EMAIL - Spin'n'GOLowVLow_250826" at bounding box center [779, 138] width 168 height 17
click at [731, 132] on input "Copy of KenoGO_EMAIL - Spin'n'GOLowVLow_250826" at bounding box center [779, 138] width 168 height 17
drag, startPoint x: 731, startPoint y: 137, endPoint x: 758, endPoint y: 138, distance: 27.0
click at [731, 137] on input "Copy of KenoGO_EMAIL - Spin'n'GOLowVLow_250826" at bounding box center [779, 138] width 168 height 17
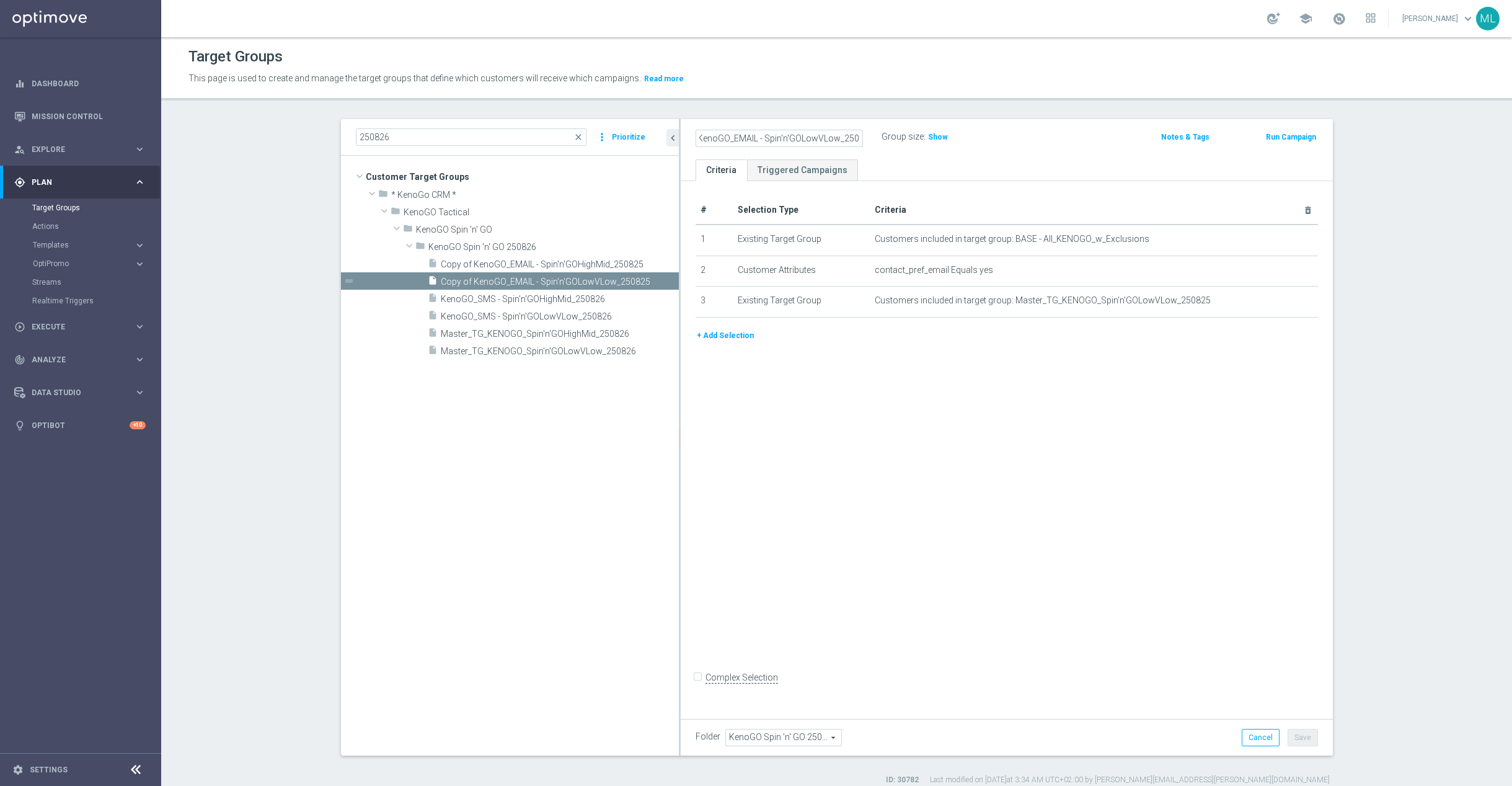
scroll to position [0, 0]
click at [847, 134] on input "KenoGO_EMAIL - Spin'n'GOLowVLow_250826" at bounding box center [779, 138] width 168 height 17
type input "KenoGO_EMAIL - Spin'n'GOLowVLow_250826"
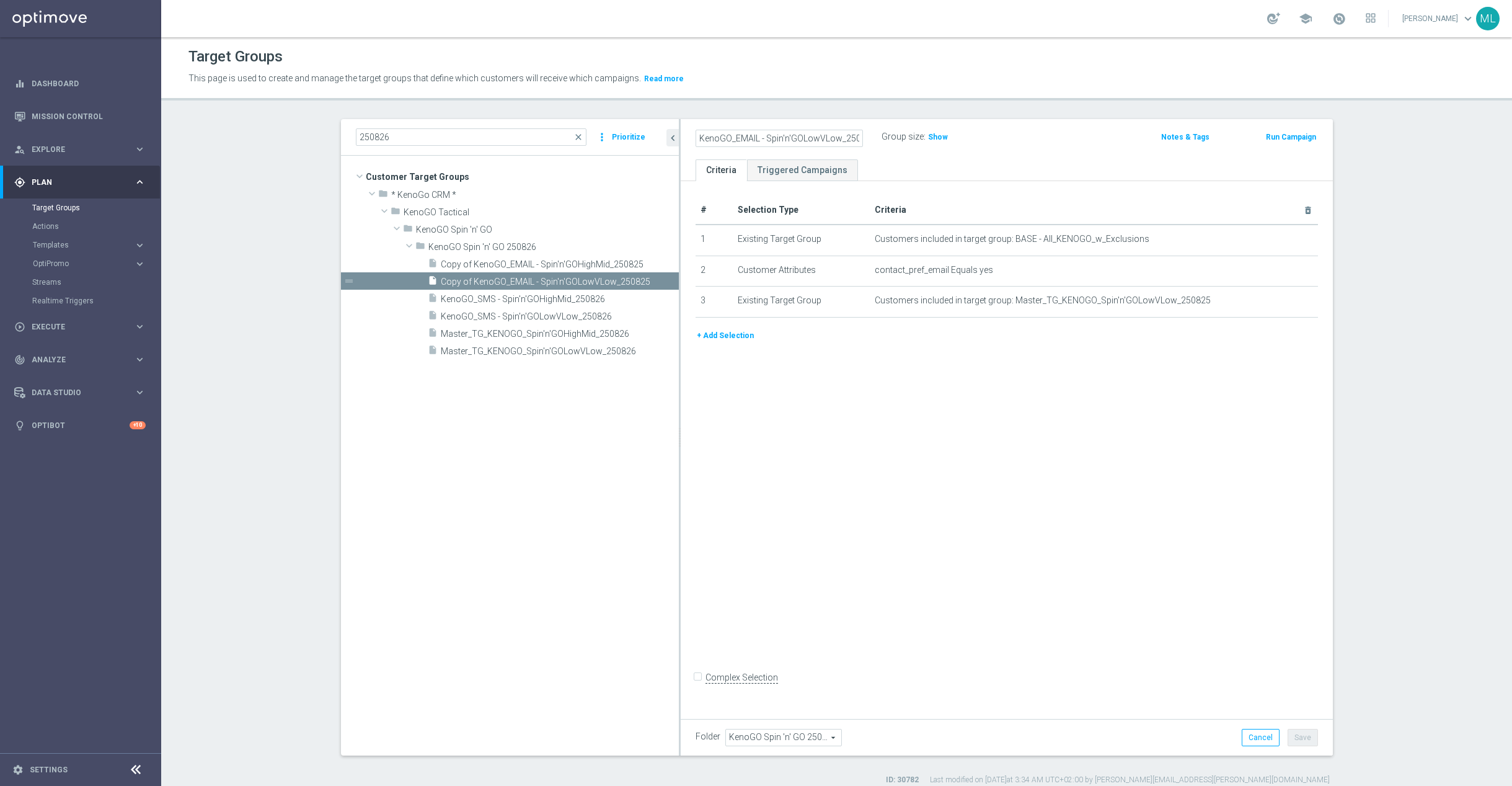
click at [1001, 139] on div "Group size : Show" at bounding box center [944, 135] width 124 height 15
click at [1300, 729] on button "Save" at bounding box center [1303, 737] width 31 height 17
click at [479, 264] on span "Copy of KenoGO_EMAIL - Spin'n'GOHighMid_250825" at bounding box center [545, 264] width 208 height 10
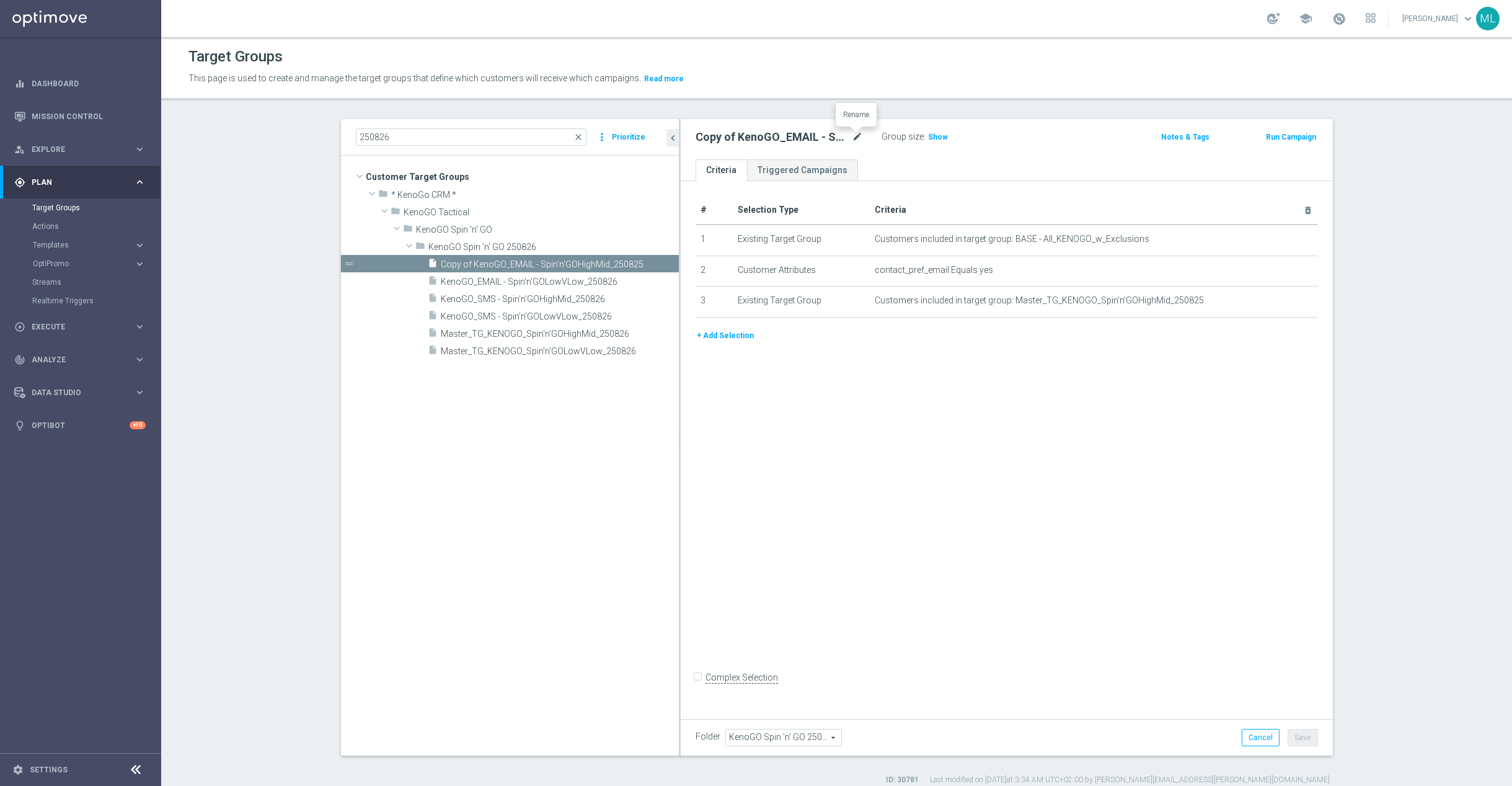
click at [858, 139] on icon "mode_edit" at bounding box center [857, 136] width 11 height 15
click at [857, 139] on input "Copy of KenoGO_EMAIL - Spin'n'GOHighMid_250825" at bounding box center [779, 138] width 168 height 17
click at [713, 136] on input "Copy of KenoGO_EMAIL - Spin'n'GOHighMid_250826" at bounding box center [779, 138] width 168 height 17
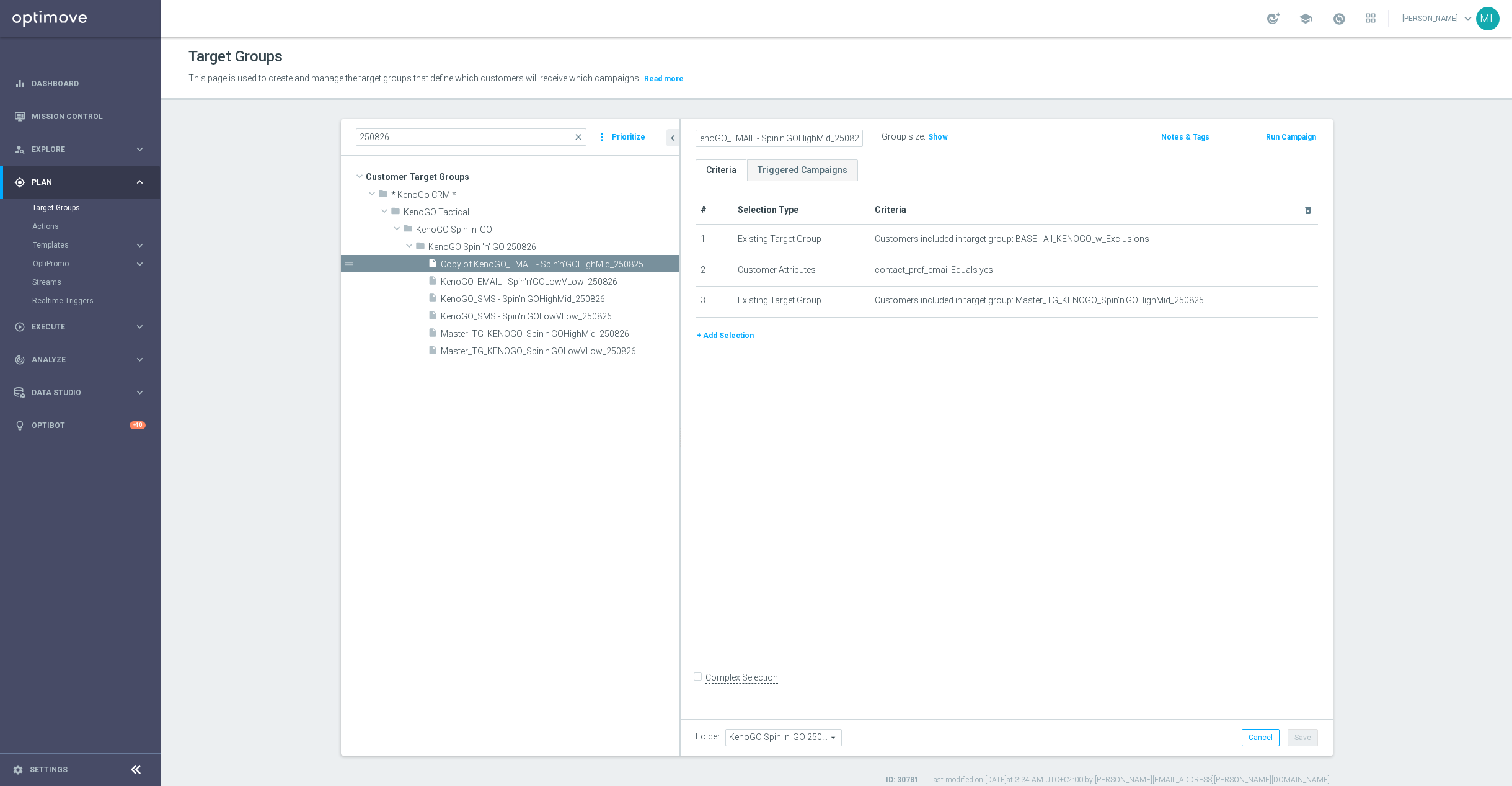
scroll to position [0, 0]
type input "KenoGO_EMAIL - Spin'n'GOHighMid_250826"
click at [1013, 138] on div "KenoGO_EMAIL - Spin'n'GOHighMid_250826 Group size : Show" at bounding box center [900, 137] width 427 height 19
click at [1312, 734] on button "Save" at bounding box center [1303, 737] width 31 height 17
click at [546, 315] on span "KenoGO_SMS - Spin'n'GOLowVLow_250826" at bounding box center [545, 316] width 208 height 10
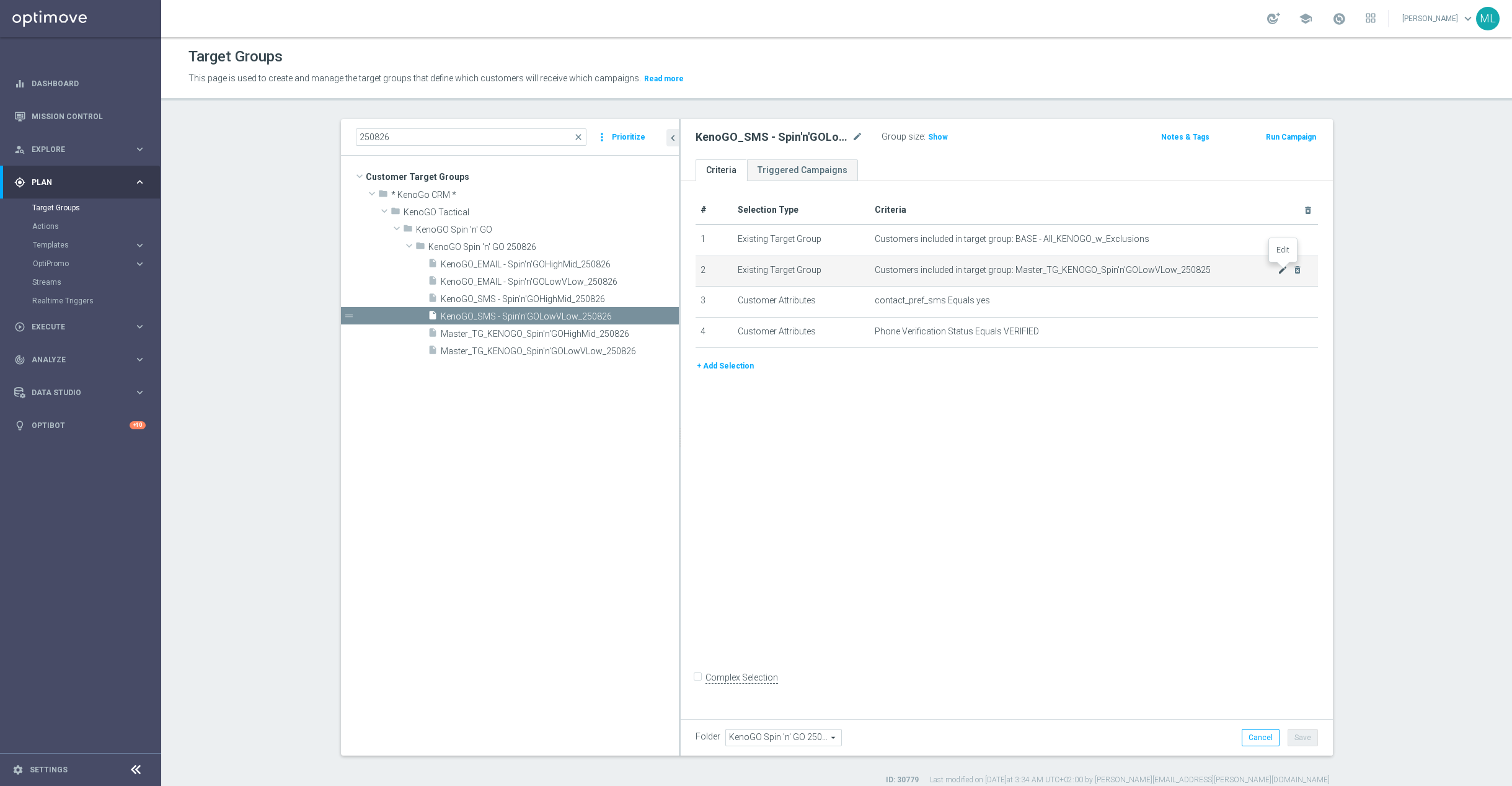
click at [1286, 269] on icon "mode_edit" at bounding box center [1283, 269] width 10 height 10
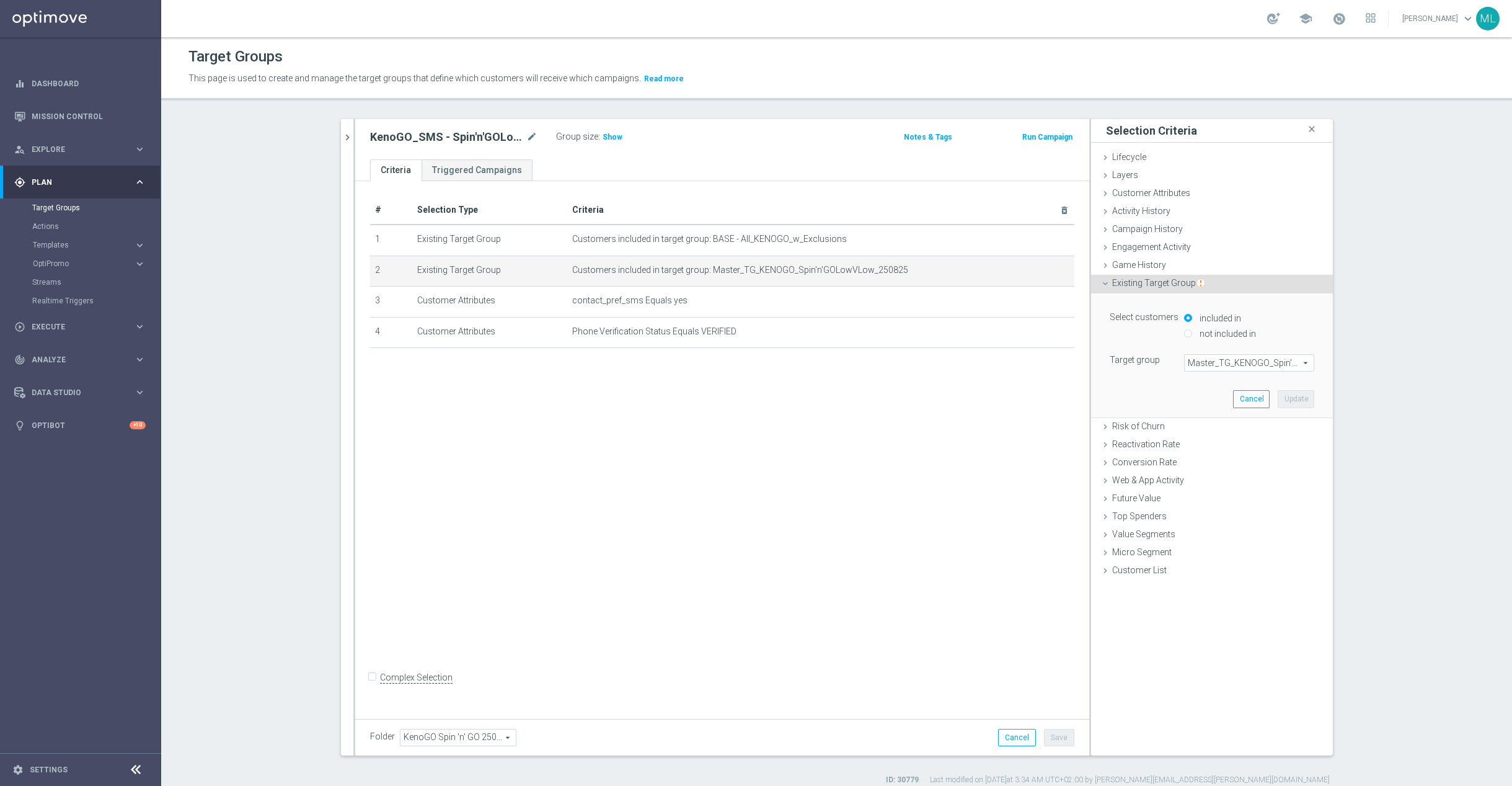
click at [1241, 359] on span "Master_TG_KENOGO_Spin'n'GOLowVLow_250825" at bounding box center [1249, 363] width 129 height 16
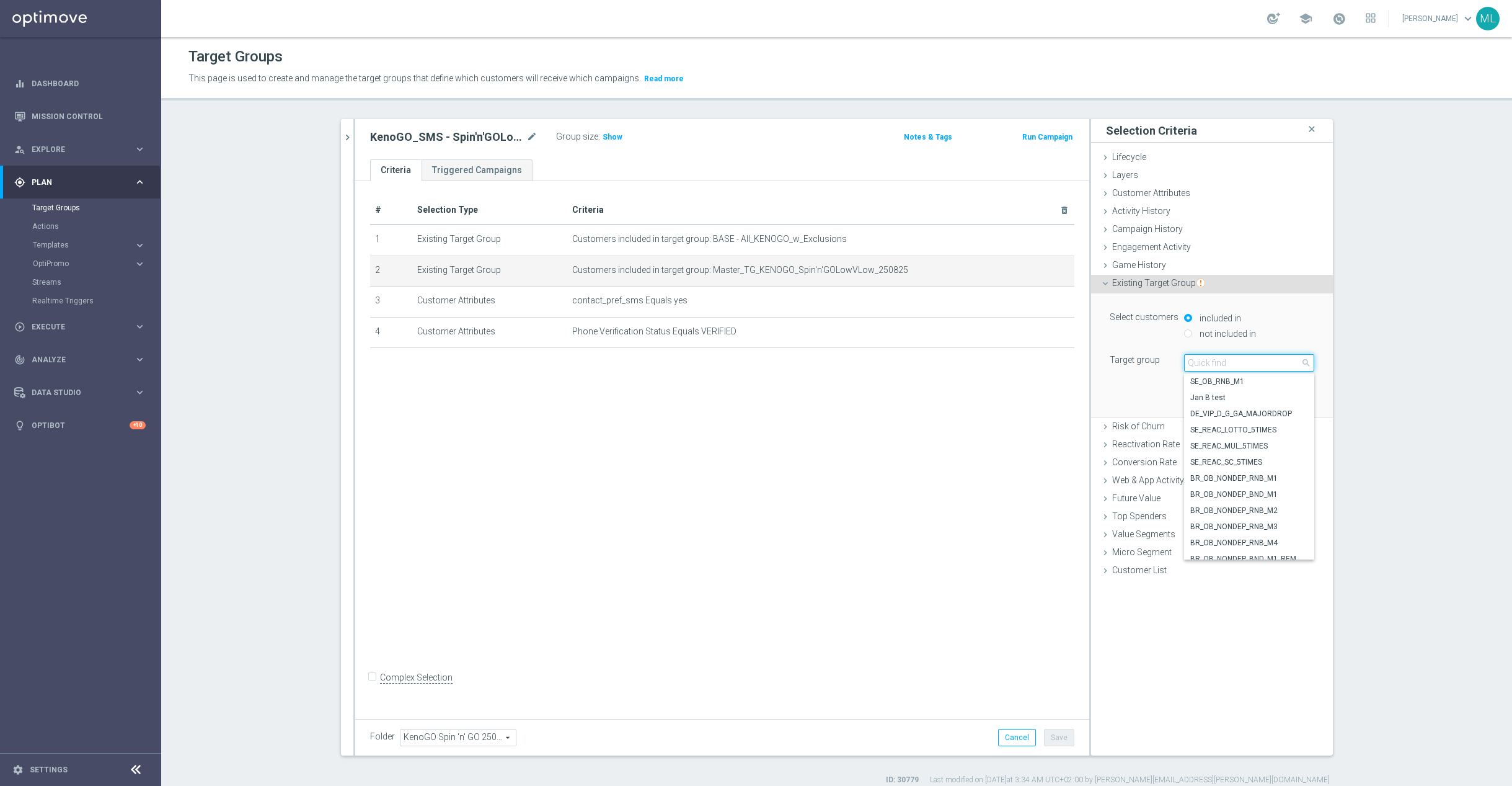
click at [1225, 362] on input "search" at bounding box center [1249, 363] width 130 height 17
type input "250826"
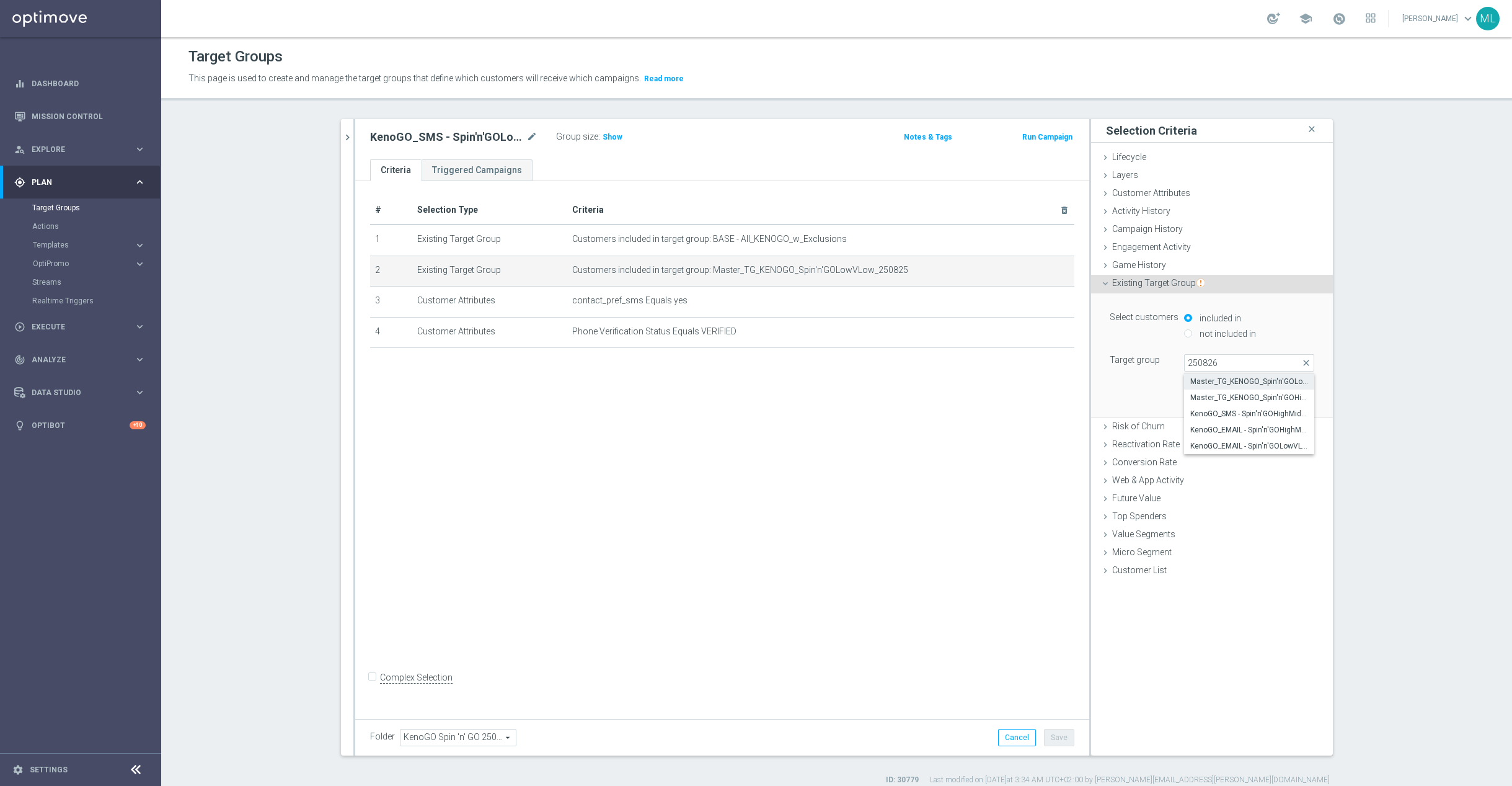
click at [1284, 382] on span "Master_TG_KENOGO_Spin'n'GOLowVLow_250826" at bounding box center [1249, 382] width 118 height 10
type input "Master_TG_KENOGO_Spin'n'GOLowVLow_250826"
click at [1298, 394] on button "Update" at bounding box center [1296, 399] width 37 height 17
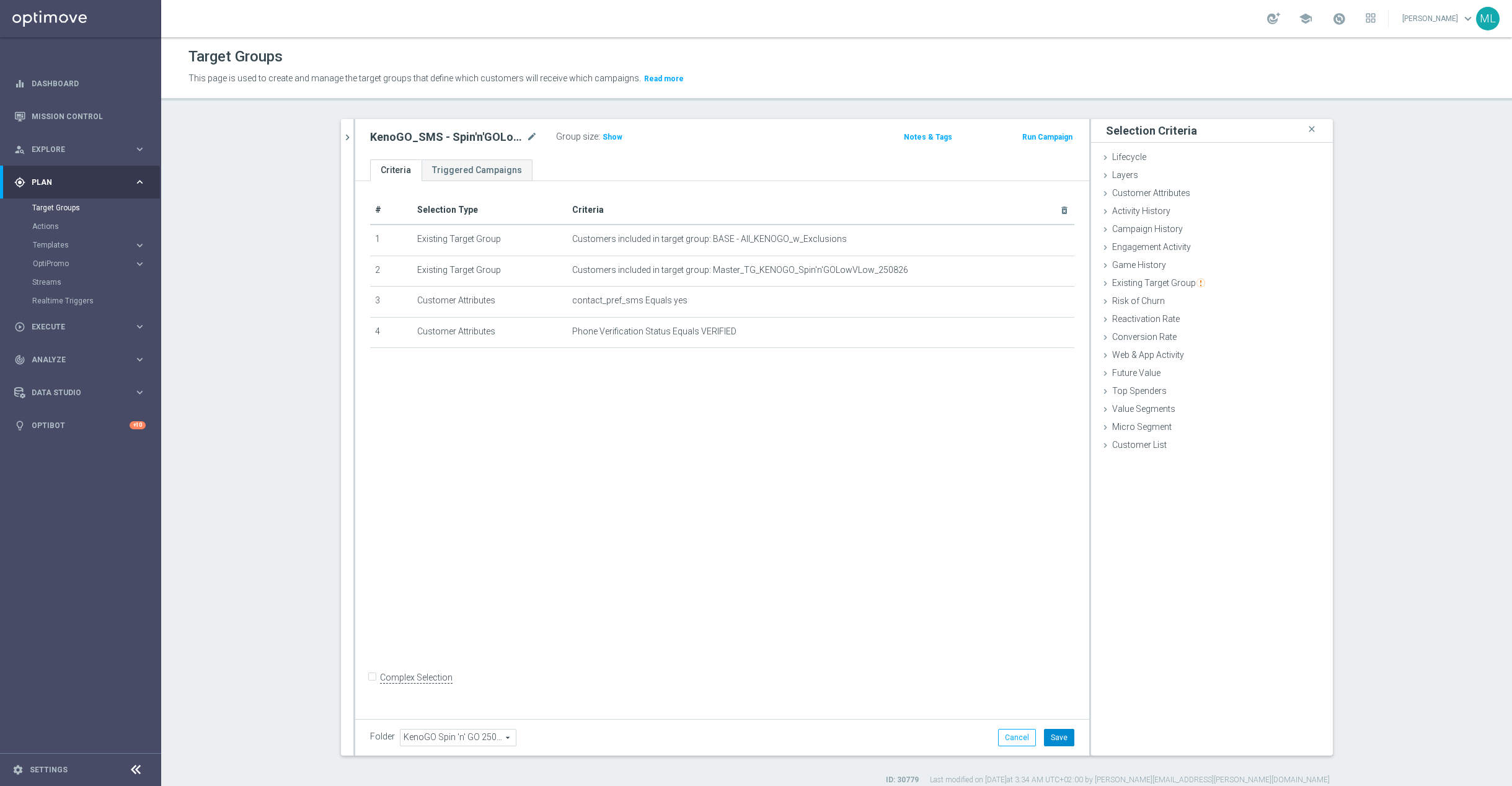
click at [1058, 729] on button "Save" at bounding box center [1060, 737] width 31 height 17
click at [346, 128] on button "chevron_right" at bounding box center [347, 137] width 13 height 37
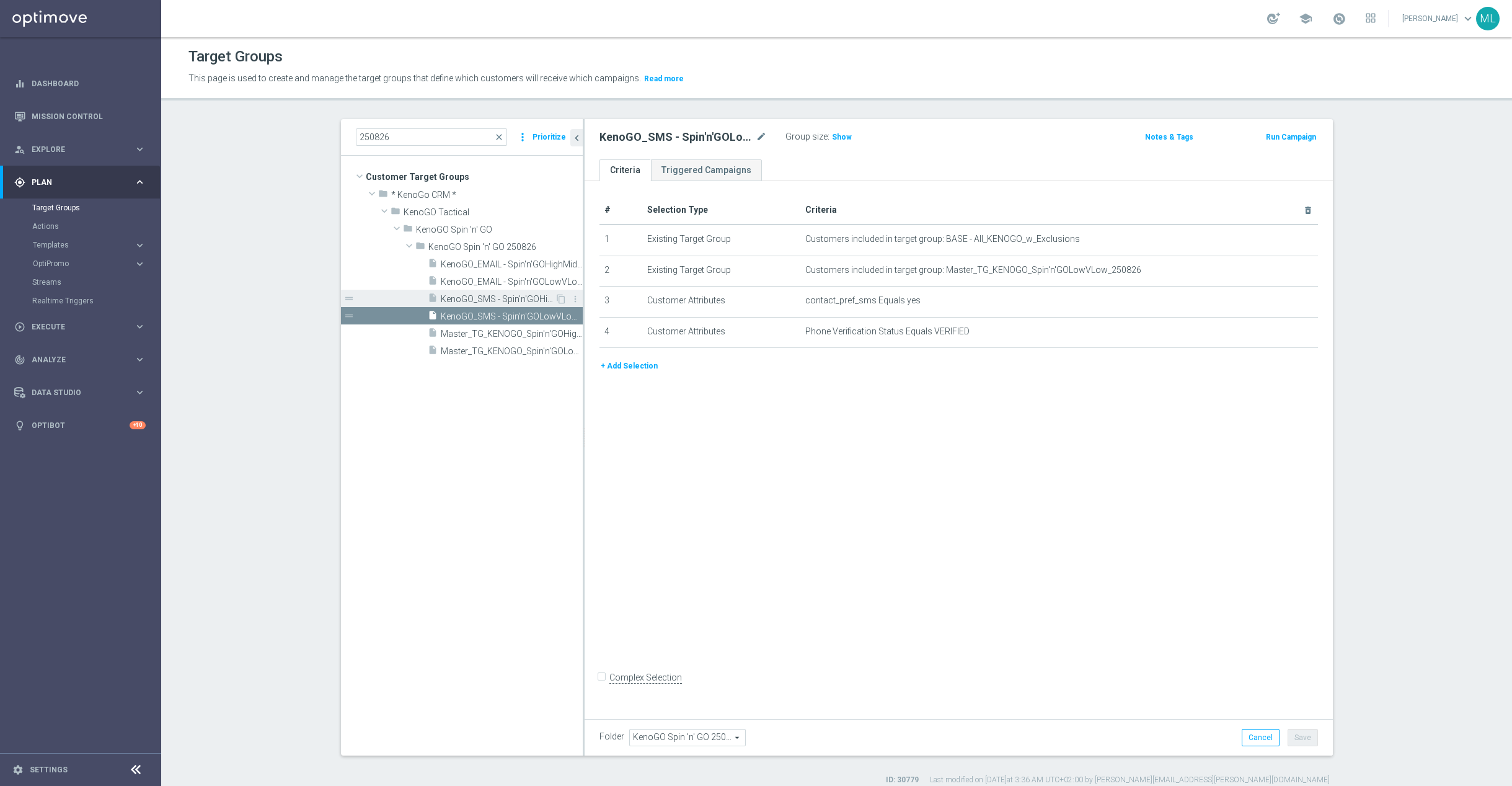
click at [532, 299] on span "KenoGO_SMS - Spin'n'GOHighMid_250826" at bounding box center [498, 299] width 114 height 10
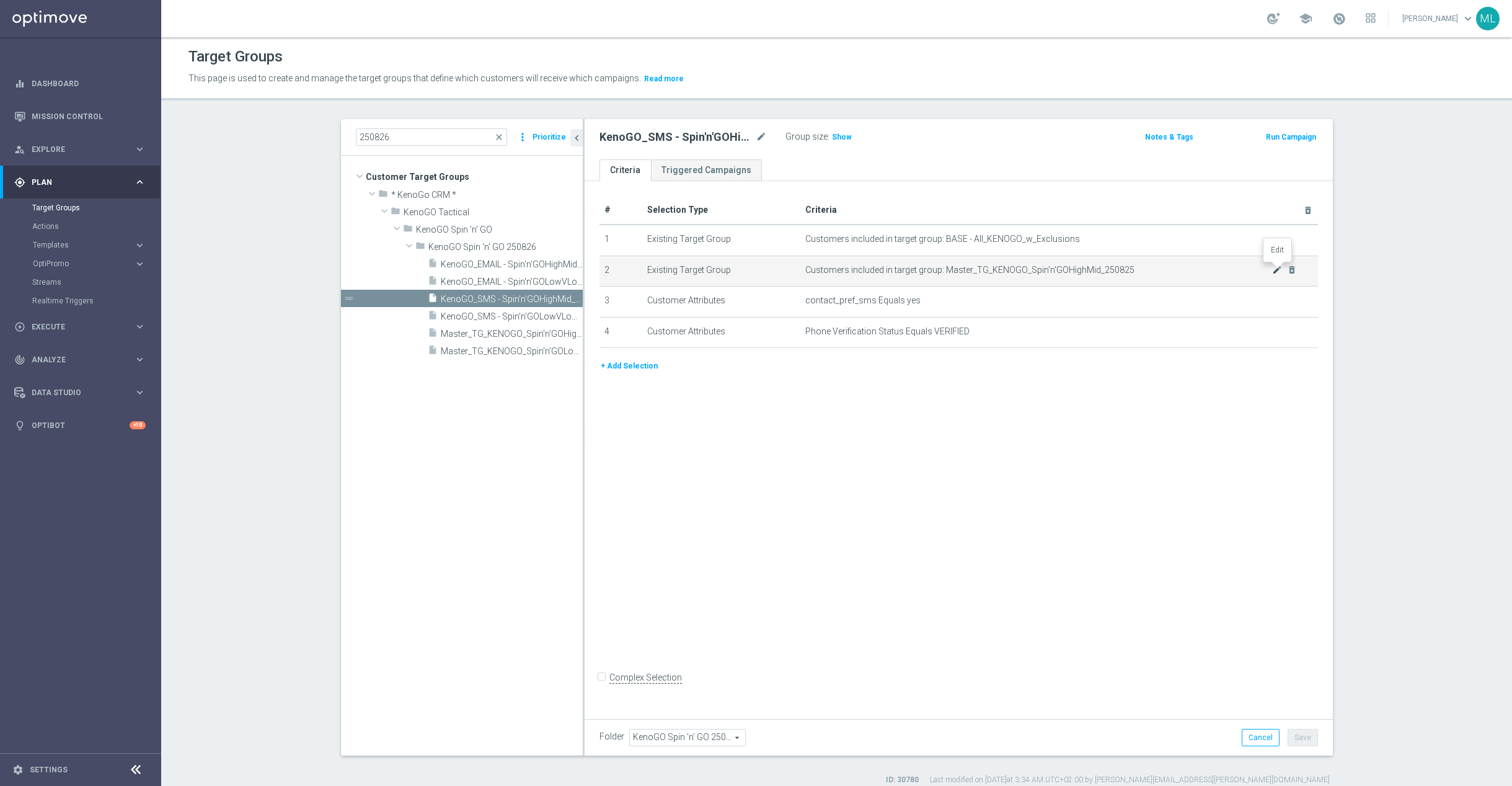
click at [1278, 271] on icon "mode_edit" at bounding box center [1278, 269] width 10 height 10
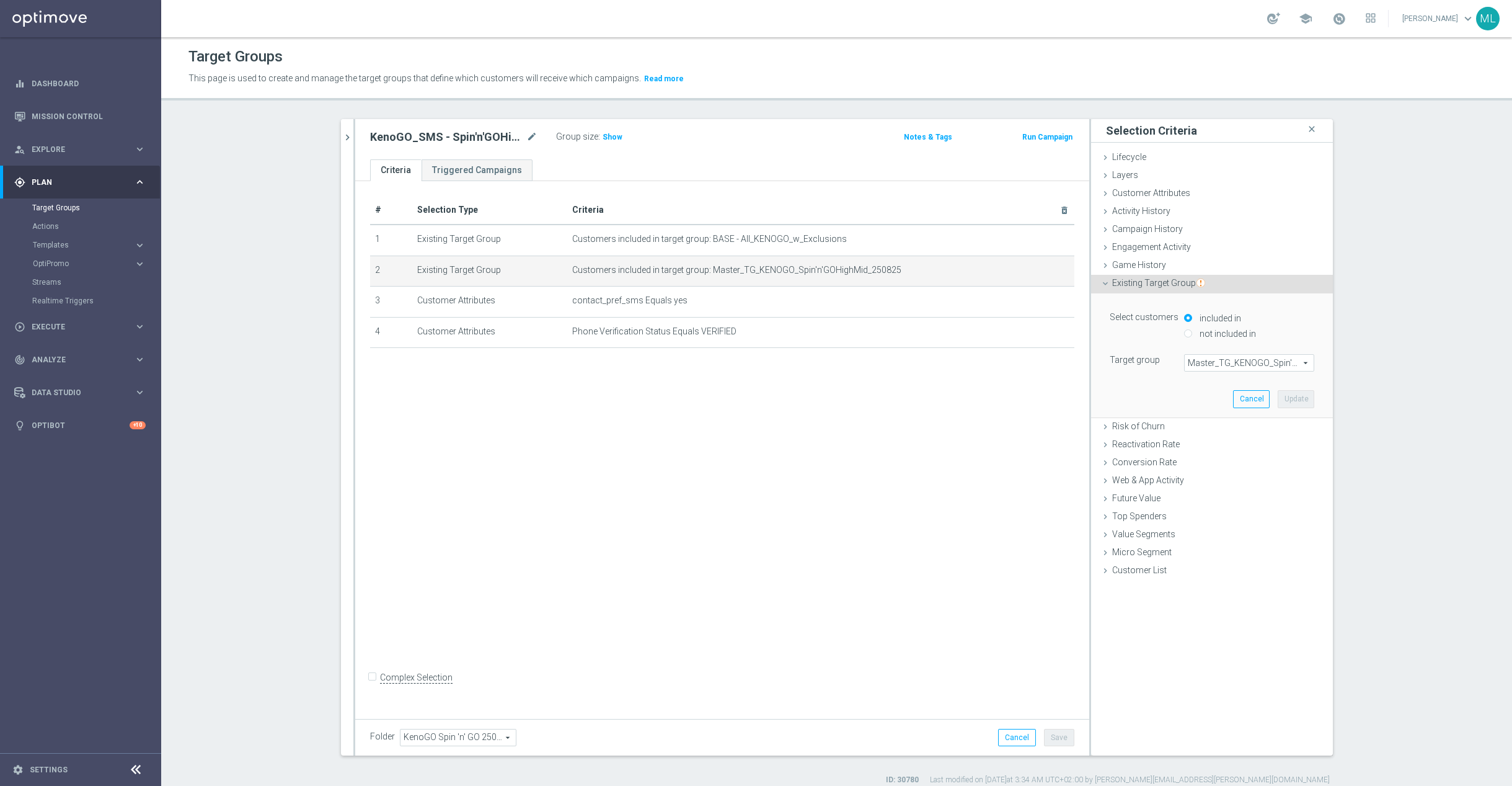
click at [1231, 363] on span "Master_TG_KENOGO_Spin'n'GOHighMid_250825" at bounding box center [1249, 363] width 129 height 16
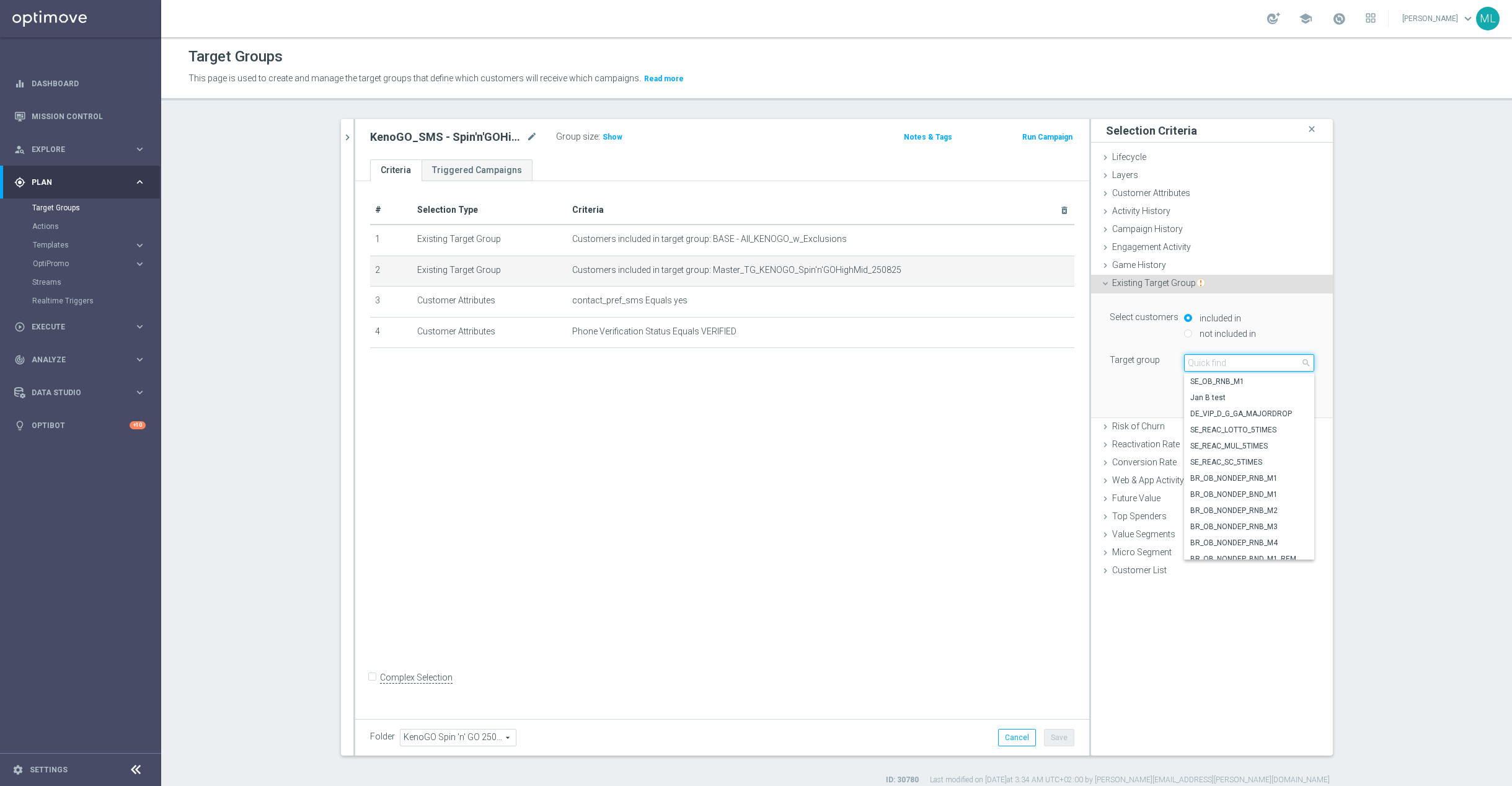
click at [1227, 365] on input "search" at bounding box center [1249, 363] width 130 height 17
type input "250826"
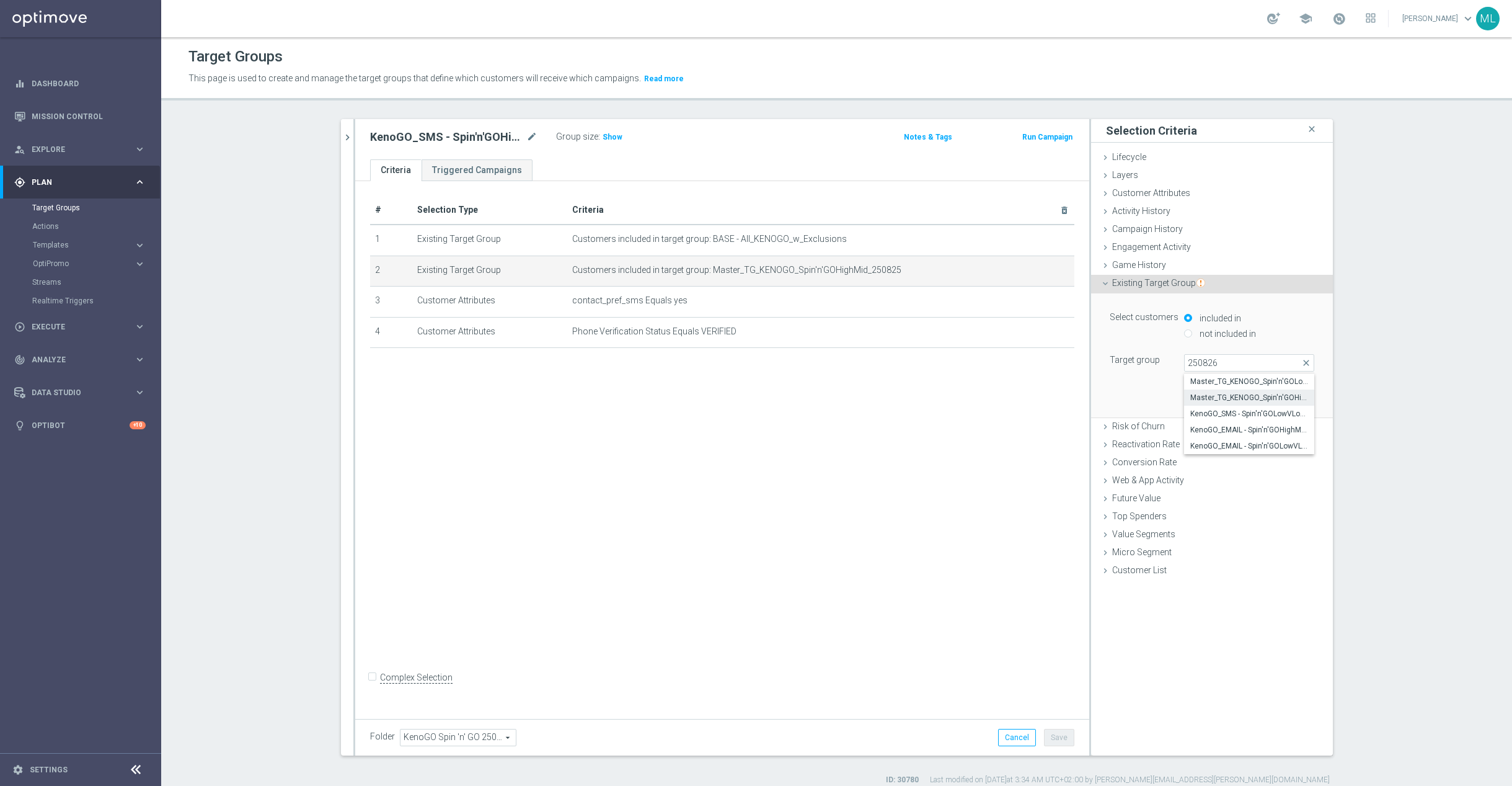
click at [1250, 401] on span "Master_TG_KENOGO_Spin'n'GOHighMid_250826" at bounding box center [1249, 398] width 118 height 10
type input "Master_TG_KENOGO_Spin'n'GOHighMid_250826"
click at [1299, 404] on button "Update" at bounding box center [1296, 399] width 37 height 17
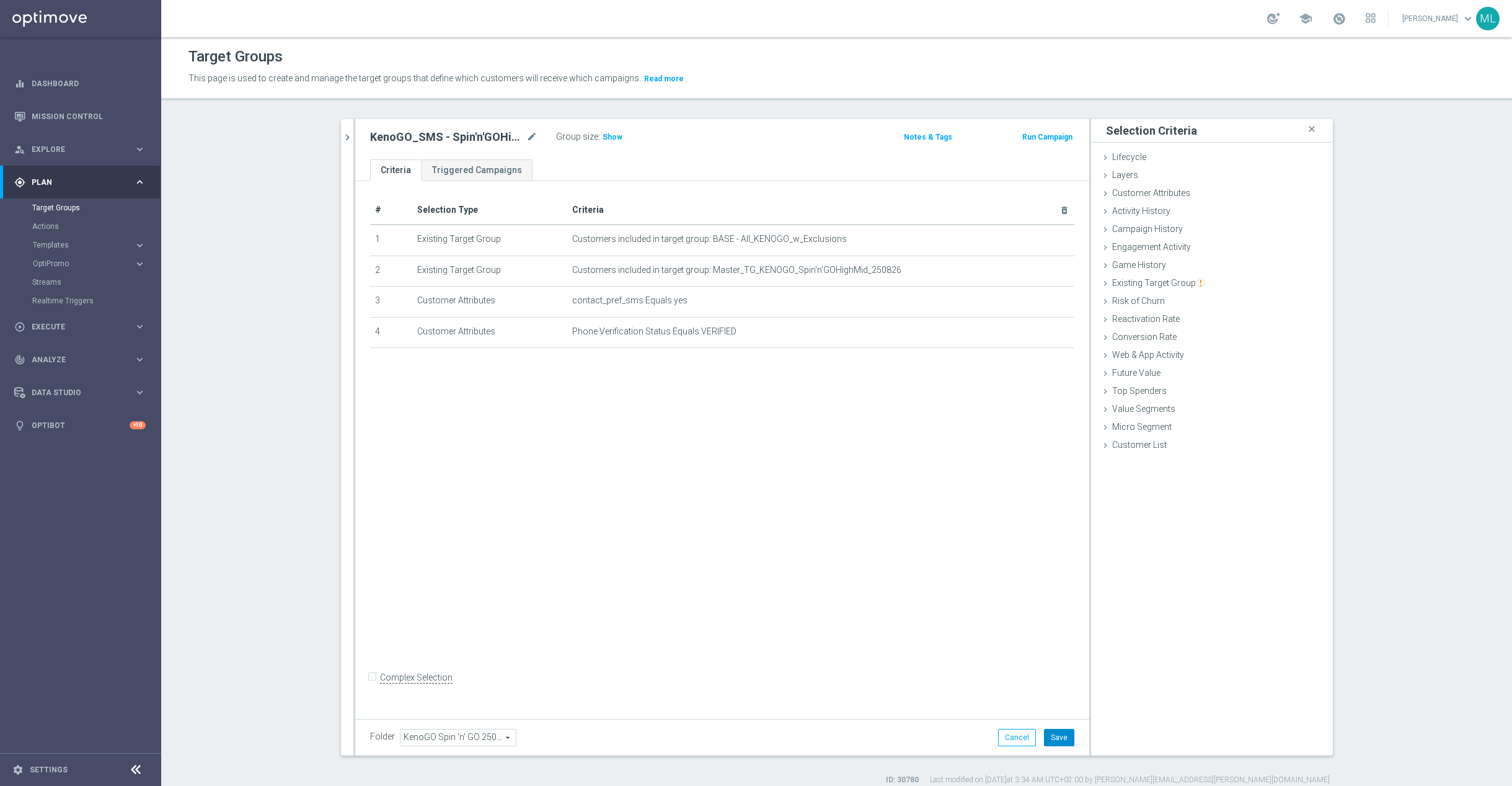
click at [1065, 737] on button "Save" at bounding box center [1060, 737] width 31 height 17
click at [1106, 281] on icon at bounding box center [1106, 283] width 10 height 10
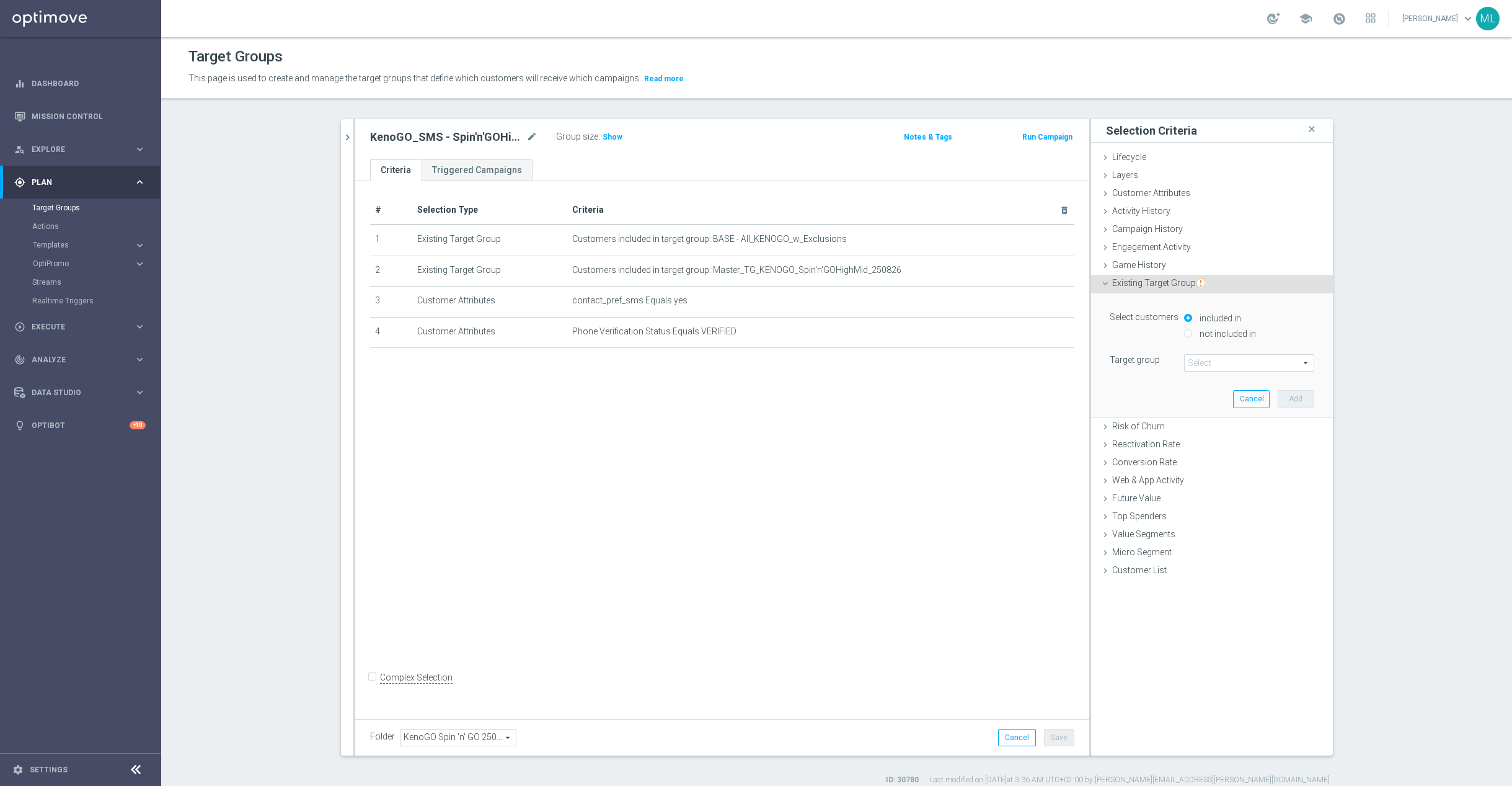
click at [938, 425] on div "# Selection Type Criteria delete_forever 1 Existing Target Group Customers incl…" at bounding box center [722, 447] width 734 height 533
click at [350, 139] on icon "chevron_right" at bounding box center [347, 137] width 12 height 12
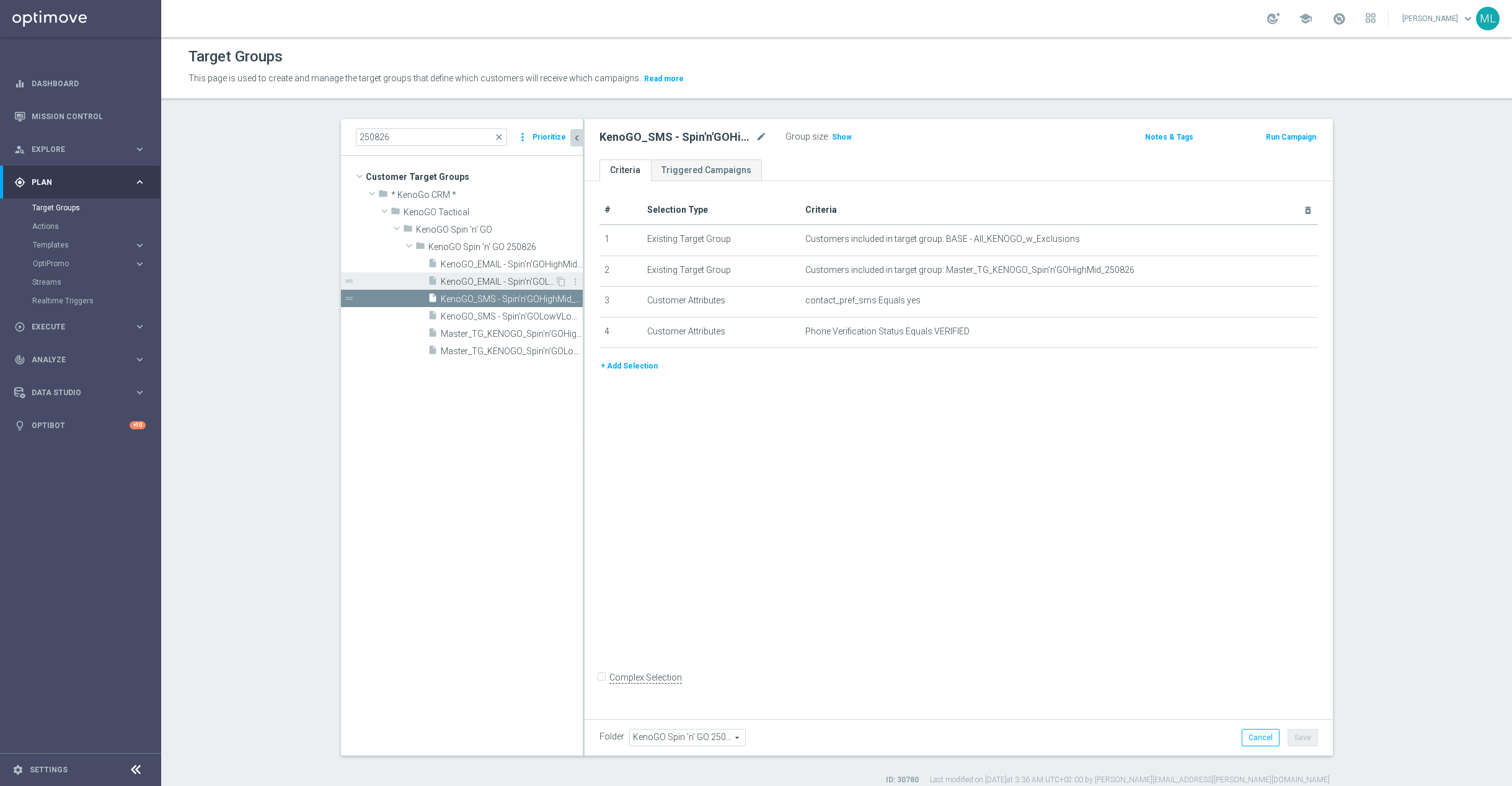
click at [487, 281] on span "KenoGO_EMAIL - Spin'n'GOLowVLow_250826" at bounding box center [498, 281] width 114 height 10
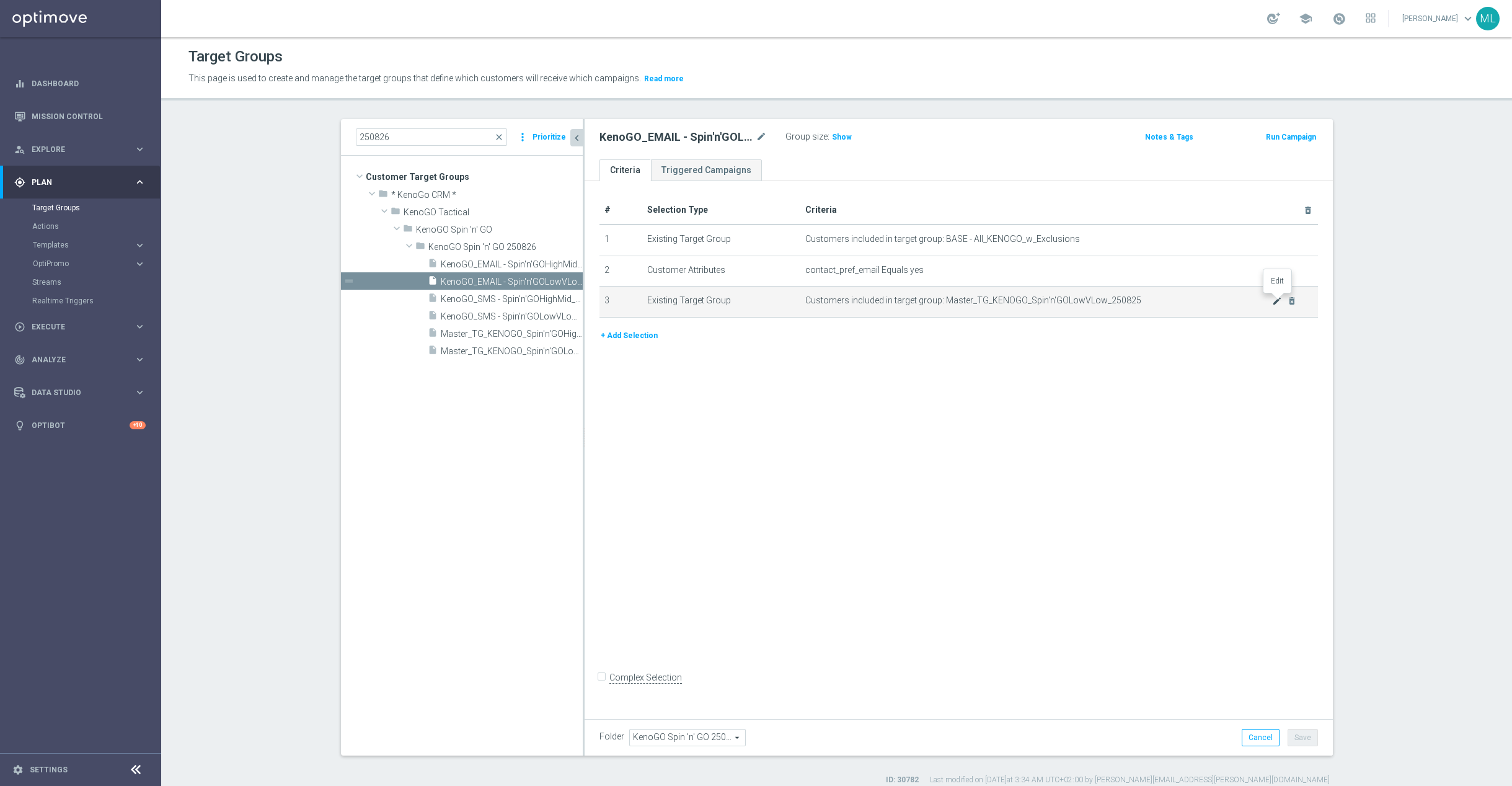
click at [1276, 303] on icon "mode_edit" at bounding box center [1278, 301] width 10 height 10
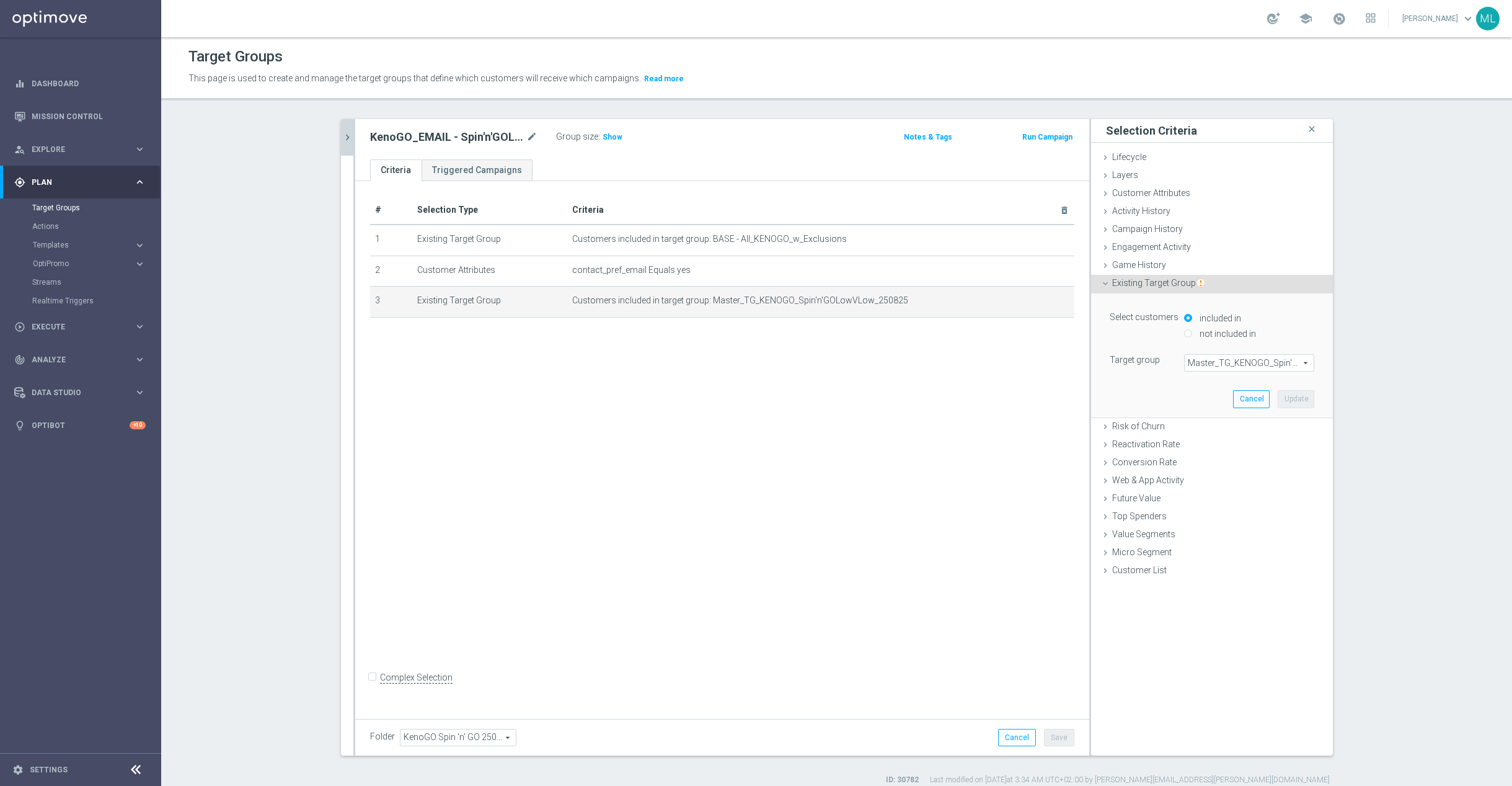
click at [1241, 362] on span "Master_TG_KENOGO_Spin'n'GOLowVLow_250825" at bounding box center [1249, 363] width 129 height 16
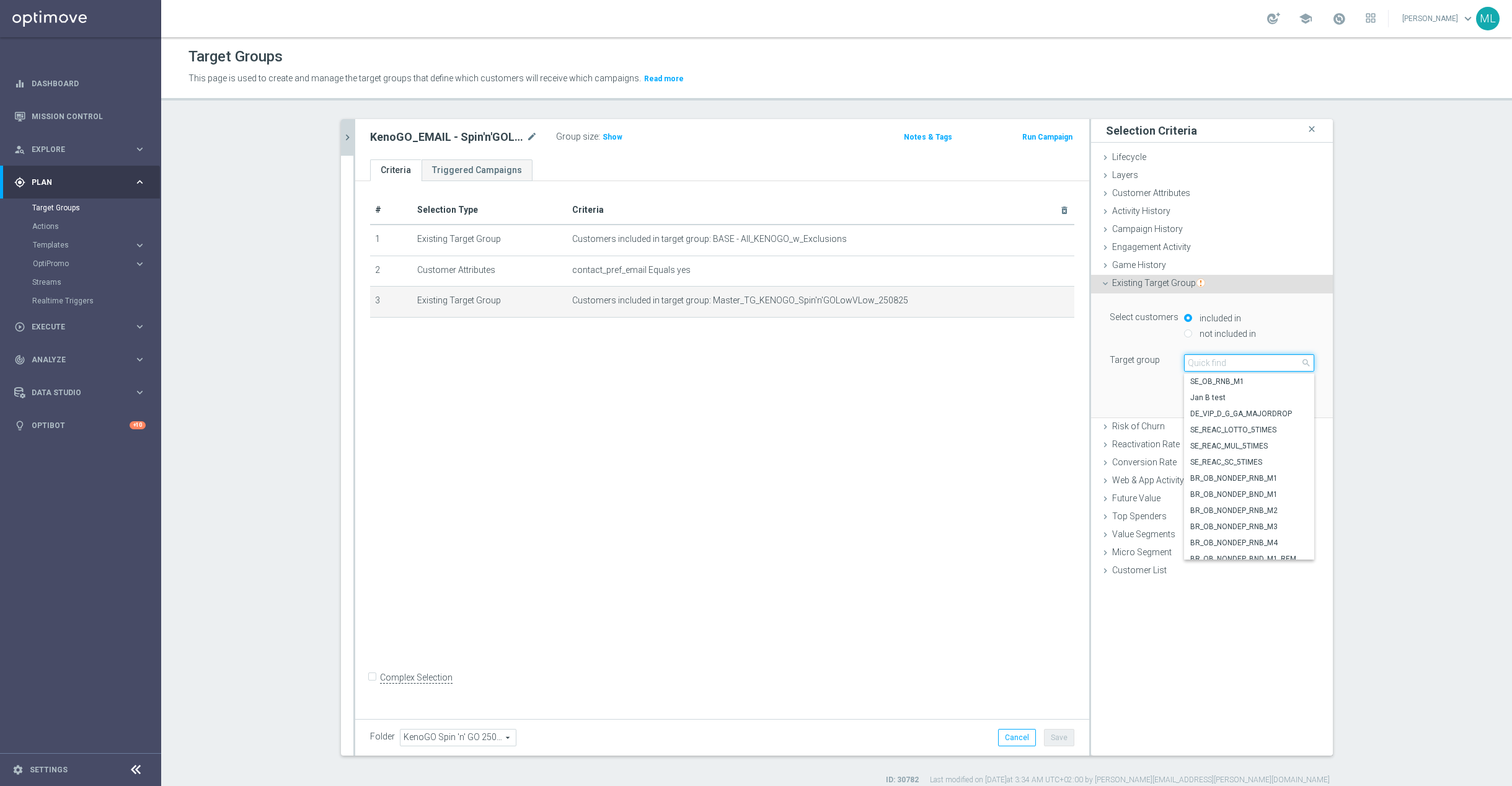
click at [1233, 356] on input "search" at bounding box center [1249, 363] width 130 height 17
type input "250826"
click at [1268, 384] on span "Master_TG_KENOGO_Spin'n'GOLowVLow_250826" at bounding box center [1249, 382] width 118 height 10
type input "Master_TG_KENOGO_Spin'n'GOLowVLow_250826"
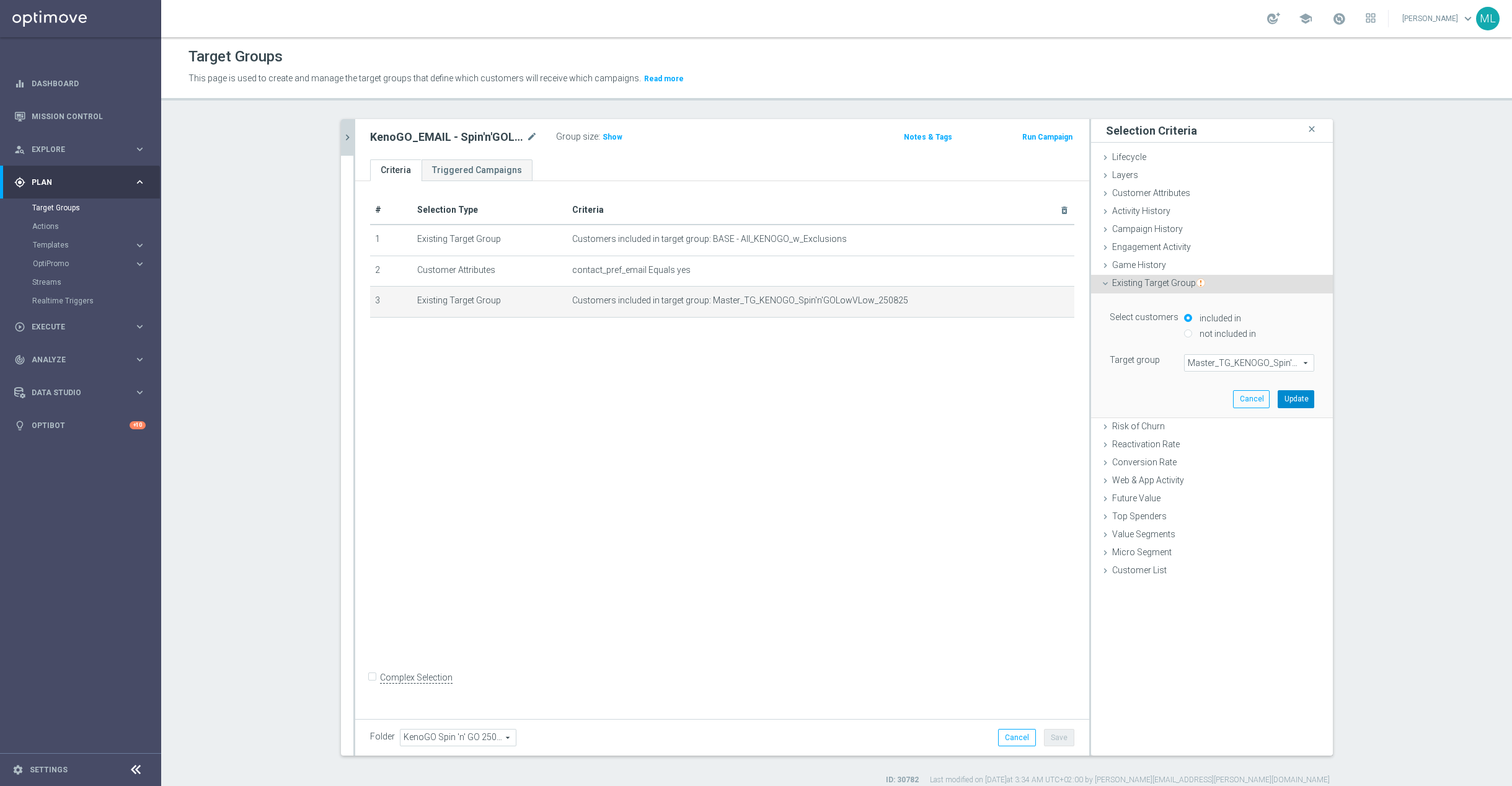
click at [1302, 398] on button "Update" at bounding box center [1296, 399] width 37 height 17
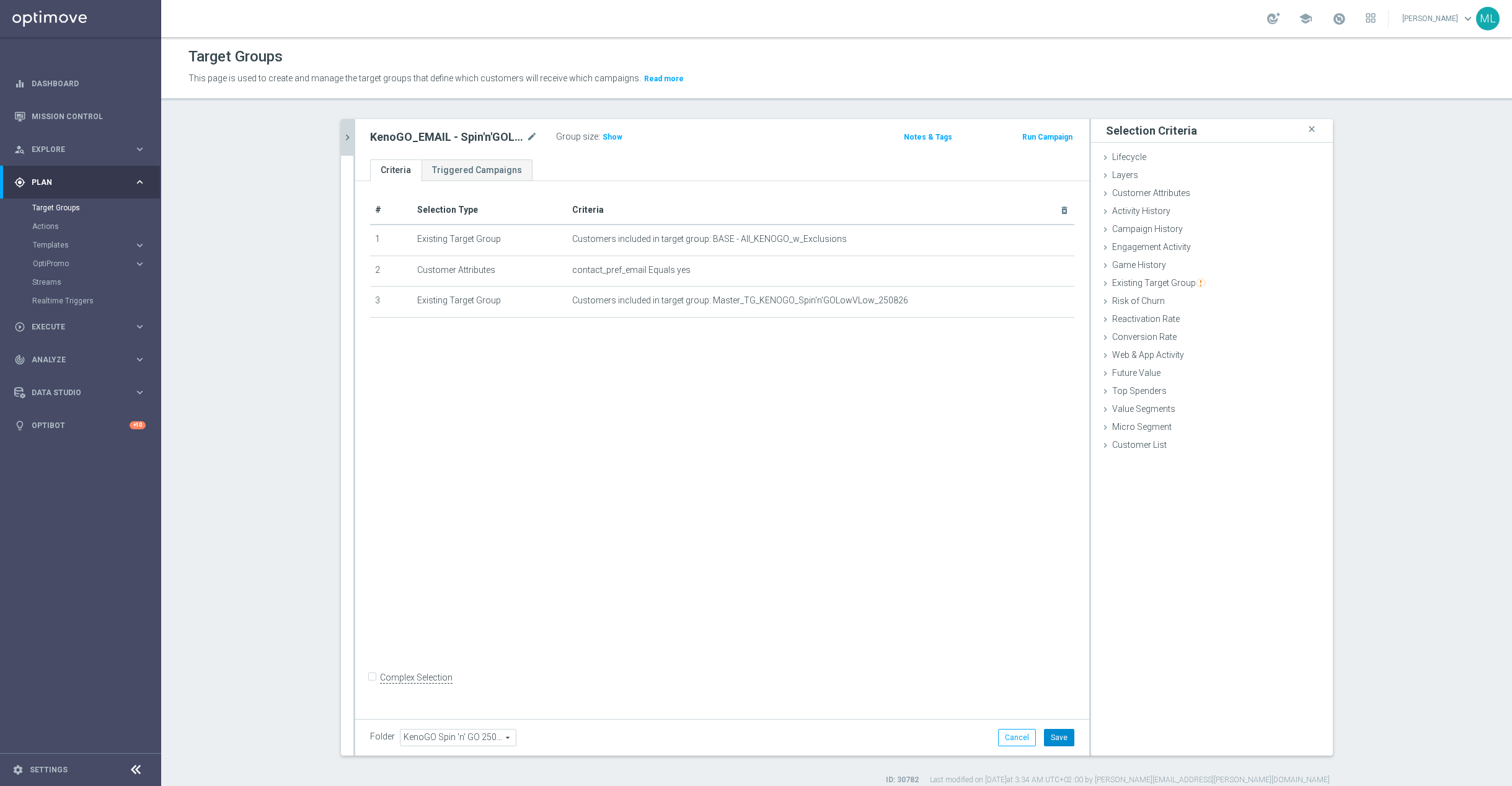
click at [1060, 730] on button "Save" at bounding box center [1060, 737] width 31 height 17
click at [349, 133] on icon "chevron_right" at bounding box center [347, 137] width 12 height 12
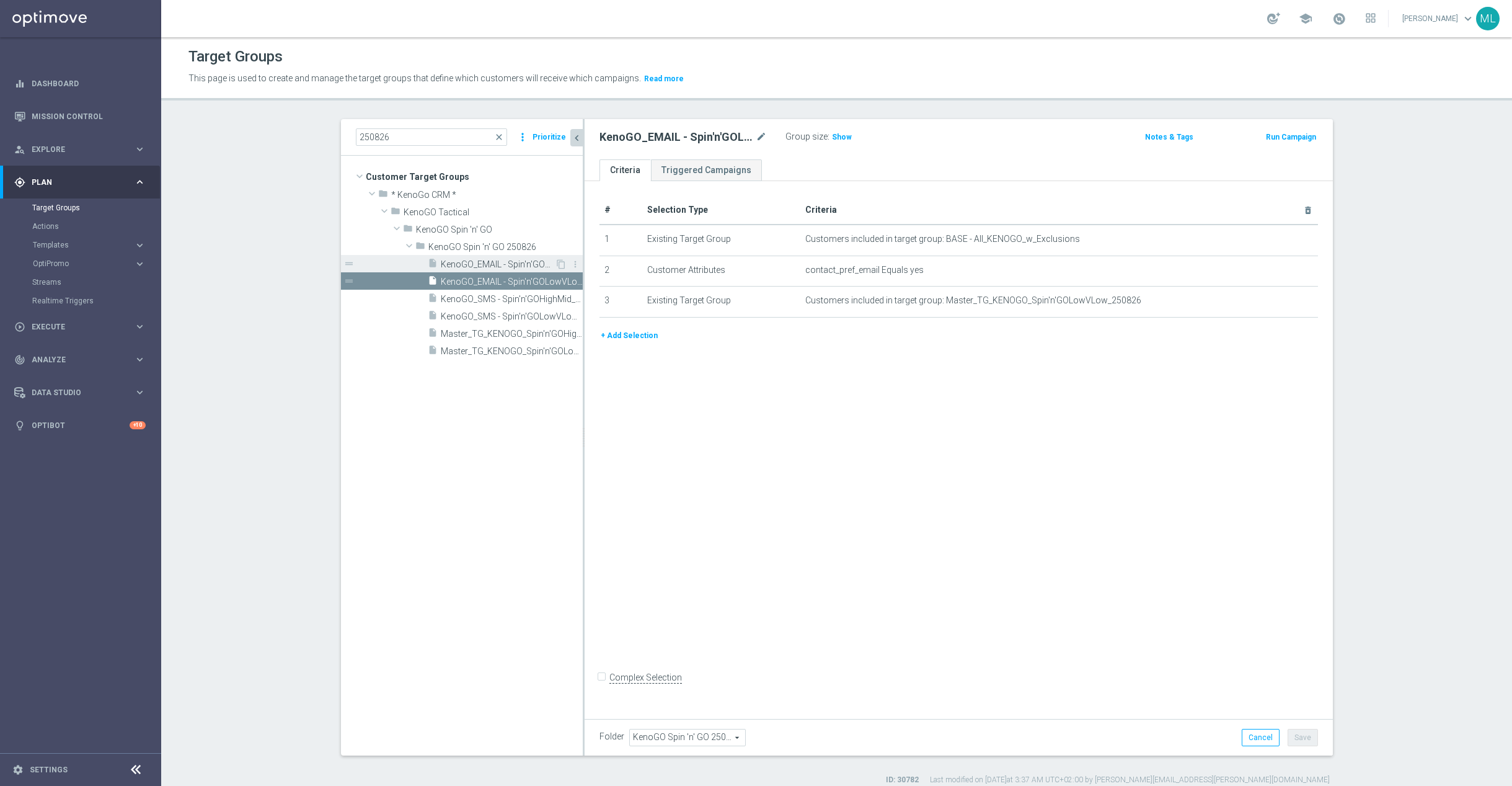
click at [528, 262] on span "KenoGO_EMAIL - Spin'n'GOHighMid_250826" at bounding box center [498, 264] width 114 height 10
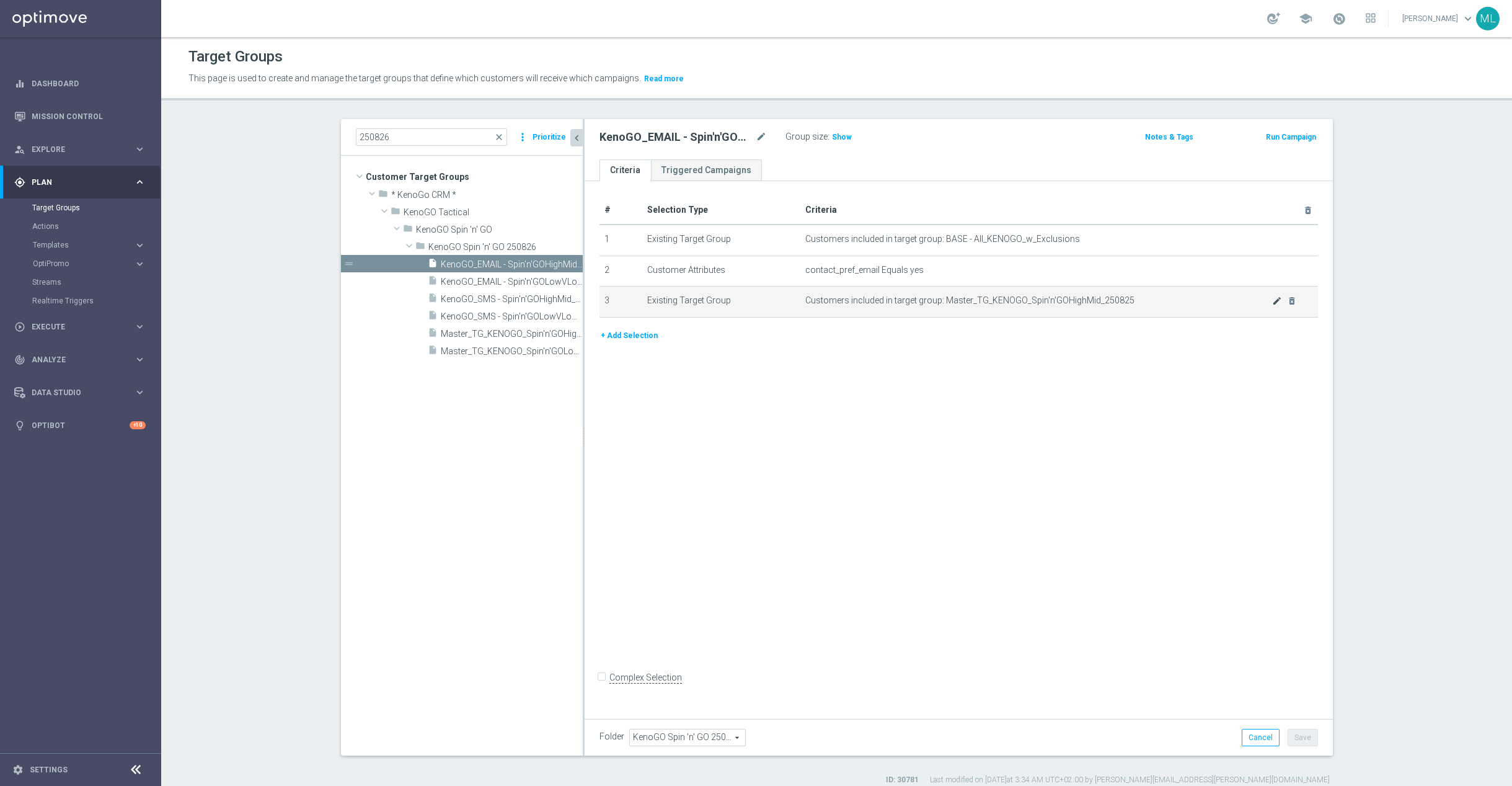
click at [1274, 305] on icon "mode_edit" at bounding box center [1278, 301] width 10 height 10
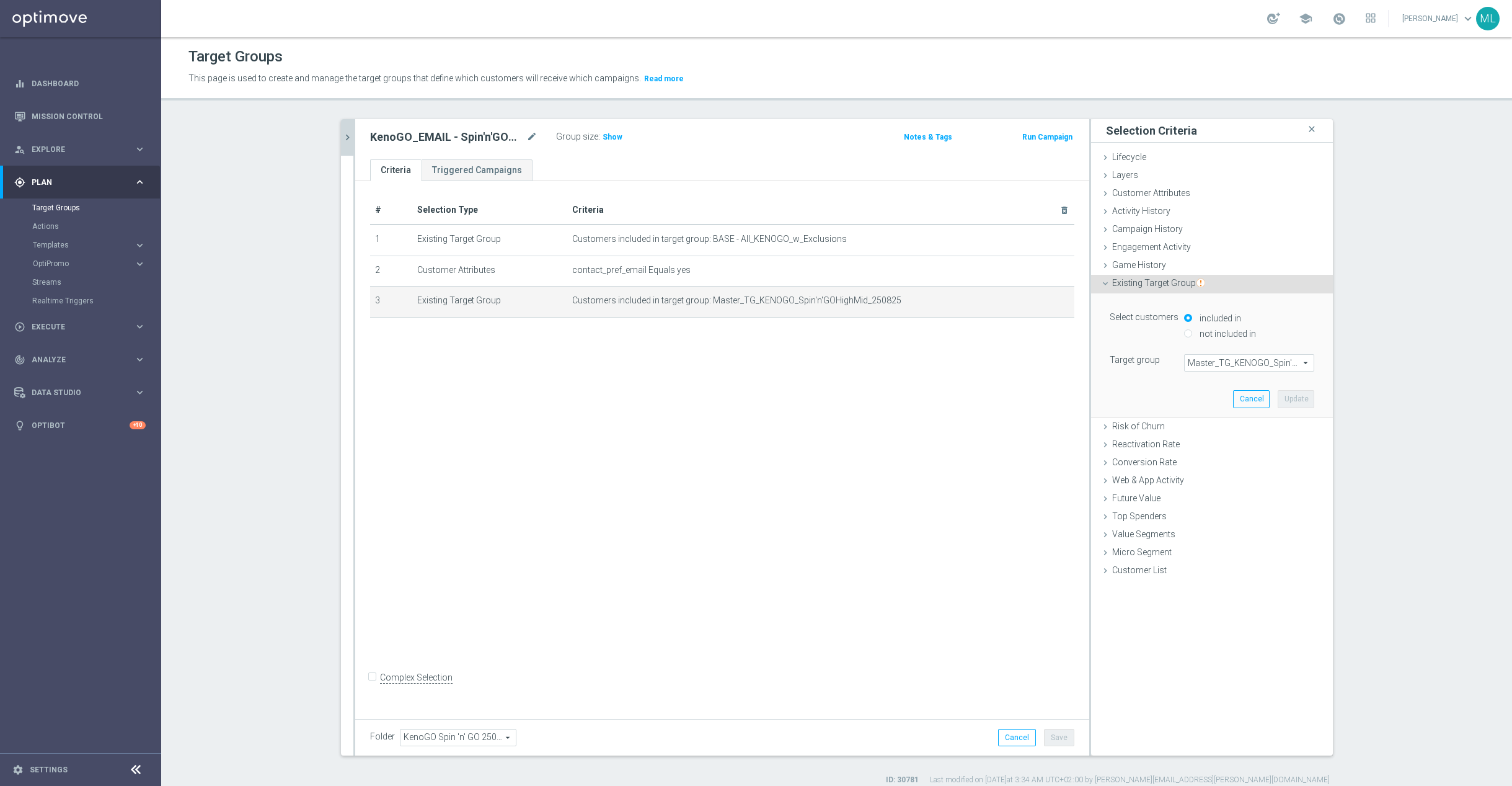
click at [1212, 361] on span "Master_TG_KENOGO_Spin'n'GOHighMid_250825" at bounding box center [1249, 363] width 129 height 16
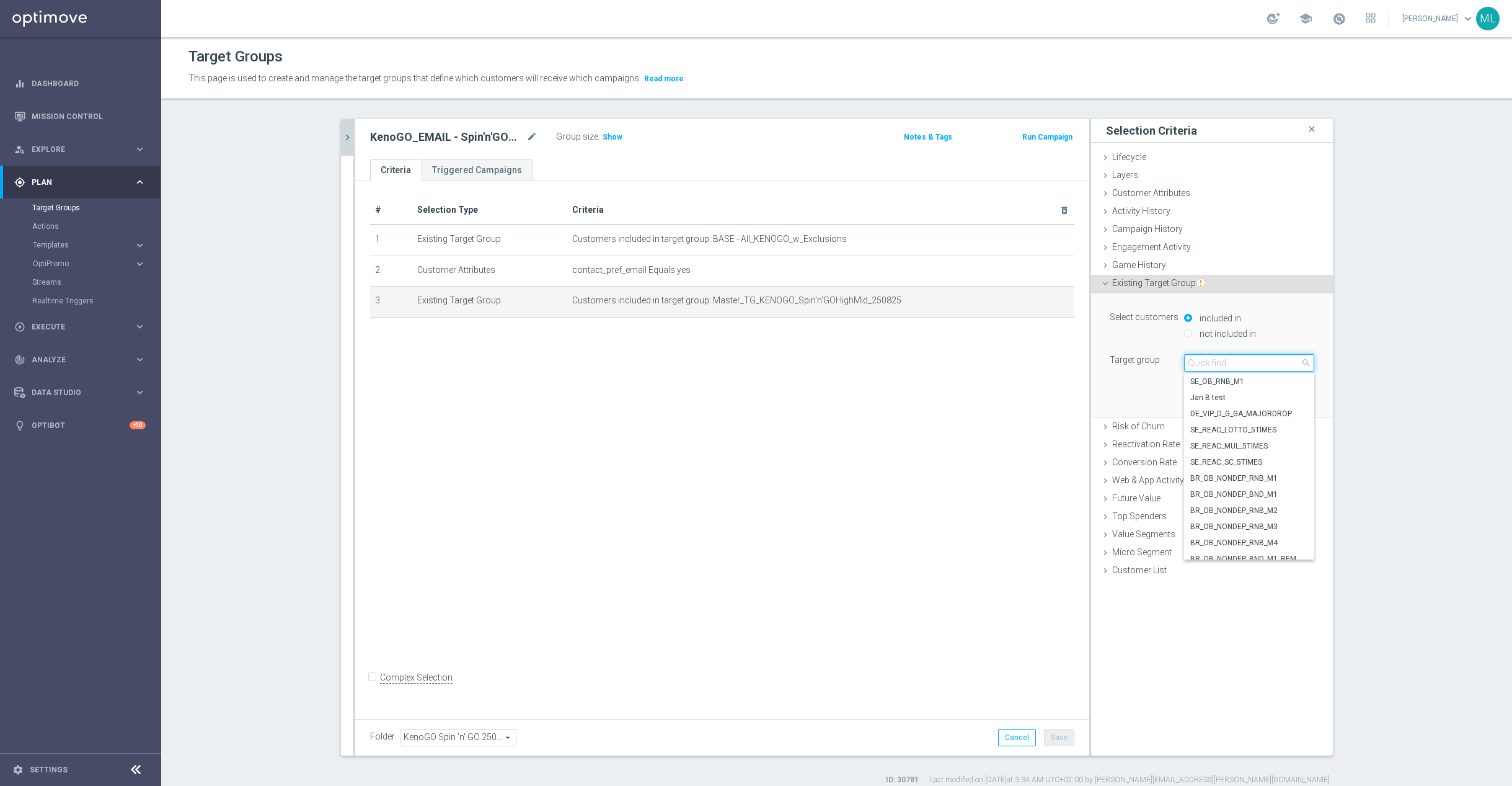
click at [1216, 368] on input "search" at bounding box center [1249, 363] width 130 height 17
type input "250826"
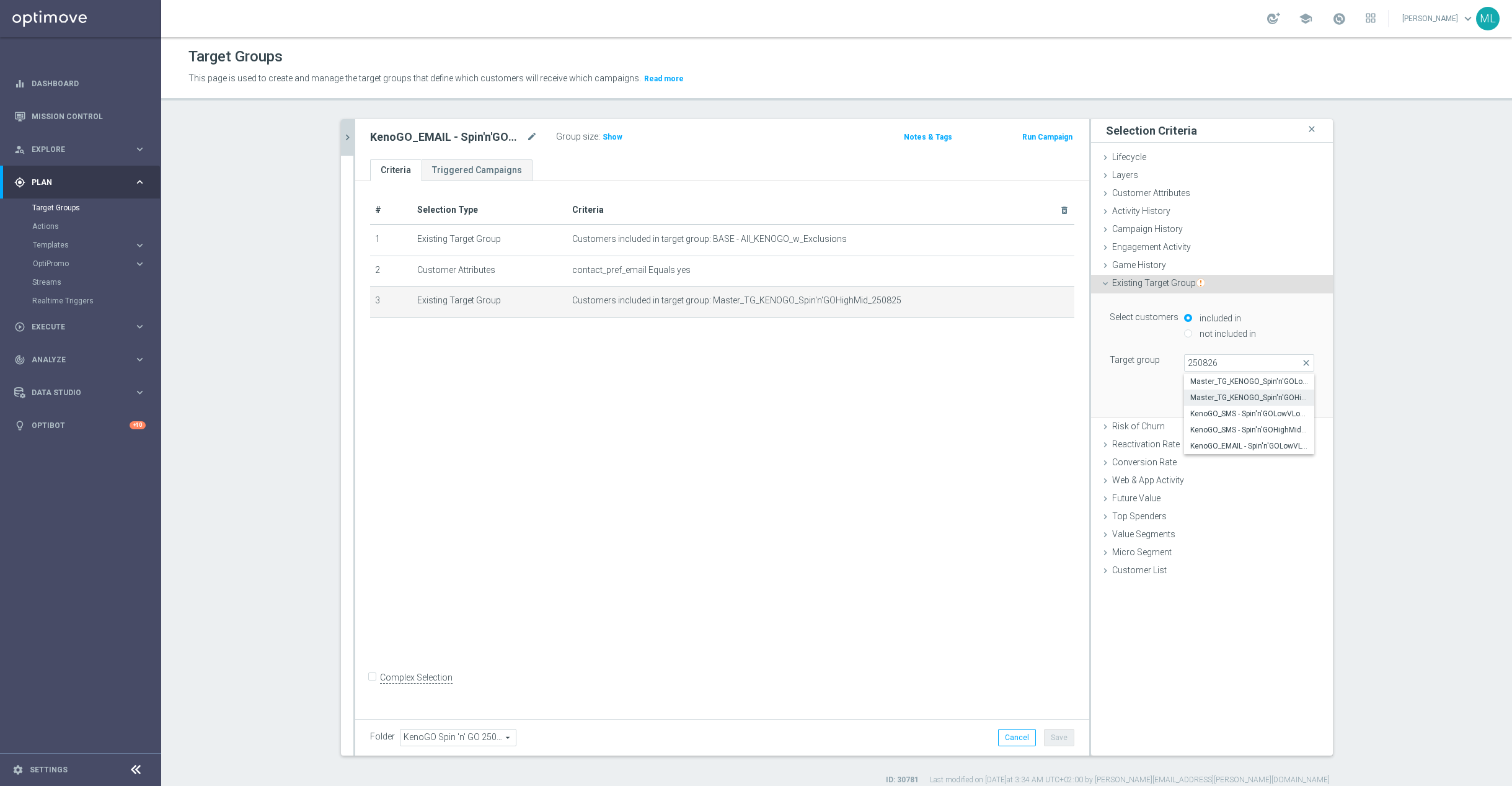
click at [1255, 394] on span "Master_TG_KENOGO_Spin'n'GOHighMid_250826" at bounding box center [1249, 398] width 118 height 10
type input "Master_TG_KENOGO_Spin'n'GOHighMid_250826"
click at [1304, 401] on button "Update" at bounding box center [1296, 399] width 37 height 17
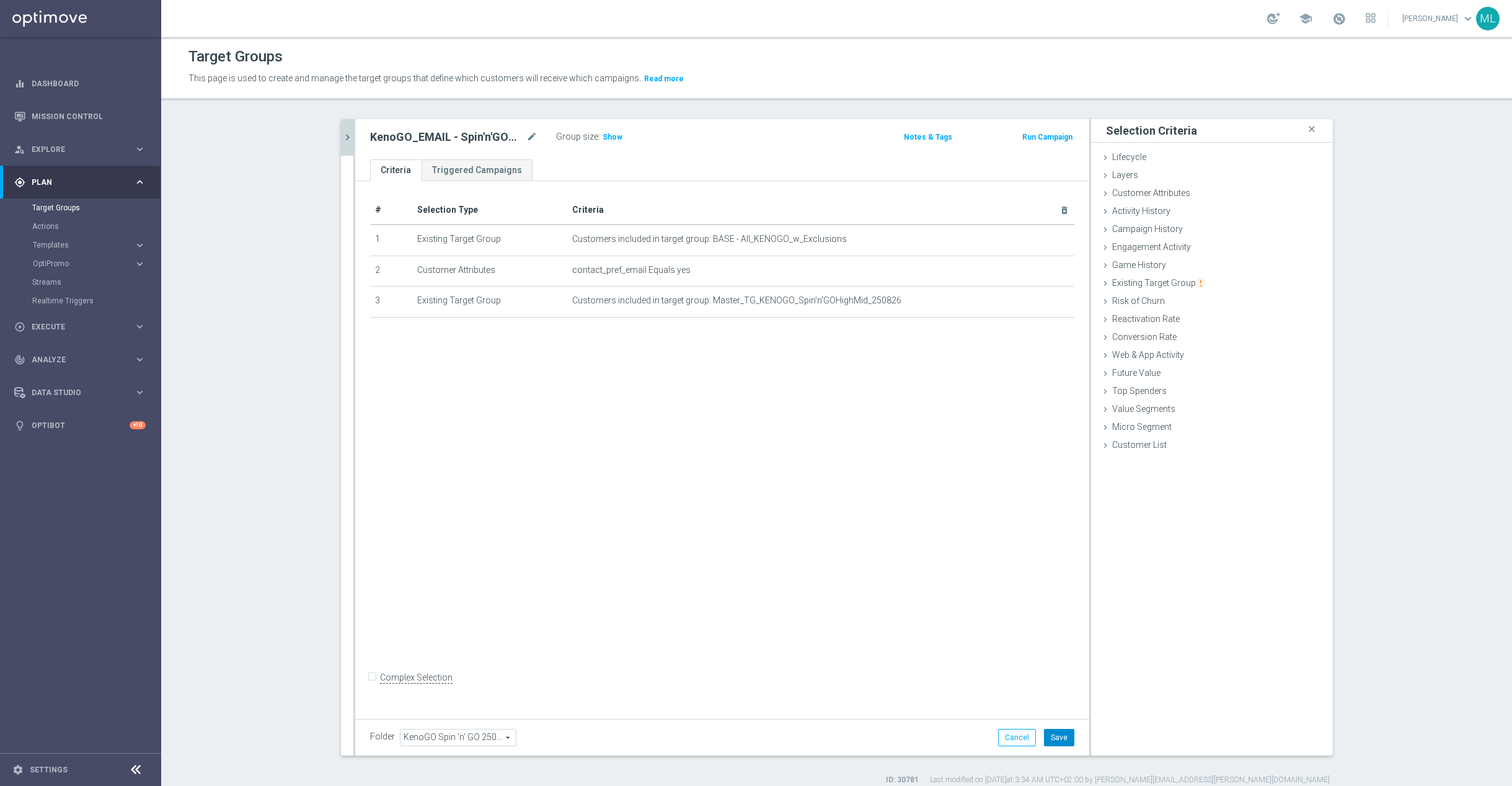
click at [1062, 731] on button "Save" at bounding box center [1060, 737] width 31 height 17
click at [350, 140] on icon "chevron_right" at bounding box center [347, 137] width 12 height 12
